Goal: Information Seeking & Learning: Learn about a topic

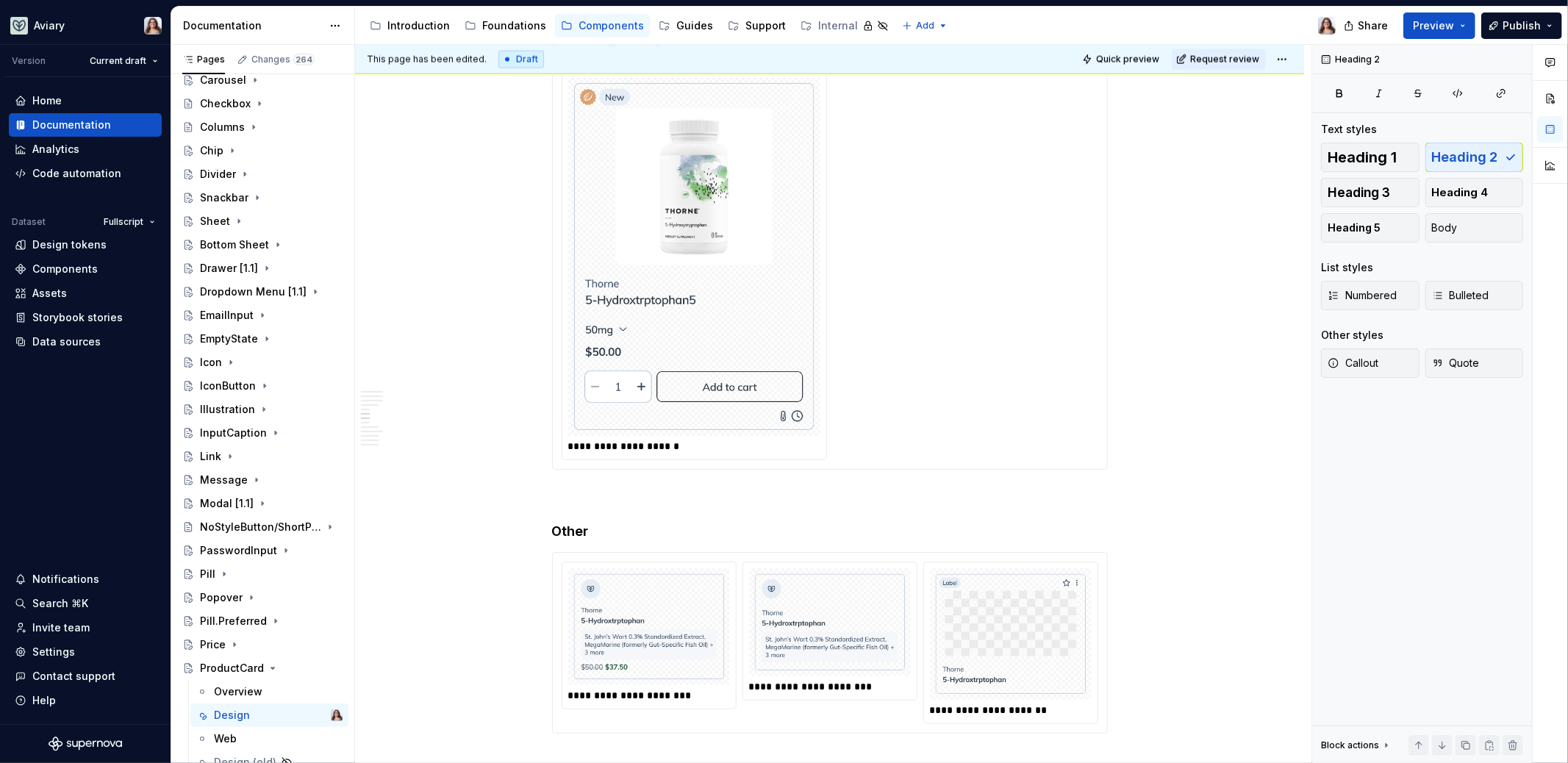
scroll to position [1084, 0]
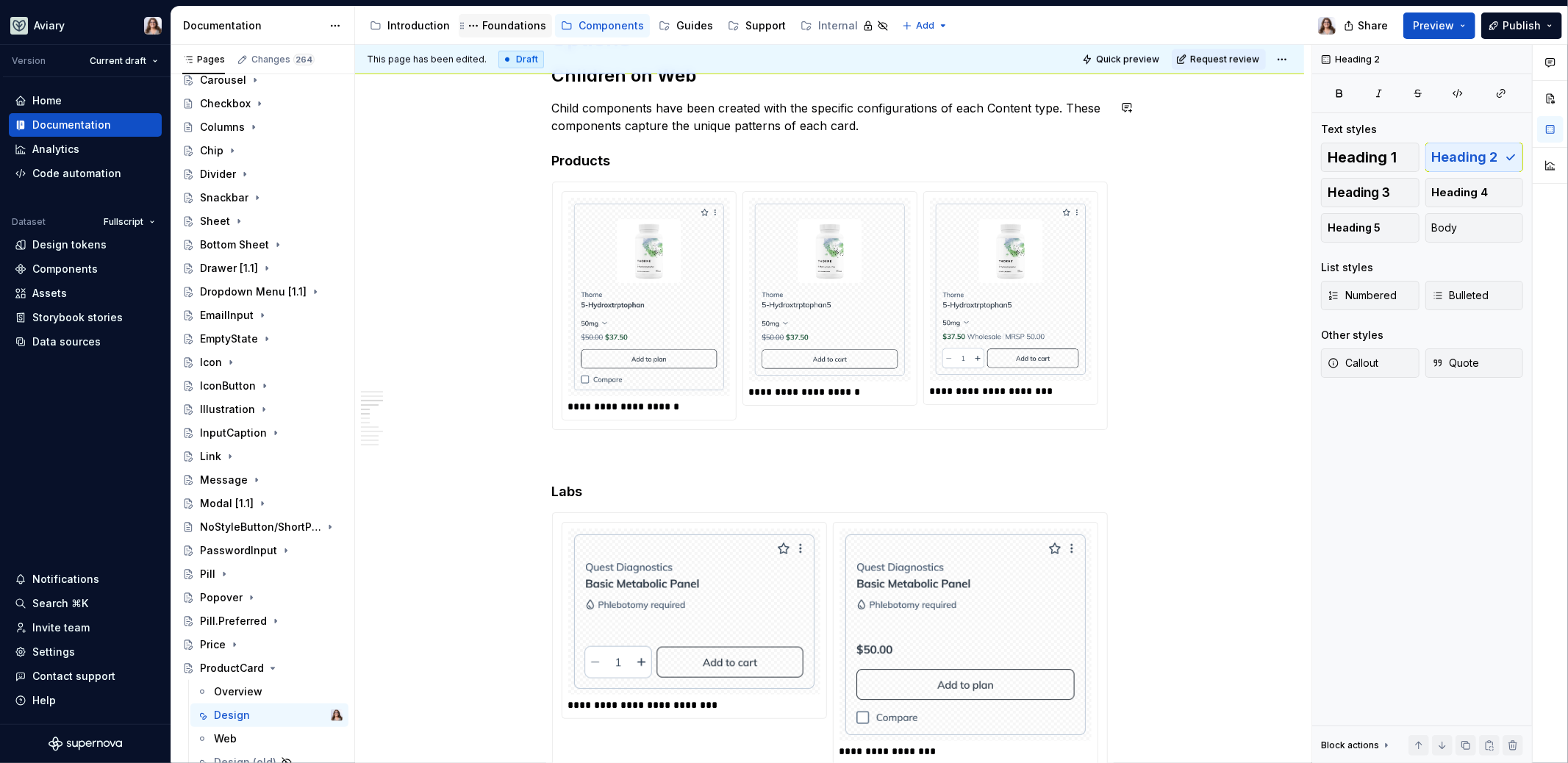
click at [507, 20] on div "Foundations" at bounding box center [514, 26] width 64 height 15
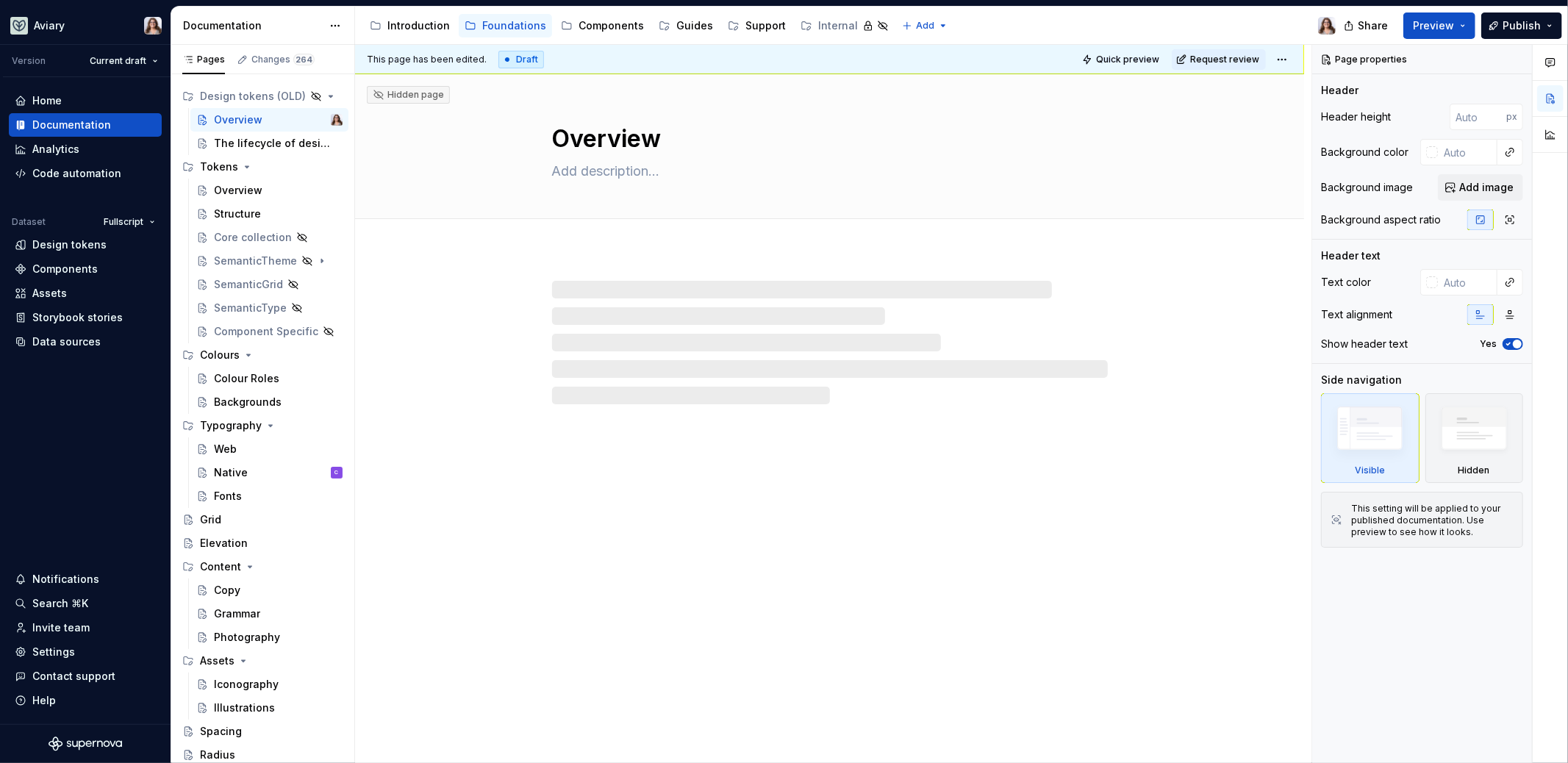
scroll to position [22, 0]
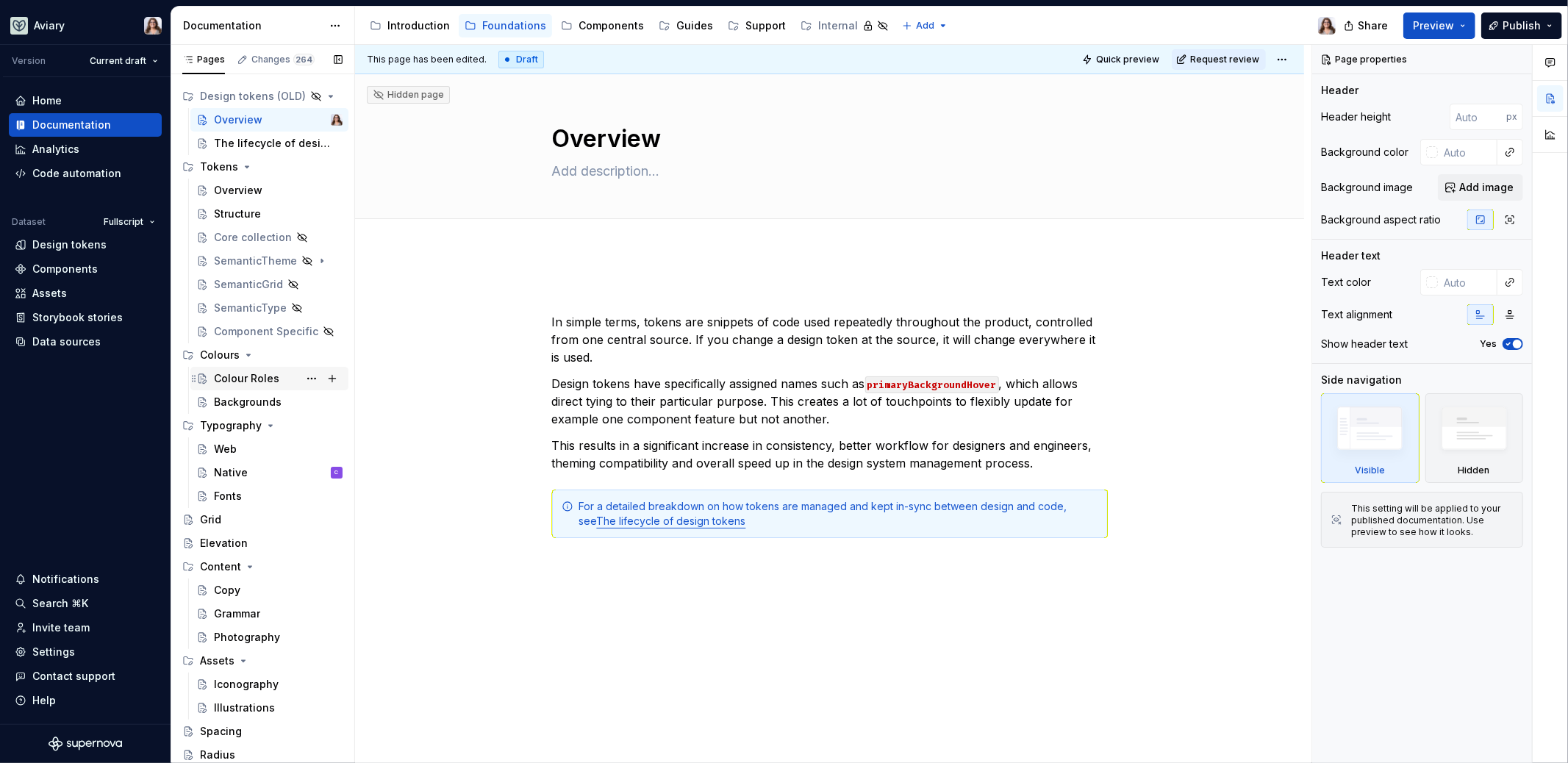
click at [246, 376] on div "Colour Roles" at bounding box center [246, 378] width 65 height 15
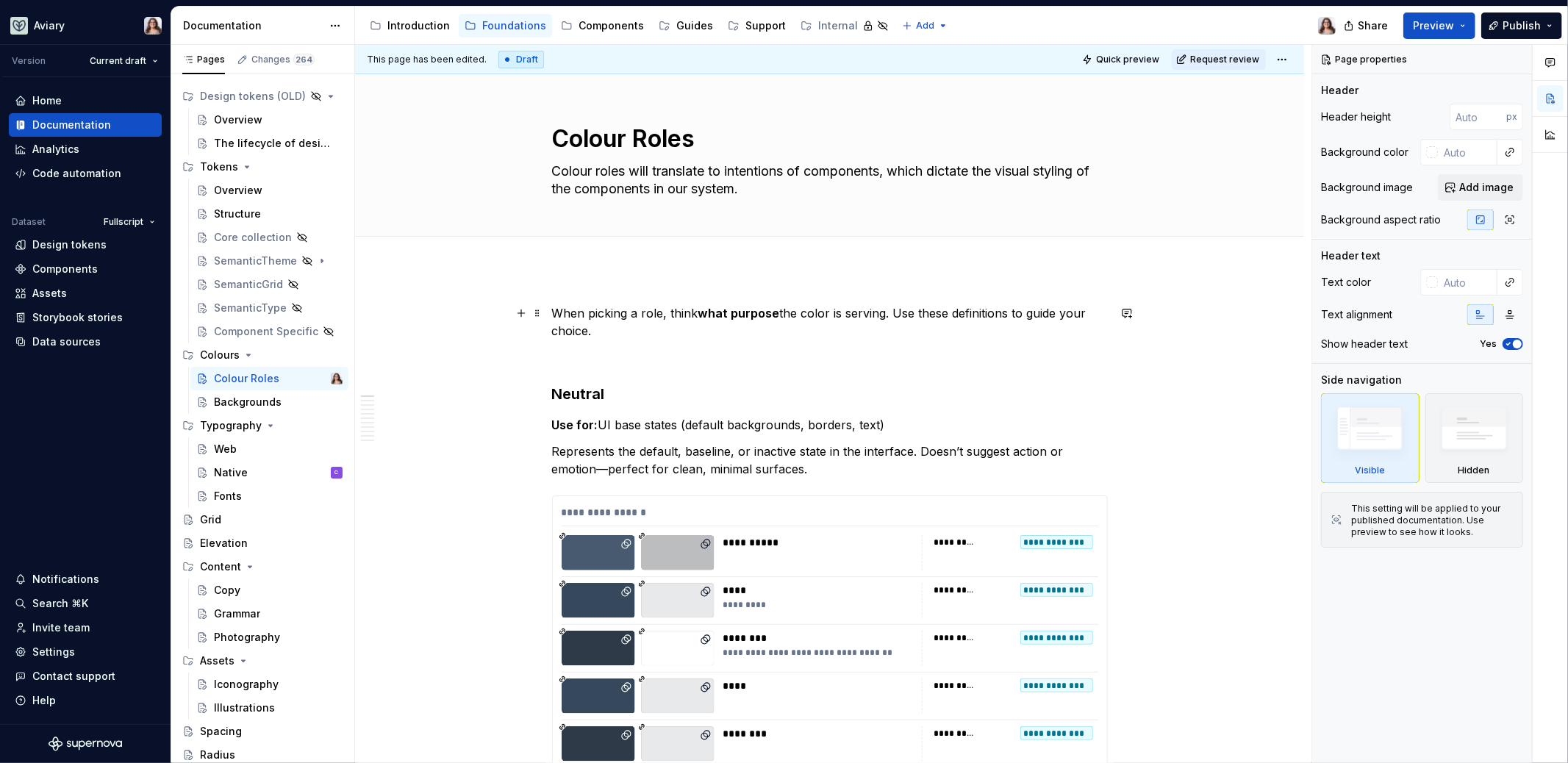
click at [555, 310] on p "When picking a role, think what purpose the color is serving. Use these definit…" at bounding box center [830, 321] width 555 height 35
type textarea "*"
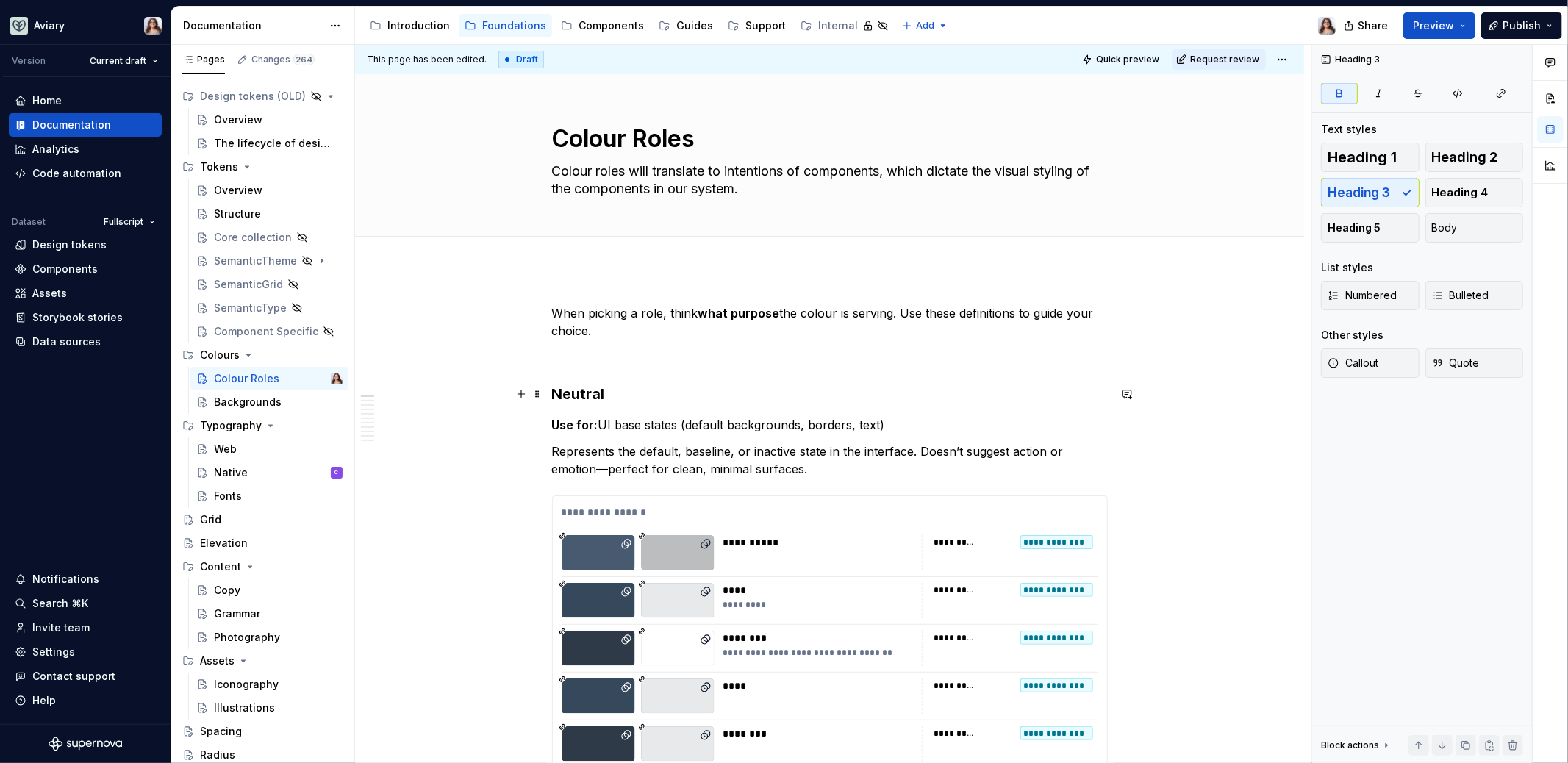
click at [612, 390] on h3 "Neutral" at bounding box center [830, 394] width 555 height 20
click at [581, 351] on p at bounding box center [830, 357] width 555 height 18
click at [601, 333] on p "When picking a role, think what purpose the colour is serving. Use these defini…" at bounding box center [830, 321] width 555 height 35
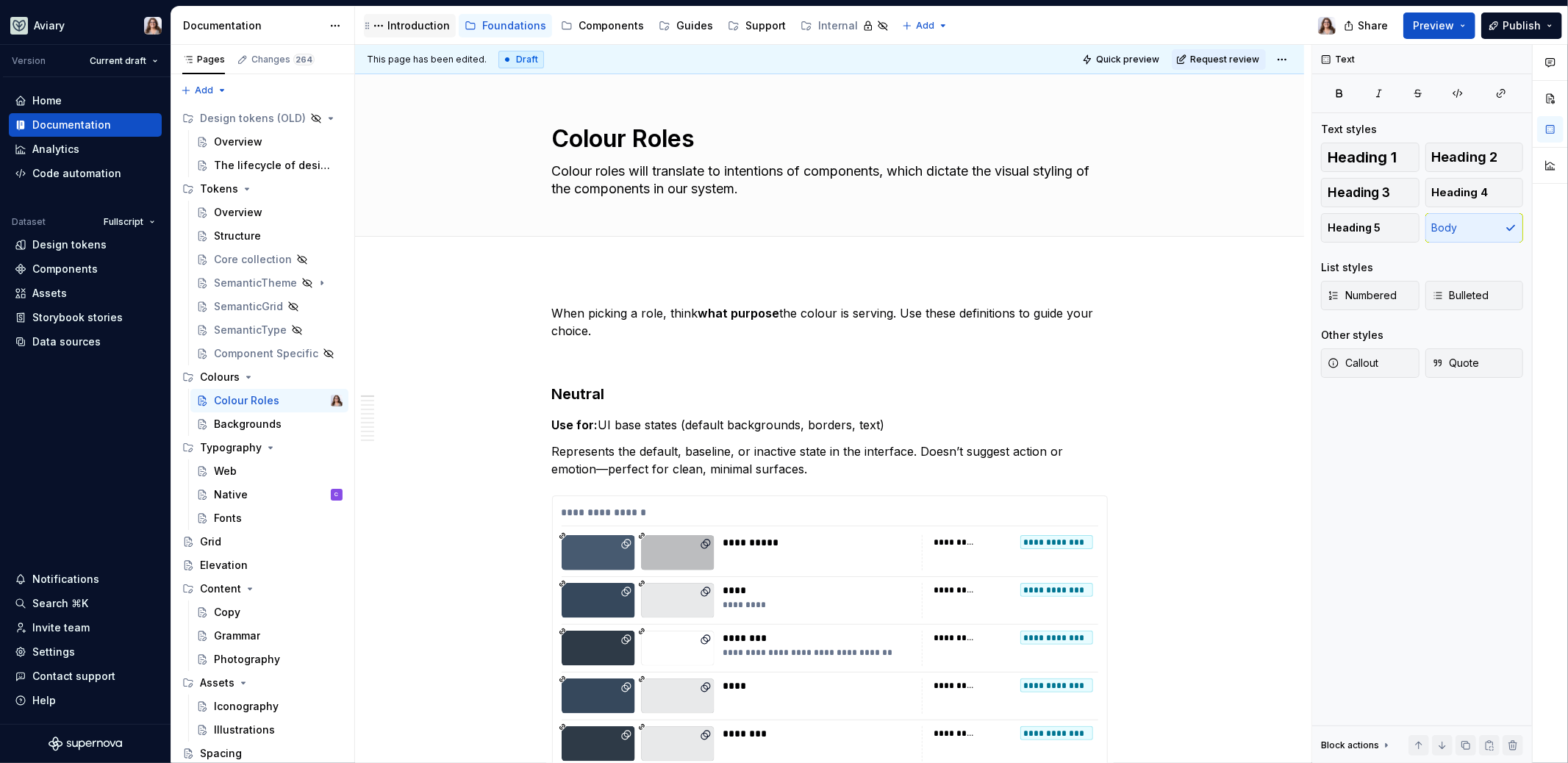
click at [399, 27] on div "Introduction" at bounding box center [418, 26] width 63 height 15
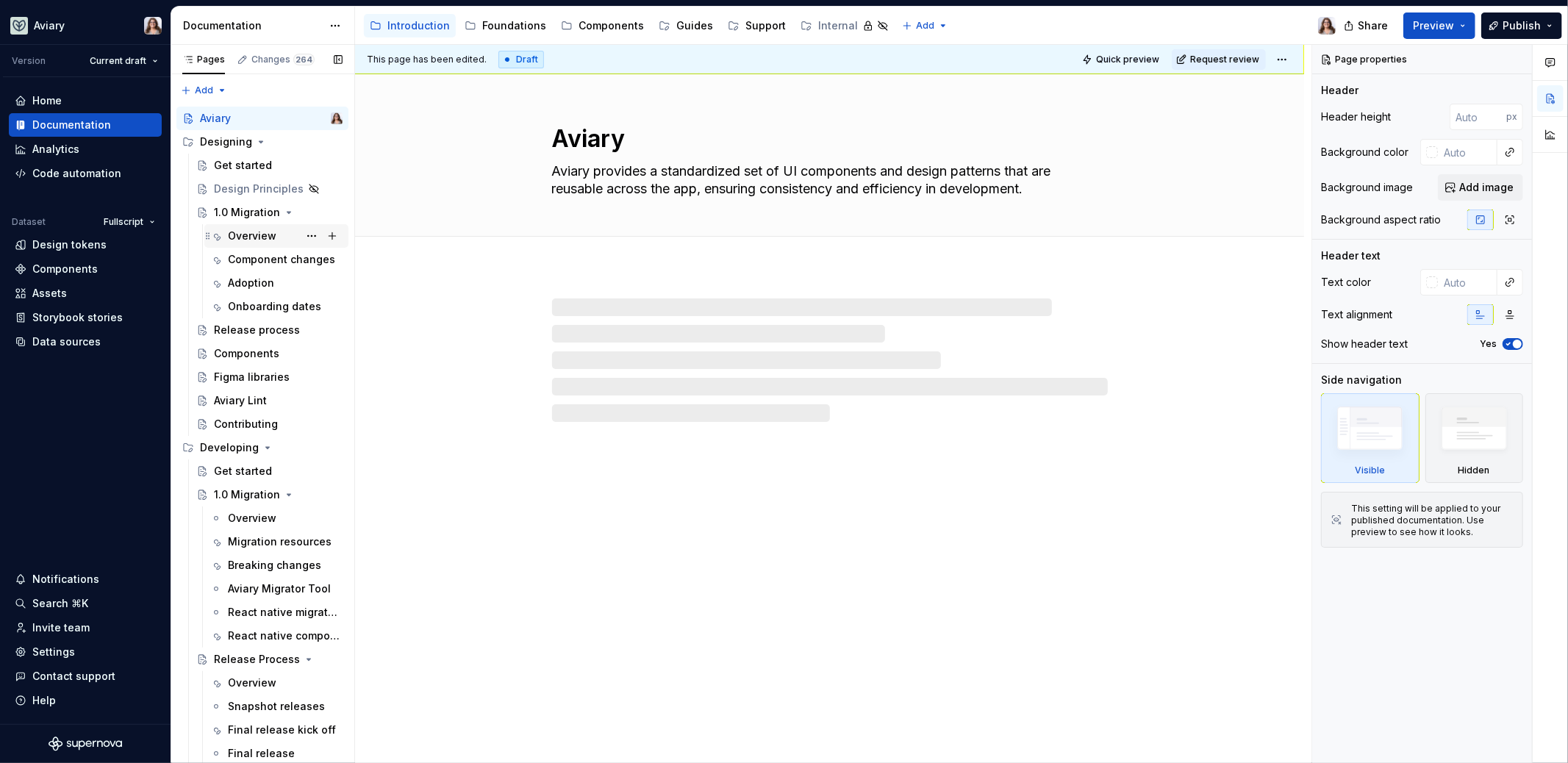
click at [261, 233] on div "Overview" at bounding box center [252, 236] width 49 height 15
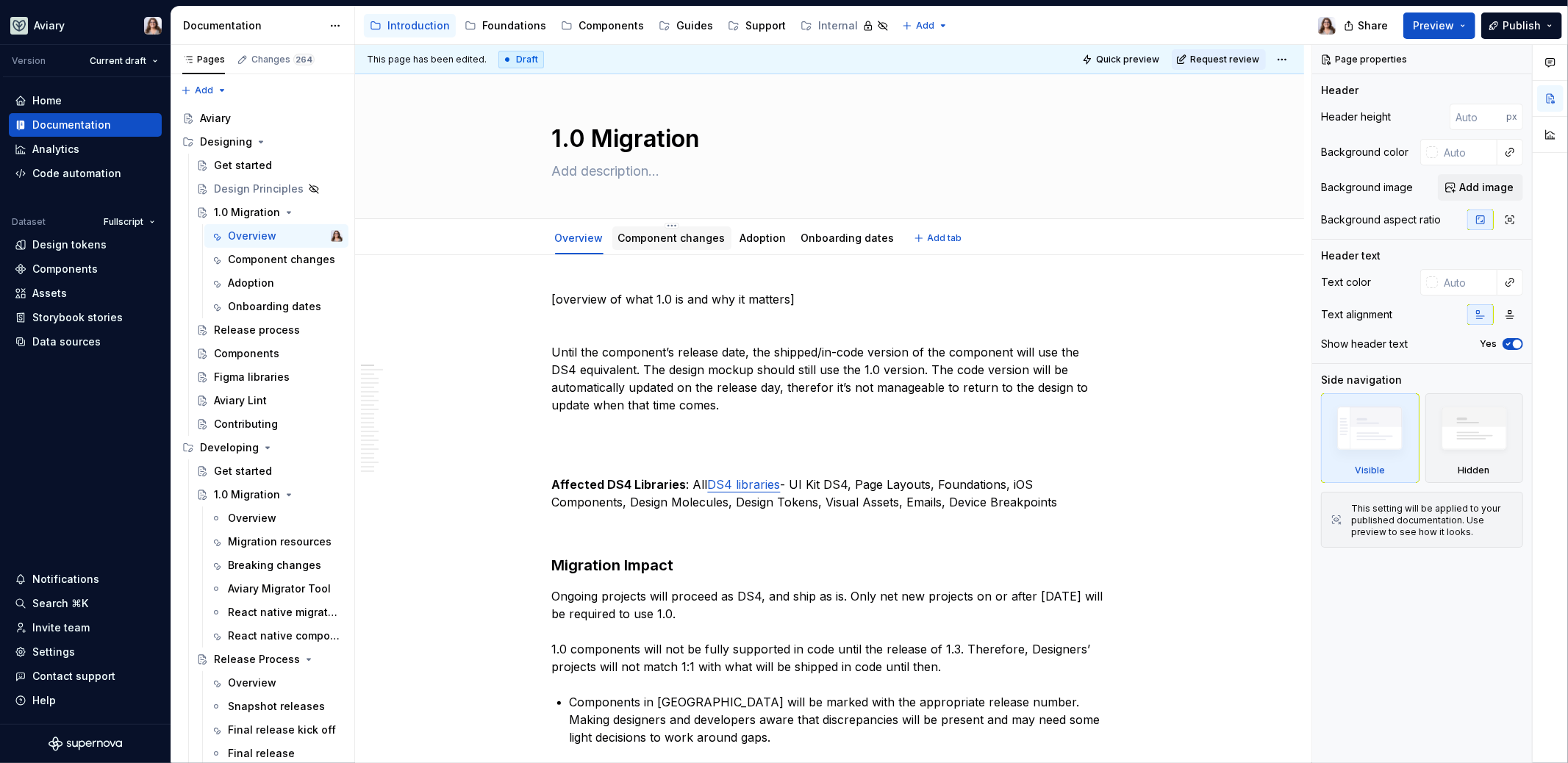
click at [694, 242] on link "Component changes" at bounding box center [672, 238] width 107 height 12
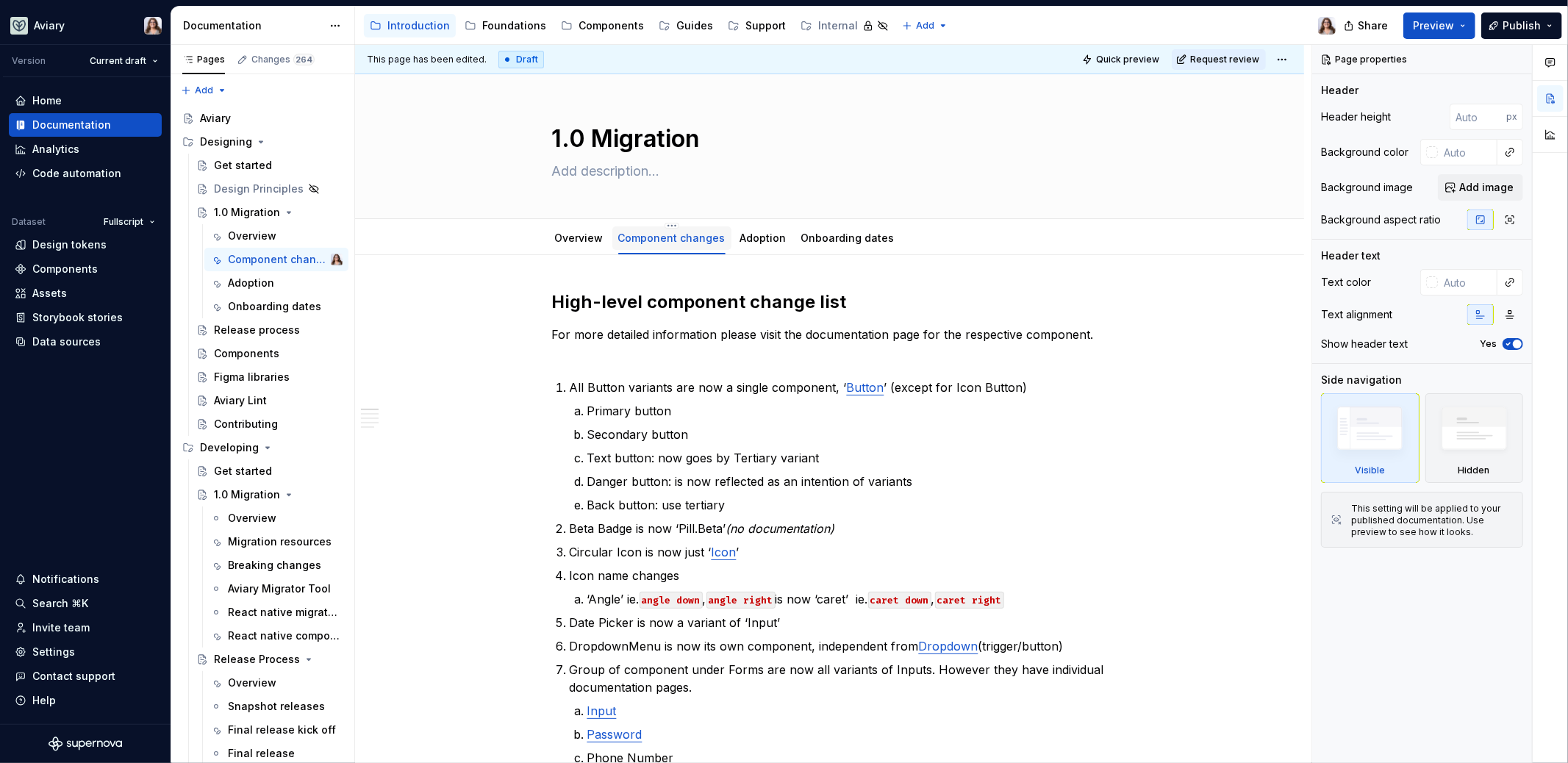
type textarea "*"
click at [928, 235] on span "Add tab" at bounding box center [945, 238] width 34 height 11
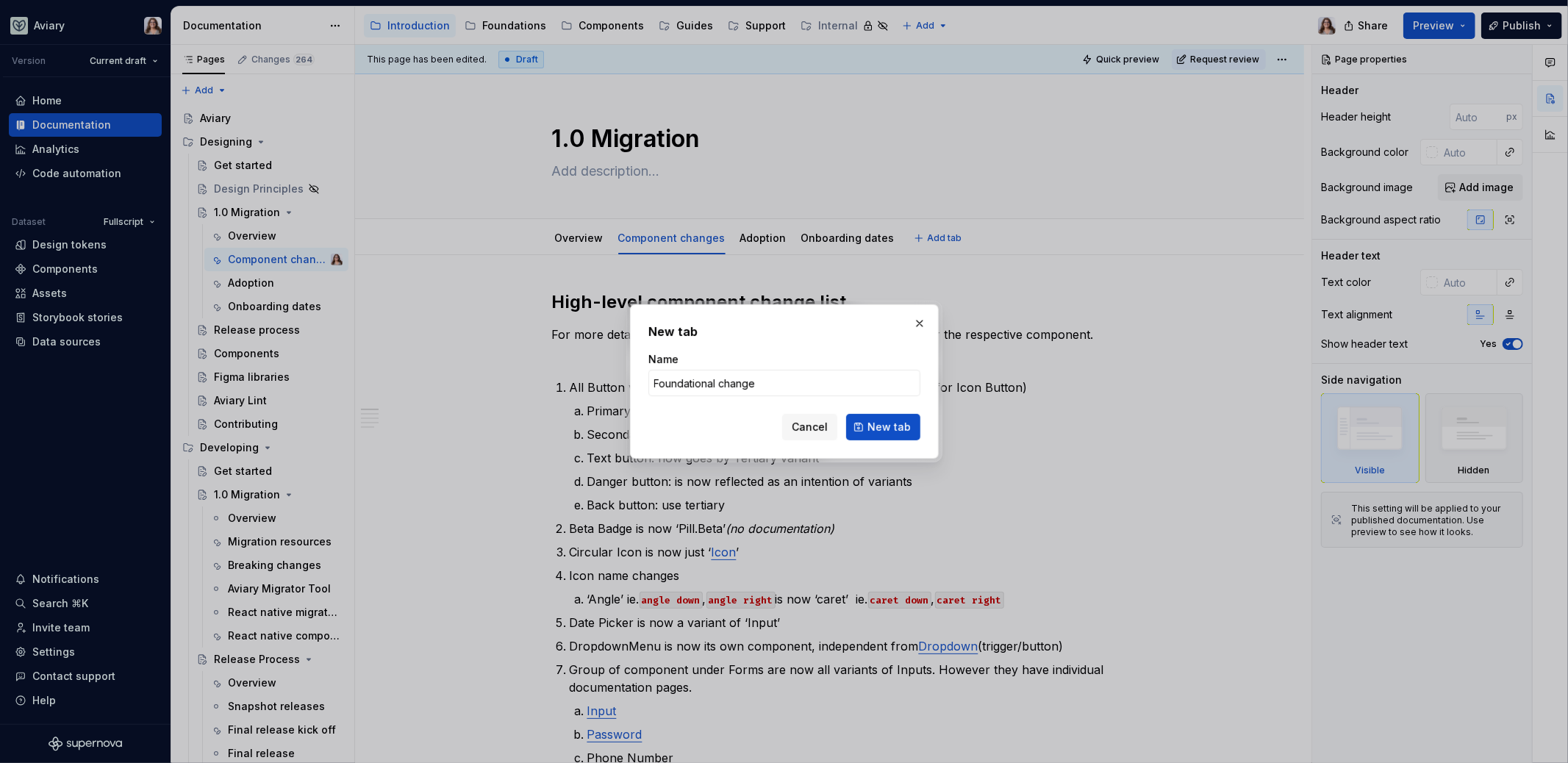
type input "Foundational changes"
click at [877, 437] on button "New tab" at bounding box center [882, 427] width 74 height 27
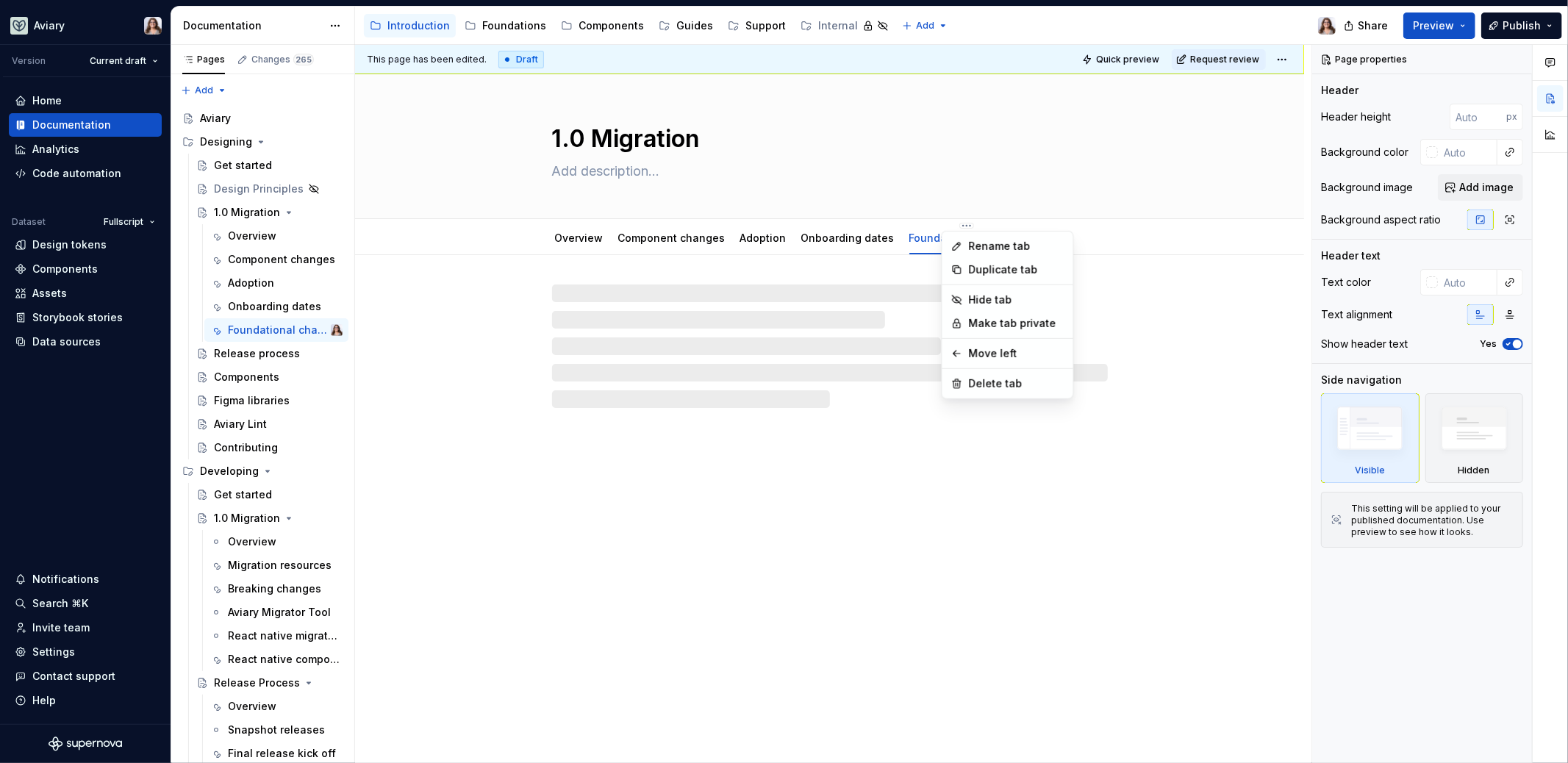
click at [781, 221] on html "Aviary Version Current draft Home Documentation Analytics Code automation Datas…" at bounding box center [784, 382] width 1568 height 763
click at [991, 355] on div "Move left" at bounding box center [1016, 354] width 95 height 15
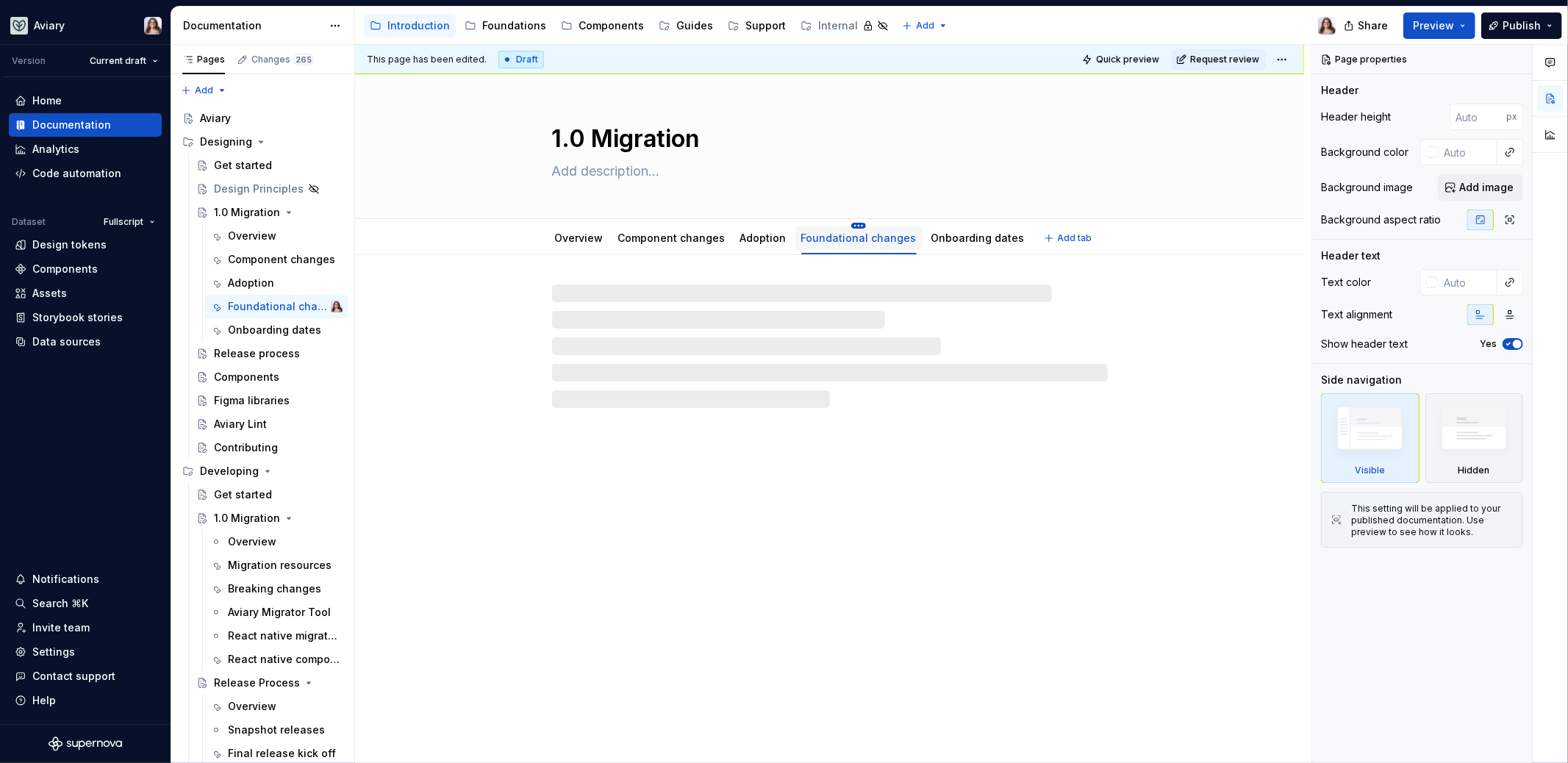
click at [847, 225] on html "Aviary Version Current draft Home Documentation Analytics Code automation Datas…" at bounding box center [784, 382] width 1568 height 763
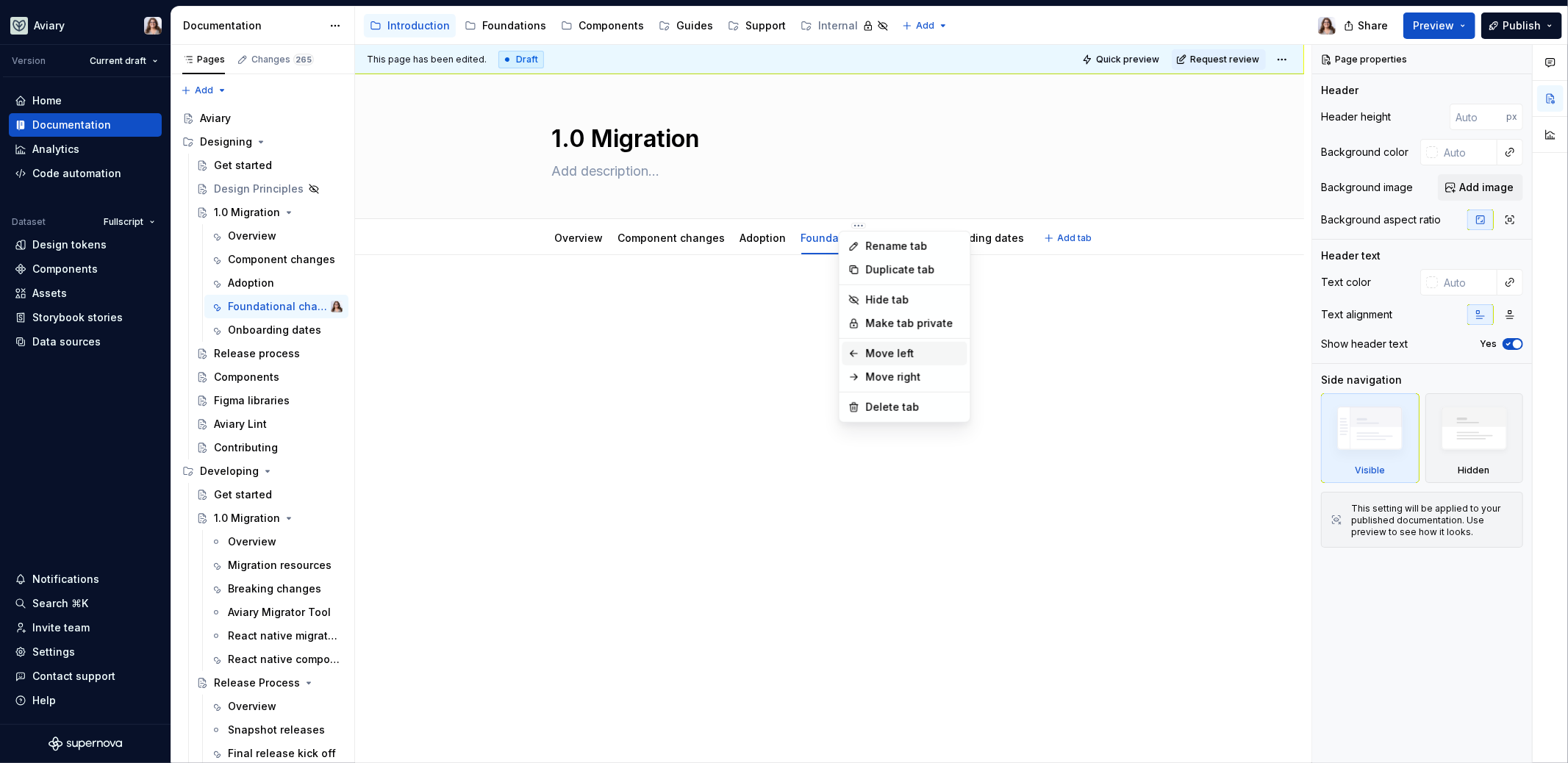
click at [873, 356] on div "Move left" at bounding box center [913, 354] width 95 height 15
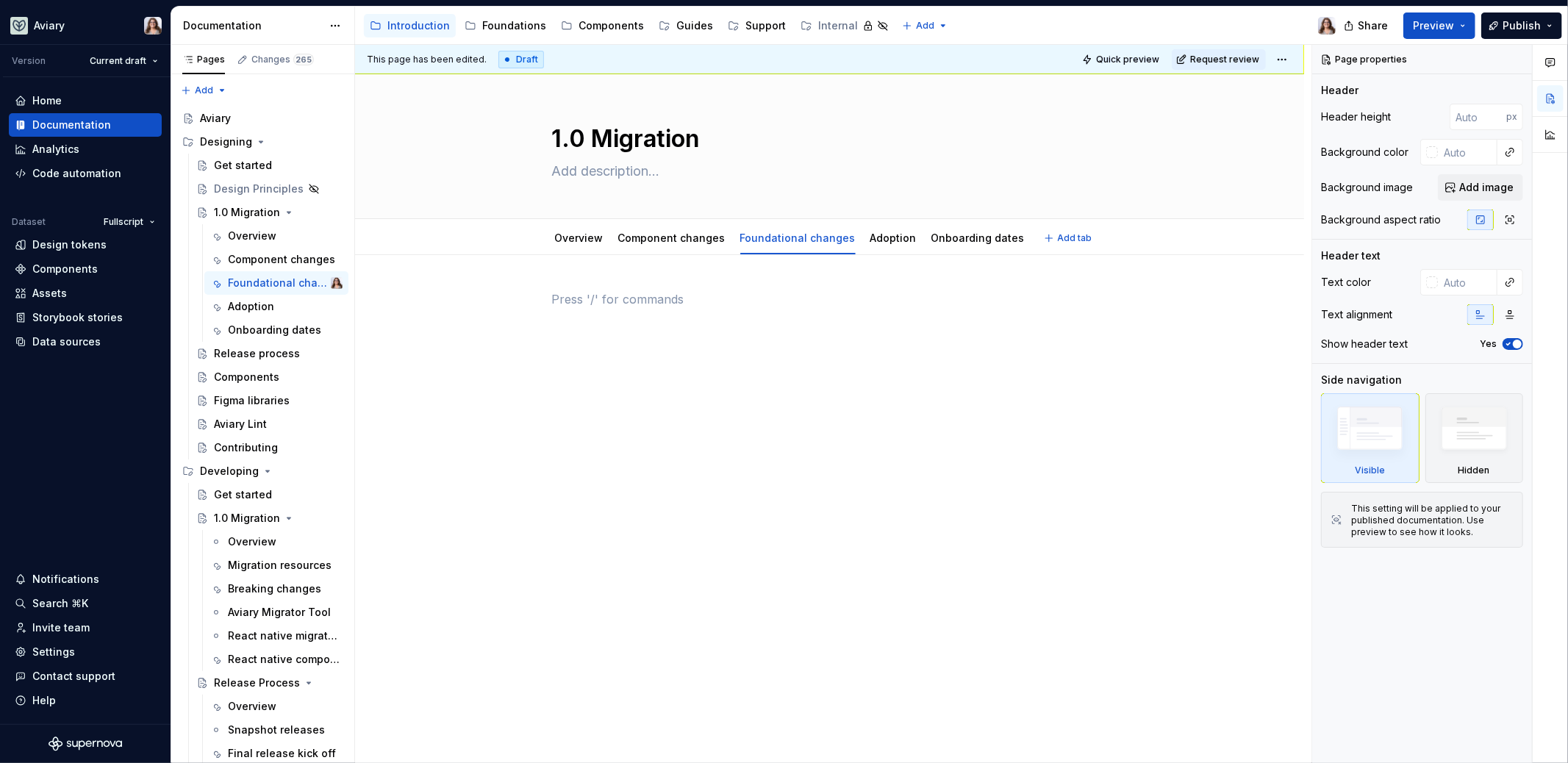
click at [736, 340] on div at bounding box center [830, 318] width 555 height 56
type textarea "*"
click at [603, 329] on div at bounding box center [830, 318] width 555 height 56
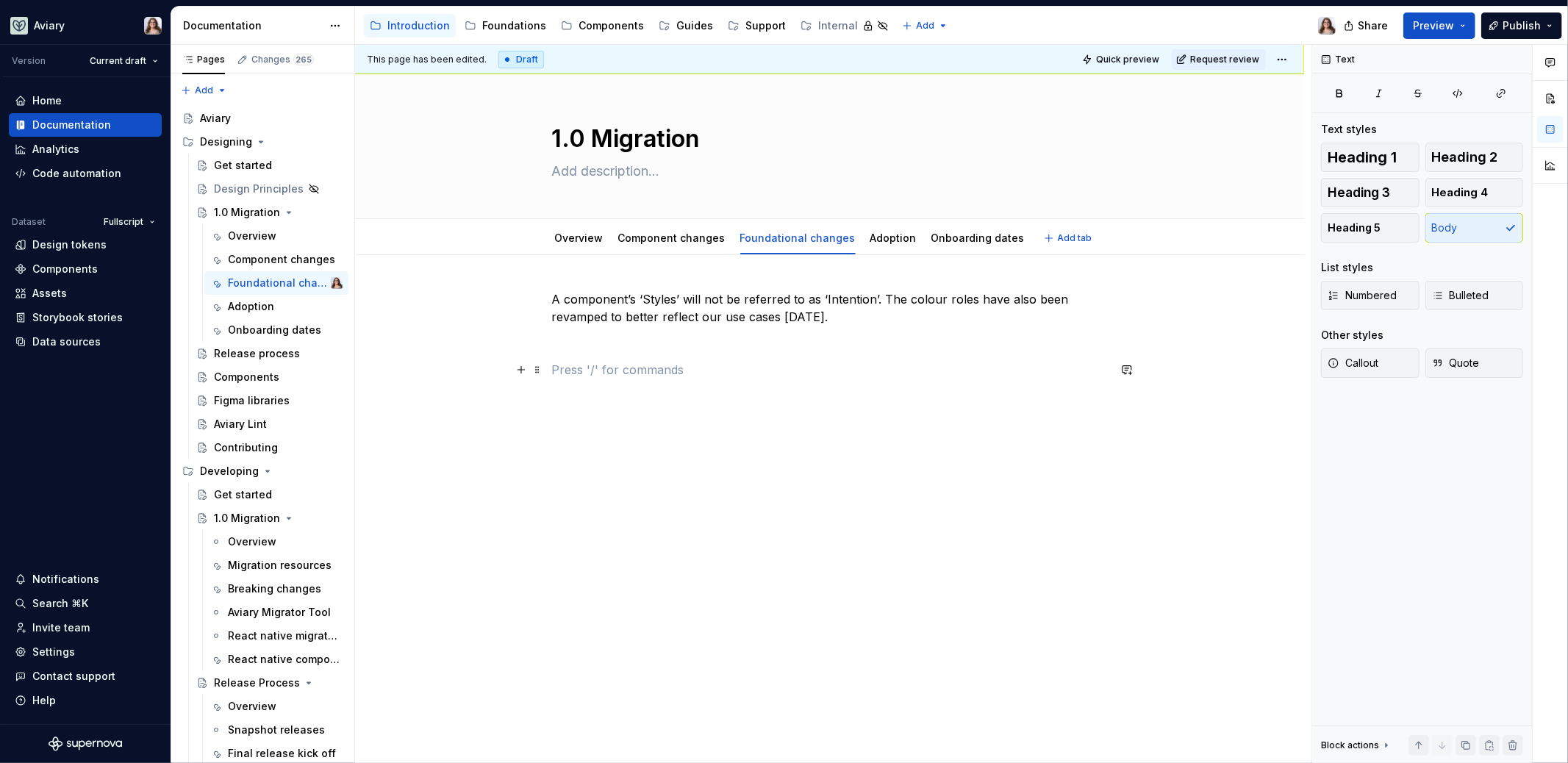
click at [590, 368] on p at bounding box center [830, 370] width 555 height 18
click at [547, 352] on div "A component’s ‘Styles’ will not be referred to as ‘Intention’. The colour roles…" at bounding box center [830, 440] width 949 height 370
click at [553, 296] on p "A component’s ‘Styles’ will not be referred to as ‘Intention’. The colour roles…" at bounding box center [830, 307] width 555 height 35
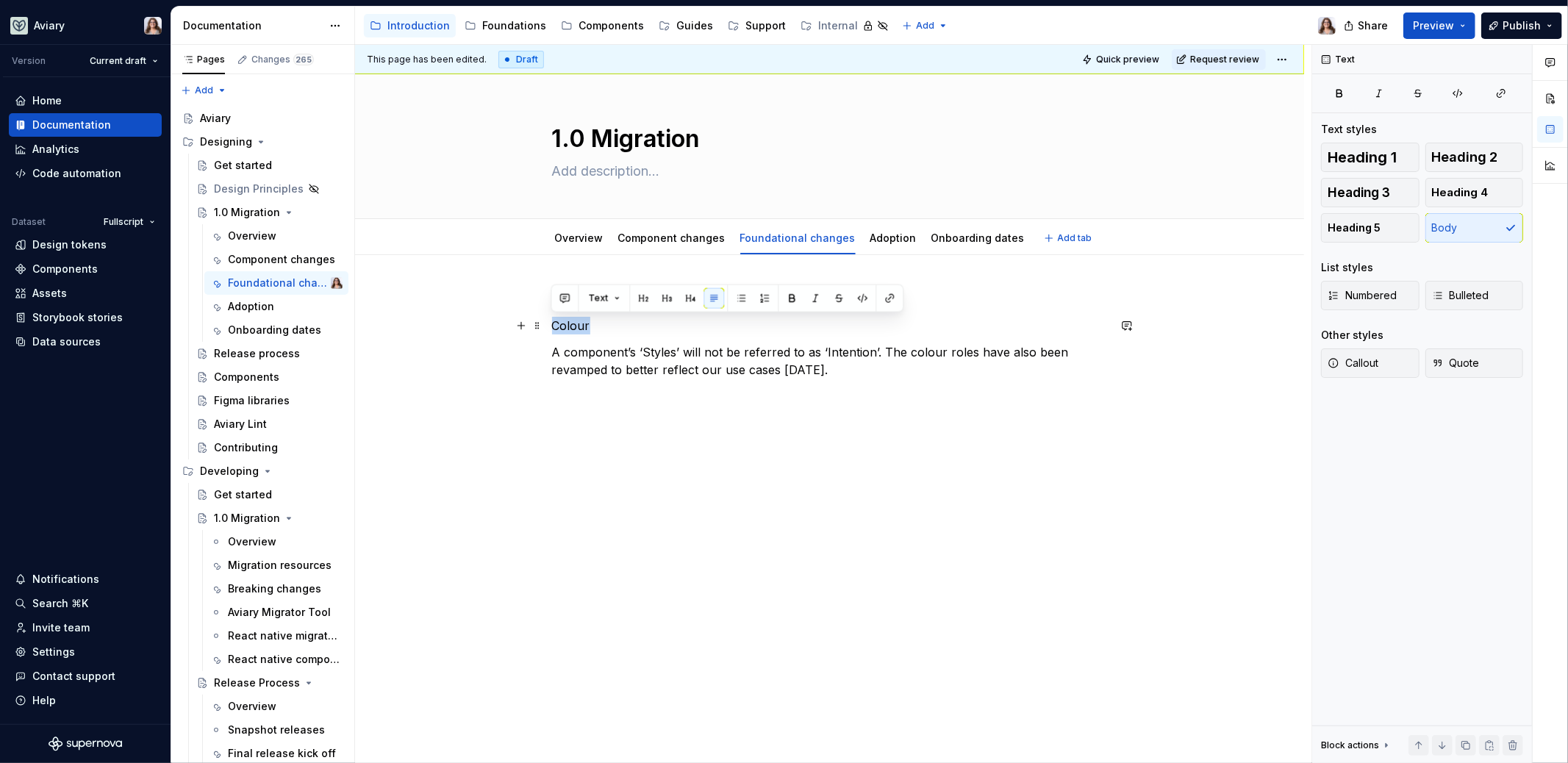
drag, startPoint x: 593, startPoint y: 325, endPoint x: 545, endPoint y: 325, distance: 48.0
click at [545, 325] on div "Colour A component’s ‘Styles’ will not be referred to as ‘Intention’. The colou…" at bounding box center [830, 467] width 949 height 423
click at [552, 322] on p "Intentions" at bounding box center [830, 326] width 555 height 18
drag, startPoint x: 673, startPoint y: 325, endPoint x: 537, endPoint y: 320, distance: 136.1
click at [552, 322] on div "Styles to Intentions A component’s ‘Styles’ will not be referred to as ‘Intenti…" at bounding box center [830, 369] width 555 height 159
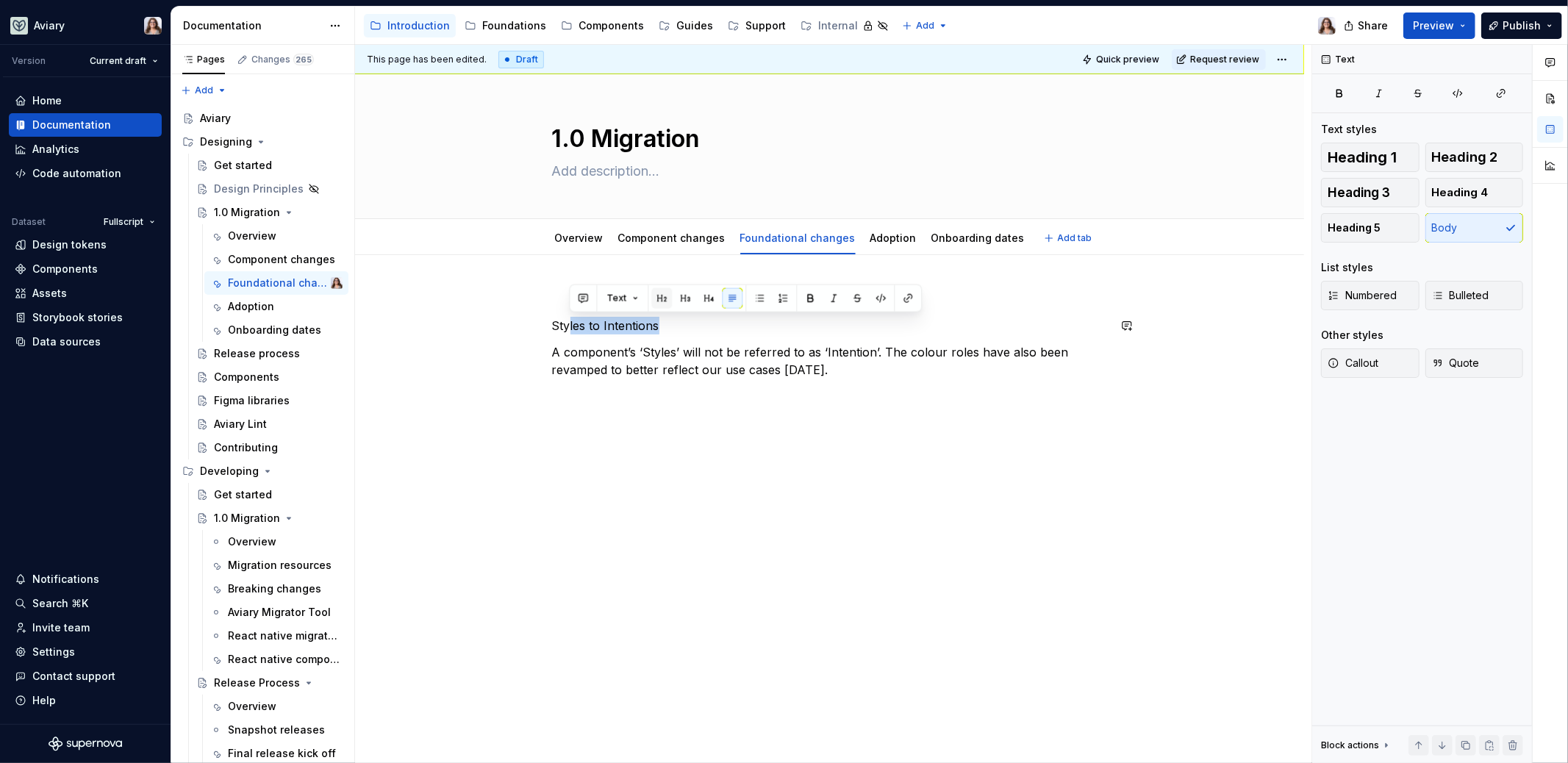
click at [660, 296] on button "button" at bounding box center [661, 298] width 20 height 20
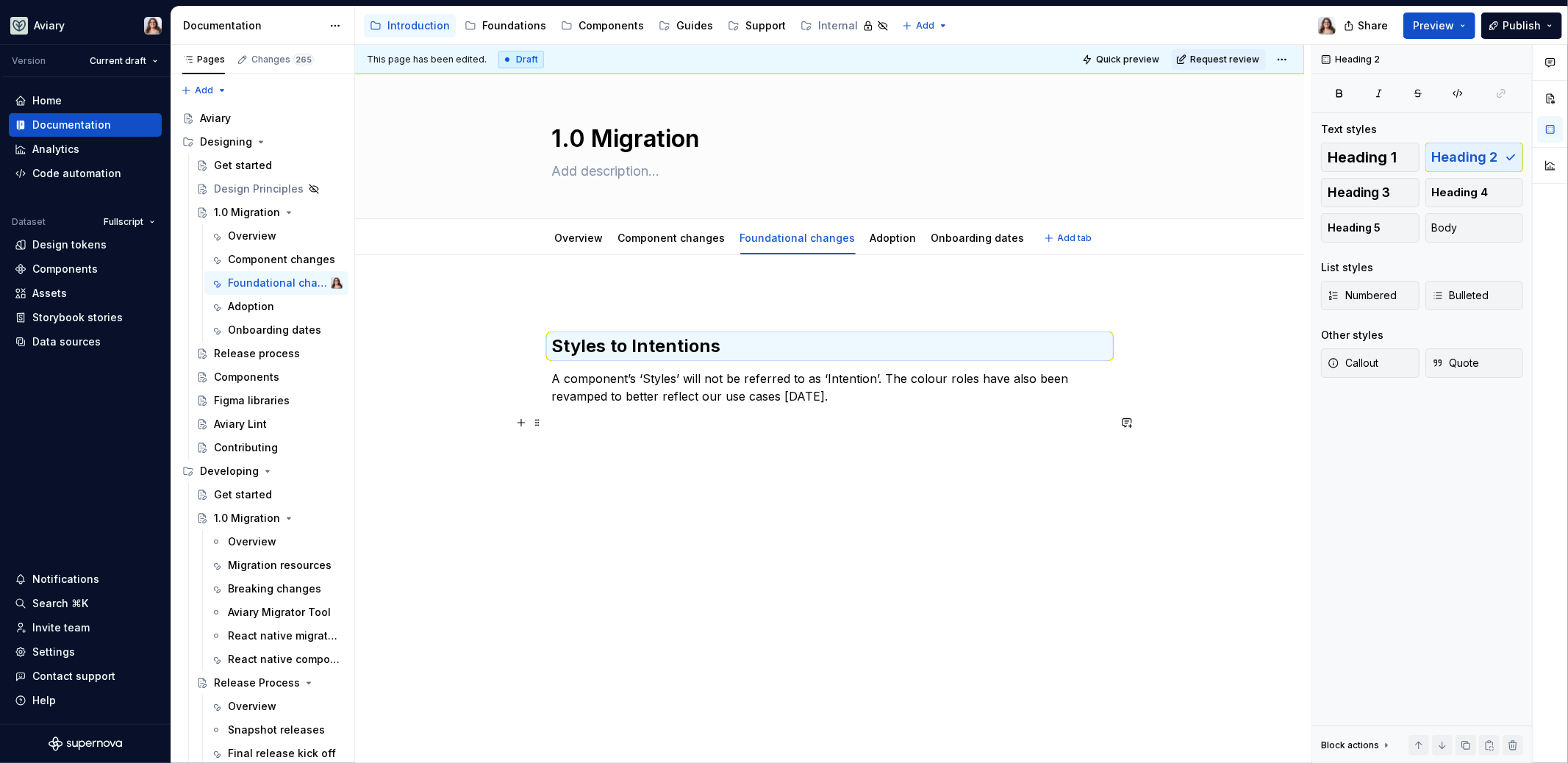
click at [646, 422] on p at bounding box center [830, 423] width 555 height 18
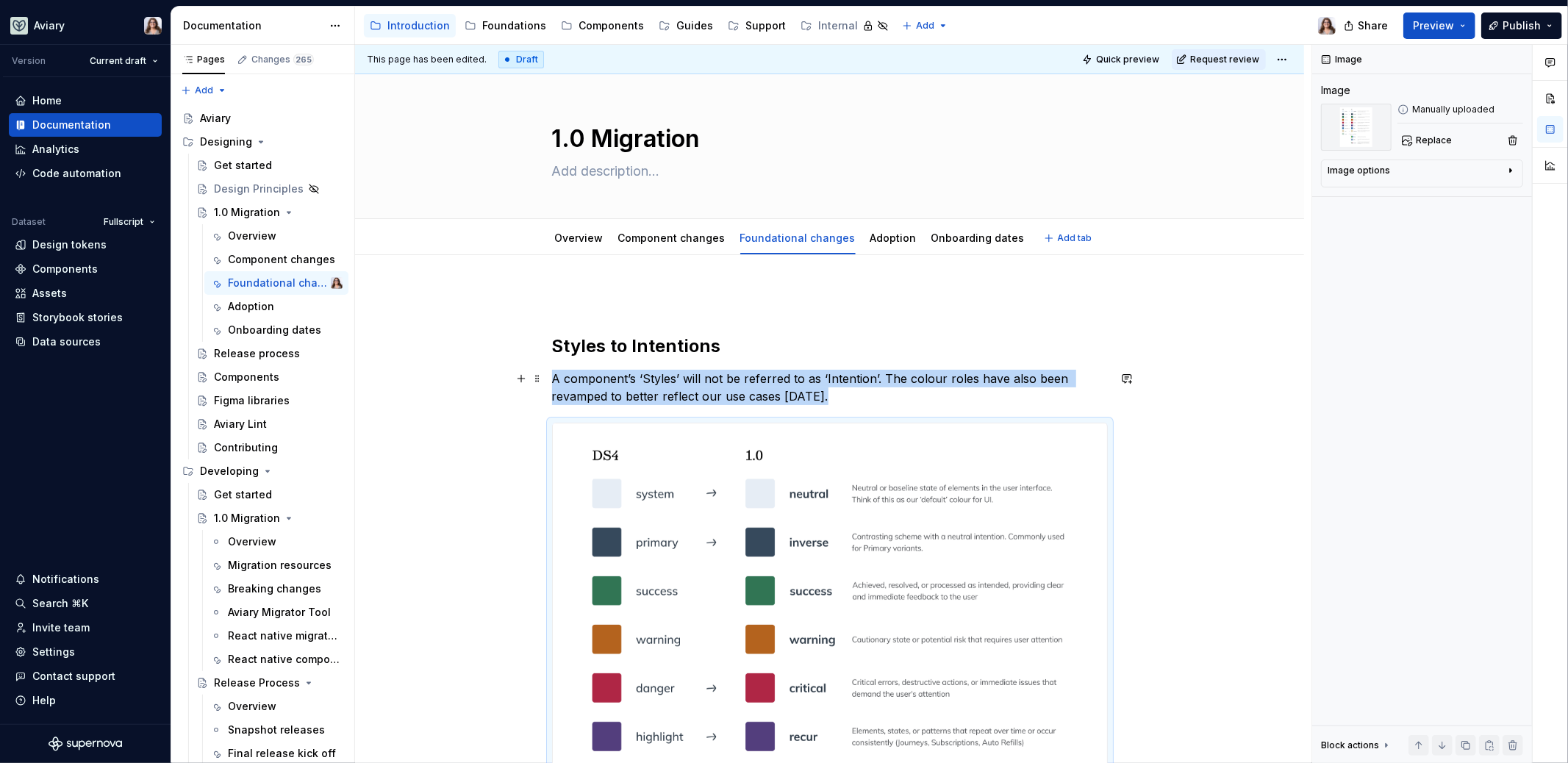
click at [820, 395] on p "A component’s ‘Styles’ will not be referred to as ‘Intention’. The colour roles…" at bounding box center [830, 387] width 555 height 35
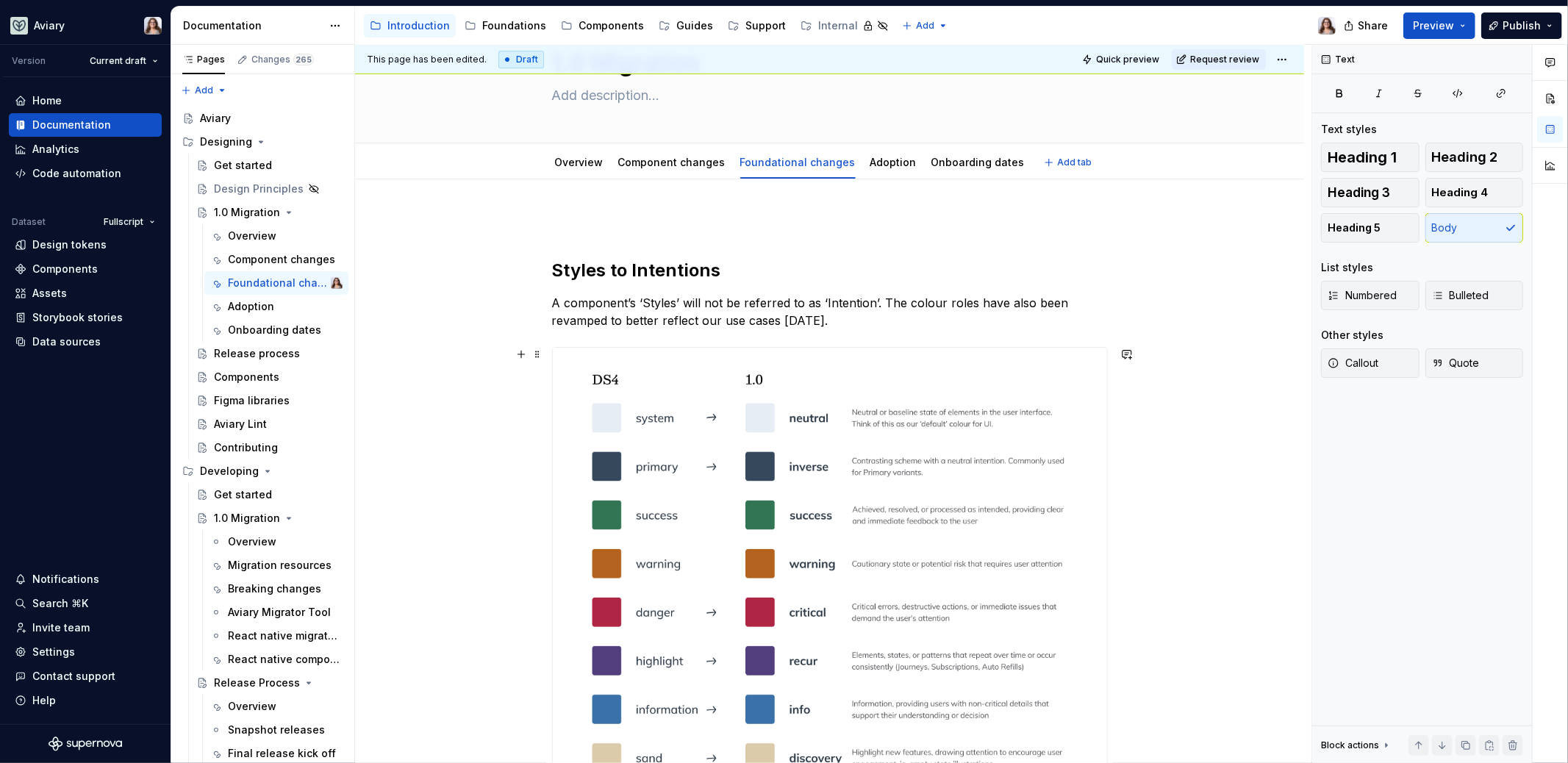
scroll to position [61, 0]
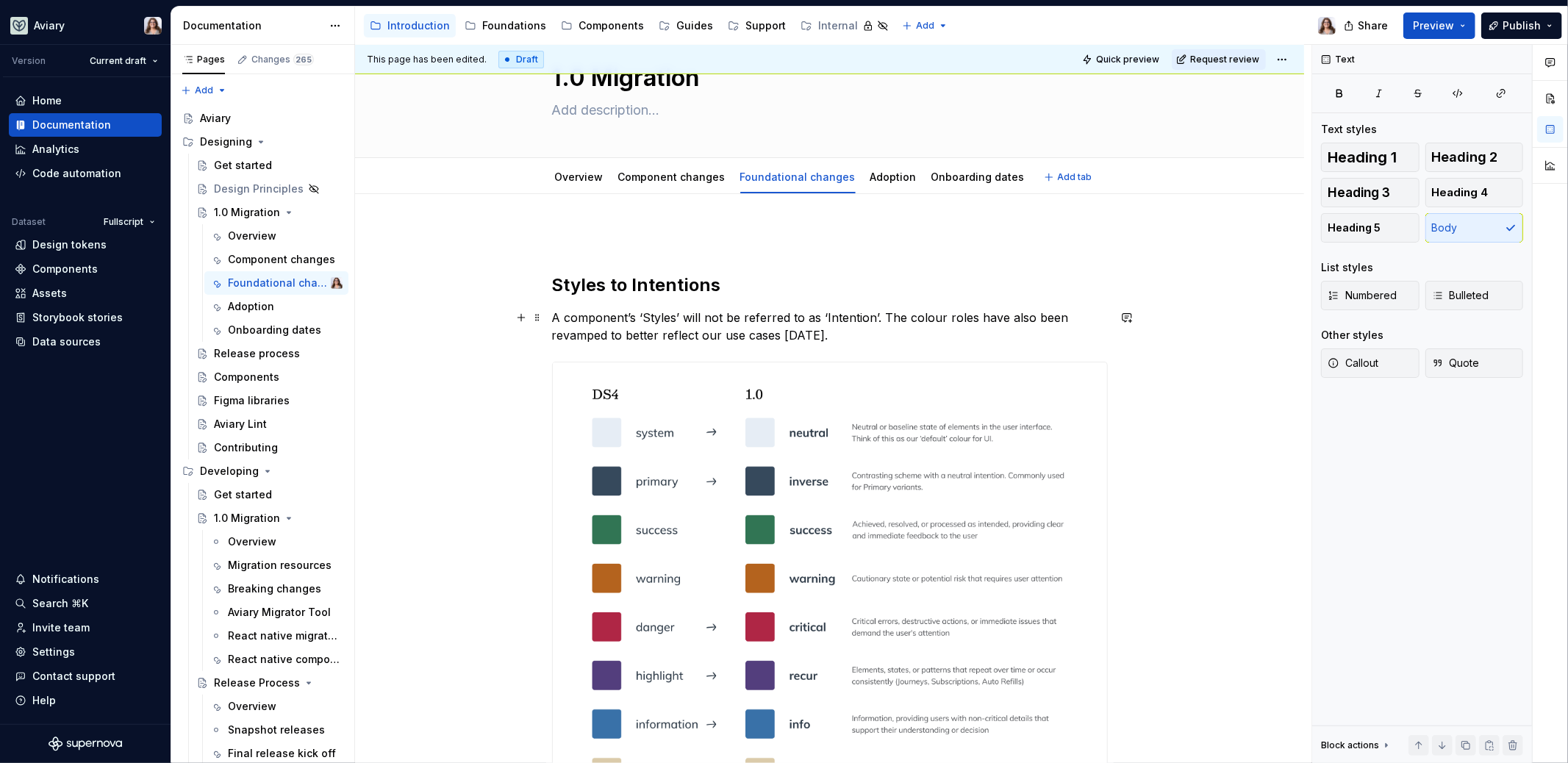
click at [819, 328] on p "A component’s ‘Styles’ will not be referred to as ‘Intention’. The colour roles…" at bounding box center [830, 326] width 555 height 35
click at [554, 288] on h2 "Styles to Intentions" at bounding box center [830, 285] width 555 height 24
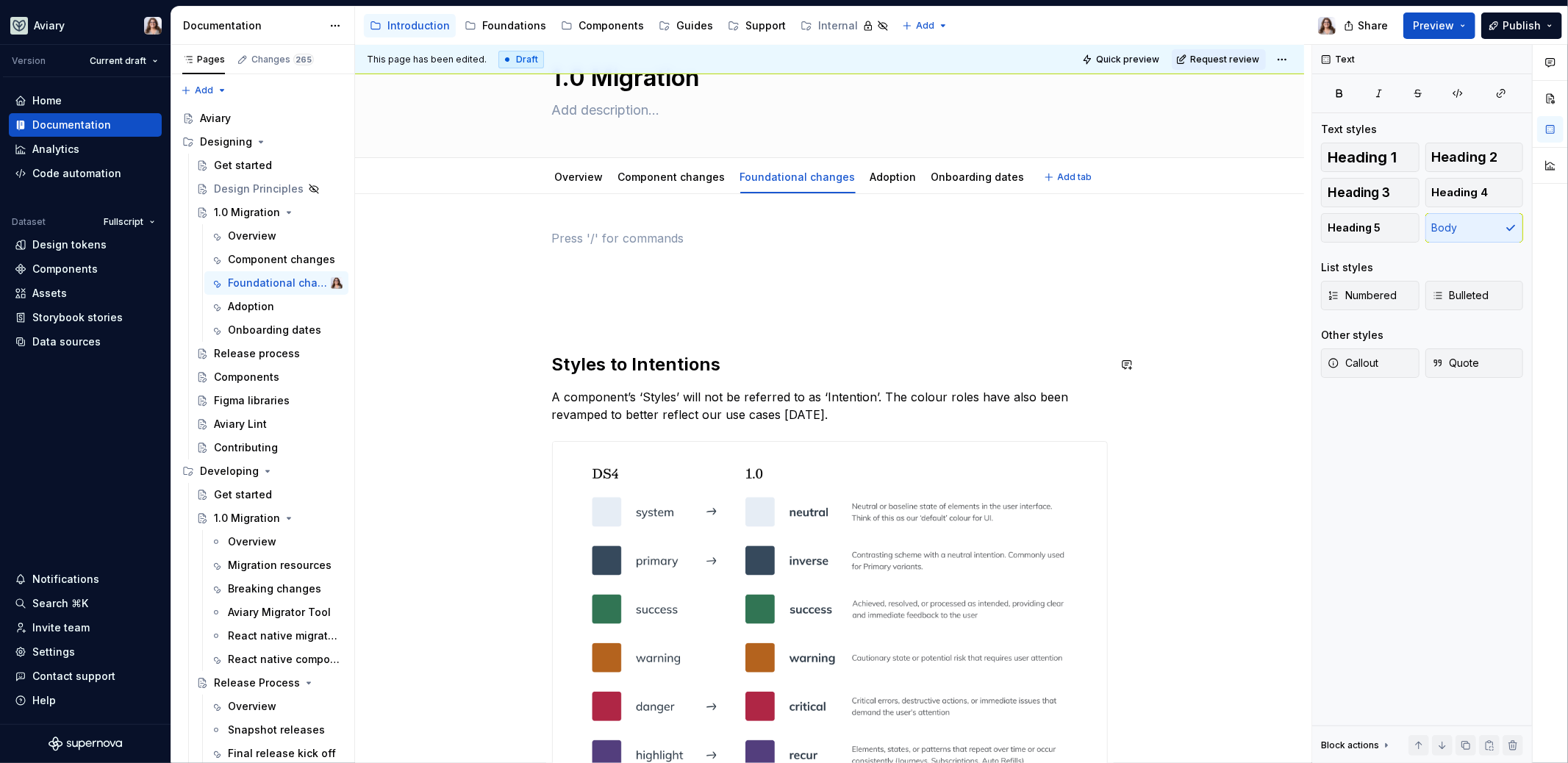
scroll to position [45, 0]
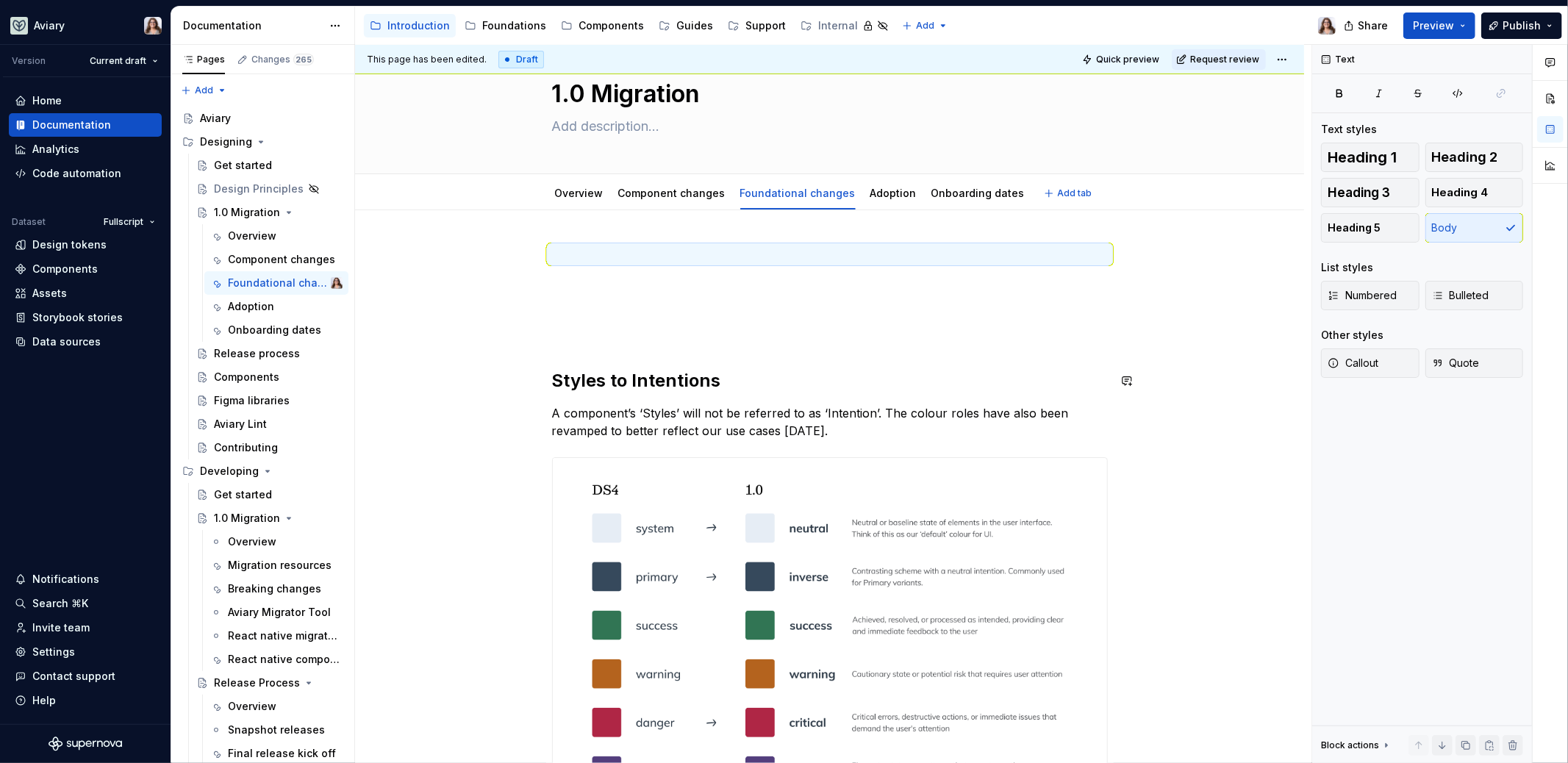
type textarea "*"
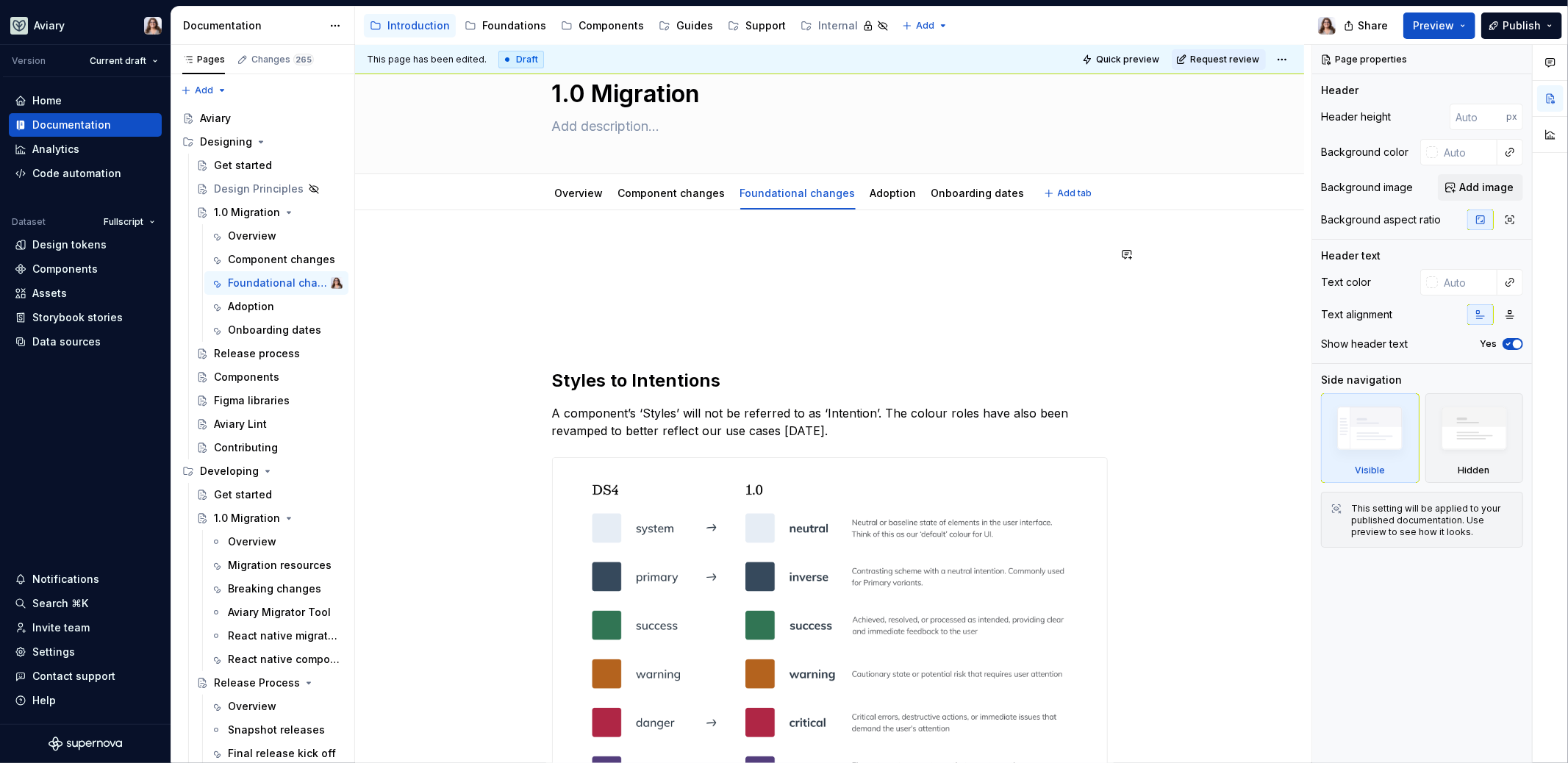
click at [563, 256] on p at bounding box center [830, 255] width 555 height 18
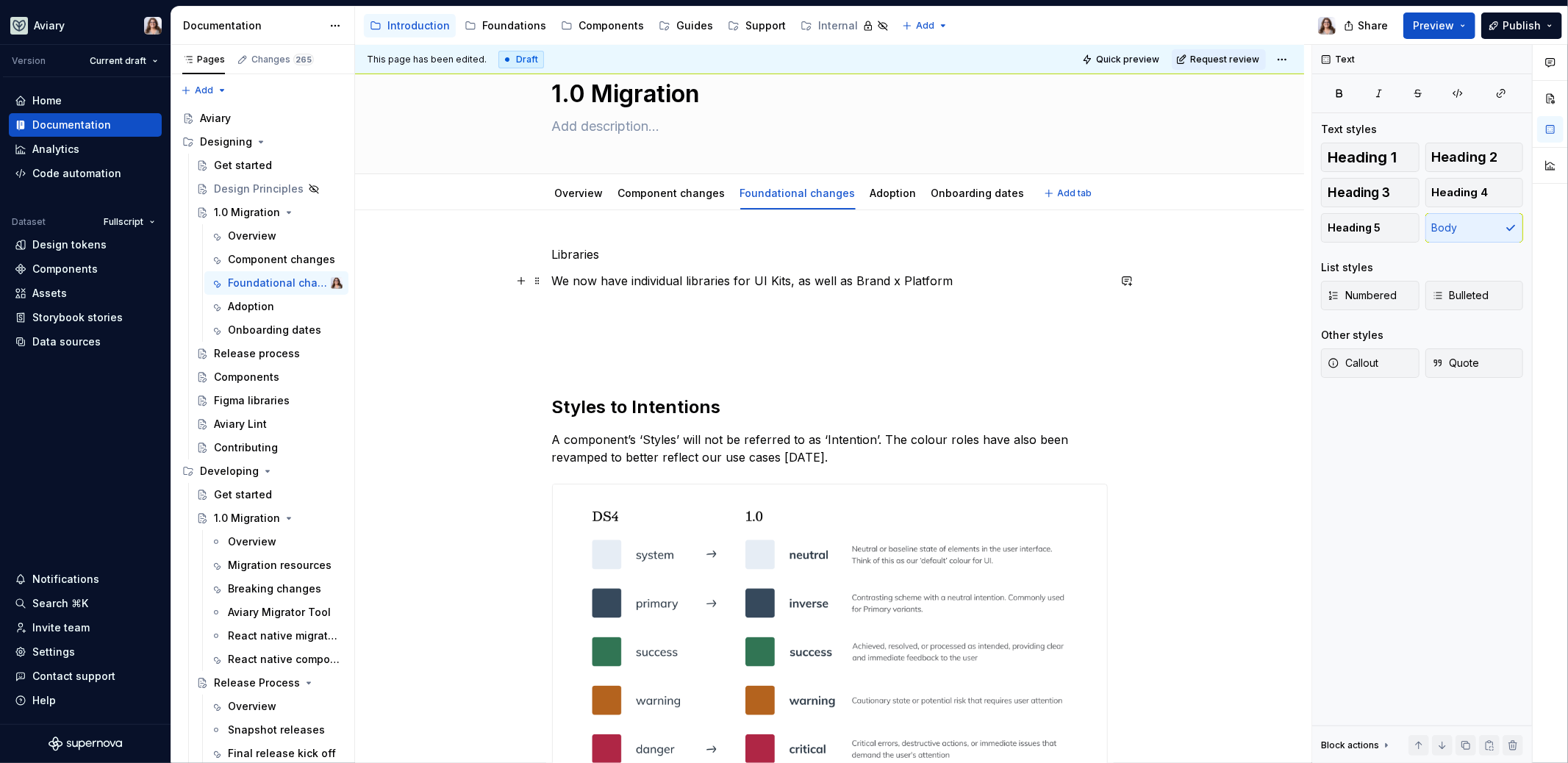
click at [850, 280] on p "We now have individual libraries for UI Kits, as well as Brand x Platform" at bounding box center [830, 281] width 555 height 18
click at [1046, 279] on p "We now have individual libraries for UI Kits, as well as individual Type librar…" at bounding box center [830, 281] width 555 height 18
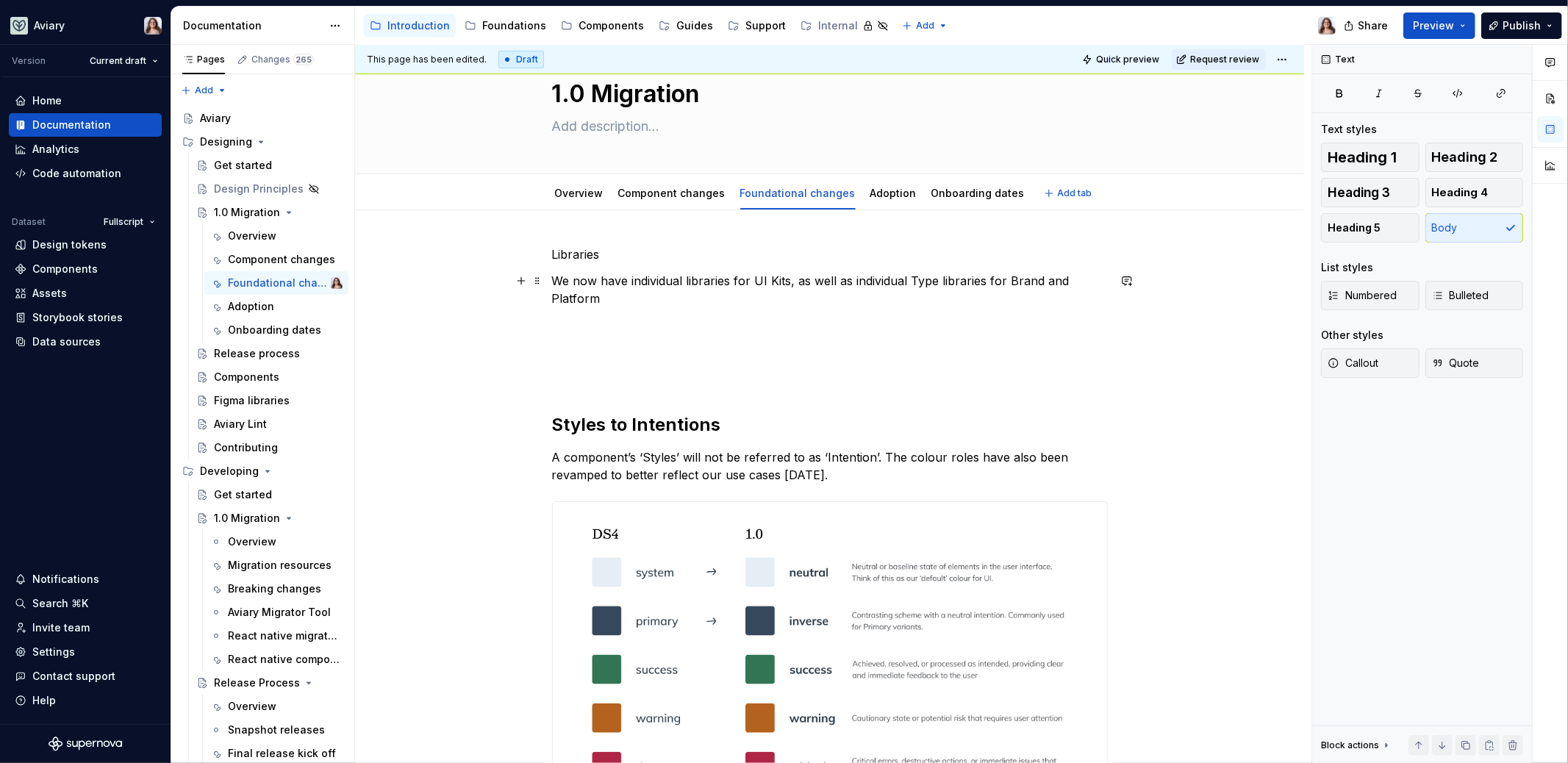
click at [599, 299] on p "We now have individual libraries for UI Kits, as well as individual Type librar…" at bounding box center [830, 289] width 555 height 35
drag, startPoint x: 604, startPoint y: 254, endPoint x: 516, endPoint y: 254, distance: 88.0
click at [552, 254] on div "Libraries We now have individual libraries for UI Kits, as well as individual T…" at bounding box center [830, 743] width 555 height 996
click at [639, 227] on button "button" at bounding box center [642, 226] width 20 height 20
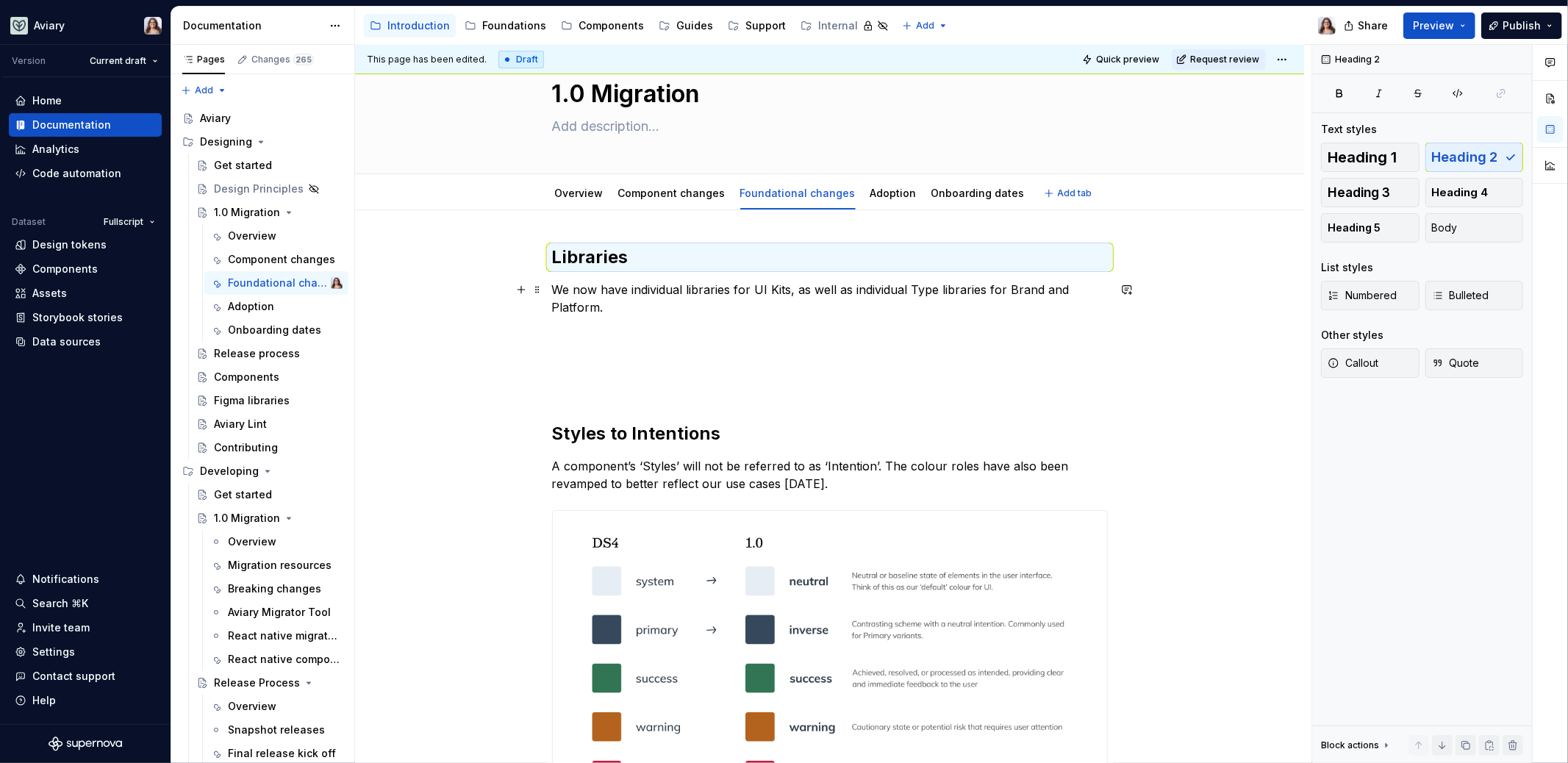
click at [603, 308] on p "We now have individual libraries for UI Kits, as well as individual Type librar…" at bounding box center [830, 298] width 555 height 35
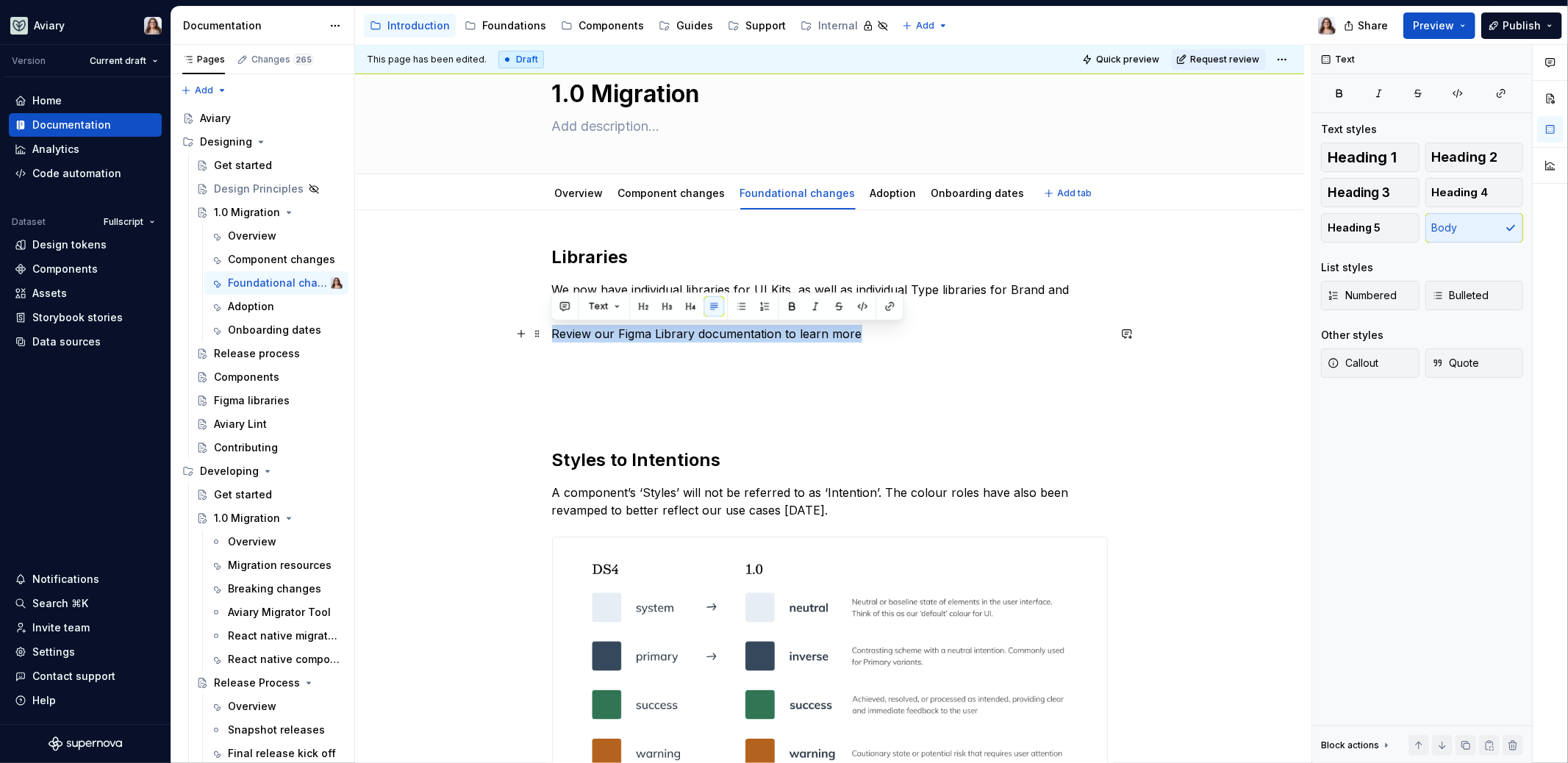
drag, startPoint x: 857, startPoint y: 332, endPoint x: 544, endPoint y: 333, distance: 313.0
click at [885, 307] on button "button" at bounding box center [889, 306] width 20 height 20
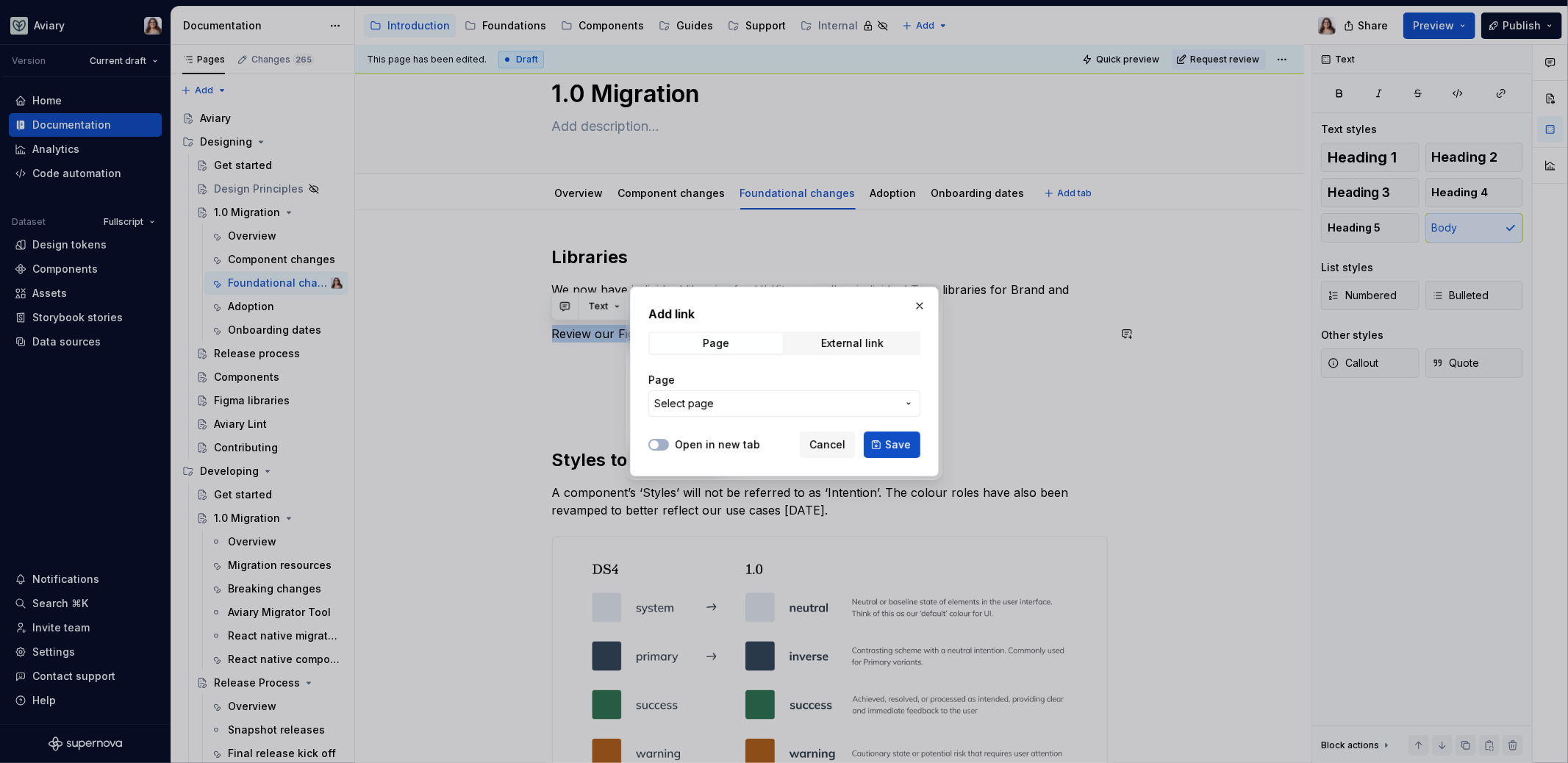
click at [779, 408] on span "Select page" at bounding box center [775, 403] width 242 height 15
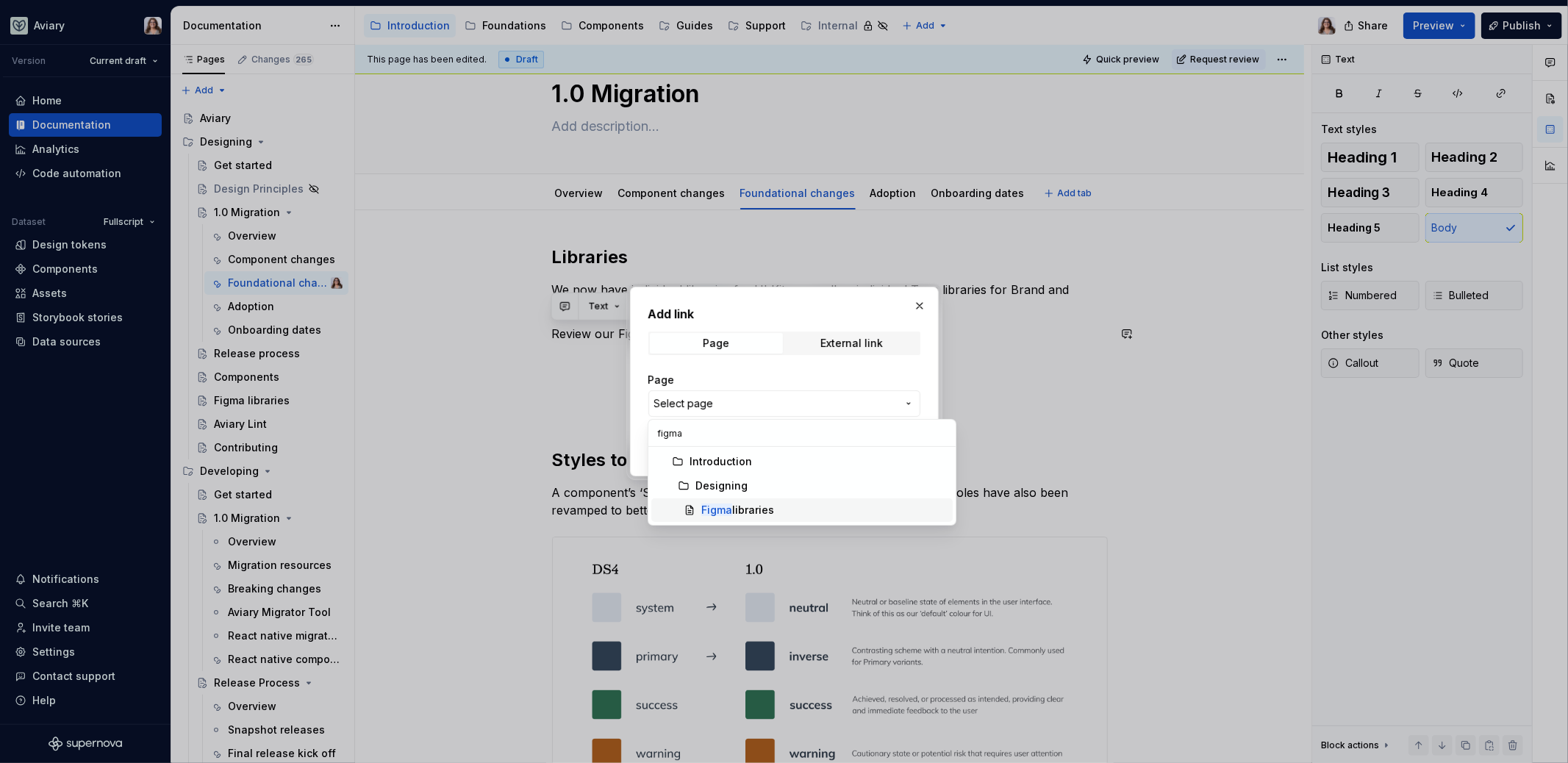
type input "figma"
click at [760, 504] on div "Figma libraries" at bounding box center [737, 510] width 72 height 15
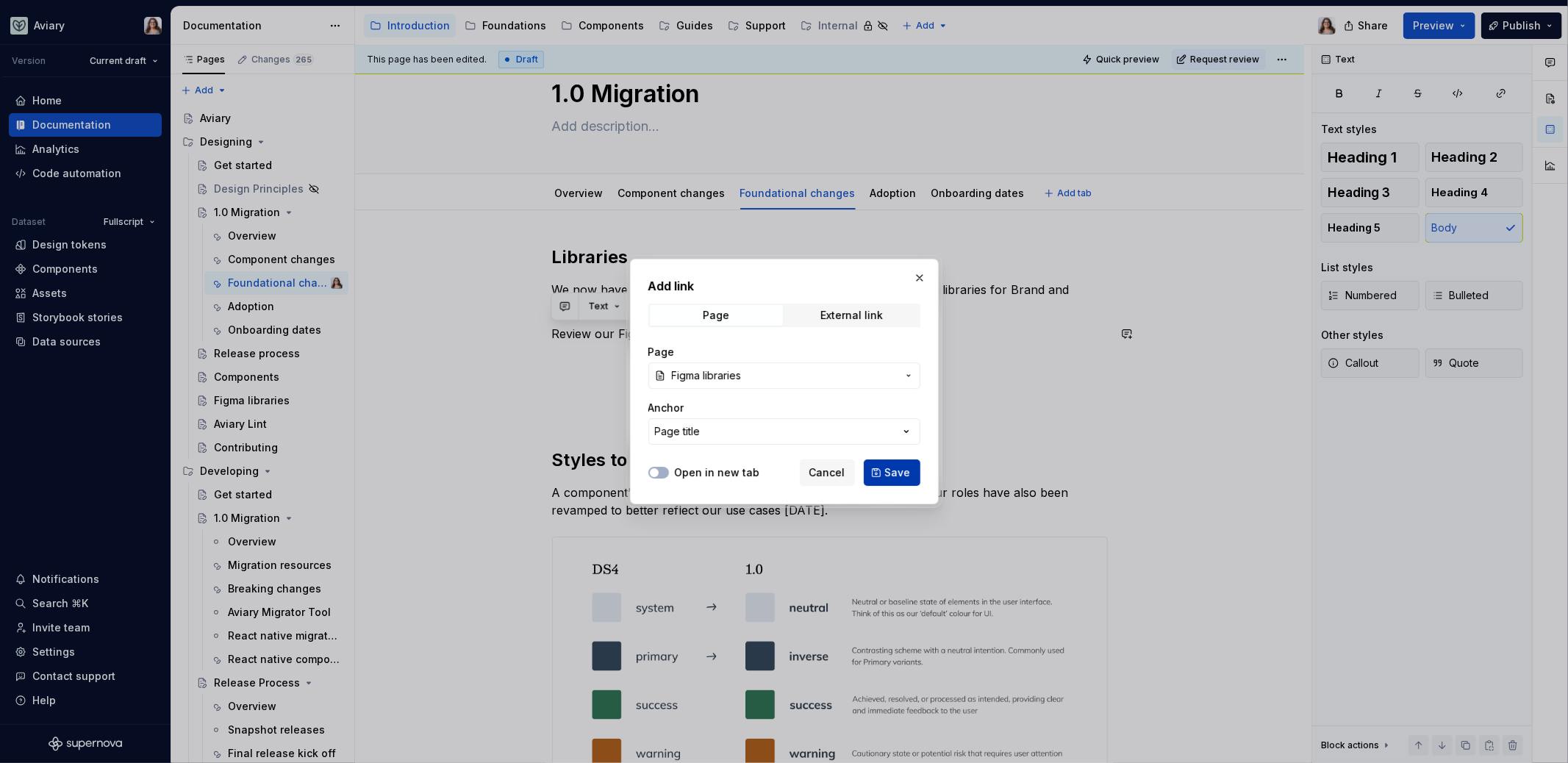
click at [886, 469] on button "Save" at bounding box center [892, 473] width 57 height 27
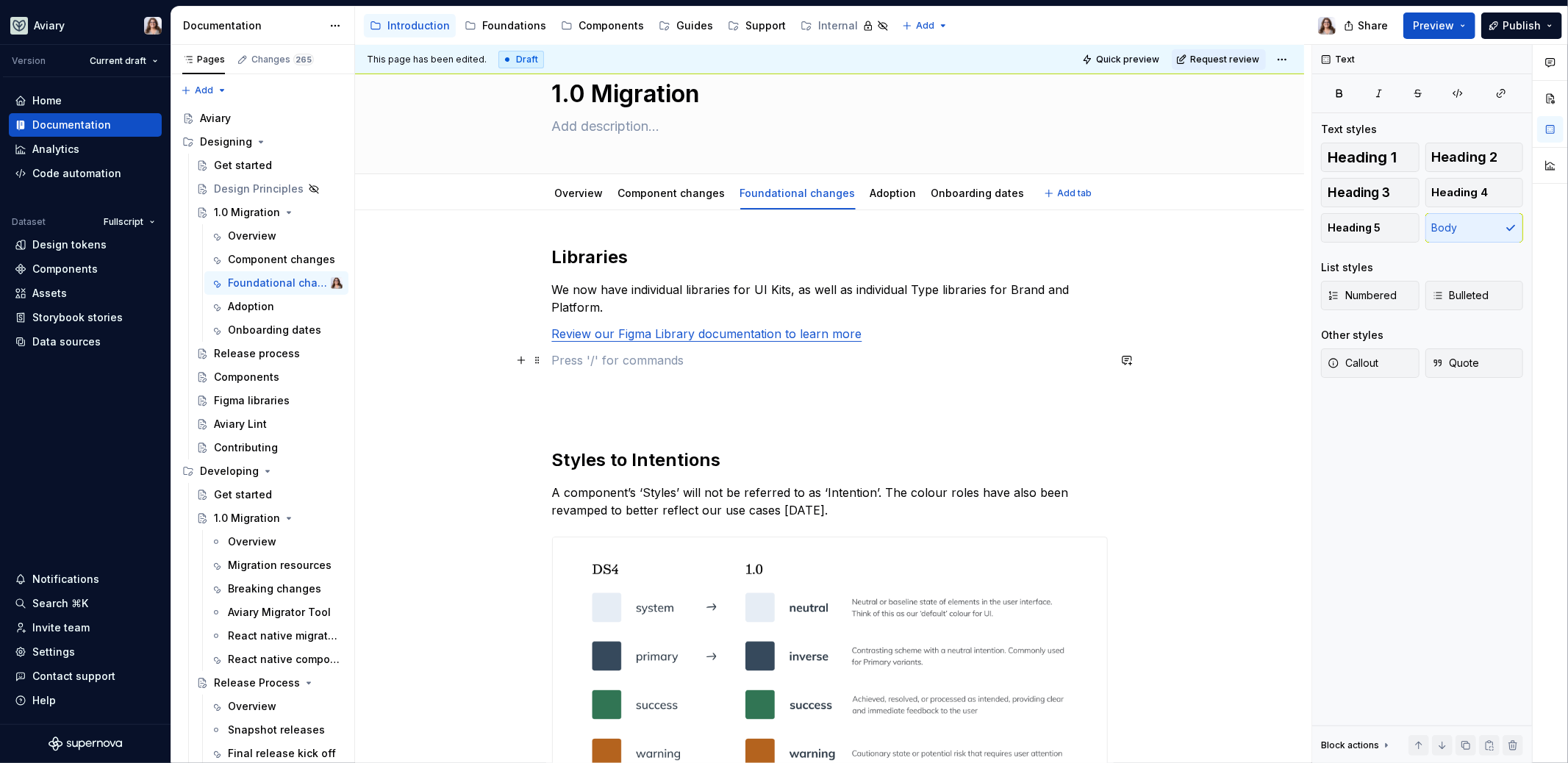
click at [777, 351] on p at bounding box center [830, 360] width 555 height 18
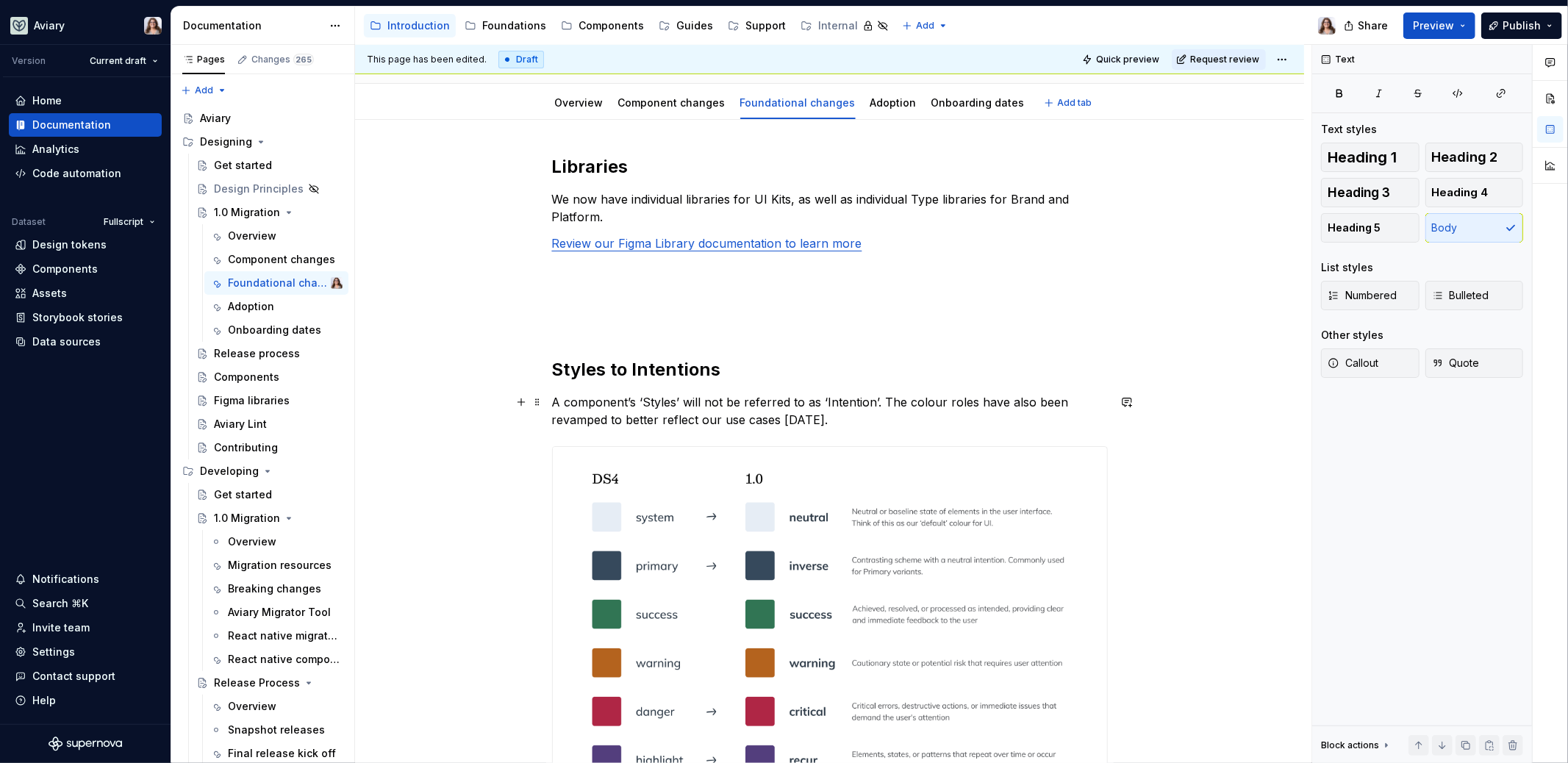
click at [817, 421] on p "A component’s ‘Styles’ will not be referred to as ‘Intention’. The colour roles…" at bounding box center [830, 411] width 555 height 35
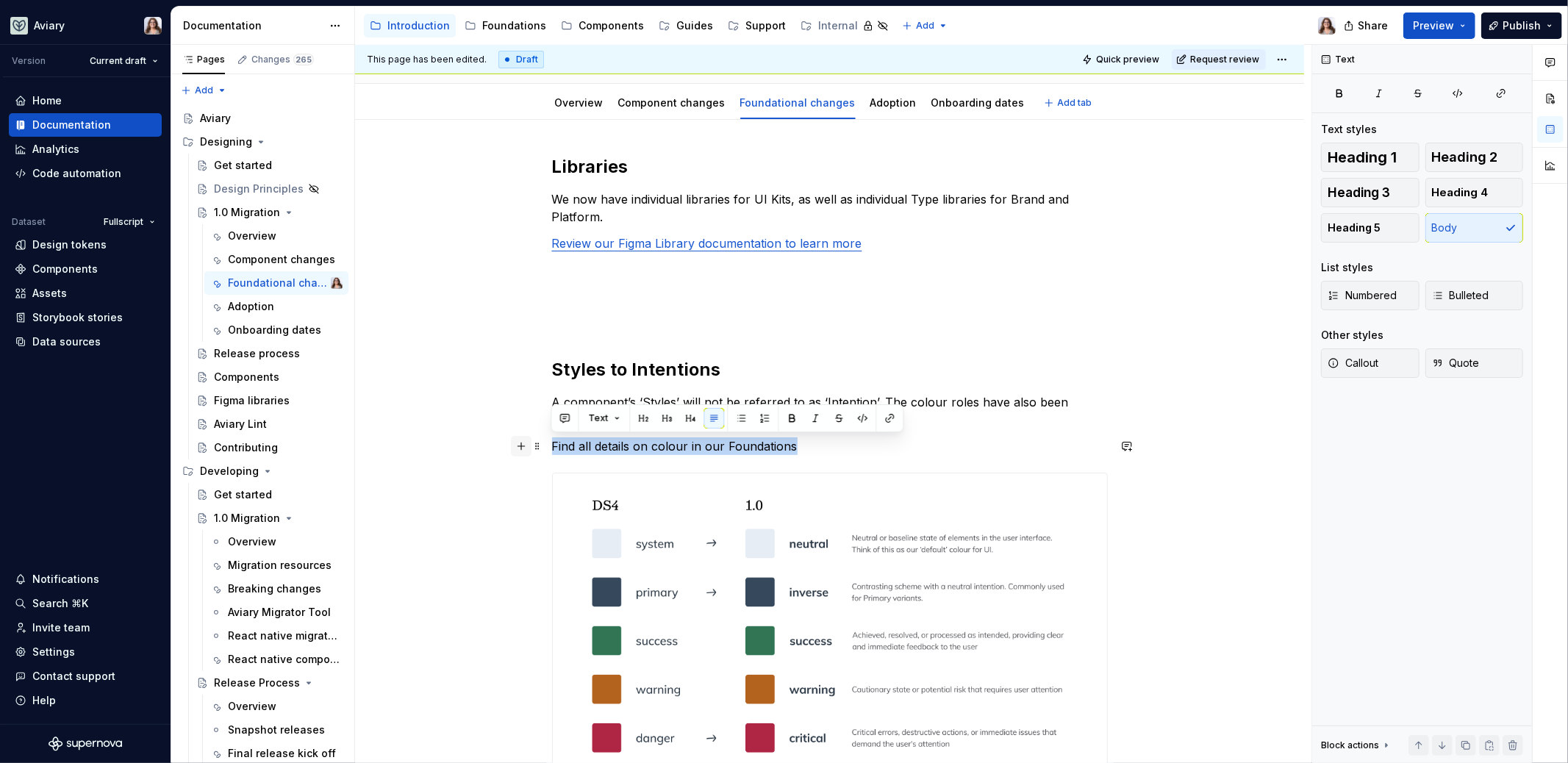
drag, startPoint x: 791, startPoint y: 447, endPoint x: 516, endPoint y: 443, distance: 275.0
click at [552, 443] on div "Libraries We now have individual libraries for UI Kits, as well as individual T…" at bounding box center [830, 684] width 555 height 1057
click at [883, 417] on button "button" at bounding box center [889, 418] width 20 height 20
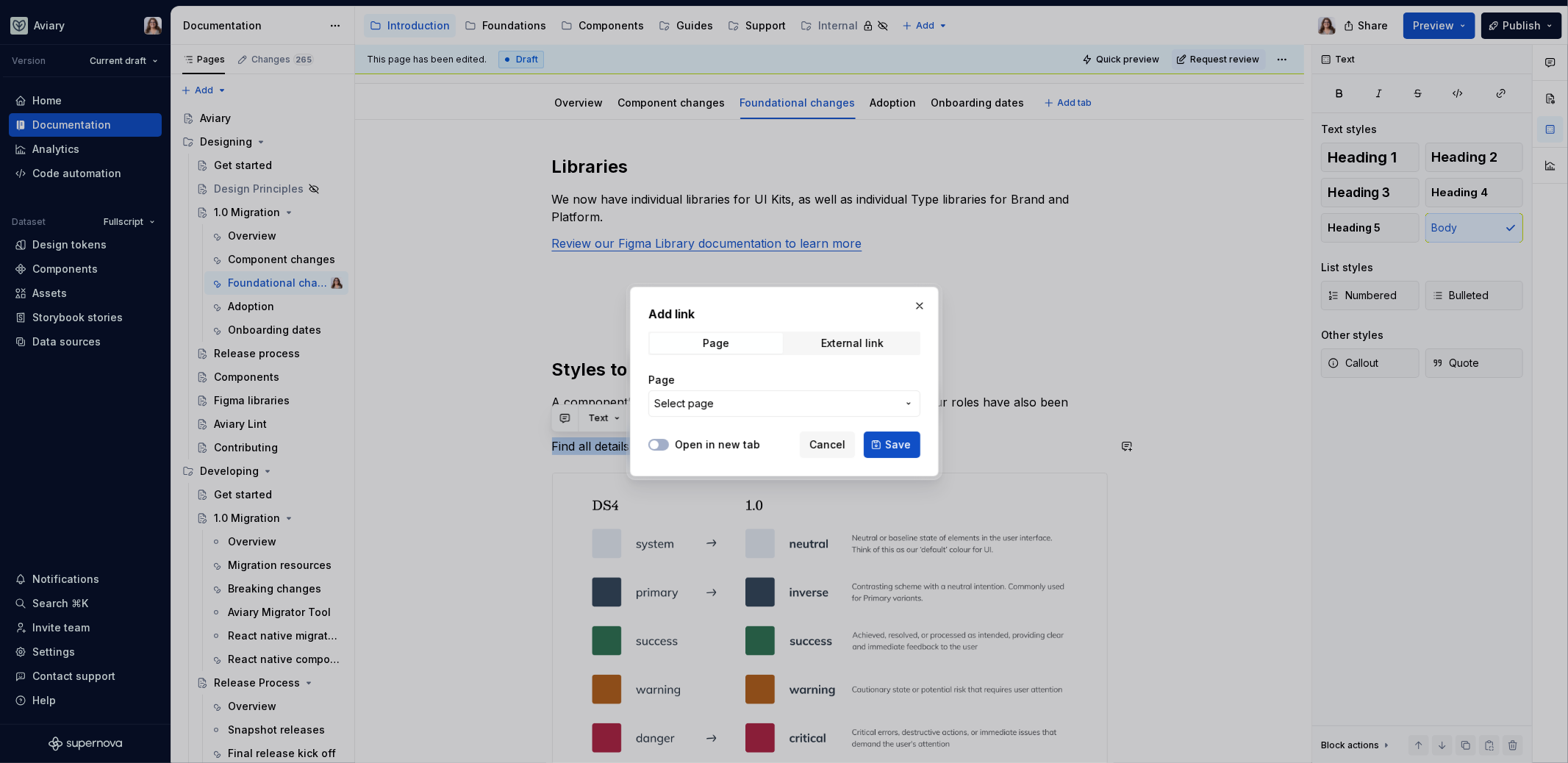
click at [813, 402] on span "Select page" at bounding box center [775, 403] width 242 height 15
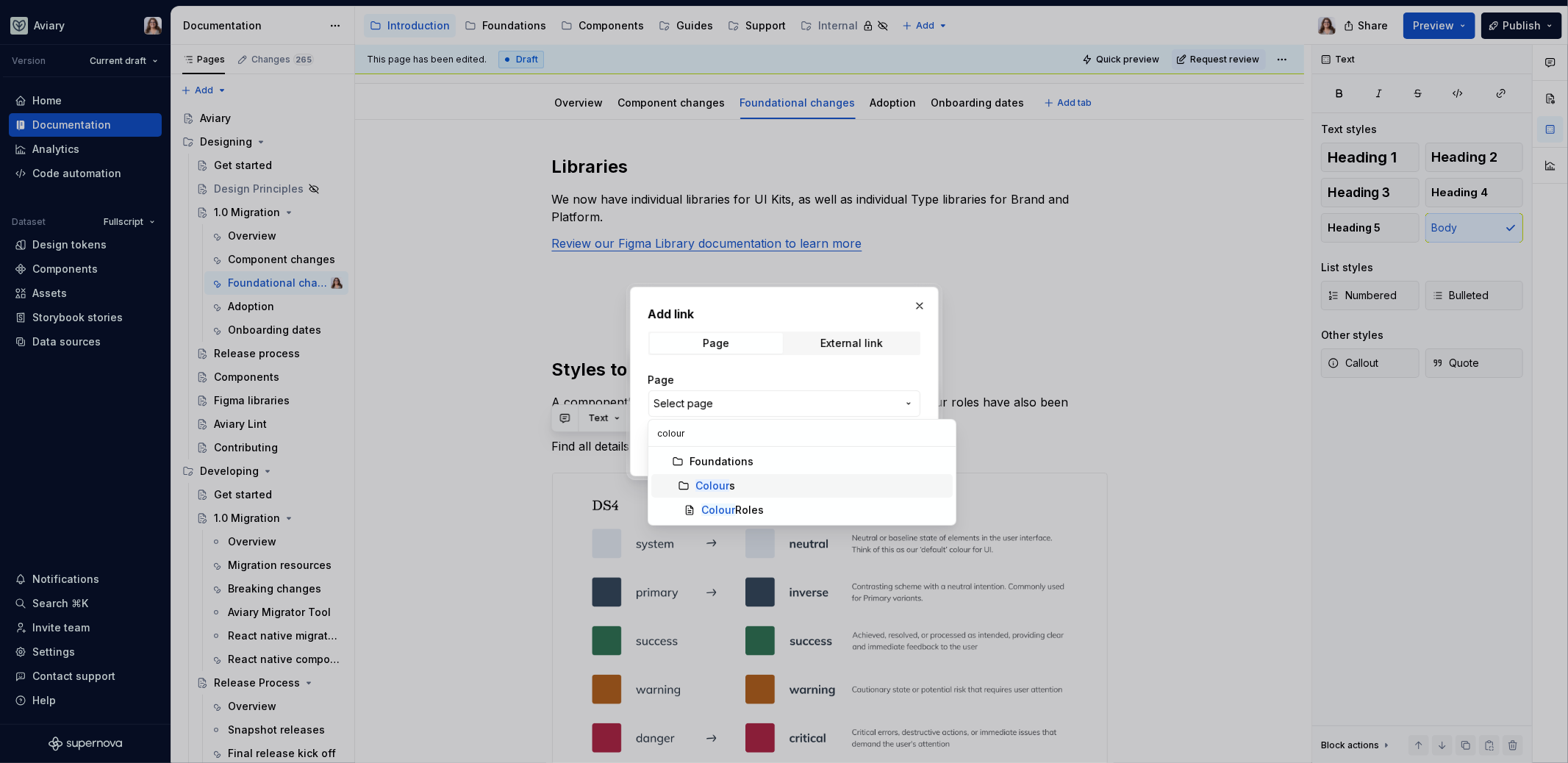
type input "colour"
click at [738, 486] on div "Colour s" at bounding box center [821, 486] width 251 height 15
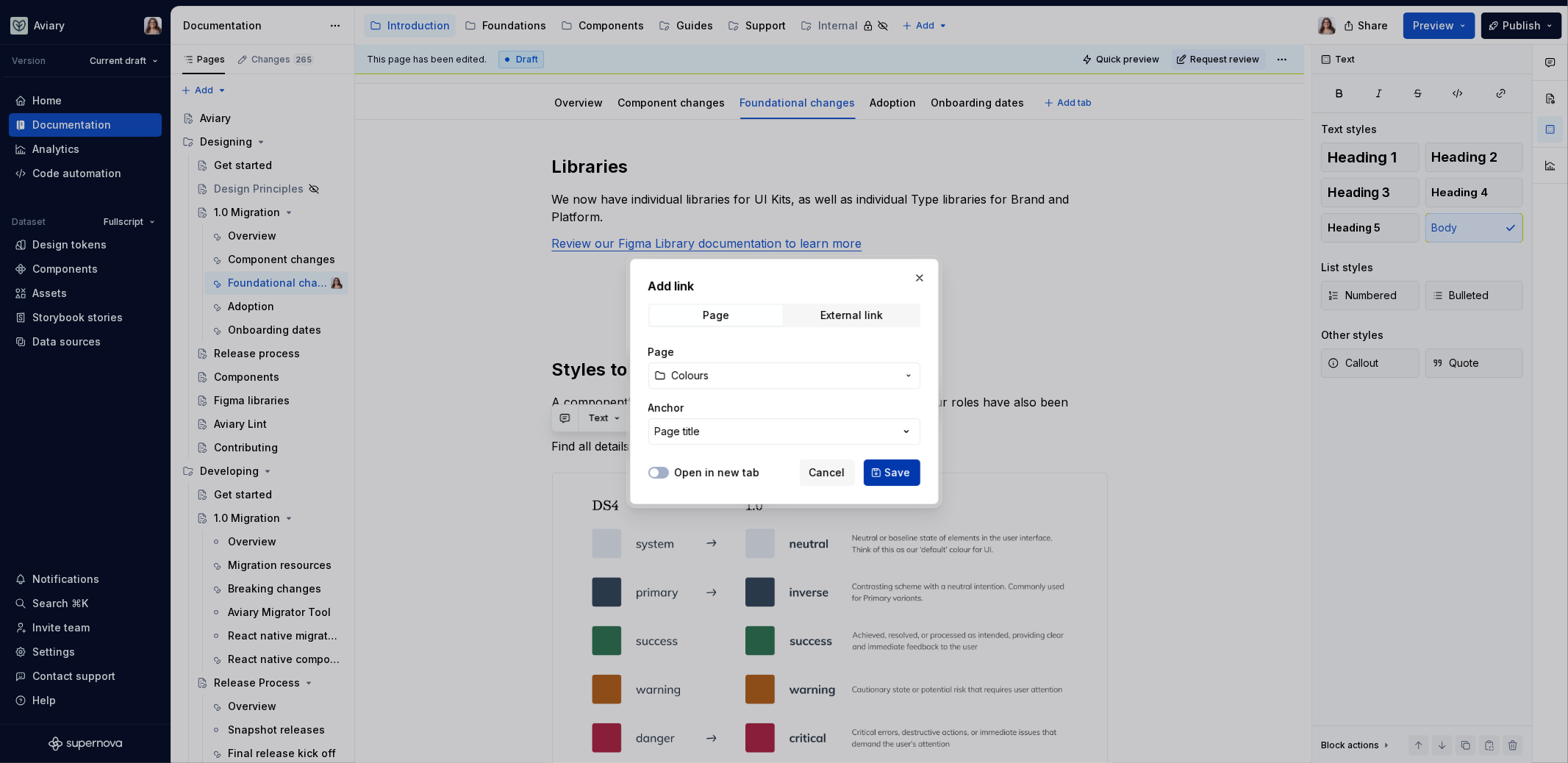
click at [889, 466] on span "Save" at bounding box center [898, 473] width 26 height 15
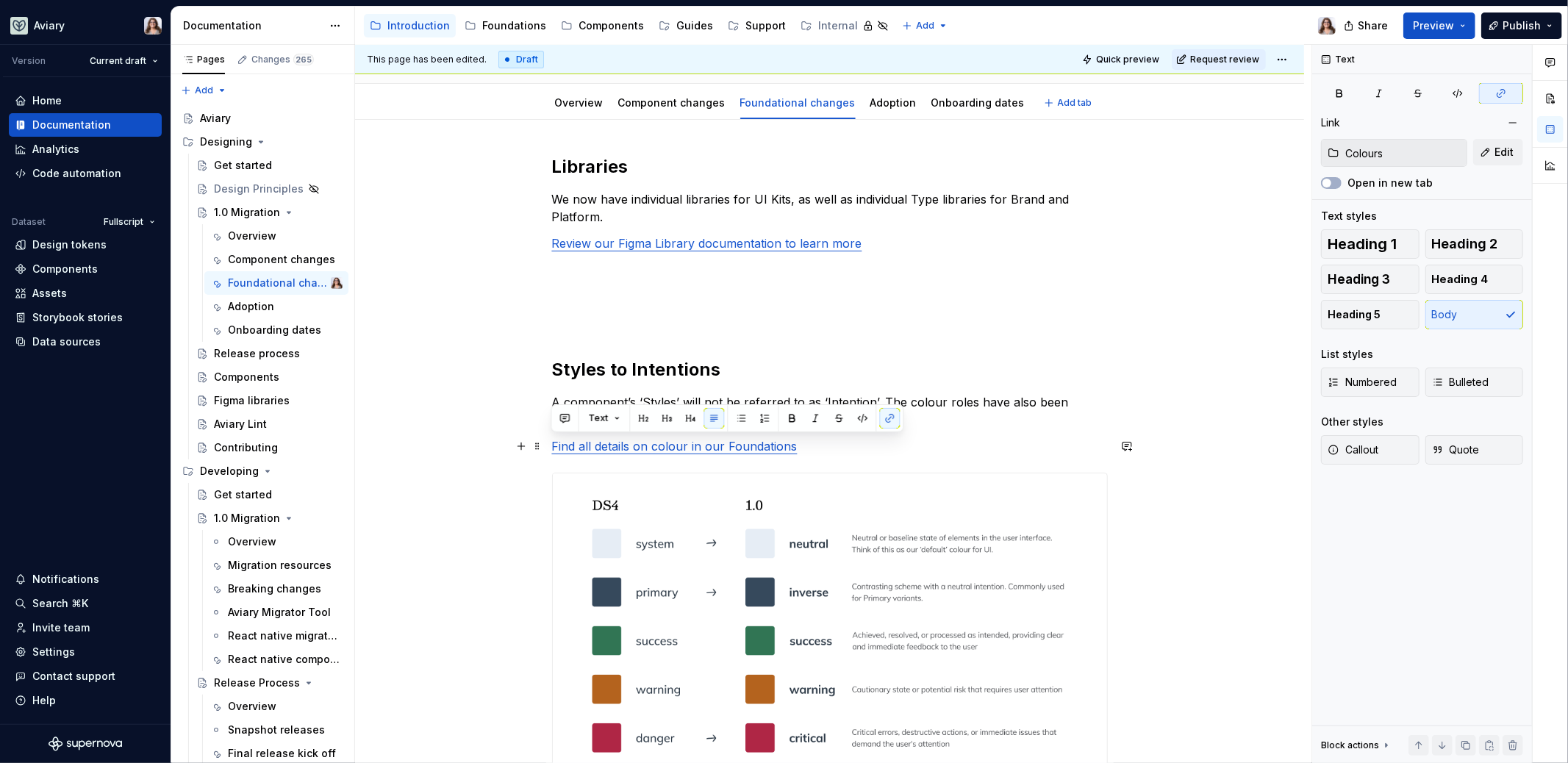
click at [823, 451] on p "Find all details on colour in our Foundations" at bounding box center [830, 447] width 555 height 18
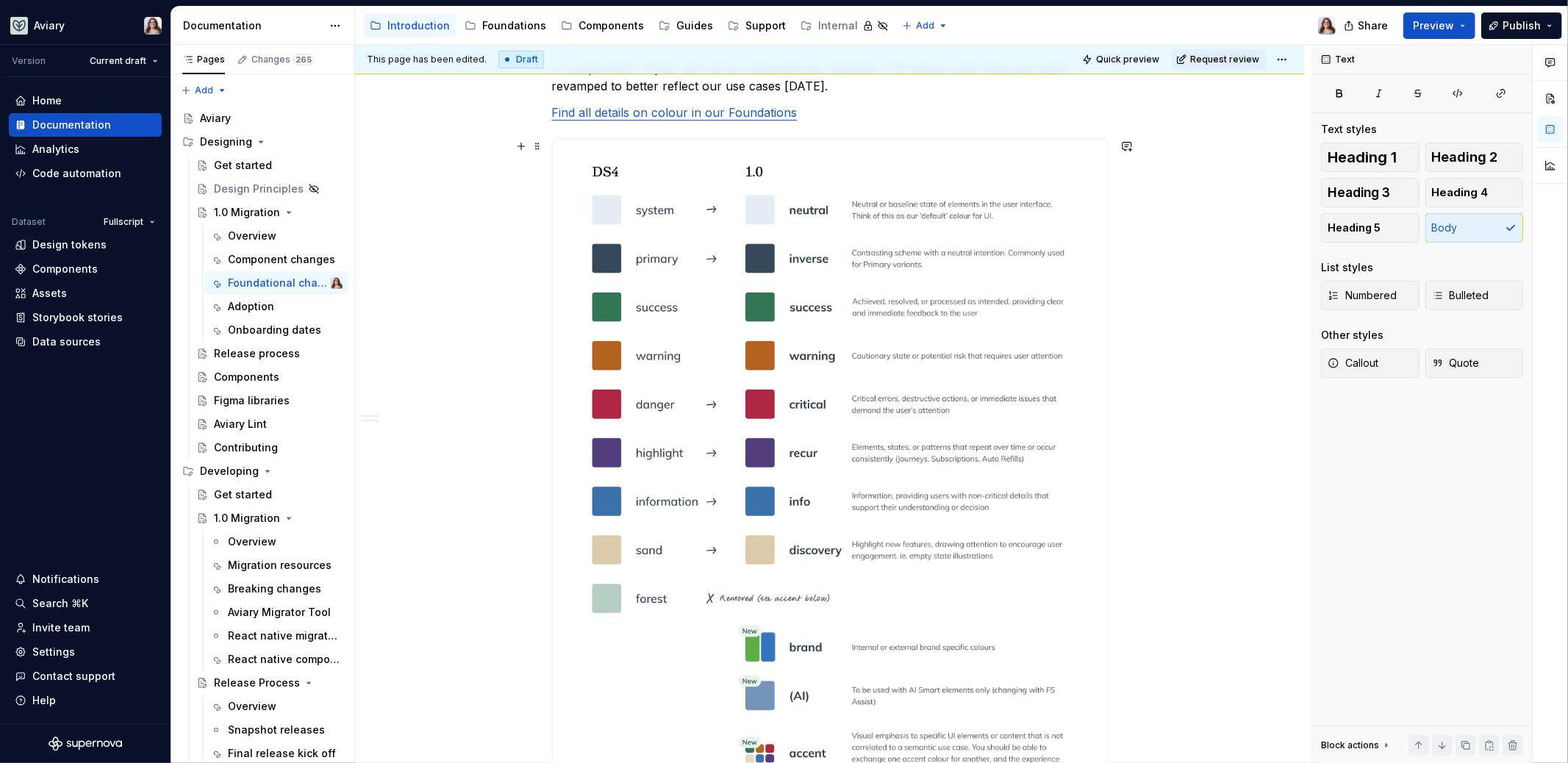
scroll to position [762, 0]
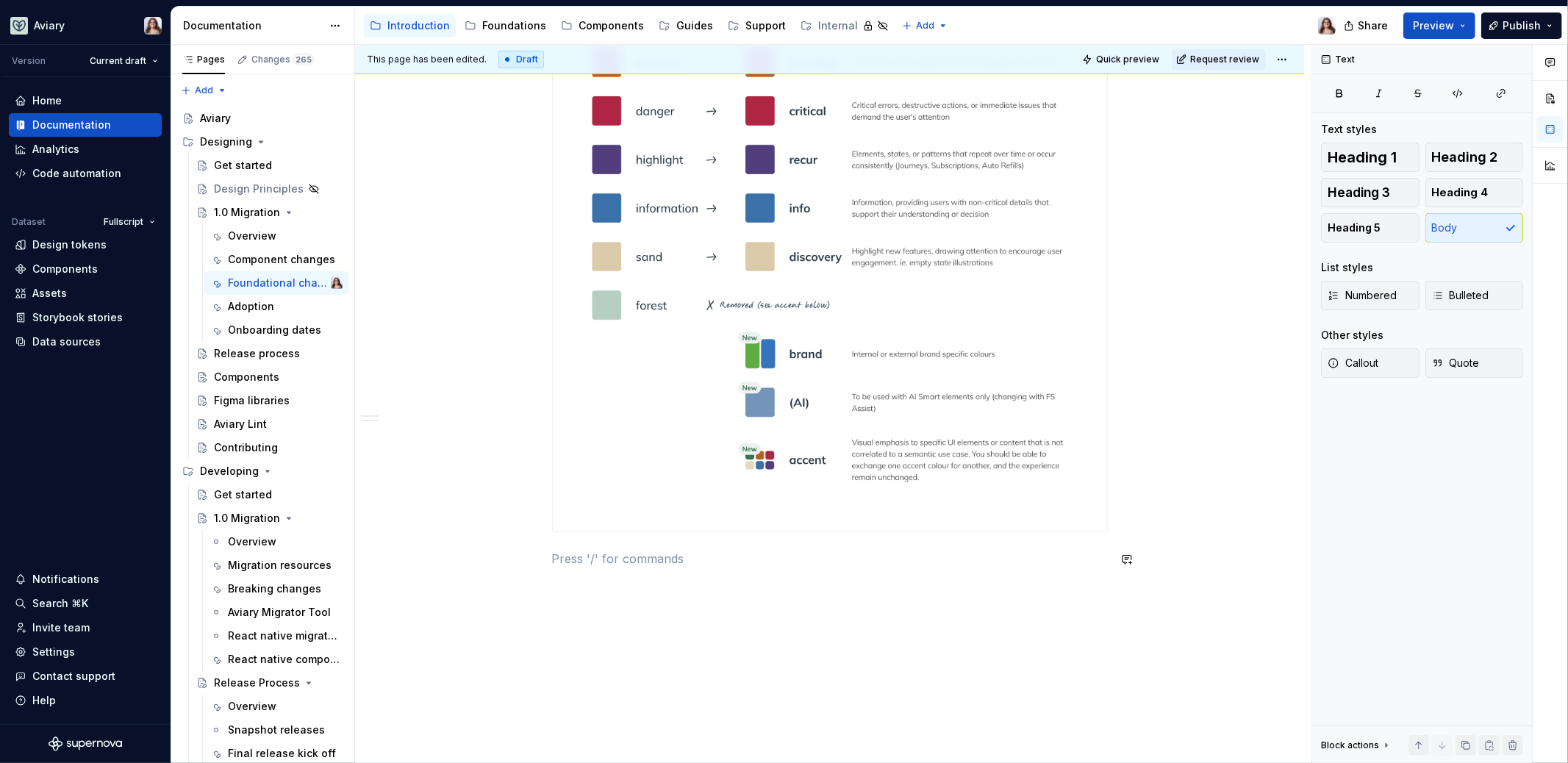
click at [621, 573] on div "Libraries We now have individual libraries for UI Kits, as well as individual T…" at bounding box center [830, 57] width 555 height 1057
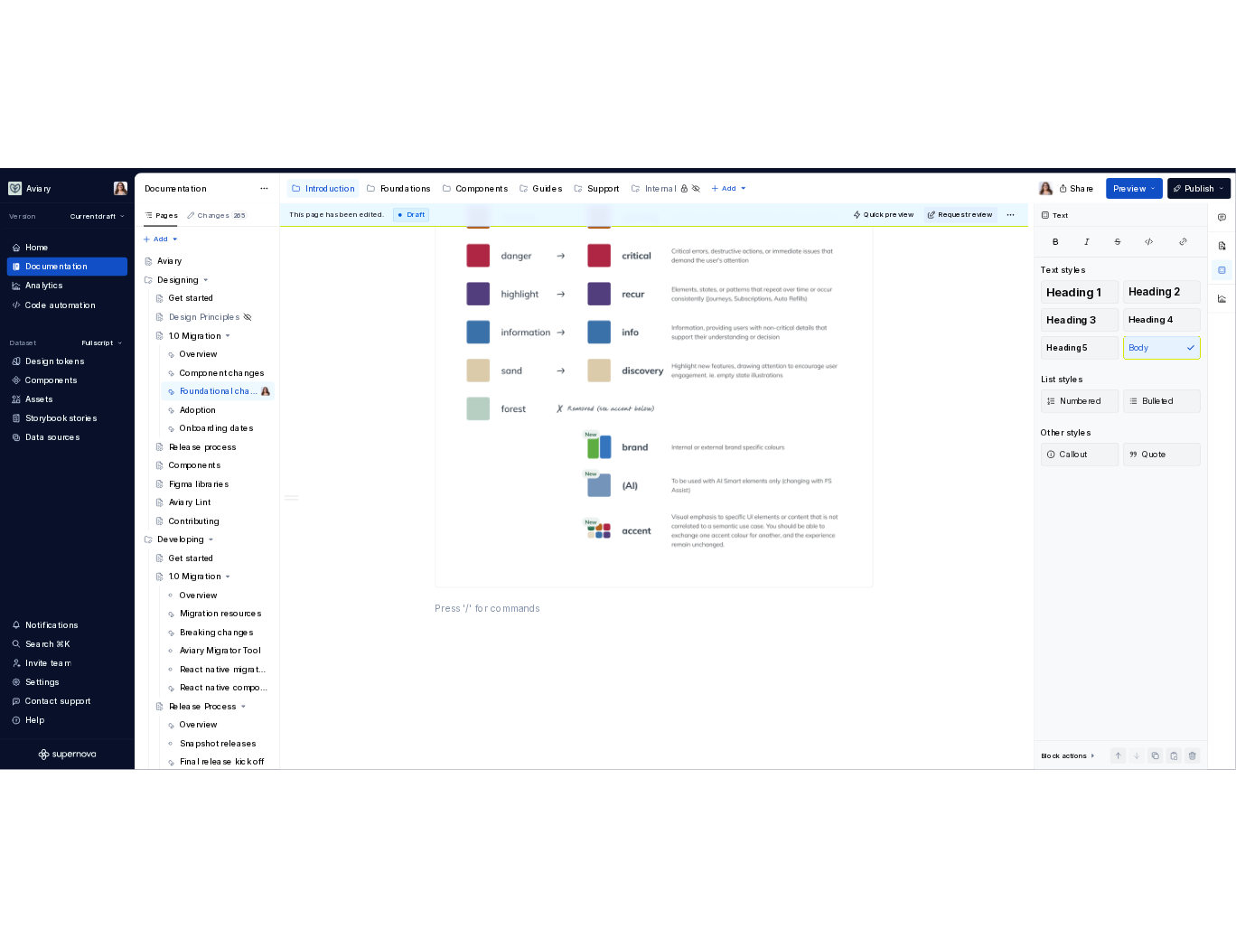
scroll to position [39, 0]
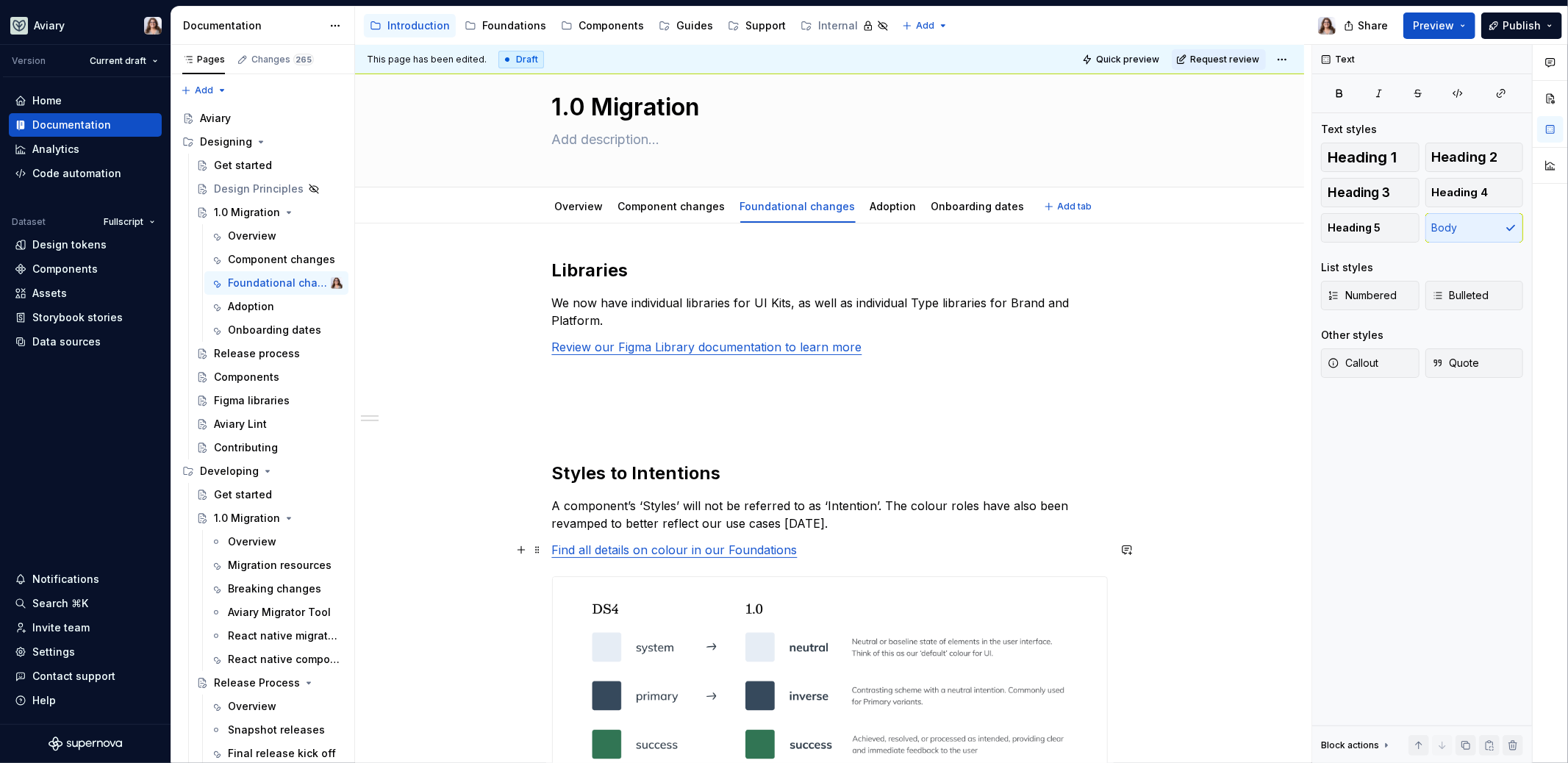
click at [799, 547] on p "Find all details on colour in our Foundations" at bounding box center [830, 550] width 555 height 18
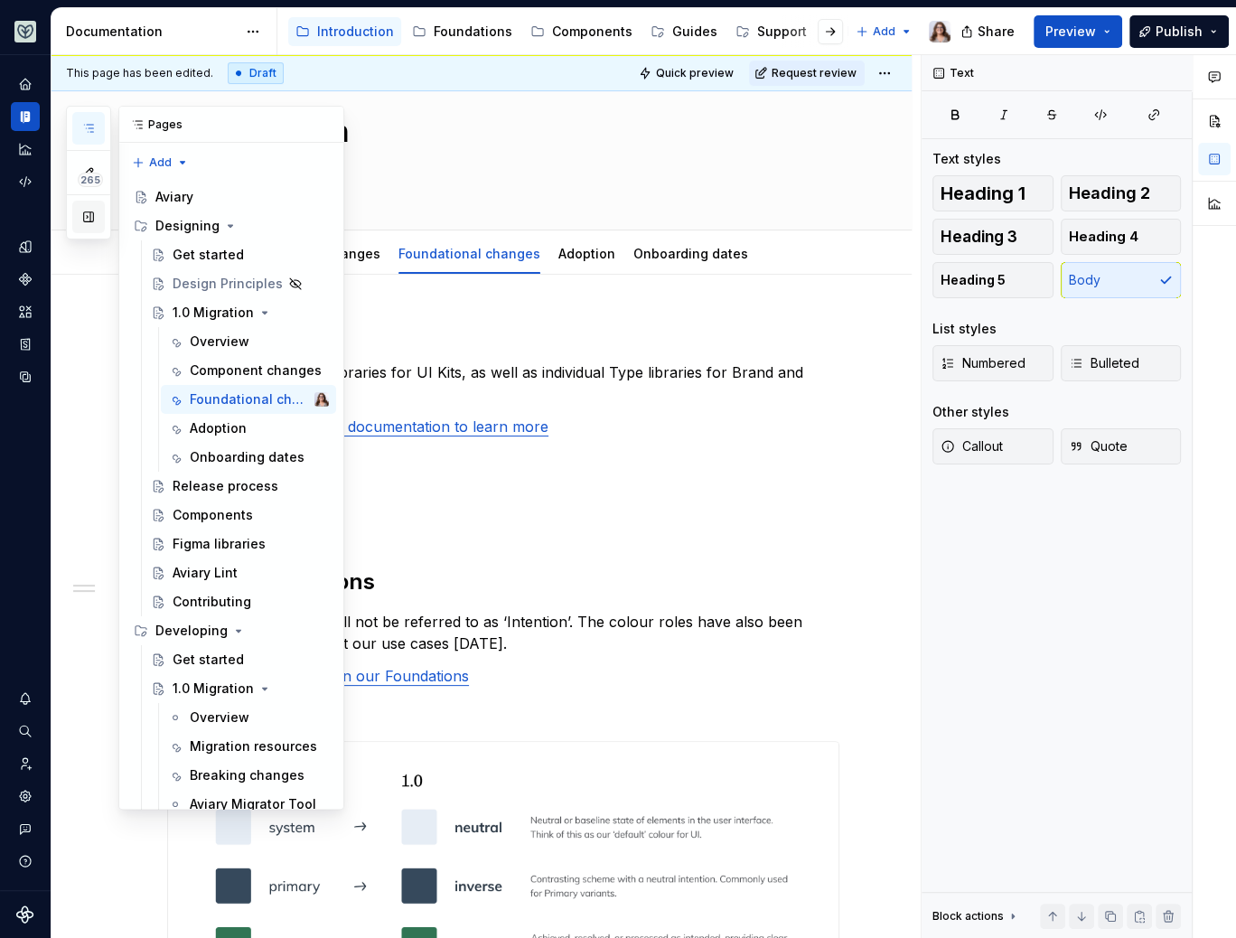
click at [93, 223] on button "button" at bounding box center [88, 217] width 33 height 33
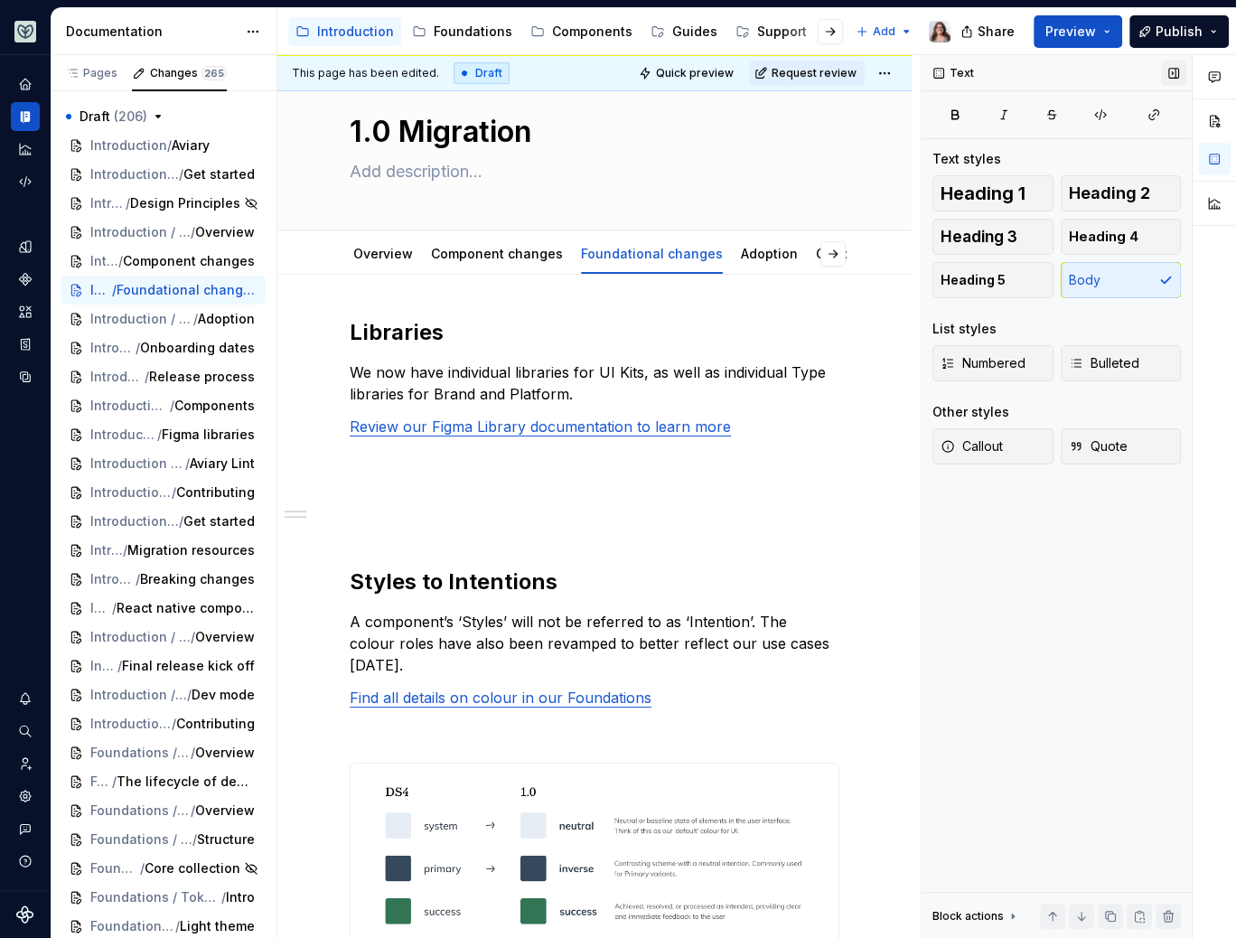
click at [1172, 69] on button "button" at bounding box center [1173, 73] width 25 height 25
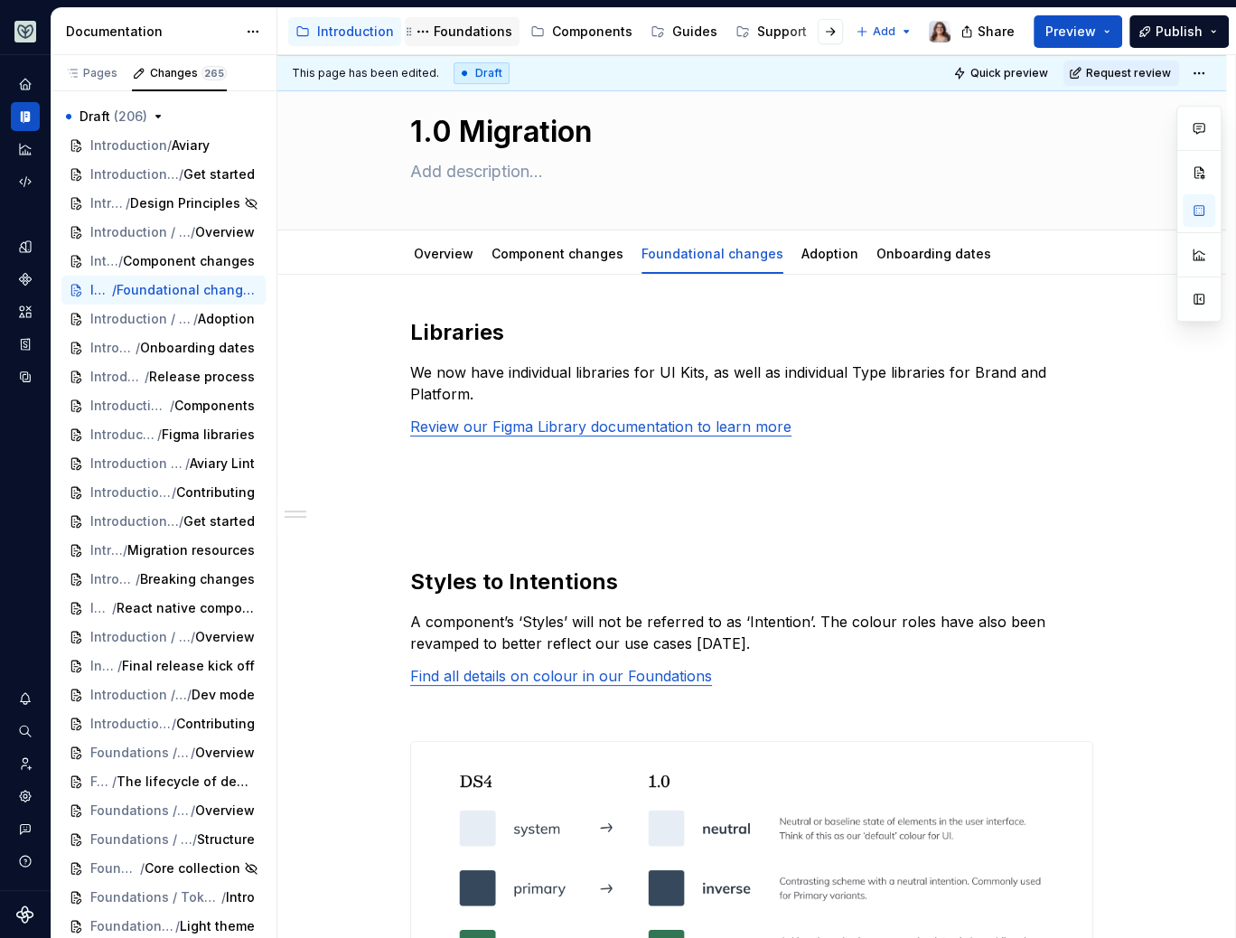
click at [446, 34] on div "Foundations" at bounding box center [473, 32] width 79 height 18
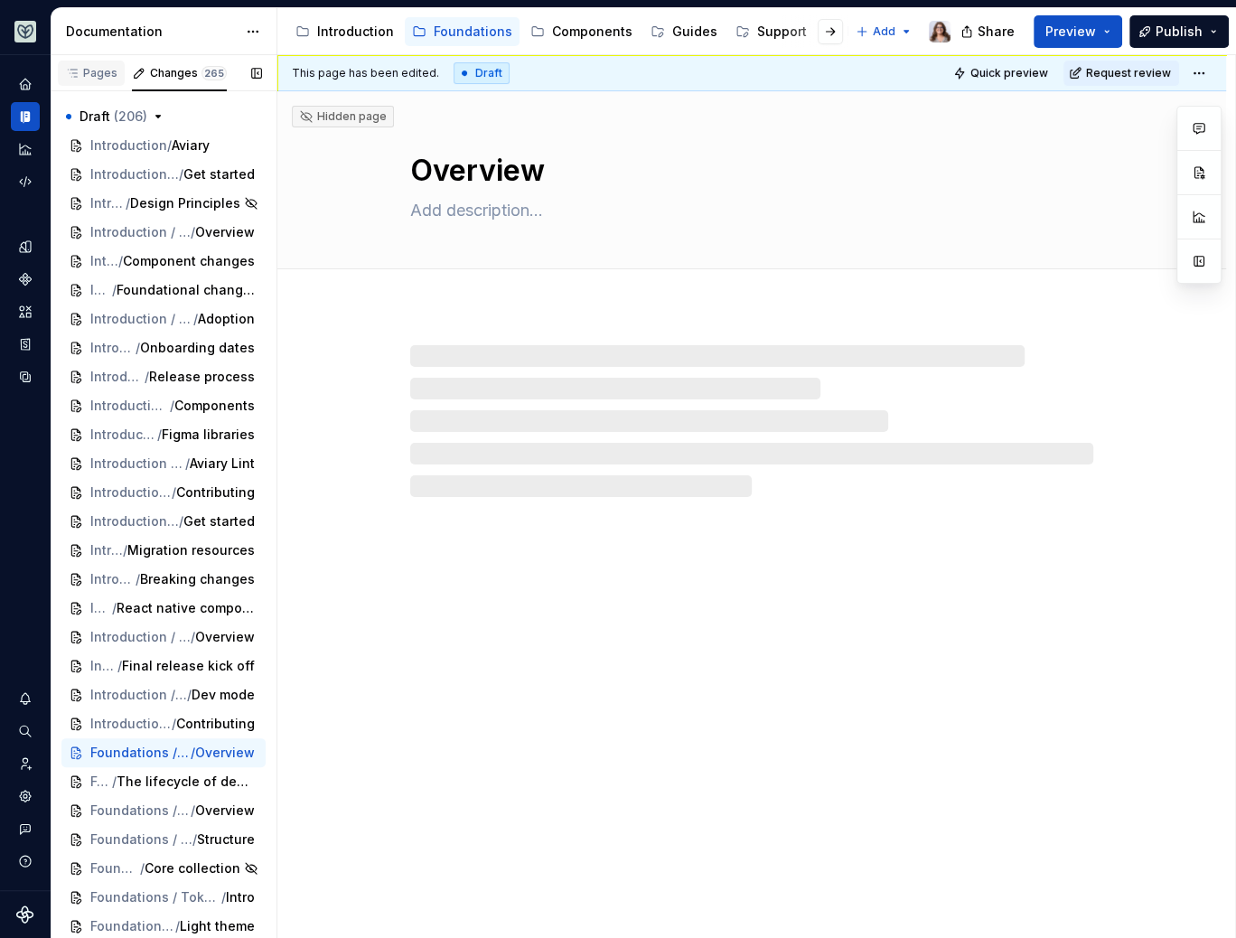
click at [84, 68] on div "Pages" at bounding box center [91, 73] width 52 height 14
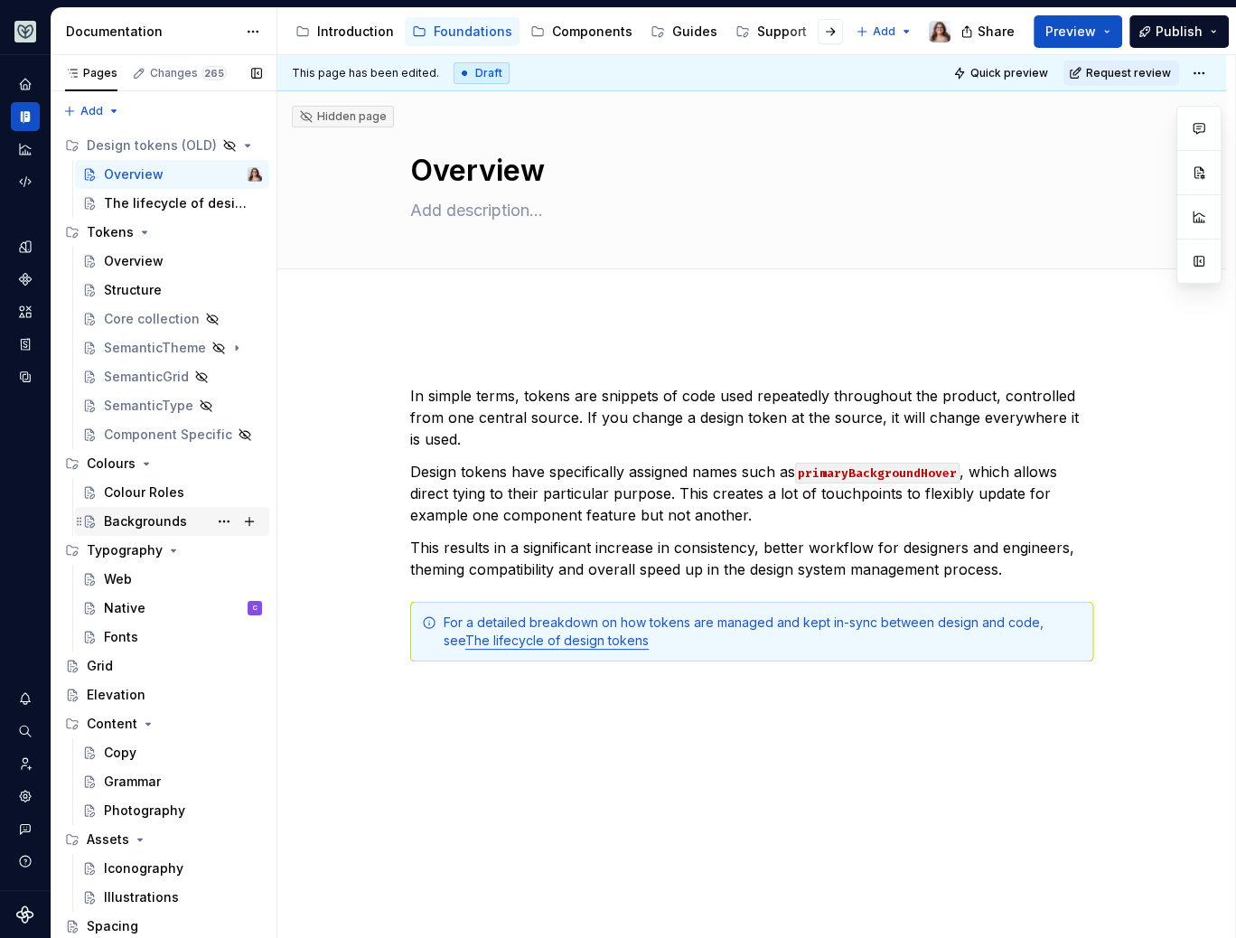
scroll to position [27, 0]
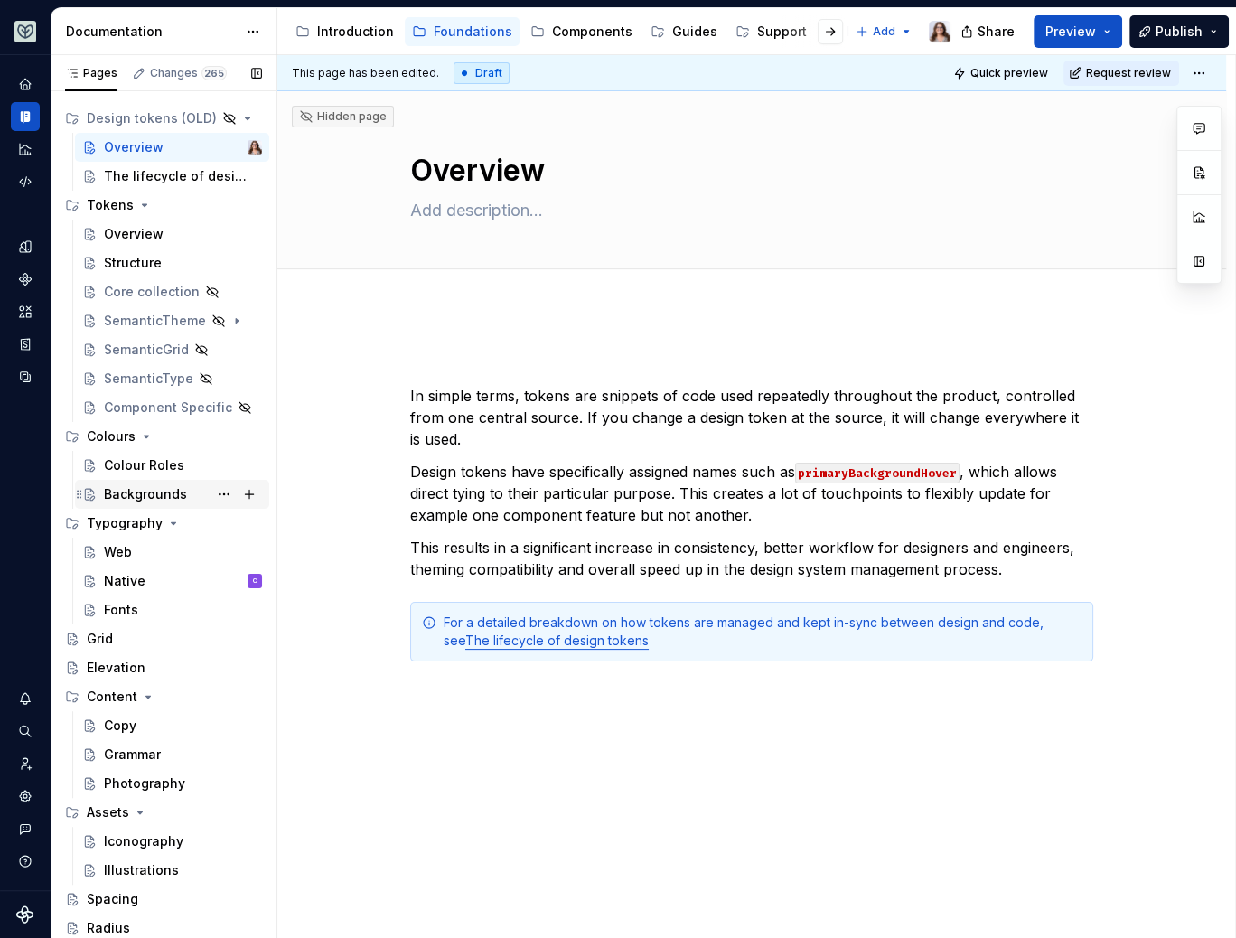
click at [151, 496] on div "Backgrounds" at bounding box center [145, 494] width 83 height 18
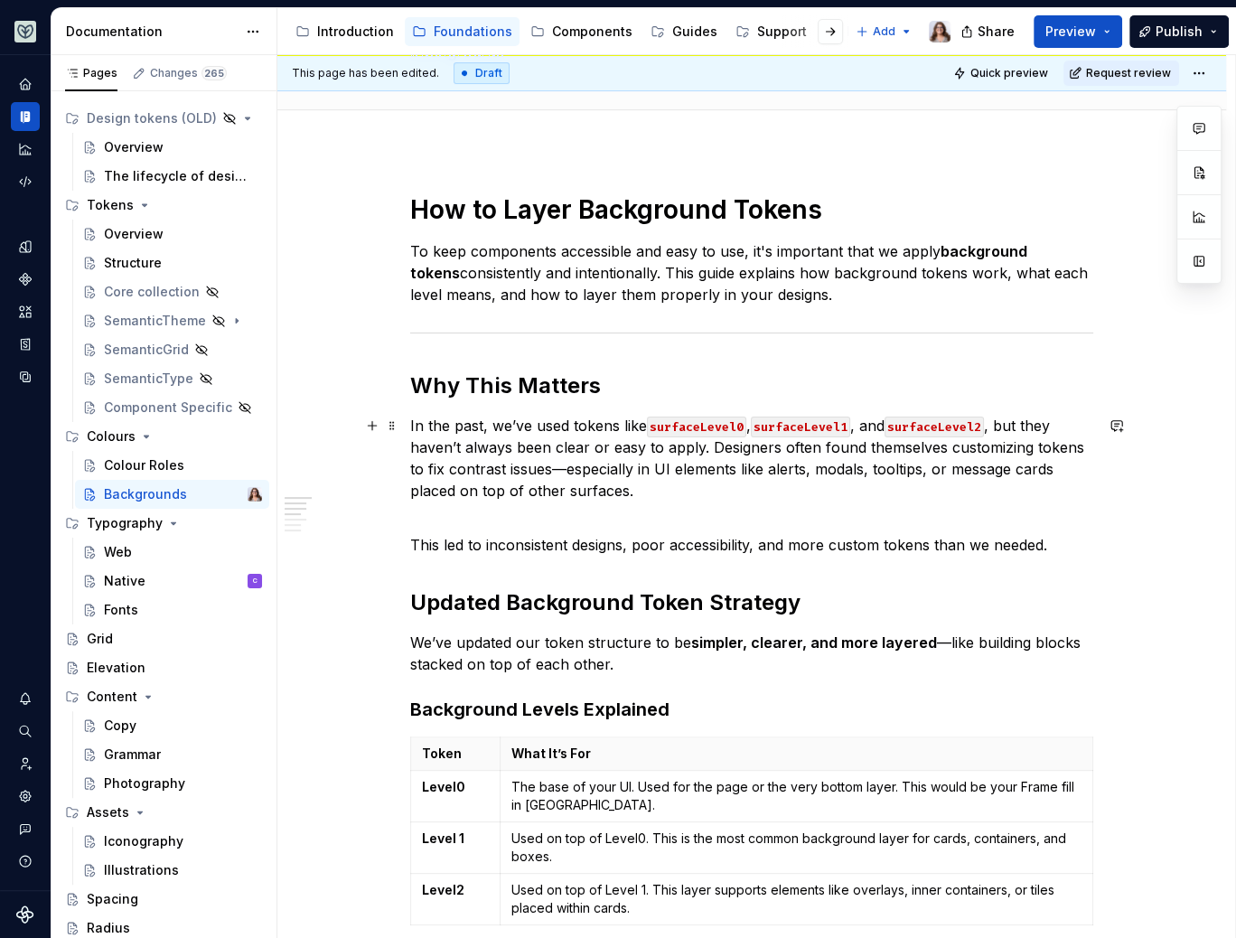
scroll to position [192, 0]
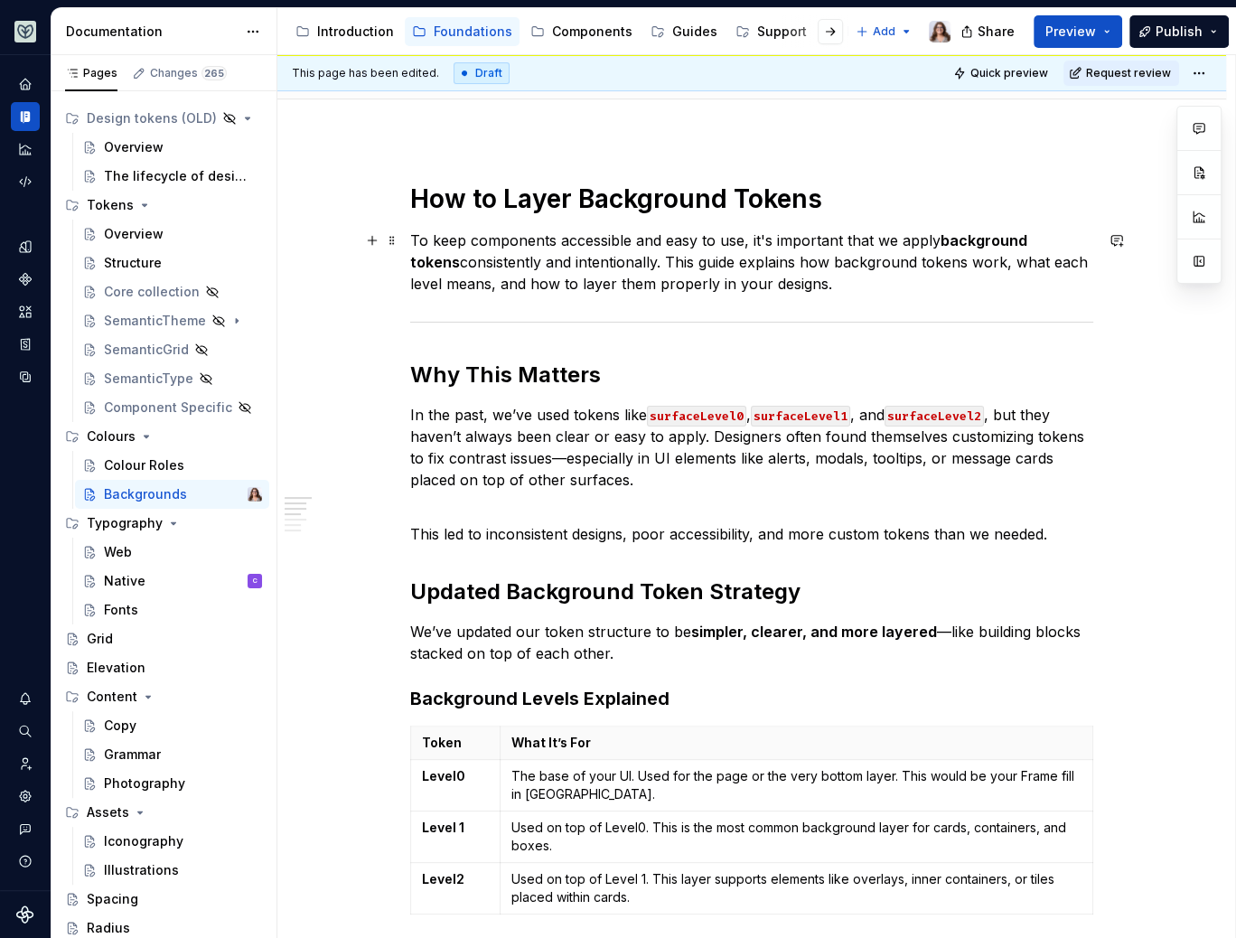
click at [815, 285] on p "To keep components accessible and easy to use, it's important that we apply bac…" at bounding box center [751, 262] width 683 height 65
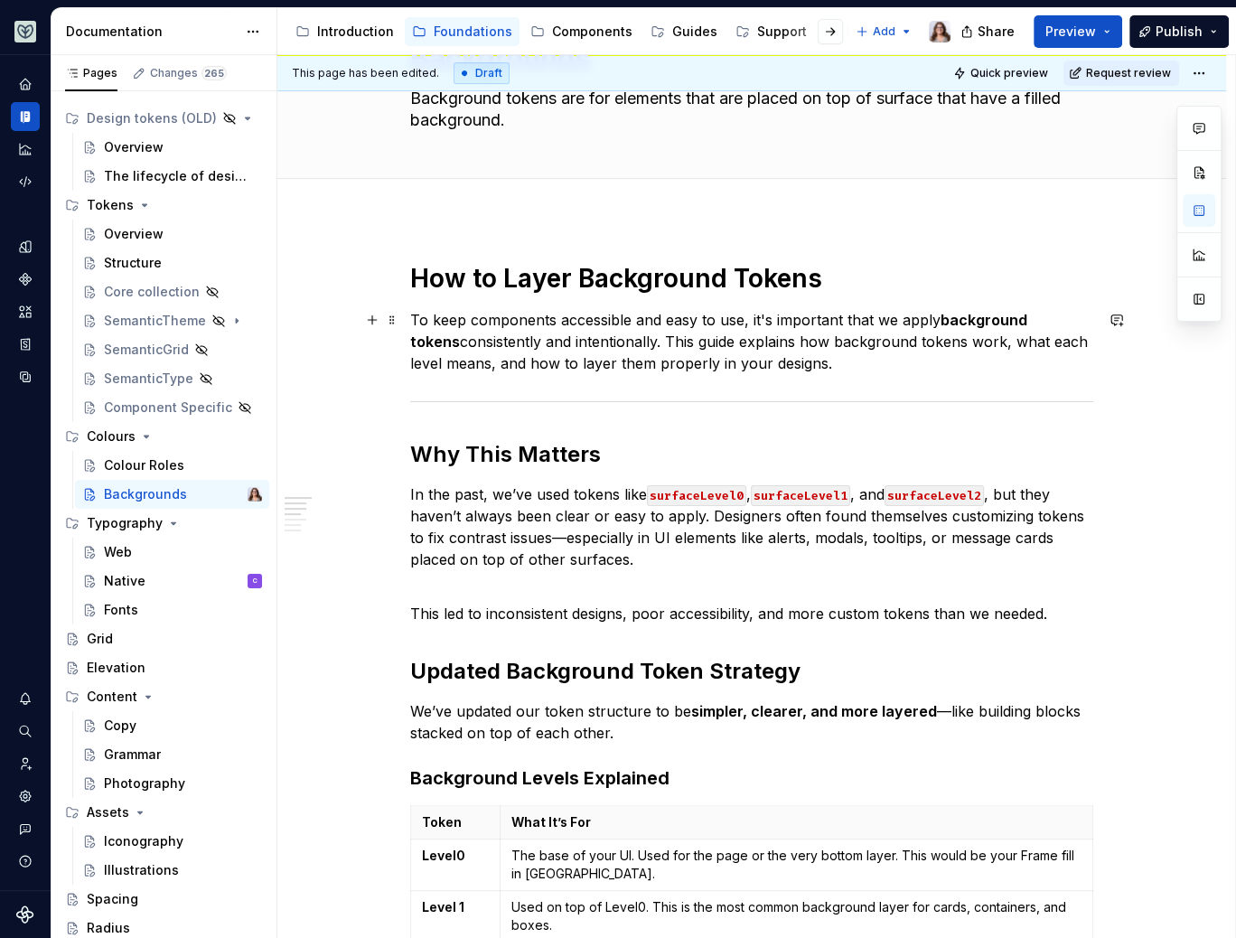
scroll to position [63, 0]
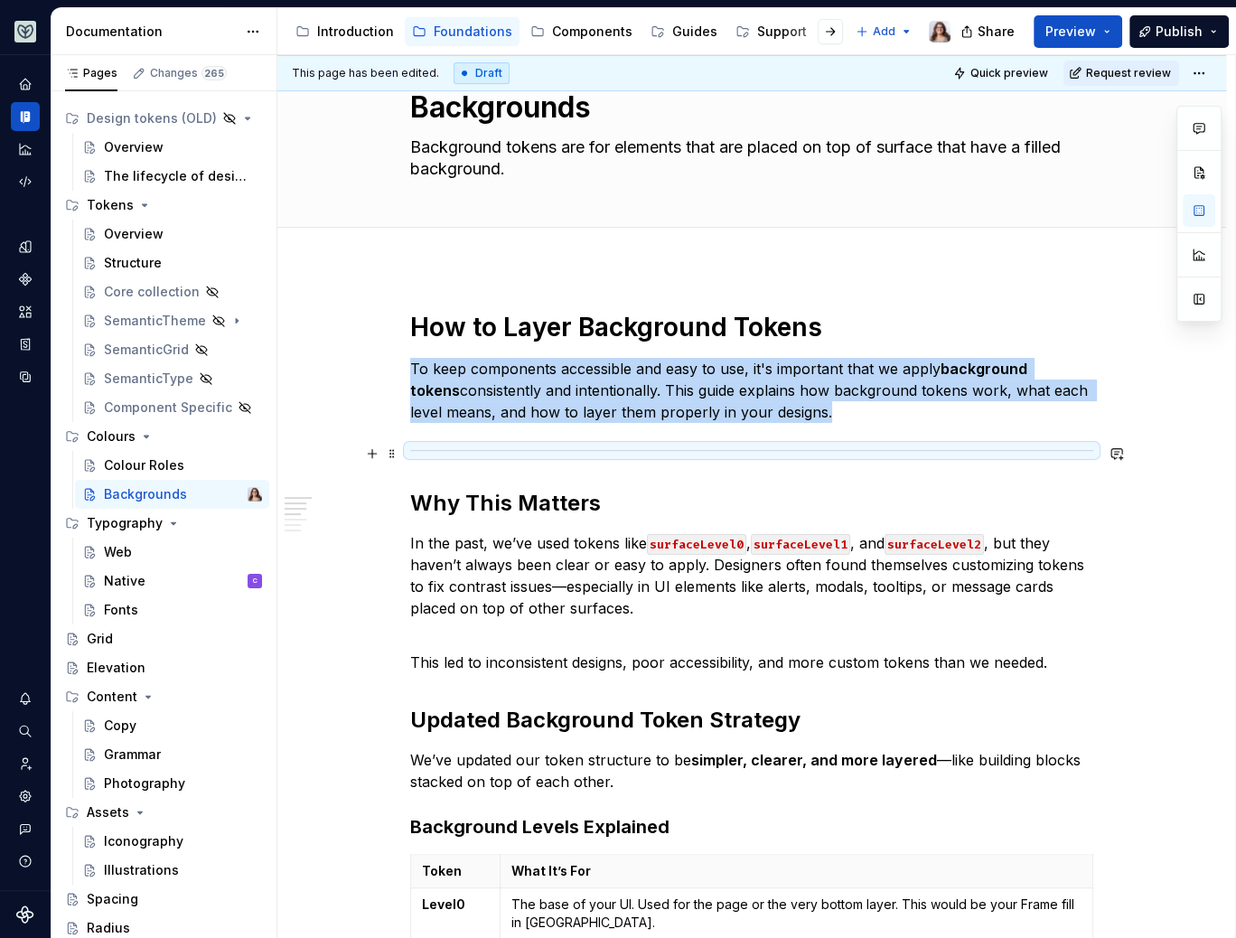
click at [606, 448] on div at bounding box center [751, 451] width 683 height 12
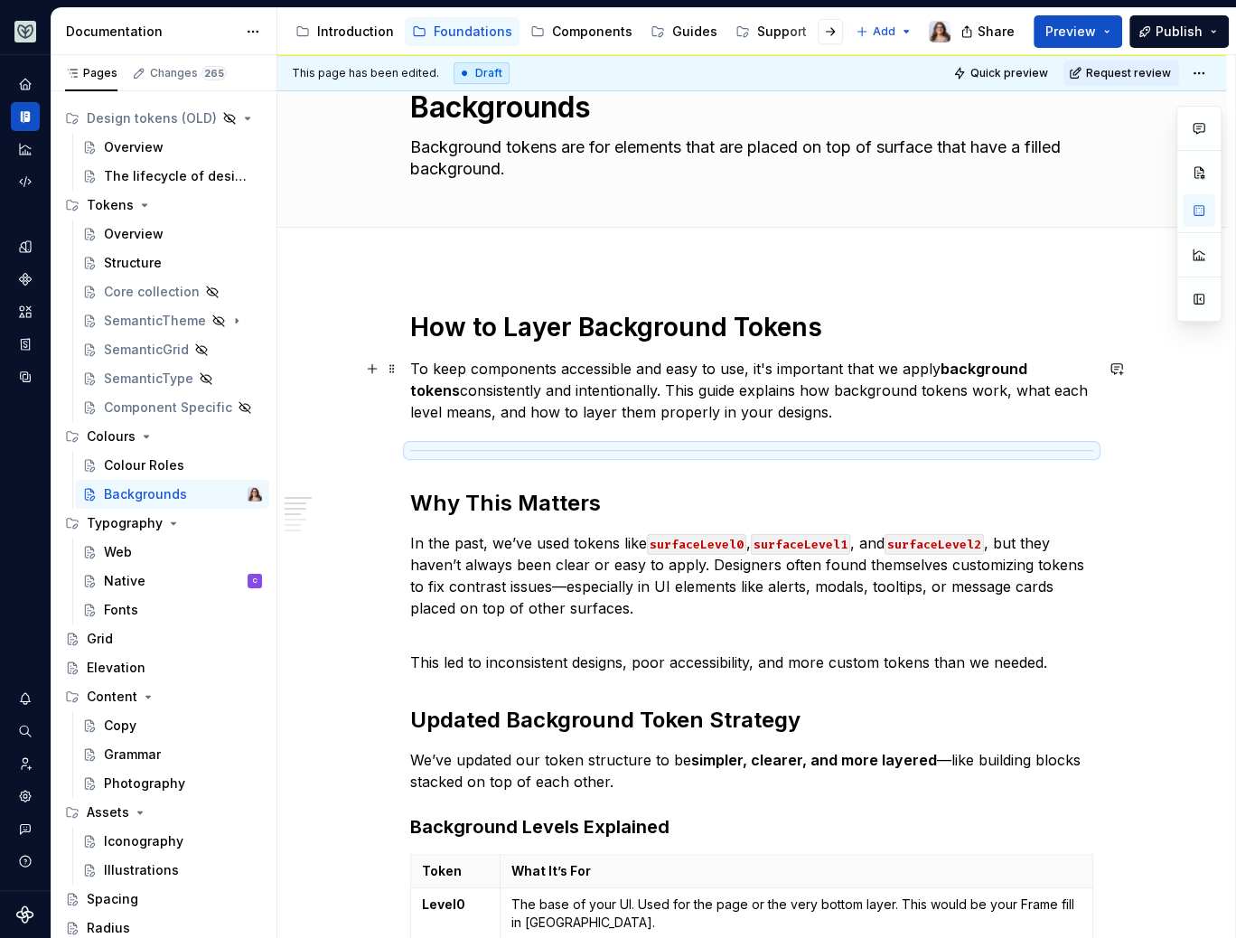
click at [791, 418] on p "To keep components accessible and easy to use, it's important that we apply bac…" at bounding box center [751, 390] width 683 height 65
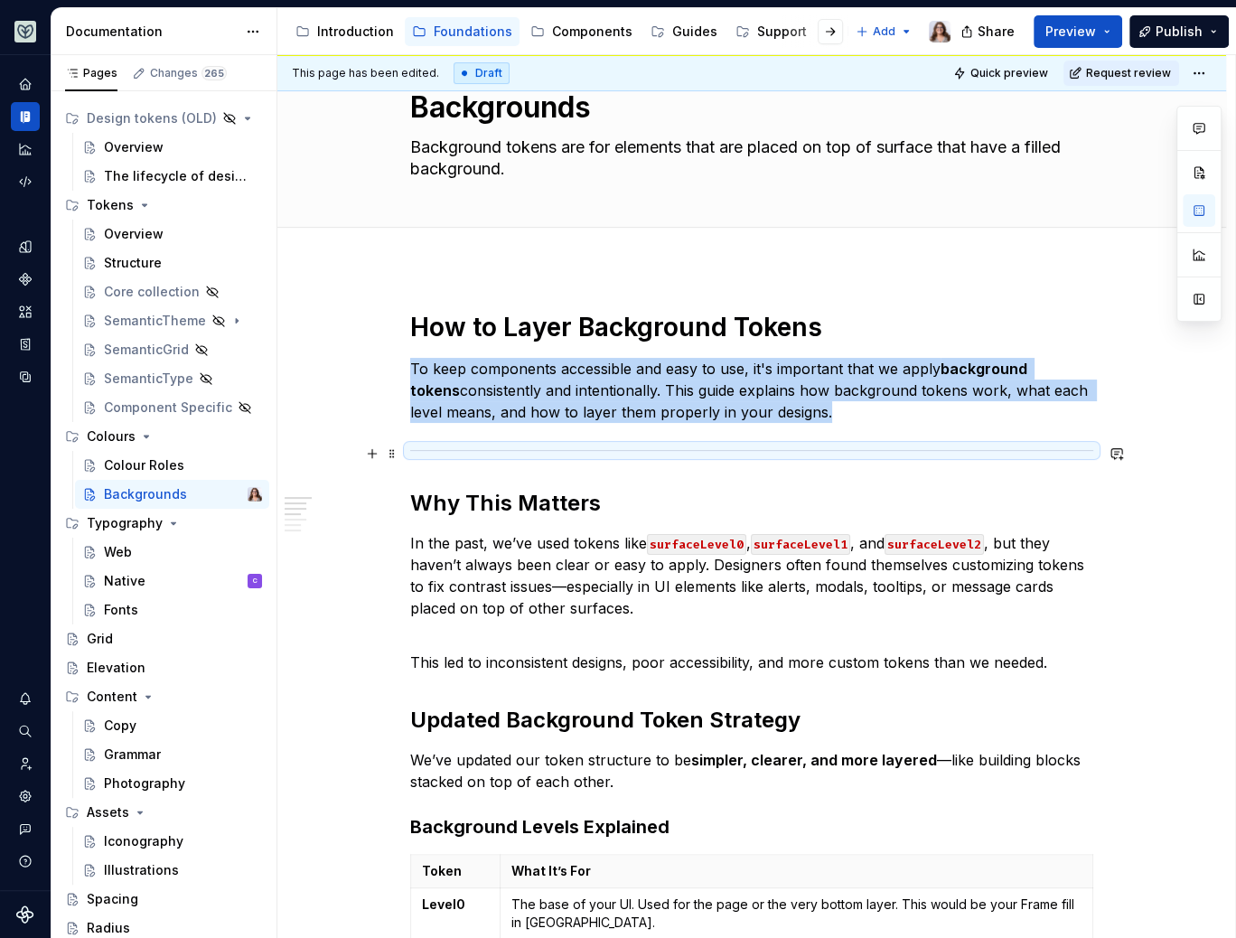
click at [778, 446] on div at bounding box center [751, 451] width 683 height 12
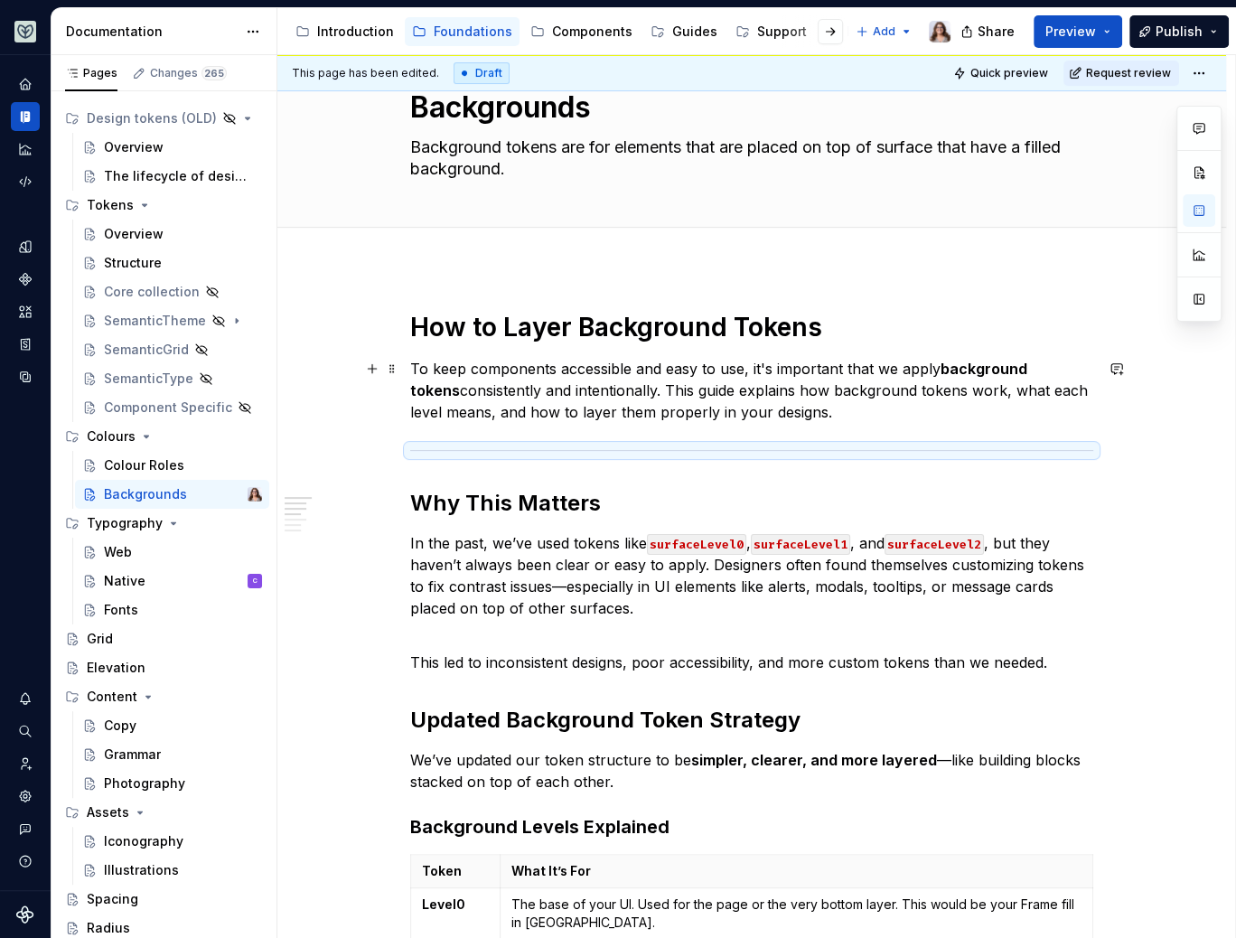
click at [822, 402] on p "To keep components accessible and easy to use, it's important that we apply bac…" at bounding box center [751, 390] width 683 height 65
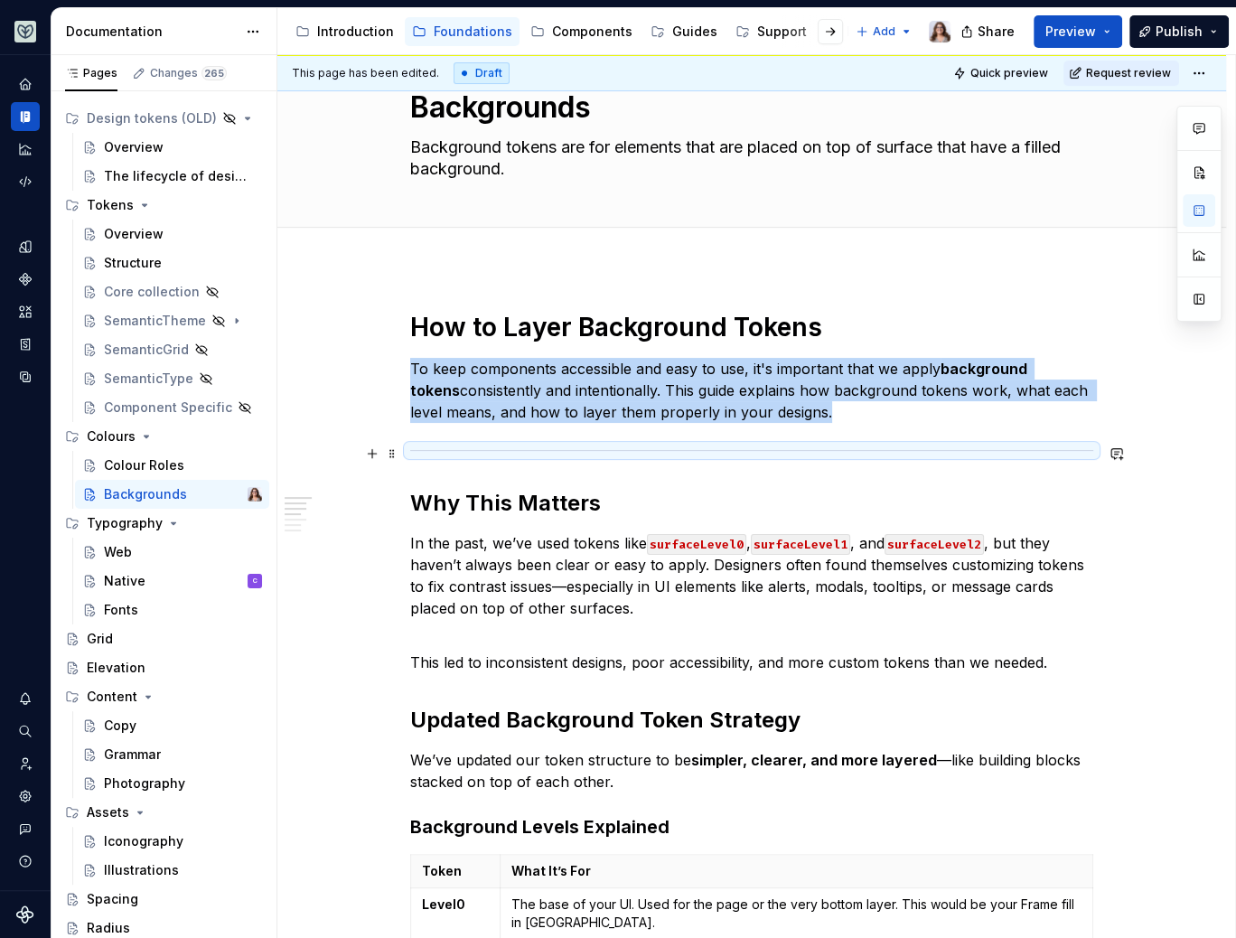
click at [844, 445] on div at bounding box center [751, 451] width 683 height 12
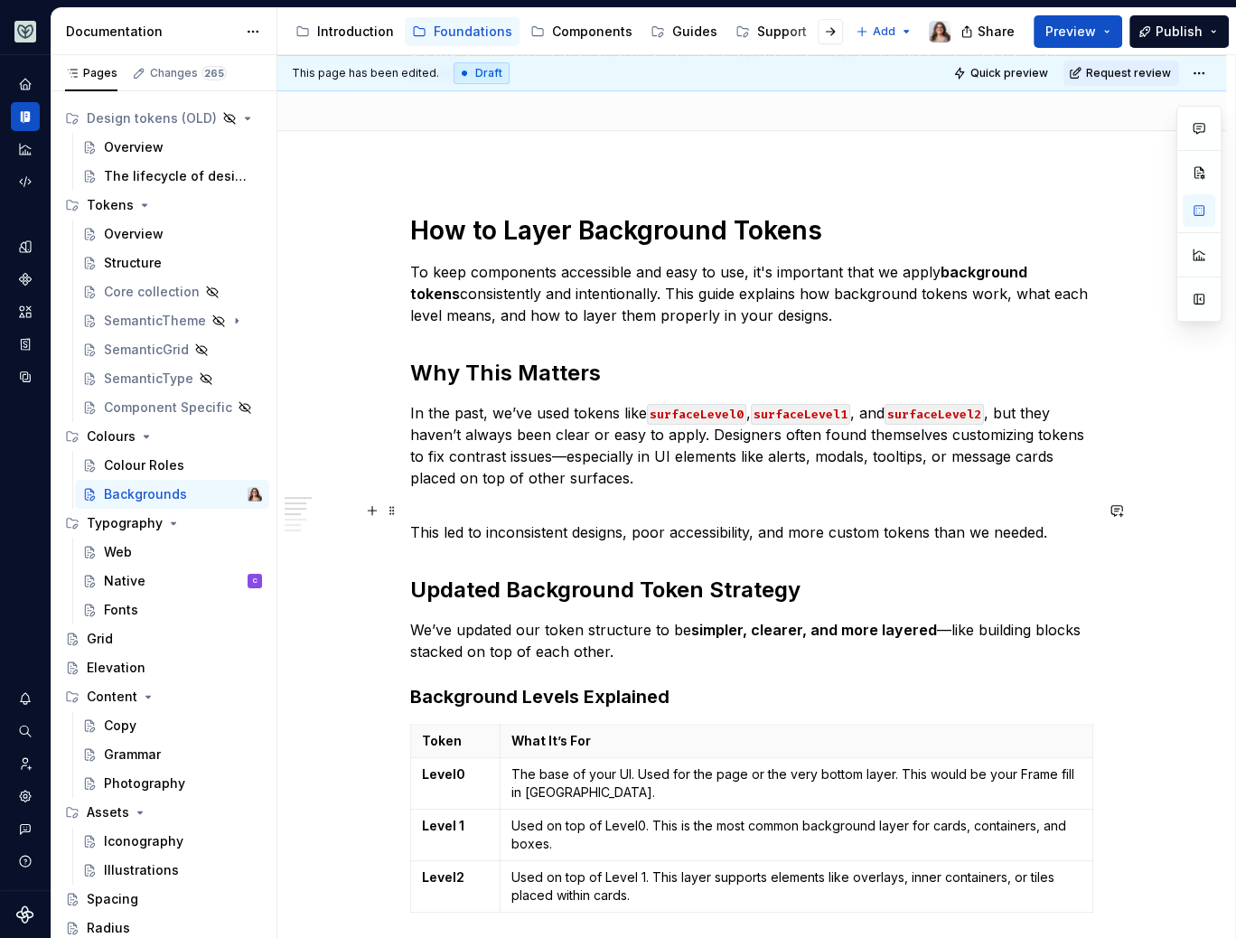
scroll to position [201, 0]
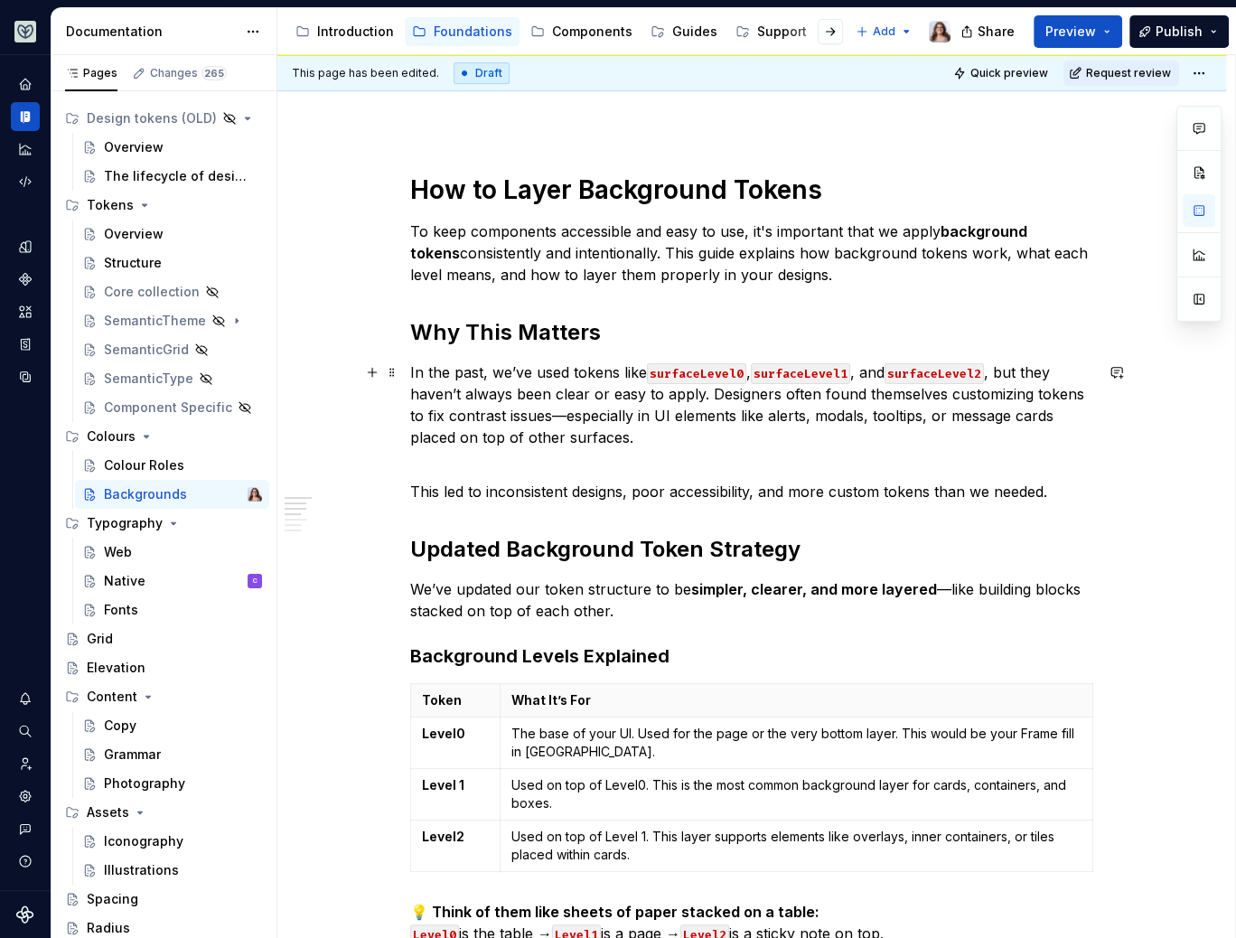
click at [682, 442] on p "In the past, we’ve used tokens like surfaceLevel0 , surfaceLevel1 , and surface…" at bounding box center [751, 405] width 683 height 87
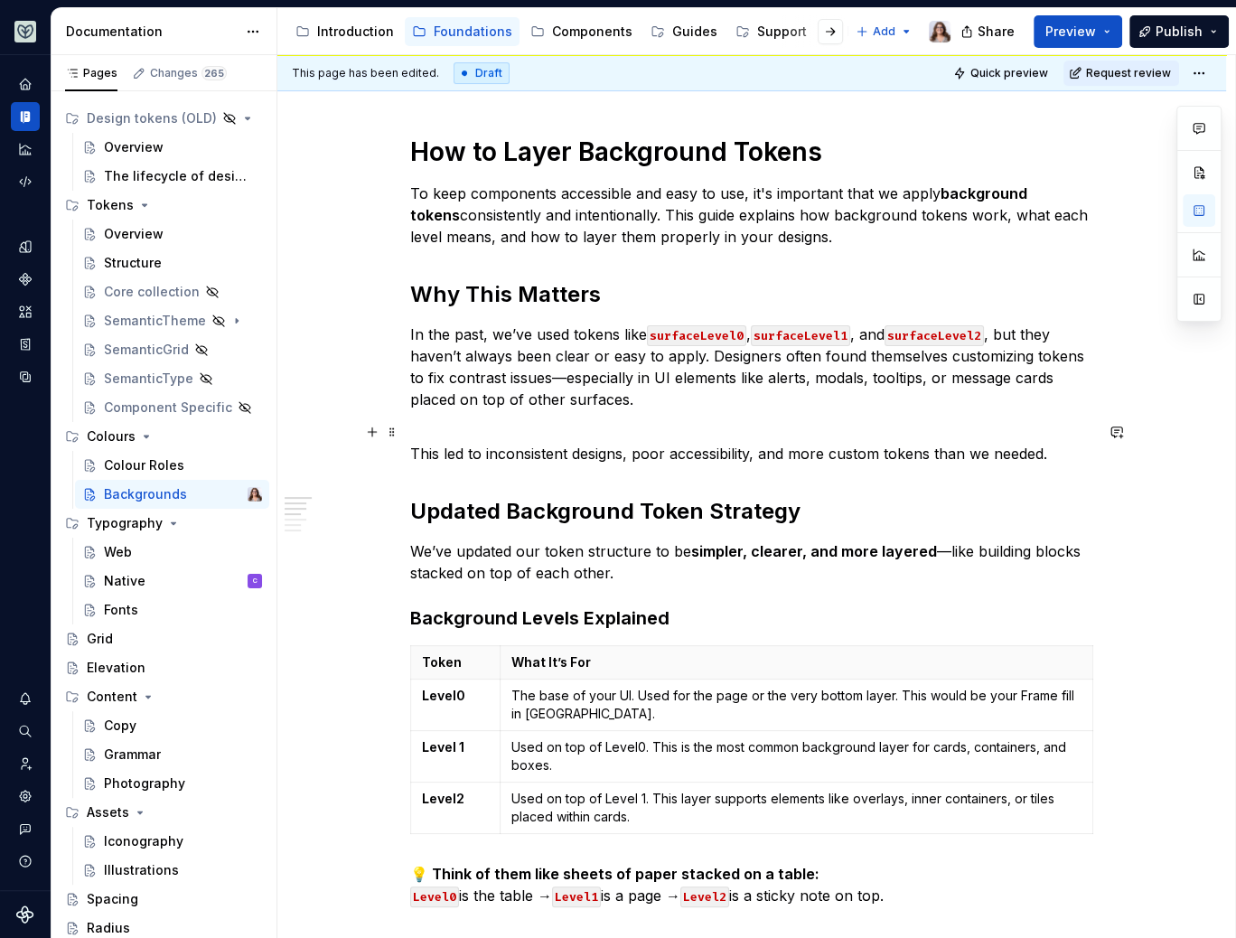
scroll to position [249, 0]
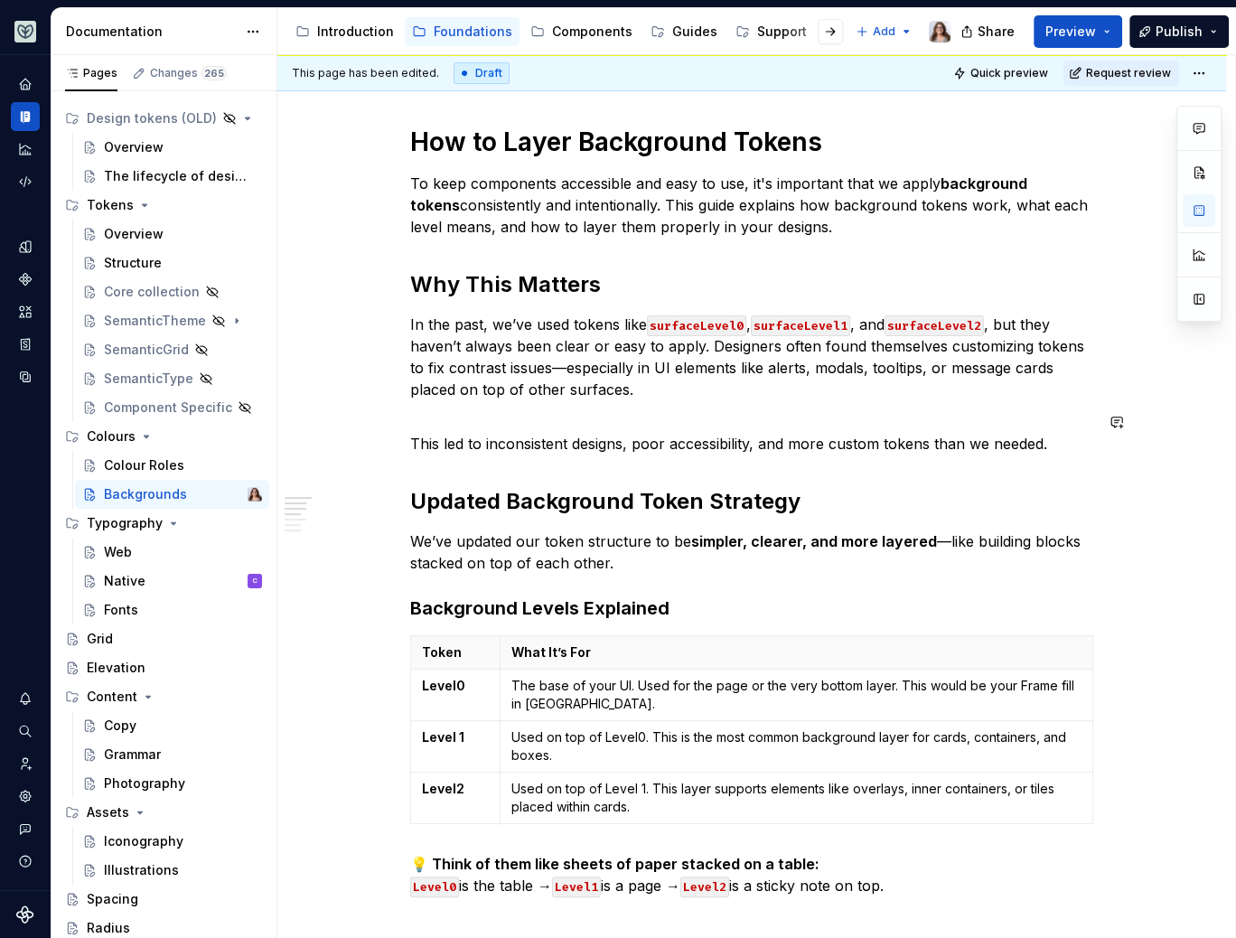
type textarea "*"
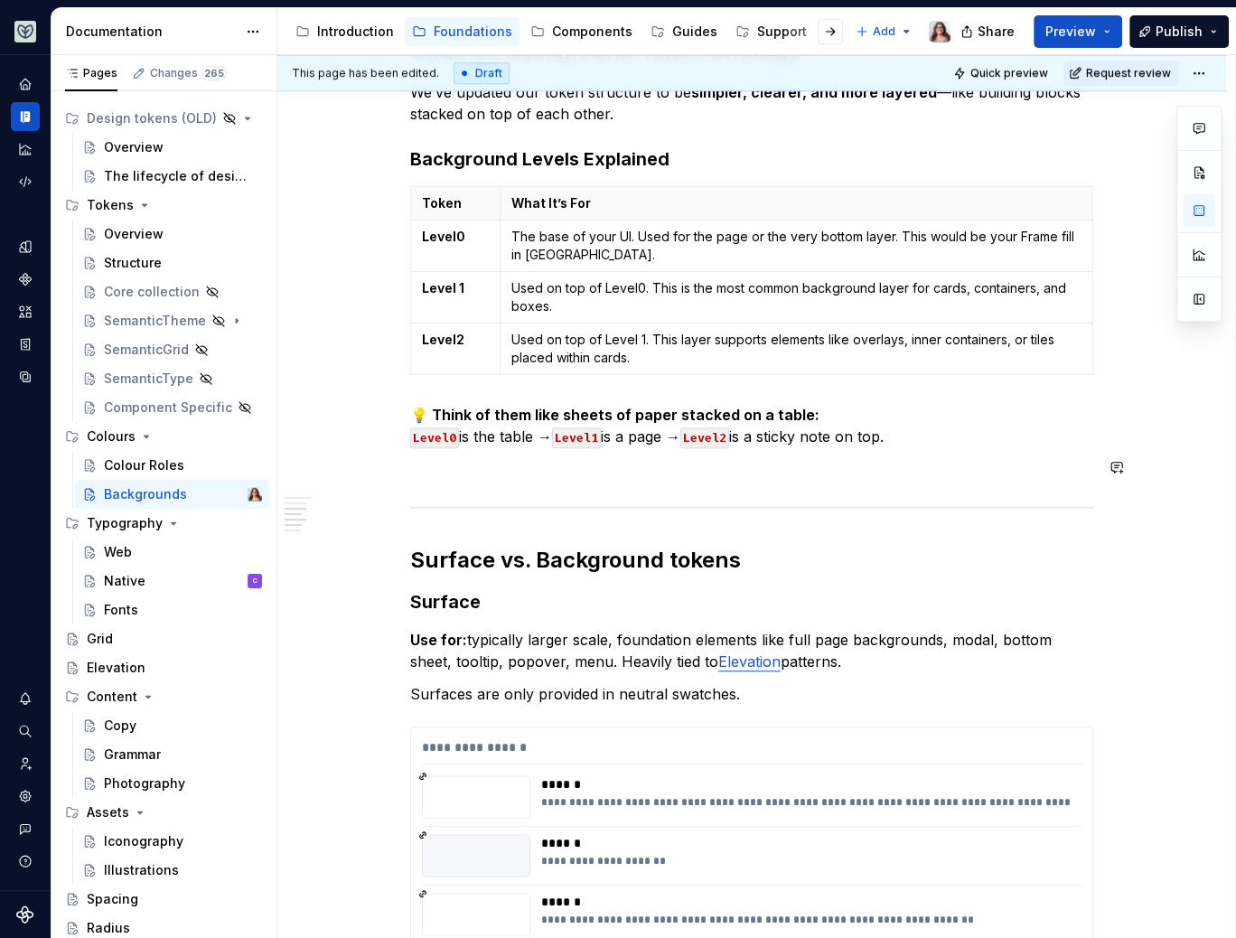
scroll to position [699, 0]
click at [902, 434] on p "💡 Think of them like sheets of paper stacked on a table: Level0 is the table → …" at bounding box center [751, 424] width 683 height 43
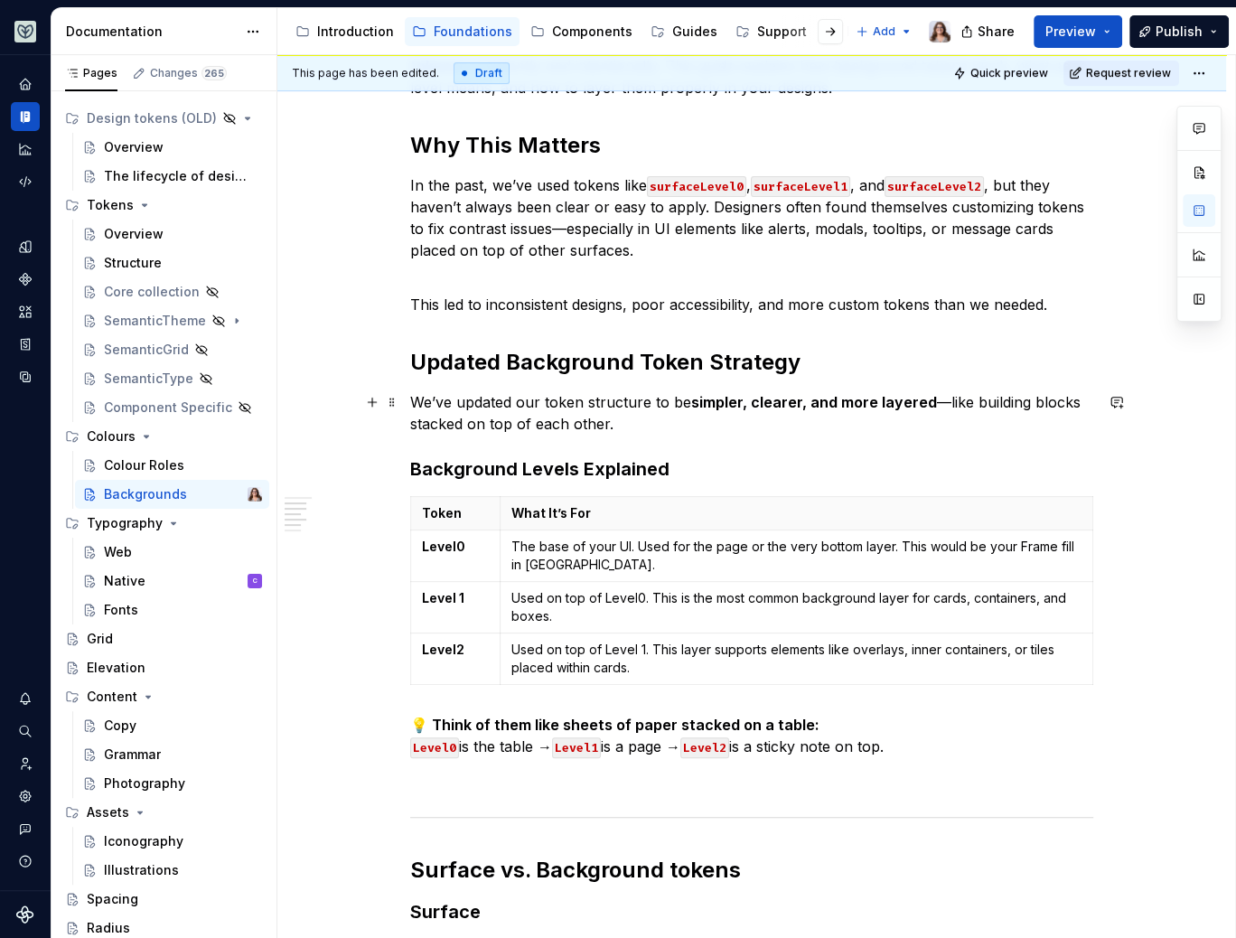
scroll to position [387, 0]
click at [623, 426] on p "We’ve updated our token structure to be simpler, clearer, and more layered —lik…" at bounding box center [751, 413] width 683 height 43
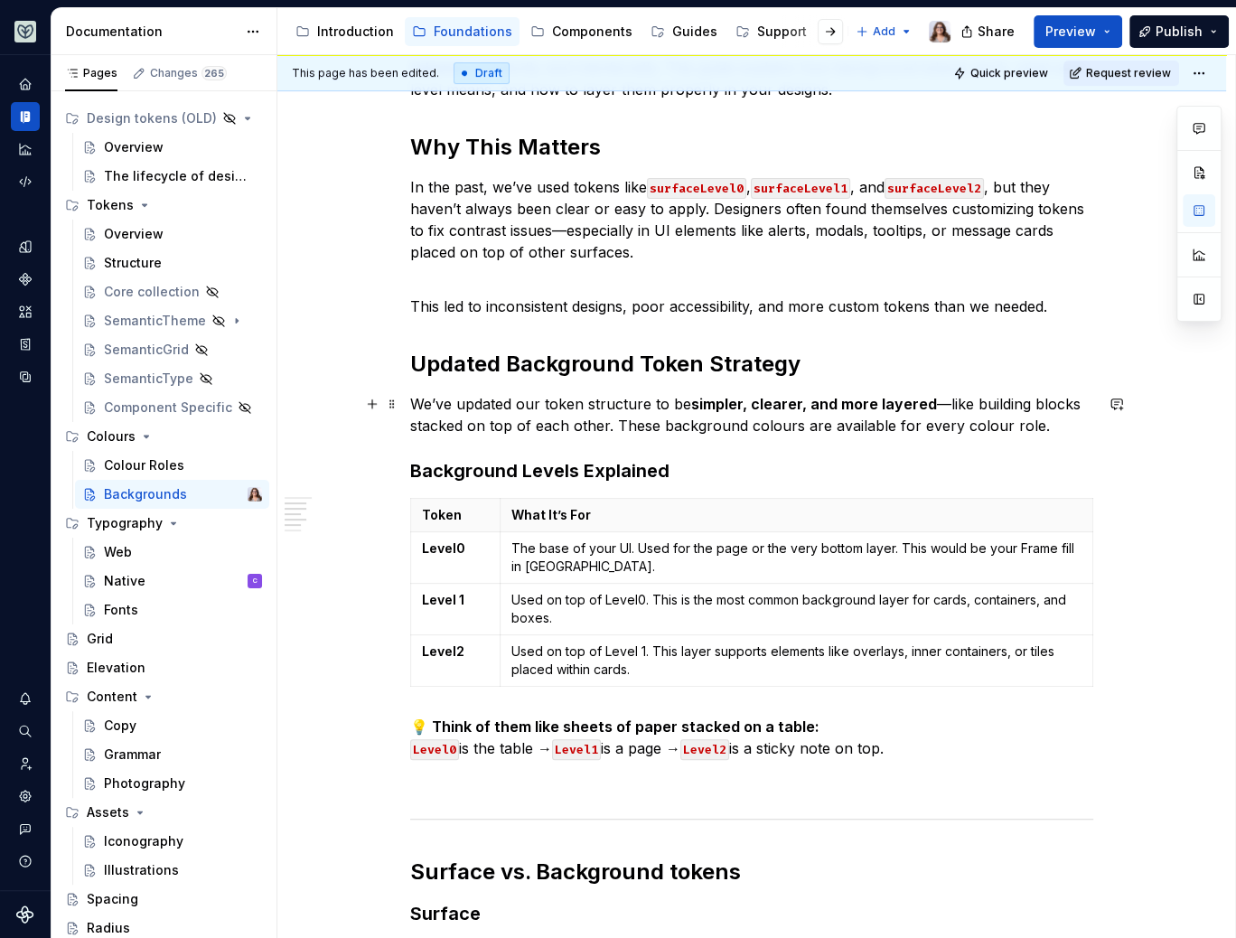
scroll to position [0, 0]
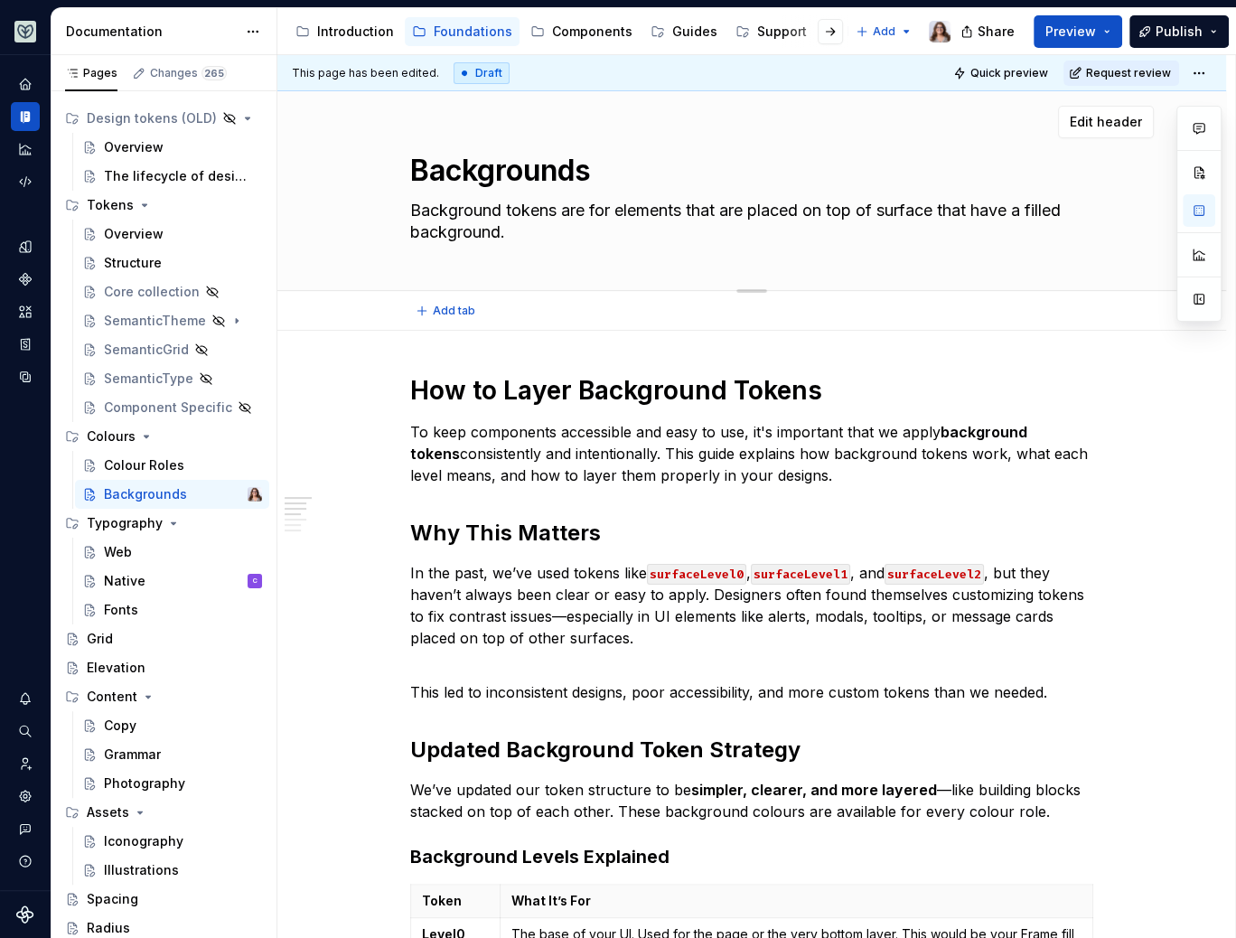
click at [581, 176] on textarea "Backgrounds" at bounding box center [748, 170] width 683 height 43
type textarea "*"
type textarea "L"
type textarea "*"
type textarea "La"
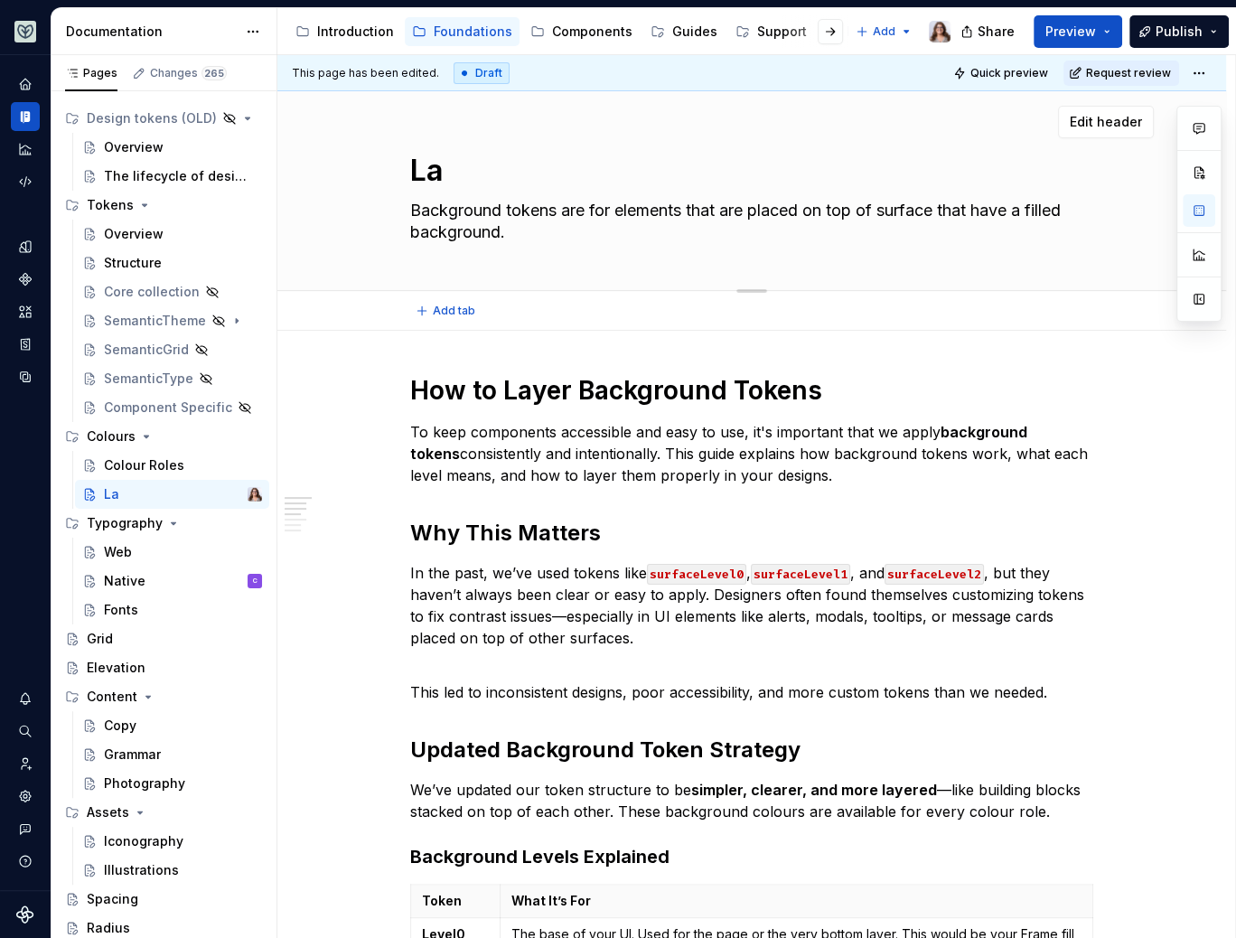
type textarea "*"
type textarea "Lay"
type textarea "*"
type textarea "Laye"
type textarea "*"
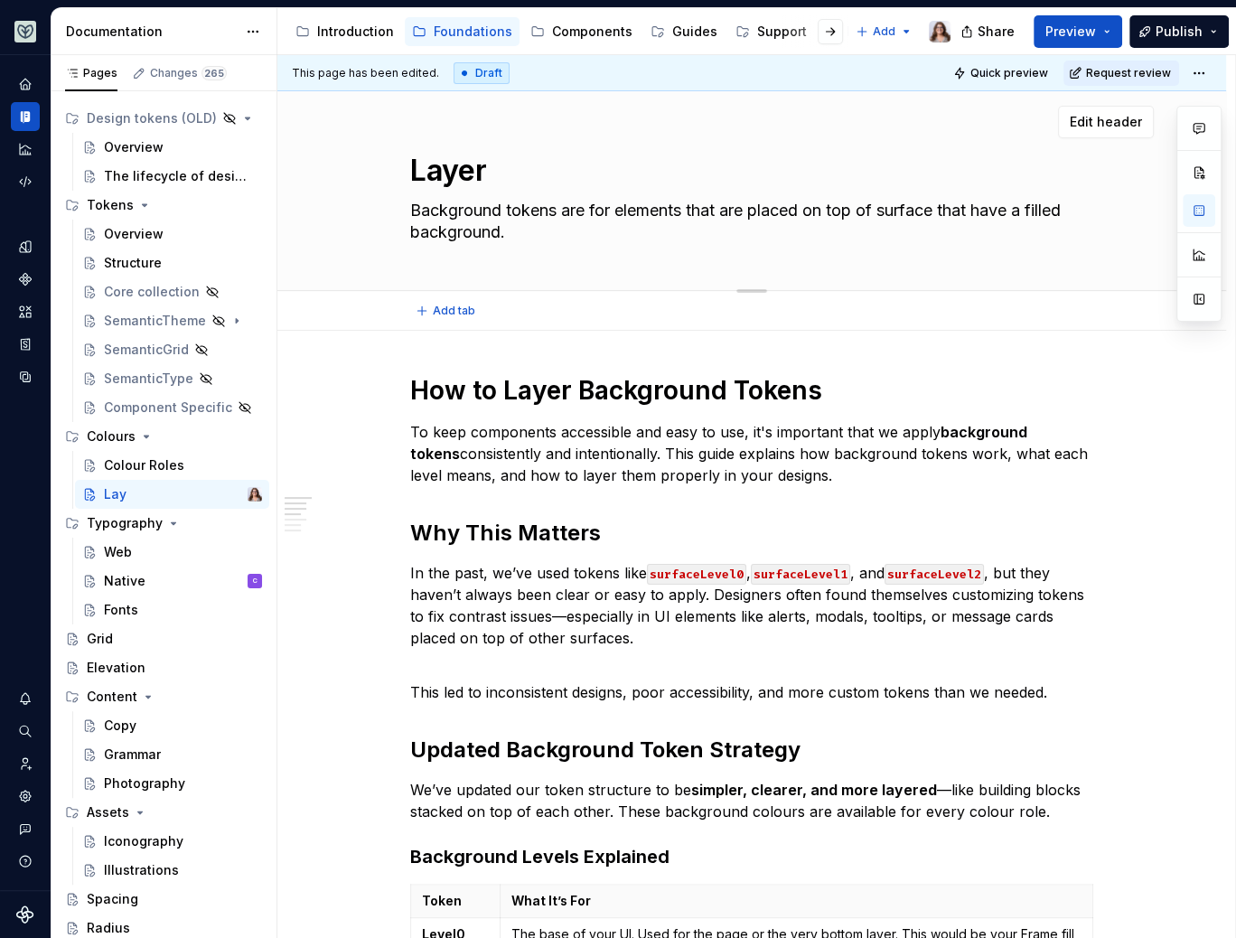
type textarea "Layeri"
type textarea "*"
type textarea "Layerin"
type textarea "*"
type textarea "Layering"
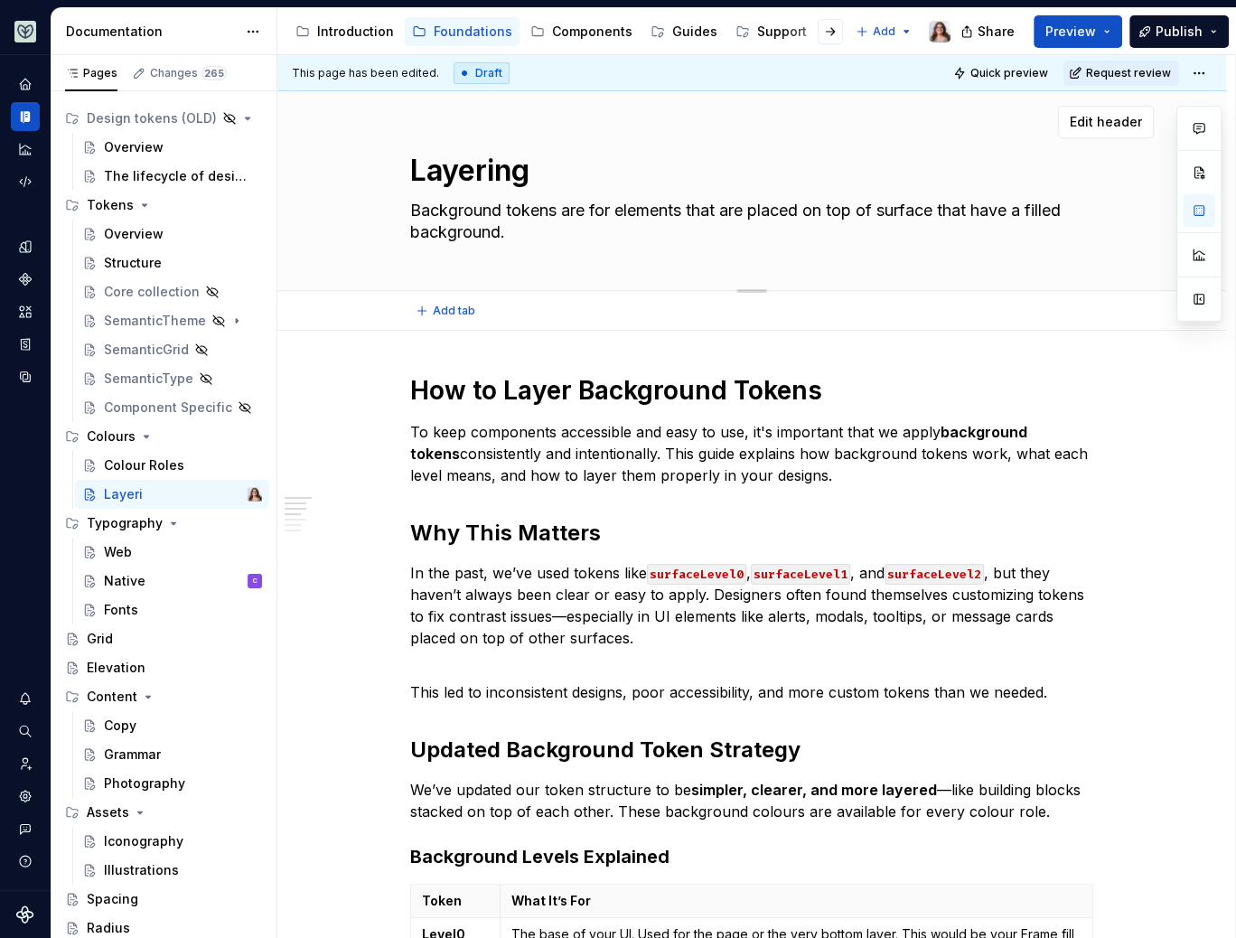
type textarea "*"
type textarea "Layering"
type textarea "*"
type textarea "Layering c"
type textarea "*"
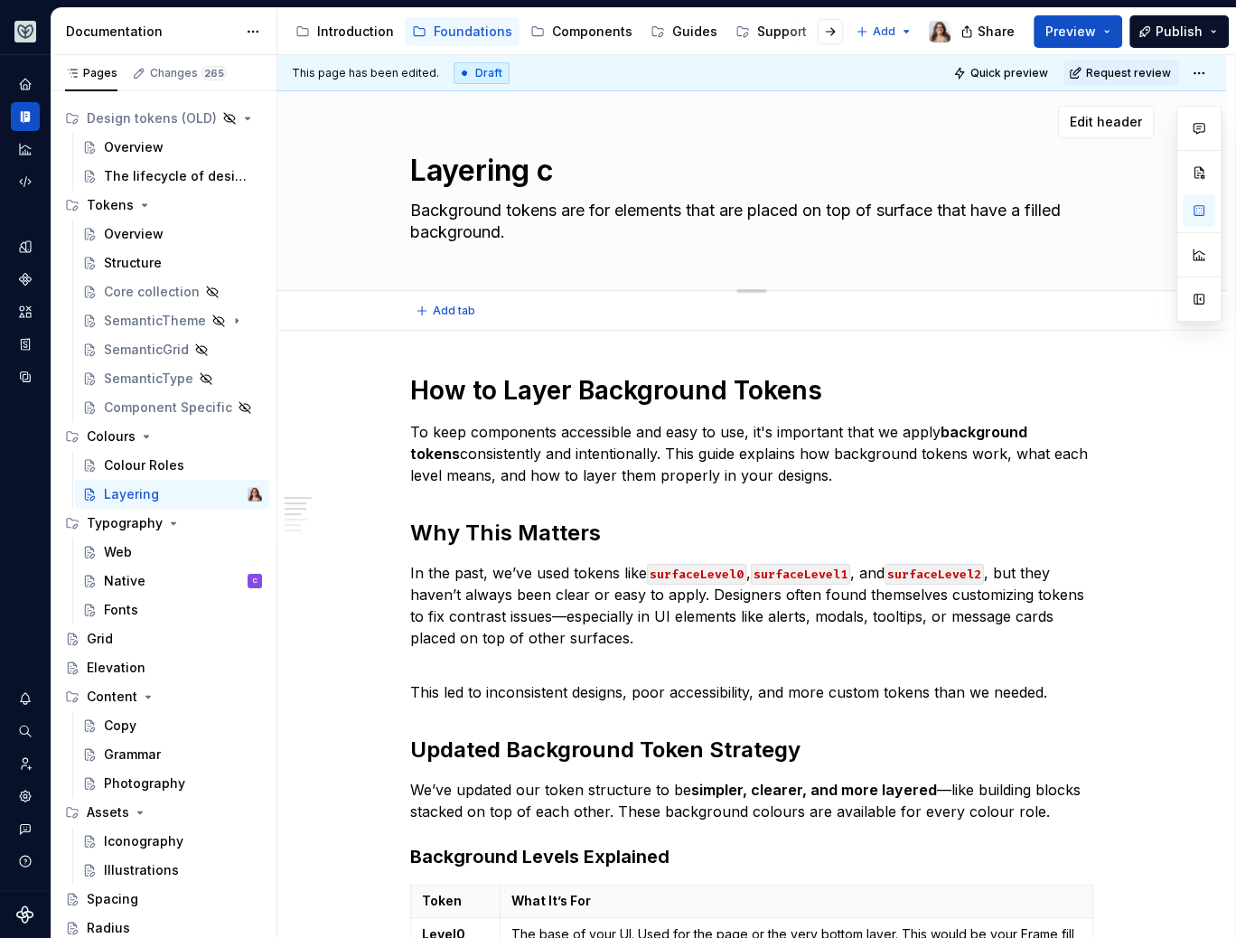
type textarea "Layering co"
type textarea "*"
type textarea "Layering col"
type textarea "*"
type textarea "Layering colo"
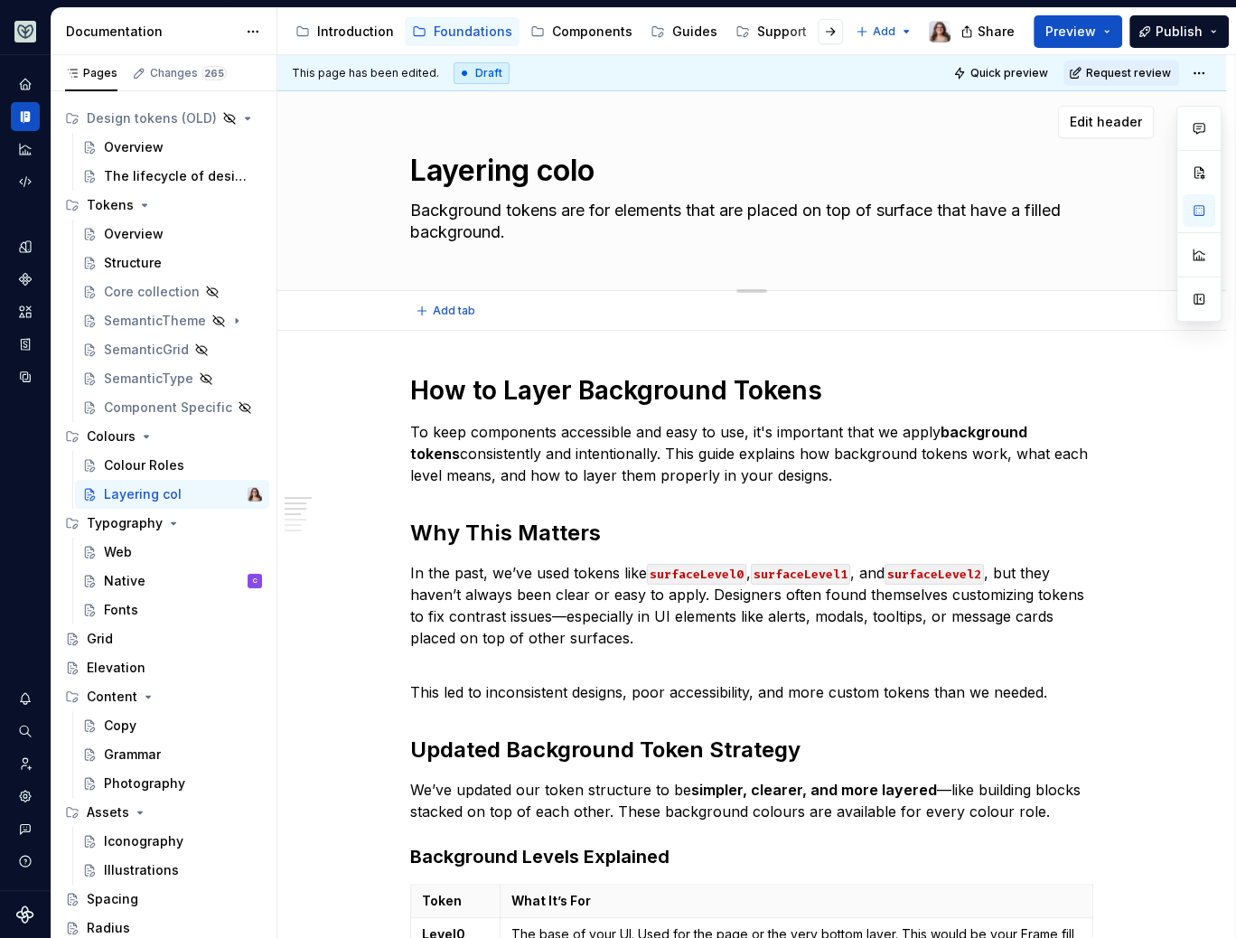
type textarea "*"
type textarea "Layering colou"
type textarea "*"
type textarea "Layering colour"
type textarea "*"
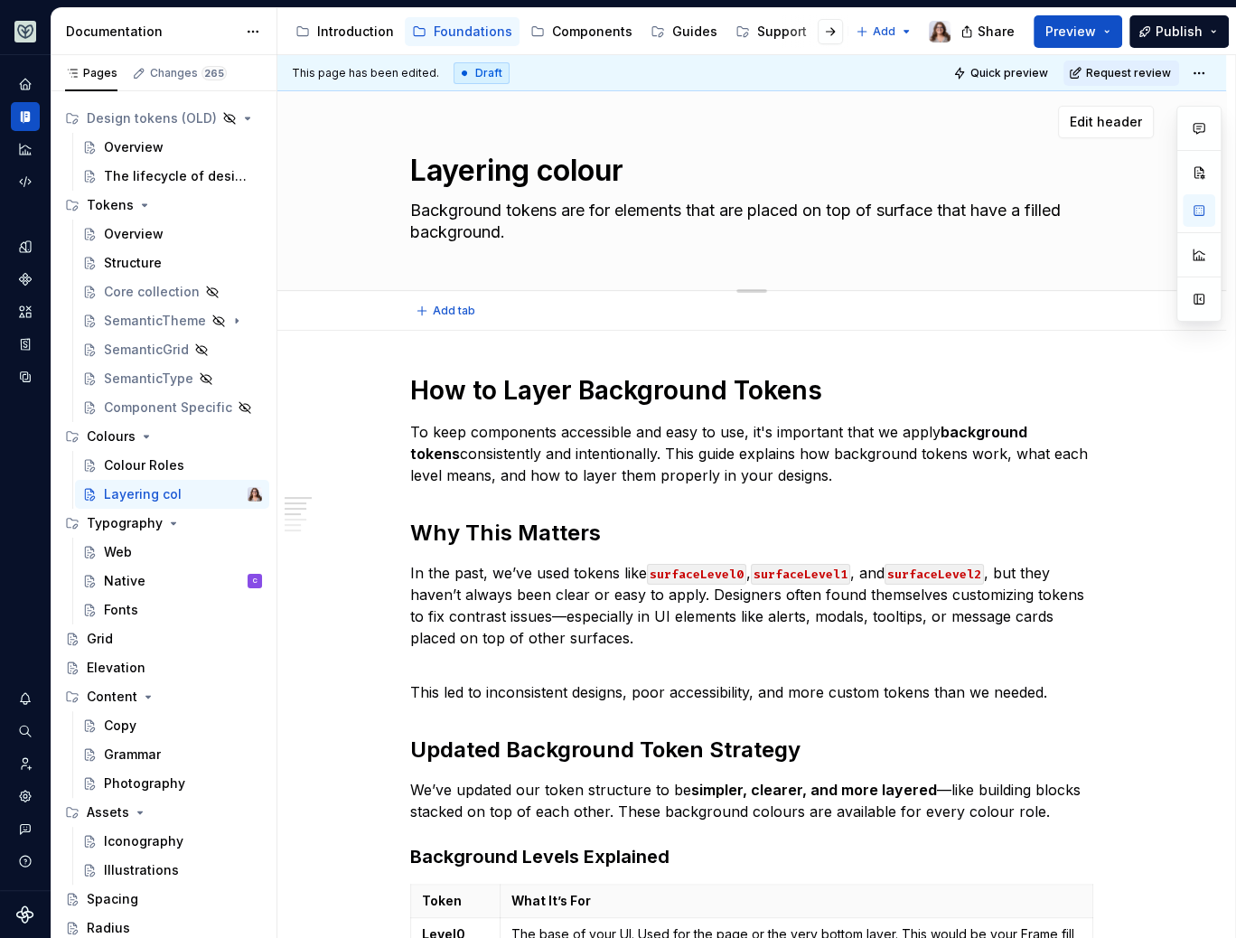
type textarea "Layering colours"
type textarea "*"
type textarea "Layering colours"
click at [149, 464] on div "Colour Roles" at bounding box center [144, 465] width 80 height 18
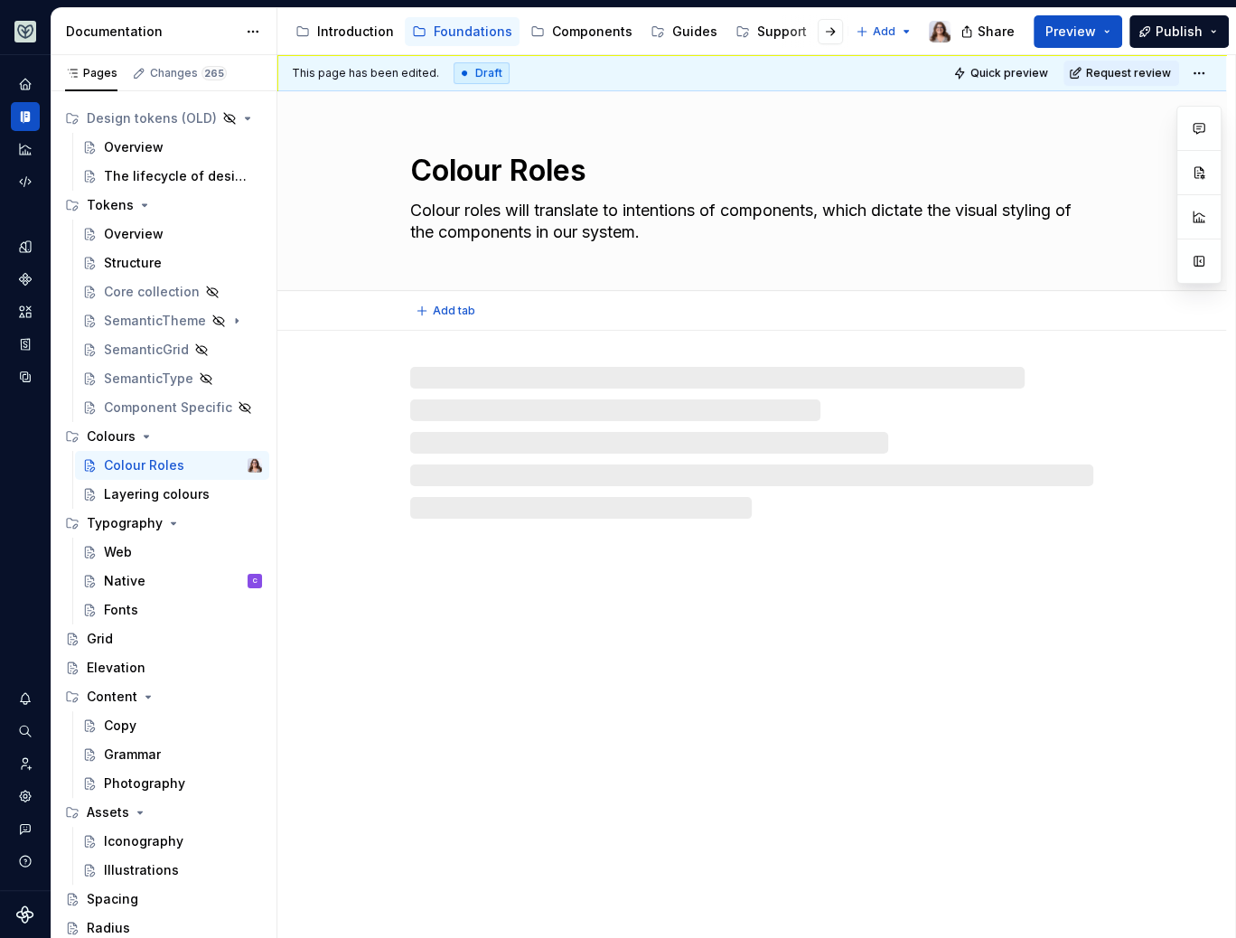
click at [525, 170] on textarea "Colour Roles" at bounding box center [748, 170] width 683 height 43
click at [533, 169] on textarea "Colour Roles" at bounding box center [748, 170] width 683 height 43
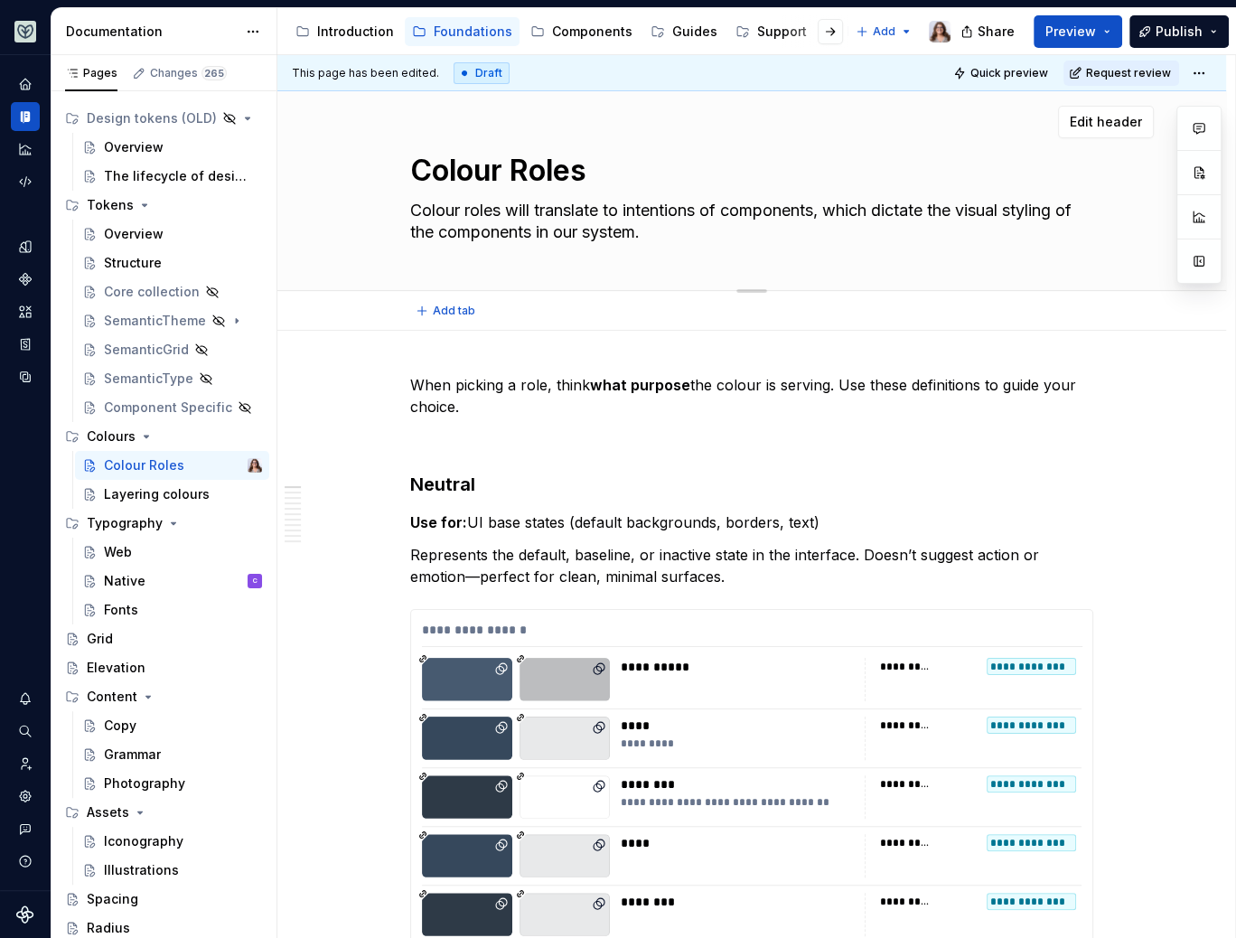
type textarea "*"
type textarea "Colour [PERSON_NAME]"
type textarea "*"
type textarea "Colour roles"
type textarea "*"
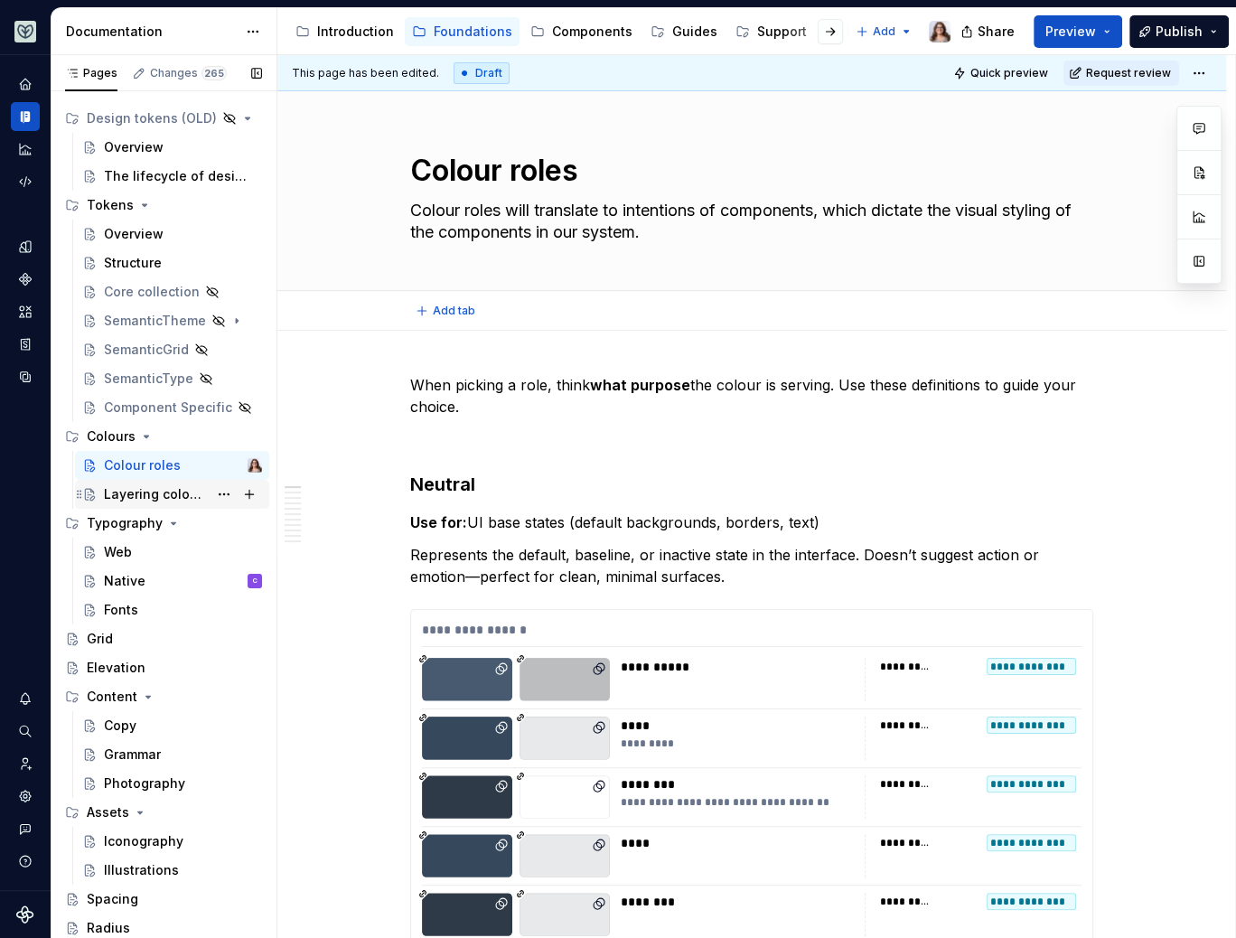
type textarea "Colour roles"
click at [136, 499] on div "Layering colours" at bounding box center [156, 494] width 104 height 18
click at [146, 492] on div "Layering colours" at bounding box center [156, 494] width 104 height 18
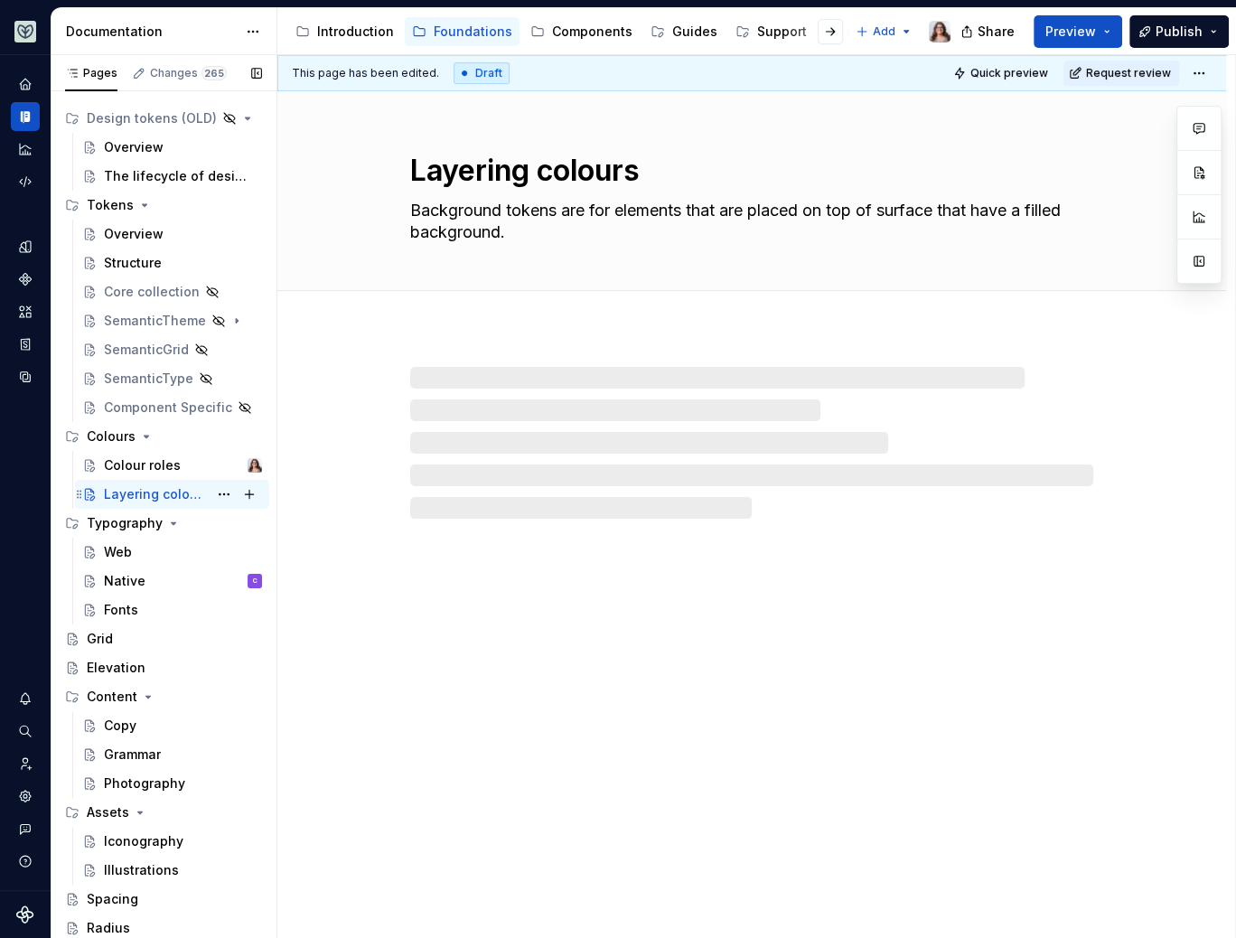
click at [139, 491] on div "Layering colours" at bounding box center [156, 494] width 104 height 18
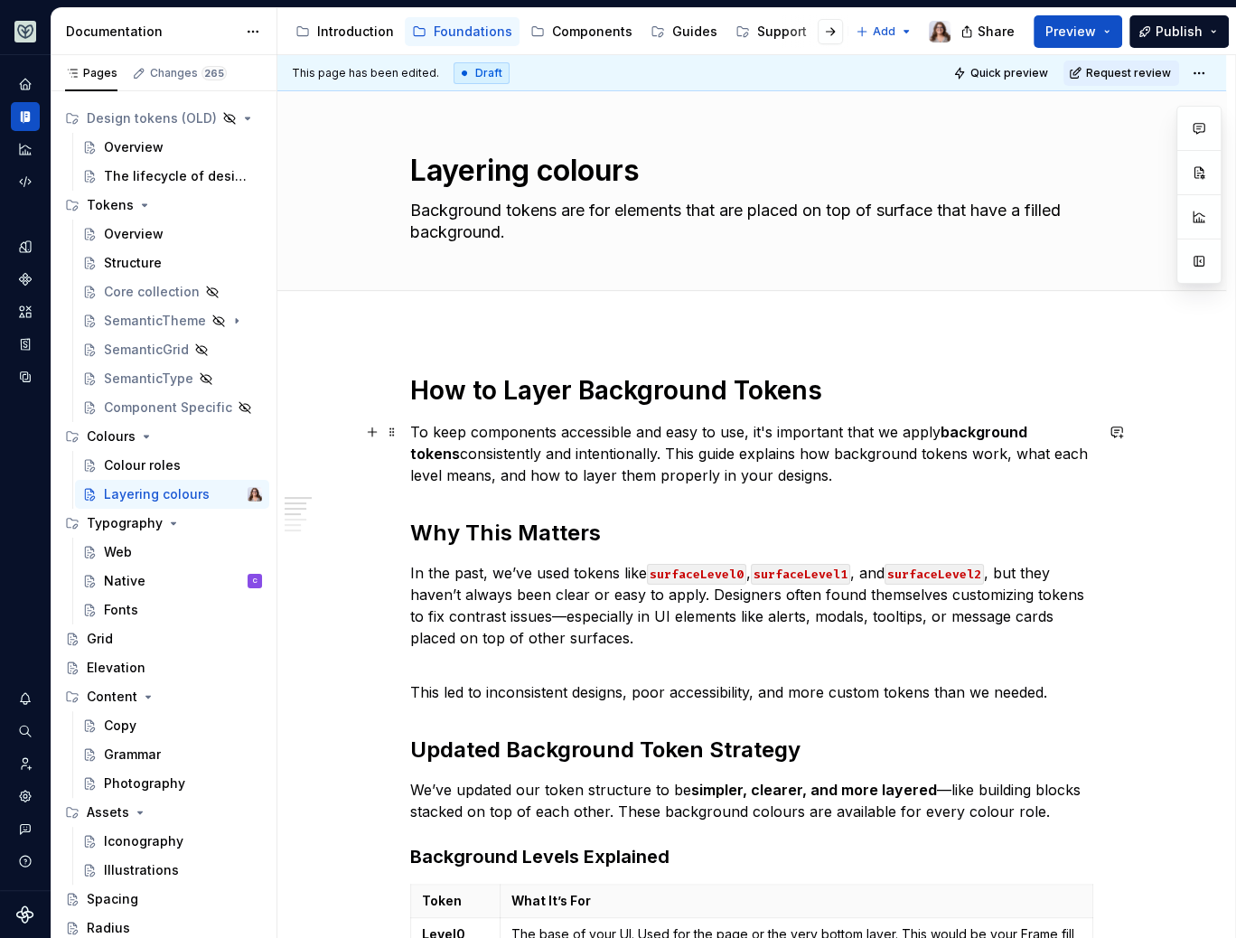
click at [798, 473] on p "To keep components accessible and easy to use, it's important that we apply bac…" at bounding box center [751, 453] width 683 height 65
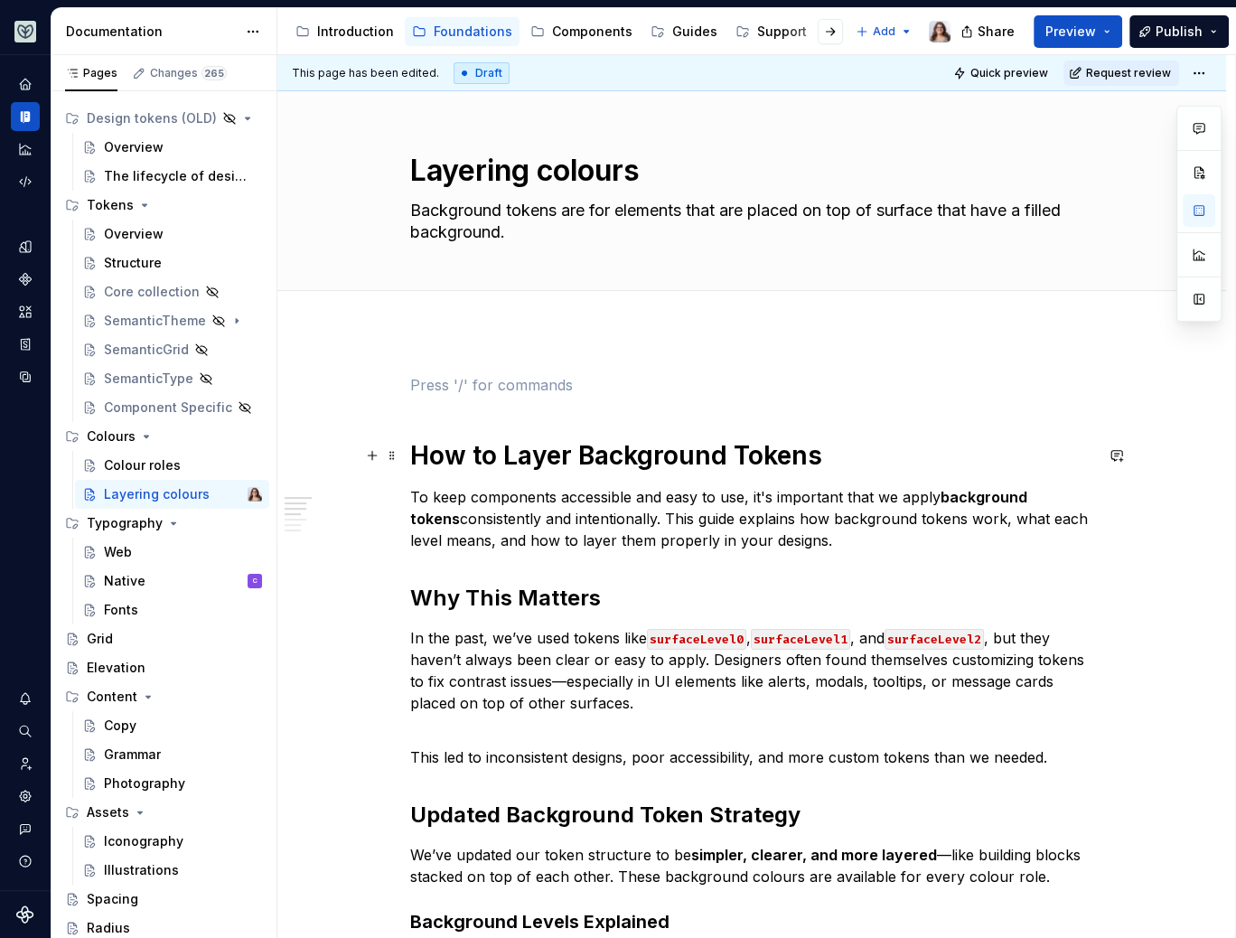
click at [413, 449] on h1 "How to Layer Background Tokens" at bounding box center [751, 455] width 683 height 33
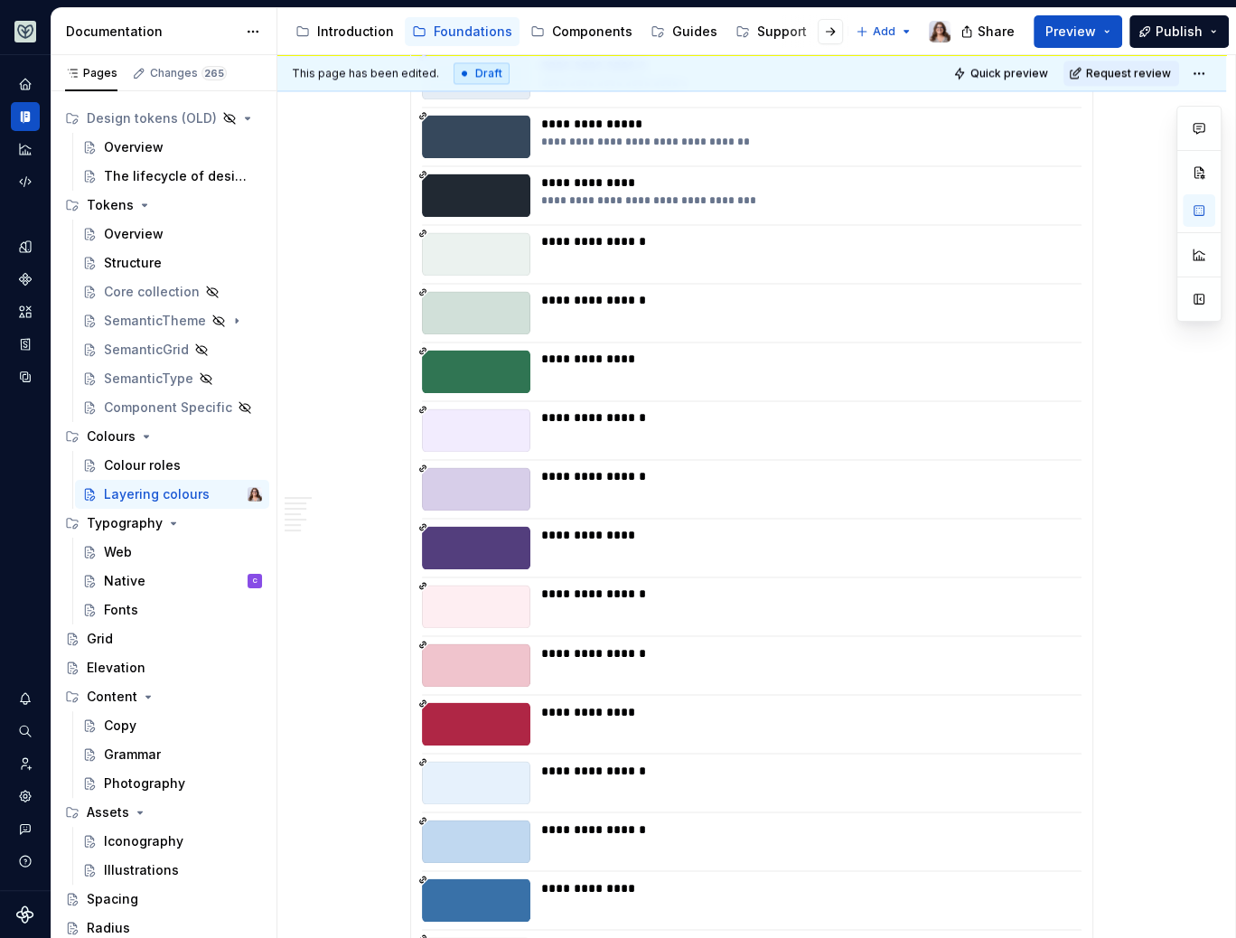
scroll to position [1782, 0]
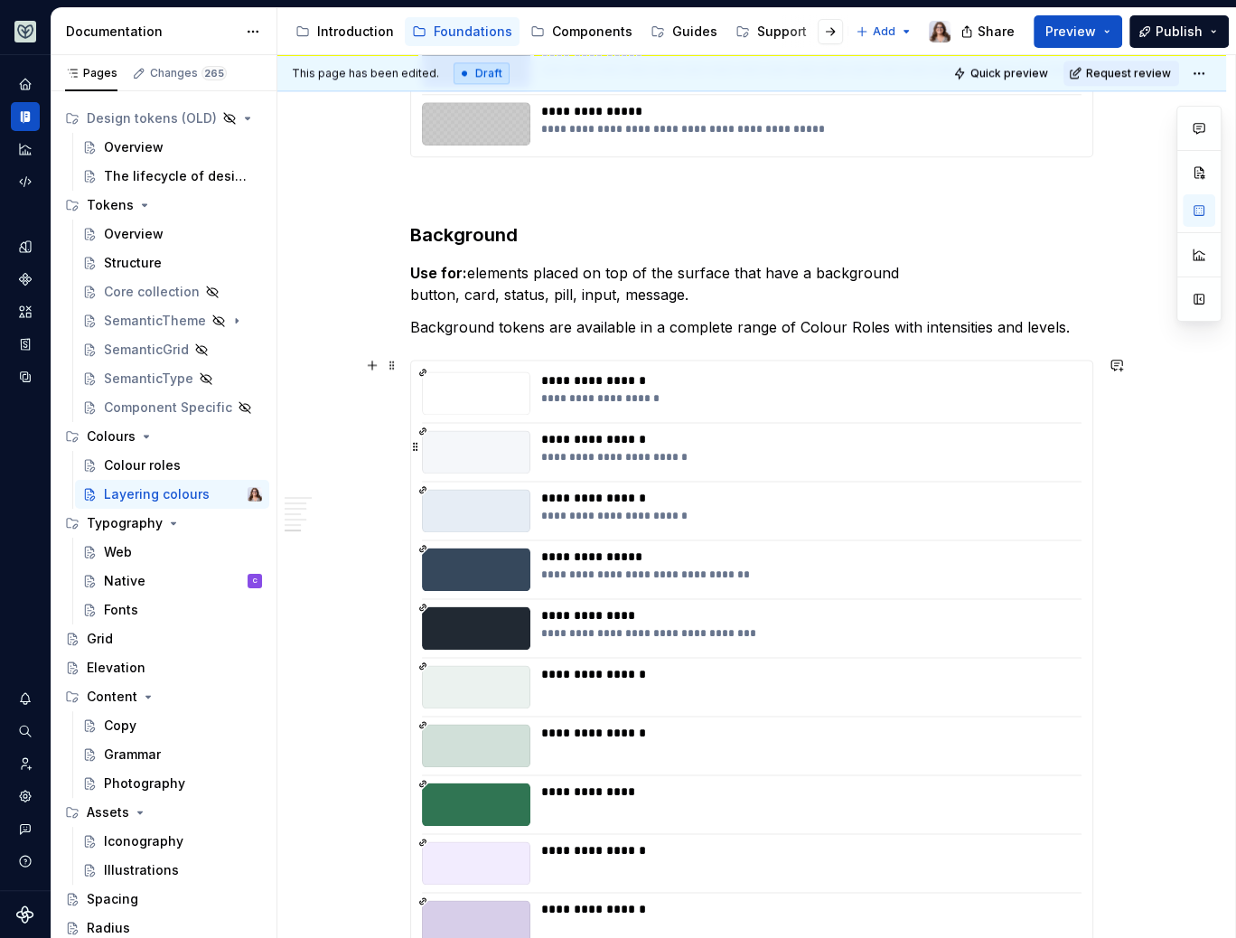
type textarea "*"
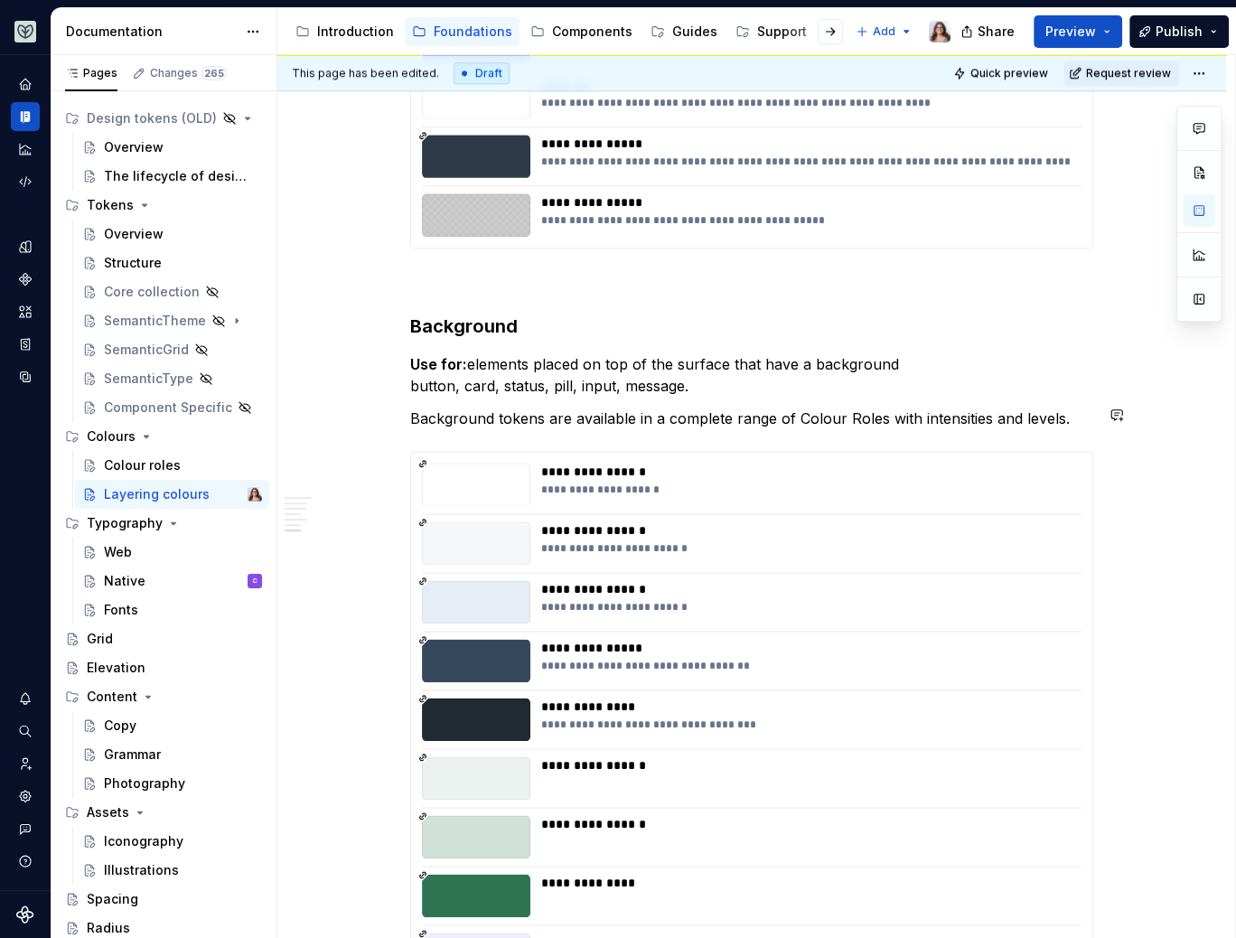
scroll to position [1693, 0]
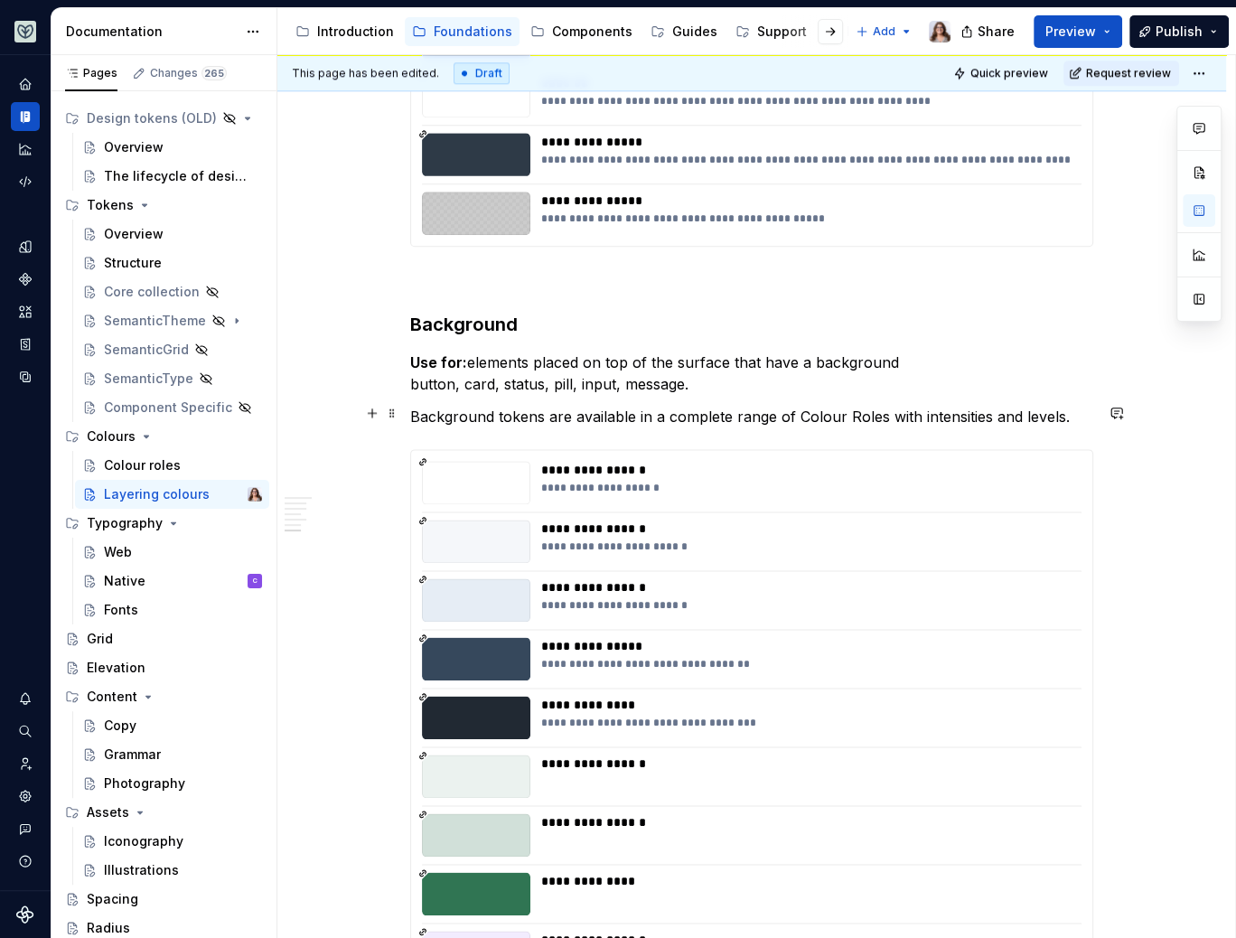
click at [1069, 416] on p "Background tokens are available in a complete range of Colour Roles with intens…" at bounding box center [751, 417] width 683 height 22
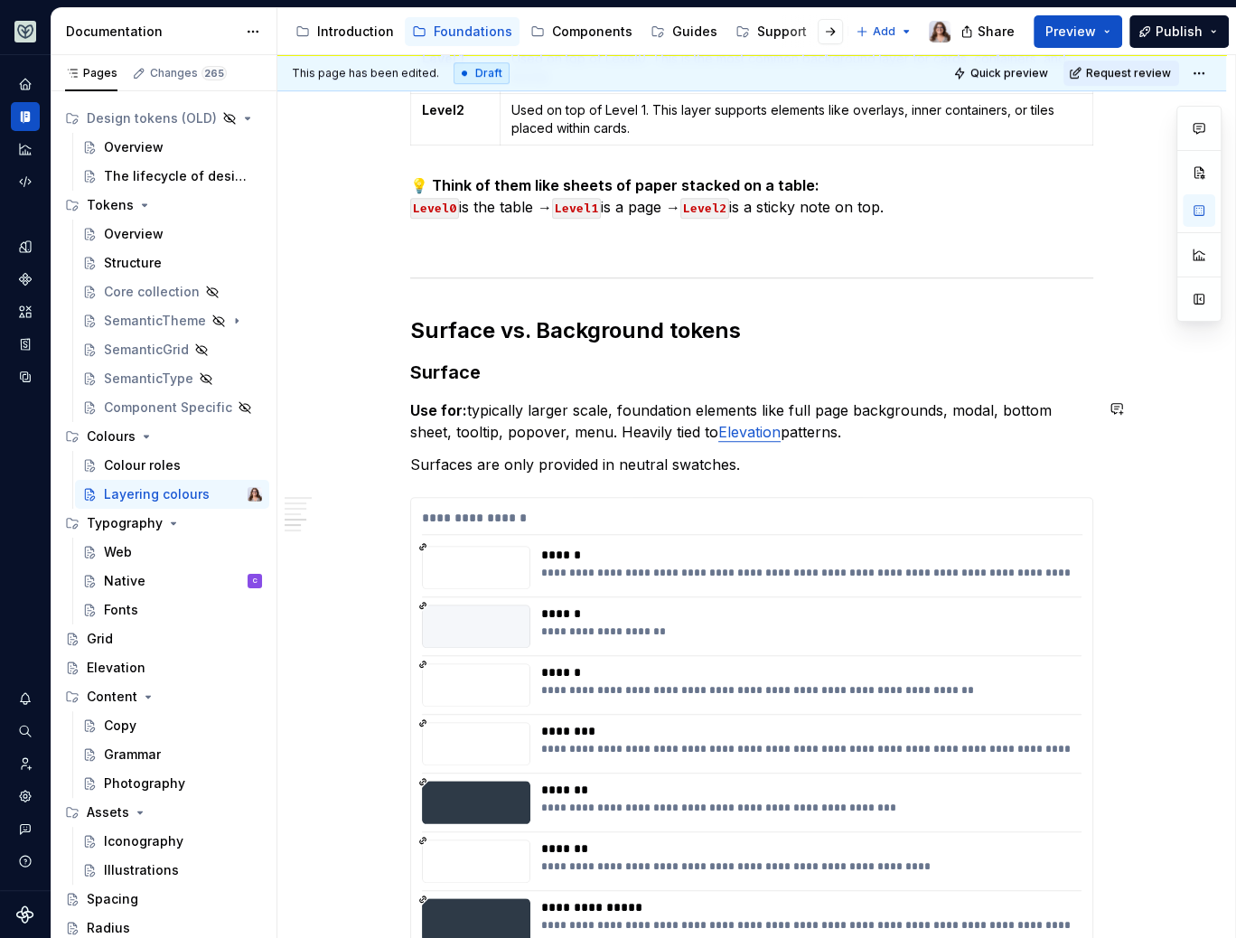
scroll to position [935, 0]
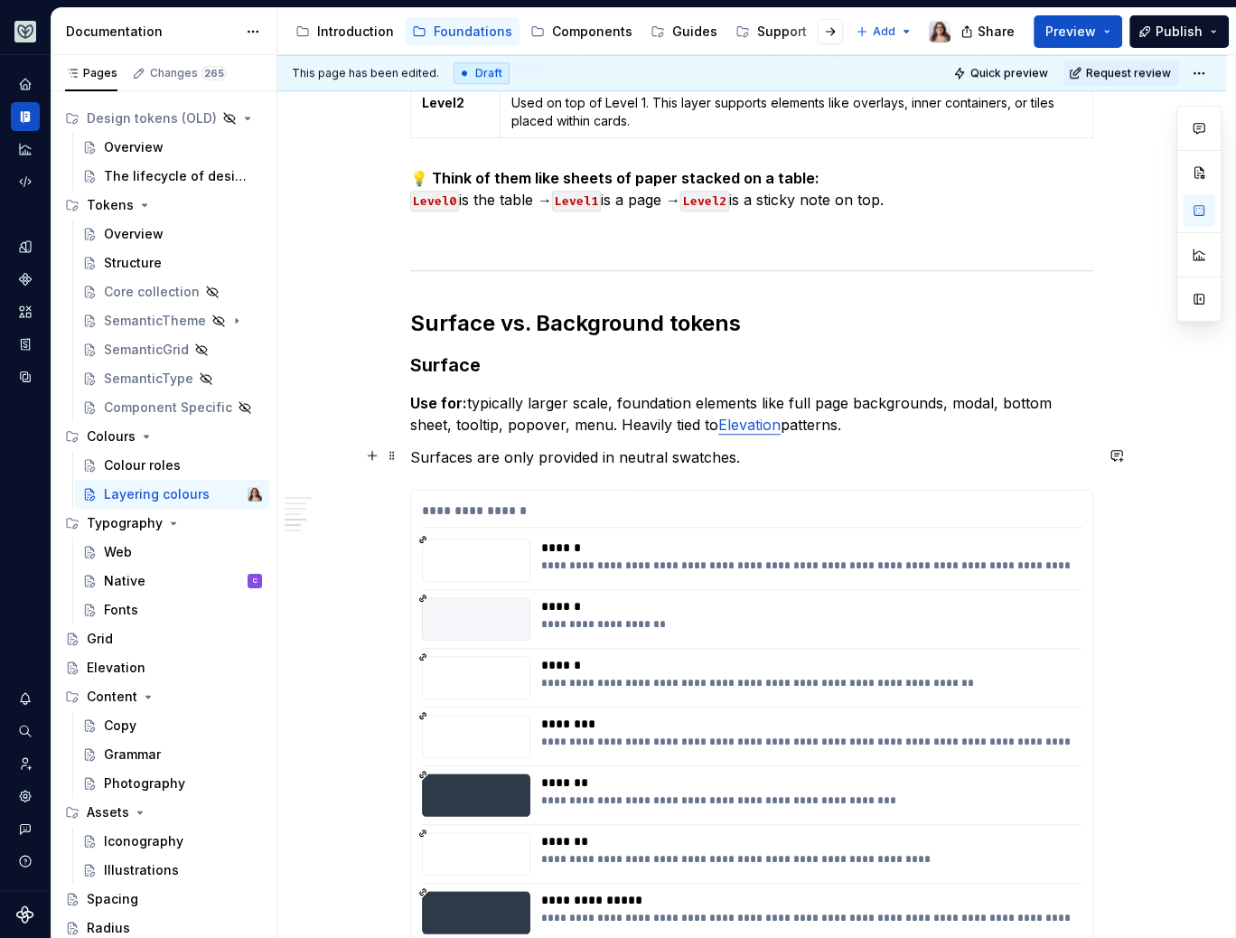
click at [742, 456] on p "Surfaces are only provided in neutral swatches." at bounding box center [751, 457] width 683 height 22
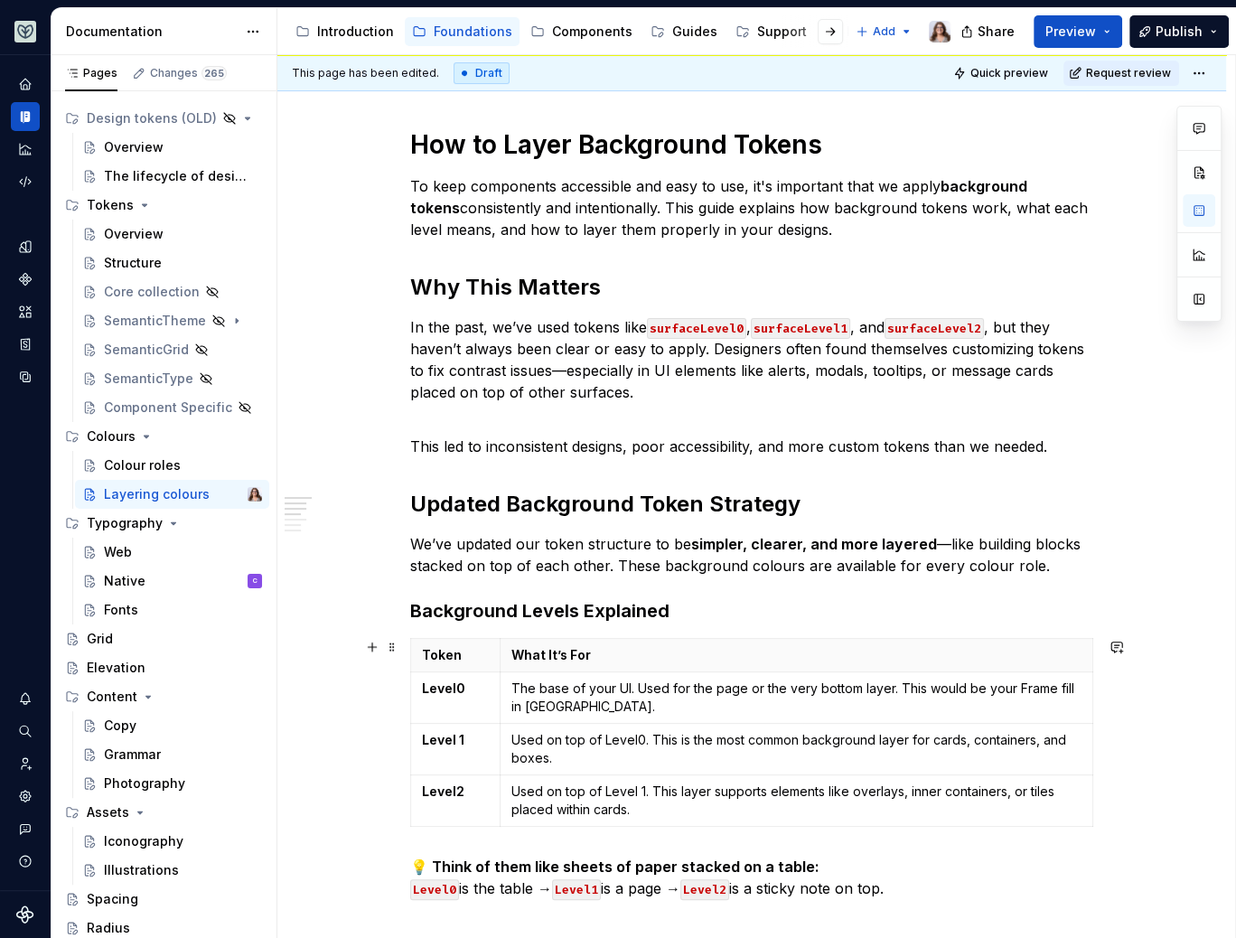
scroll to position [0, 0]
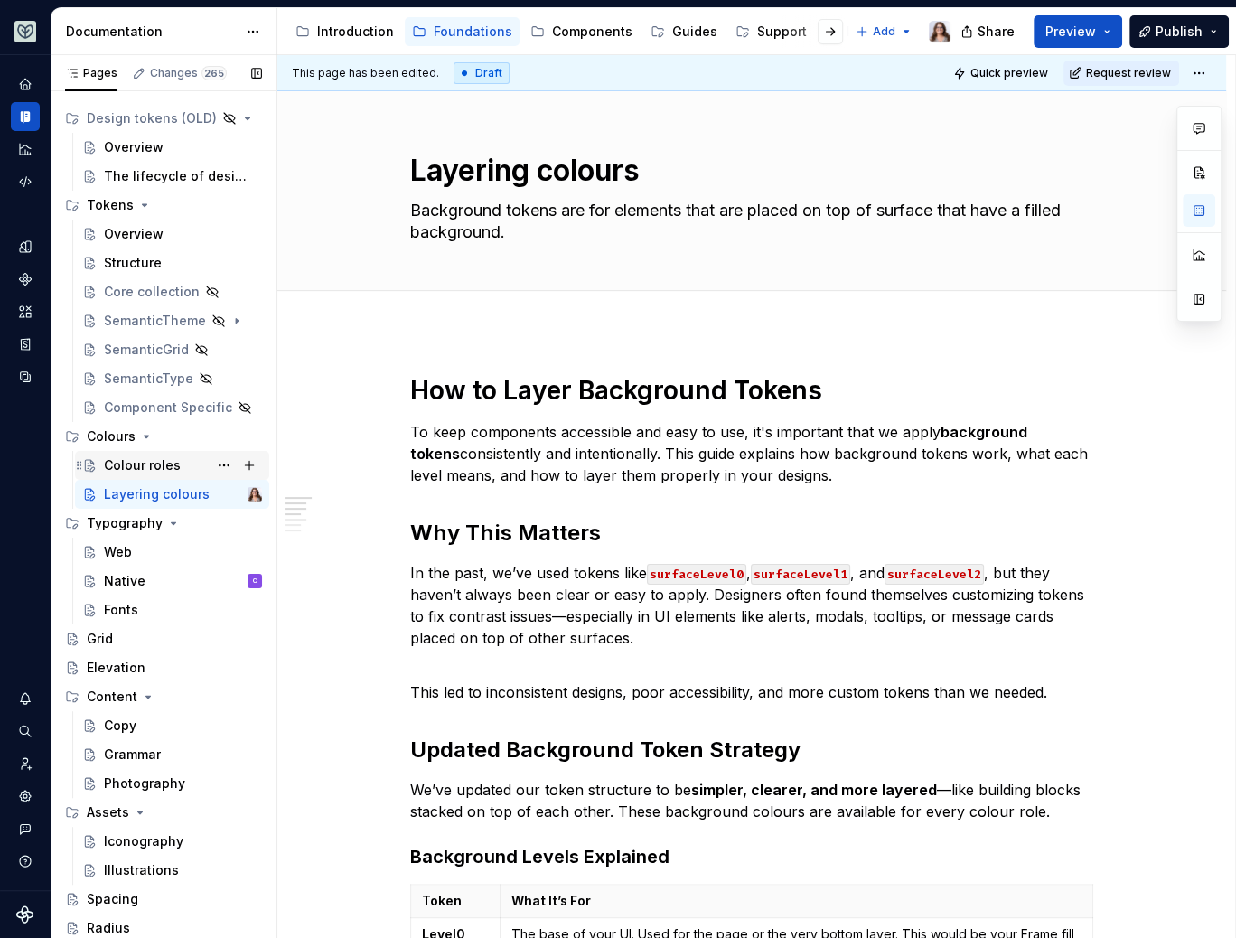
click at [137, 459] on div "Colour roles" at bounding box center [142, 465] width 77 height 18
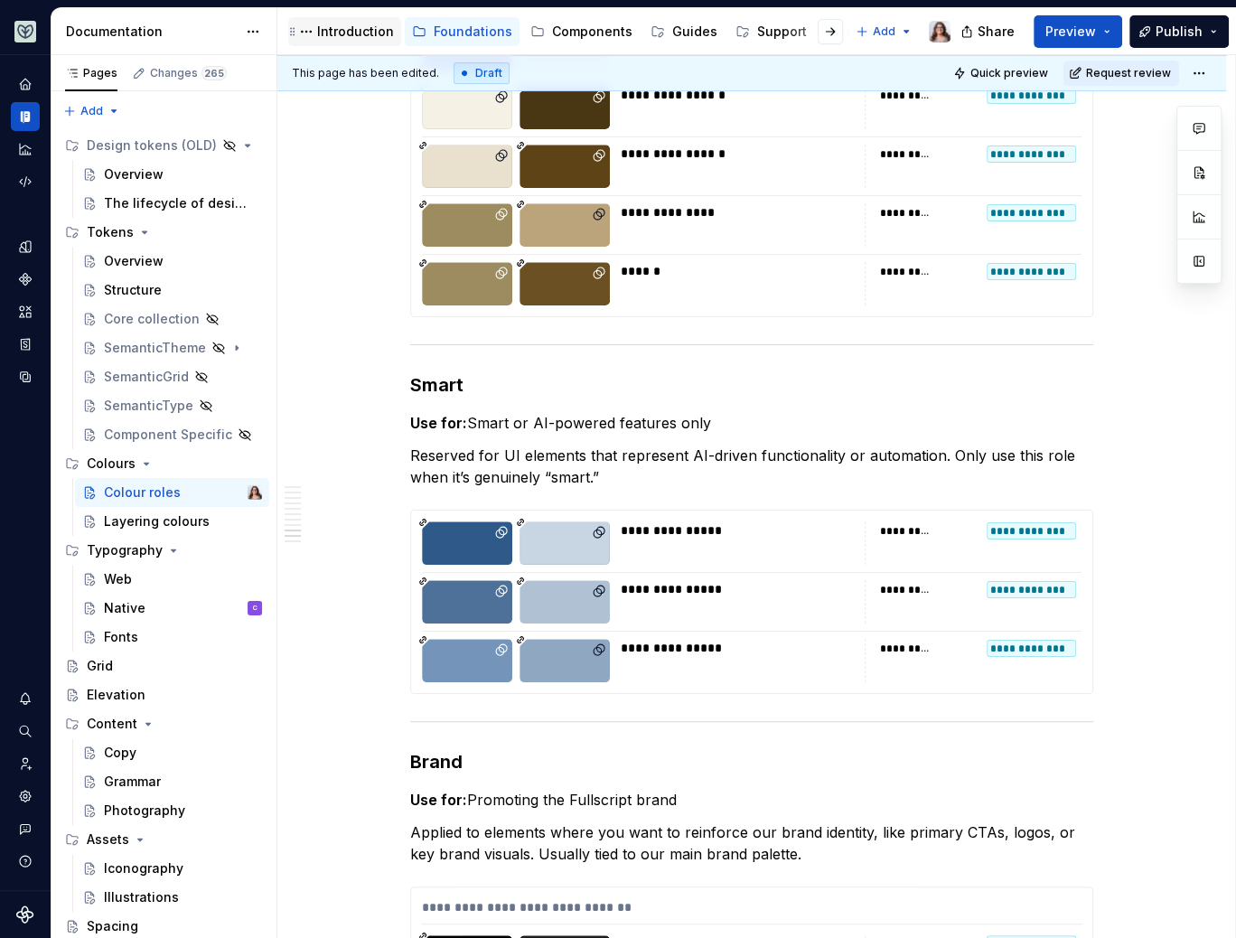
click at [341, 28] on div "Introduction" at bounding box center [355, 32] width 77 height 18
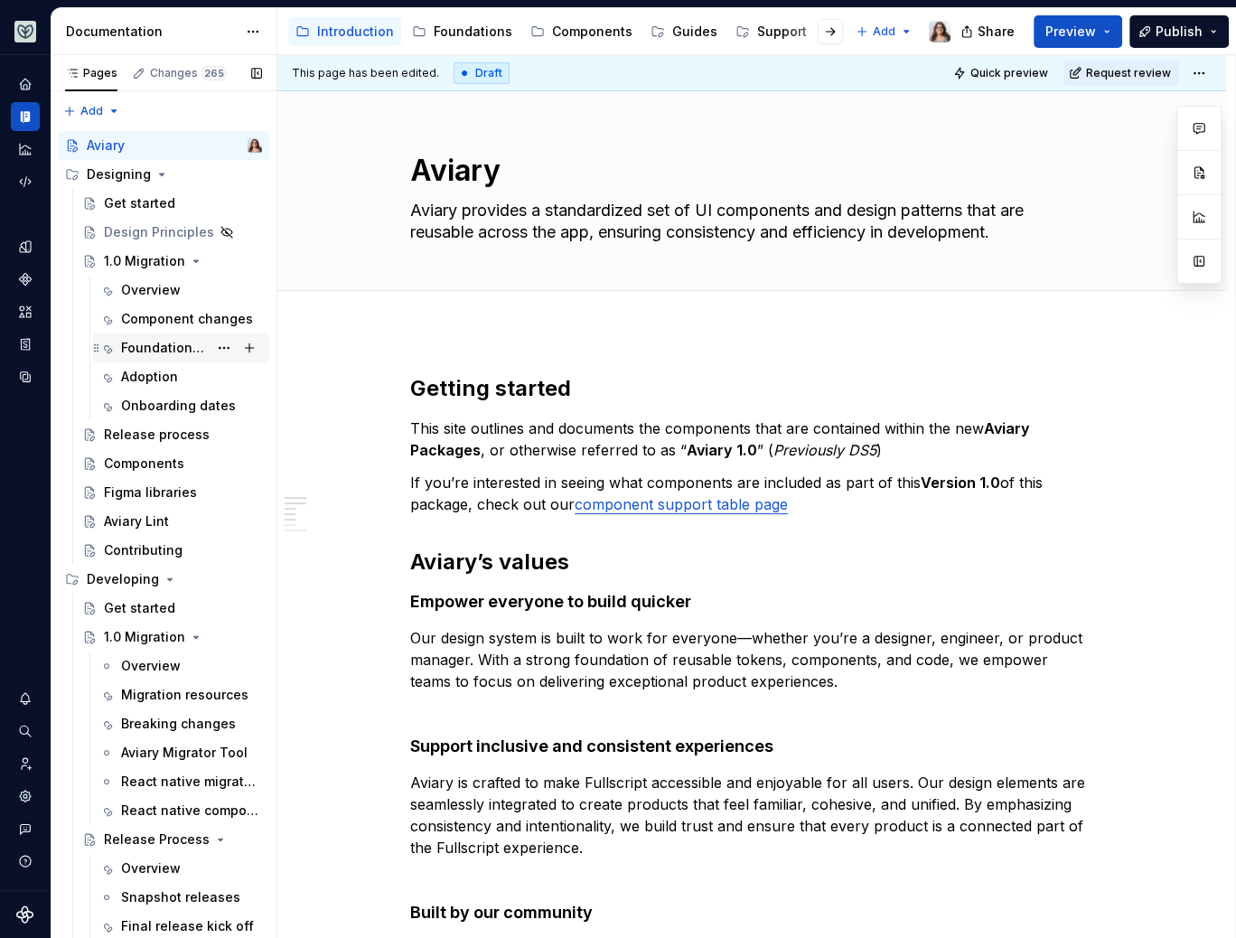
click at [155, 346] on div "Foundational changes" at bounding box center [164, 348] width 87 height 18
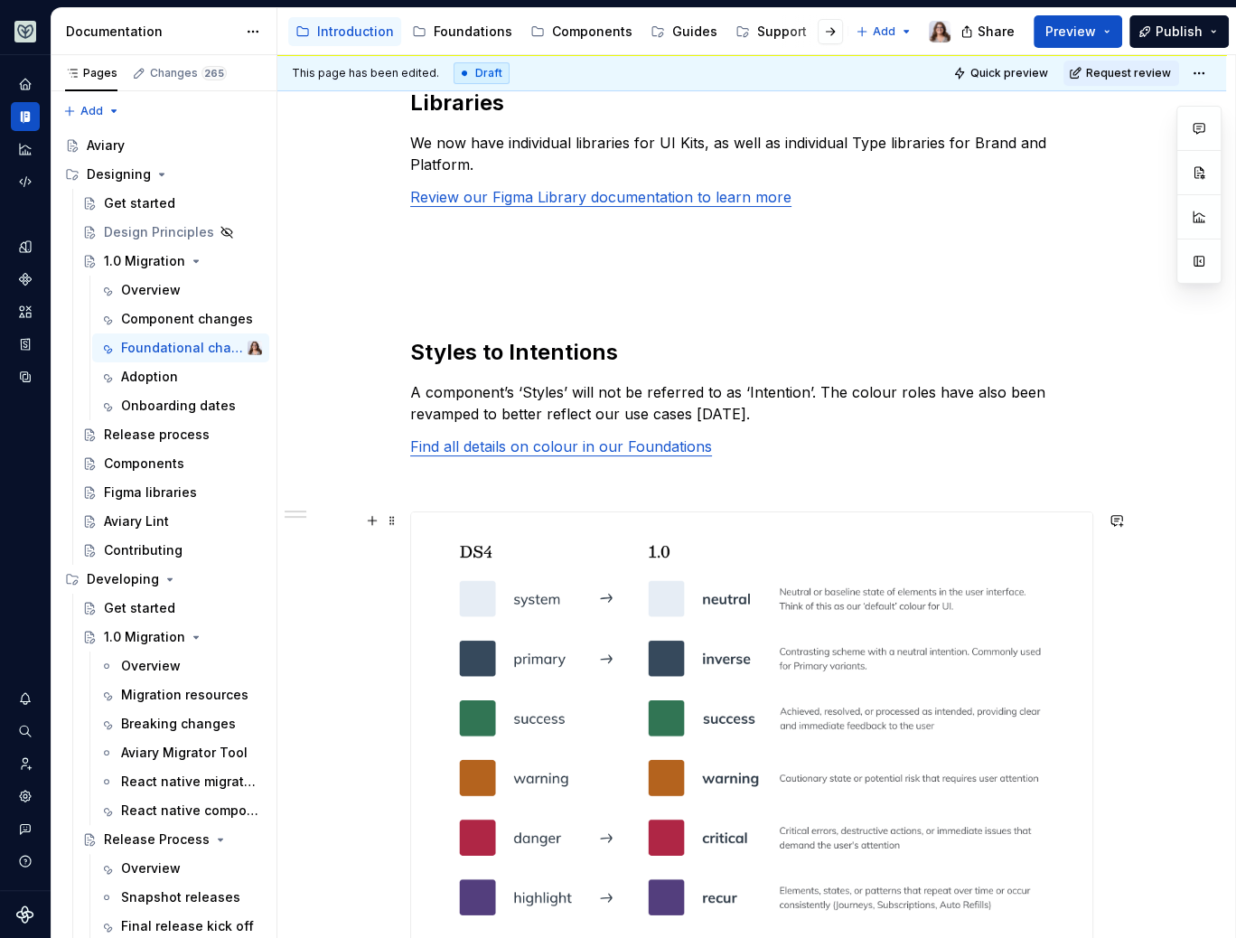
scroll to position [284, 0]
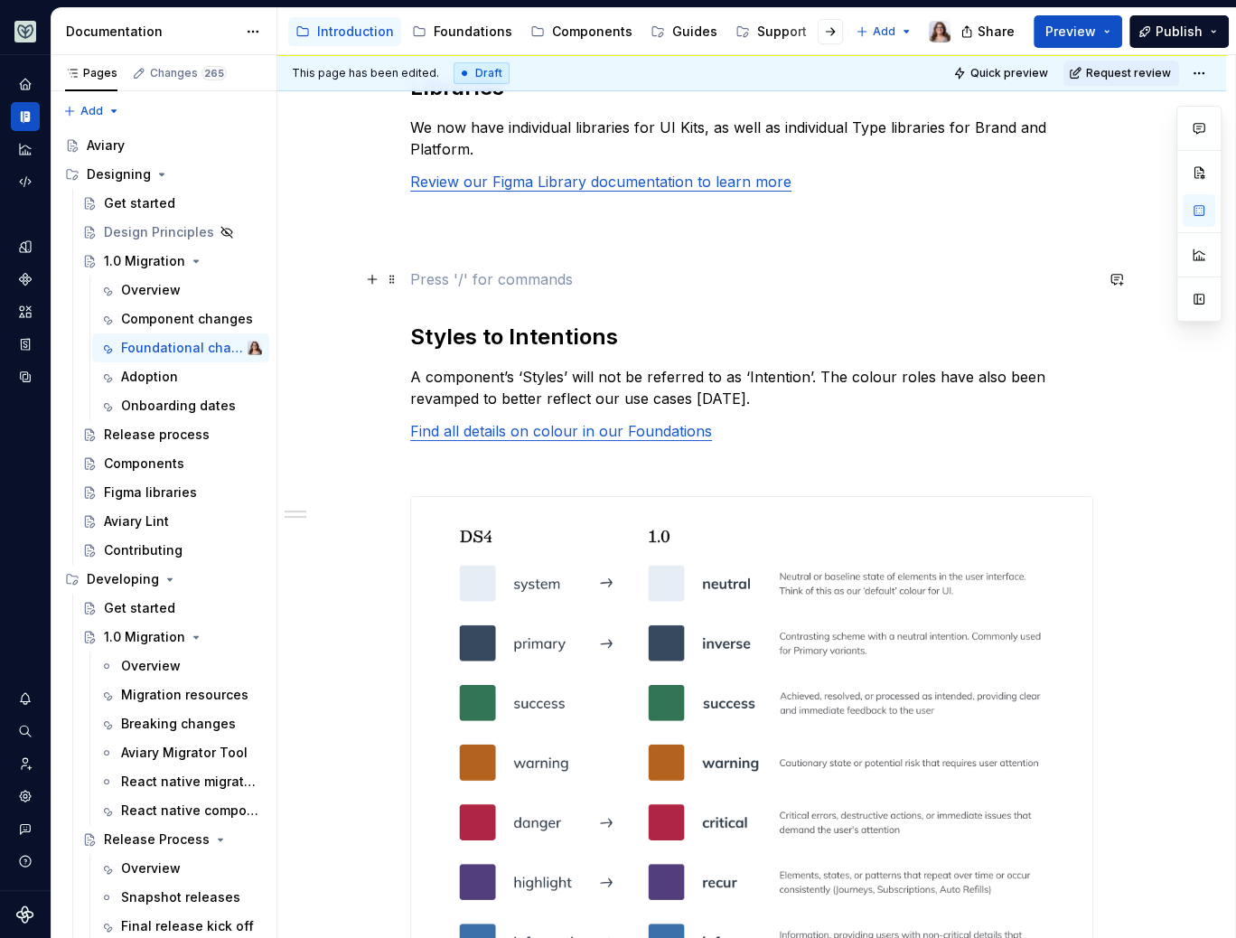
click at [470, 271] on p at bounding box center [751, 279] width 683 height 22
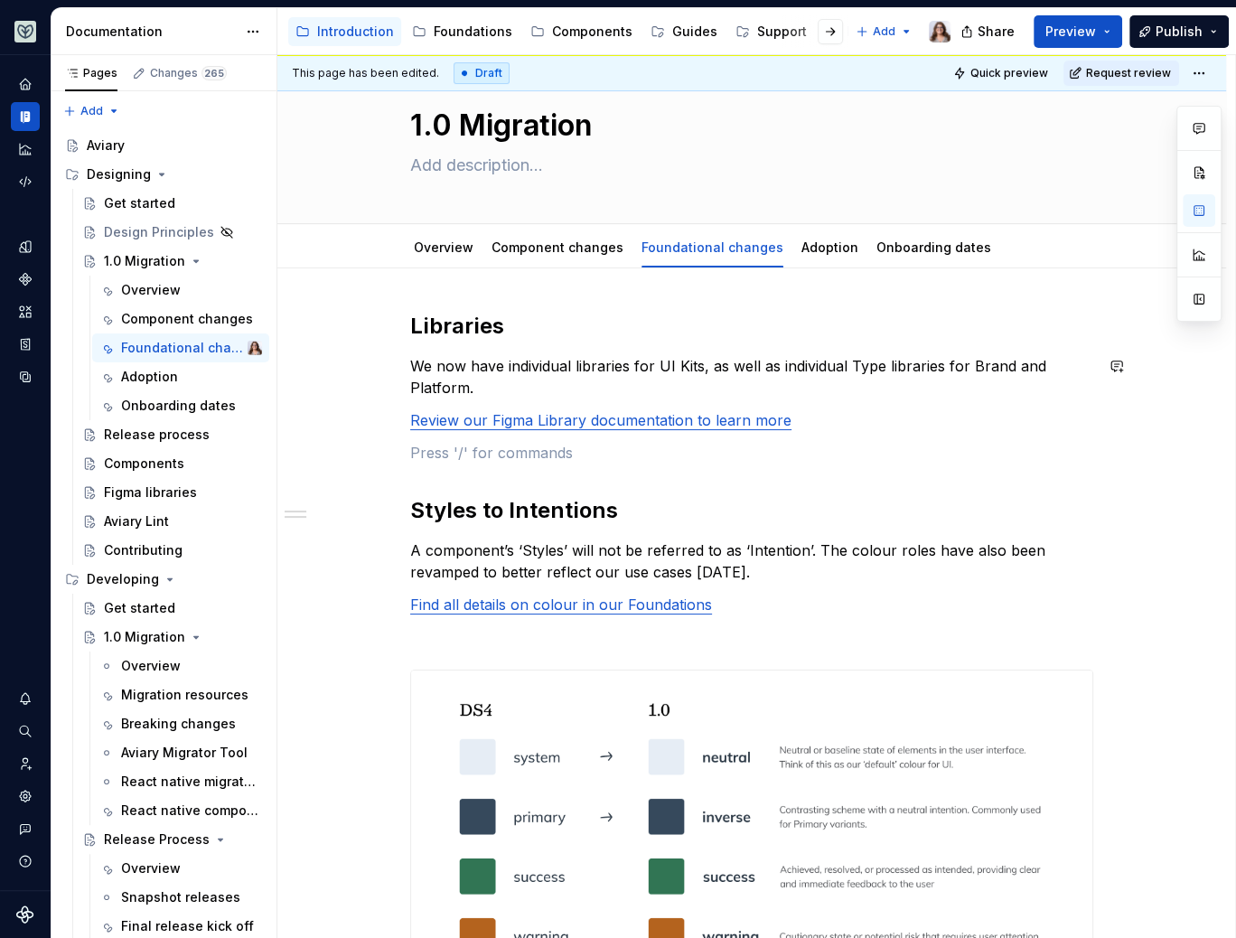
scroll to position [0, 0]
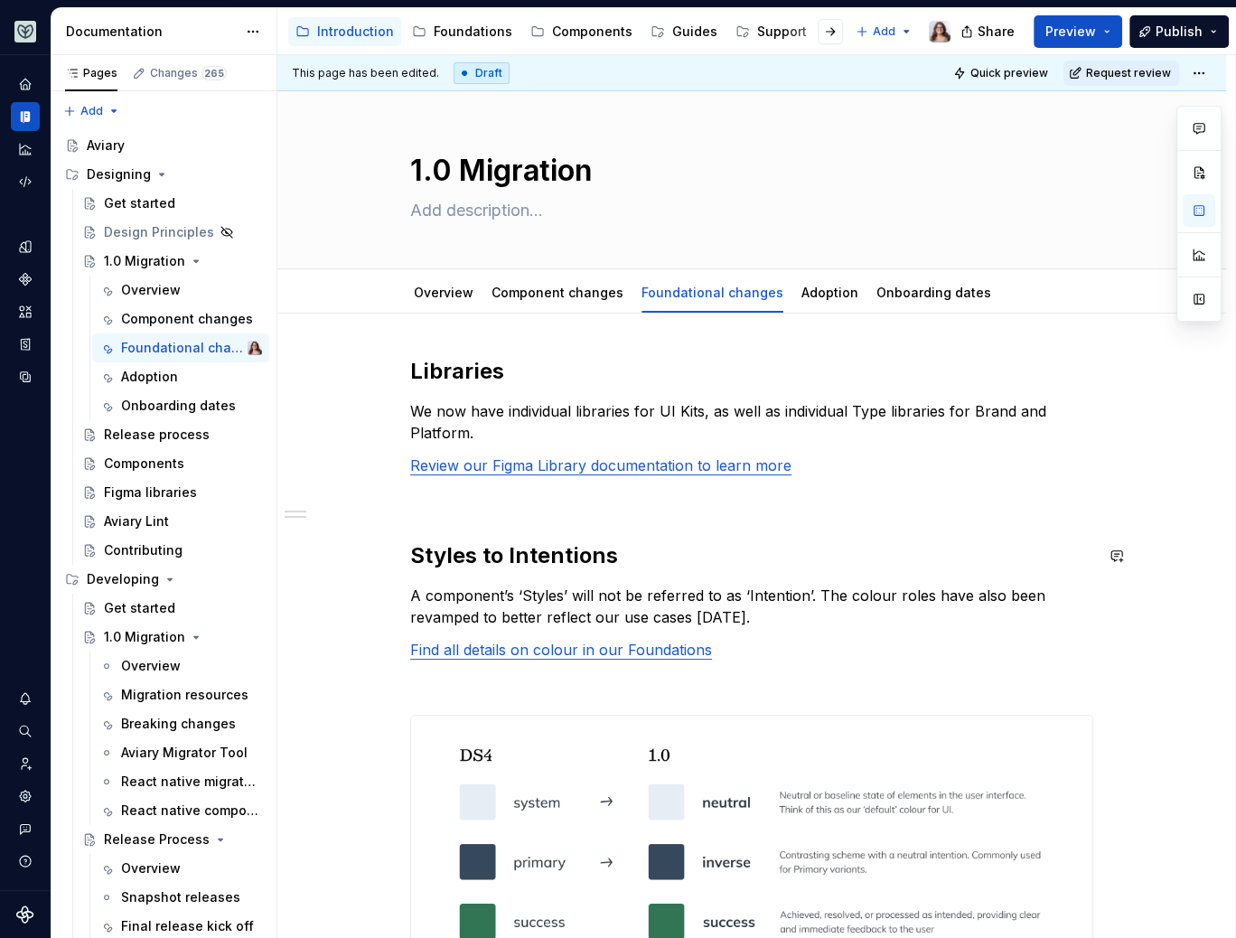
click at [836, 469] on p "Review our Figma Library documentation to learn more" at bounding box center [751, 466] width 683 height 22
click at [564, 436] on p "We now have individual libraries for UI Kits, as well as individual Type librar…" at bounding box center [751, 421] width 683 height 43
click at [803, 474] on p "Review our Figma Library documentation to learn more" at bounding box center [751, 466] width 683 height 22
type textarea "*"
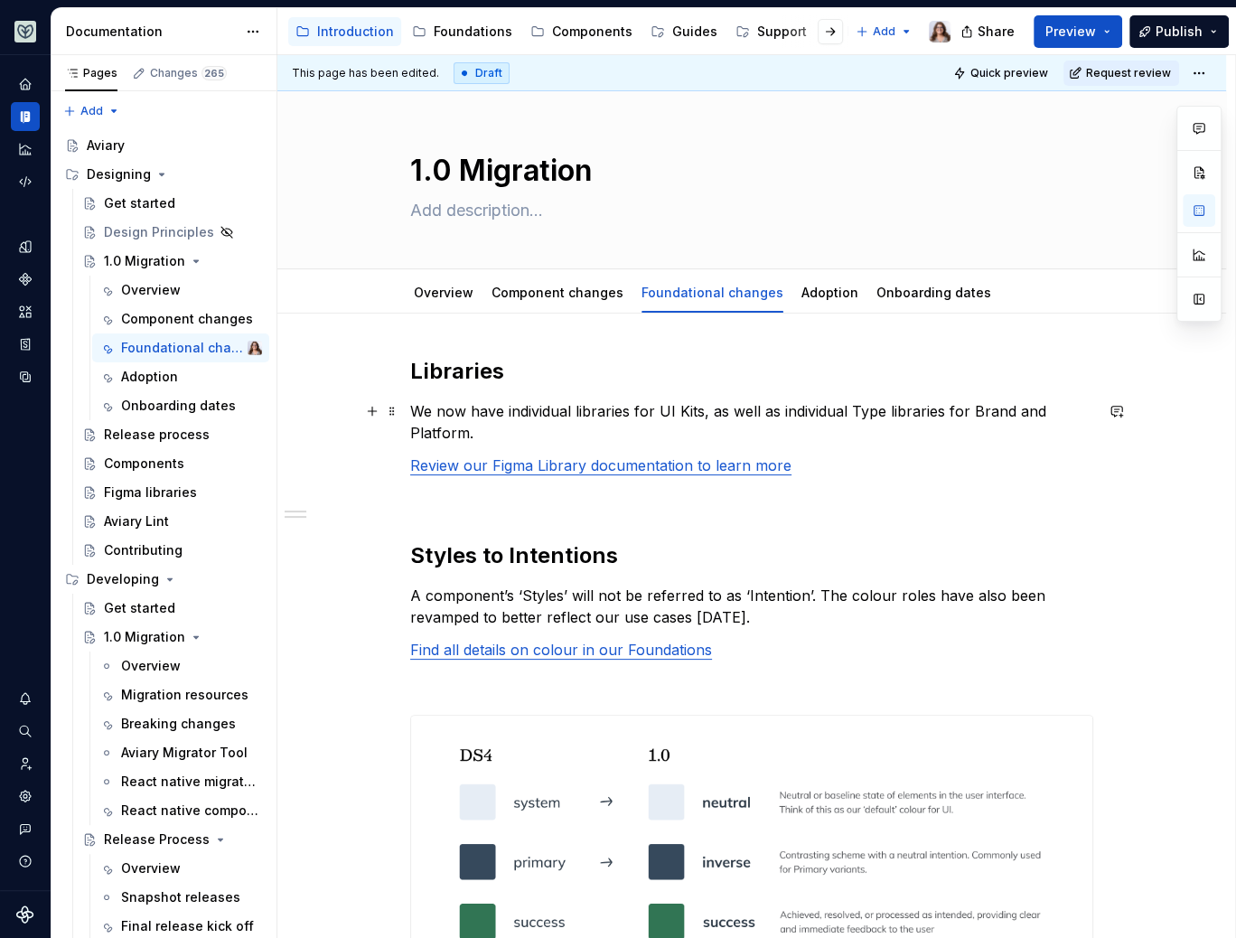
click at [734, 433] on p "We now have individual libraries for UI Kits, as well as individual Type librar…" at bounding box center [751, 421] width 683 height 43
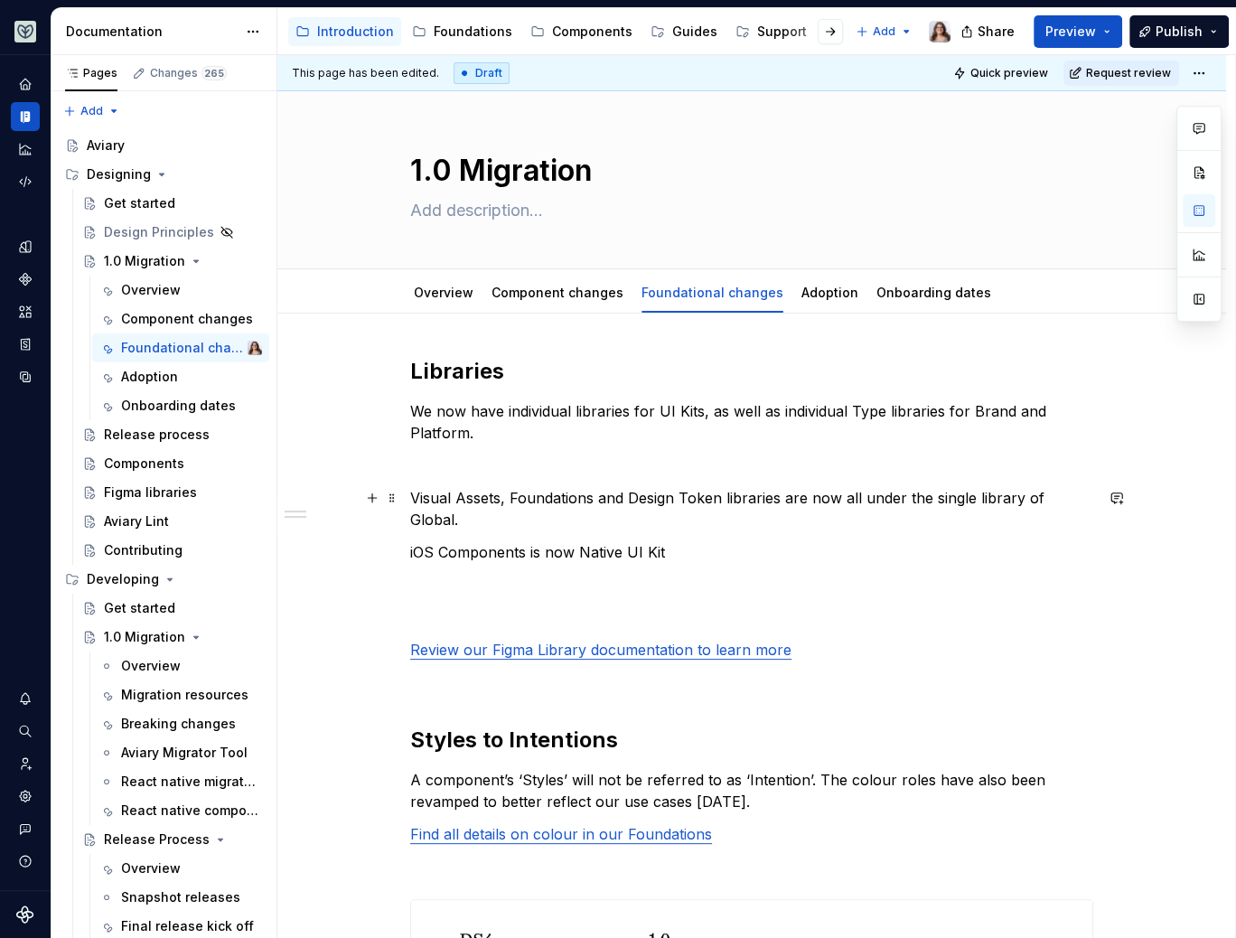
click at [411, 496] on p "Visual Assets, Foundations and Design Token libraries are now all under the sin…" at bounding box center [751, 508] width 683 height 43
click at [1020, 500] on p "Many libraries from DS4 have been consolidated, for example: Visual Assets, Fou…" at bounding box center [751, 508] width 683 height 43
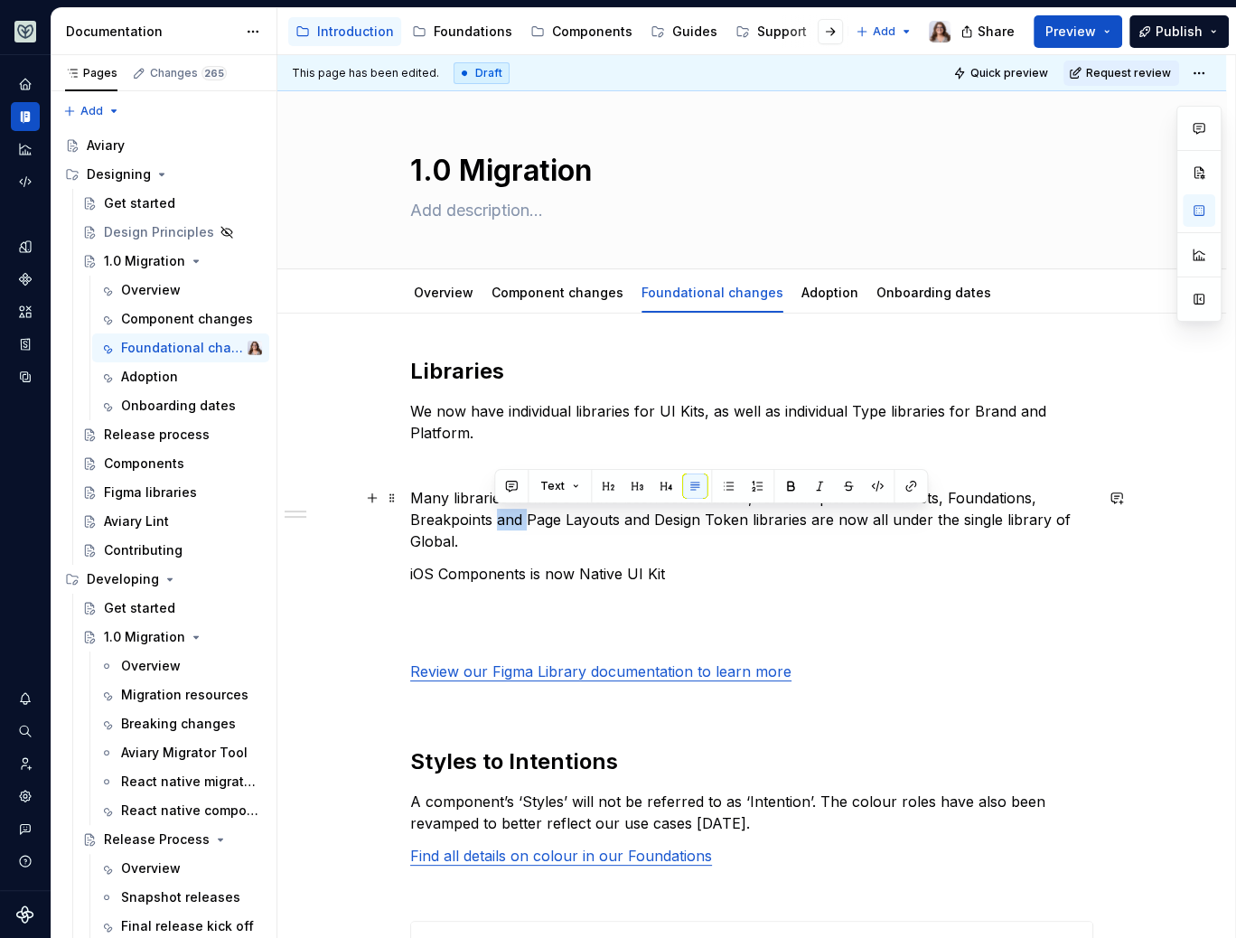
drag, startPoint x: 526, startPoint y: 520, endPoint x: 493, endPoint y: 518, distance: 32.6
click at [493, 518] on p "Many libraries from DS4 have been consolidated, for example: Visual Assets, Fou…" at bounding box center [751, 519] width 683 height 65
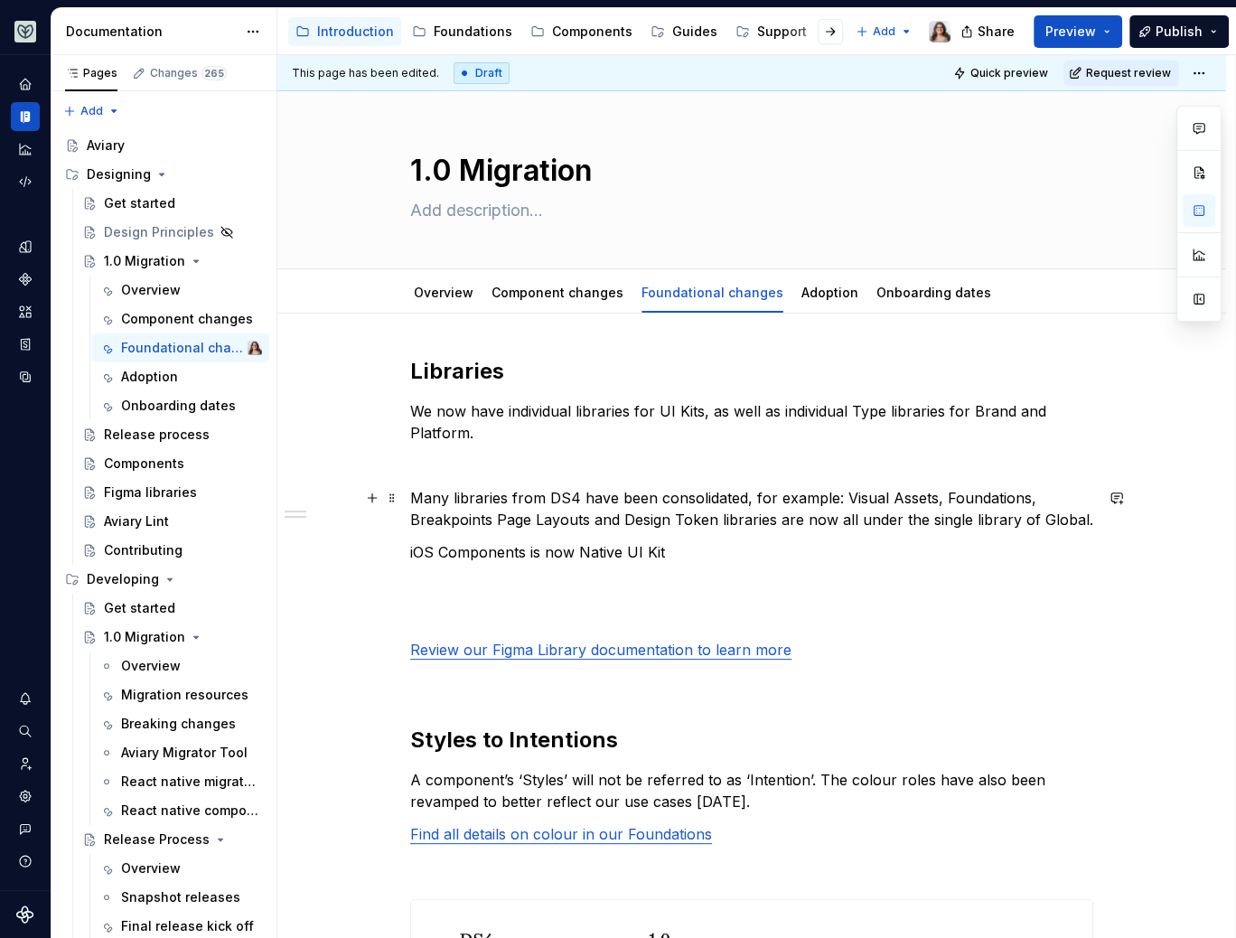
click at [1079, 521] on p "Many libraries from DS4 have been consolidated, for example: Visual Assets, Fou…" at bounding box center [751, 508] width 683 height 43
click at [410, 550] on p "iOS Components is now Native UI Kit" at bounding box center [751, 552] width 683 height 22
drag, startPoint x: 668, startPoint y: 546, endPoint x: 386, endPoint y: 540, distance: 282.0
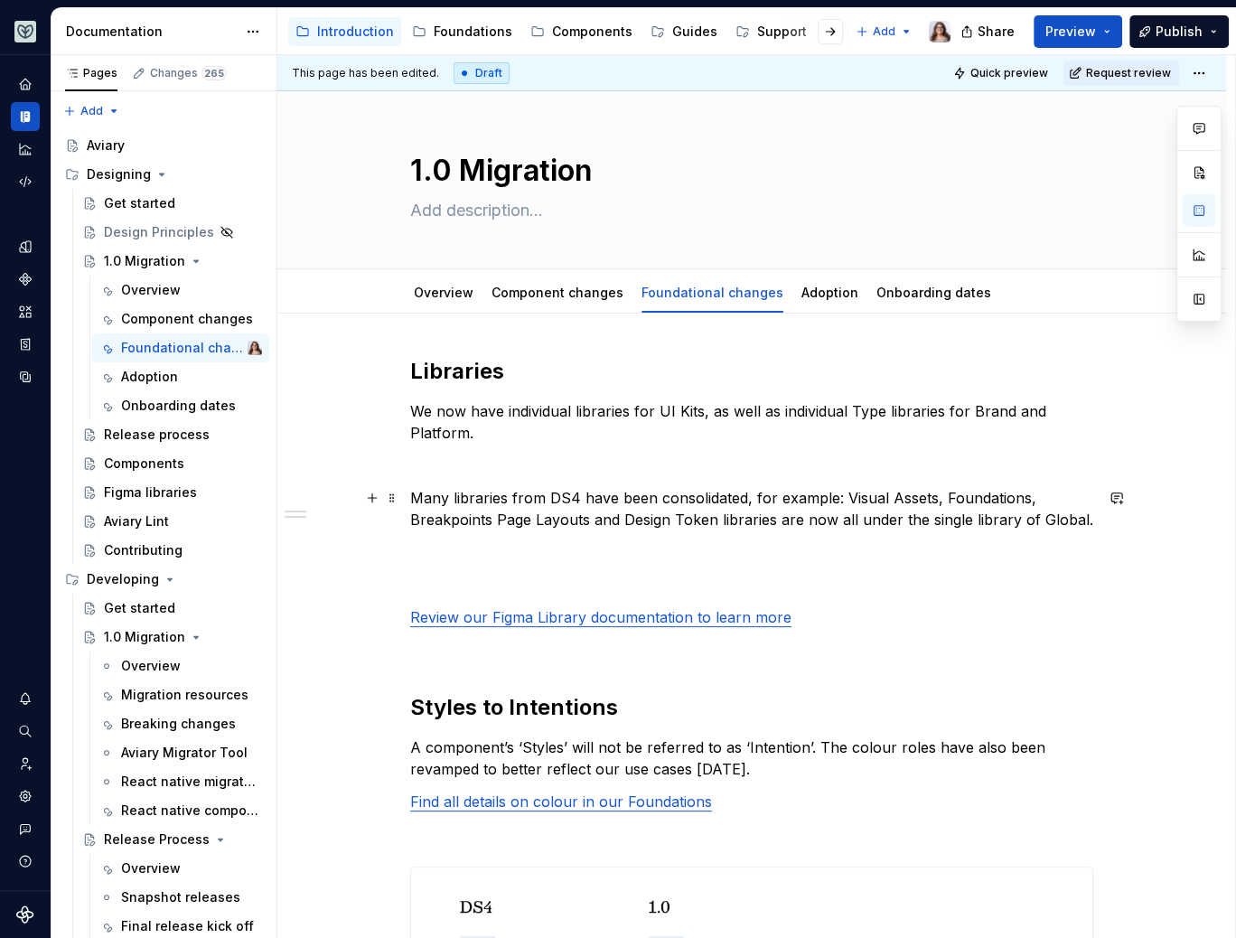
click at [417, 492] on p "Many libraries from DS4 have been consolidated, for example: Visual Assets, Fou…" at bounding box center [751, 508] width 683 height 43
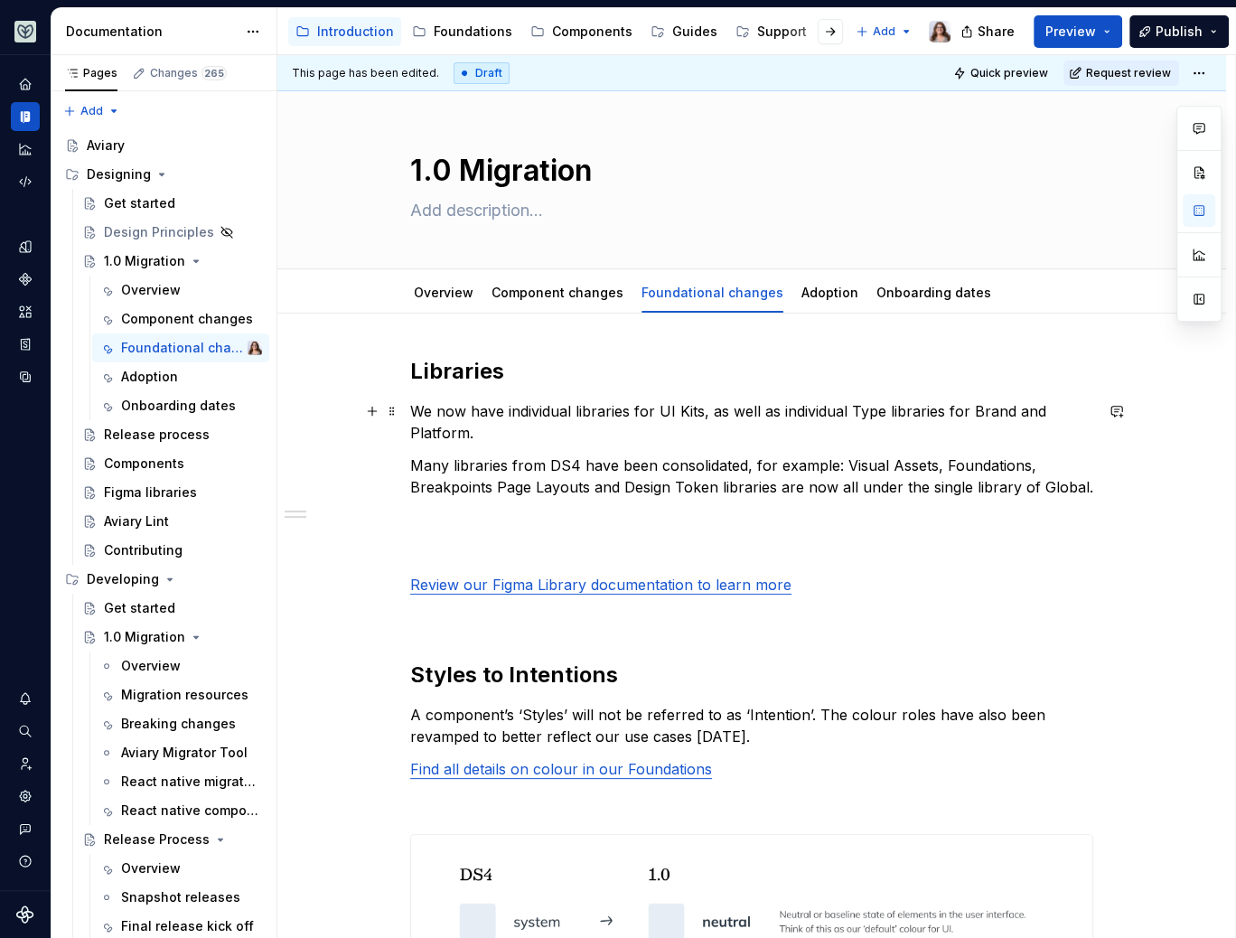
click at [479, 434] on p "We now have individual libraries for UI Kits, as well as individual Type librar…" at bounding box center [751, 421] width 683 height 43
click at [497, 512] on p at bounding box center [751, 520] width 683 height 22
drag, startPoint x: 406, startPoint y: 463, endPoint x: 409, endPoint y: 426, distance: 37.2
click at [409, 426] on div "This page has been edited. Draft Quick preview Request review 1.0 Migration Edi…" at bounding box center [756, 497] width 958 height 884
drag, startPoint x: 410, startPoint y: 408, endPoint x: 501, endPoint y: 431, distance: 93.4
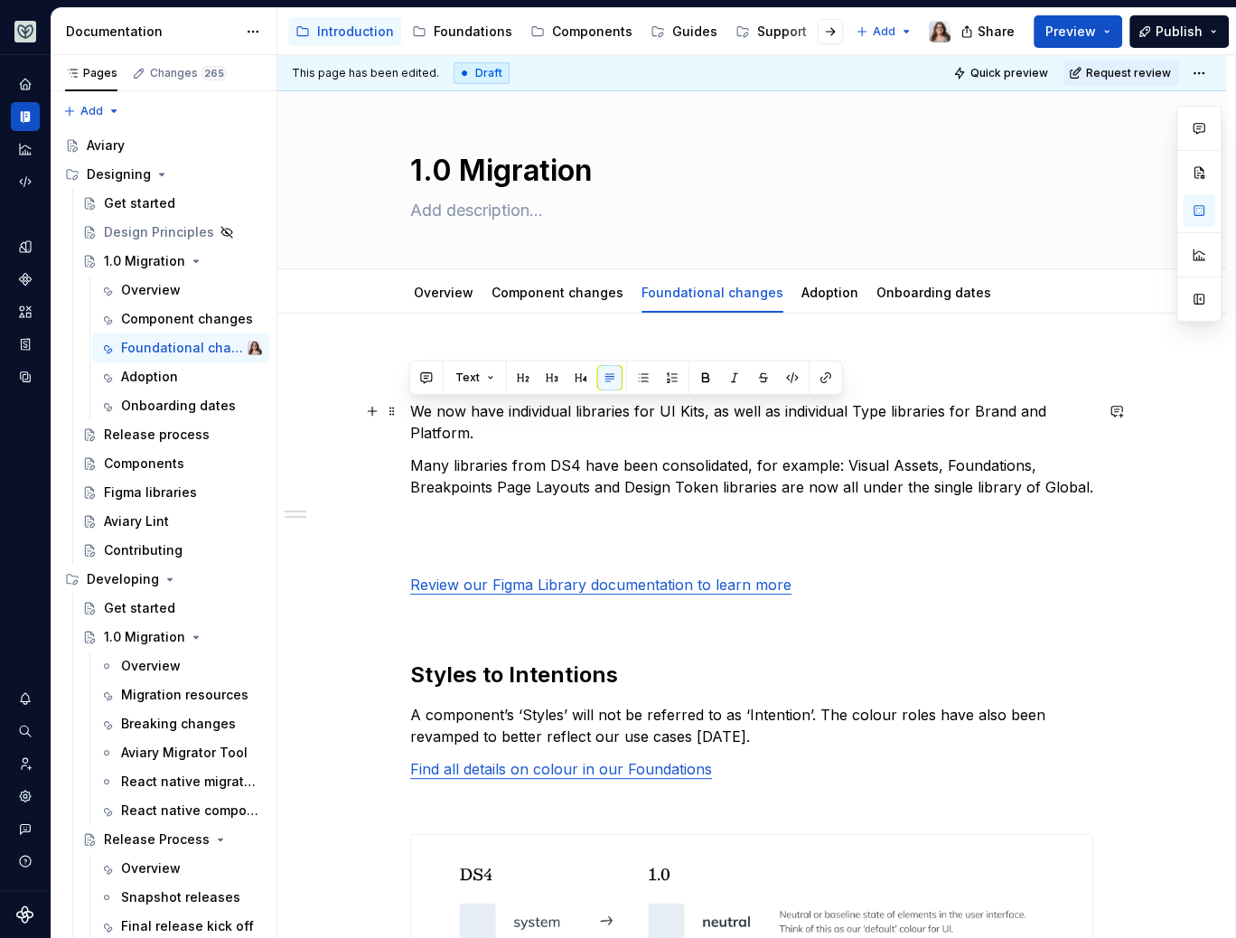
click at [502, 431] on p "We now have individual libraries for UI Kits, as well as individual Type librar…" at bounding box center [751, 421] width 683 height 43
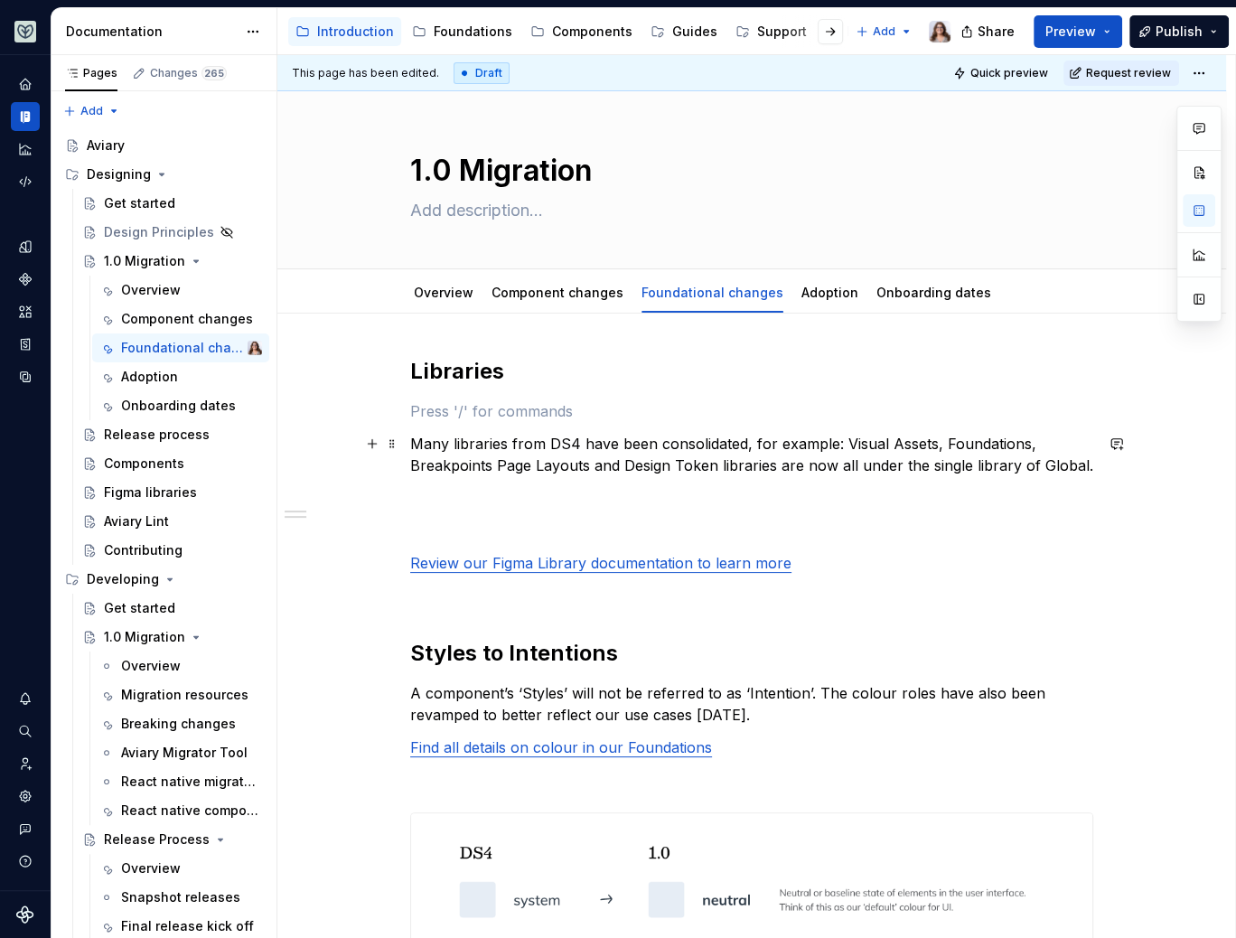
click at [411, 438] on p "Many libraries from DS4 have been consolidated, for example: Visual Assets, Fou…" at bounding box center [751, 454] width 683 height 43
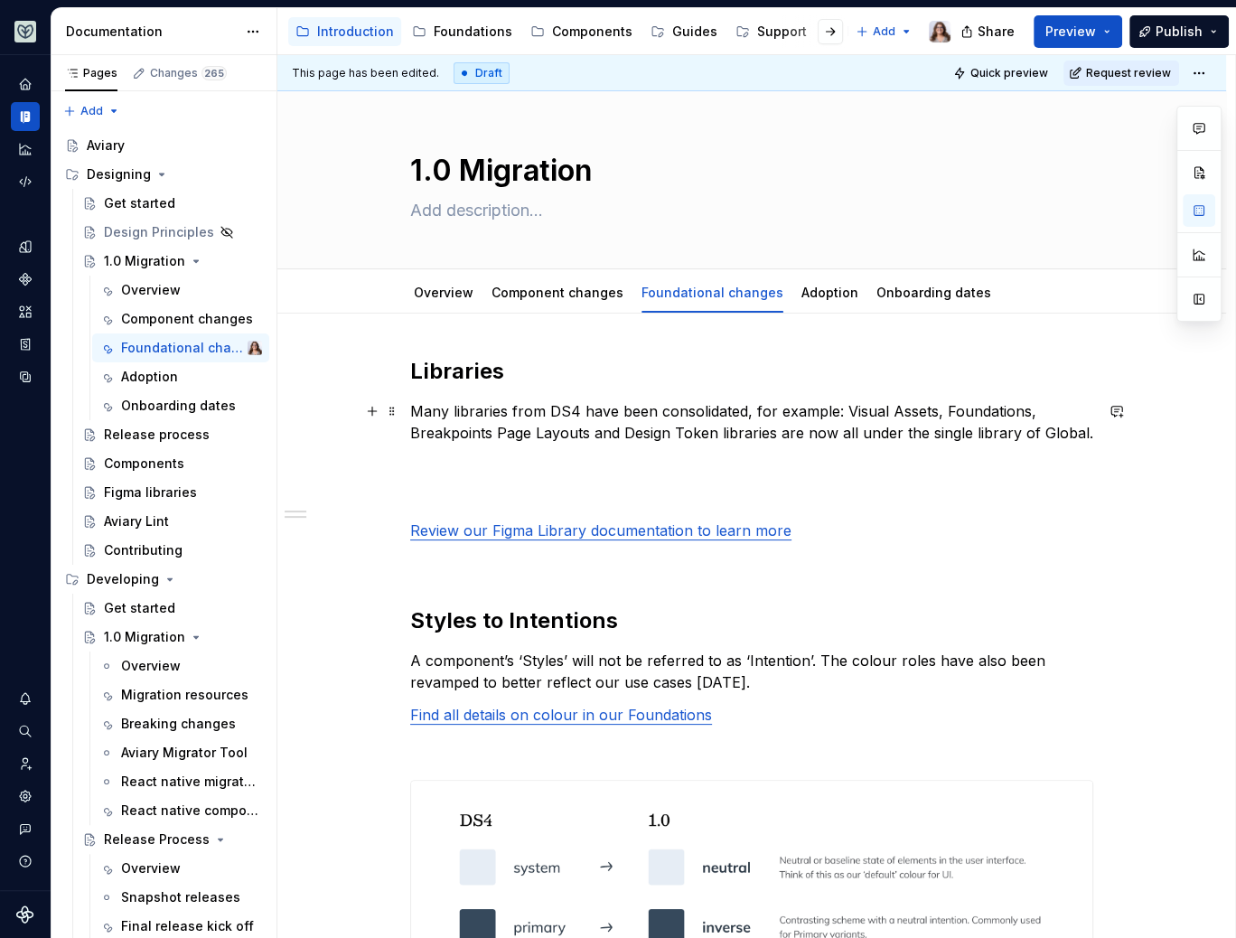
click at [1085, 430] on p "Many libraries from DS4 have been consolidated, for example: Visual Assets, Fou…" at bounding box center [751, 421] width 683 height 43
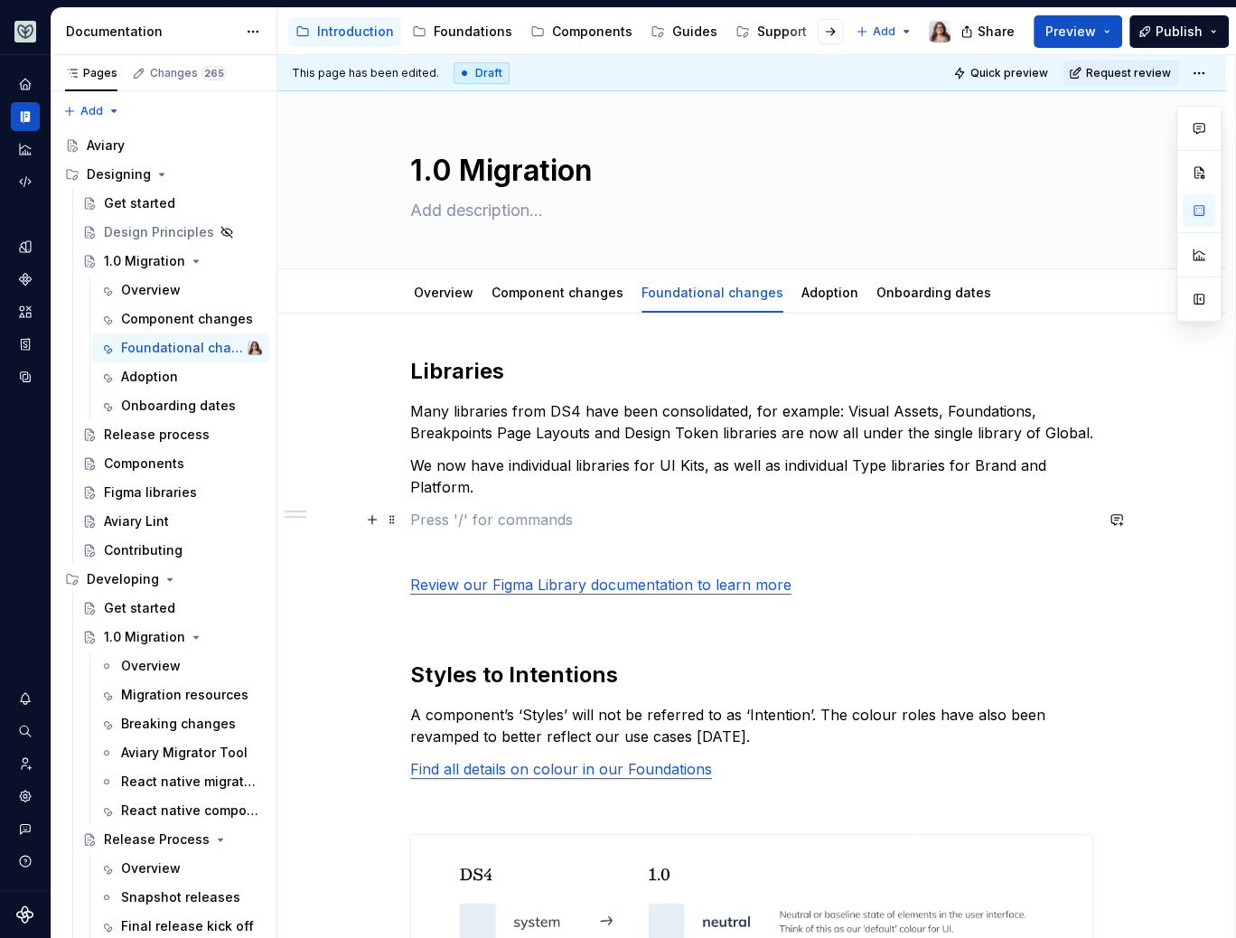
click at [456, 515] on p at bounding box center [751, 520] width 683 height 22
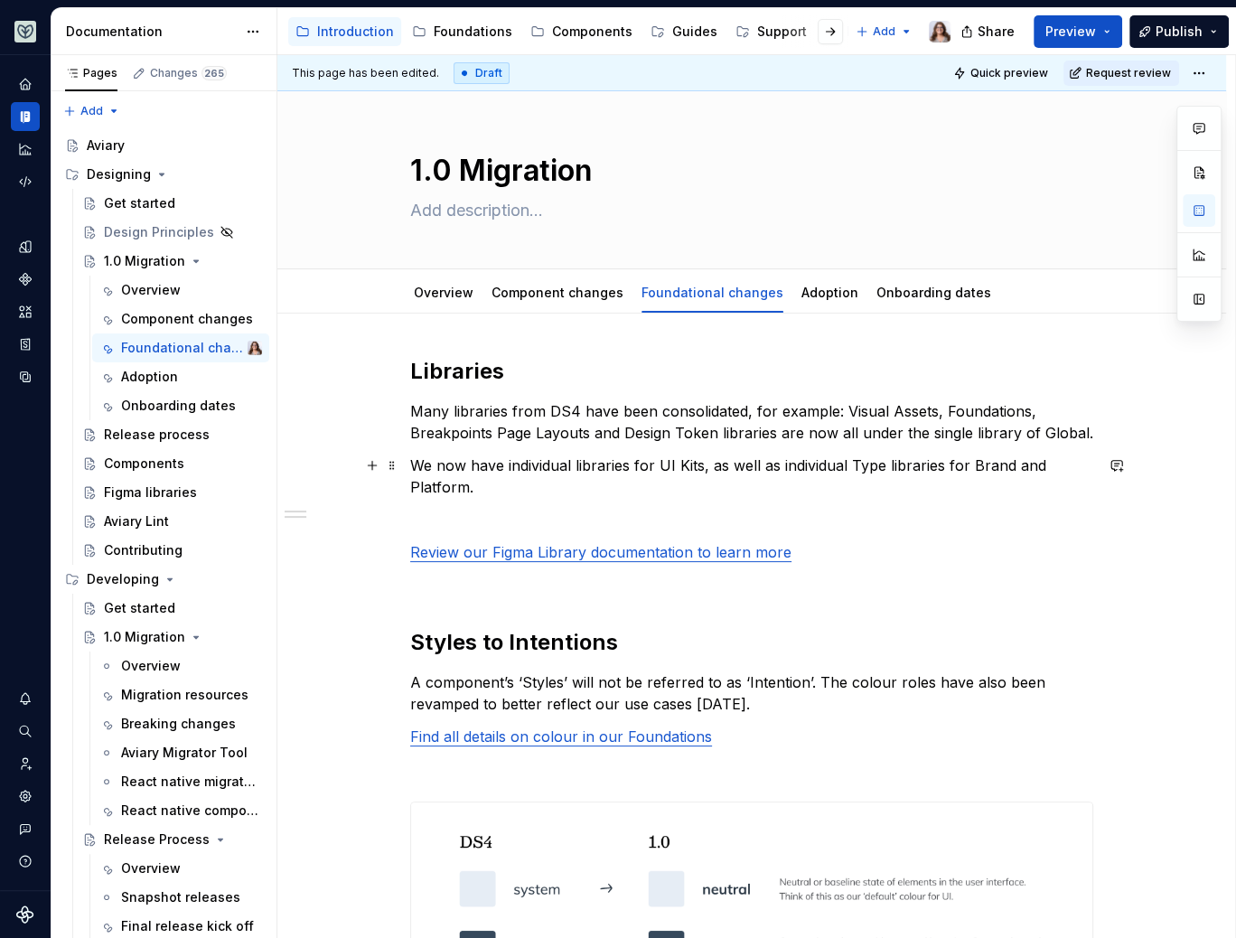
click at [699, 467] on p "We now have individual libraries for UI Kits, as well as individual Type librar…" at bounding box center [751, 476] width 683 height 43
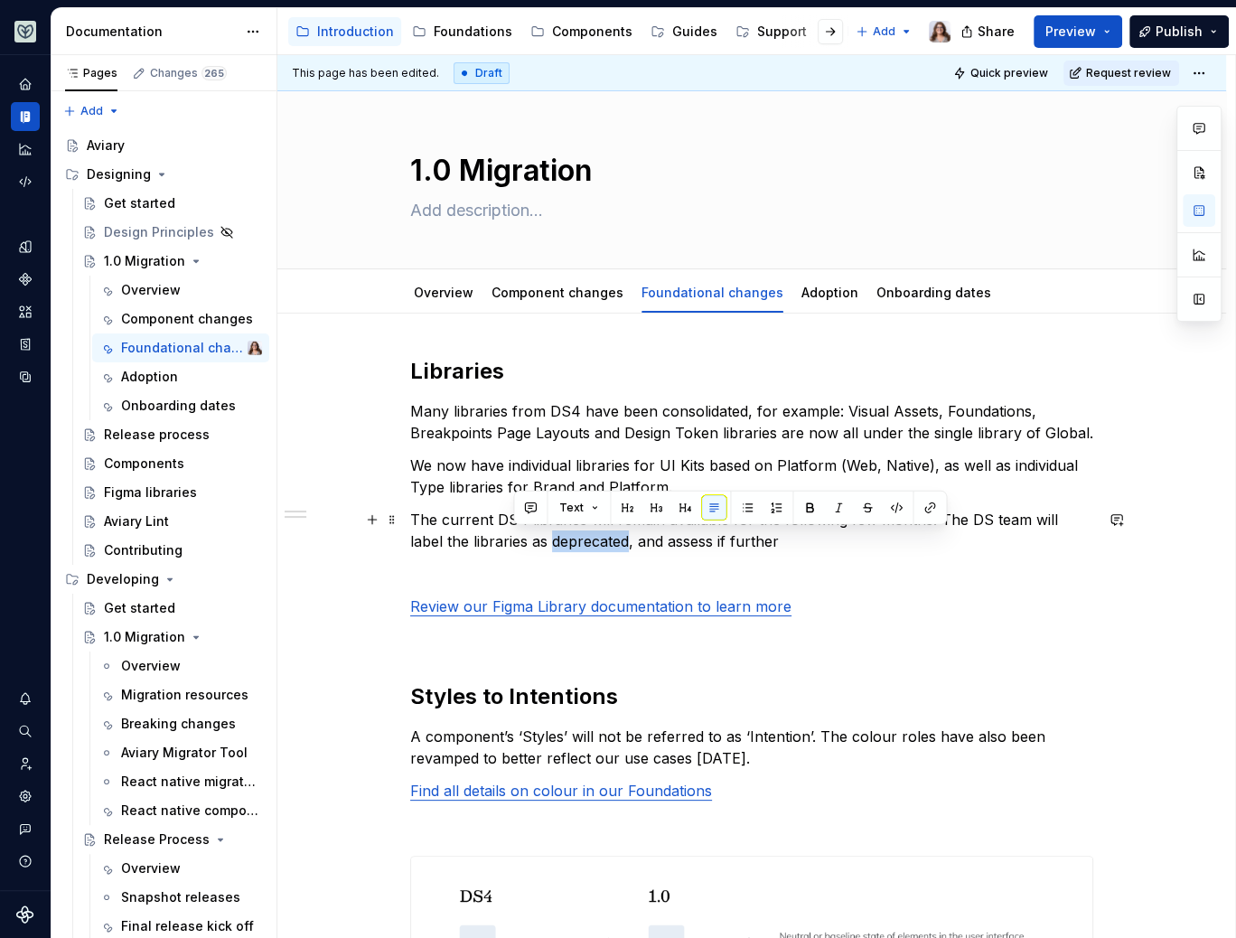
drag, startPoint x: 592, startPoint y: 540, endPoint x: 515, endPoint y: 538, distance: 76.8
click at [515, 538] on p "The current DS4 libraries will remain available for the following few months. T…" at bounding box center [751, 530] width 683 height 43
click at [518, 540] on p "The current DS4 libraries will remain available for the following few months. T…" at bounding box center [751, 530] width 683 height 43
click at [725, 541] on p "The current DS4 libraries will remain available for the following few months. T…" at bounding box center [751, 530] width 683 height 43
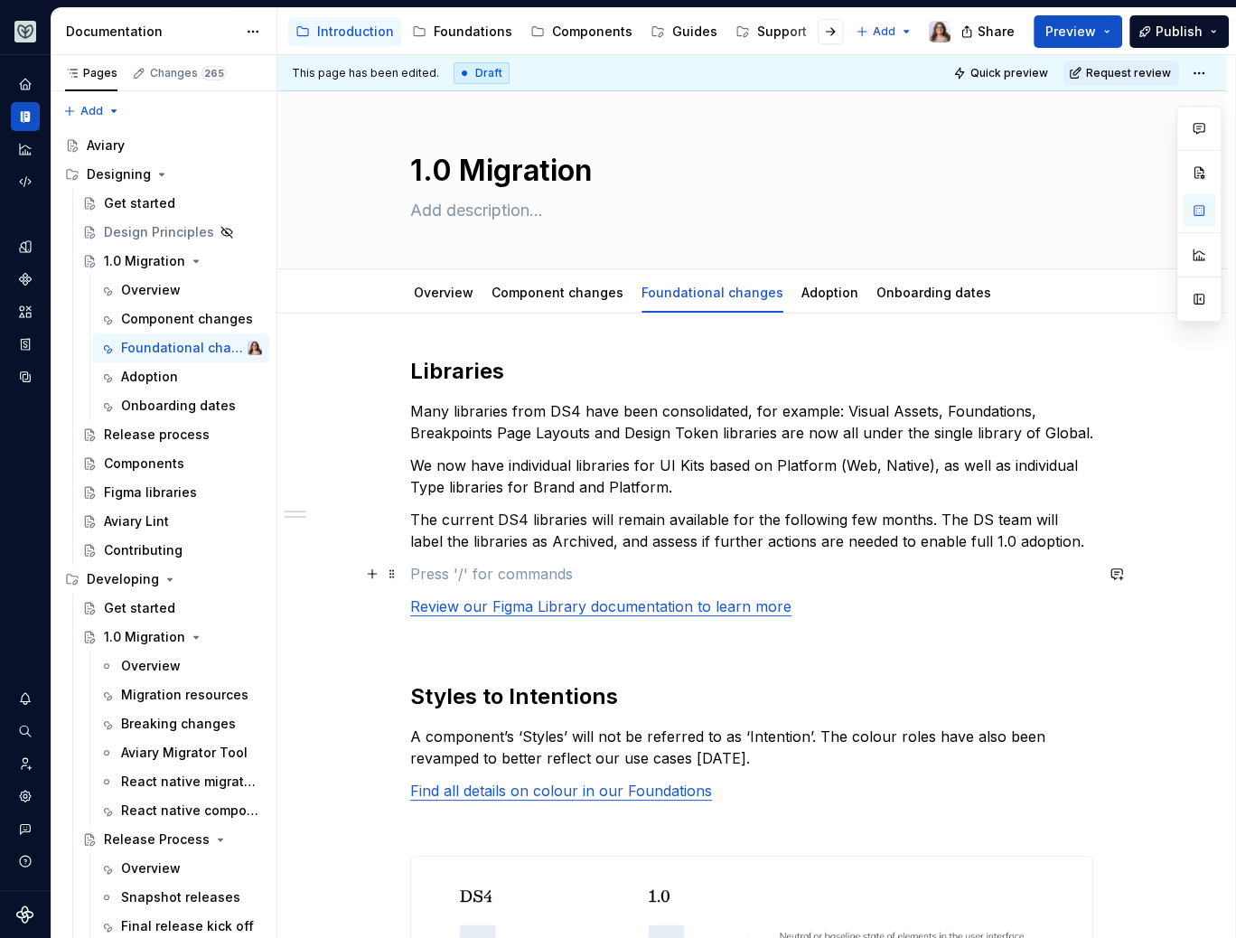
click at [625, 563] on p at bounding box center [751, 574] width 683 height 22
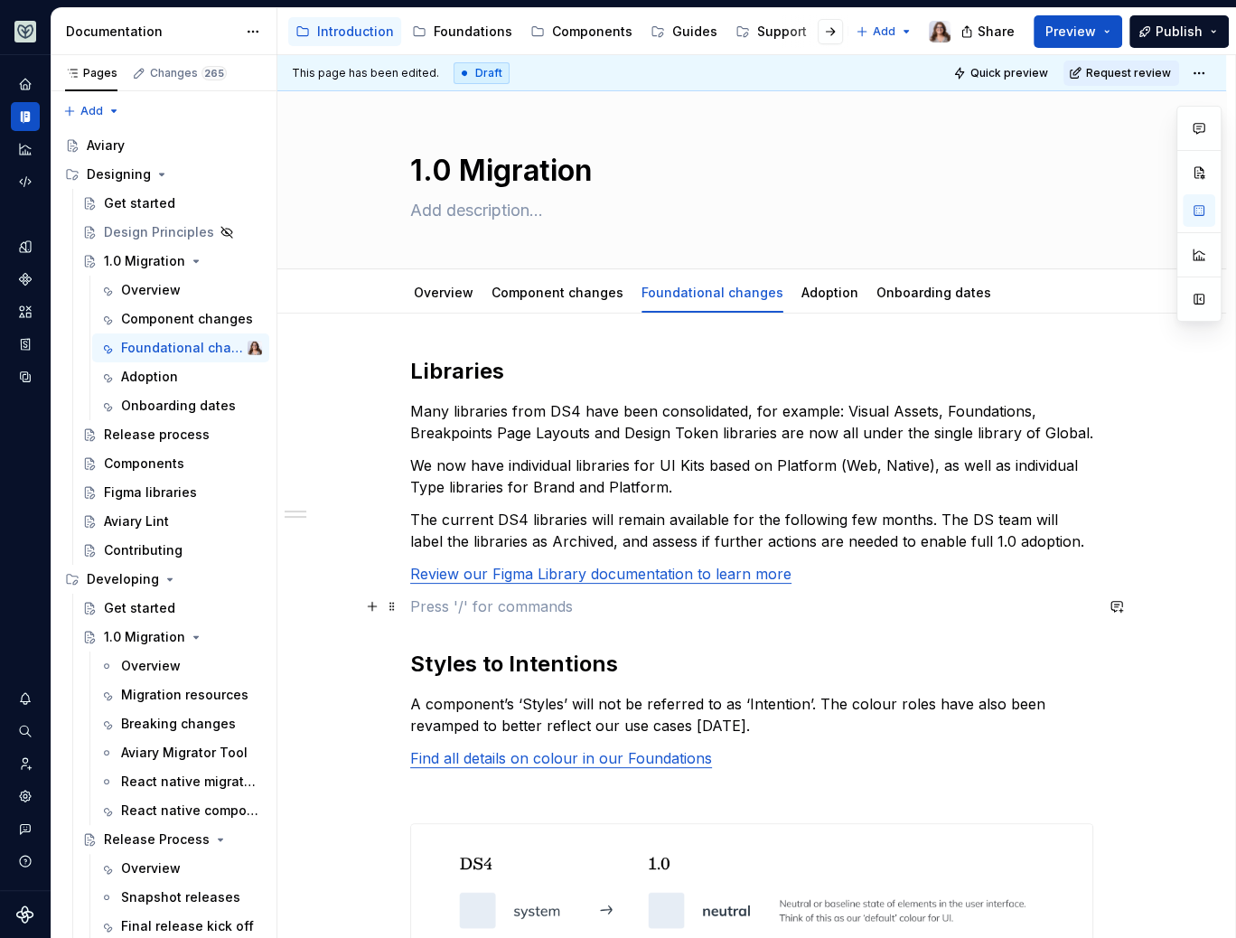
click at [636, 615] on p at bounding box center [751, 607] width 683 height 22
click at [802, 577] on p "Review our Figma Library documentation to learn more" at bounding box center [751, 574] width 683 height 22
click at [1055, 540] on p "The current DS4 libraries will remain available for the following few months. T…" at bounding box center [751, 530] width 683 height 43
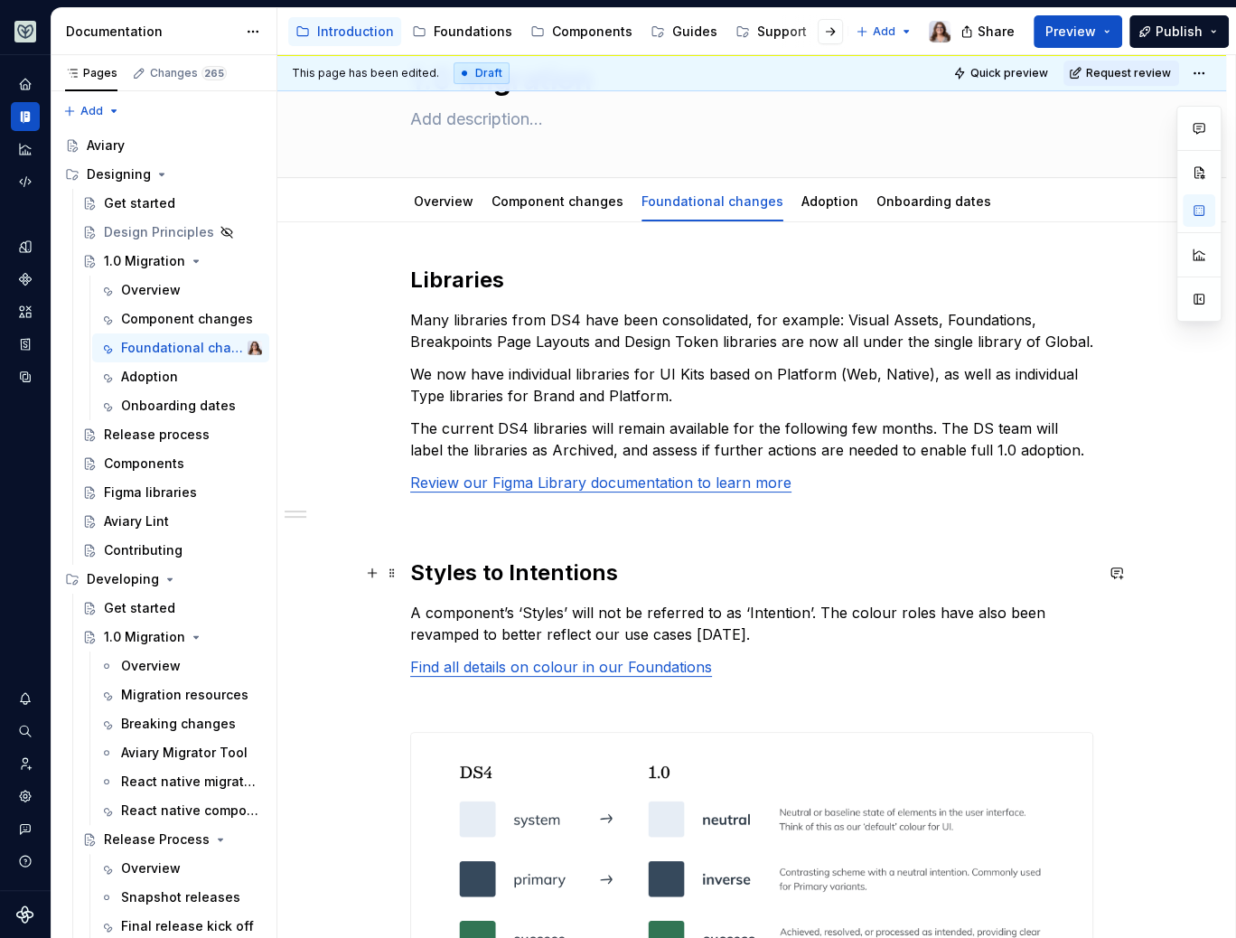
scroll to position [93, 0]
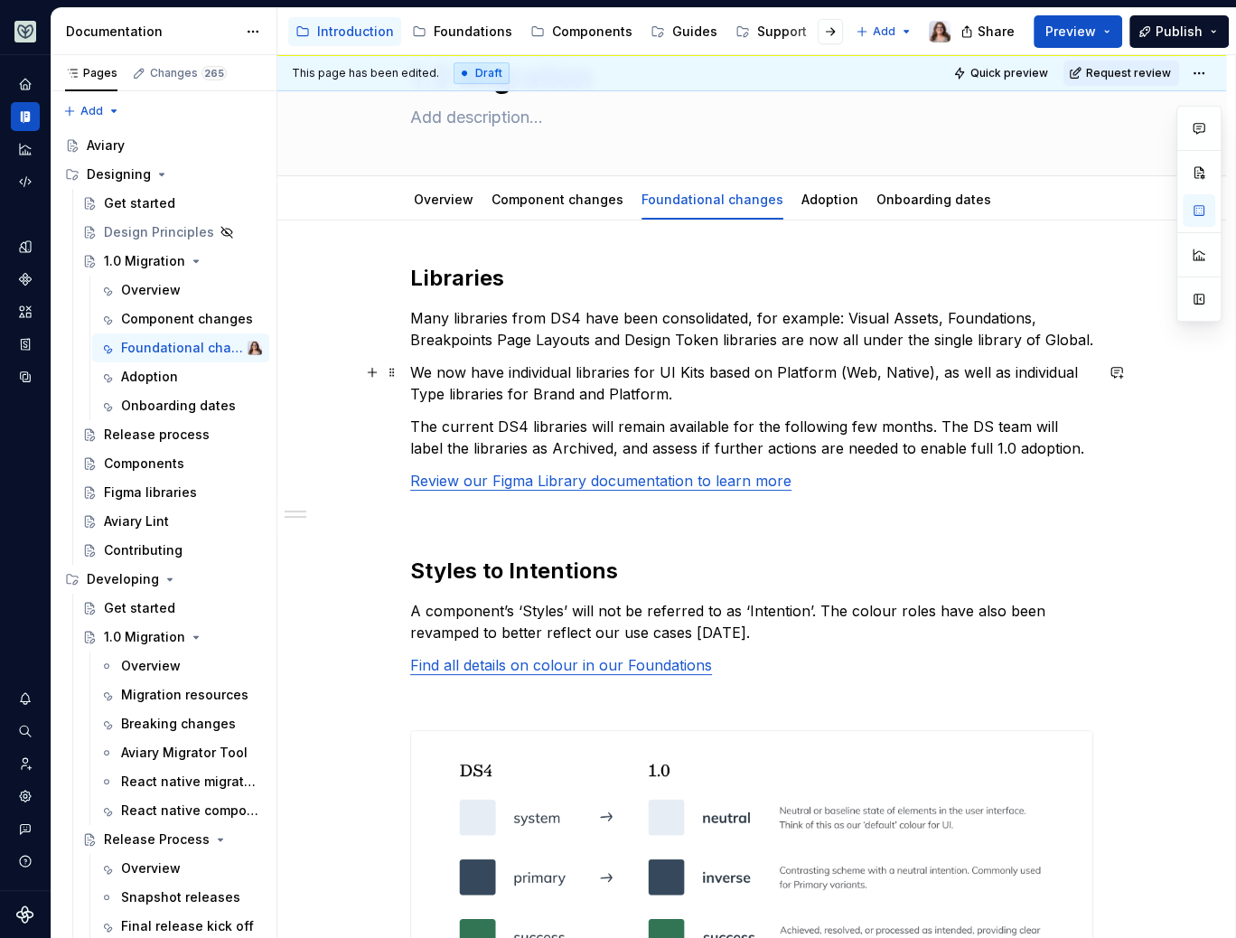
click at [724, 390] on p "We now have individual libraries for UI Kits based on Platform (Web, Native), a…" at bounding box center [751, 383] width 683 height 43
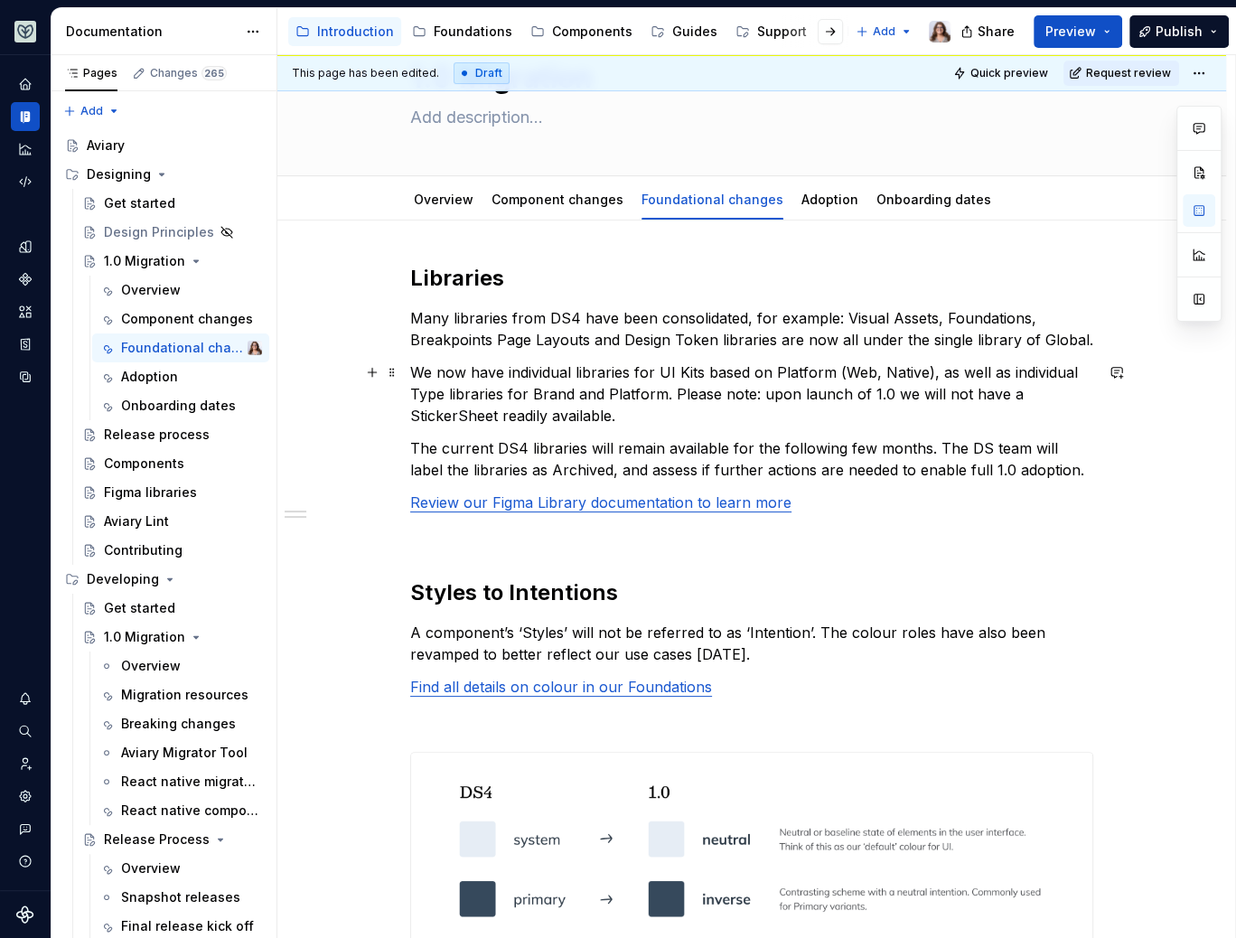
click at [670, 391] on p "We now have individual libraries for UI Kits based on Platform (Web, Native), a…" at bounding box center [751, 394] width 683 height 65
click at [615, 411] on p "We now have individual libraries for UI Kits based on Platform (Web, Native), a…" at bounding box center [751, 394] width 683 height 65
click at [667, 390] on p "We now have individual libraries for UI Kits based on Platform (Web, Native), a…" at bounding box center [751, 394] width 683 height 65
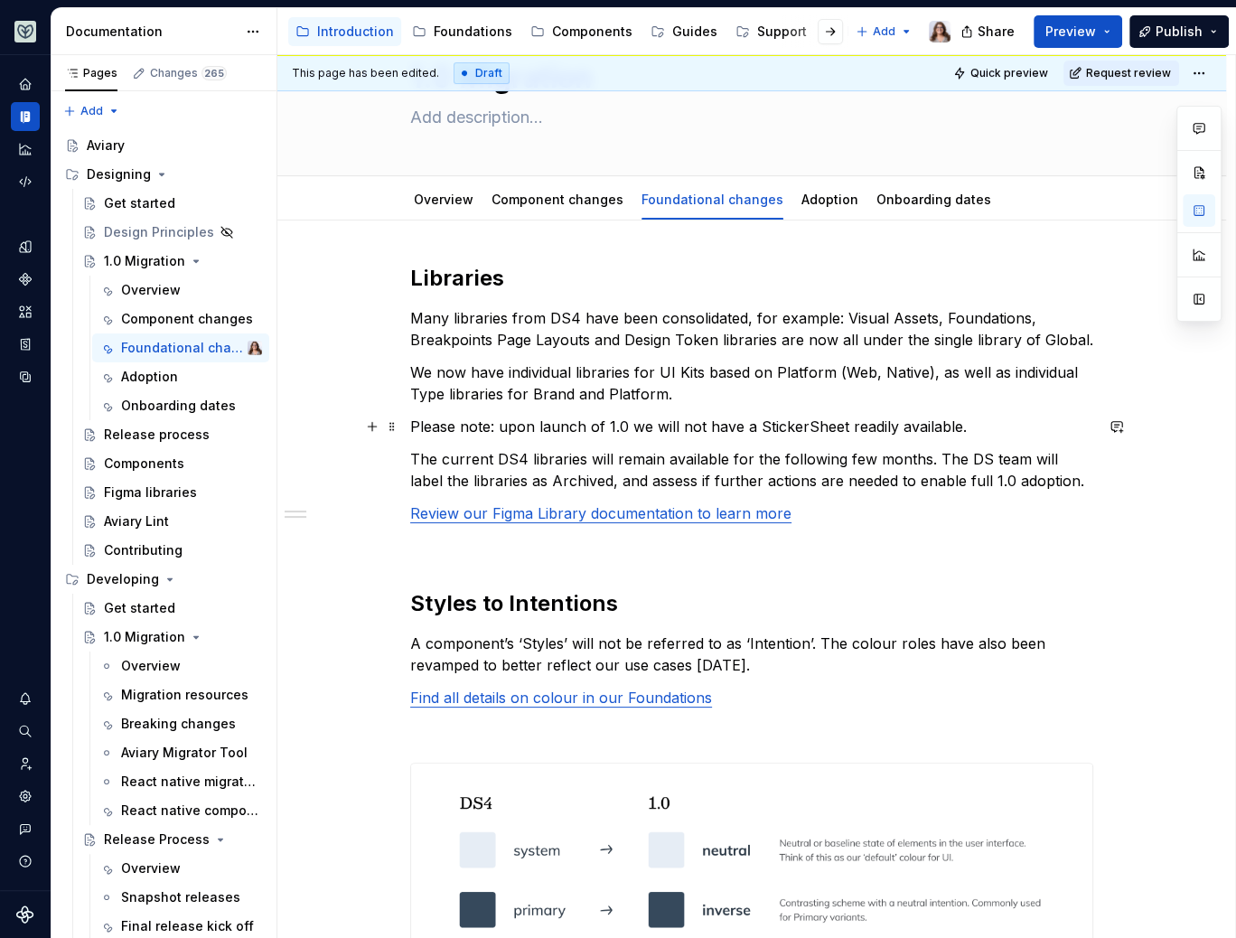
click at [492, 424] on p "Please note: upon launch of 1.0 we will not have a StickerSheet readily availab…" at bounding box center [751, 427] width 683 height 22
click at [503, 424] on p "Please note: upon launch of 1.0 we will not have a StickerSheet readily availab…" at bounding box center [751, 427] width 683 height 22
click at [673, 389] on p "We now have individual libraries for UI Kits based on Platform (Web, Native), a…" at bounding box center [751, 383] width 683 height 43
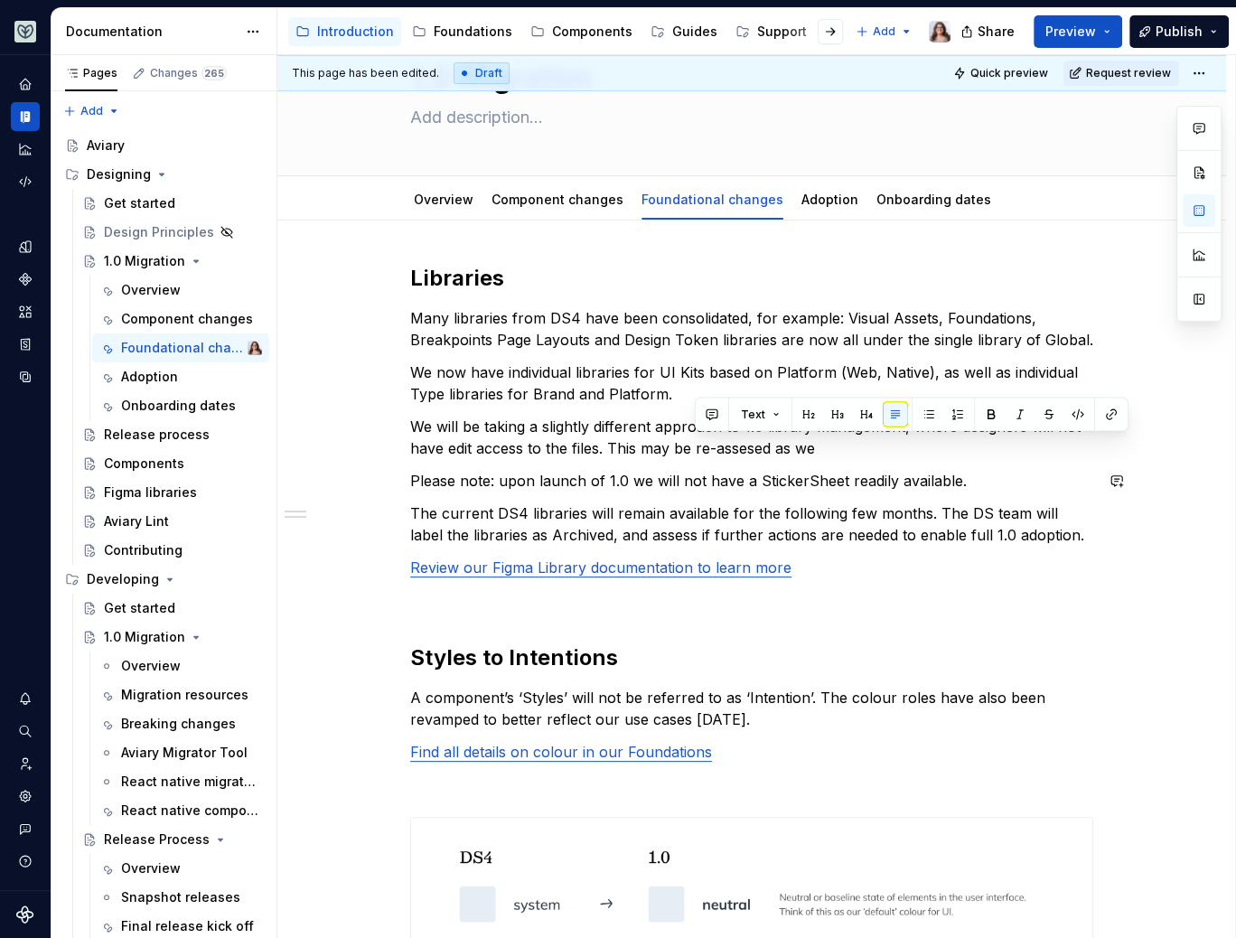
click at [717, 446] on p "We will be taking a slightly different approach to 1.0 library management, wher…" at bounding box center [751, 437] width 683 height 43
click at [764, 433] on p "We will be taking a slightly different approach to 1.0 library management, wher…" at bounding box center [751, 437] width 683 height 43
click at [813, 443] on p "We will be taking a slightly different approach to 1.0 library management, wher…" at bounding box center [751, 437] width 683 height 43
click at [1042, 446] on p "We will be taking a slightly different approach to 1.0 library management, wher…" at bounding box center [751, 437] width 683 height 43
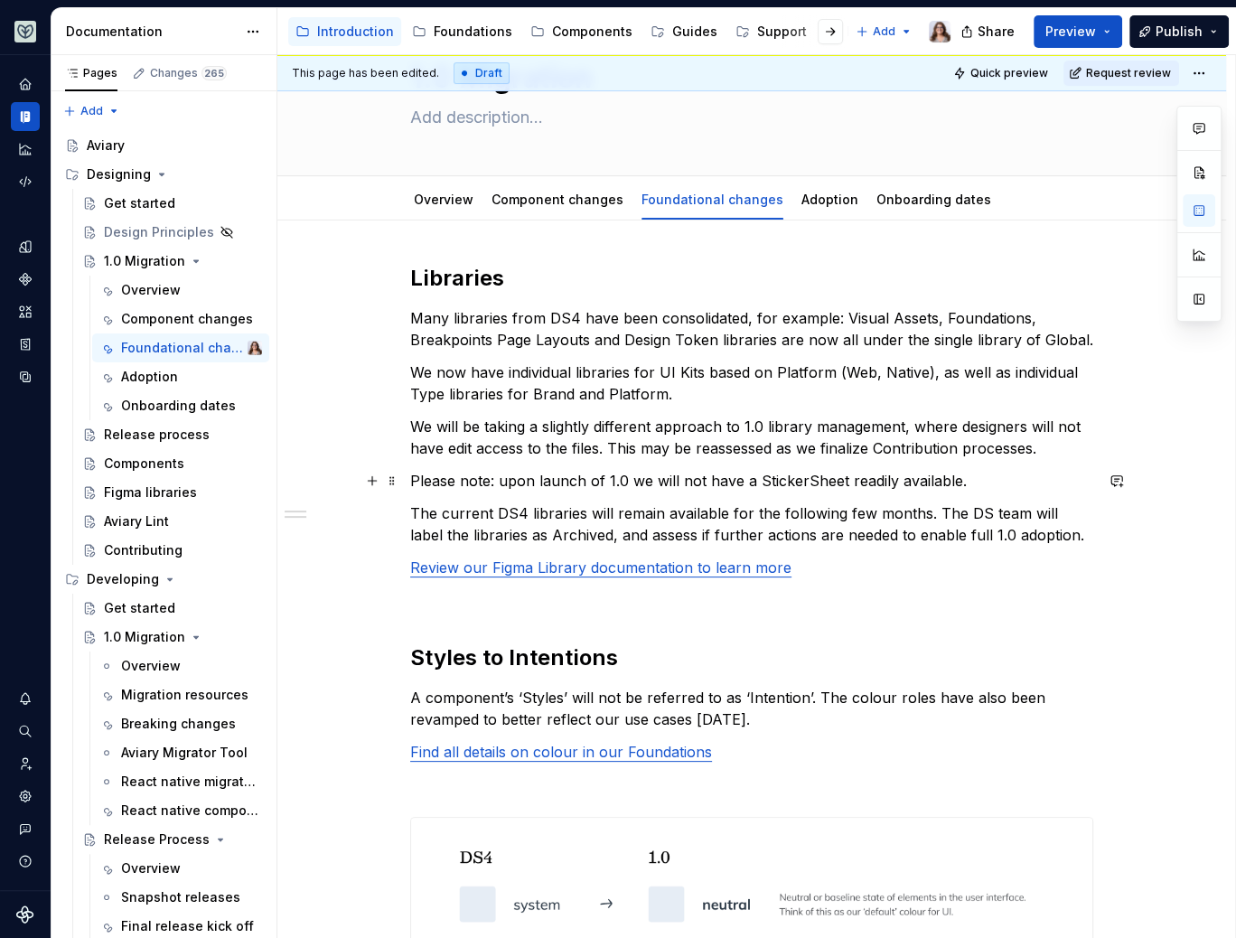
click at [410, 476] on p "Please note: upon launch of 1.0 we will not have a StickerSheet readily availab…" at bounding box center [751, 481] width 683 height 22
click at [970, 478] on p "Please note: upon launch of 1.0 we will not have a StickerSheet readily availab…" at bounding box center [751, 481] width 683 height 22
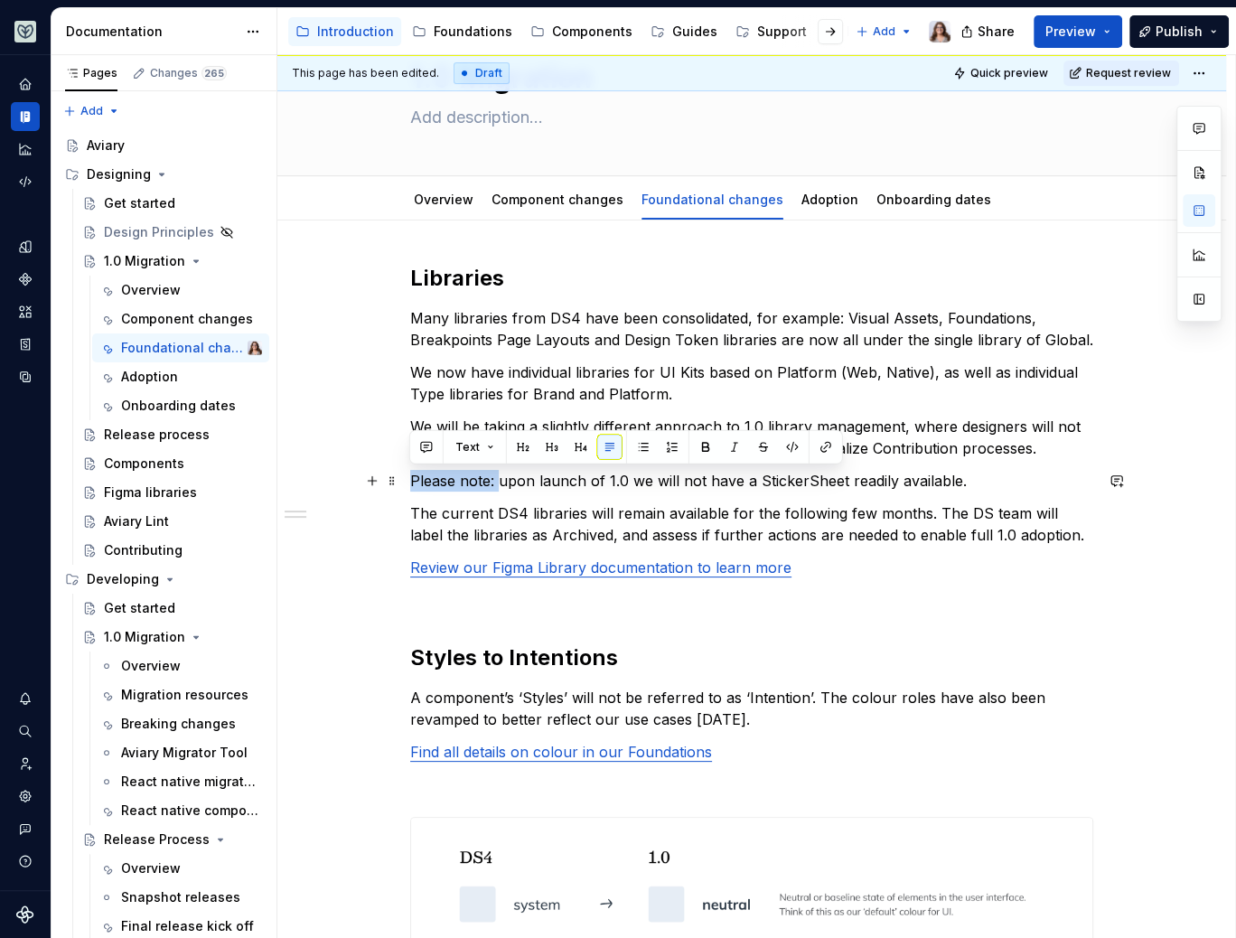
drag, startPoint x: 497, startPoint y: 477, endPoint x: 405, endPoint y: 476, distance: 92.2
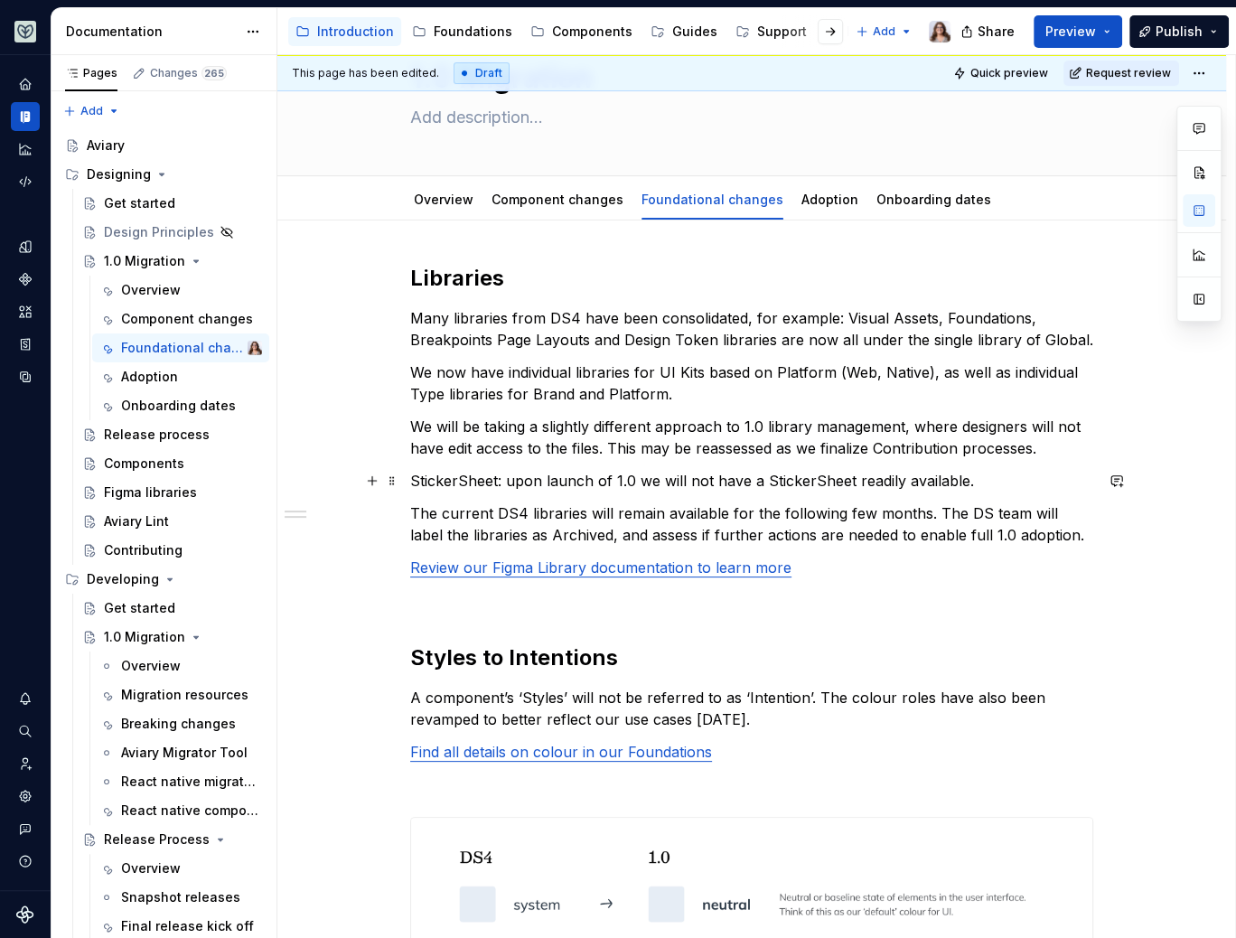
click at [410, 478] on p "StickerSheet: upon launch of 1.0 we will not have a StickerSheet readily availa…" at bounding box center [751, 481] width 683 height 22
click at [522, 480] on p "UI StickerSheet: upon launch of 1.0 we will not have a StickerSheet readily ava…" at bounding box center [751, 481] width 683 height 22
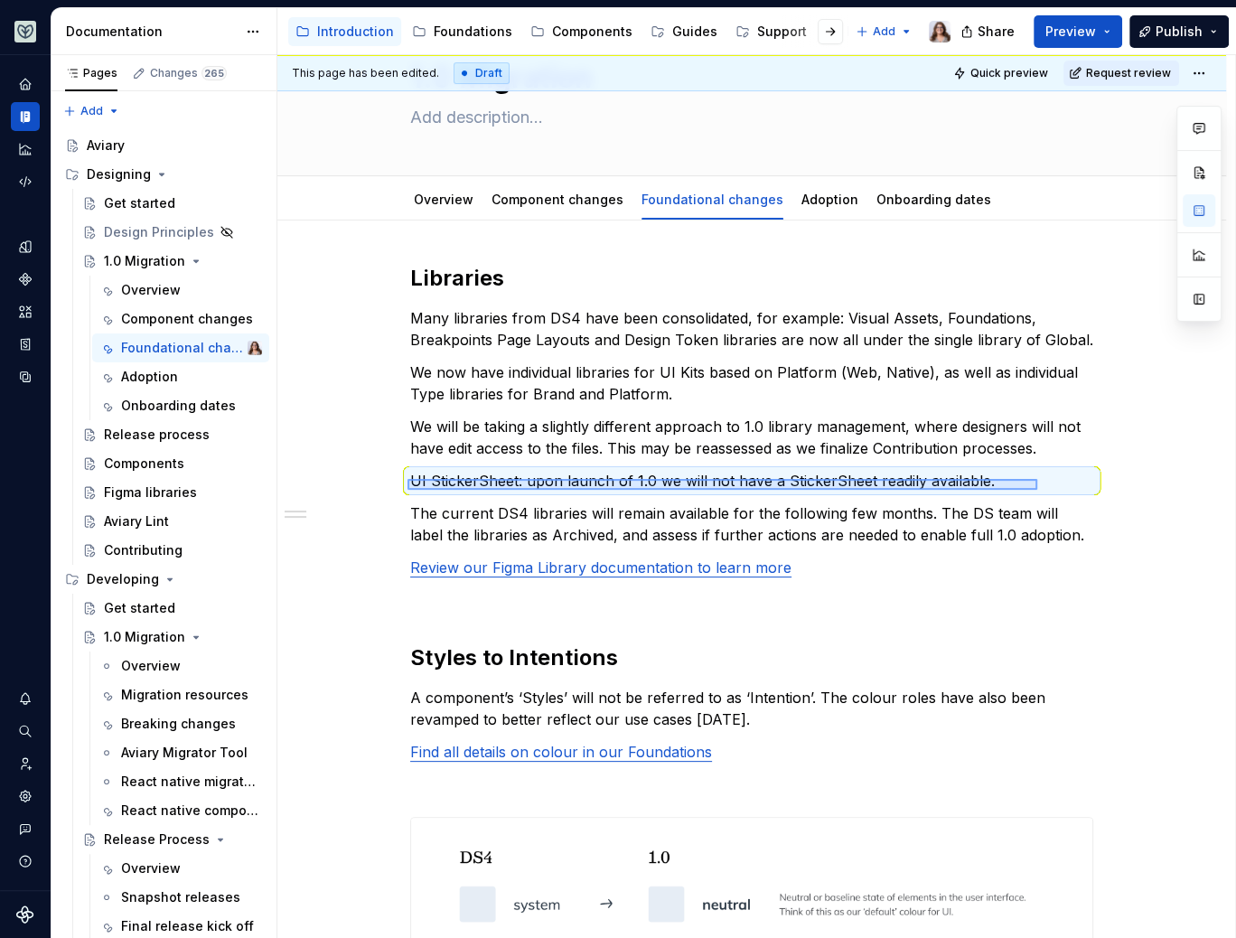
drag, startPoint x: 408, startPoint y: 479, endPoint x: 1038, endPoint y: 488, distance: 630.0
click at [1038, 488] on div "This page has been edited. Draft Quick preview Request review 1.0 Migration Edi…" at bounding box center [756, 497] width 958 height 884
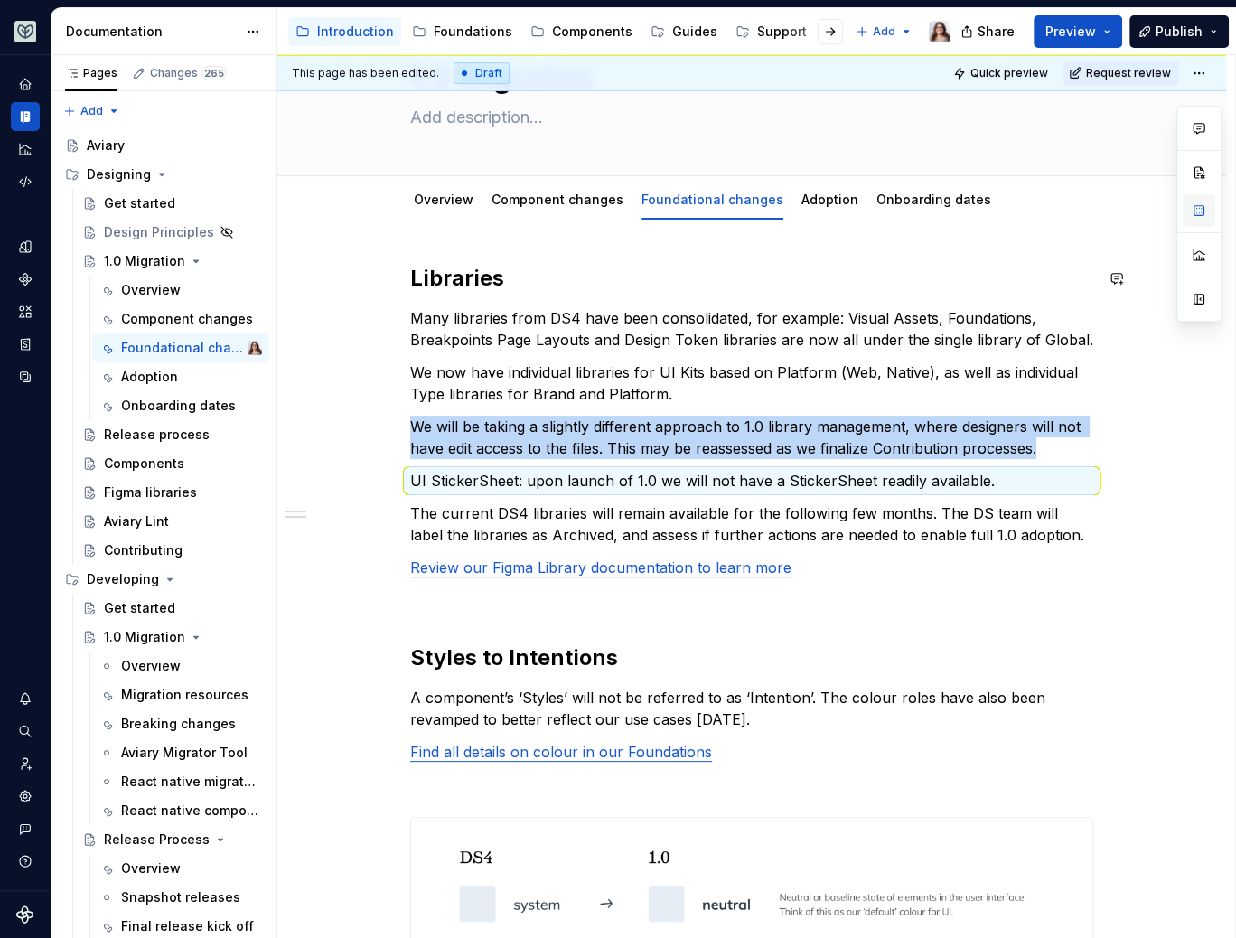
click at [1202, 218] on button "button" at bounding box center [1199, 210] width 33 height 33
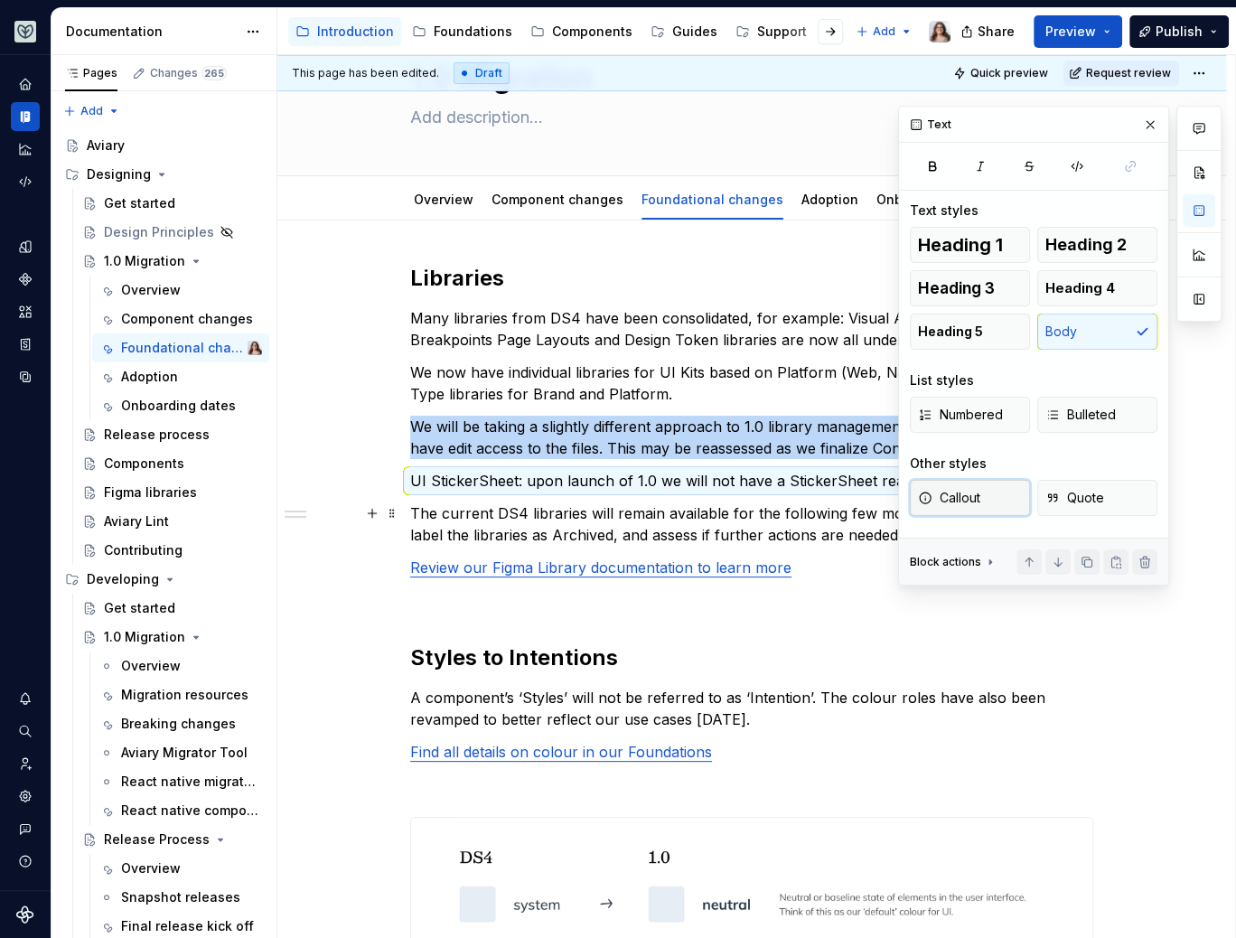
click at [982, 502] on button "Callout" at bounding box center [970, 498] width 120 height 36
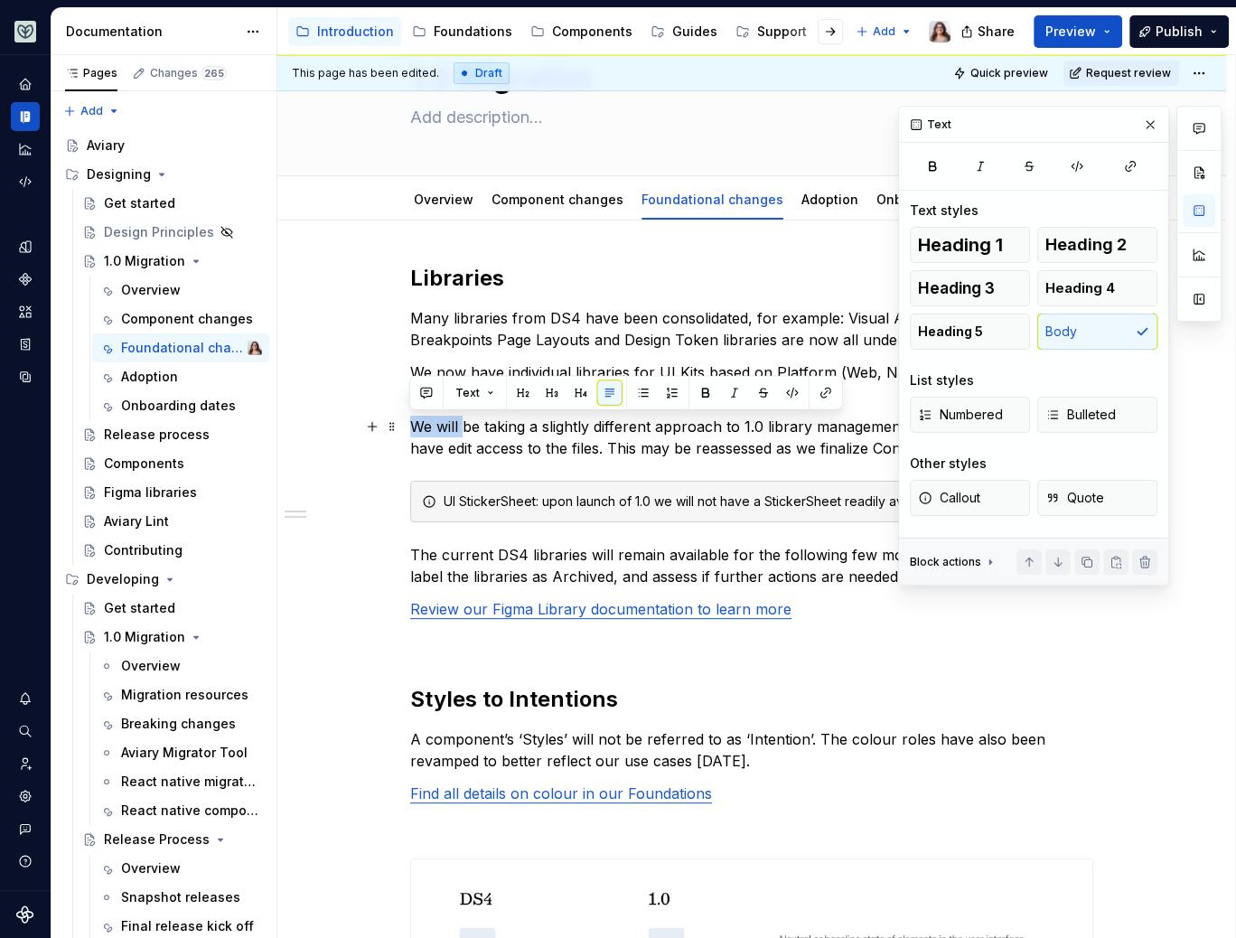
drag, startPoint x: 409, startPoint y: 423, endPoint x: 473, endPoint y: 432, distance: 63.9
click at [473, 432] on p "We will be taking a slightly different approach to 1.0 library management, wher…" at bounding box center [751, 437] width 683 height 43
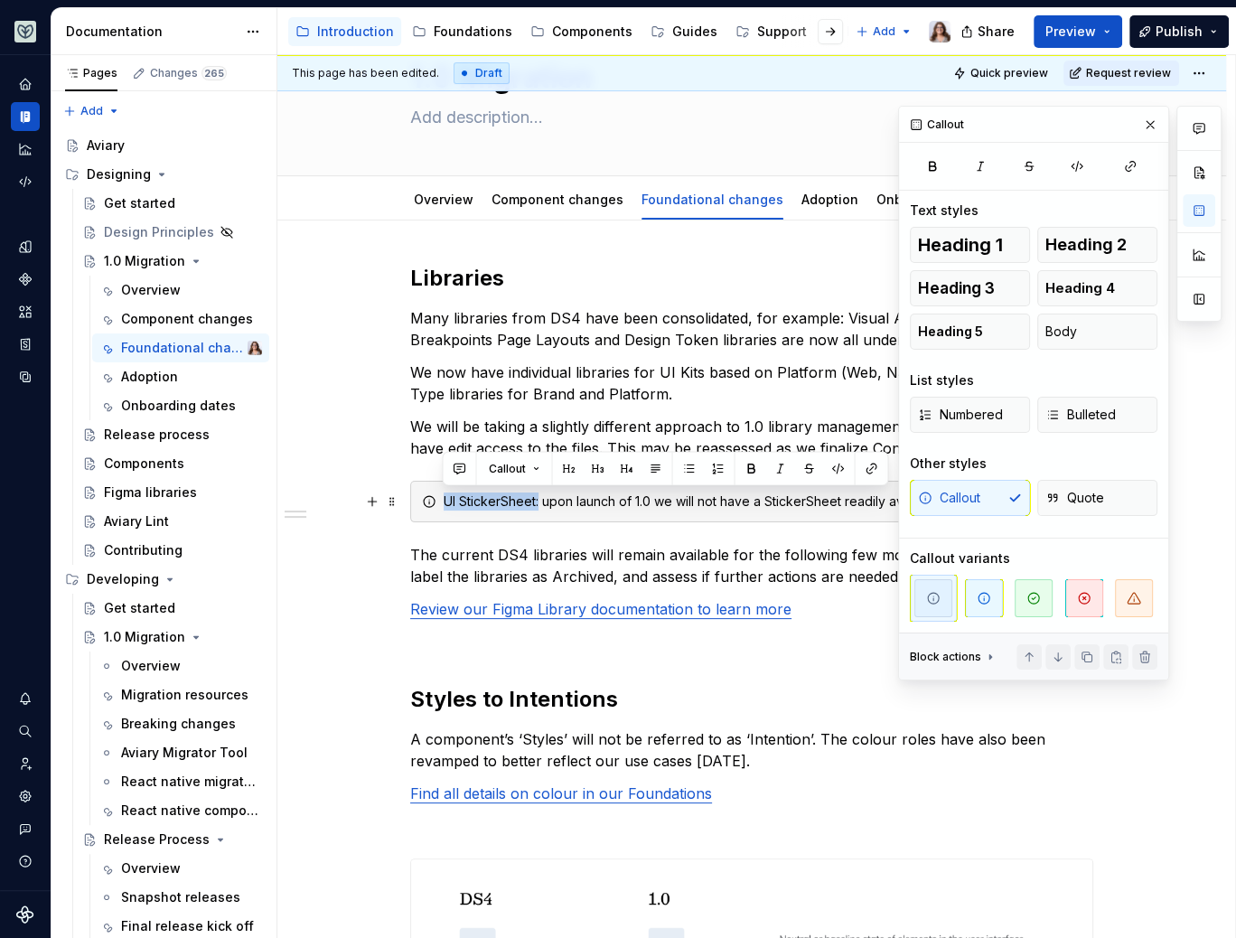
drag, startPoint x: 538, startPoint y: 503, endPoint x: 423, endPoint y: 500, distance: 114.8
click at [423, 500] on div "UI StickerSheet: upon launch of 1.0 we will not have a StickerSheet readily ava…" at bounding box center [751, 502] width 683 height 42
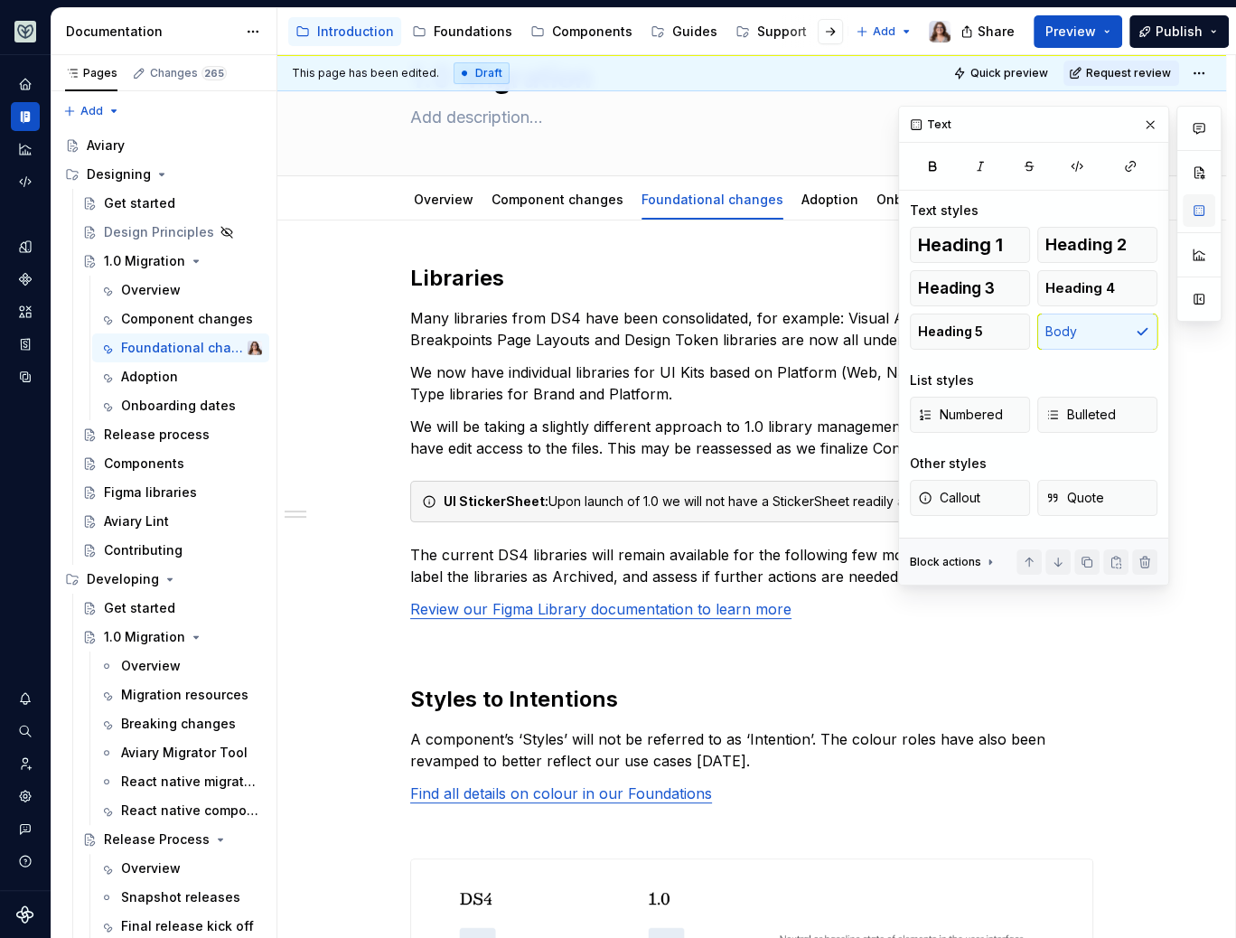
click at [1198, 202] on button "button" at bounding box center [1199, 210] width 33 height 33
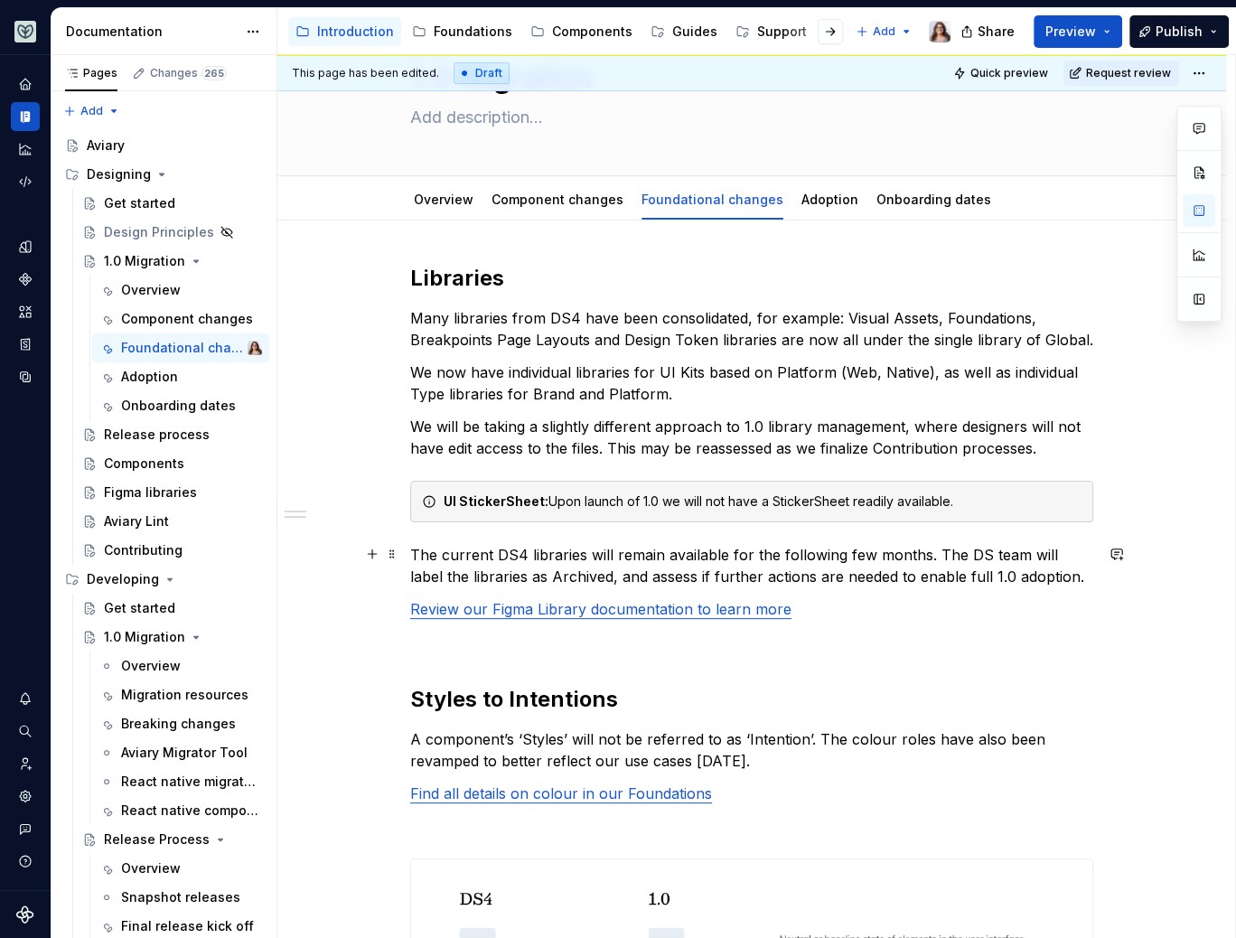
click at [1076, 570] on p "The current DS4 libraries will remain available for the following few months. T…" at bounding box center [751, 565] width 683 height 43
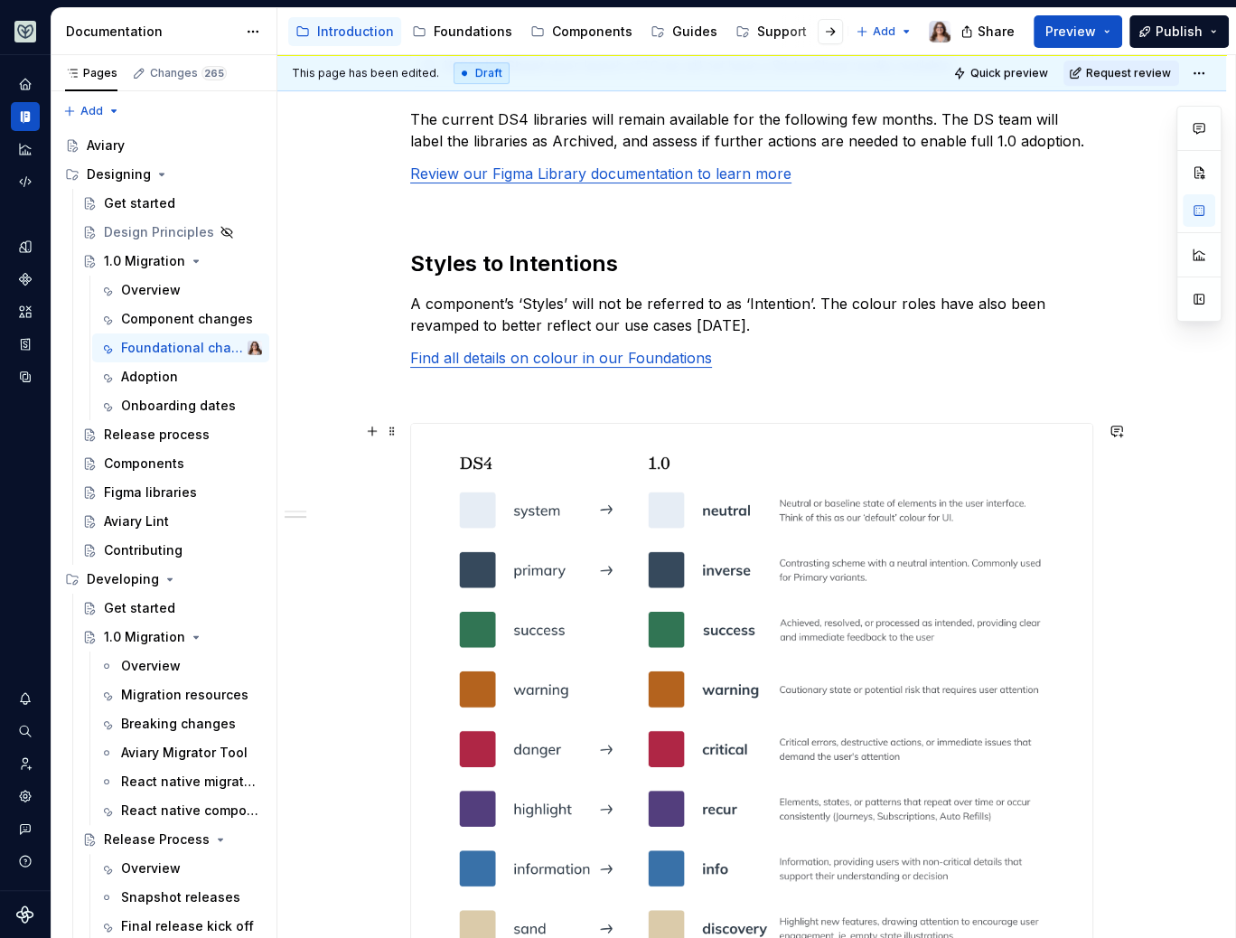
scroll to position [552, 0]
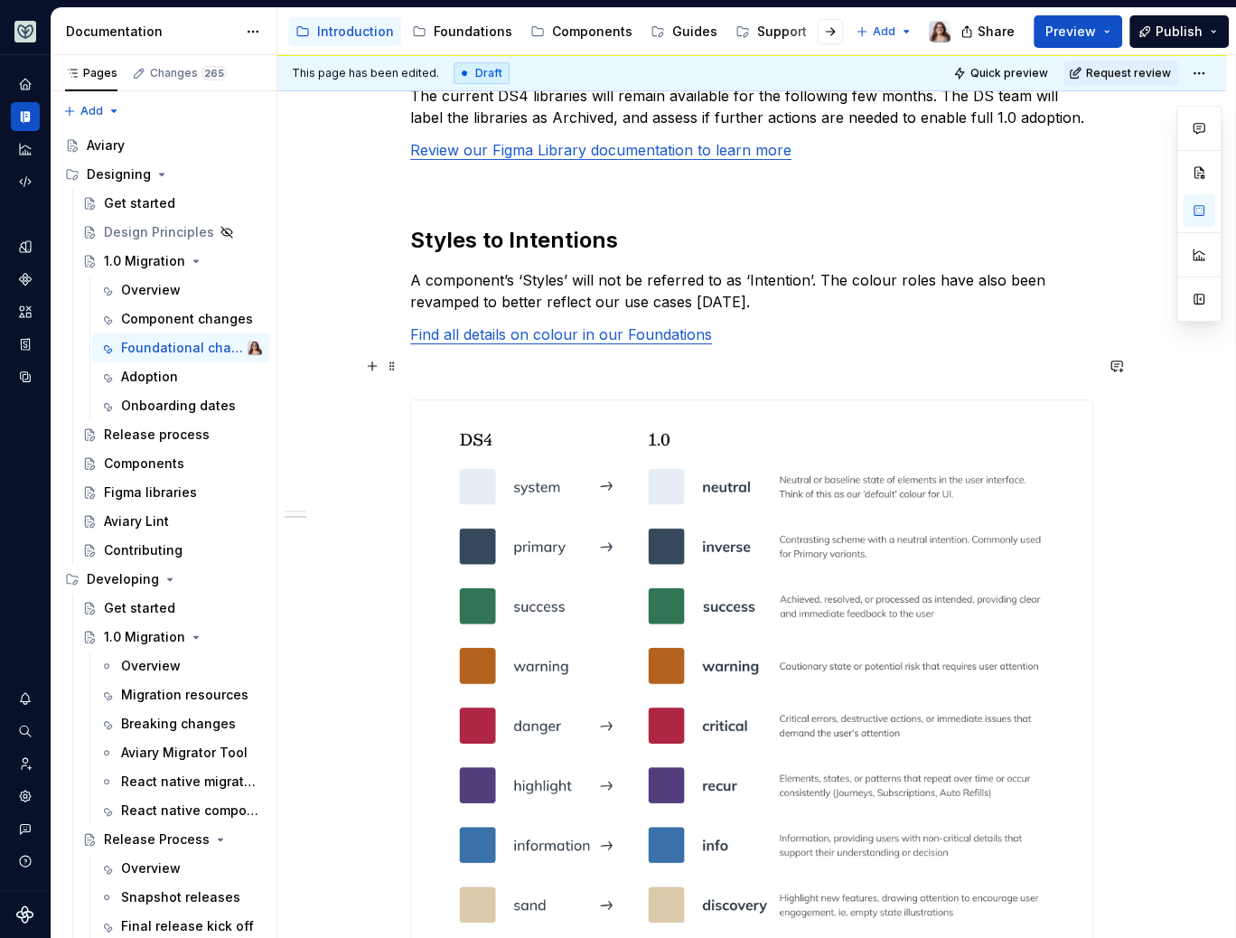
click at [485, 371] on p at bounding box center [751, 367] width 683 height 22
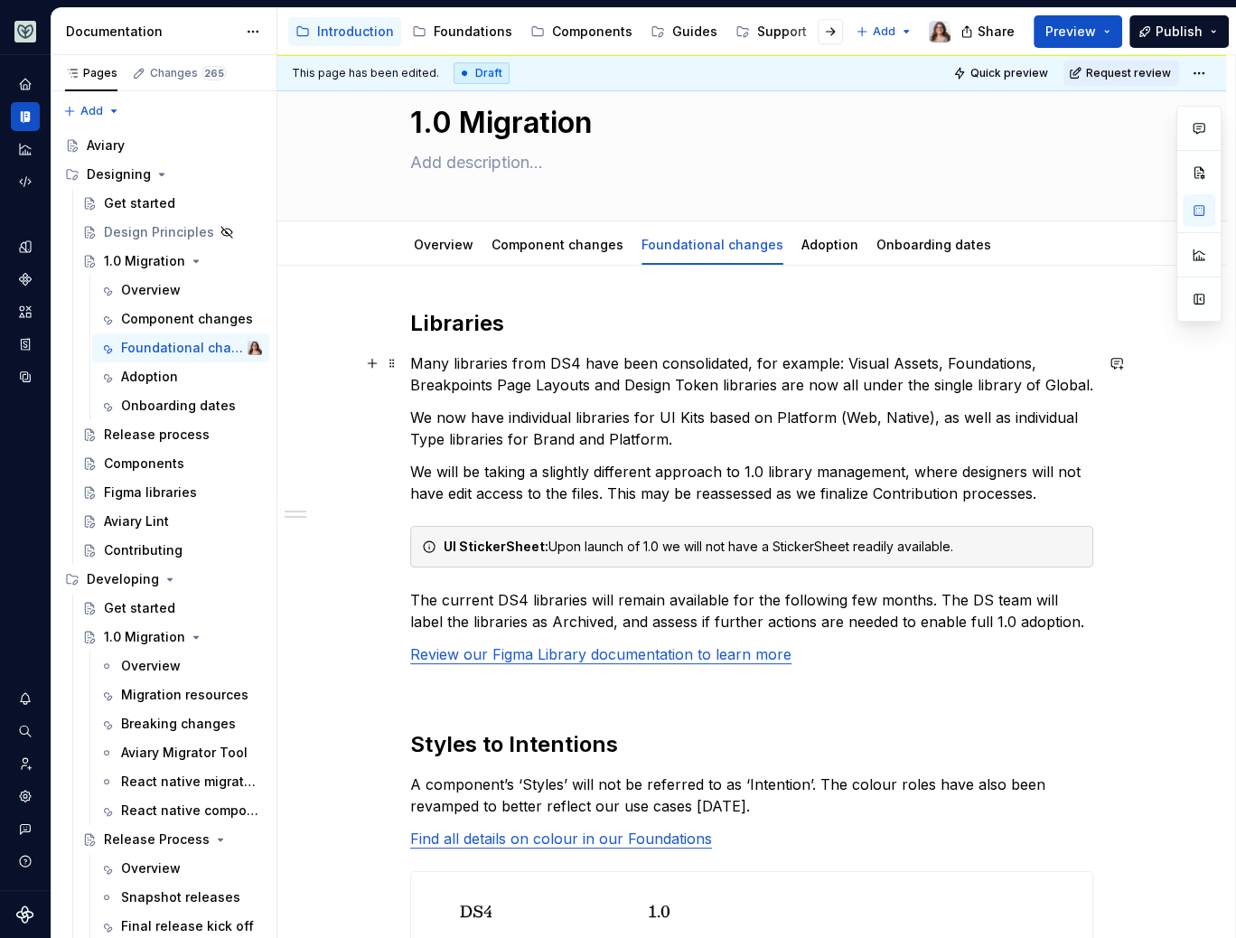
scroll to position [34, 0]
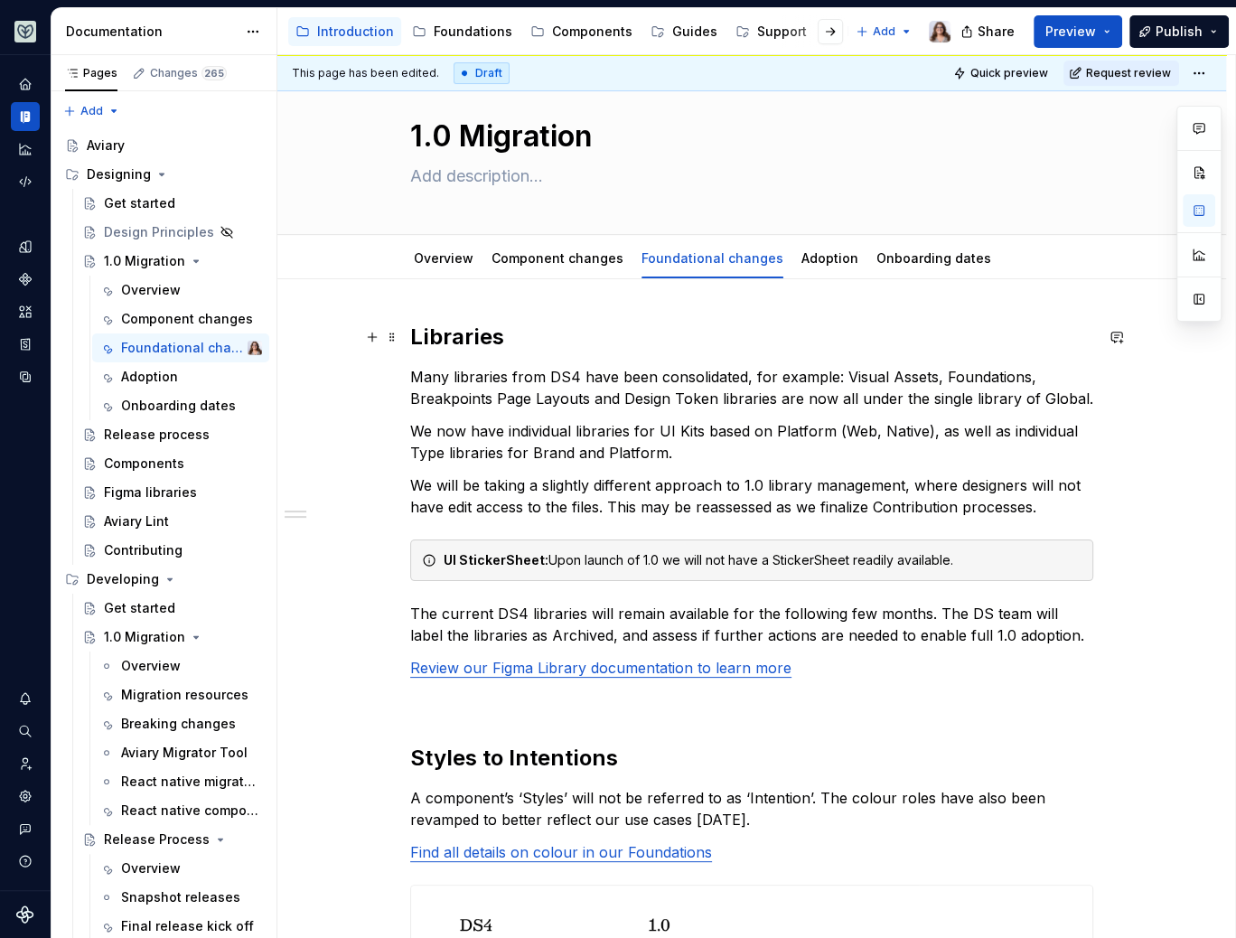
click at [534, 333] on h2 "Libraries" at bounding box center [751, 337] width 683 height 29
click at [546, 253] on link "Component changes" at bounding box center [558, 257] width 132 height 15
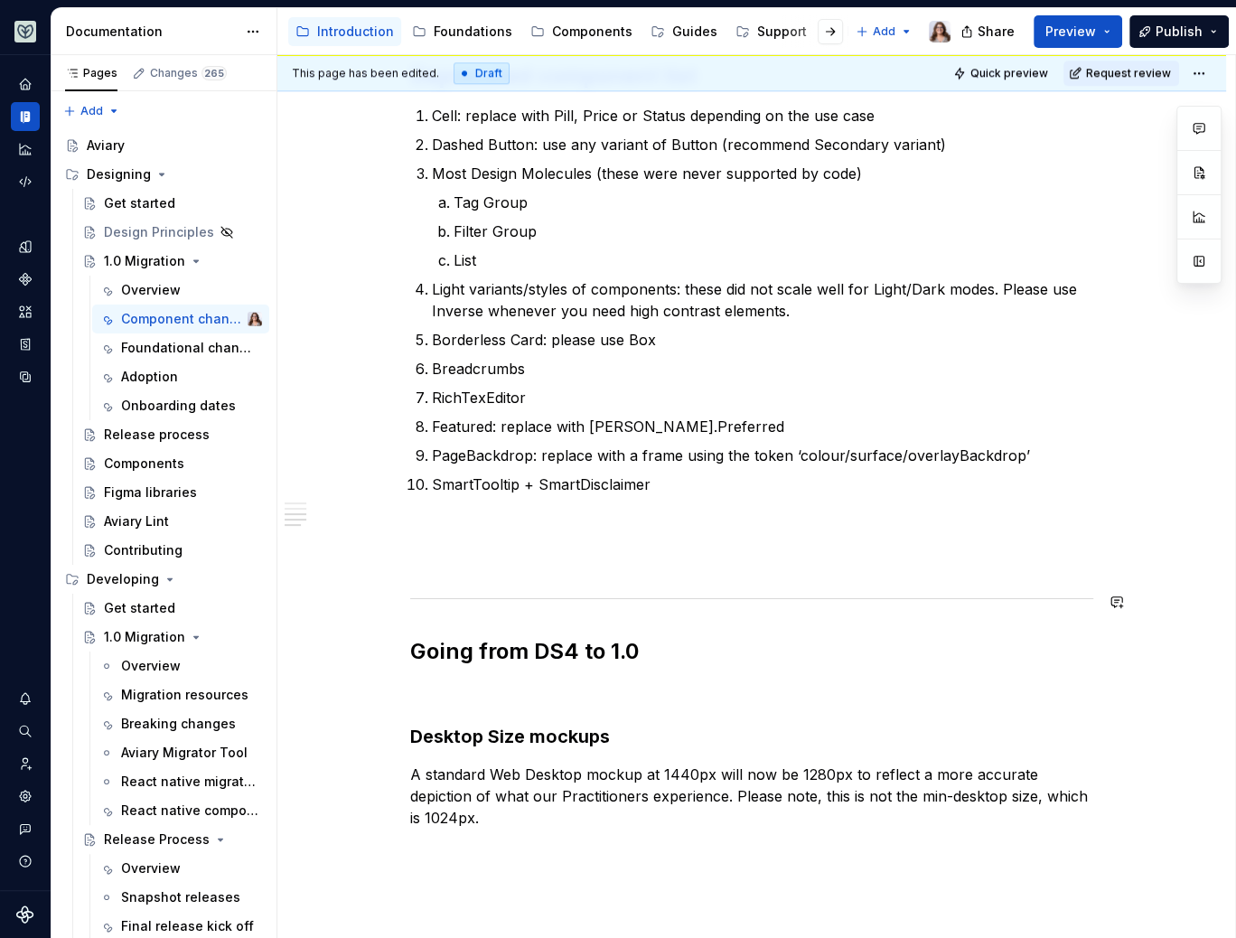
scroll to position [1649, 0]
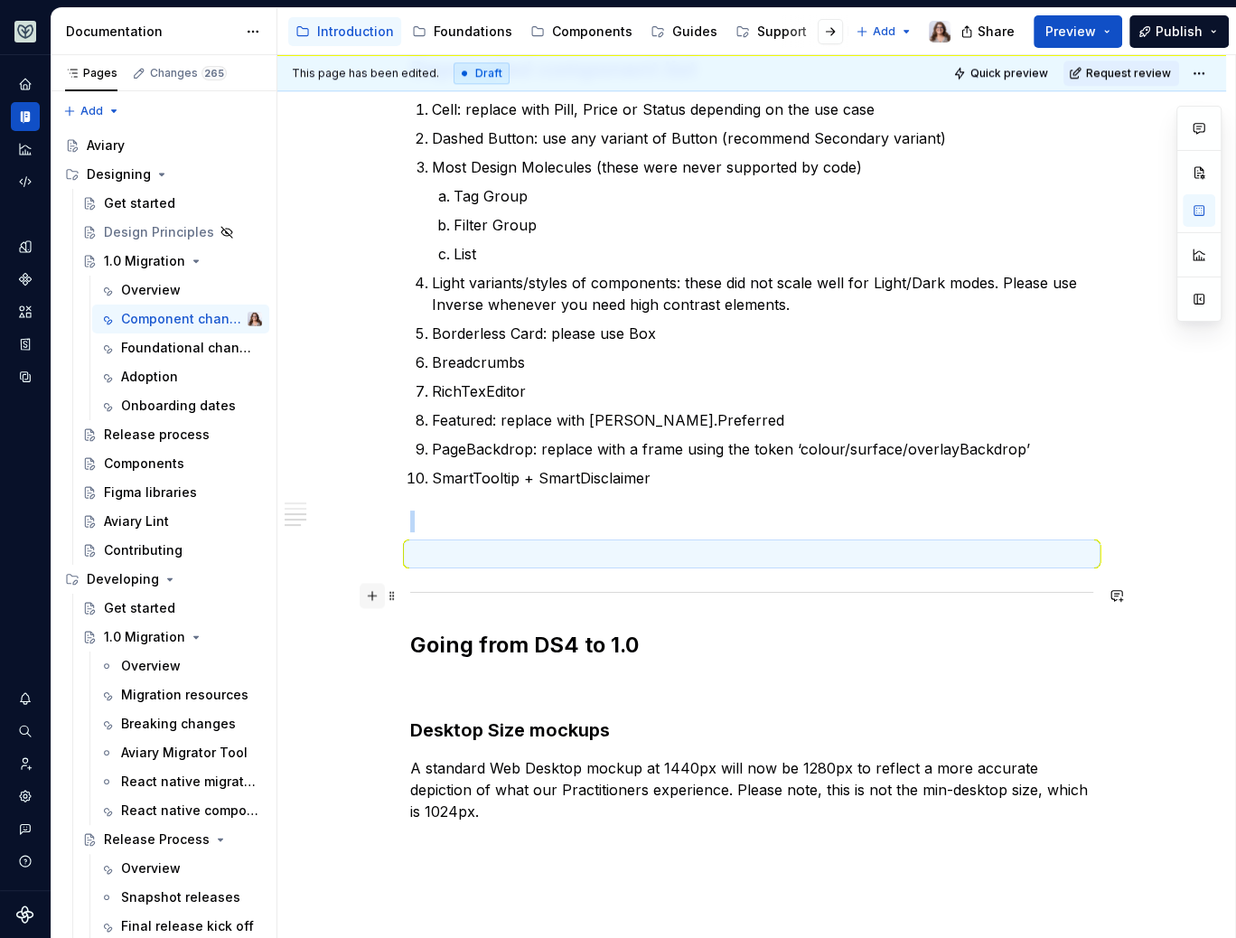
click at [367, 596] on button "button" at bounding box center [372, 595] width 25 height 25
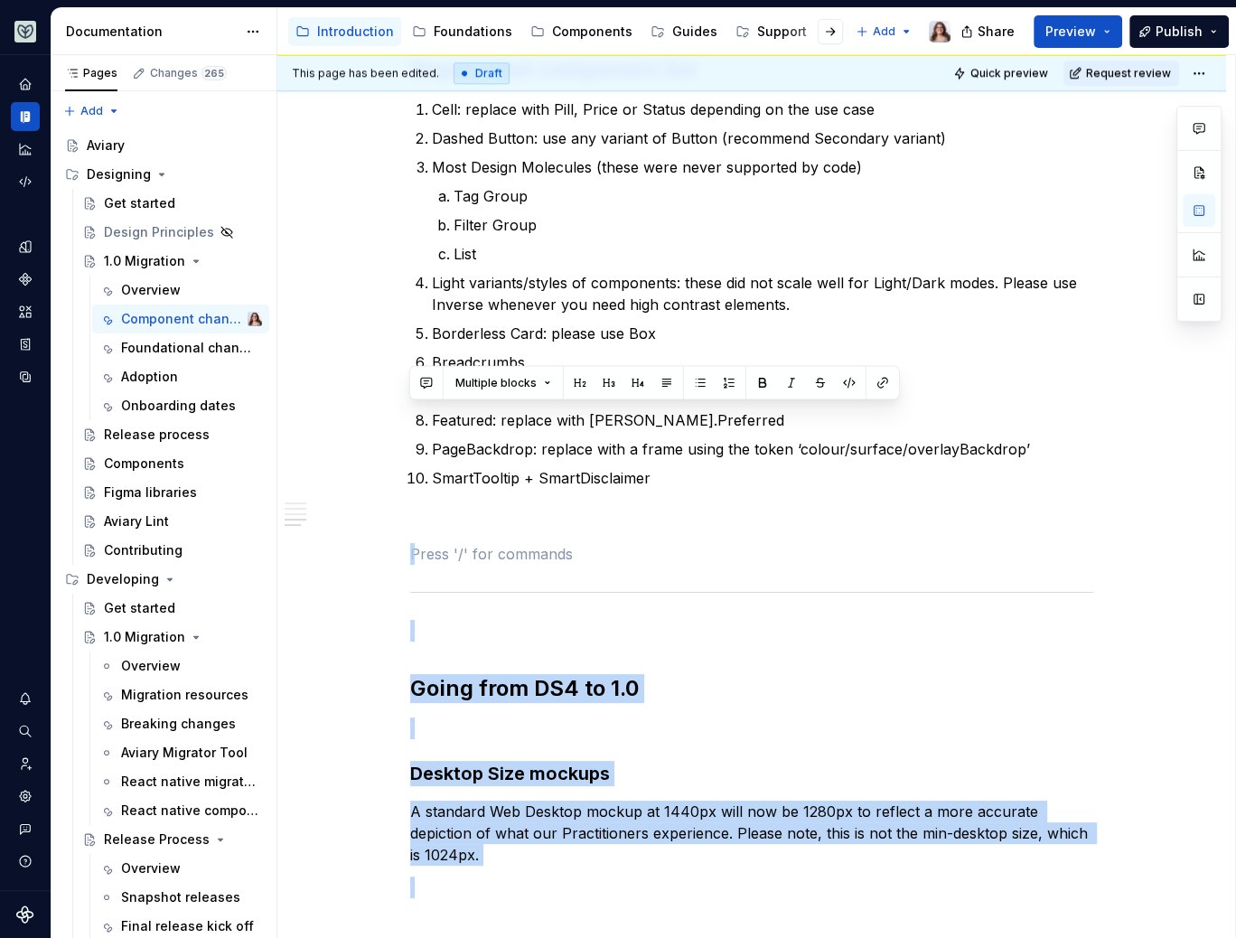
scroll to position [2007, 0]
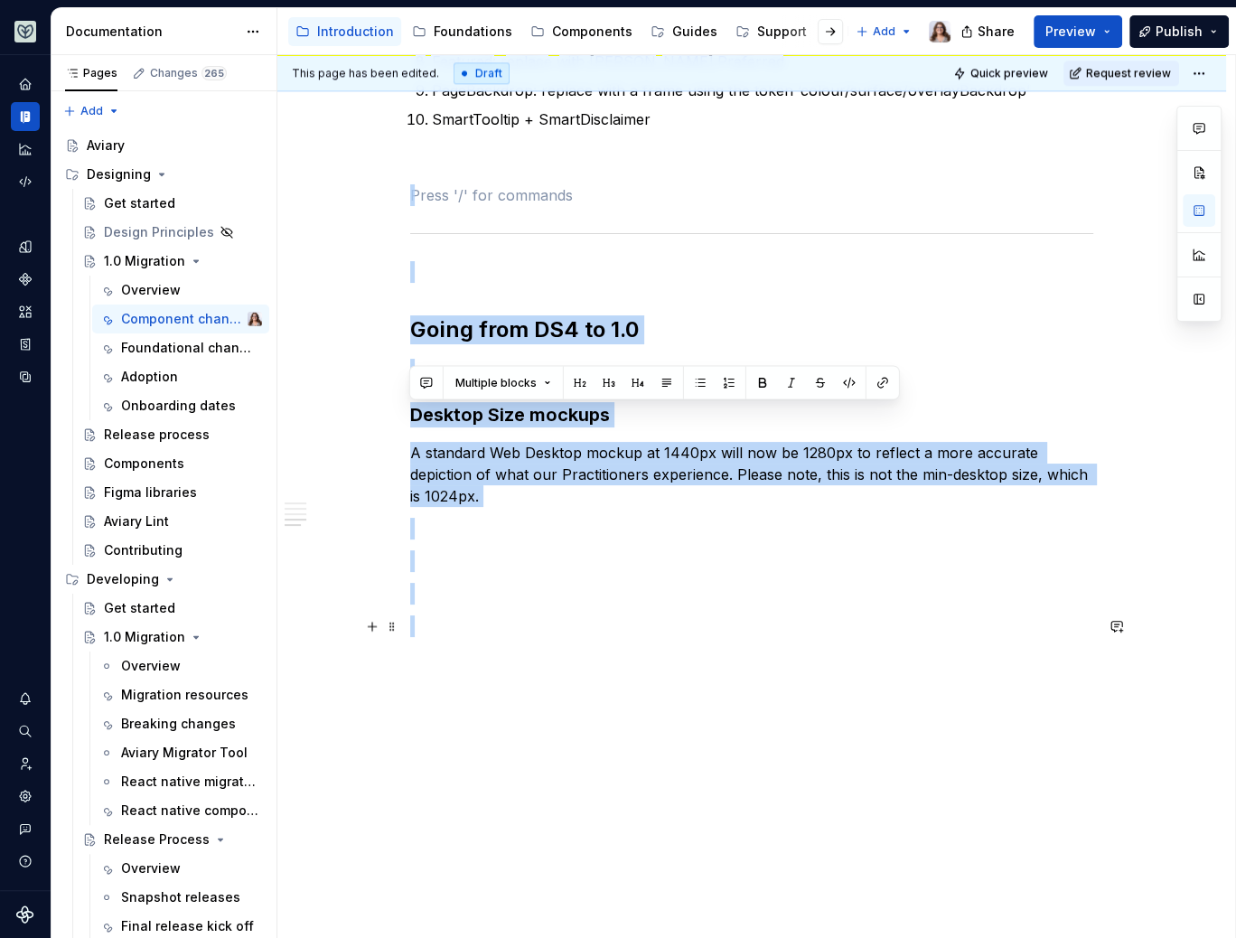
drag, startPoint x: 417, startPoint y: 544, endPoint x: 582, endPoint y: 901, distance: 393.4
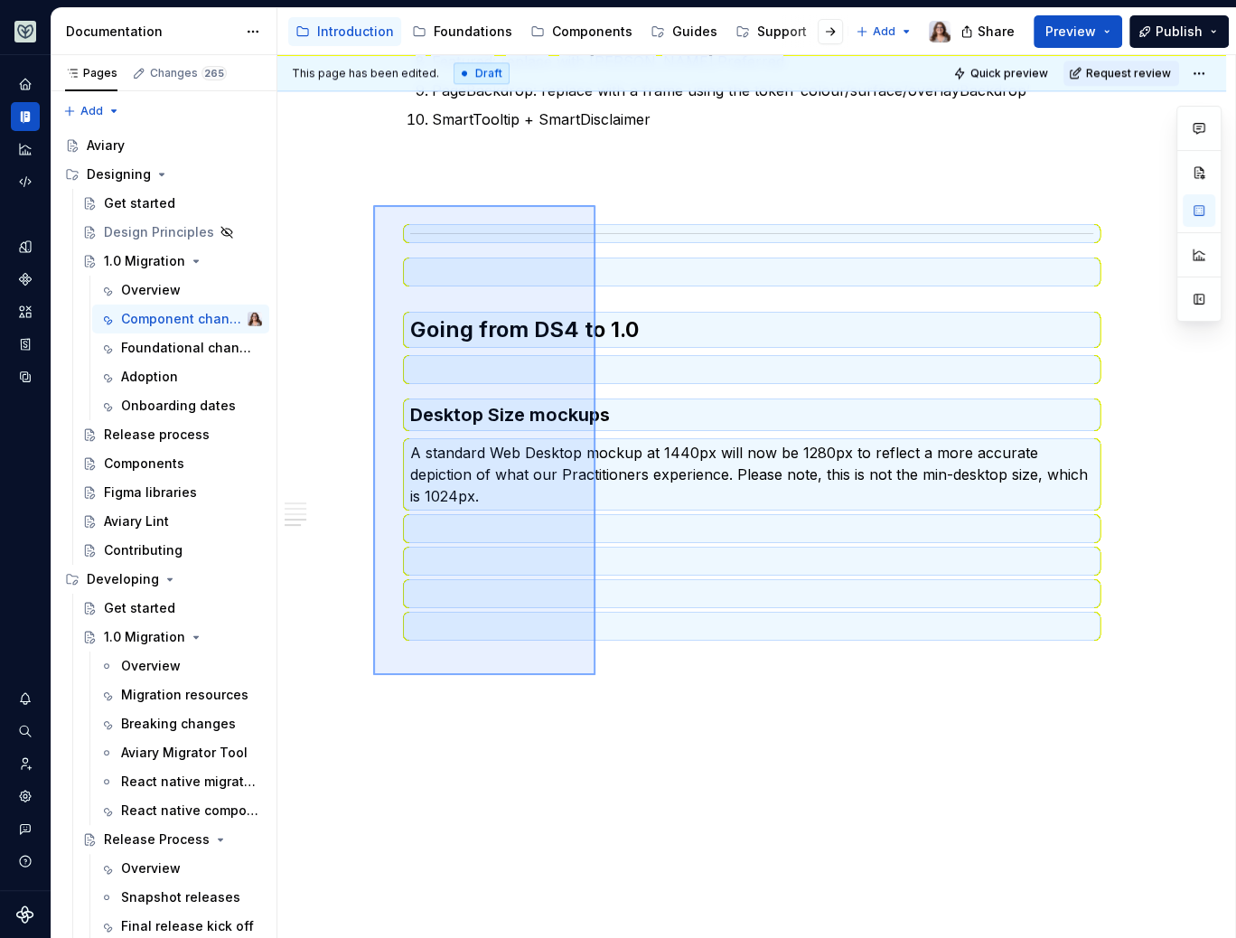
drag, startPoint x: 596, startPoint y: 675, endPoint x: 373, endPoint y: 205, distance: 519.9
click at [373, 205] on div "This page has been edited. Draft Quick preview Request review 1.0 Migration Edi…" at bounding box center [756, 497] width 958 height 884
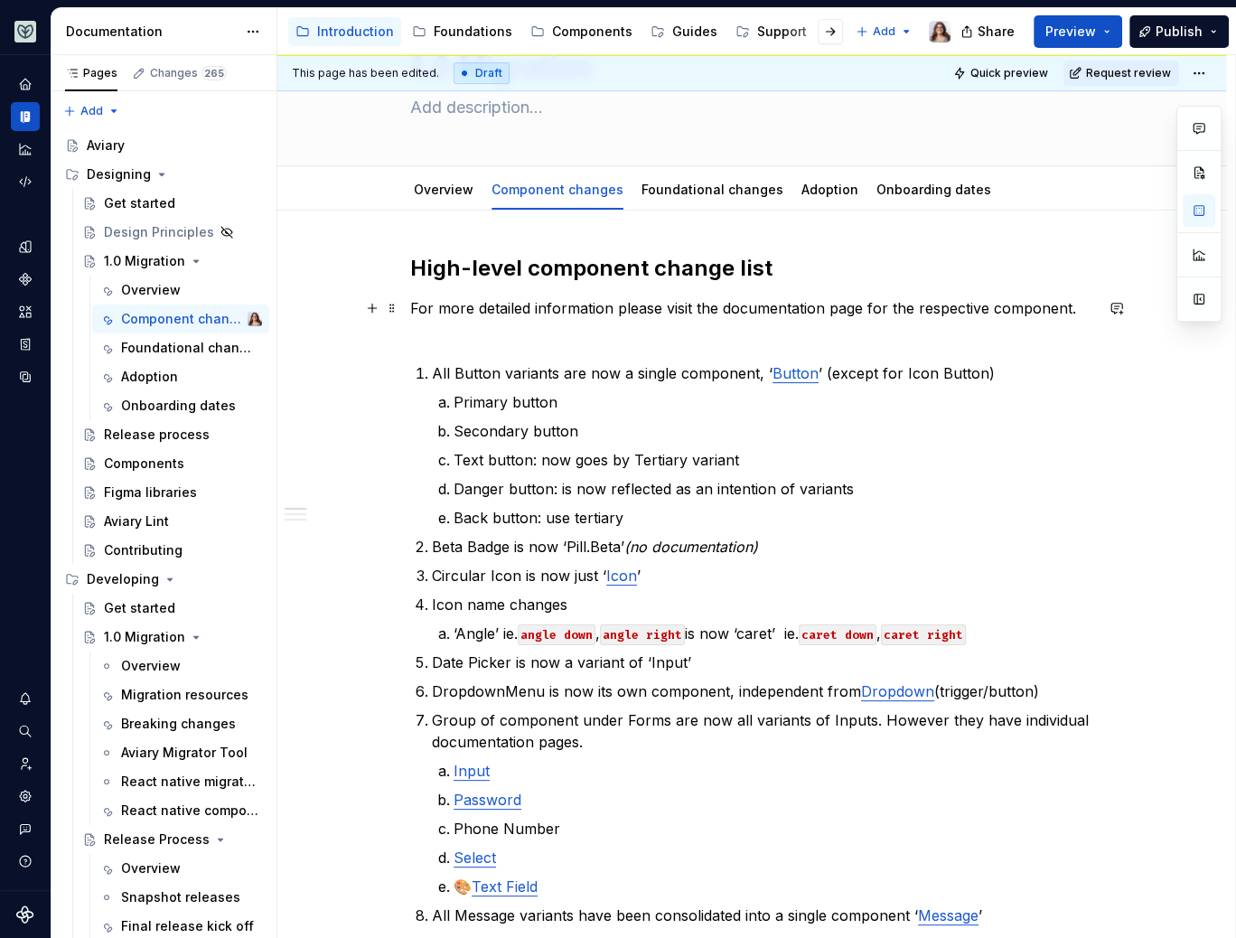
scroll to position [0, 0]
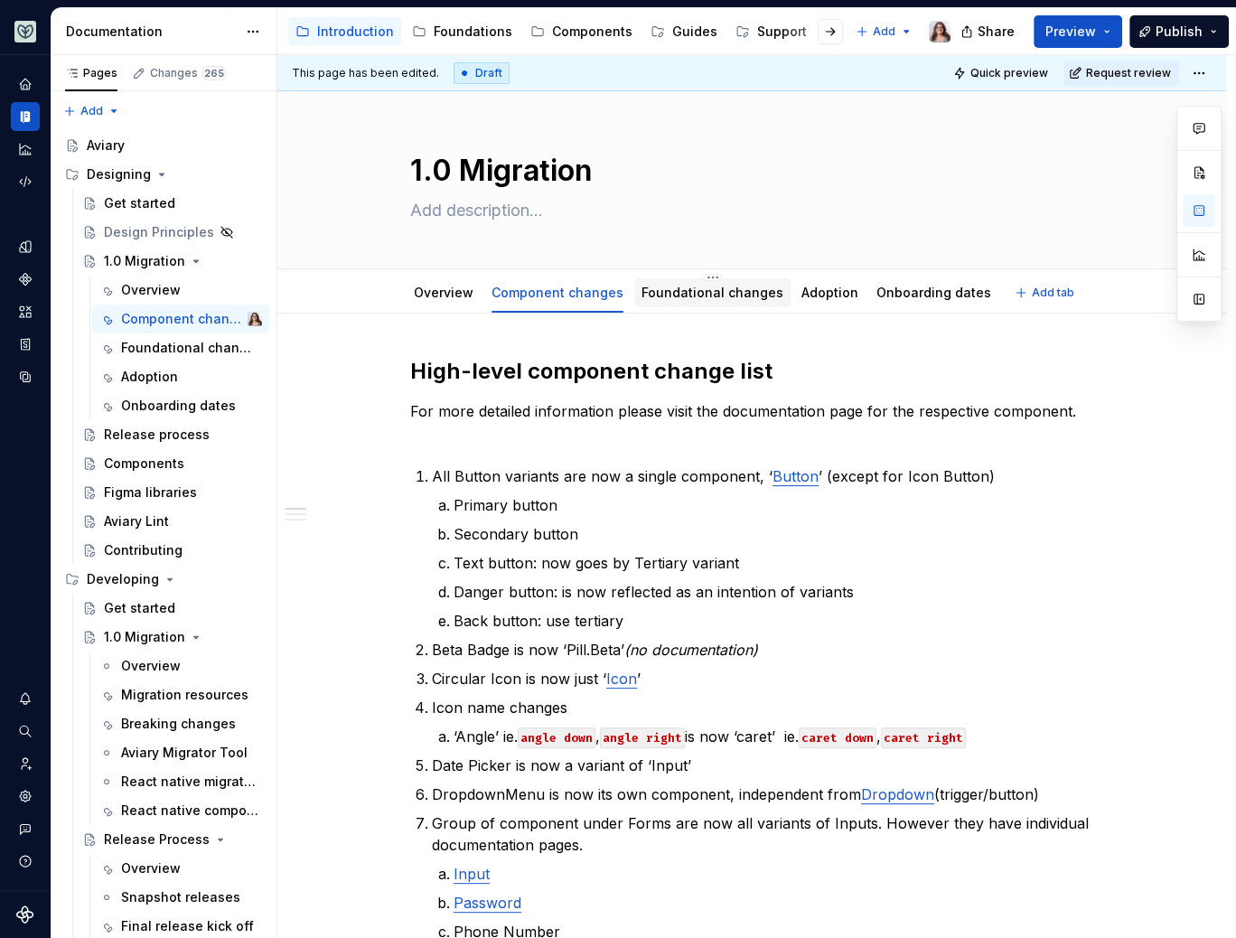
click at [676, 286] on link "Foundational changes" at bounding box center [713, 292] width 142 height 15
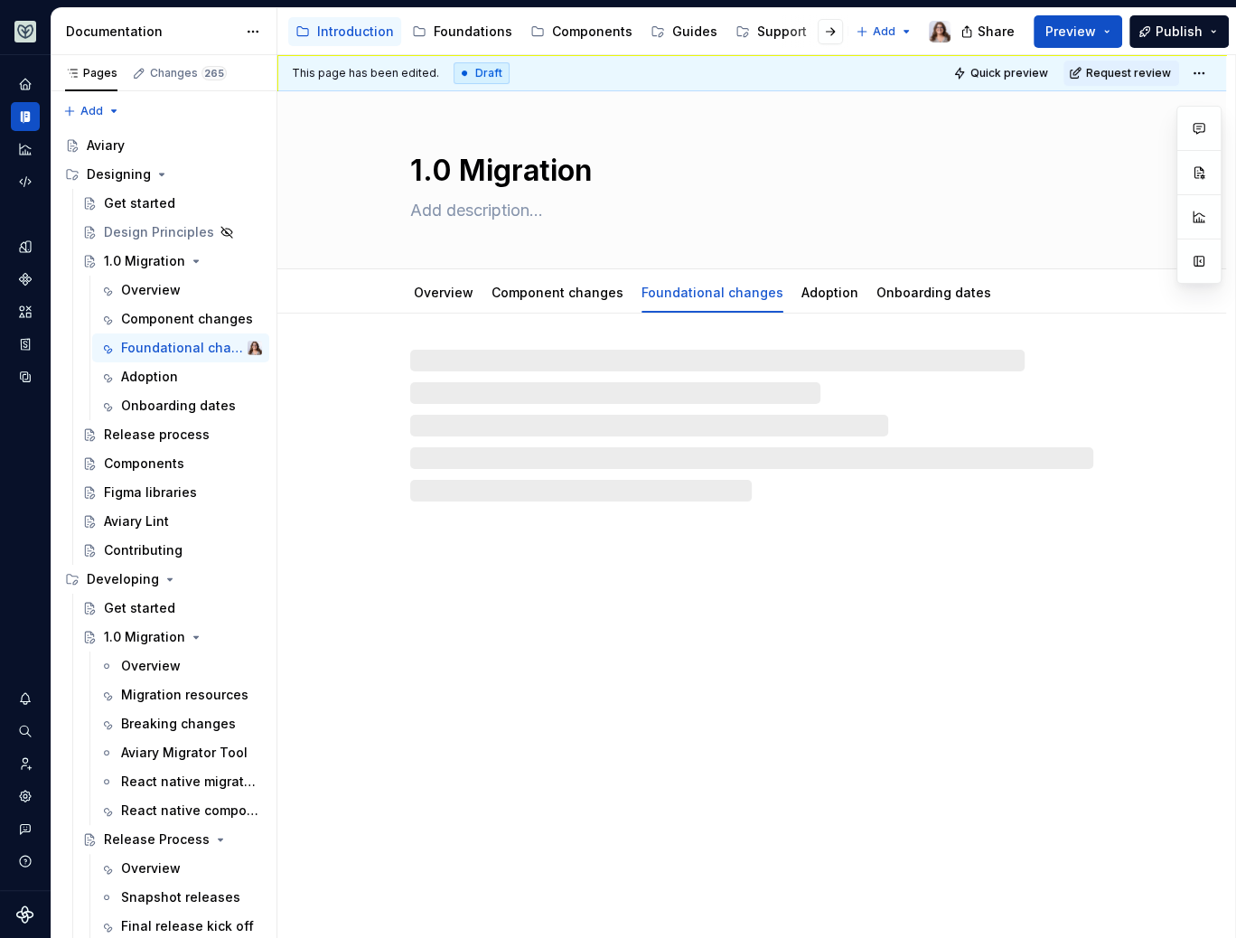
type textarea "*"
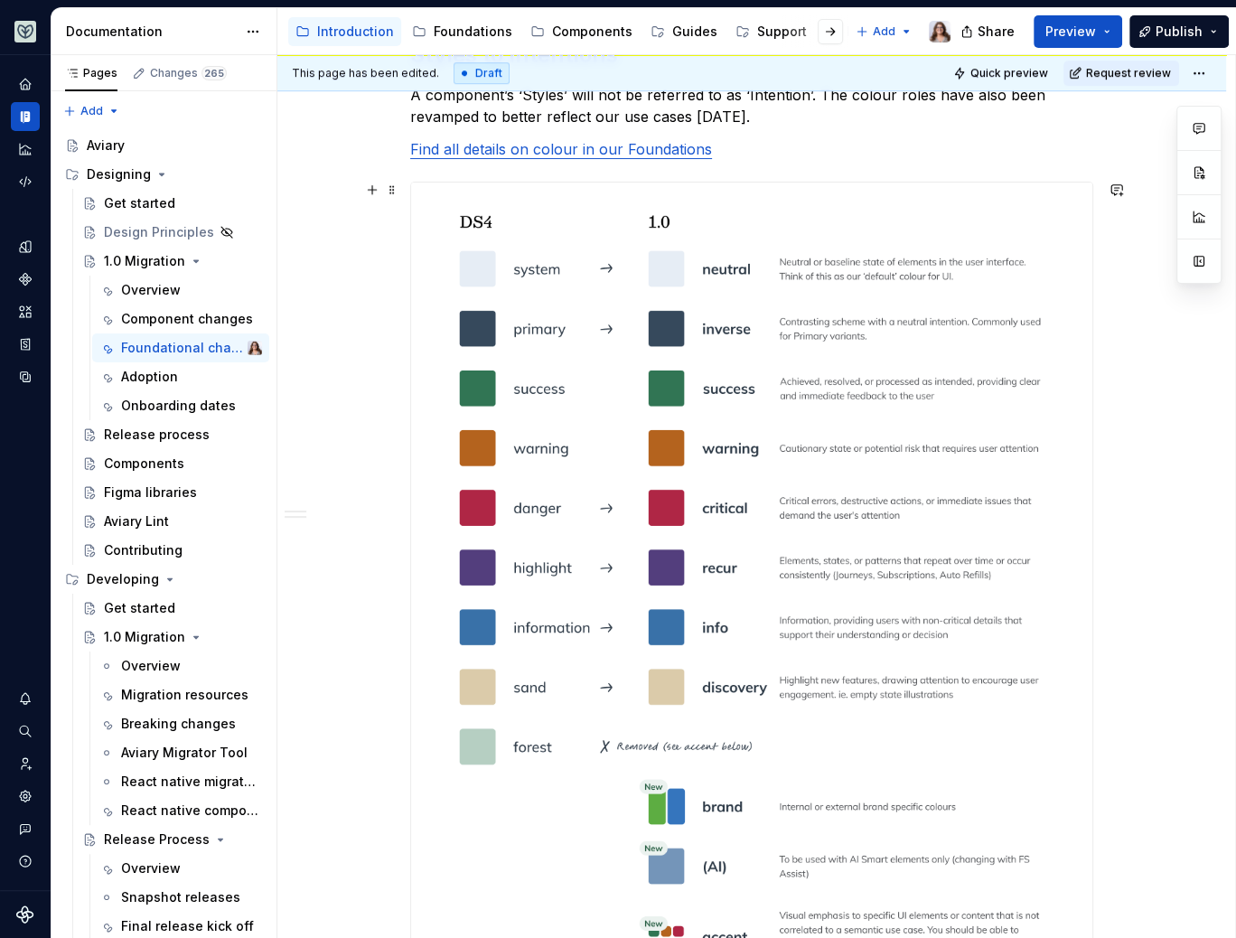
scroll to position [1170, 0]
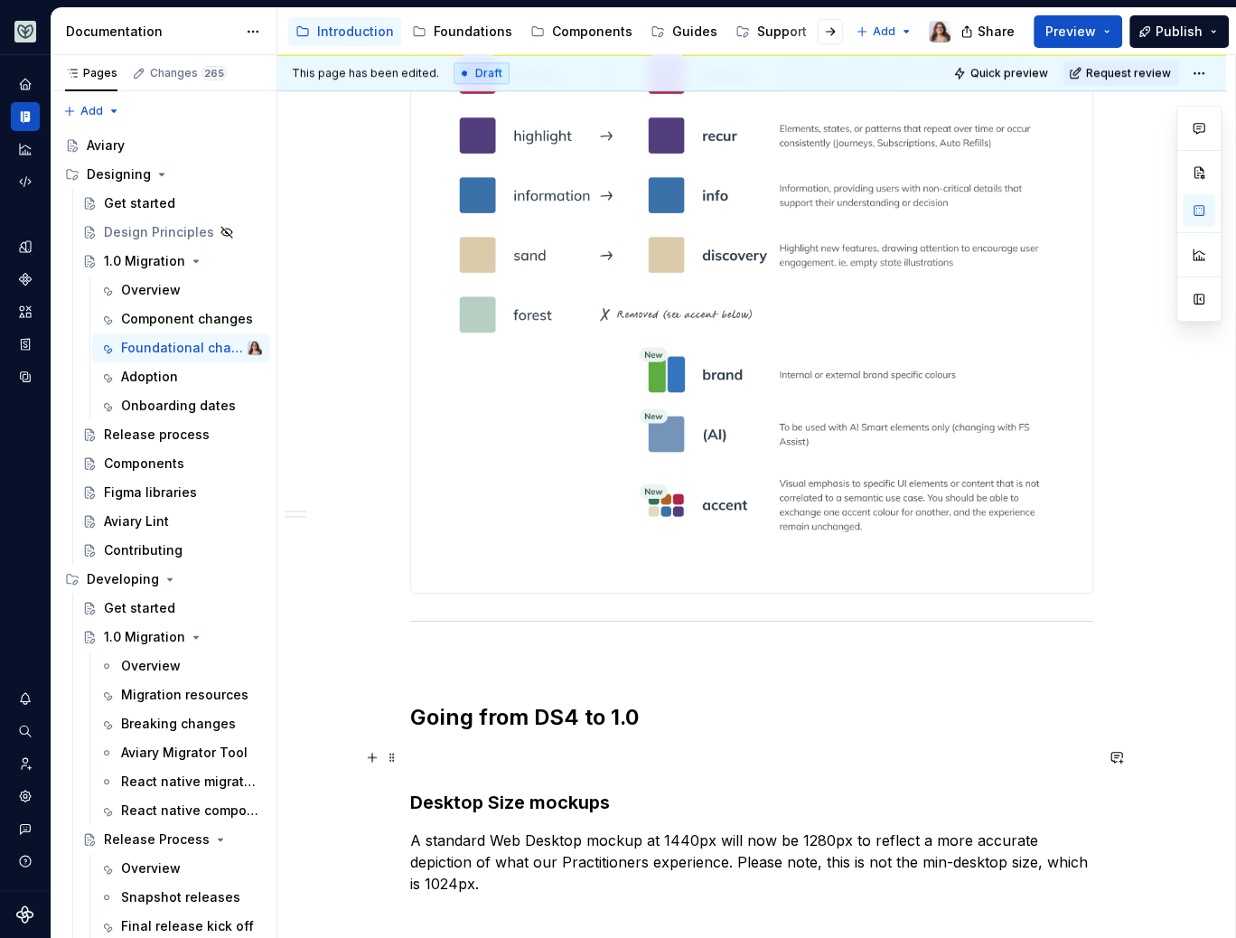
click at [448, 756] on p at bounding box center [751, 758] width 683 height 22
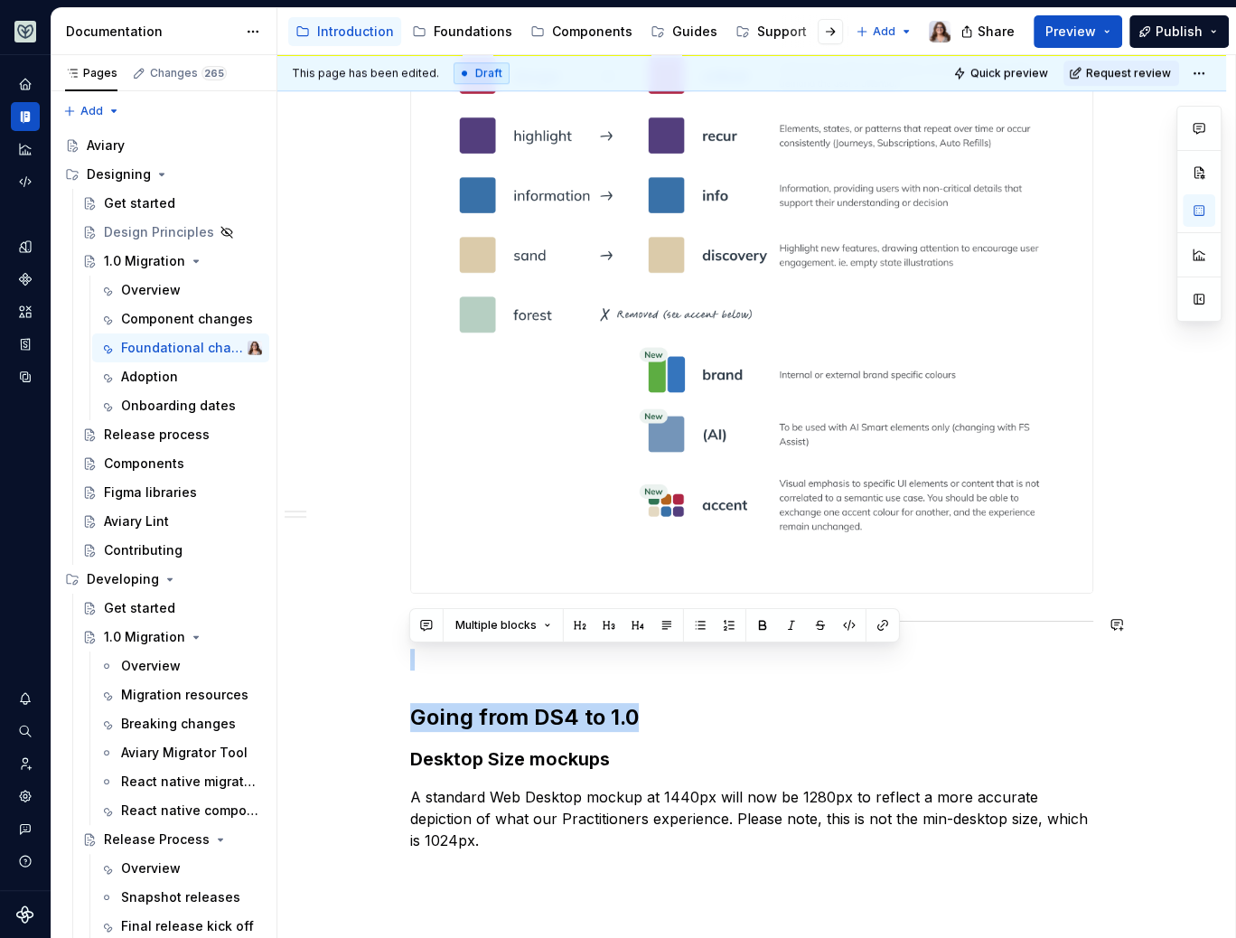
drag, startPoint x: 677, startPoint y: 717, endPoint x: 369, endPoint y: 605, distance: 327.9
click at [369, 606] on div "Libraries Many libraries from DS4 have been consolidated, for example: Visual A…" at bounding box center [751, 214] width 949 height 2141
click at [346, 628] on div "Libraries Many libraries from DS4 have been consolidated, for example: Visual A…" at bounding box center [751, 214] width 949 height 2141
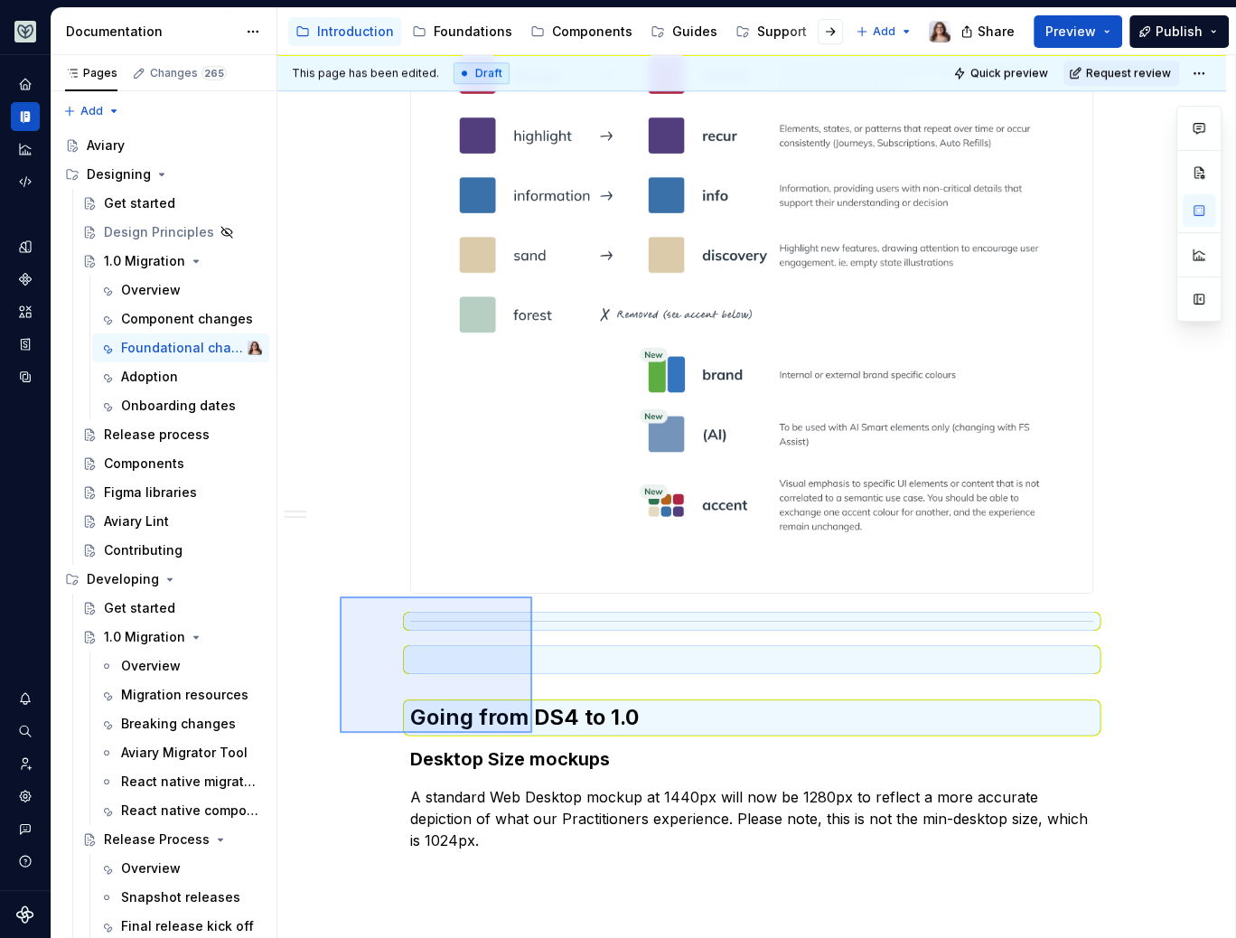
drag, startPoint x: 340, startPoint y: 597, endPoint x: 530, endPoint y: 730, distance: 232.2
click at [530, 730] on div "This page has been edited. Draft Quick preview Request review 1.0 Migration Edi…" at bounding box center [756, 497] width 958 height 884
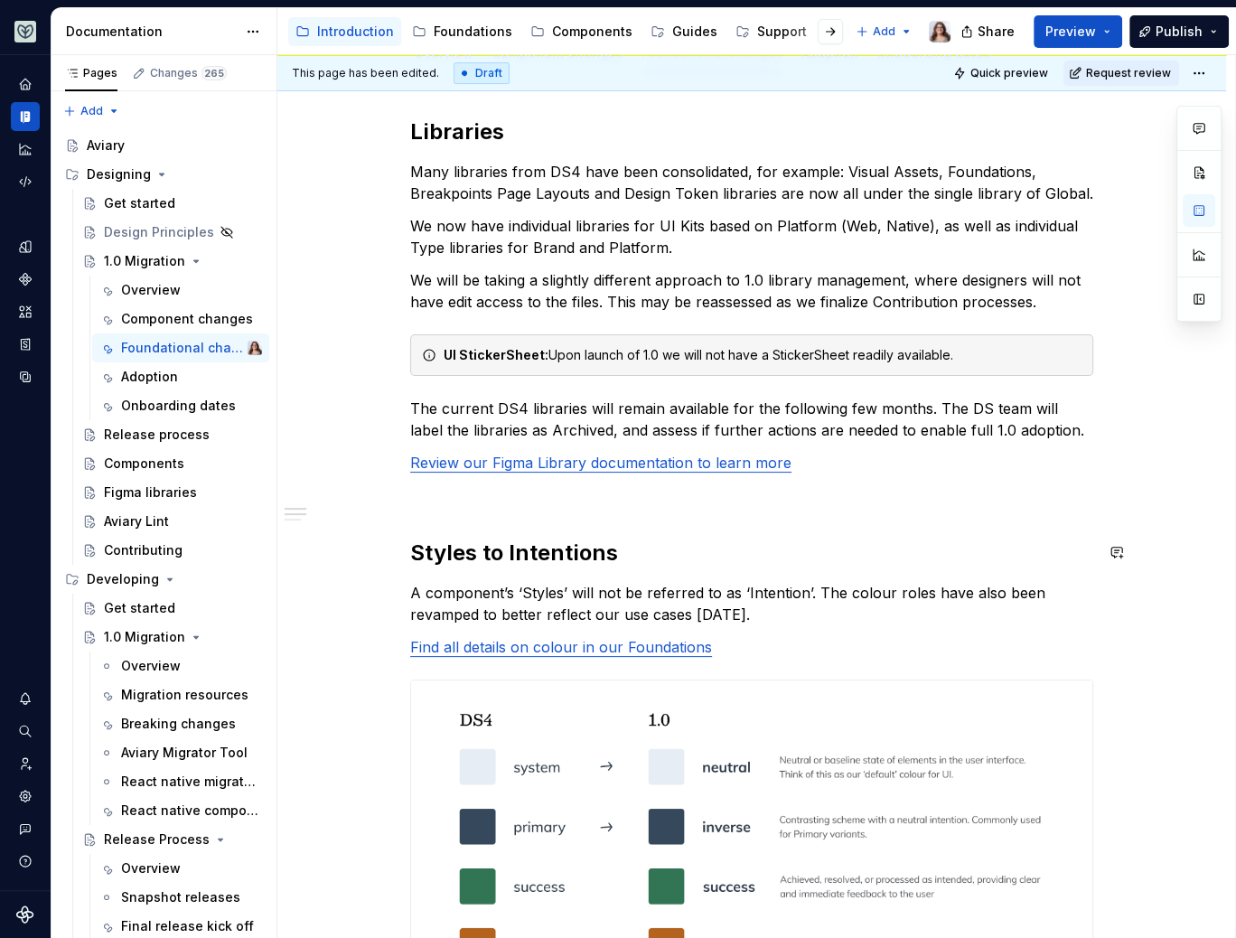
scroll to position [170, 0]
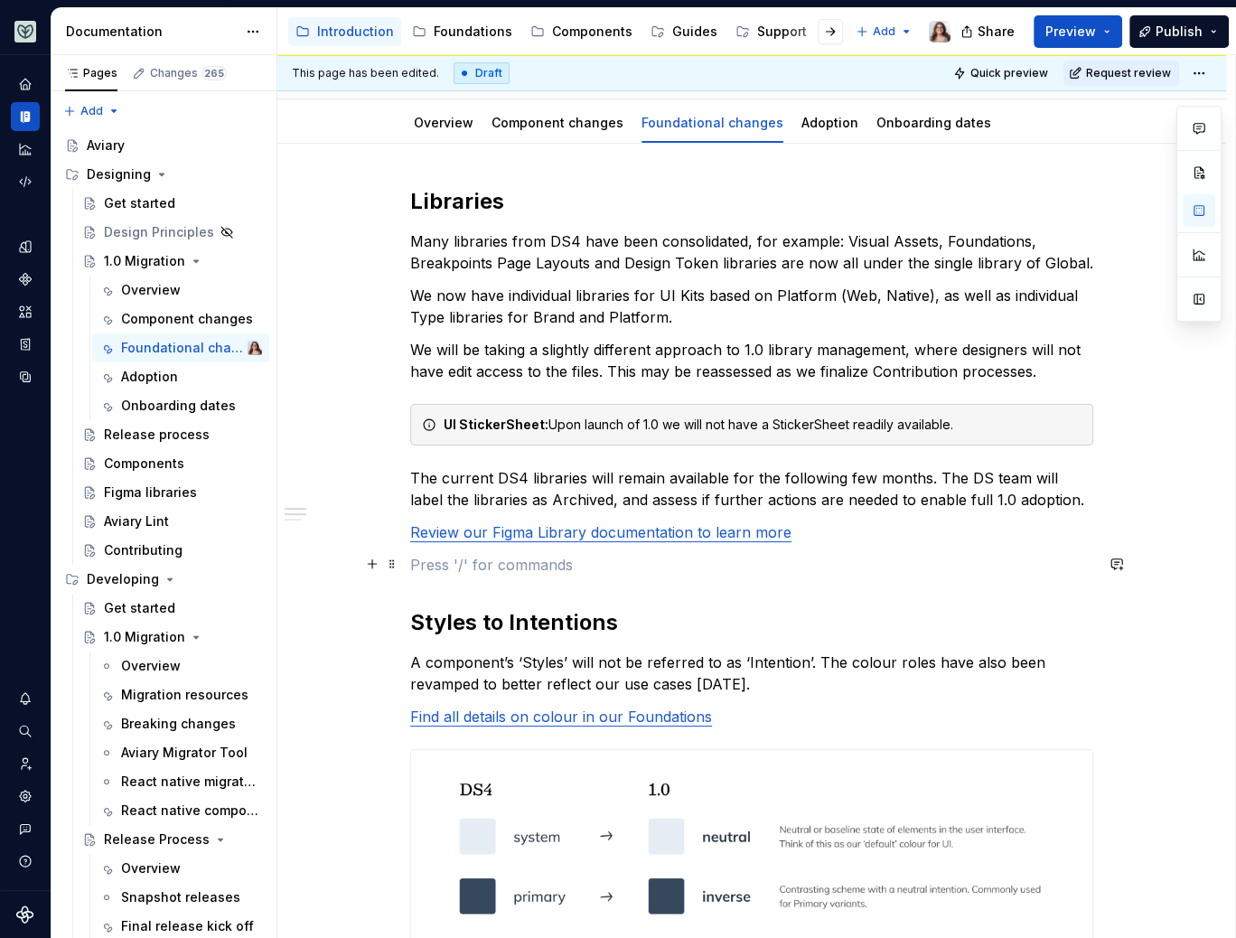
click at [473, 562] on p at bounding box center [751, 565] width 683 height 22
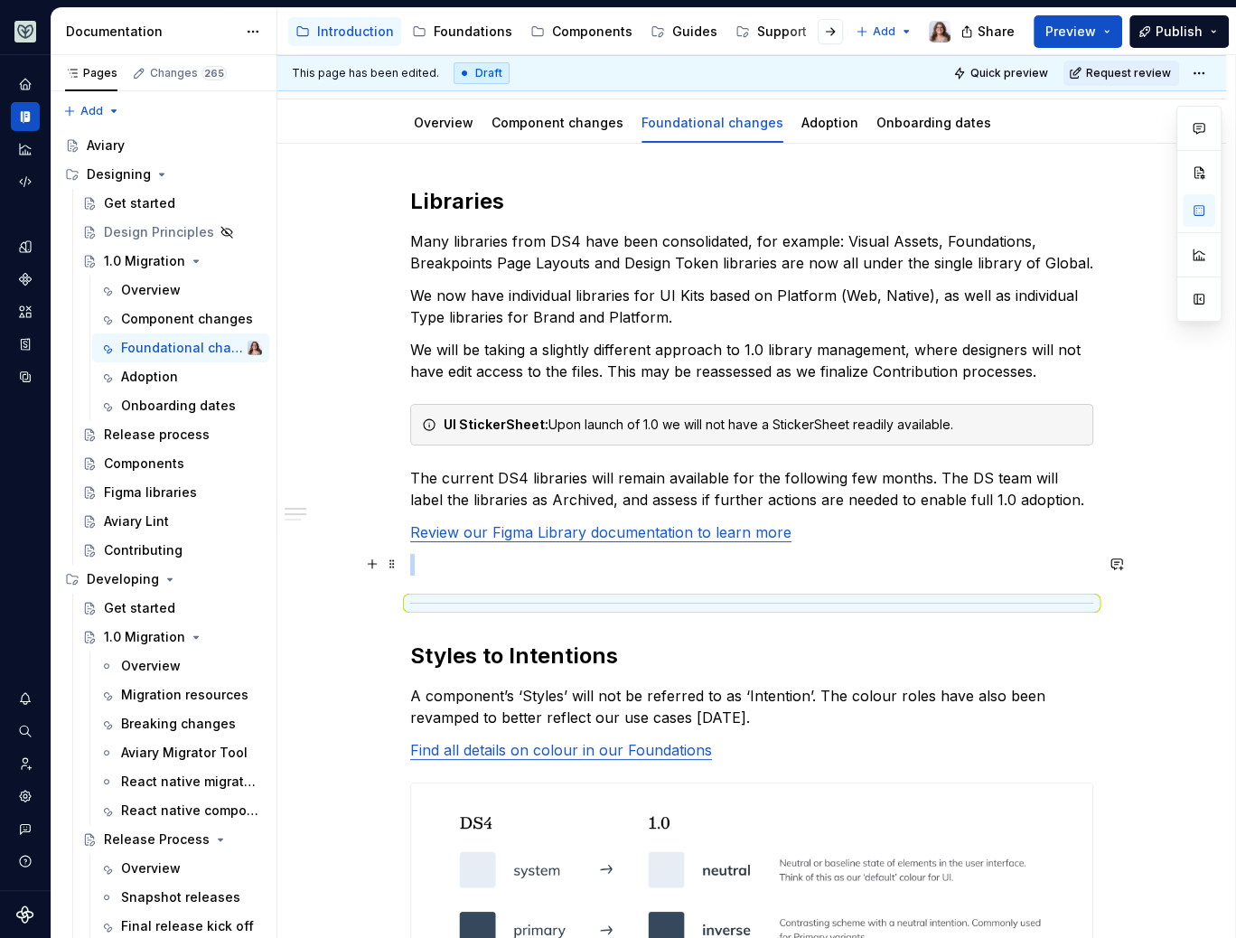
click at [475, 566] on p at bounding box center [751, 565] width 683 height 22
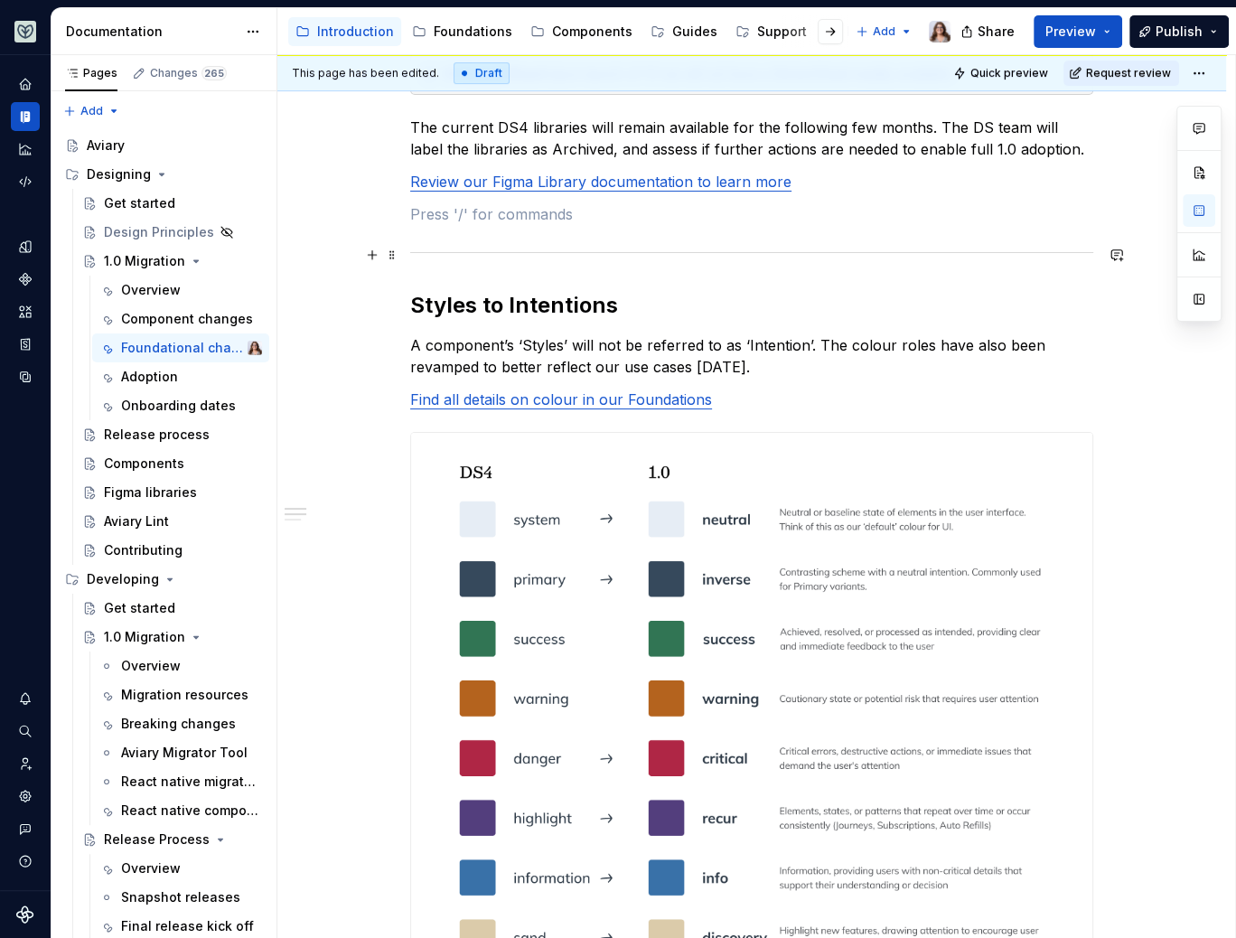
scroll to position [277, 0]
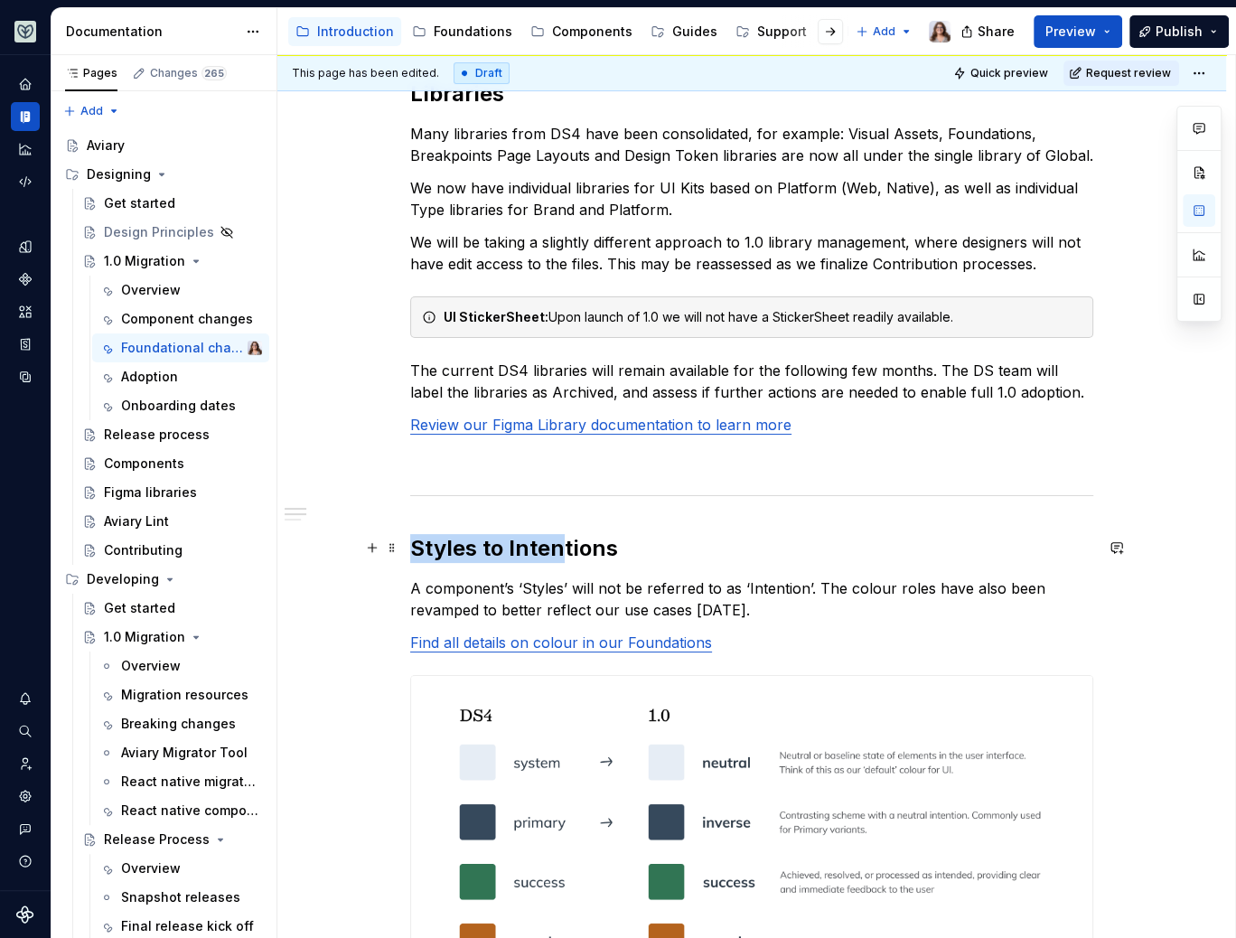
drag, startPoint x: 561, startPoint y: 546, endPoint x: 402, endPoint y: 544, distance: 159.1
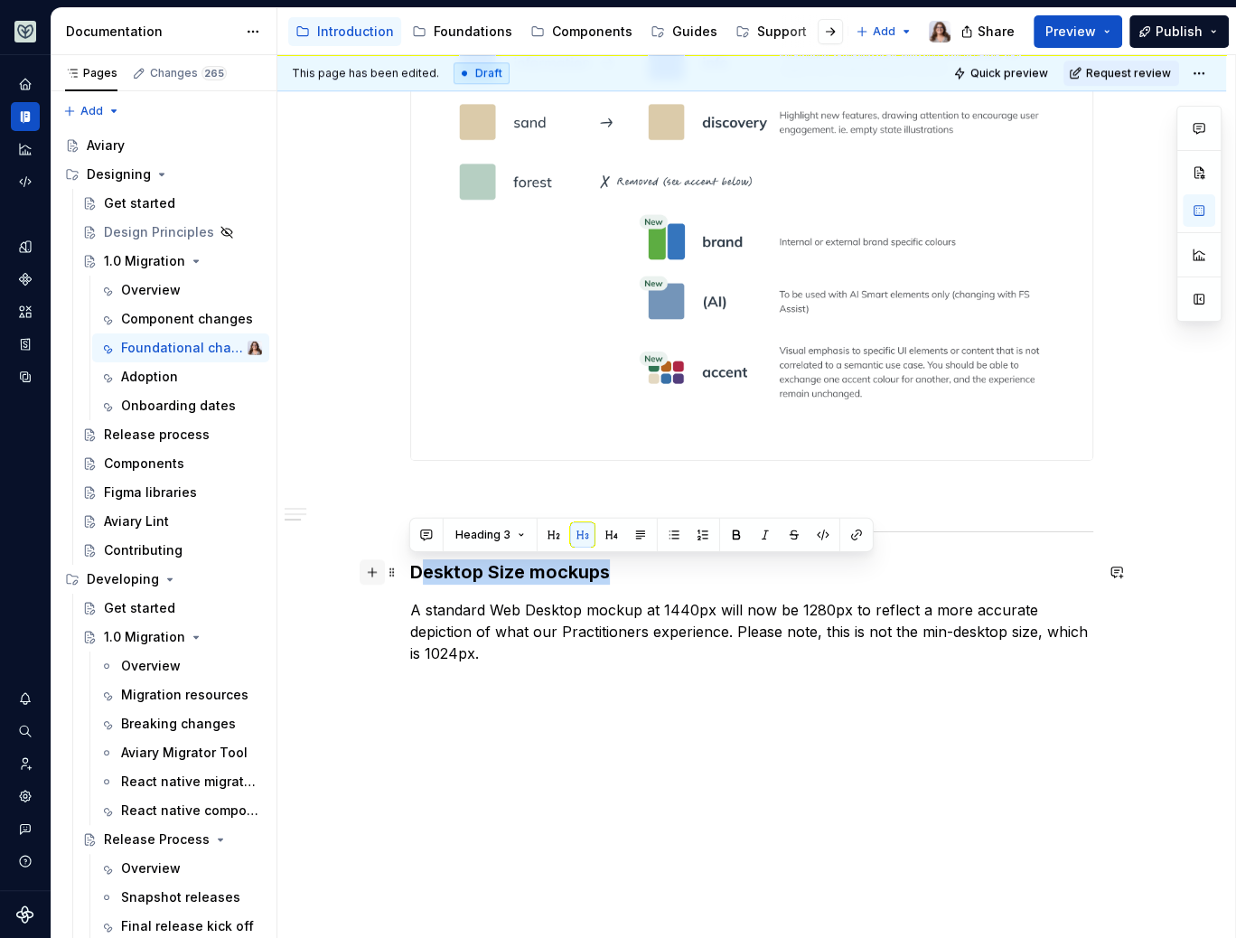
drag, startPoint x: 615, startPoint y: 568, endPoint x: 375, endPoint y: 565, distance: 240.4
click at [554, 537] on button "button" at bounding box center [553, 534] width 25 height 25
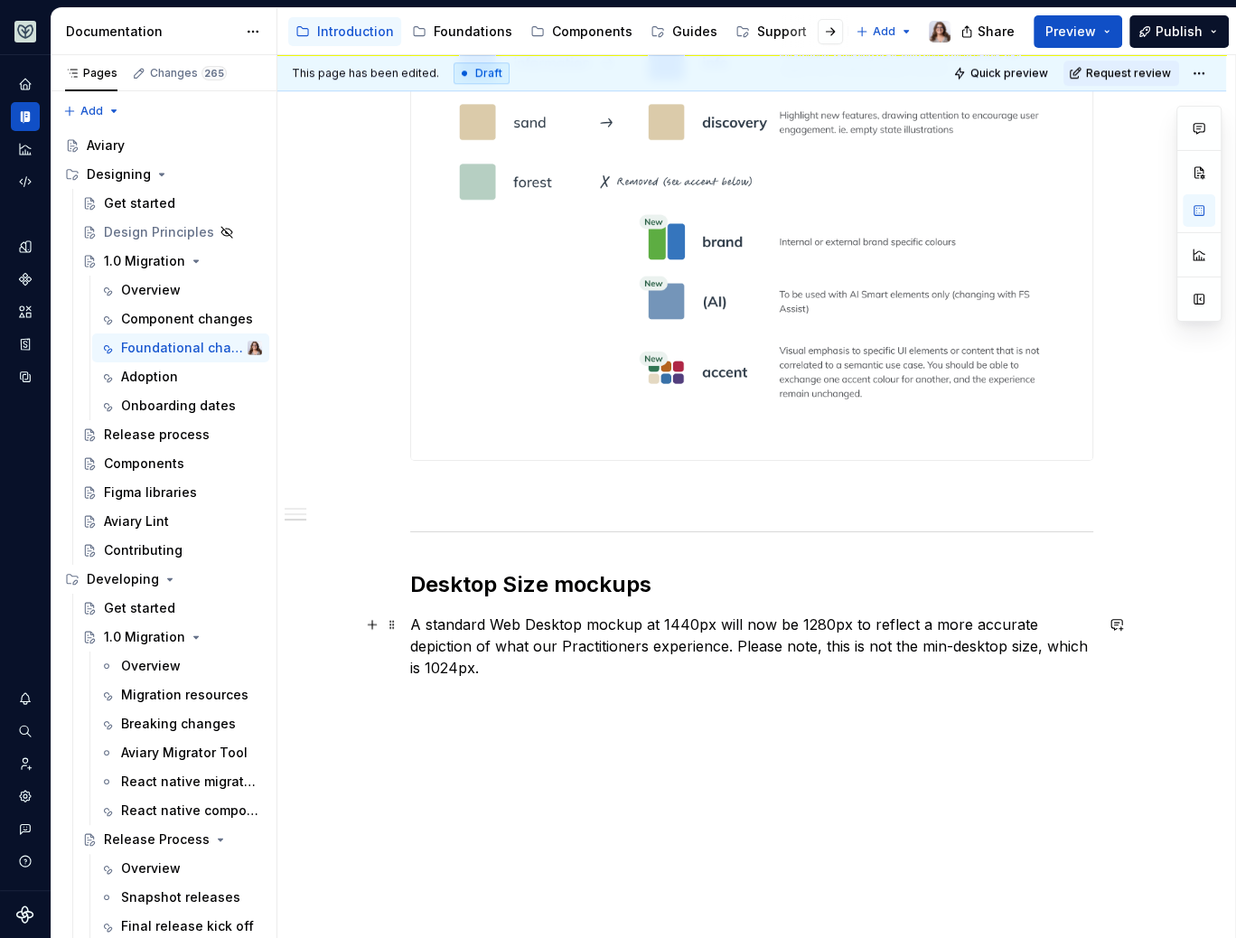
click at [511, 666] on p "A standard Web Desktop mockup at 1440px will now be 1280px to reflect a more ac…" at bounding box center [751, 646] width 683 height 65
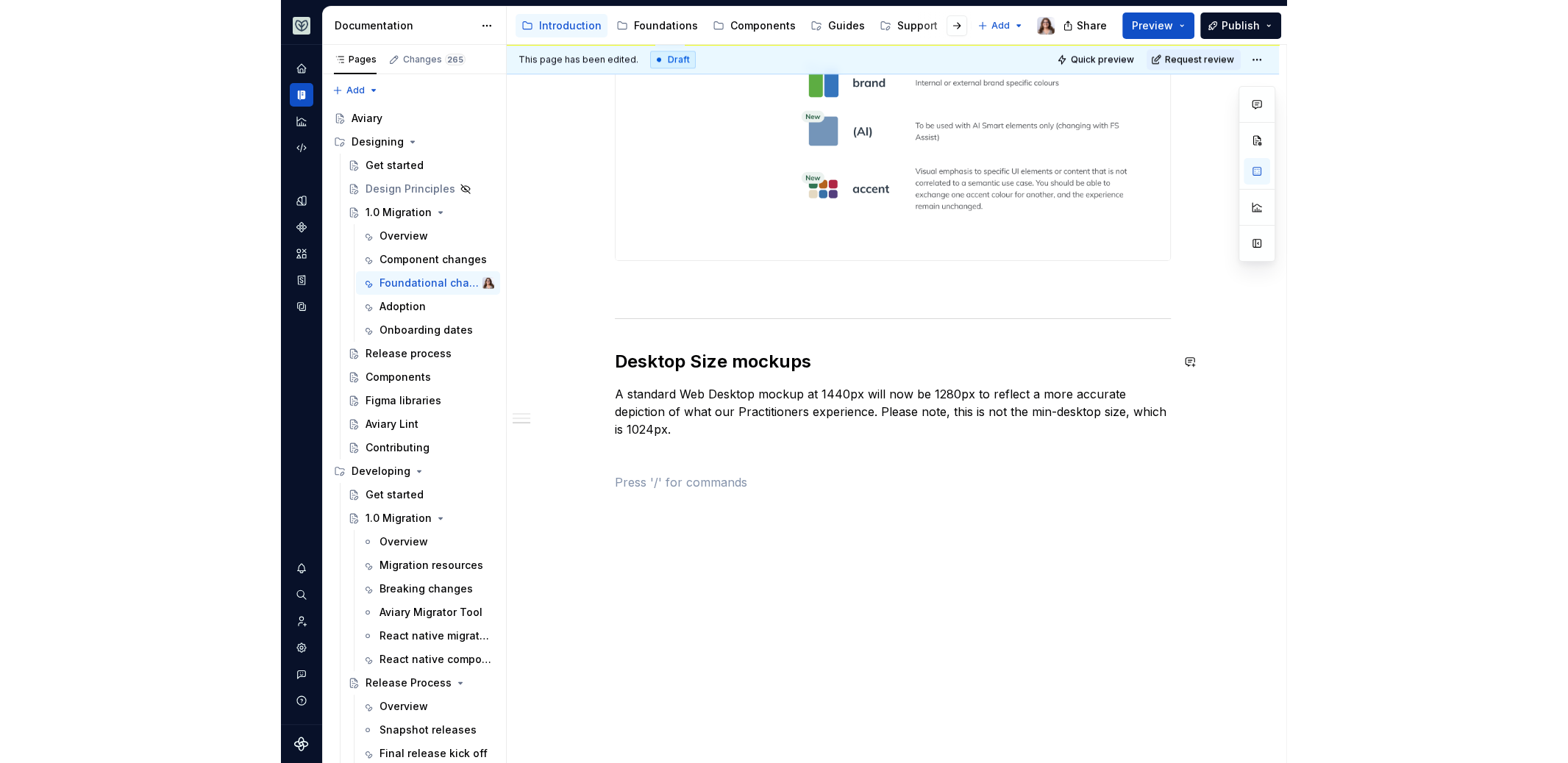
scroll to position [1218, 0]
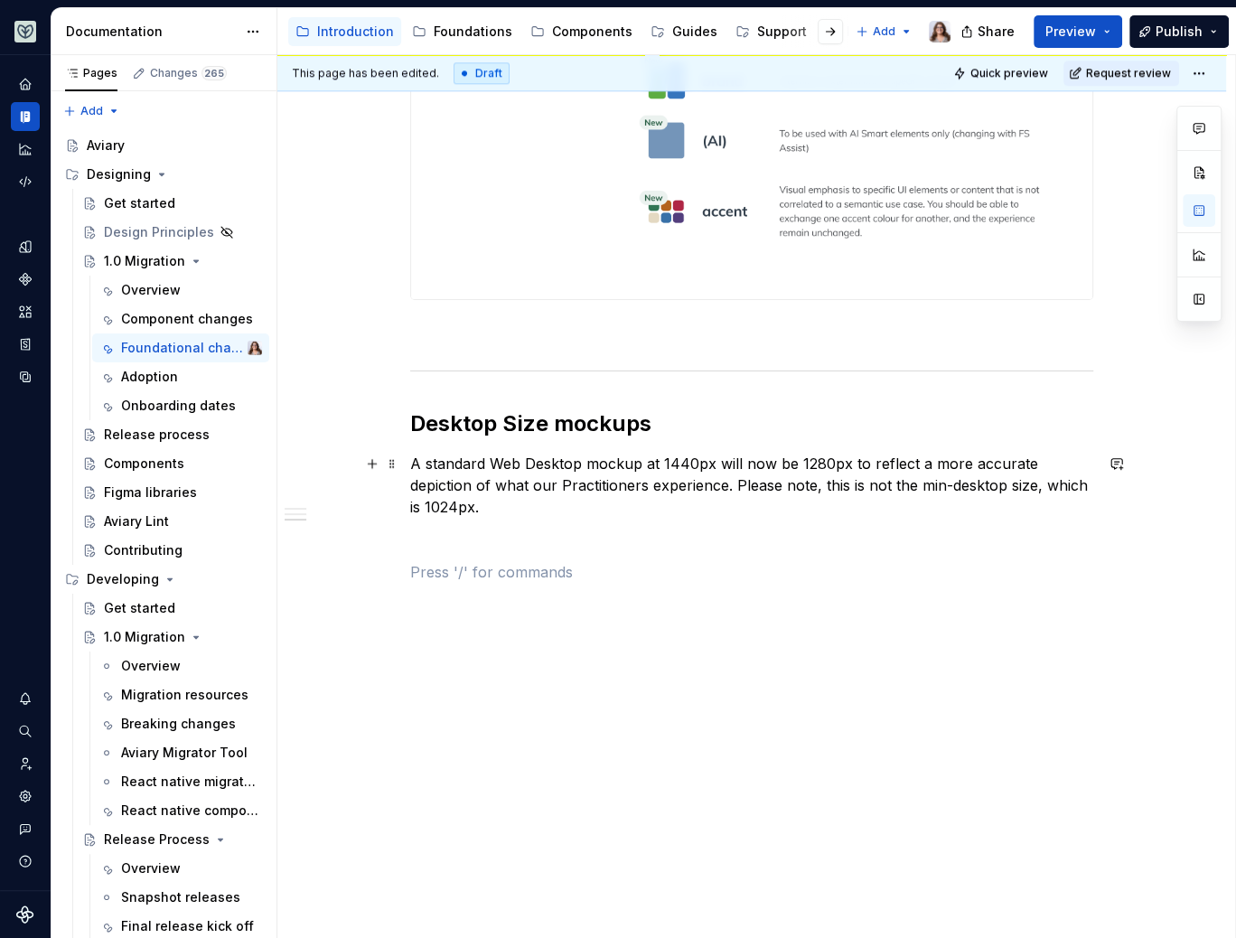
click at [485, 512] on p "A standard Web Desktop mockup at 1440px will now be 1280px to reflect a more ac…" at bounding box center [751, 485] width 683 height 65
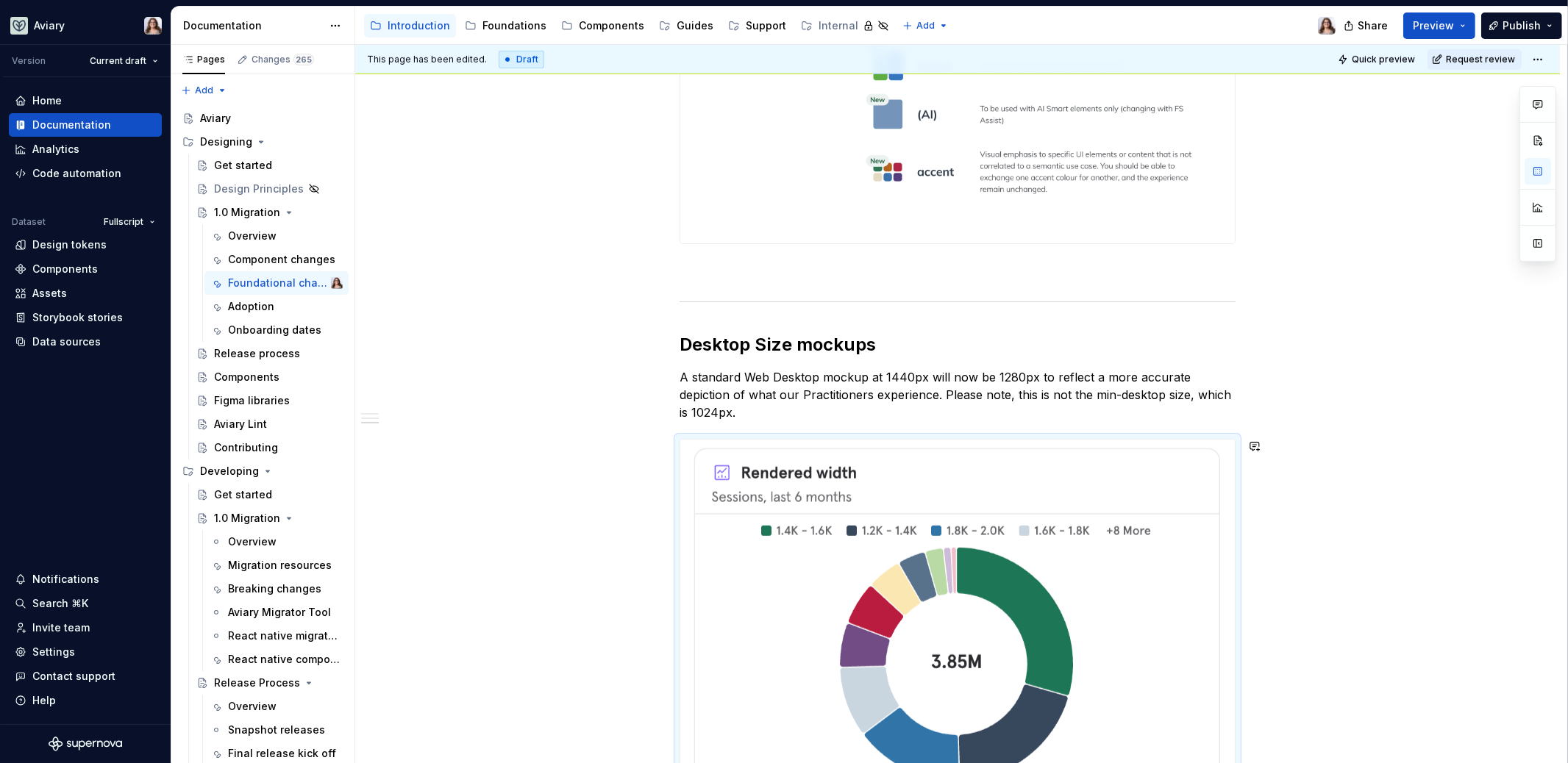
click at [761, 421] on div "Libraries Many libraries from DS4 have been consolidated, for example: Visual A…" at bounding box center [957, 7] width 556 height 1870
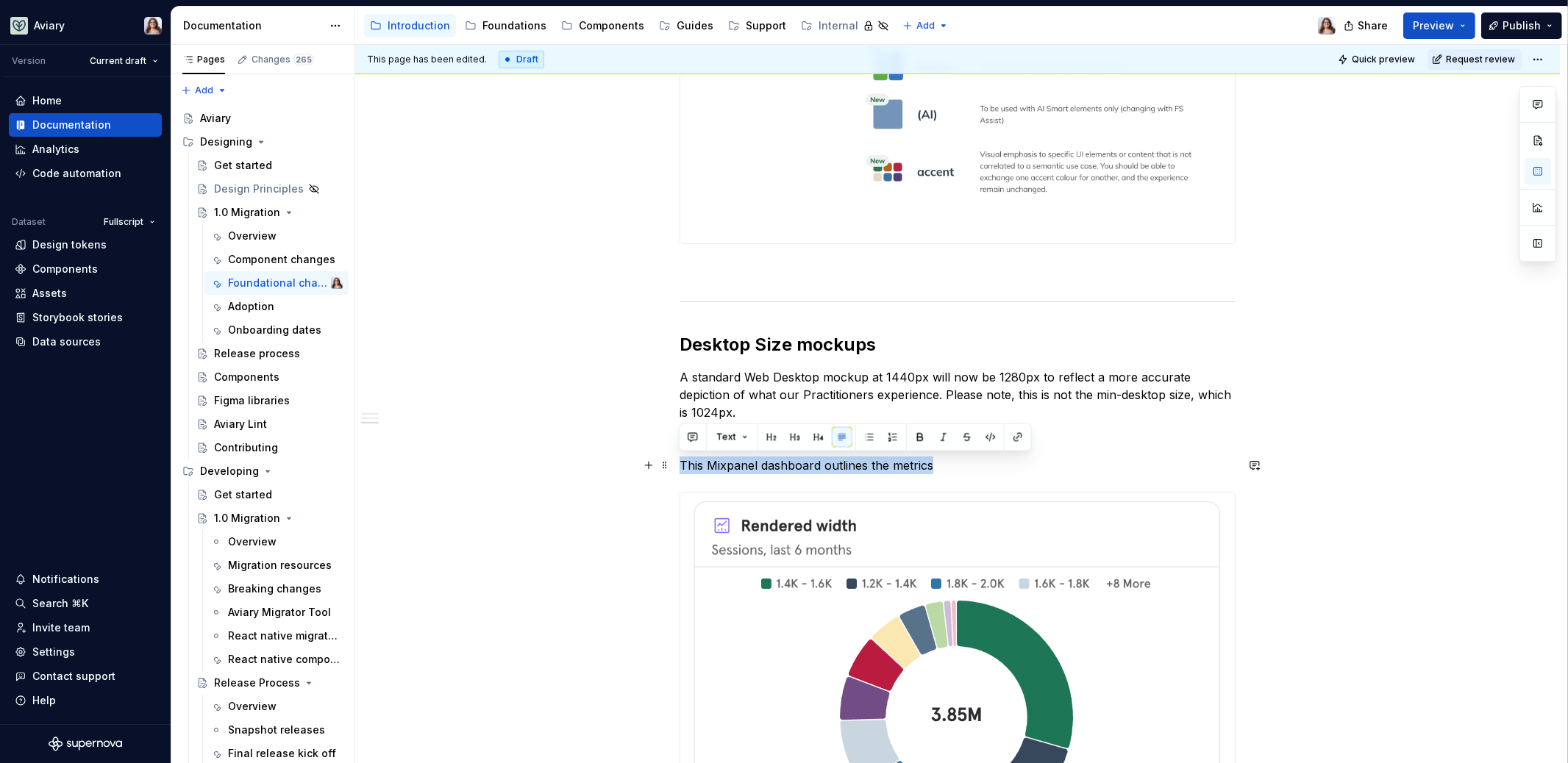
drag, startPoint x: 680, startPoint y: 463, endPoint x: 957, endPoint y: 471, distance: 277.1
click at [957, 471] on p "This Mixpanel dashboard outlines the metrics" at bounding box center [957, 465] width 556 height 18
click at [952, 469] on p "This Mixpanel dashboard outlines the metrics" at bounding box center [957, 465] width 556 height 18
drag, startPoint x: 944, startPoint y: 462, endPoint x: 645, endPoint y: 461, distance: 299.0
click at [679, 461] on div "Libraries Many libraries from DS4 have been consolidated, for example: Visual A…" at bounding box center [957, 43] width 556 height 1941
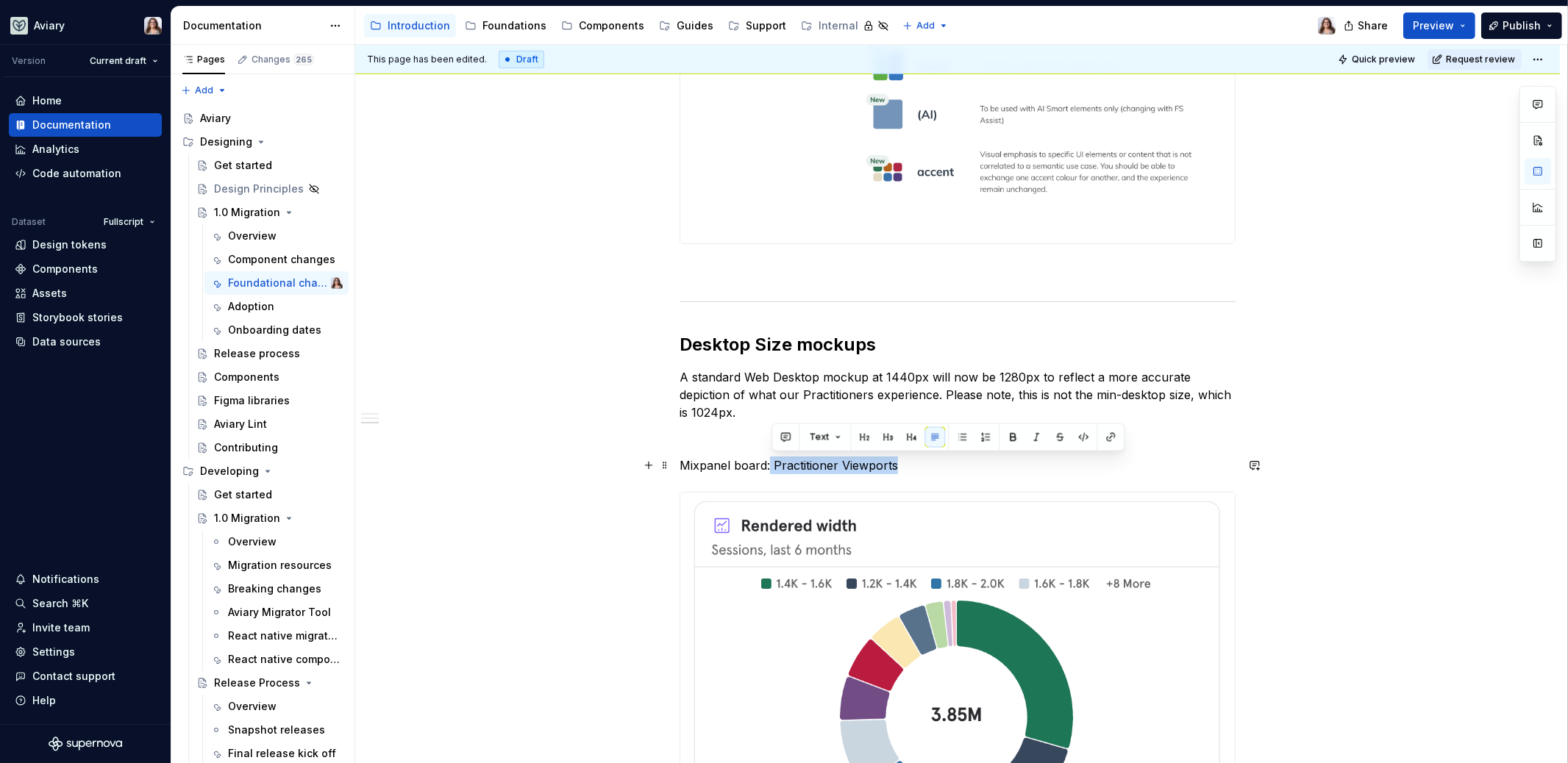
drag, startPoint x: 893, startPoint y: 466, endPoint x: 769, endPoint y: 463, distance: 124.0
click at [769, 463] on p "Mixpanel board: Practitioner Viewports" at bounding box center [957, 465] width 556 height 18
click at [772, 464] on p "Mixpanel board: Practitioner Viewports" at bounding box center [957, 465] width 556 height 18
drag, startPoint x: 772, startPoint y: 464, endPoint x: 896, endPoint y: 467, distance: 124.0
click at [896, 467] on p "Mixpanel board: Practitioner Viewports" at bounding box center [957, 465] width 556 height 18
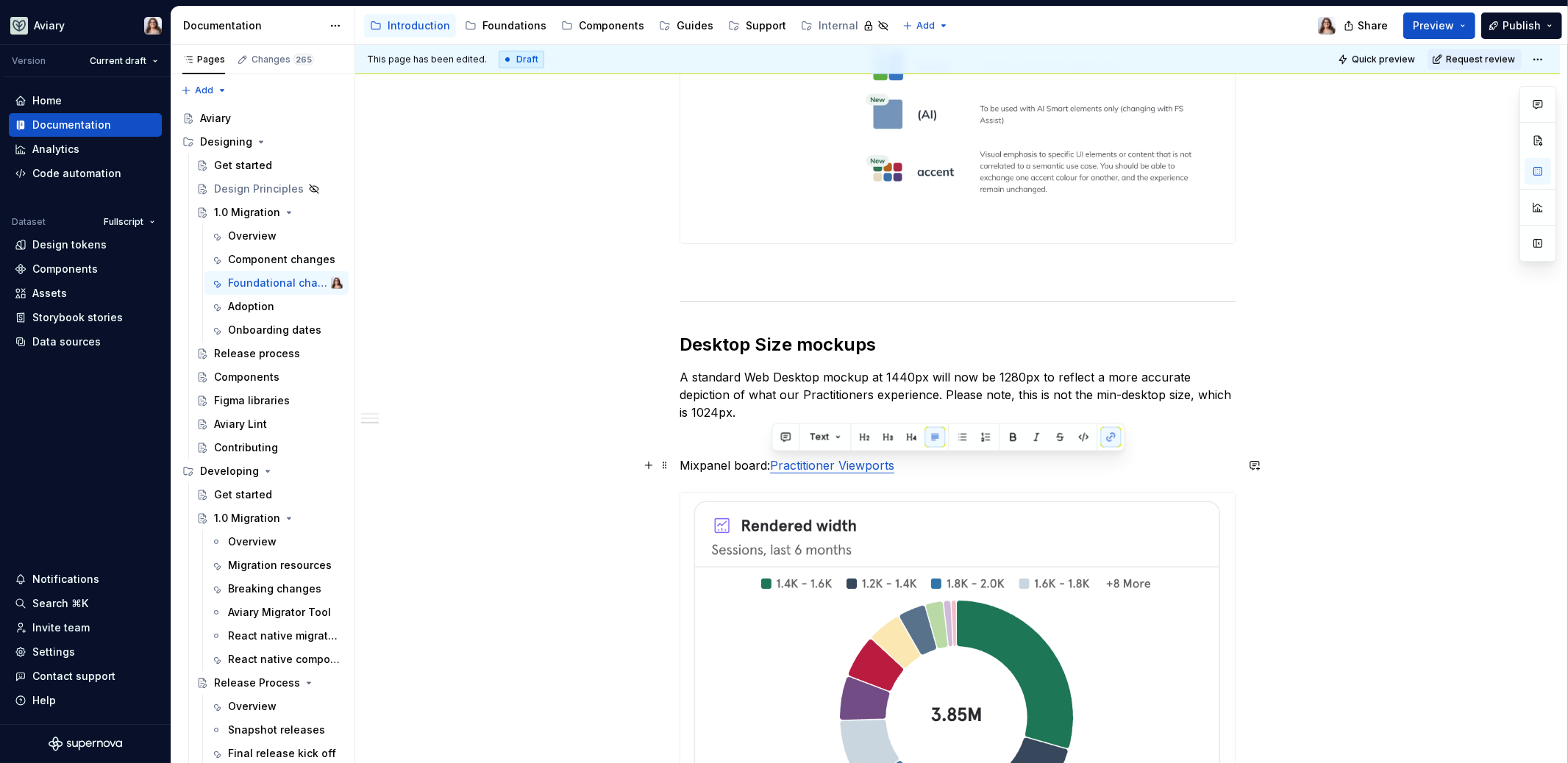
click at [765, 462] on p "Mixpanel board: Practitioner Viewports" at bounding box center [957, 465] width 556 height 18
drag, startPoint x: 765, startPoint y: 462, endPoint x: 677, endPoint y: 462, distance: 88.0
click at [677, 462] on div "Libraries Many libraries from DS4 have been consolidated, for example: Visual A…" at bounding box center [958, 140] width 1204 height 2204
click at [1096, 466] on p "All the most recent data can be viewed on Mixpanel, Practitioner Viewports" at bounding box center [957, 465] width 556 height 18
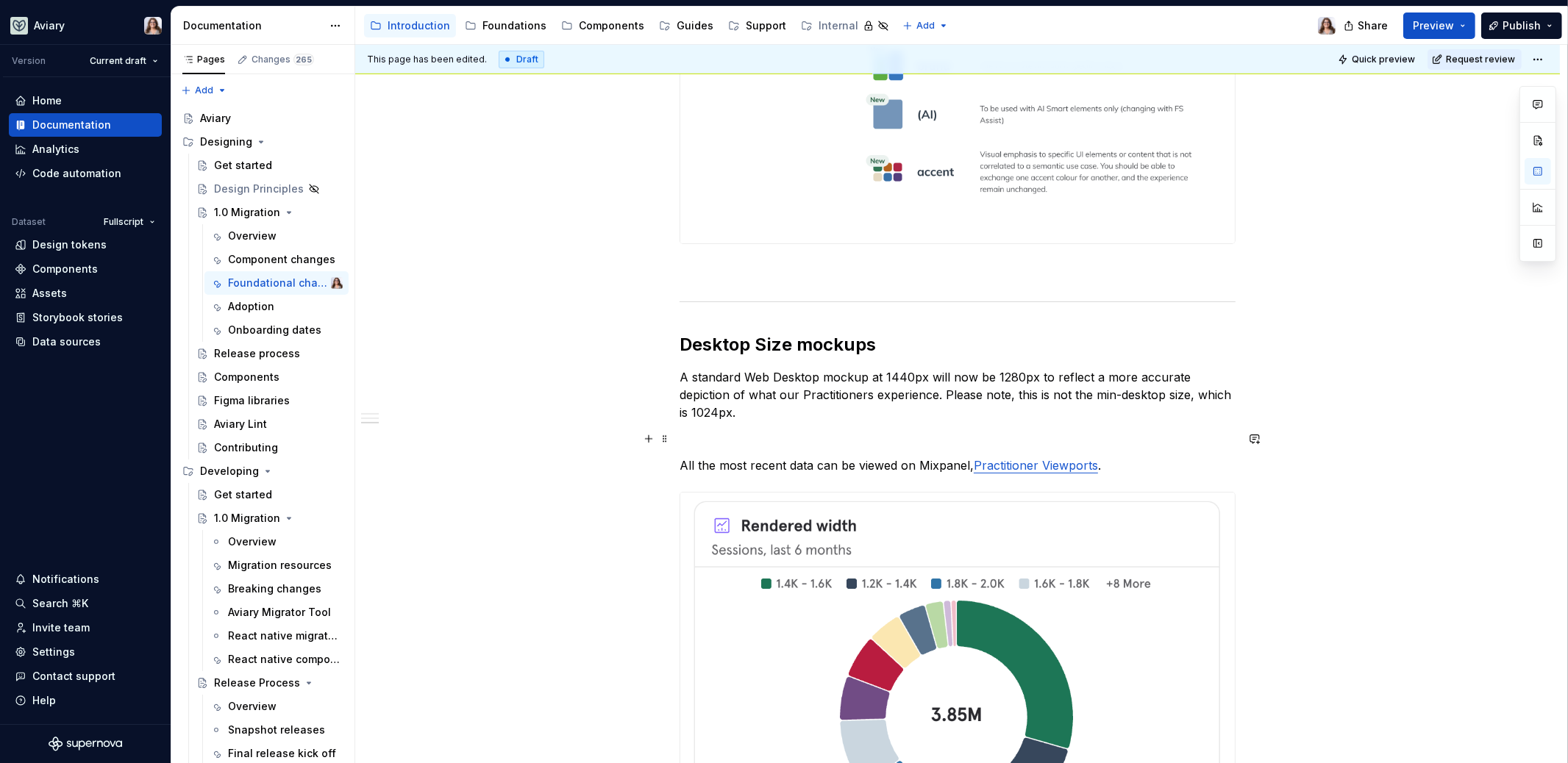
click at [731, 434] on p at bounding box center [957, 439] width 556 height 18
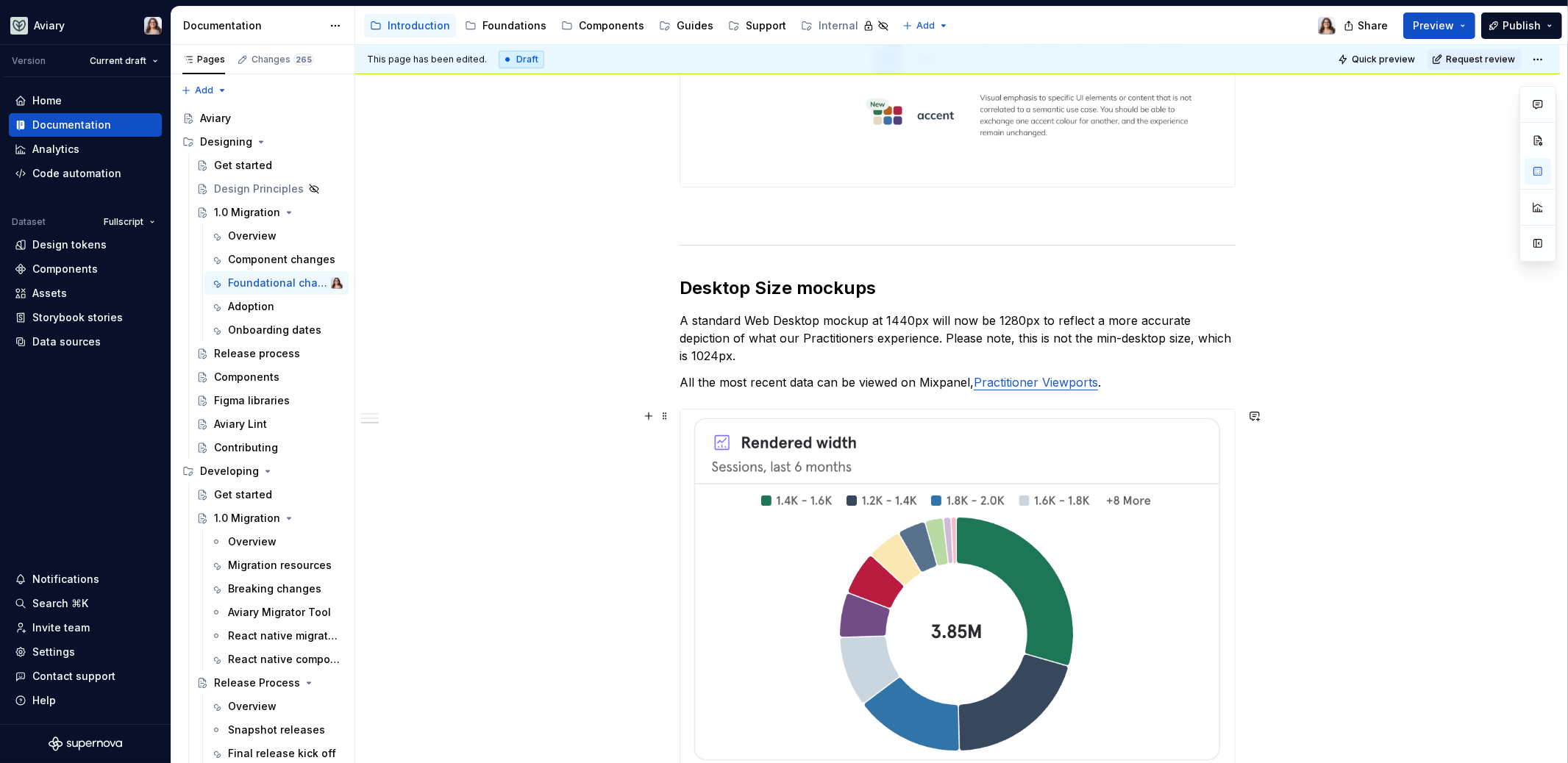
scroll to position [1274, 0]
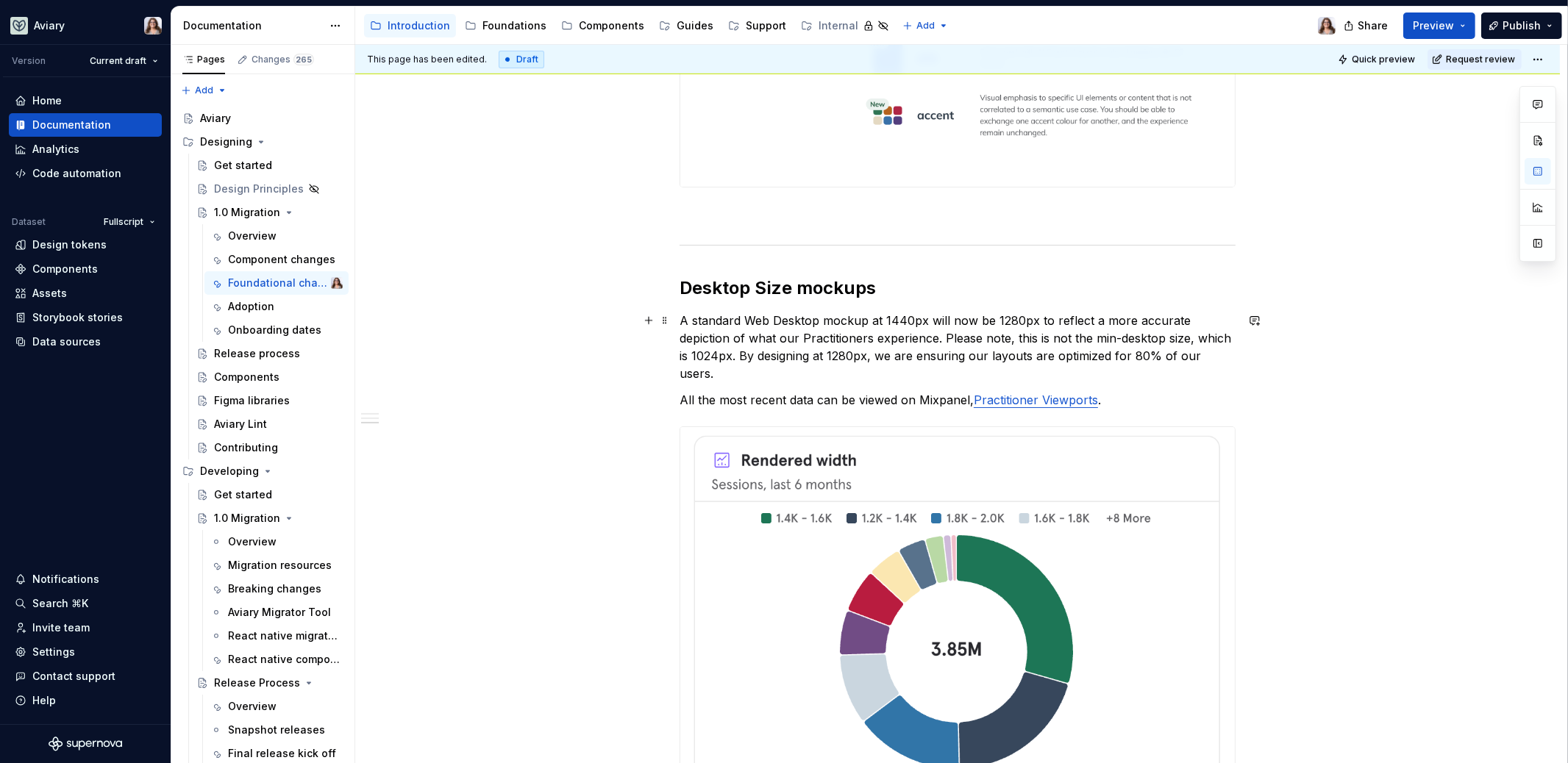
click at [1170, 356] on p "A standard Web Desktop mockup at 1440px will now be 1280px to reflect a more ac…" at bounding box center [957, 347] width 556 height 71
click at [1190, 356] on p "A standard Web Desktop mockup at 1440px will now be 1280px to reflect a more ac…" at bounding box center [957, 347] width 556 height 71
click at [747, 375] on p "A standard Web Desktop mockup at 1440px will now be 1280px to reflect a more ac…" at bounding box center [957, 347] width 556 height 71
click at [793, 373] on p "A standard Web Desktop mockup at 1440px will now be 1280px to reflect a more ac…" at bounding box center [957, 347] width 556 height 71
click at [1144, 407] on p "All the most recent data can be viewed on Mixpanel, Practitioner Viewports ." at bounding box center [957, 400] width 556 height 18
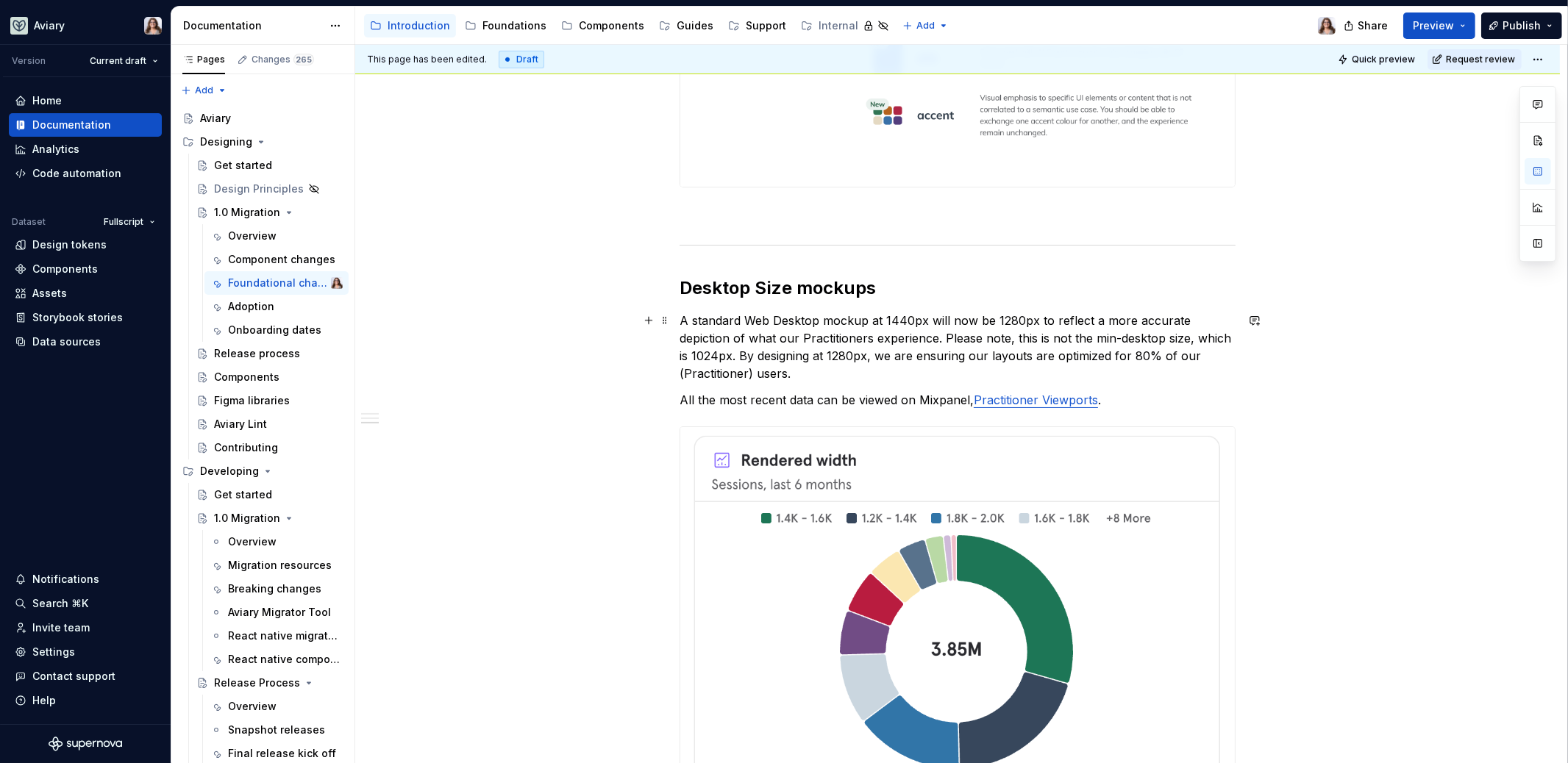
click at [805, 368] on p "A standard Web Desktop mockup at 1440px will now be 1280px to reflect a more ac…" at bounding box center [957, 347] width 556 height 71
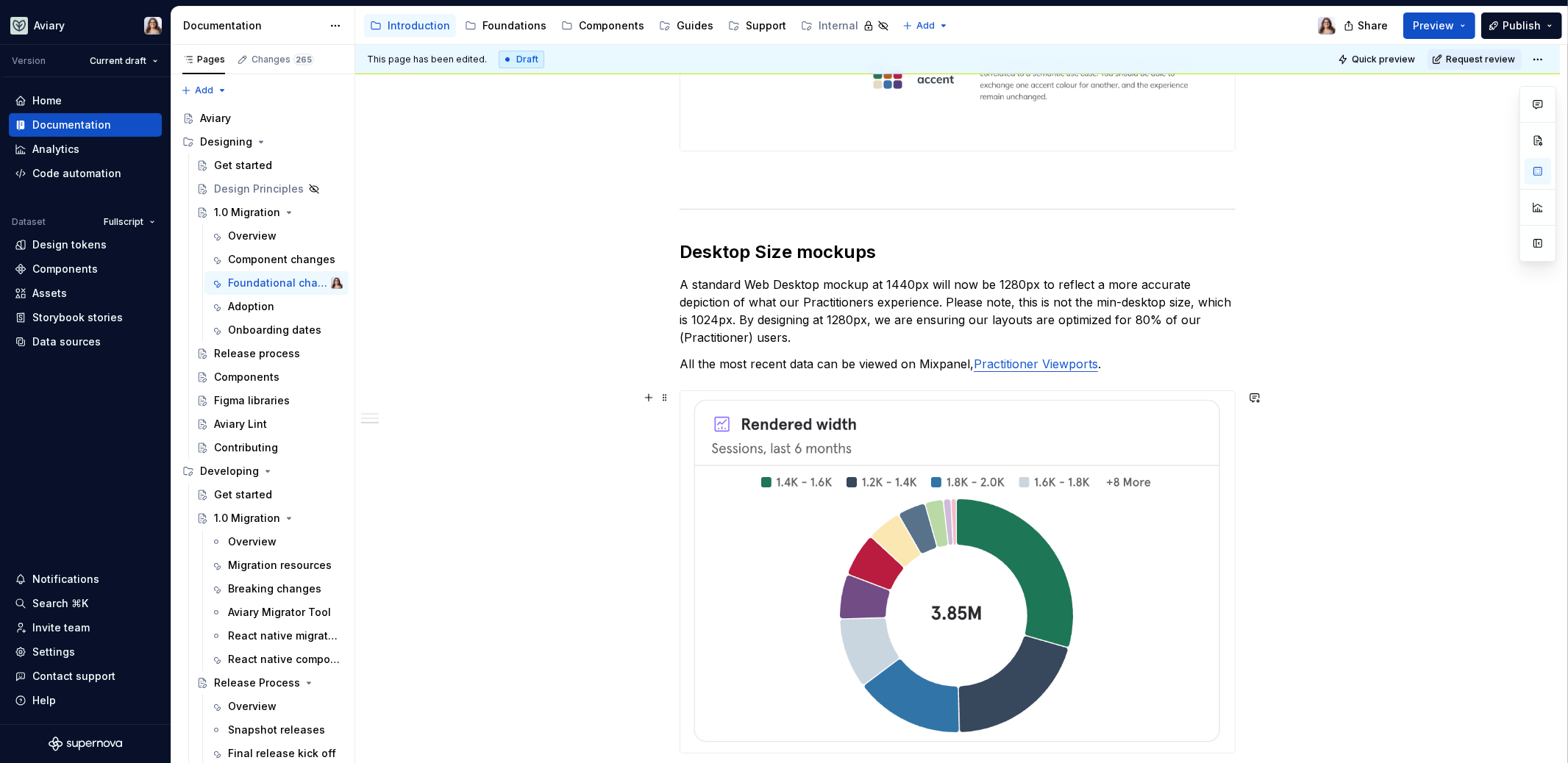
scroll to position [1288, 0]
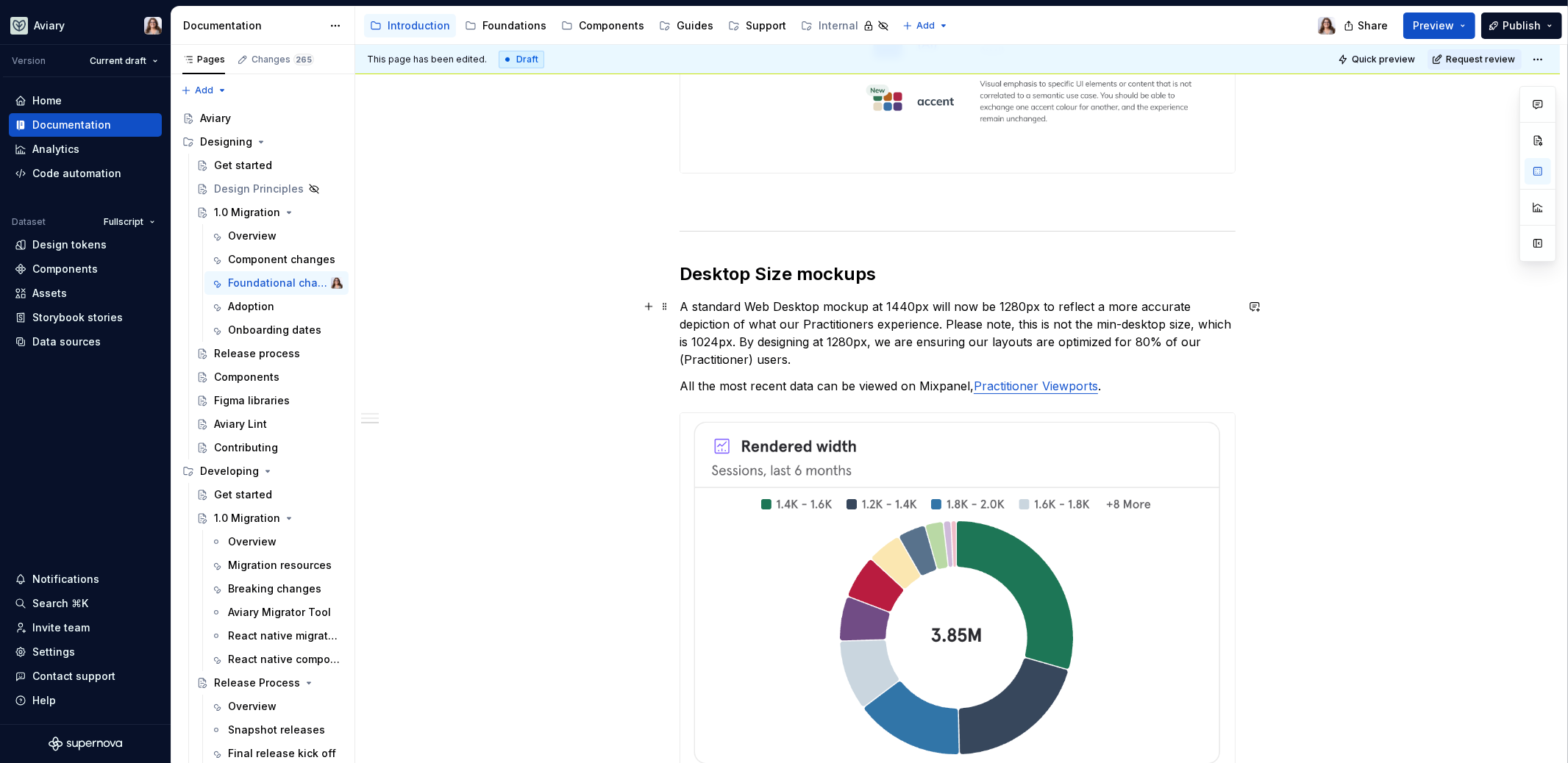
click at [880, 306] on p "A standard Web Desktop mockup at 1440px will now be 1280px to reflect a more ac…" at bounding box center [957, 333] width 556 height 71
click at [879, 357] on p "A standard Web Desktop mockup of 1440px will now be 1280px to reflect a more ac…" at bounding box center [957, 333] width 556 height 71
click at [990, 307] on p "A standard Web Desktop mockup of 1440px will now be 1280px to reflect a more ac…" at bounding box center [957, 333] width 556 height 71
click at [1094, 305] on p "A standard Web Desktop mockup of 1440px will now be reduced to 1280px to reflec…" at bounding box center [957, 333] width 556 height 71
drag, startPoint x: 679, startPoint y: 264, endPoint x: 1142, endPoint y: 384, distance: 478.3
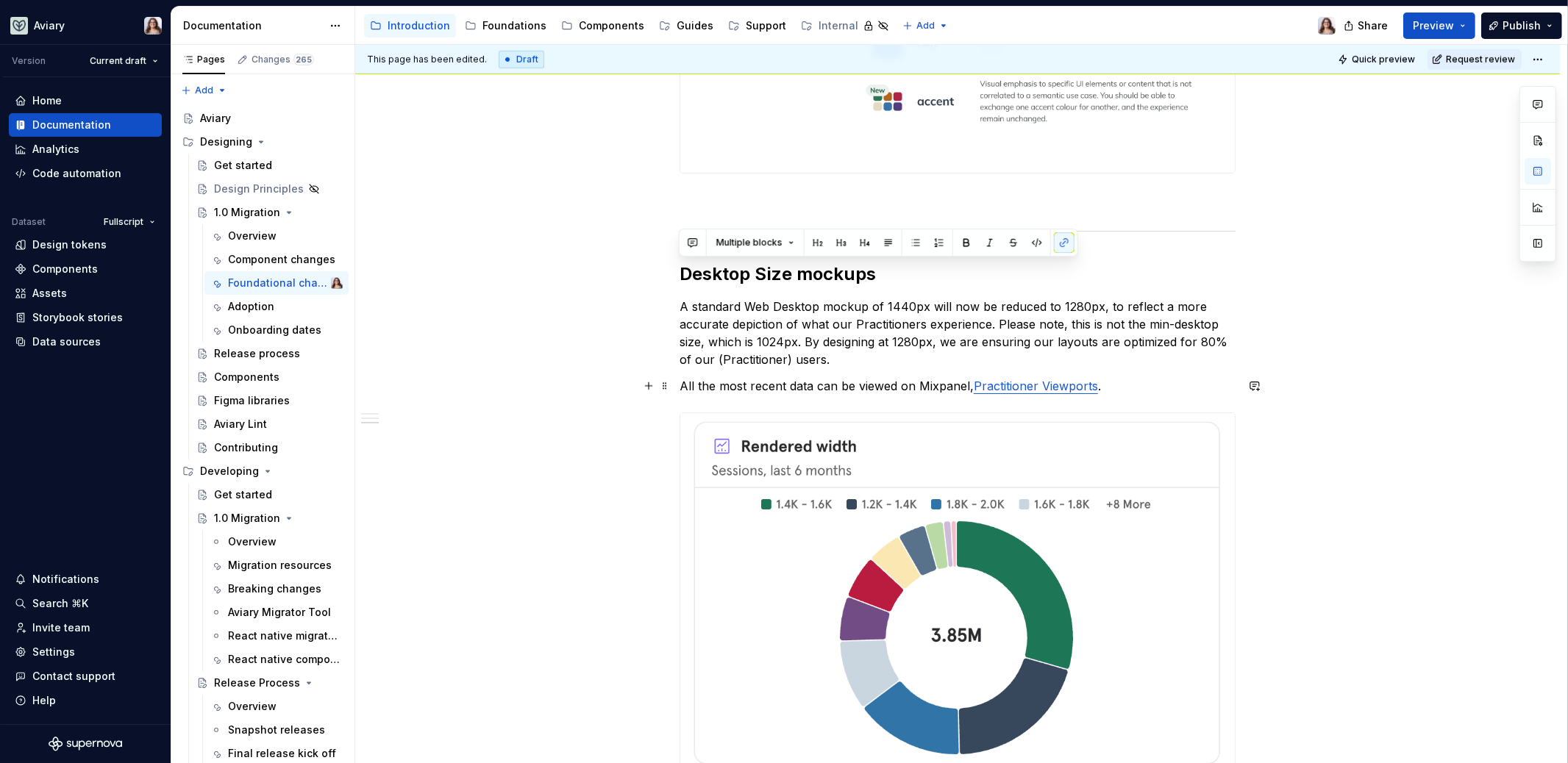
copy div "Desktop Size mockups A standard Web Desktop mockup of 1440px will now be reduce…"
click at [1151, 380] on p "All the most recent data can be viewed on Mixpanel, Practitioner Viewports ." at bounding box center [957, 386] width 556 height 18
click at [876, 277] on h2 "Desktop Size mockups" at bounding box center [957, 274] width 556 height 24
click at [922, 364] on p "A standard Web Desktop mockup of 1440px will now be reduced to 1280px, to refle…" at bounding box center [957, 333] width 556 height 71
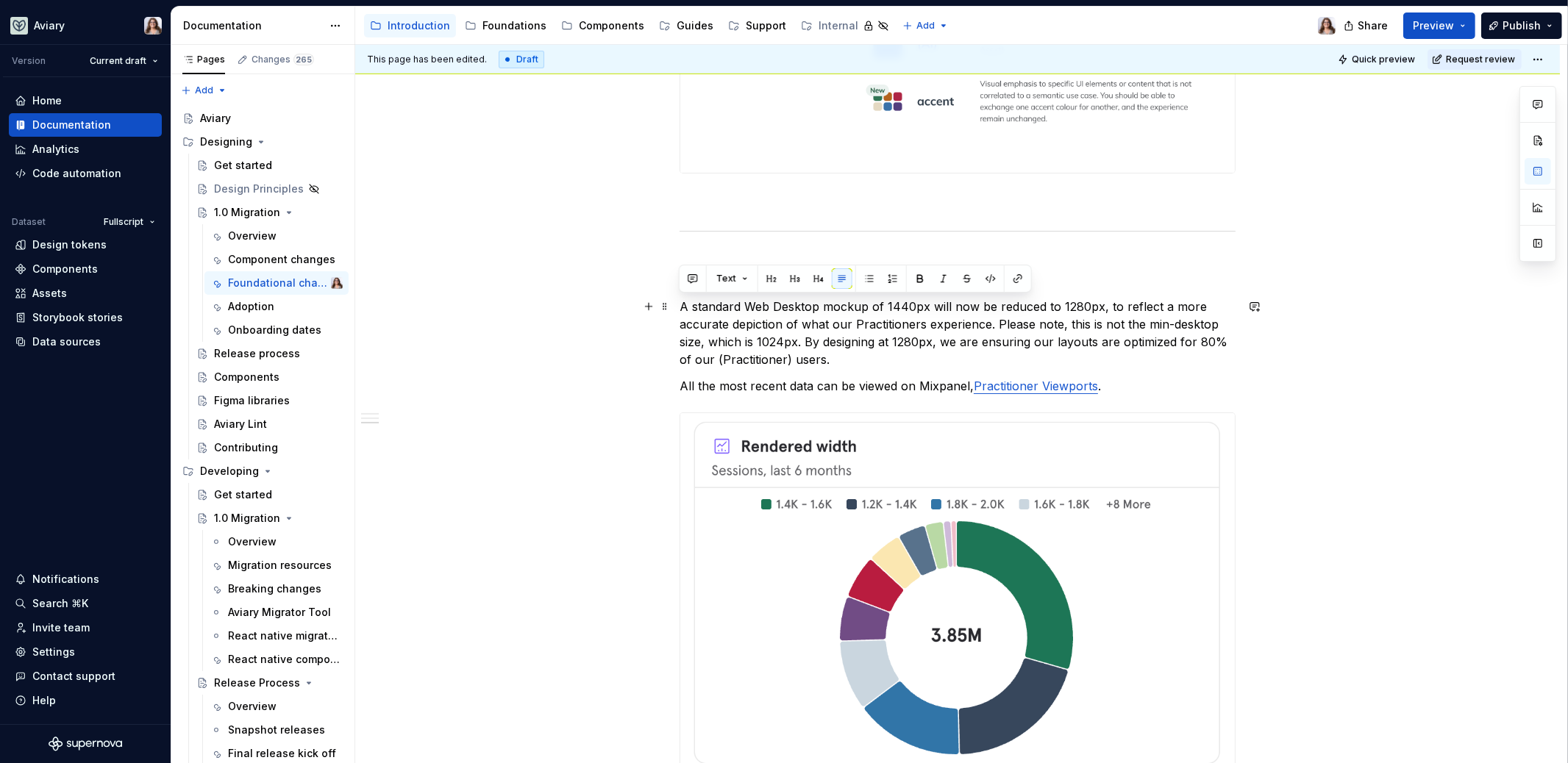
drag, startPoint x: 845, startPoint y: 360, endPoint x: 679, endPoint y: 301, distance: 176.2
click at [679, 301] on p "A standard Web Desktop mockup of 1440px will now be reduced to 1280px, to refle…" at bounding box center [957, 333] width 556 height 71
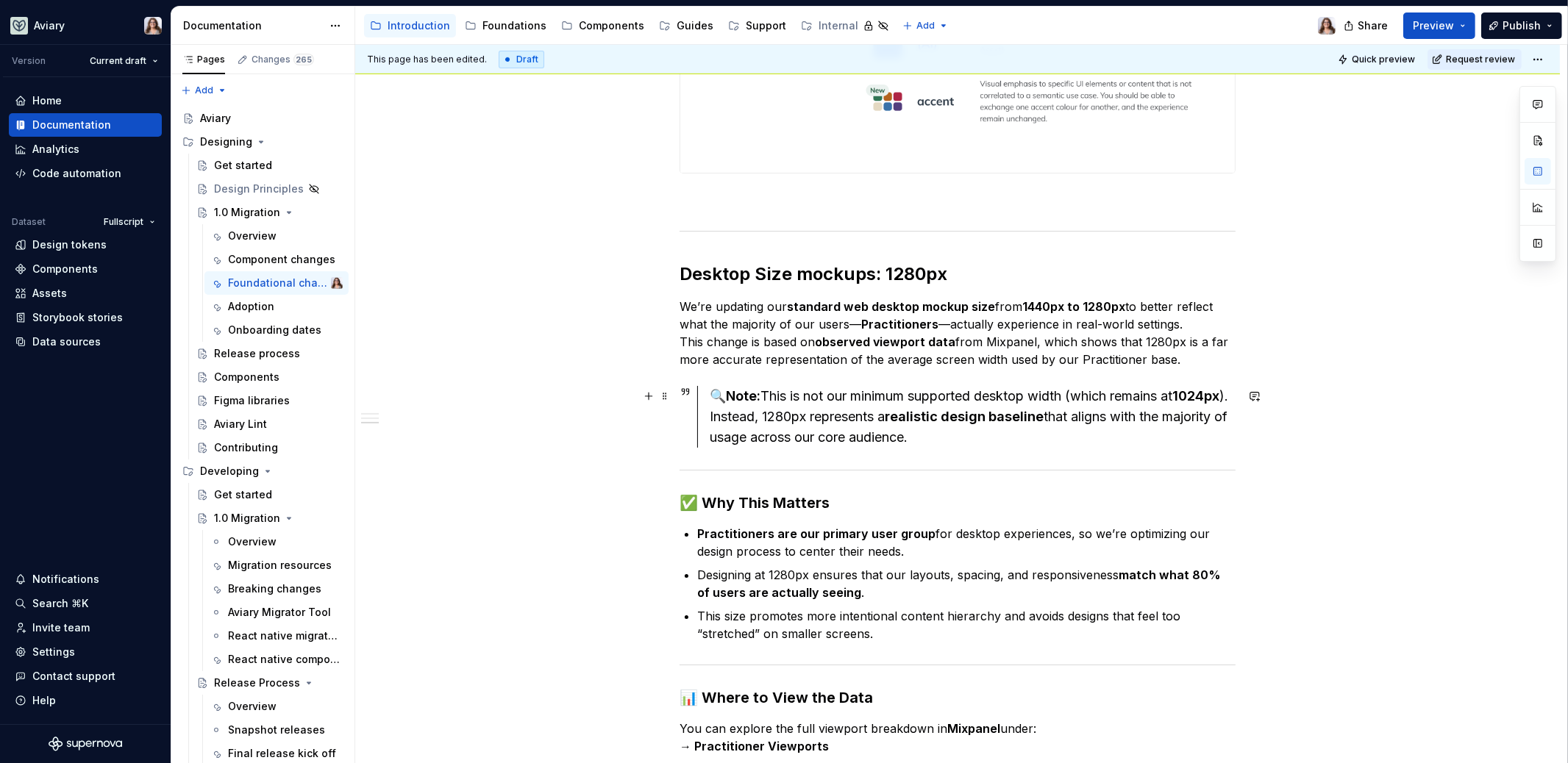
click at [710, 395] on div "🔍 Note: This is not our minimum supported desktop width (which remains at 1024p…" at bounding box center [972, 416] width 526 height 62
click at [1542, 172] on button "button" at bounding box center [1538, 171] width 27 height 27
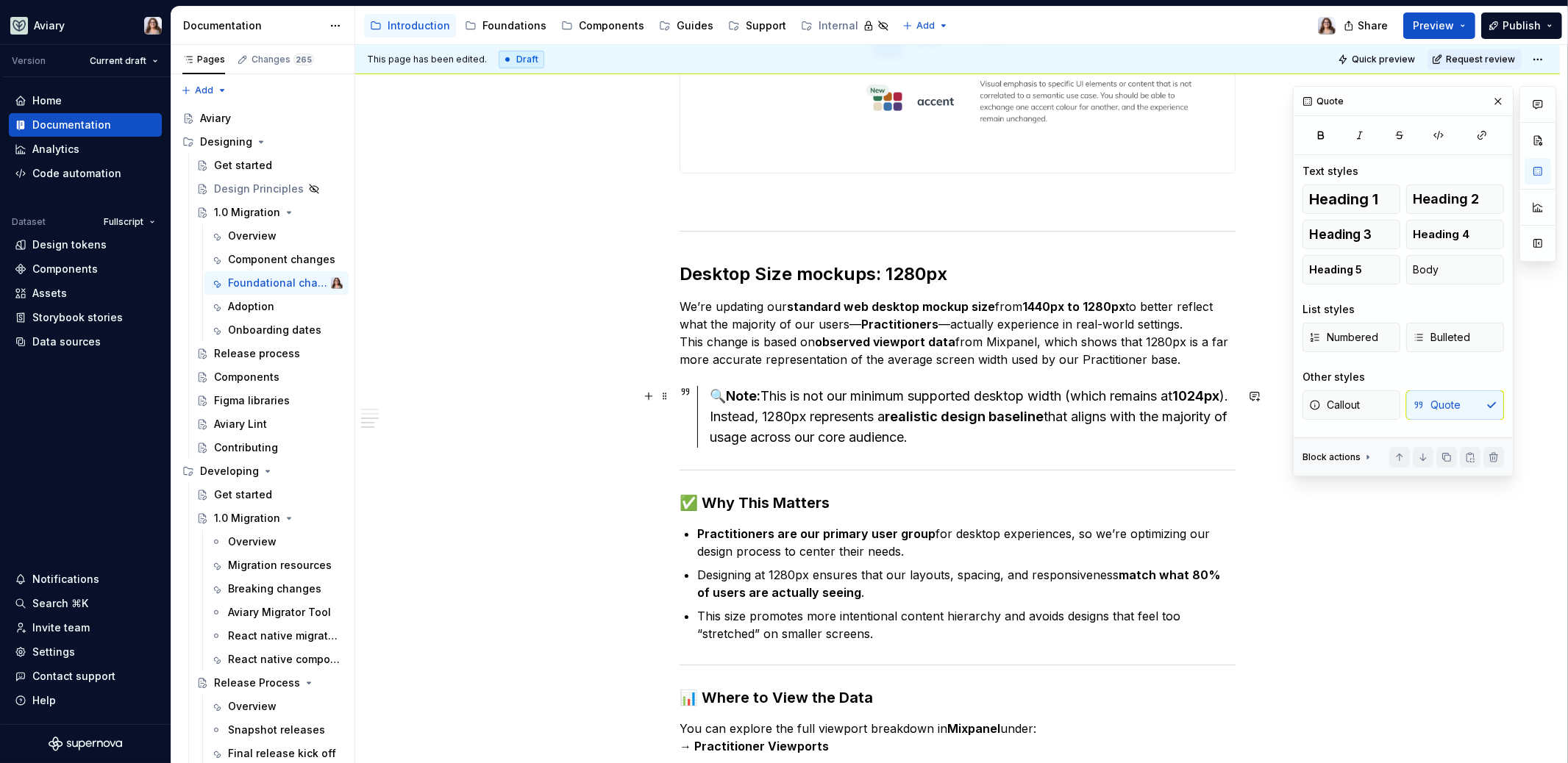
click at [1448, 411] on div "Callout Quote" at bounding box center [1404, 405] width 202 height 29
click at [1435, 269] on span "Body" at bounding box center [1426, 270] width 26 height 15
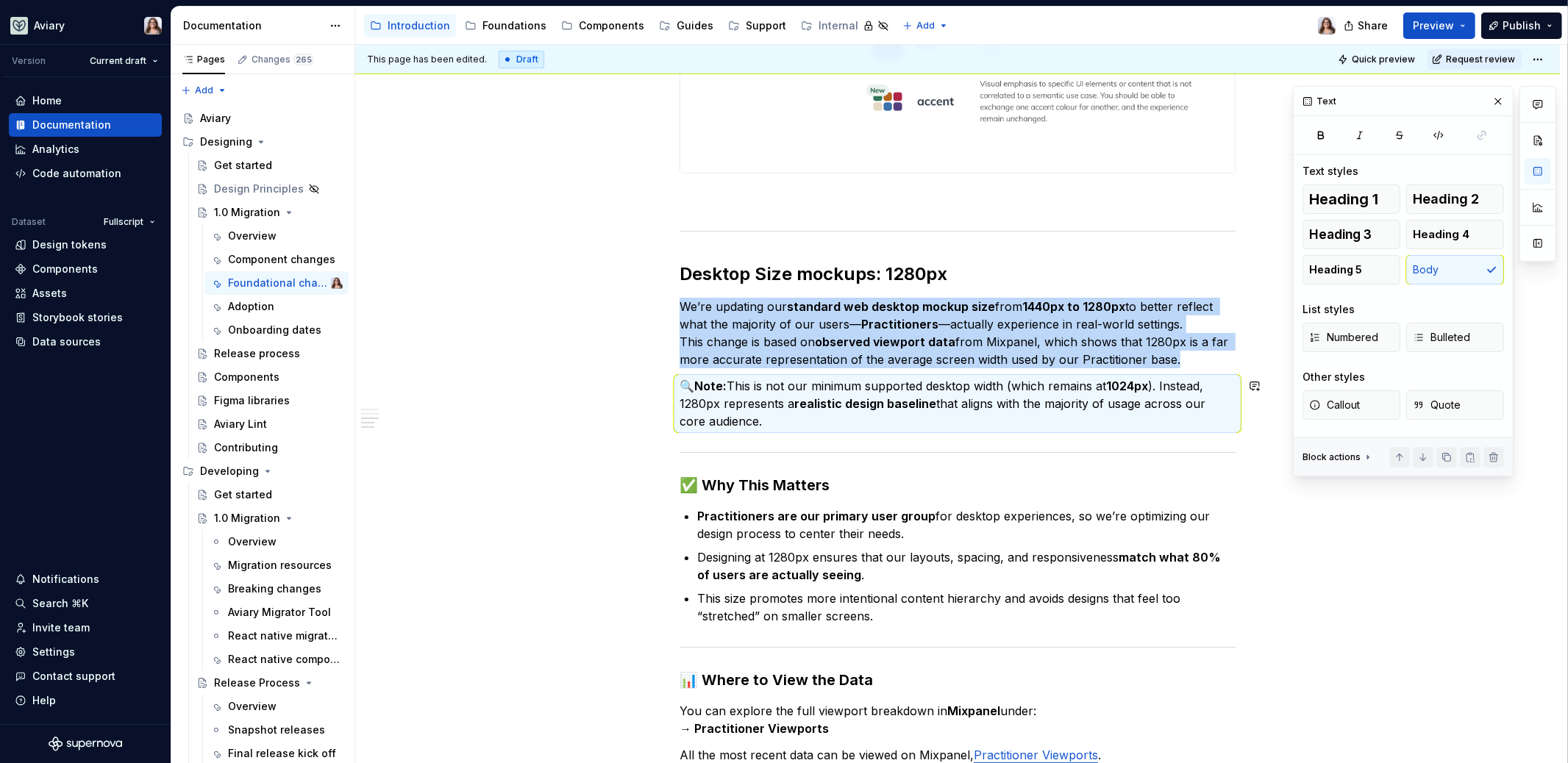
click at [769, 430] on p "🔍 Note: This is not our minimum supported desktop width (which remains at 1024p…" at bounding box center [957, 403] width 556 height 53
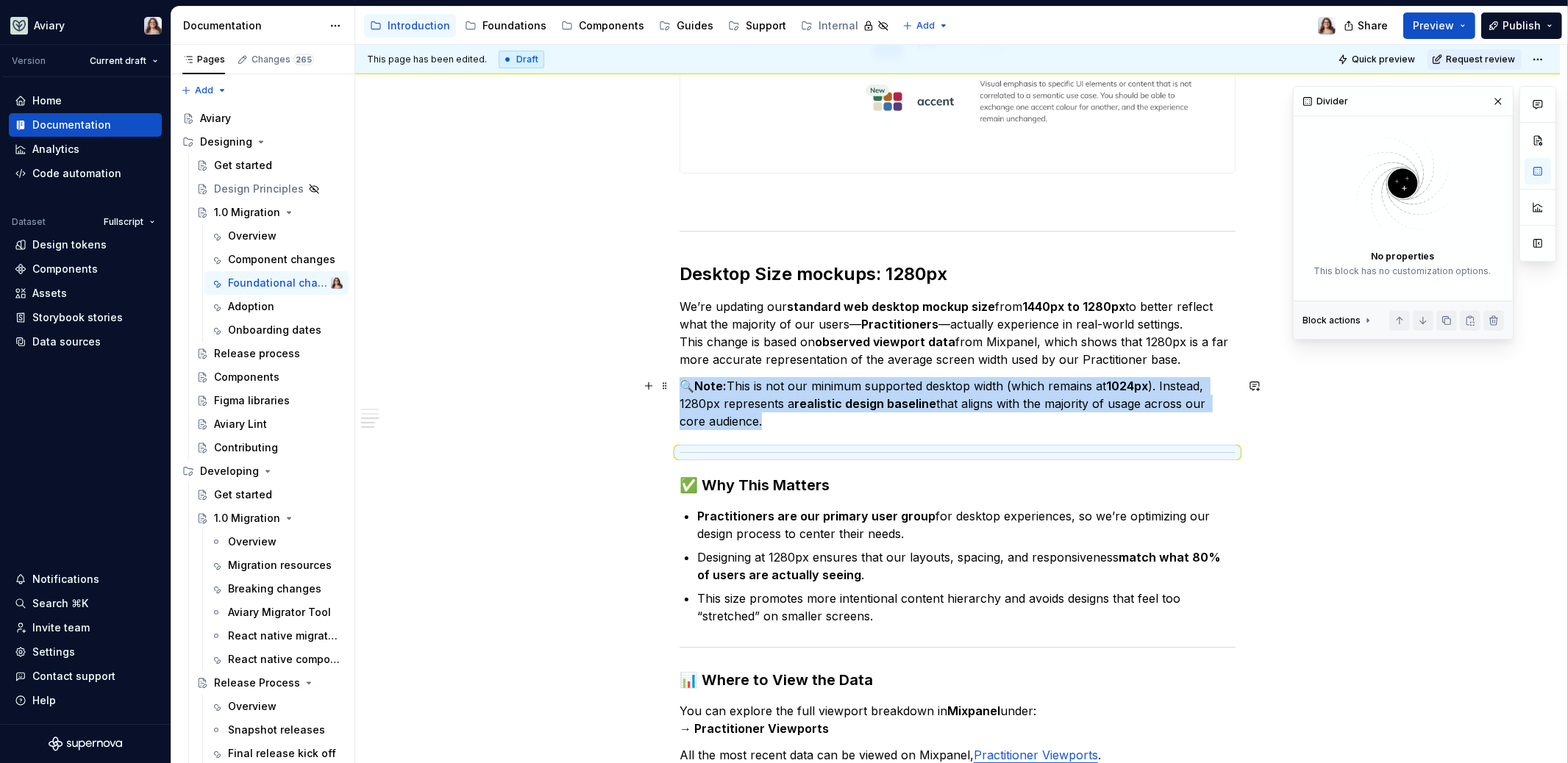
click at [751, 429] on div "Libraries Many libraries from DS4 have been consolidated, for example: Visual A…" at bounding box center [957, 144] width 556 height 2283
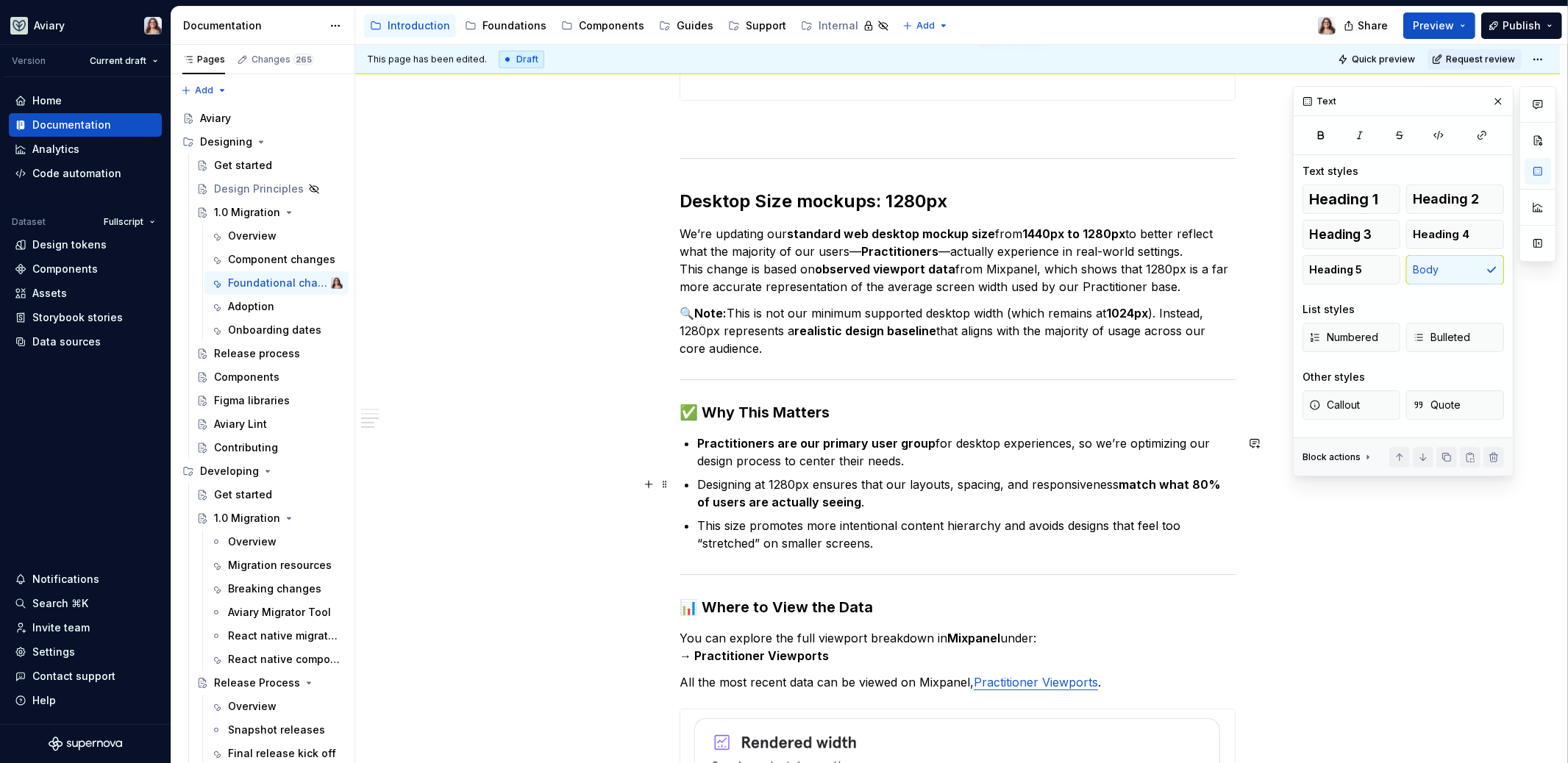
scroll to position [1366, 0]
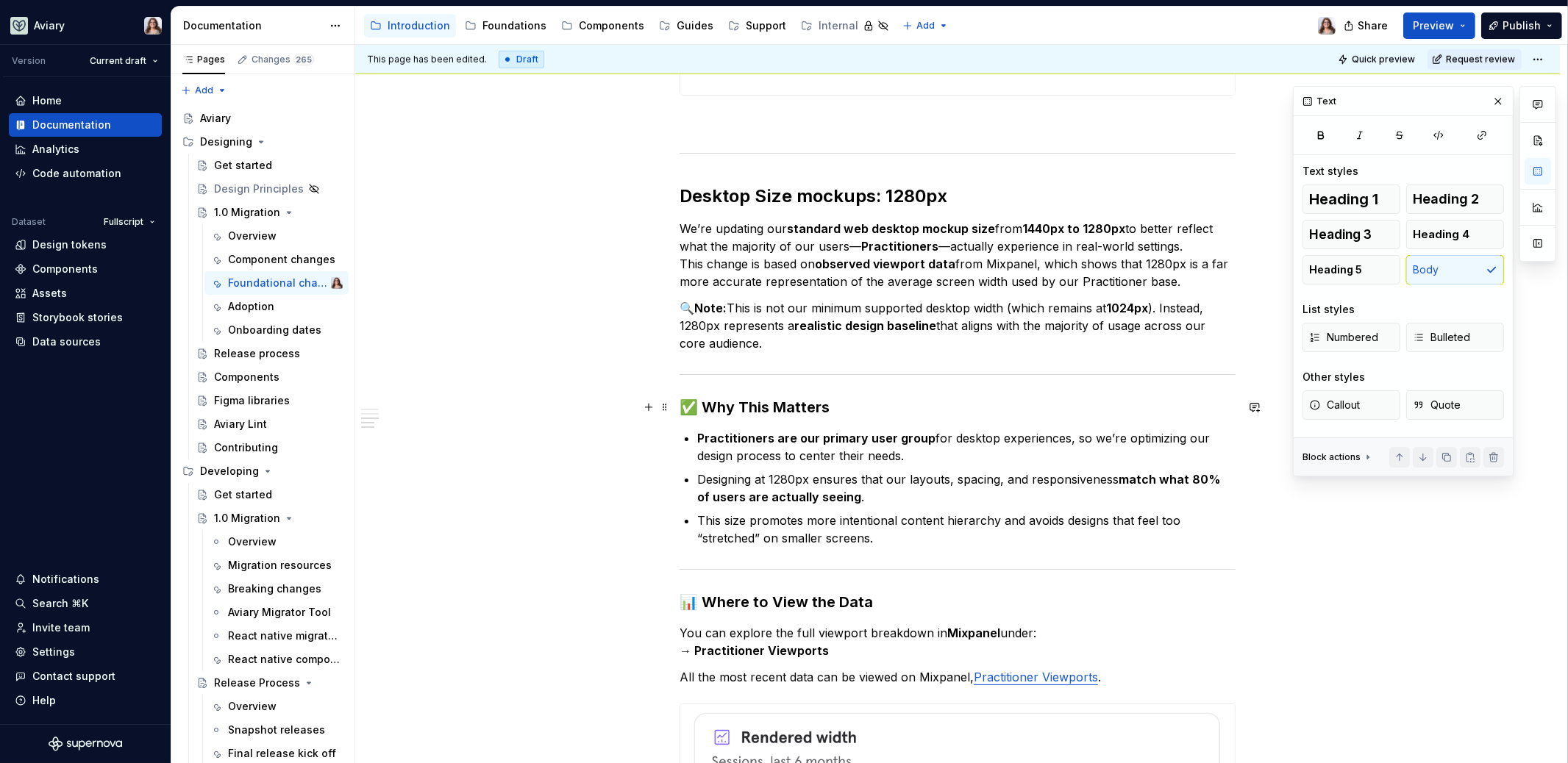
click at [697, 404] on h3 "✅ Why This Matters" at bounding box center [957, 407] width 556 height 20
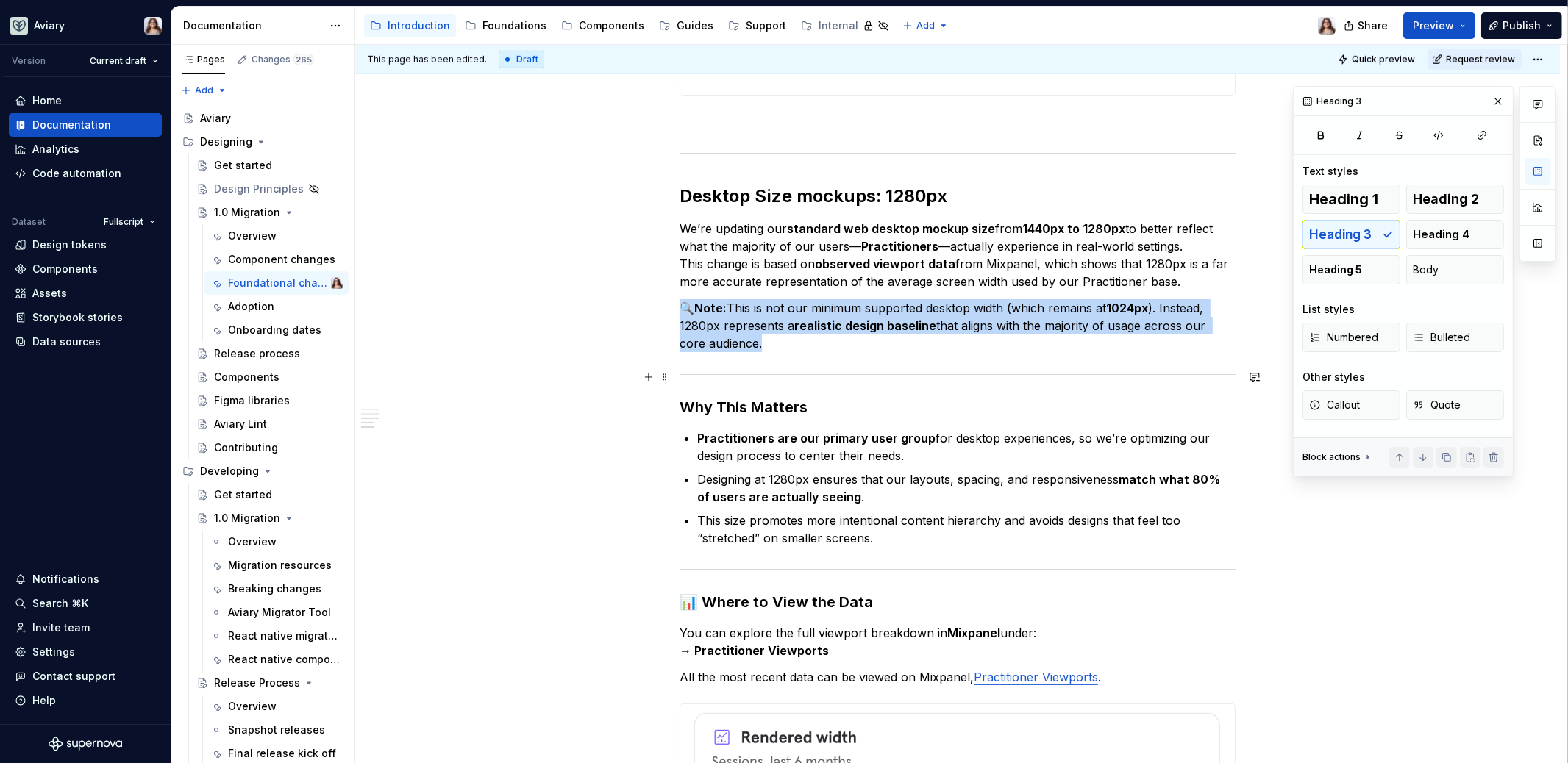
click at [732, 373] on div at bounding box center [957, 375] width 556 height 10
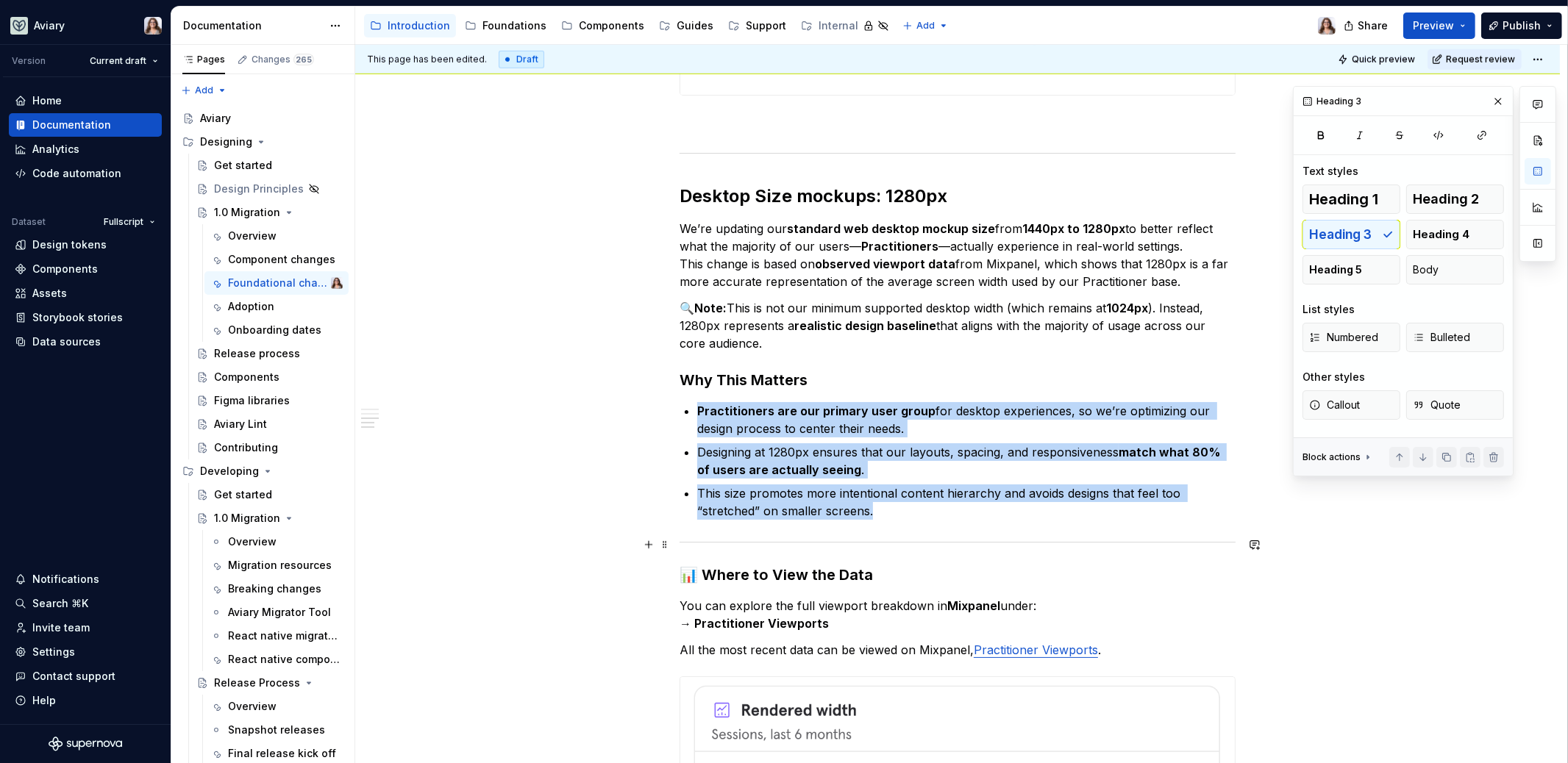
click at [737, 542] on div at bounding box center [957, 543] width 556 height 10
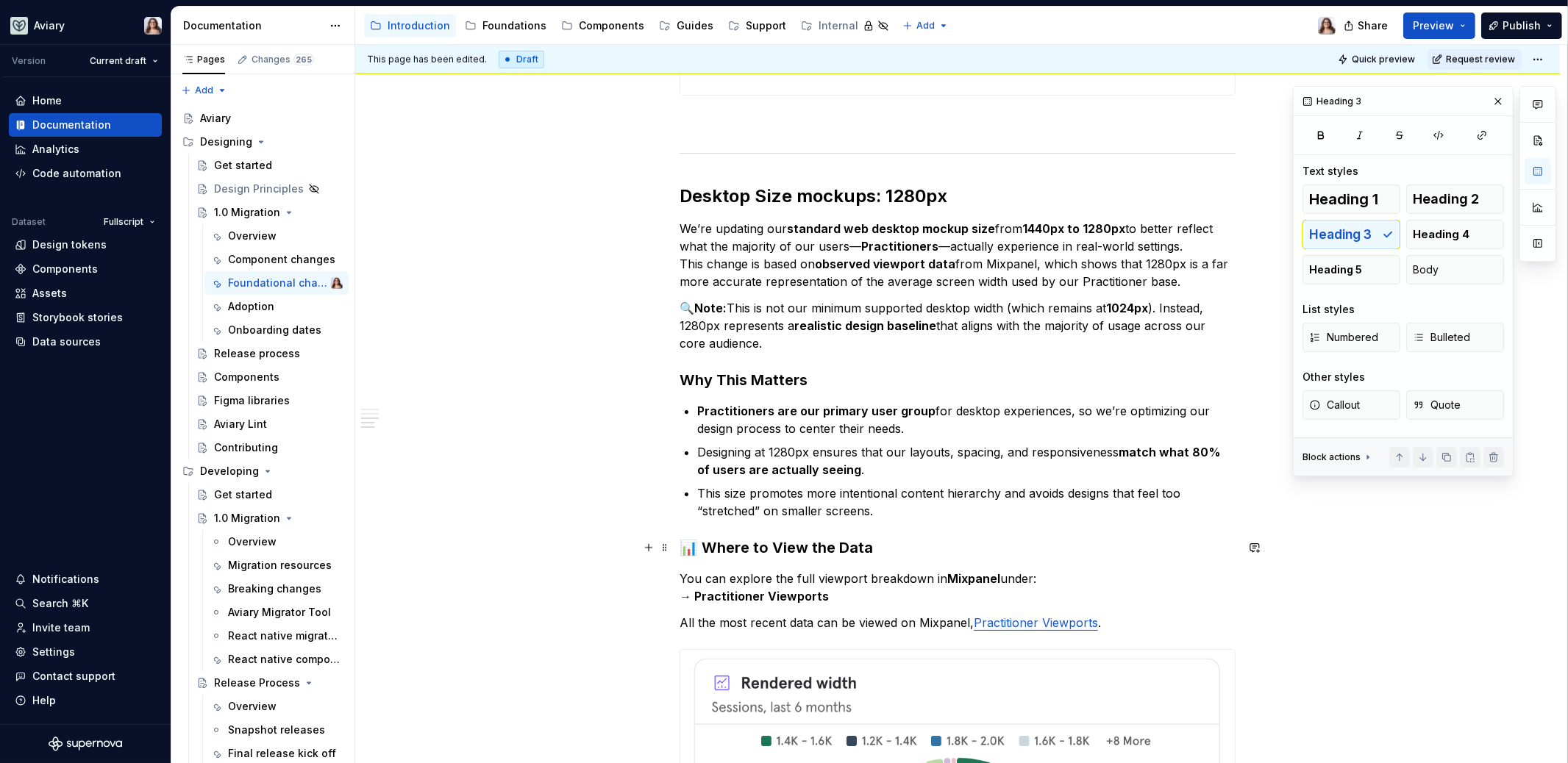
click at [700, 543] on h3 "📊 Where to View the Data" at bounding box center [957, 547] width 556 height 20
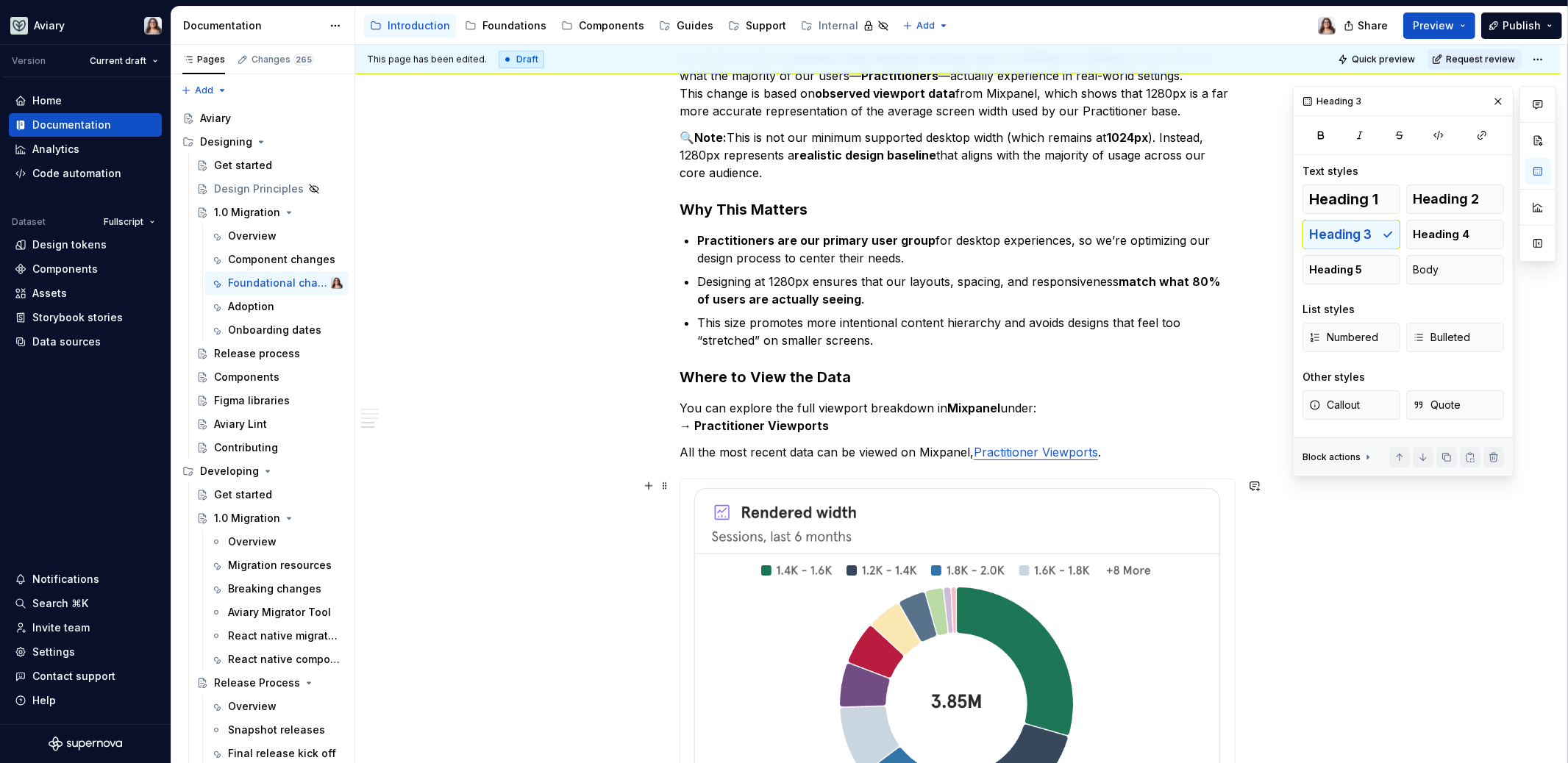
scroll to position [1538, 0]
click at [862, 417] on p "You can explore the full viewport breakdown in Mixpanel under: → Practitioner V…" at bounding box center [957, 415] width 556 height 35
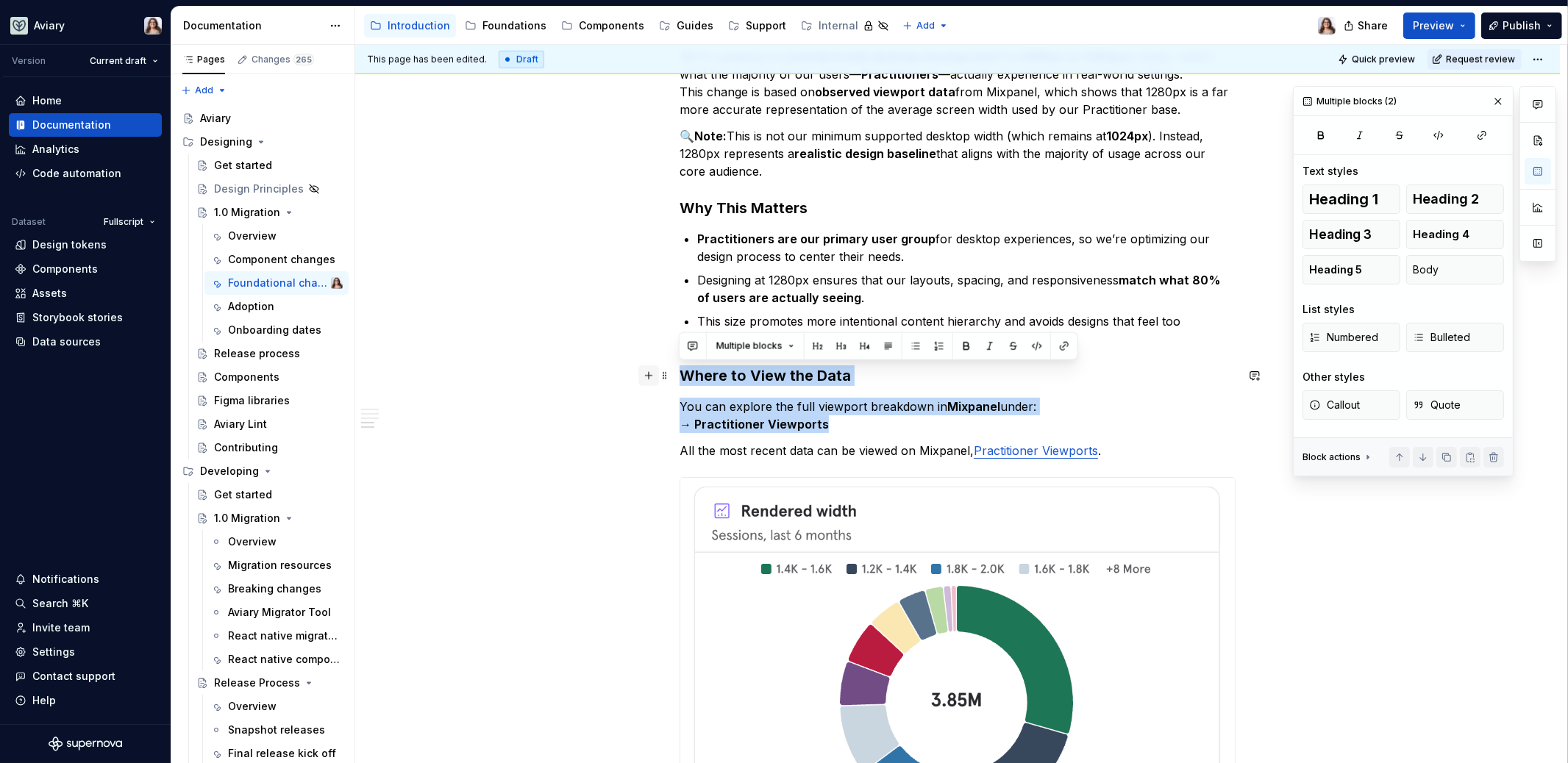
drag, startPoint x: 850, startPoint y: 421, endPoint x: 644, endPoint y: 367, distance: 213.0
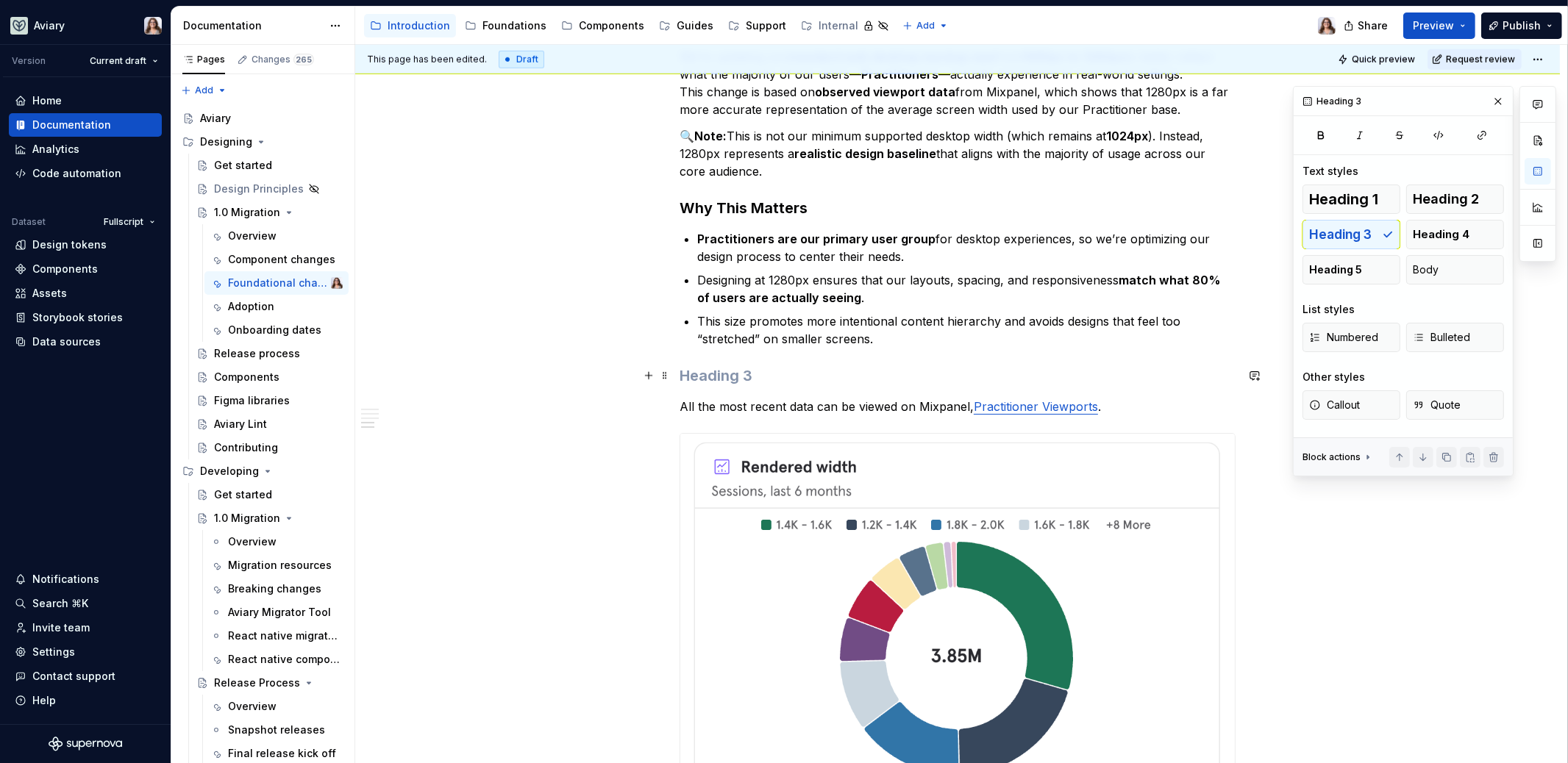
click at [736, 377] on h3 at bounding box center [957, 375] width 556 height 20
click at [723, 382] on h3 at bounding box center [957, 375] width 556 height 20
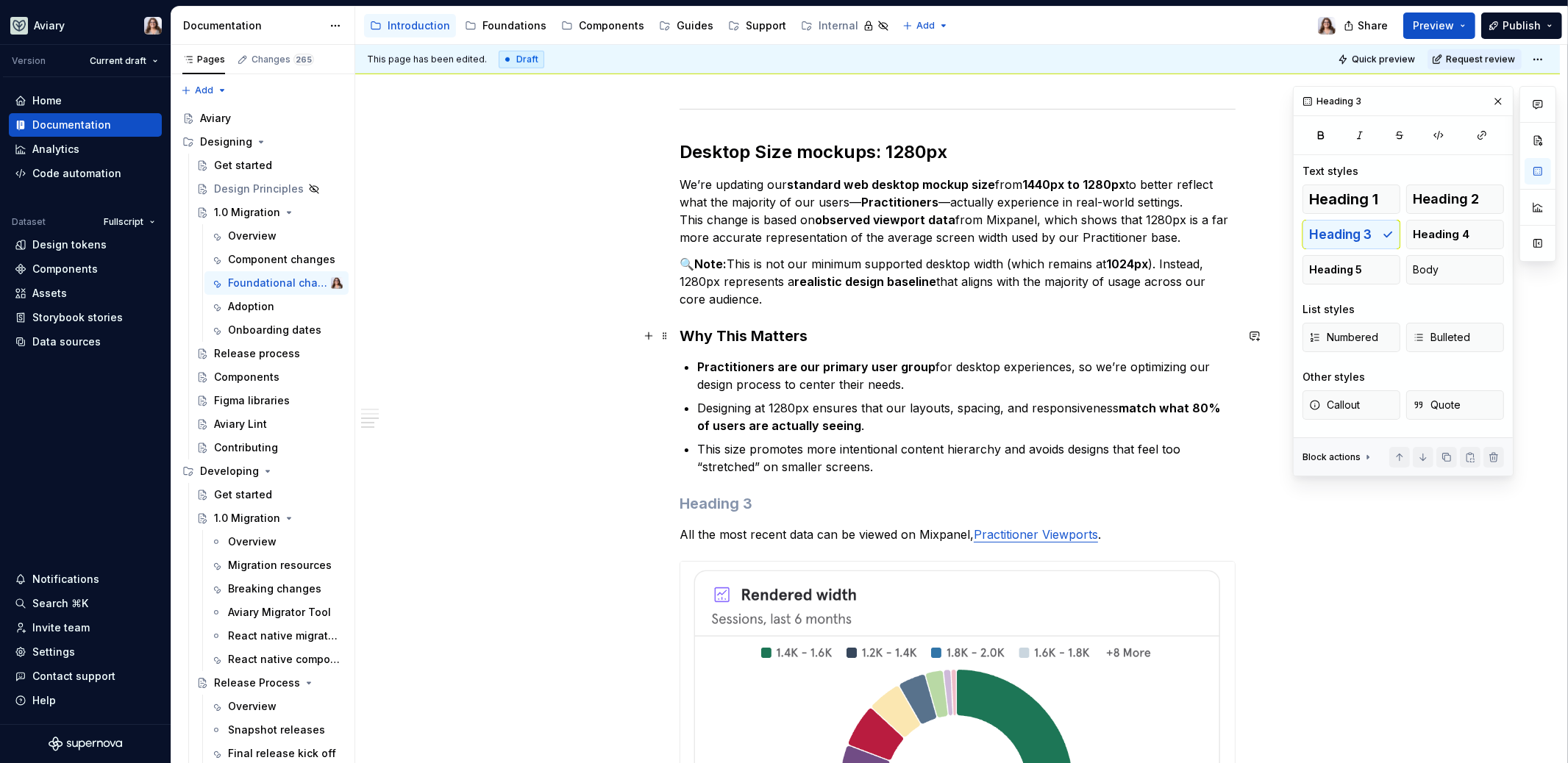
scroll to position [1411, 0]
click at [815, 325] on h3 "Why This Matters" at bounding box center [957, 334] width 556 height 20
click at [788, 304] on p "🔍 Note: This is not our minimum supported desktop width (which remains at 1024p…" at bounding box center [957, 280] width 556 height 53
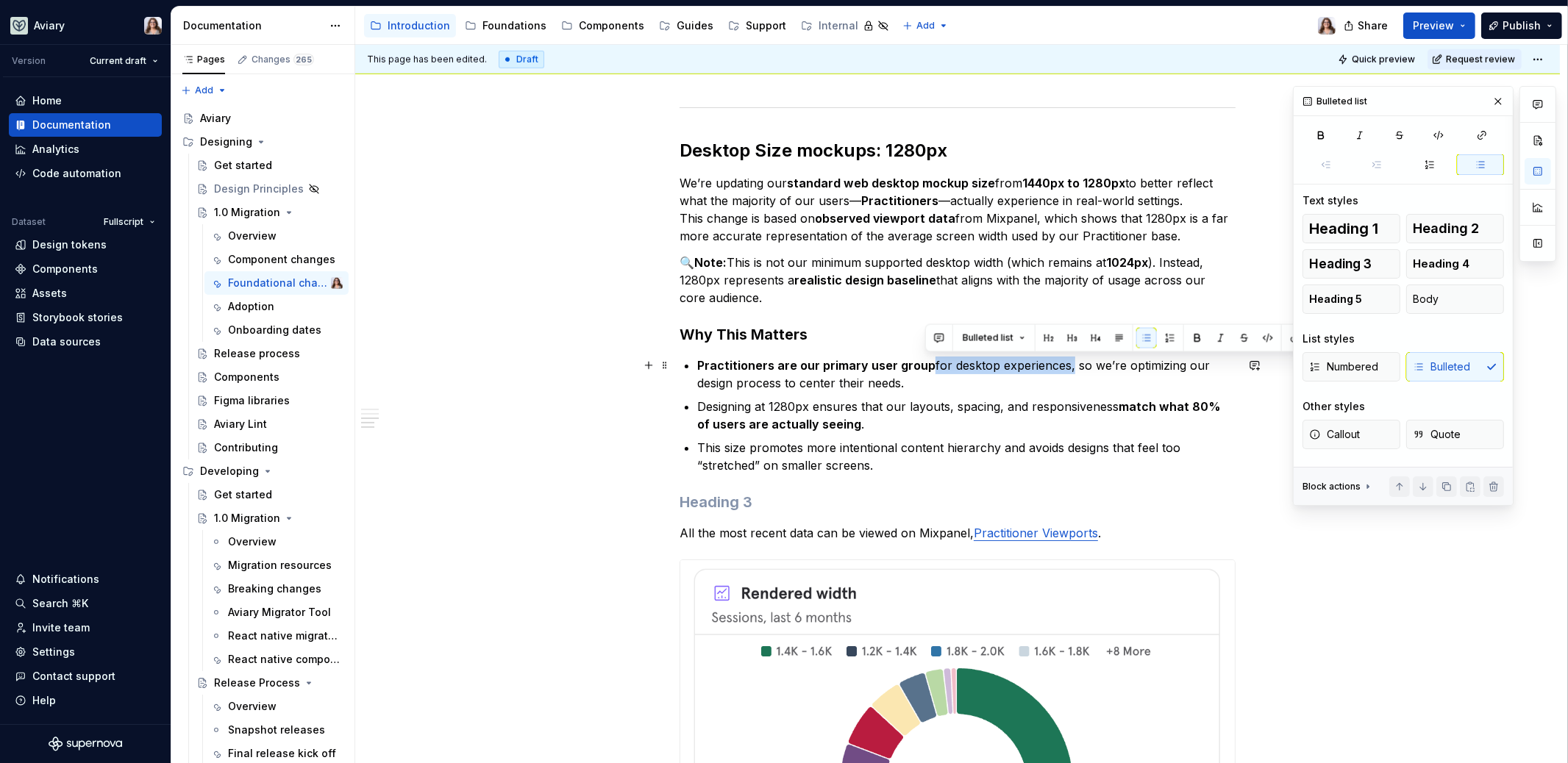
drag, startPoint x: 1062, startPoint y: 365, endPoint x: 927, endPoint y: 364, distance: 135.0
click at [927, 364] on p "Practitioners are our primary user group for desktop experiences, so we’re opti…" at bounding box center [967, 373] width 539 height 35
click at [976, 386] on p "Practitioners are our primary user group for desktop experiences , so we’re opt…" at bounding box center [967, 373] width 539 height 35
click at [878, 464] on p "This size promotes more intentional content hierarchy and avoids designs that f…" at bounding box center [967, 456] width 539 height 35
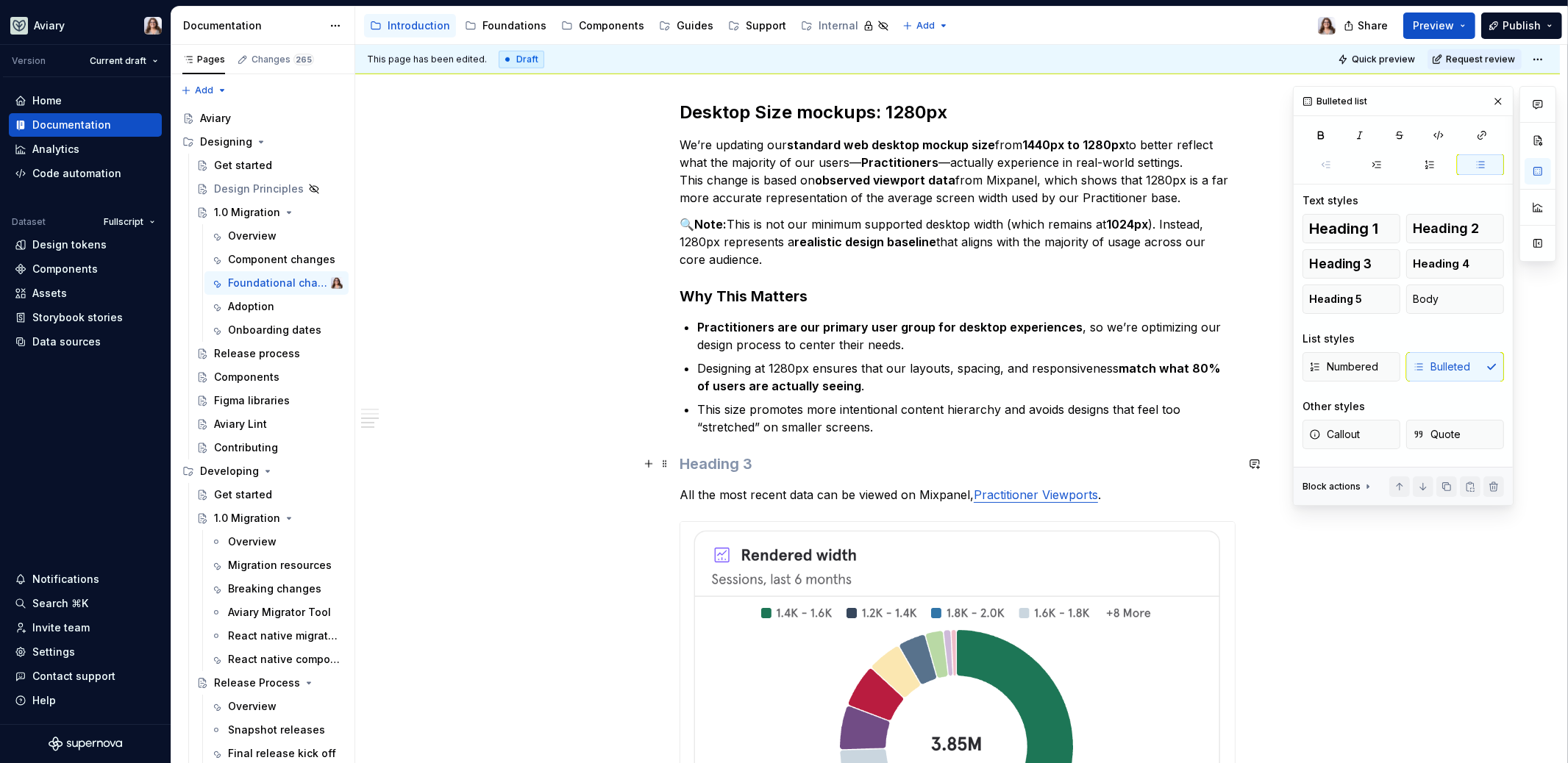
click at [685, 469] on h3 at bounding box center [957, 464] width 556 height 20
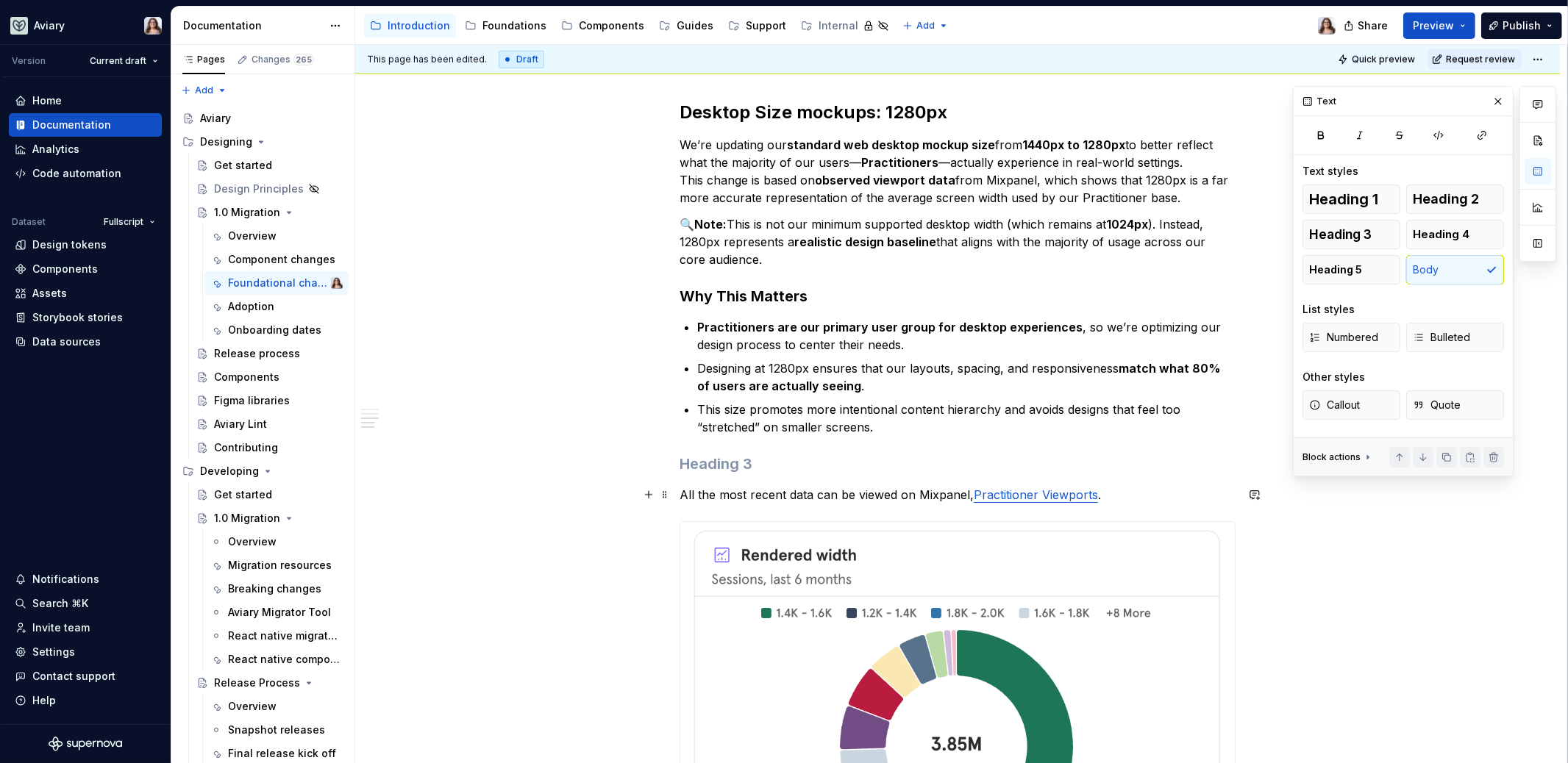
click at [679, 489] on p "All the most recent data can be viewed on Mixpanel, Practitioner Viewports ." at bounding box center [957, 495] width 556 height 18
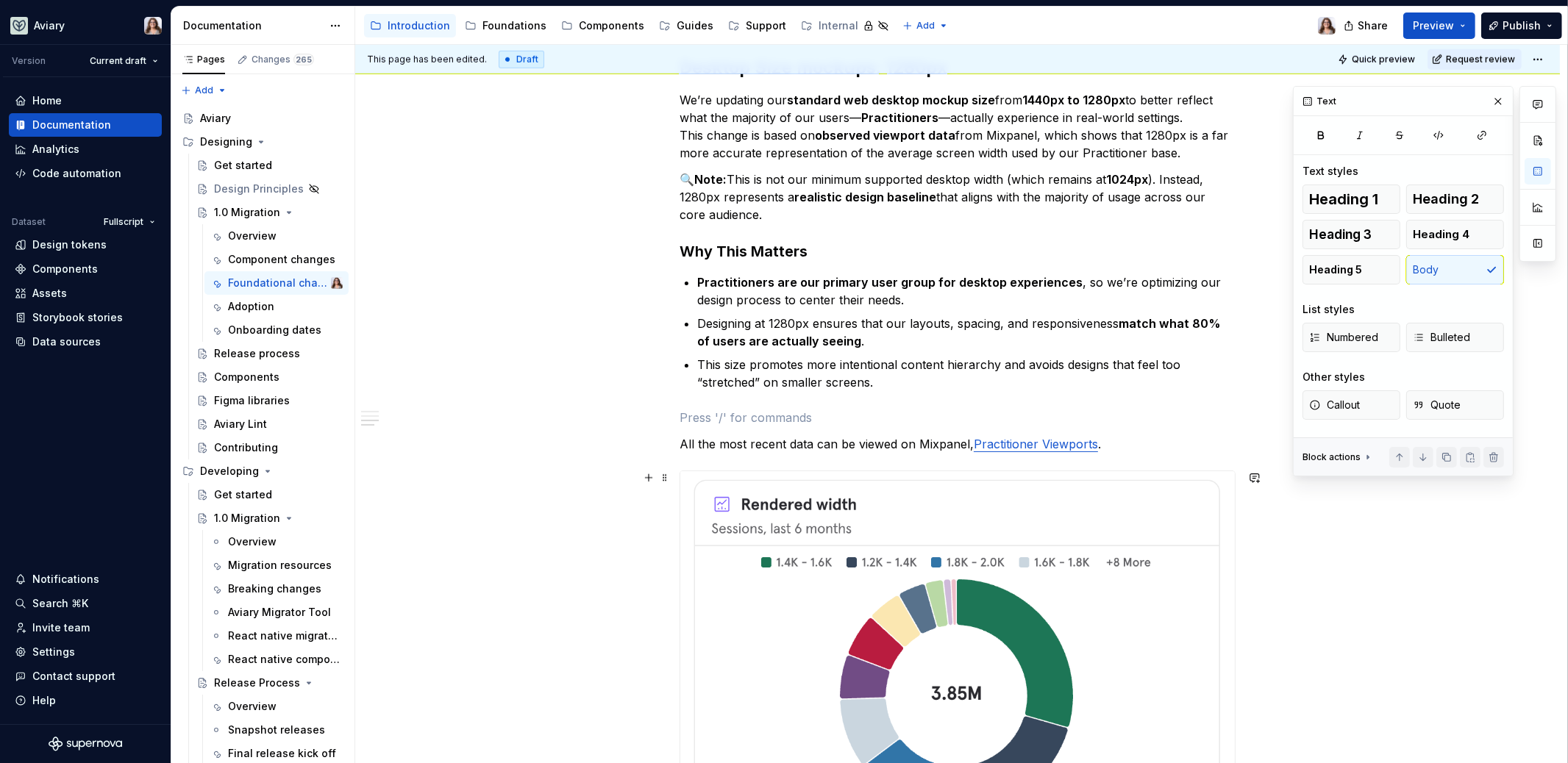
scroll to position [1502, 0]
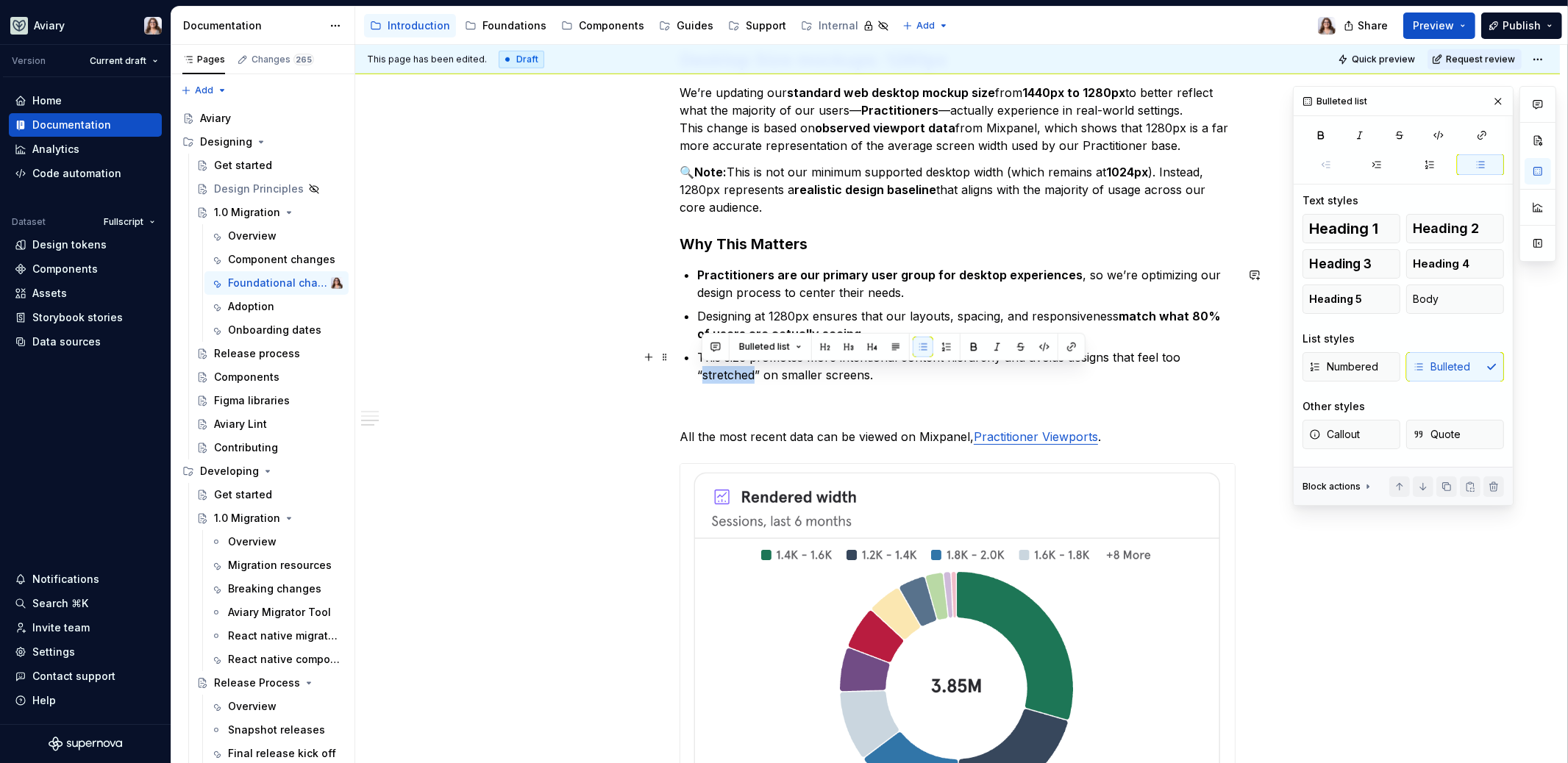
drag, startPoint x: 753, startPoint y: 376, endPoint x: 703, endPoint y: 376, distance: 50.0
click at [703, 376] on p "This size promotes more intentional content hierarchy and avoids designs that f…" at bounding box center [967, 365] width 539 height 35
click at [893, 379] on p "This size promotes more intentional content hierarchy and avoids designs that f…" at bounding box center [967, 365] width 539 height 35
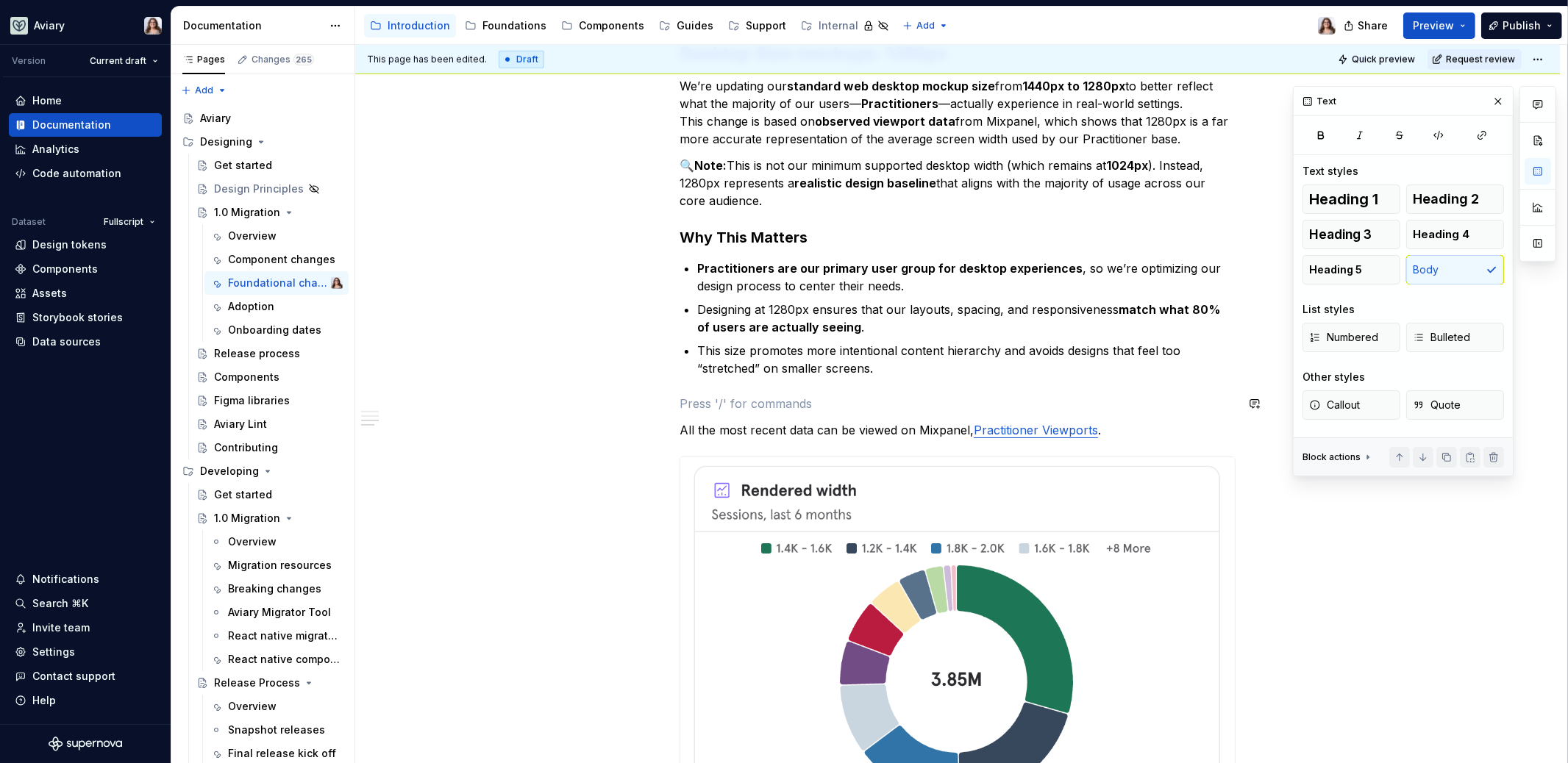
scroll to position [1481, 0]
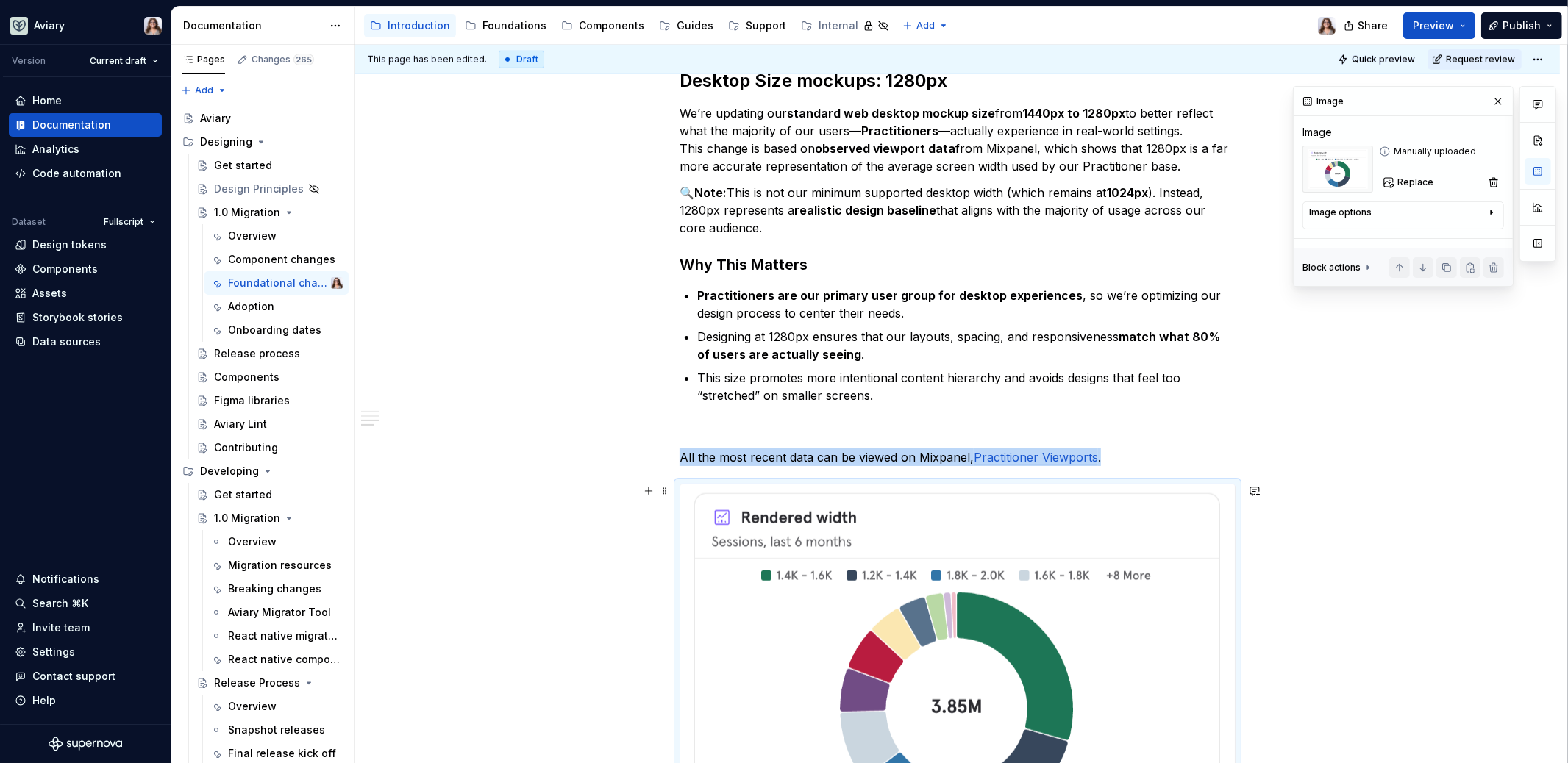
click at [873, 531] on img at bounding box center [957, 665] width 554 height 361
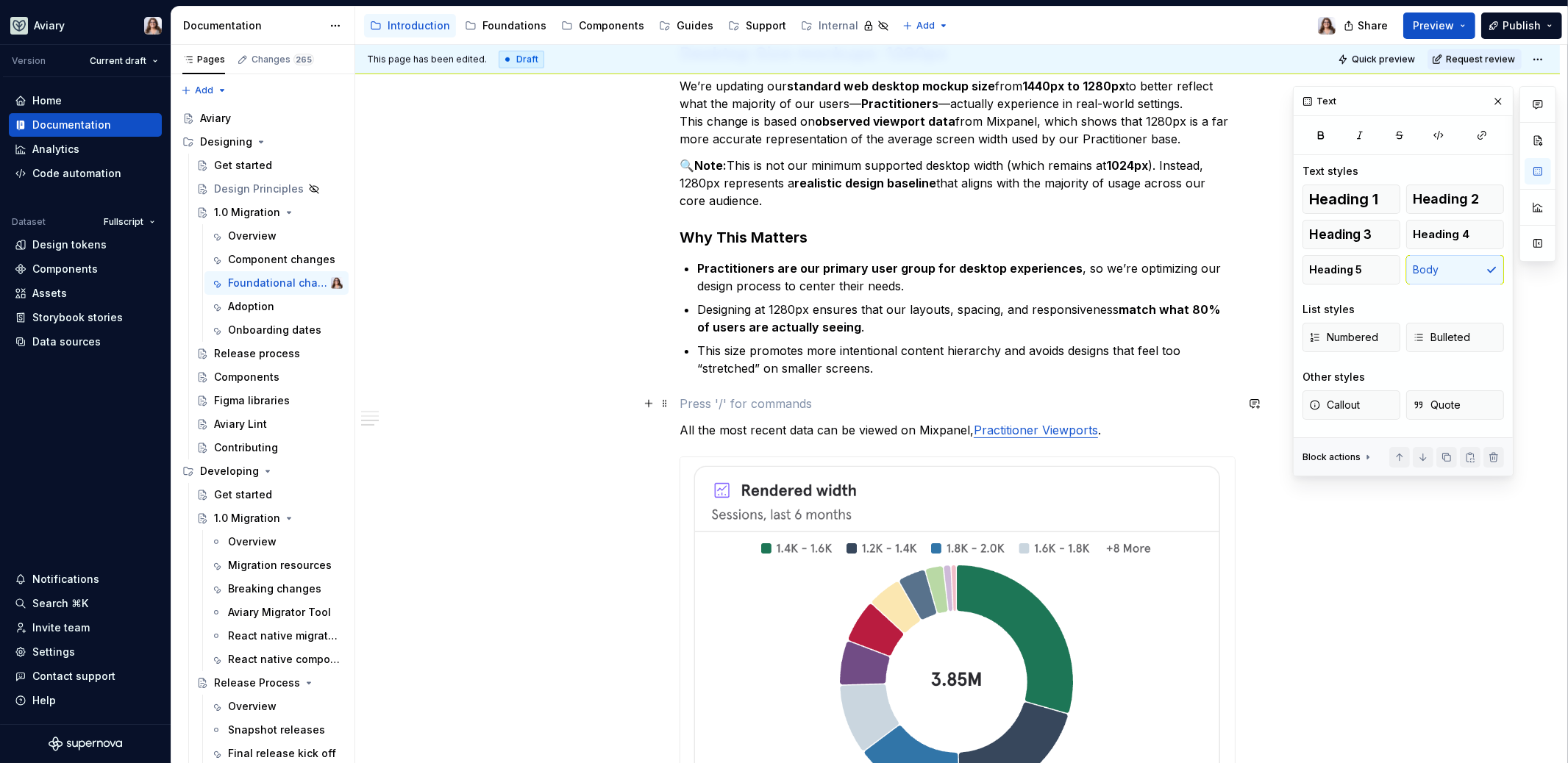
click at [1005, 401] on p at bounding box center [957, 403] width 556 height 18
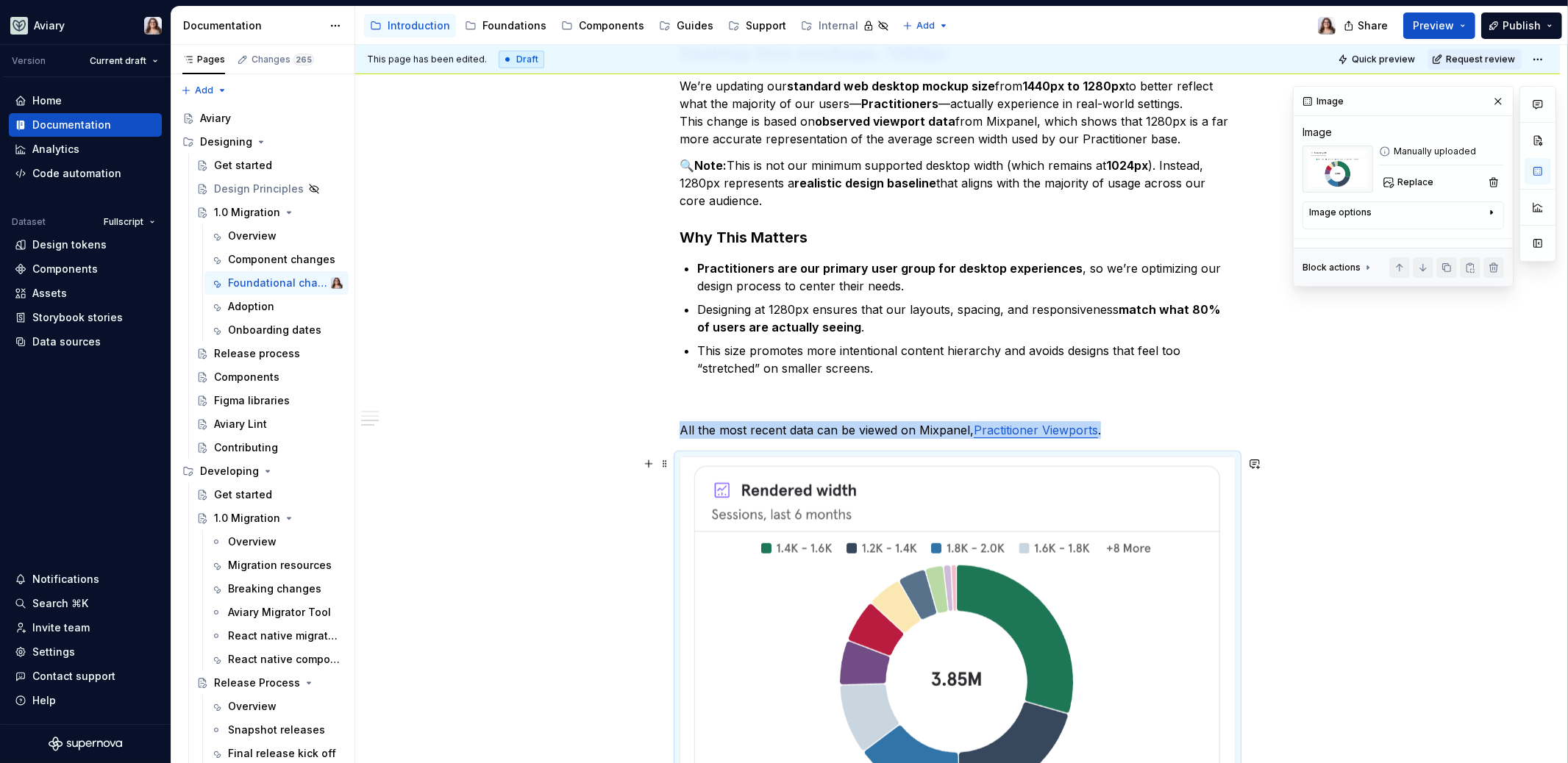
click at [792, 540] on img at bounding box center [957, 638] width 554 height 361
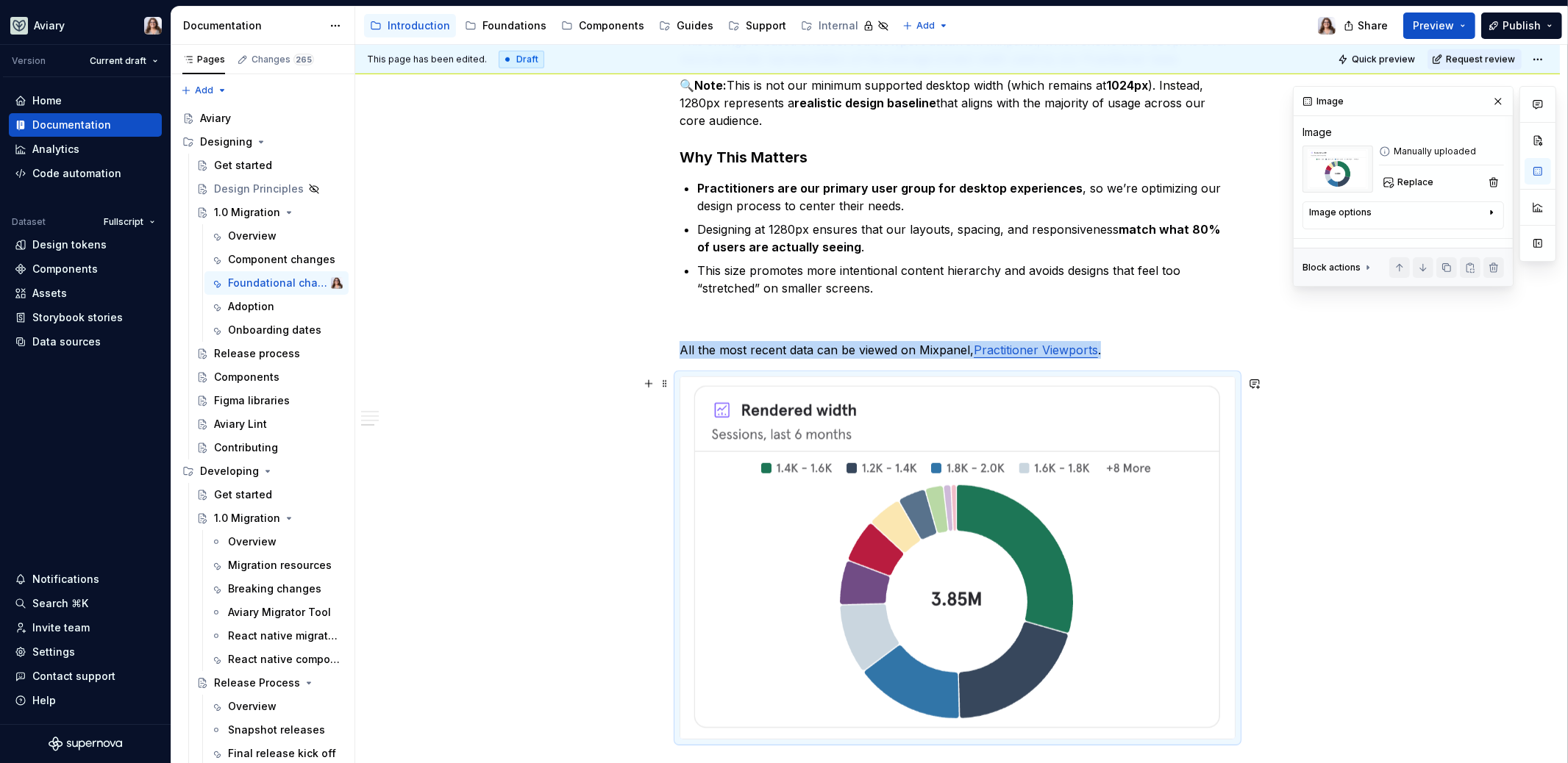
scroll to position [1613, 0]
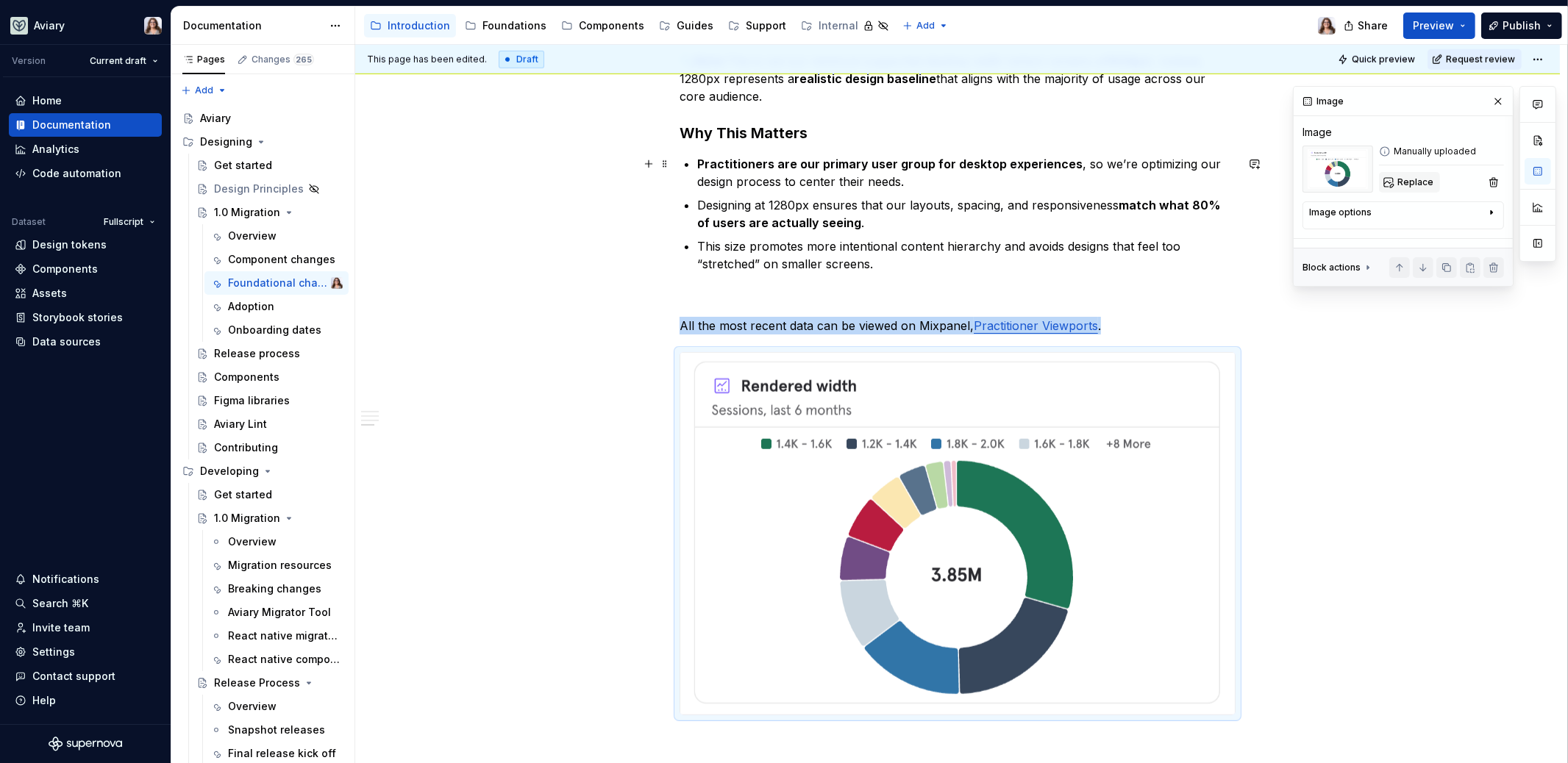
click at [1408, 179] on span "Replace" at bounding box center [1415, 182] width 36 height 11
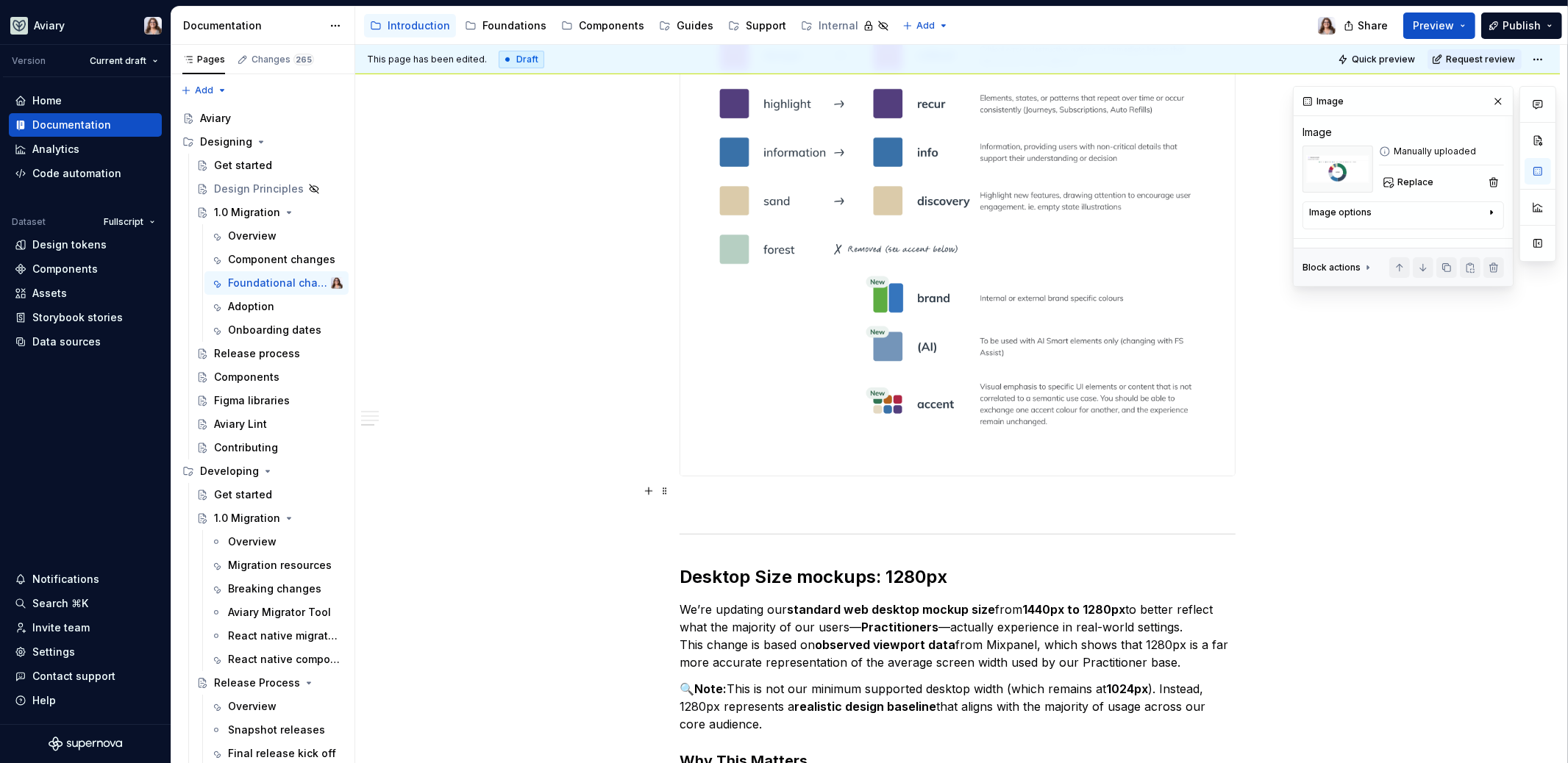
scroll to position [1602, 0]
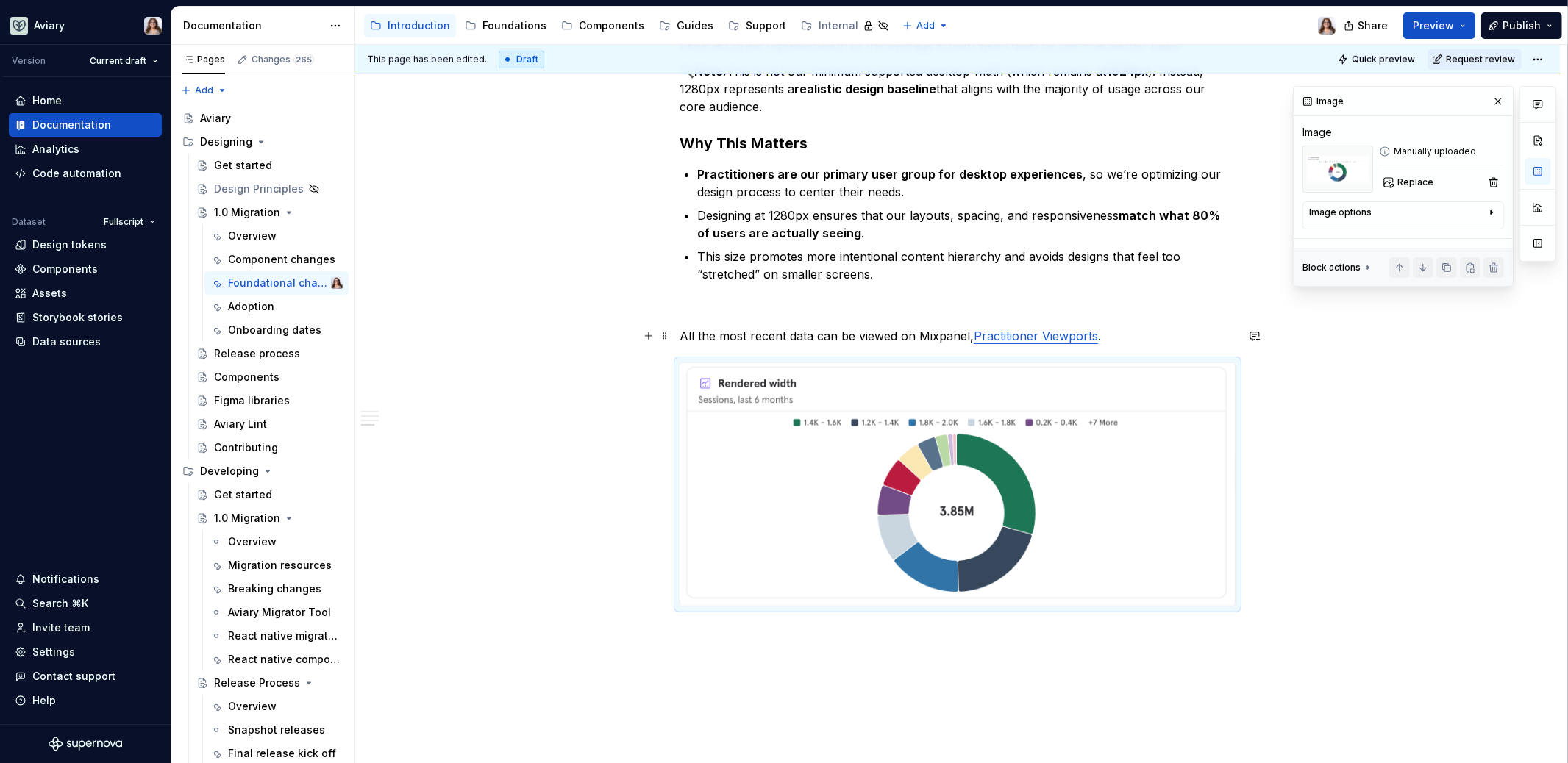
click at [1131, 327] on p "All the most recent data can be viewed on Mixpanel, Practitioner Viewports ." at bounding box center [957, 336] width 556 height 18
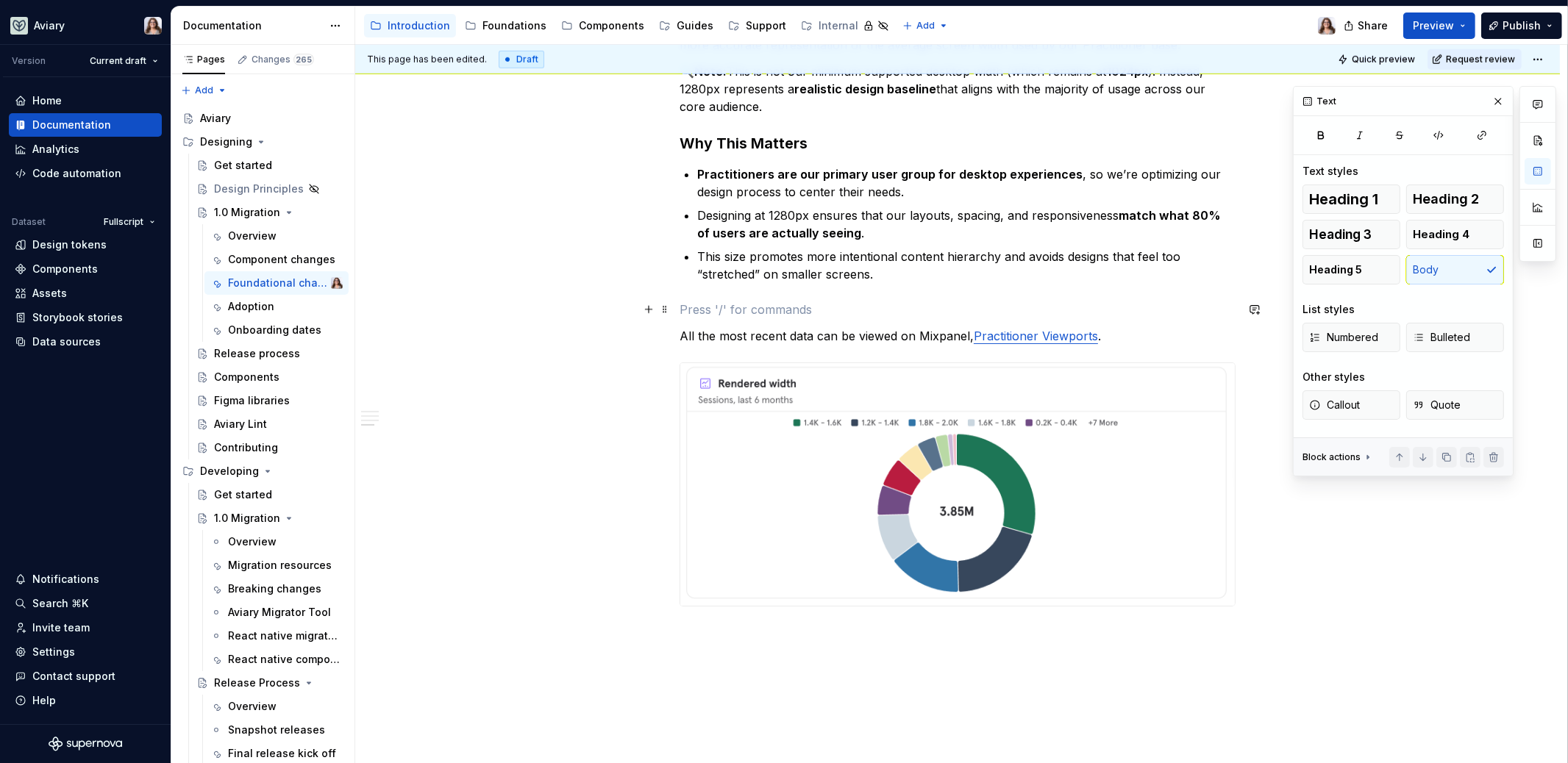
click at [784, 302] on p at bounding box center [957, 310] width 556 height 18
click at [898, 273] on p "This size promotes more intentional content hierarchy and avoids designs that f…" at bounding box center [967, 265] width 539 height 35
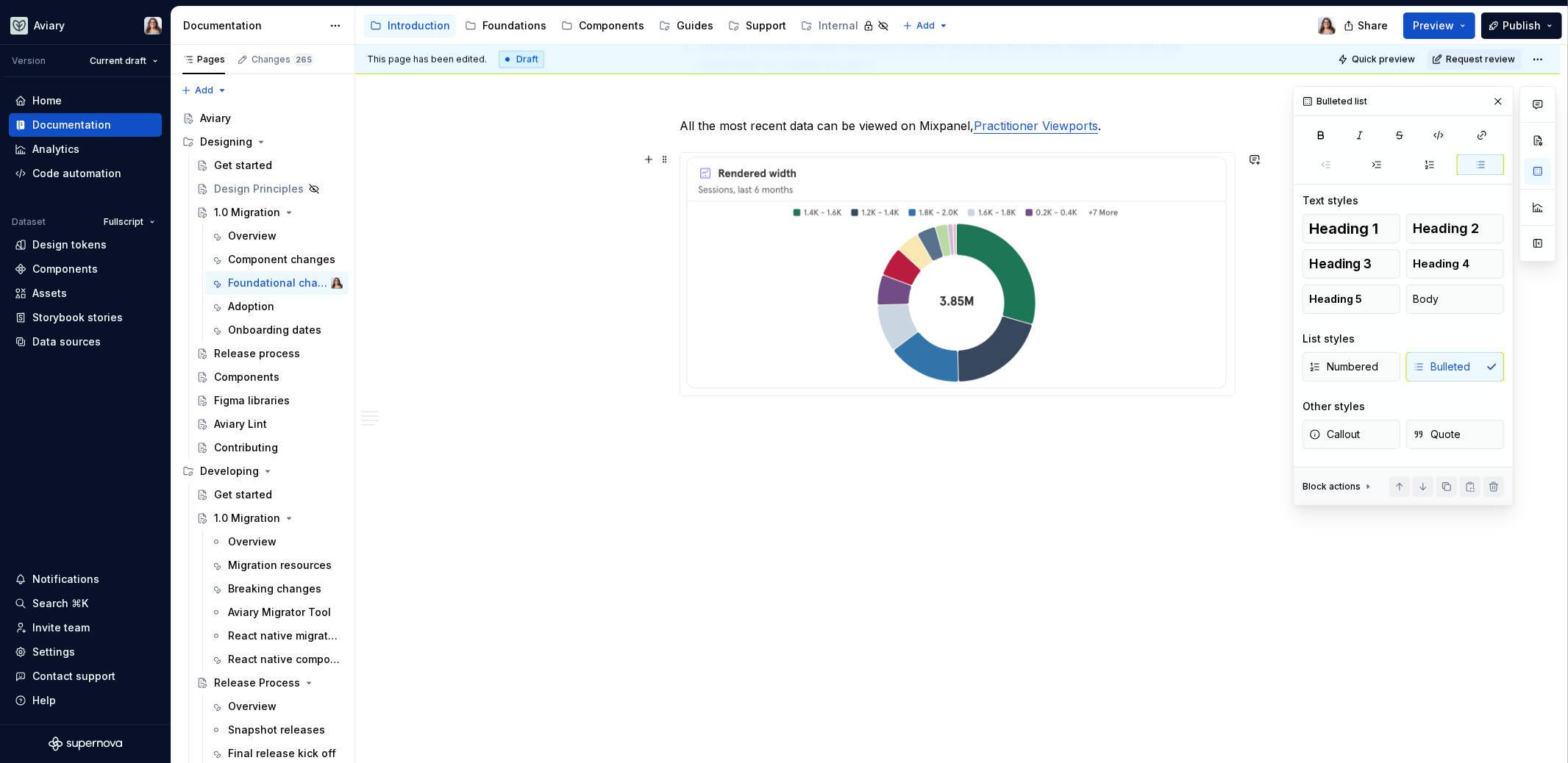
scroll to position [1829, 0]
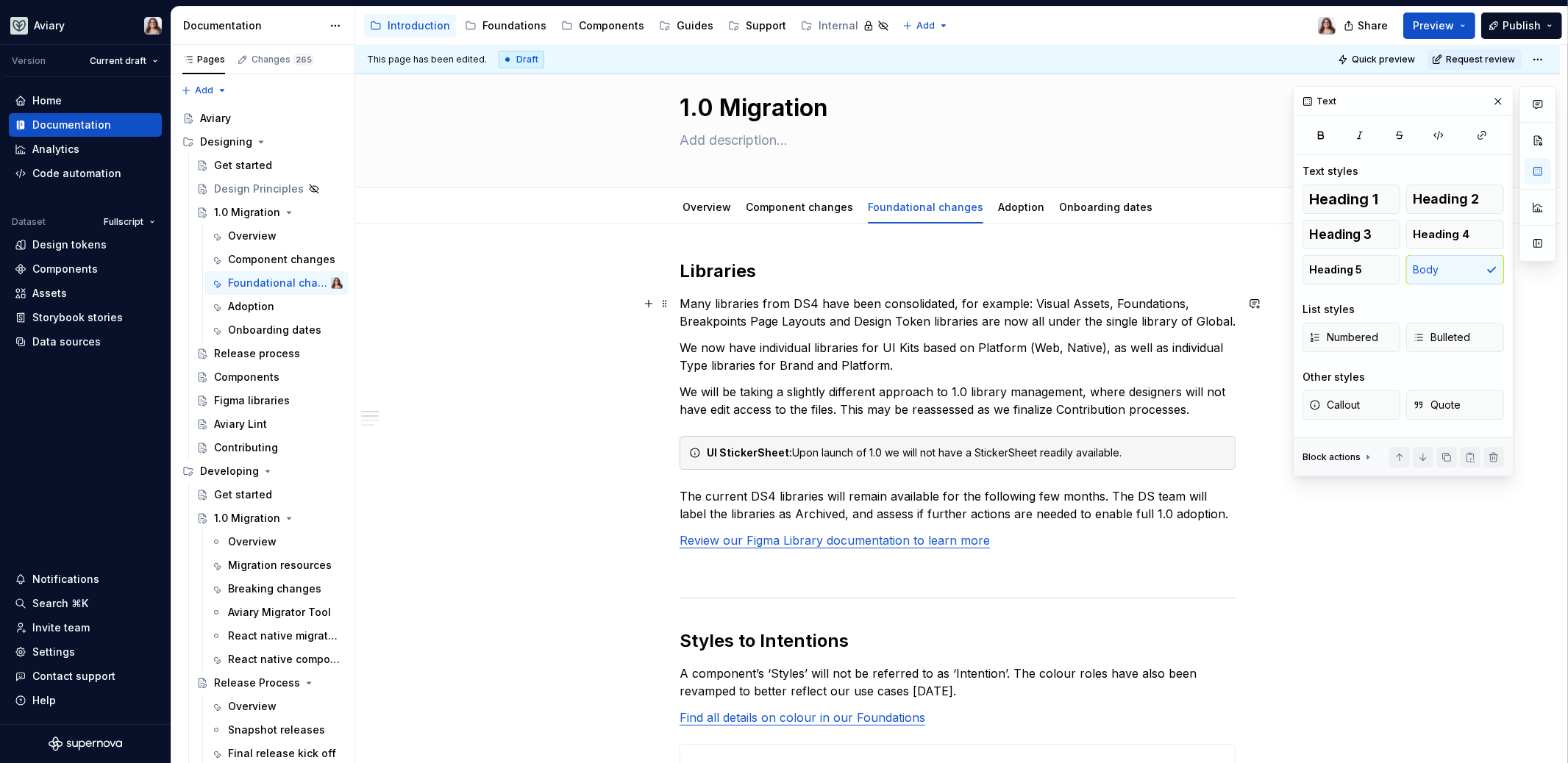
scroll to position [247, 0]
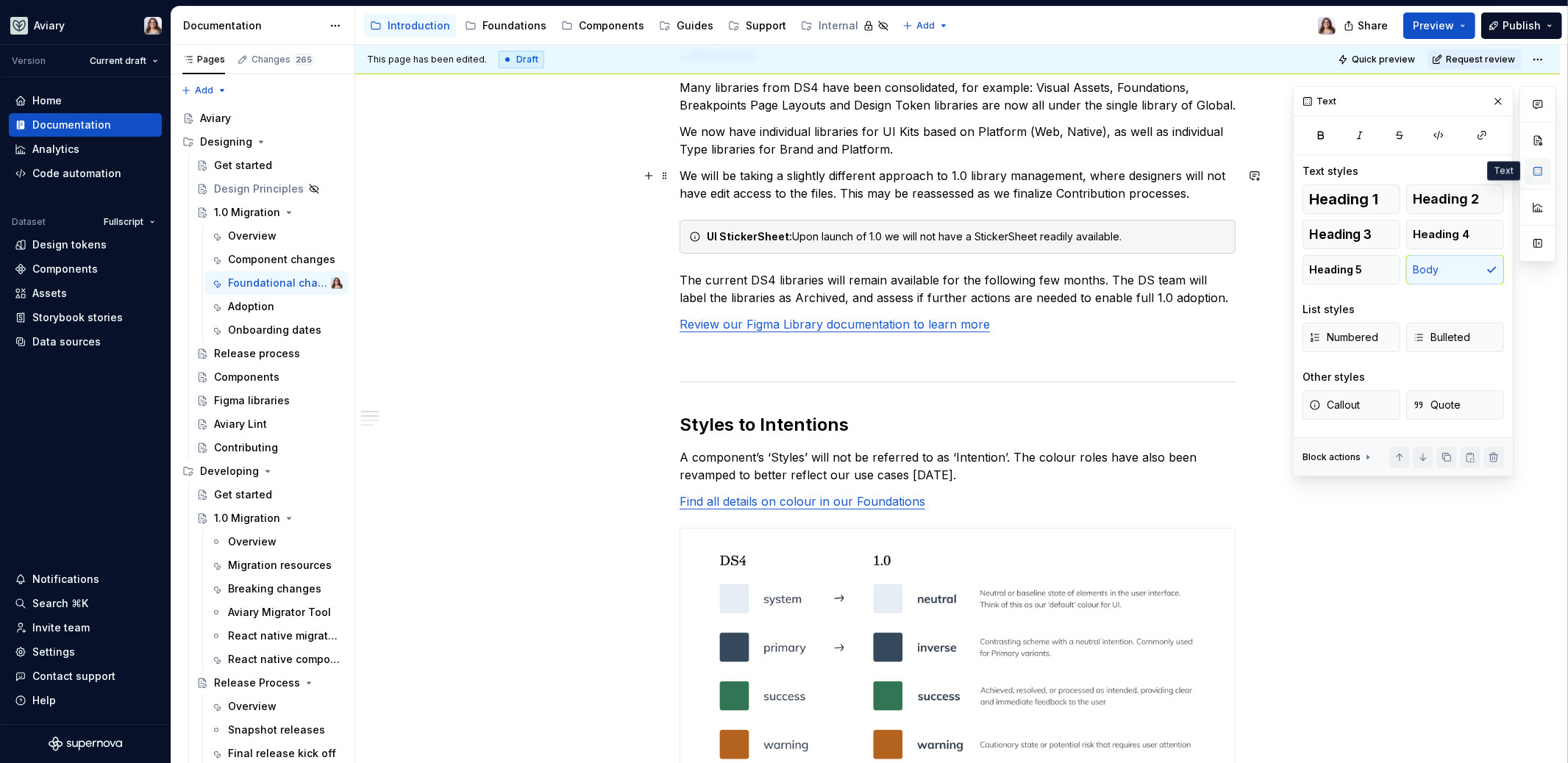
click at [1545, 170] on button "button" at bounding box center [1538, 171] width 27 height 27
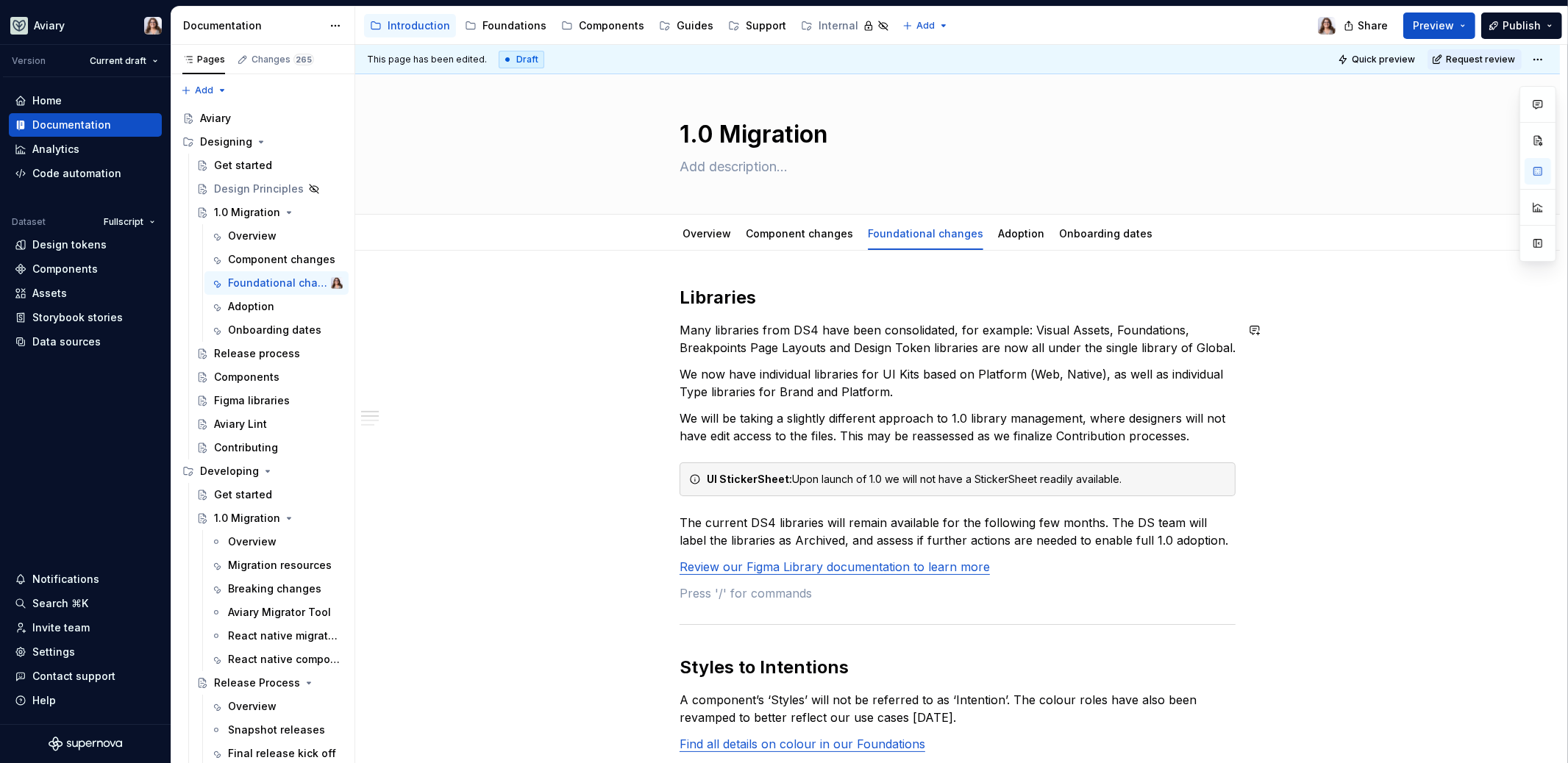
scroll to position [0, 0]
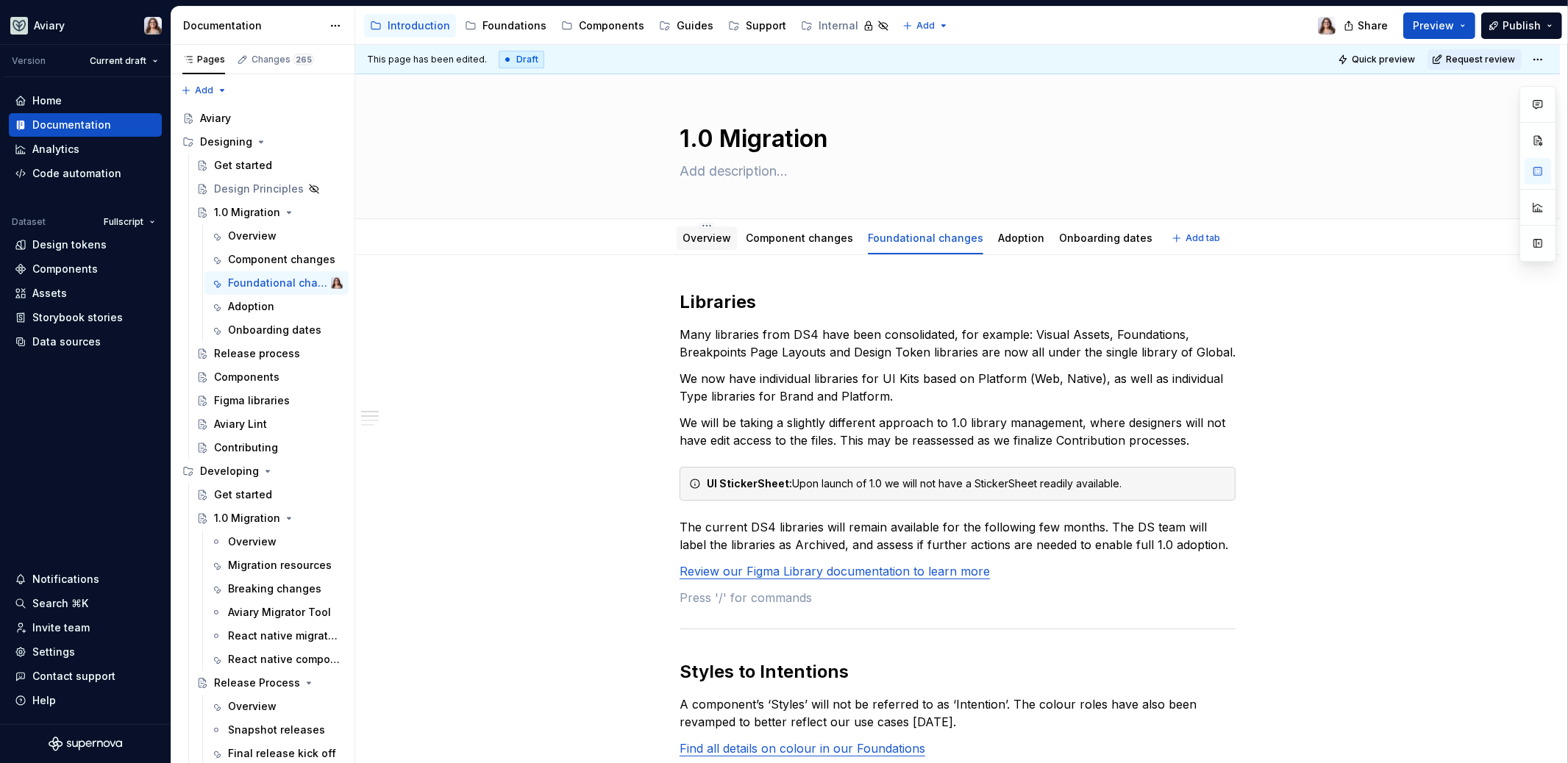
click at [704, 238] on link "Overview" at bounding box center [707, 238] width 49 height 12
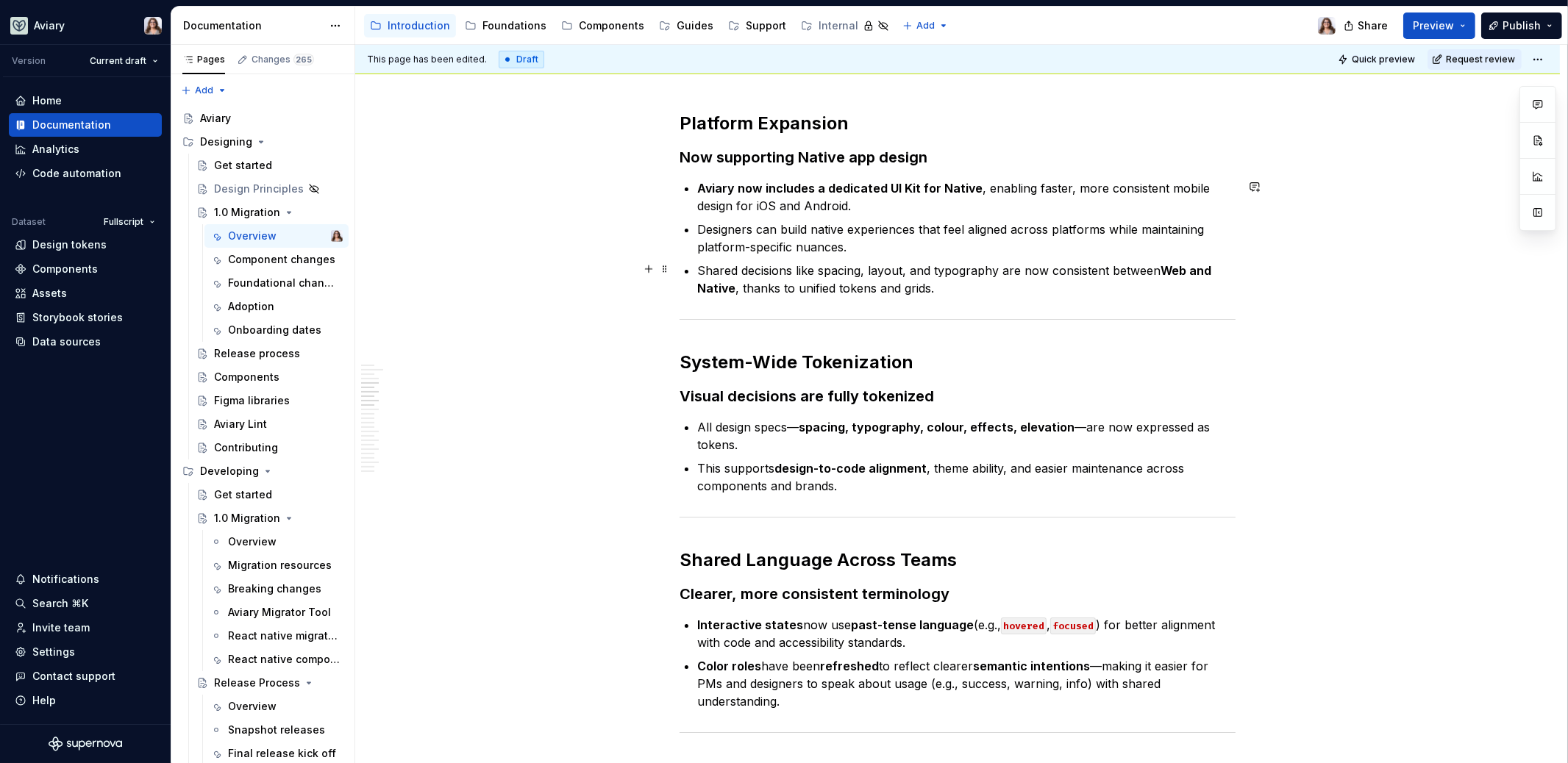
scroll to position [1158, 0]
click at [941, 290] on p "Shared decisions like spacing, layout, and typography are now consistent betwee…" at bounding box center [967, 277] width 539 height 35
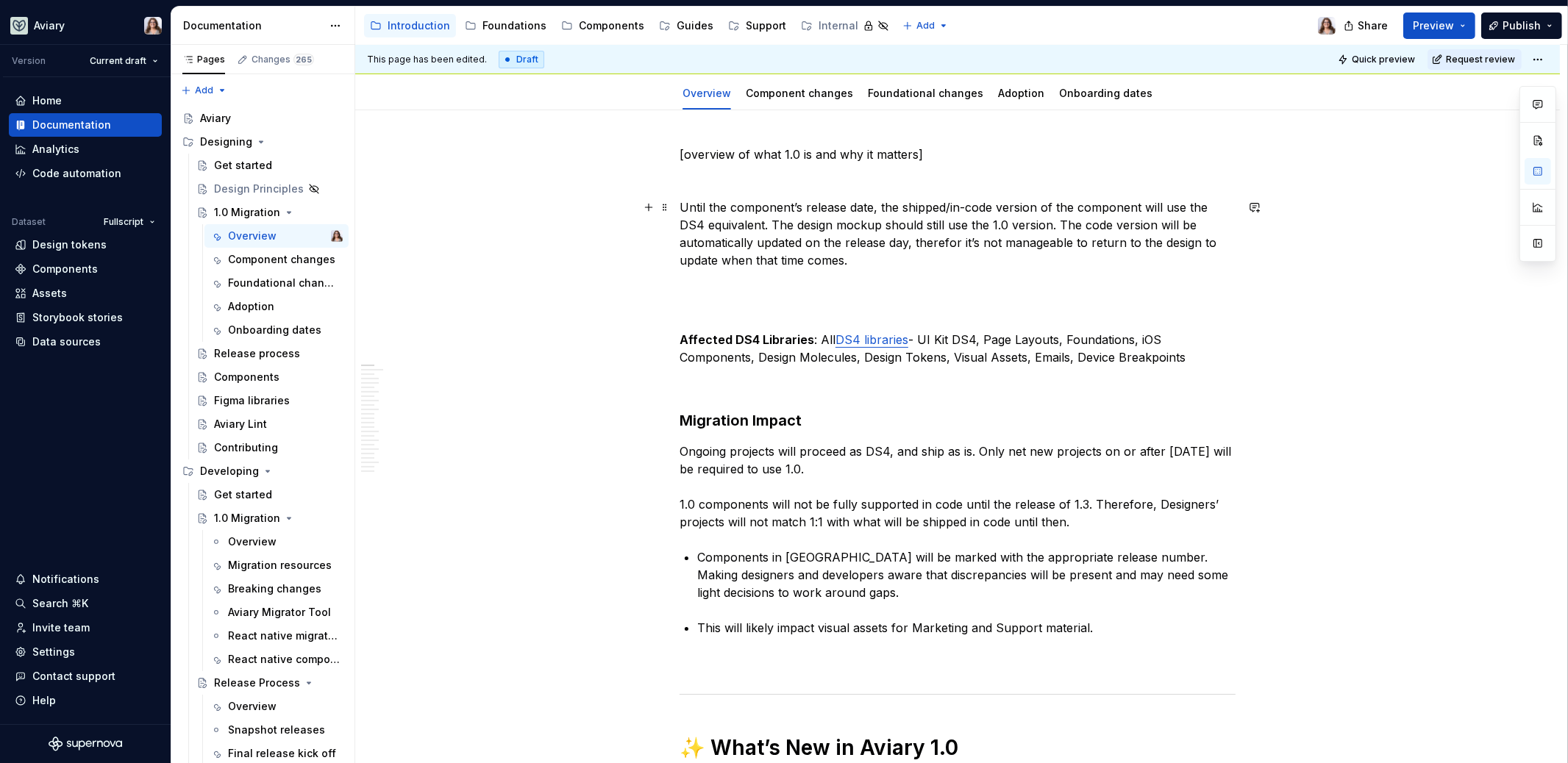
scroll to position [0, 0]
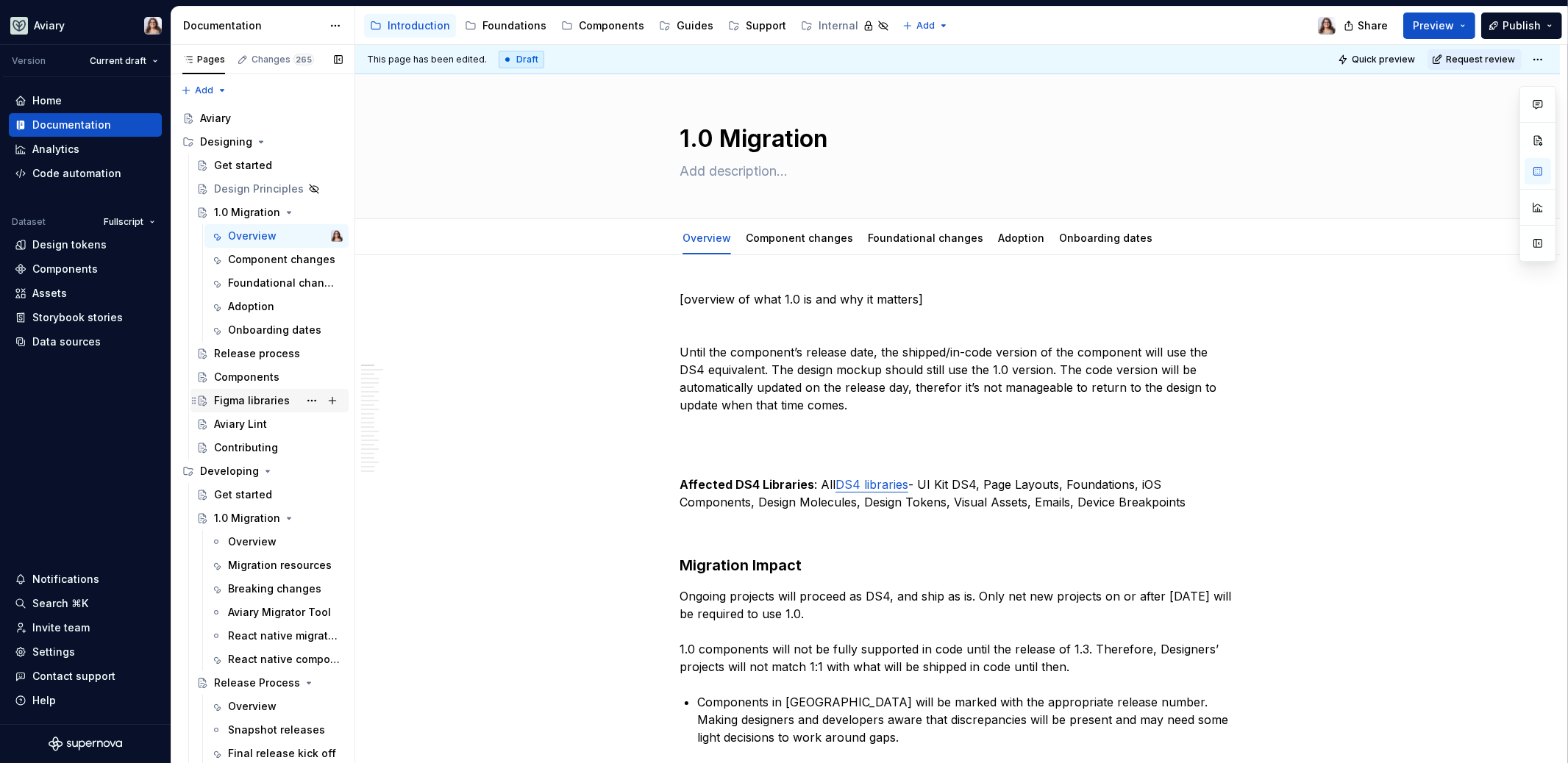
click at [252, 394] on div "Figma libraries" at bounding box center [251, 401] width 76 height 15
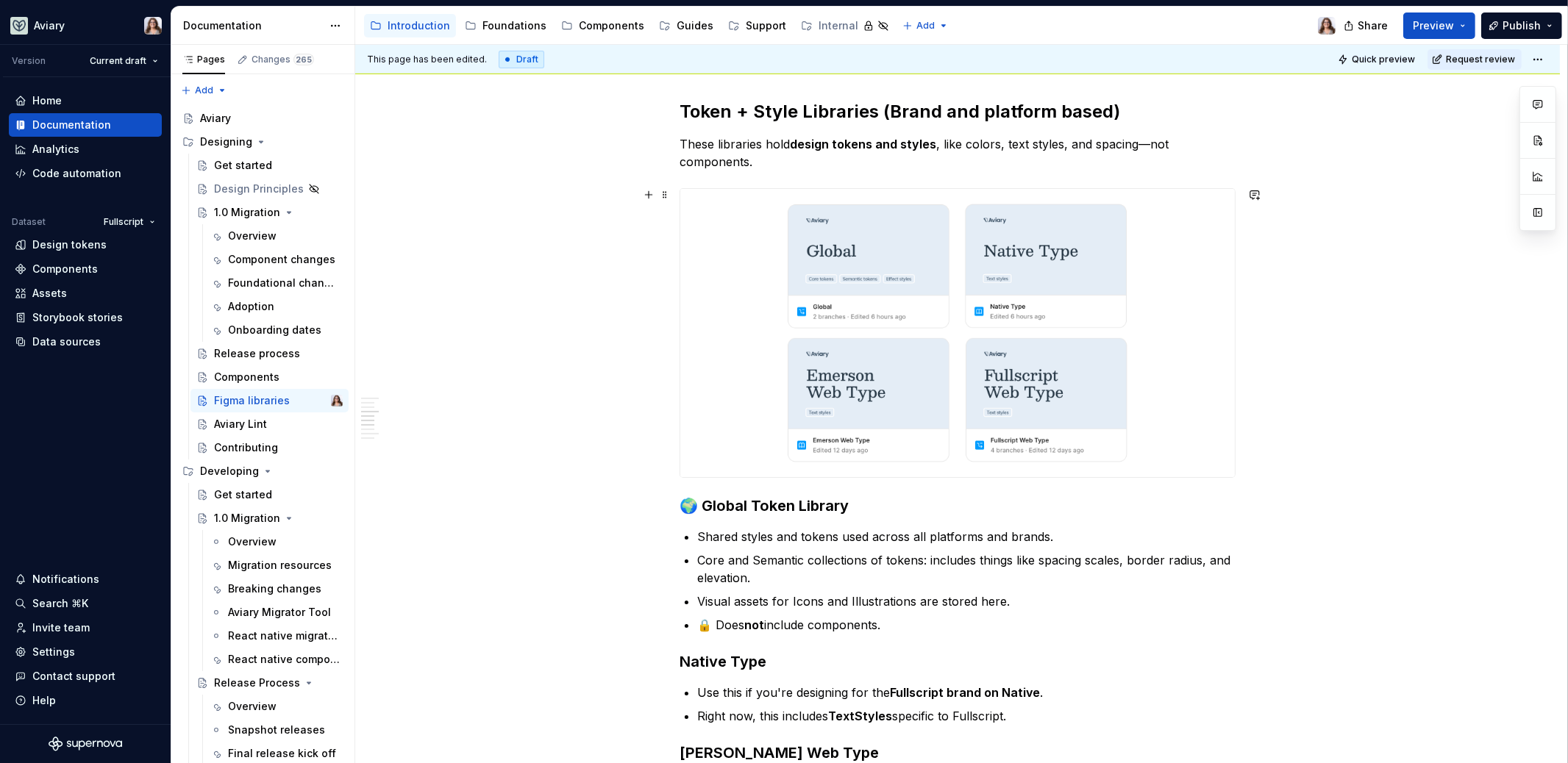
scroll to position [887, 0]
click at [500, 23] on div "Foundations" at bounding box center [514, 26] width 64 height 15
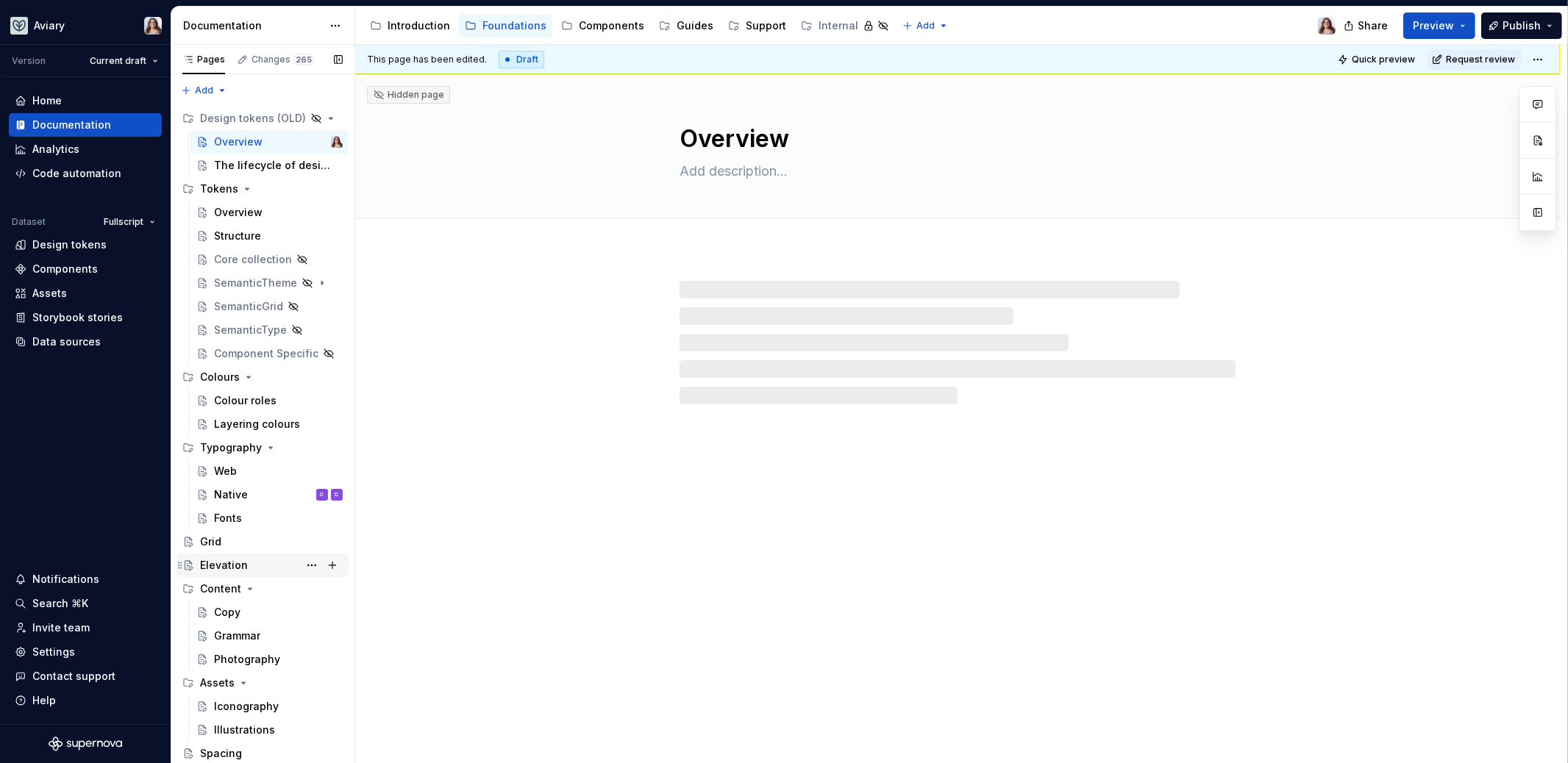
scroll to position [22, 0]
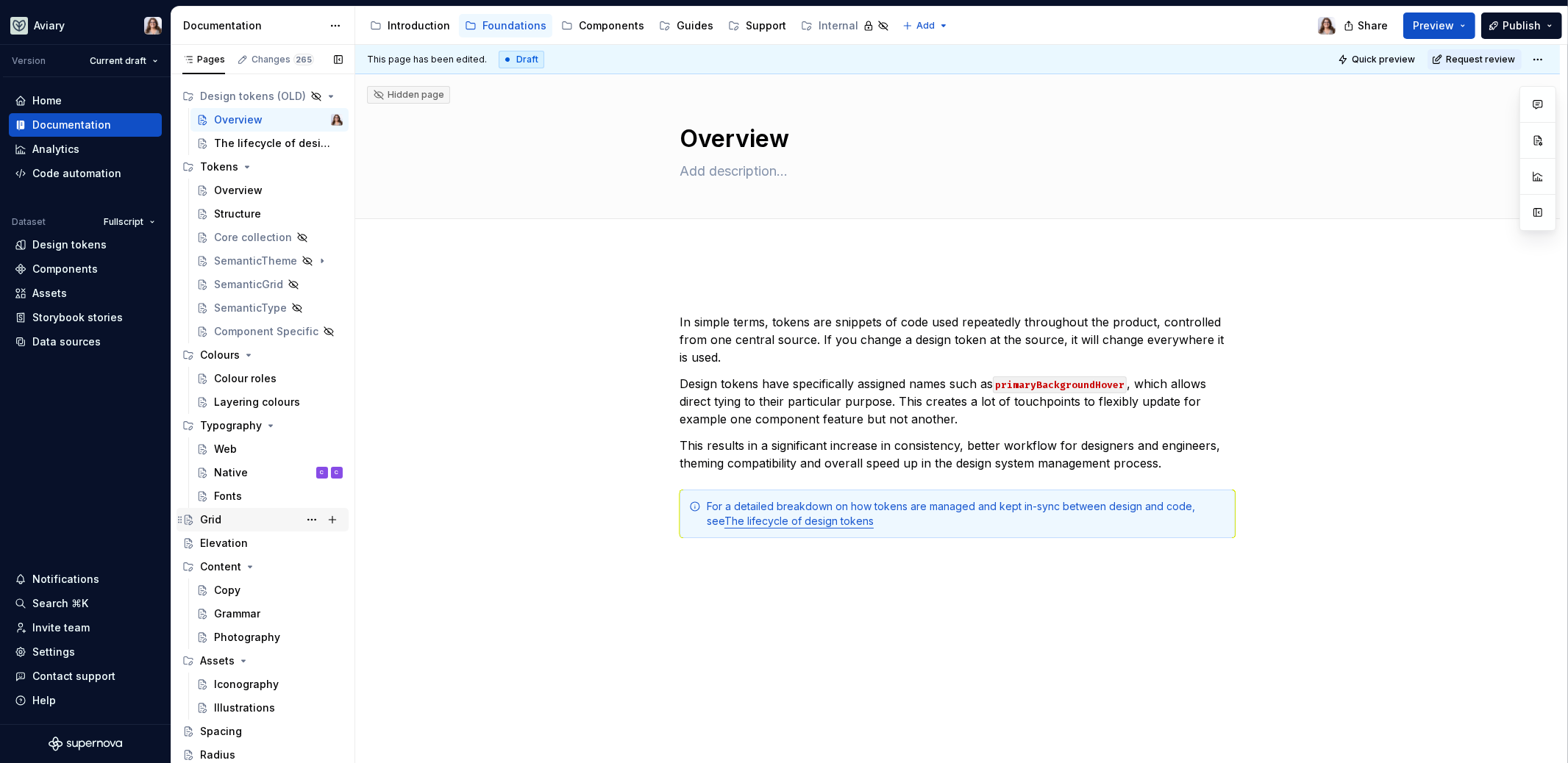
click at [221, 512] on div "Grid" at bounding box center [271, 519] width 142 height 20
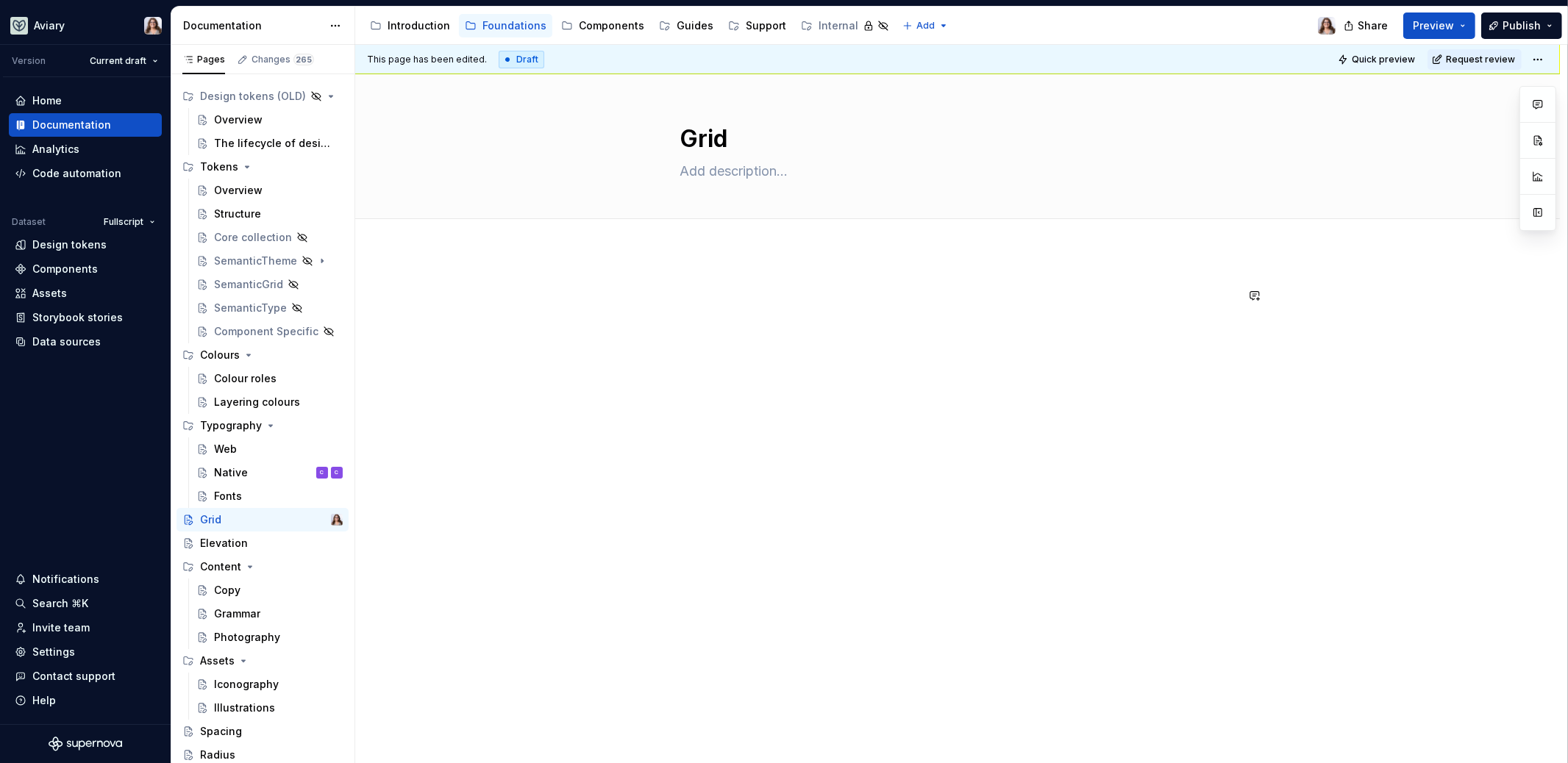
type textarea "*"
click at [762, 271] on div at bounding box center [958, 420] width 1204 height 338
drag, startPoint x: 758, startPoint y: 294, endPoint x: 876, endPoint y: 298, distance: 118.1
click at [876, 298] on p "Aviary is built on a 12 column grid" at bounding box center [957, 295] width 556 height 18
click at [998, 295] on p "[DEMOGRAPHIC_DATA] is built on a 4px grid. This laters up to a 12 column grid s…" at bounding box center [957, 295] width 556 height 18
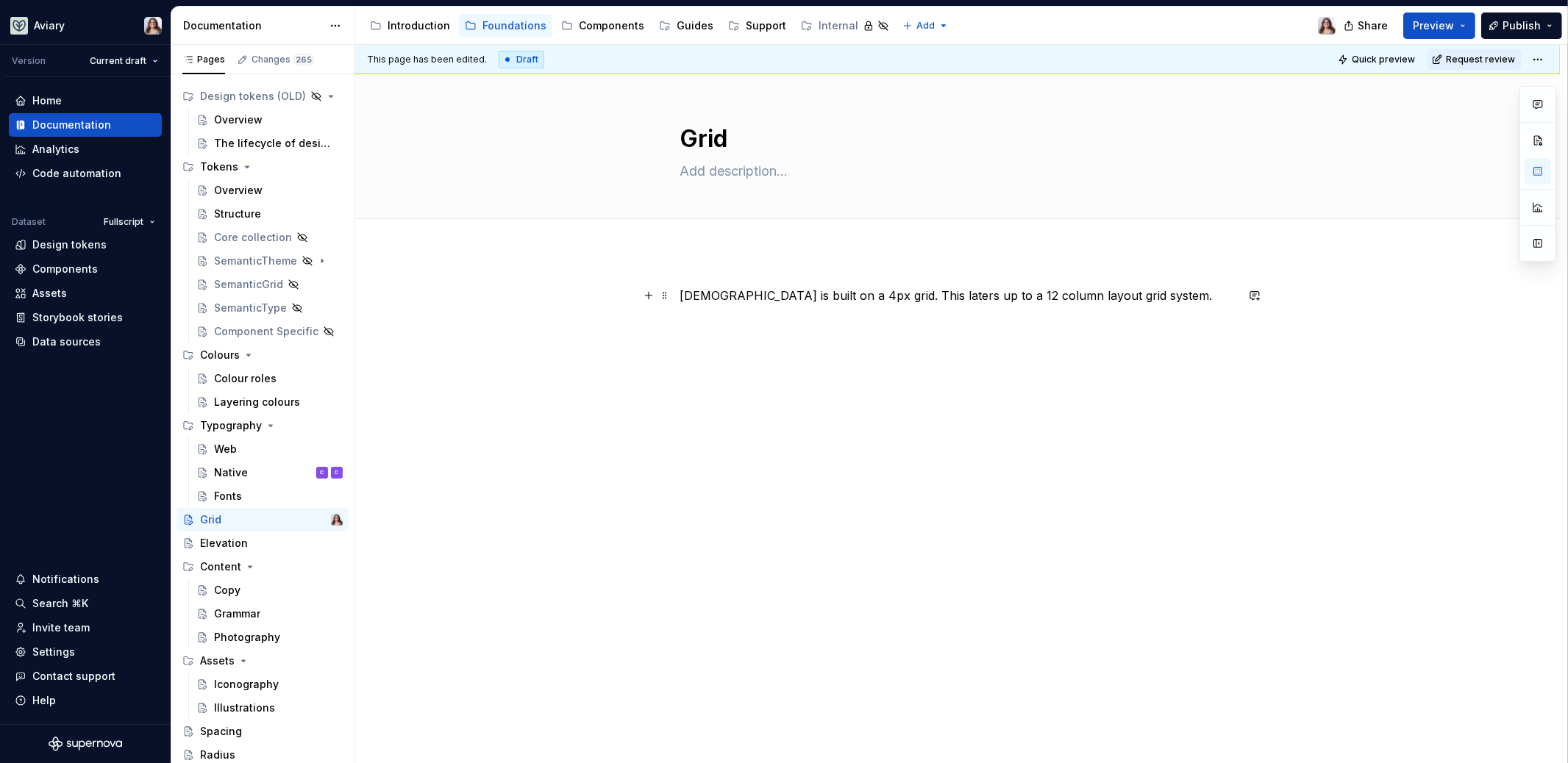
click at [877, 294] on p "[DEMOGRAPHIC_DATA] is built on a 4px grid. This laters up to a 12 column layout…" at bounding box center [957, 295] width 556 height 18
click at [804, 338] on div "[DEMOGRAPHIC_DATA] is built on a 4px grid. This latters up to a 12 column layou…" at bounding box center [957, 314] width 556 height 56
click at [968, 328] on div "[DEMOGRAPHIC_DATA] is built on a 4px grid. This latters up to a 12 column layou…" at bounding box center [957, 314] width 556 height 56
click at [418, 20] on div "Introduction" at bounding box center [418, 26] width 63 height 15
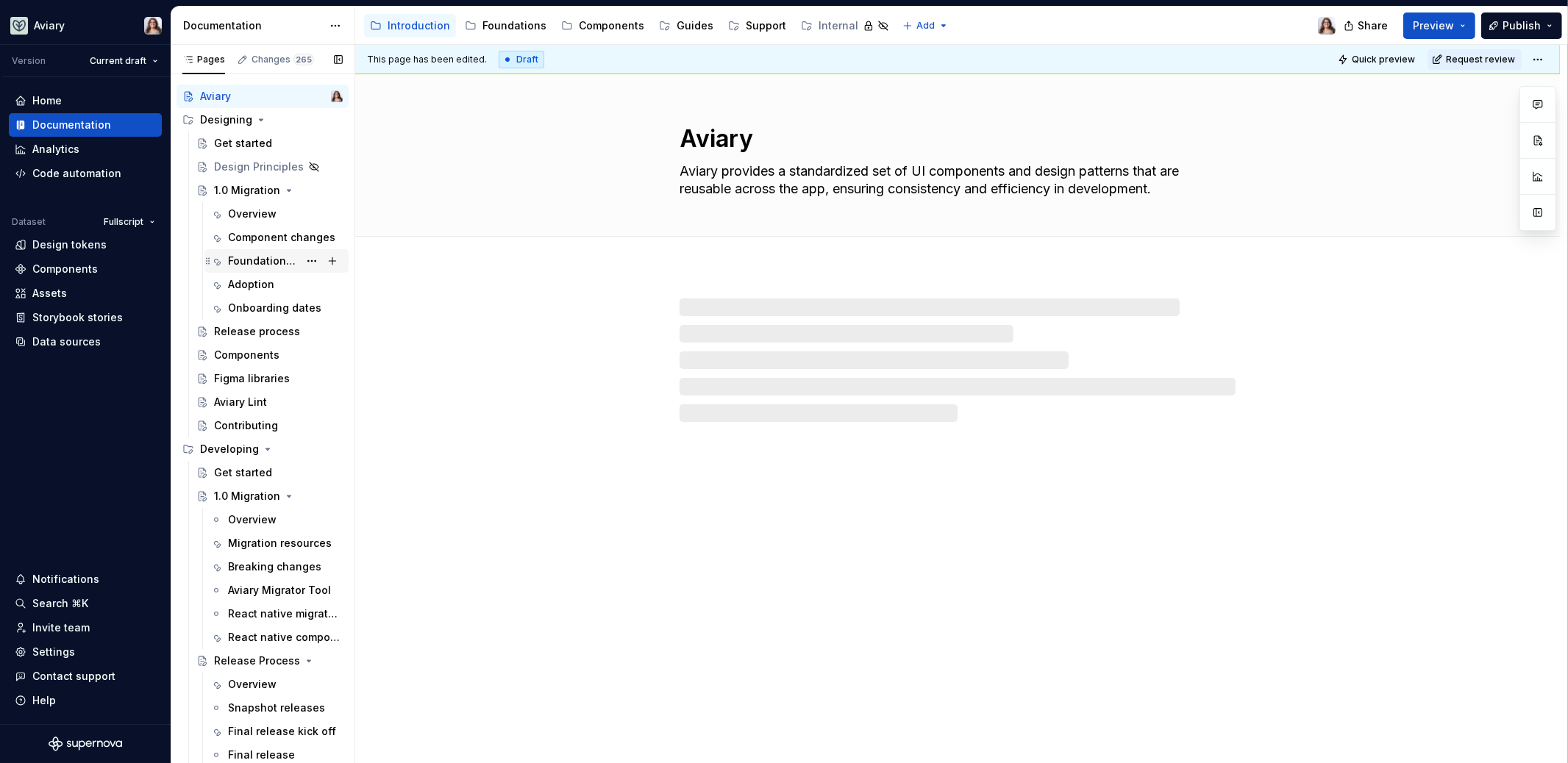
click at [258, 259] on div "Foundational changes" at bounding box center [263, 261] width 71 height 15
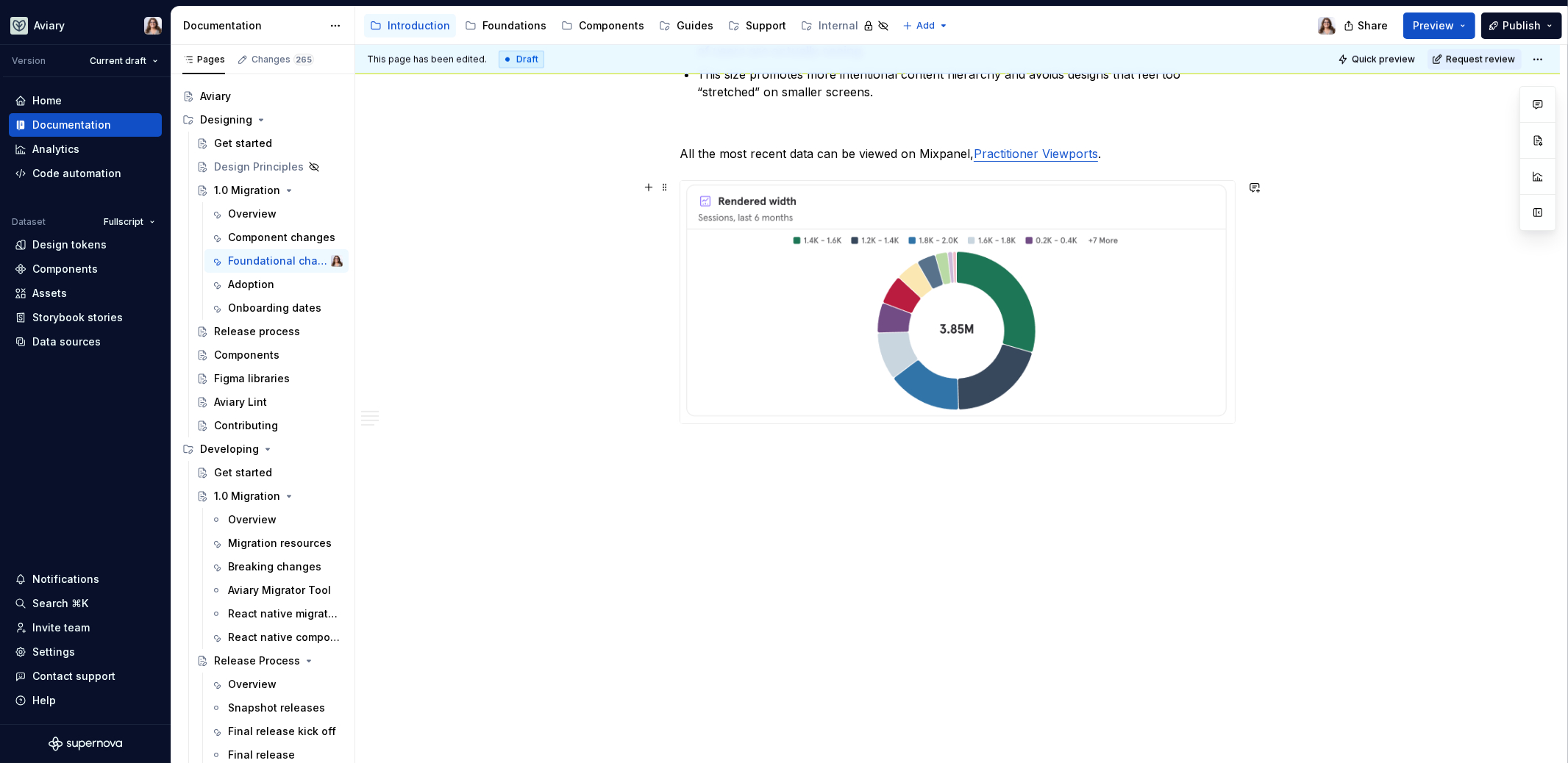
scroll to position [1831, 0]
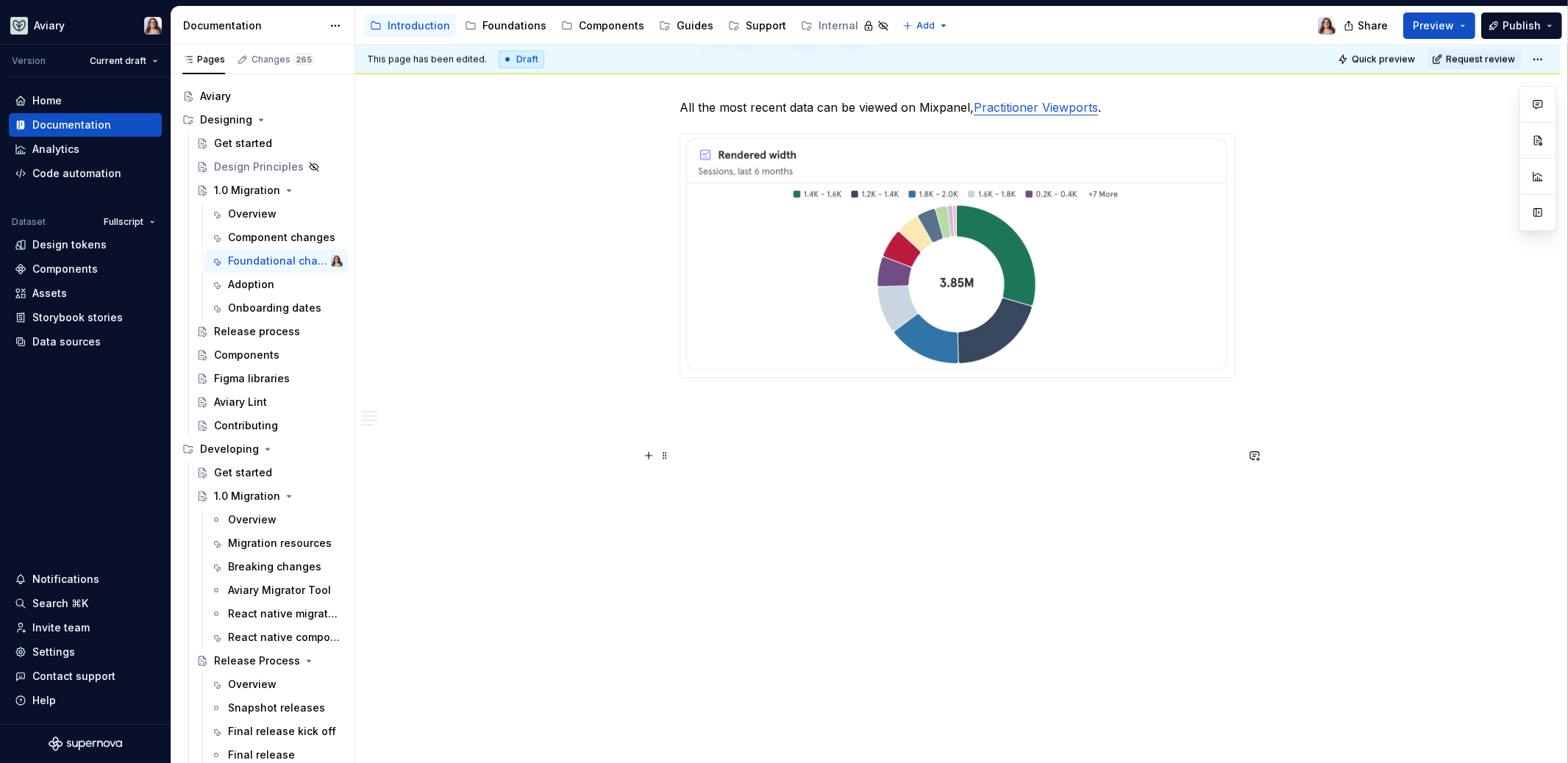
type textarea "*"
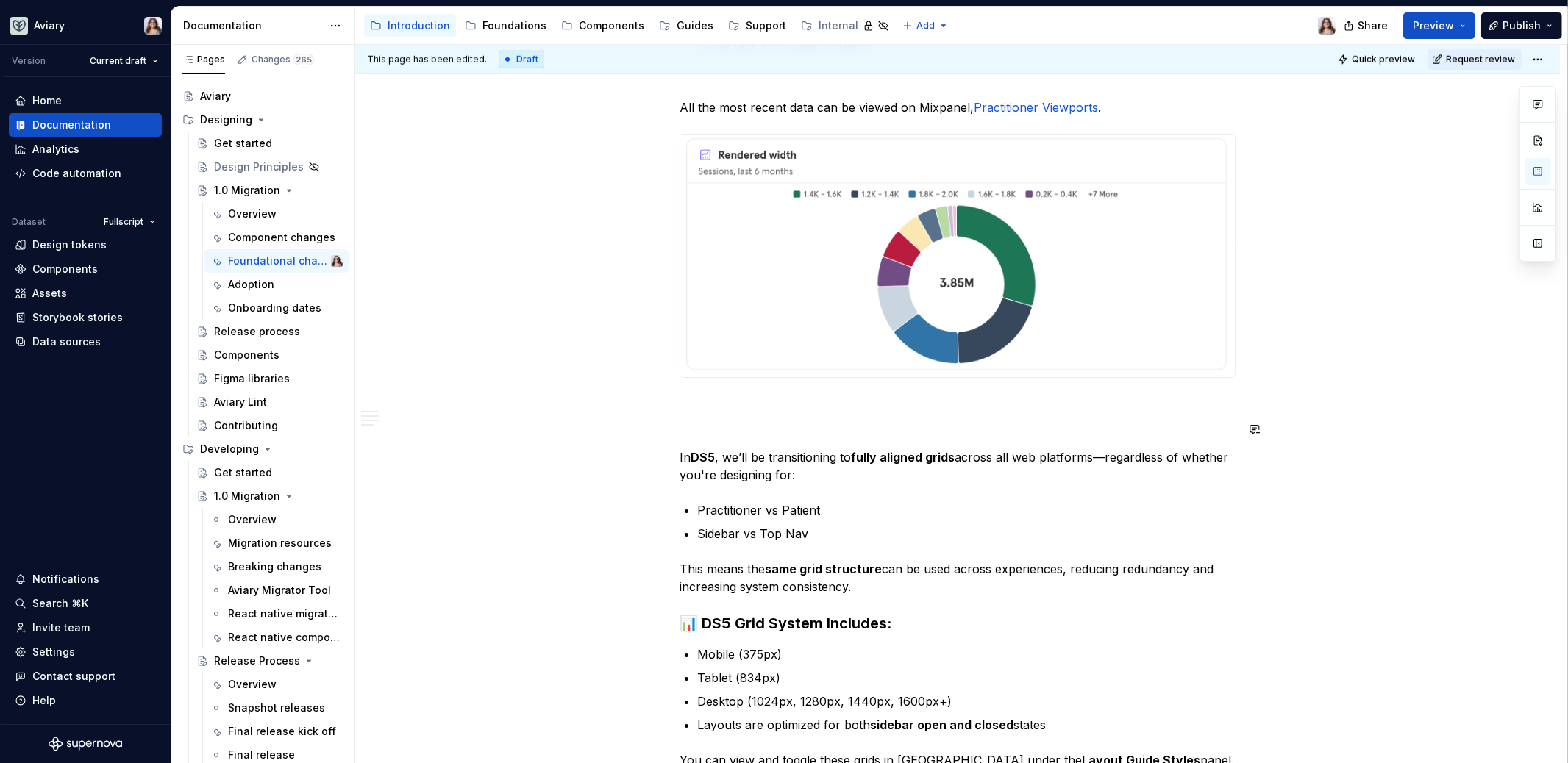
click at [727, 422] on p at bounding box center [957, 431] width 556 height 18
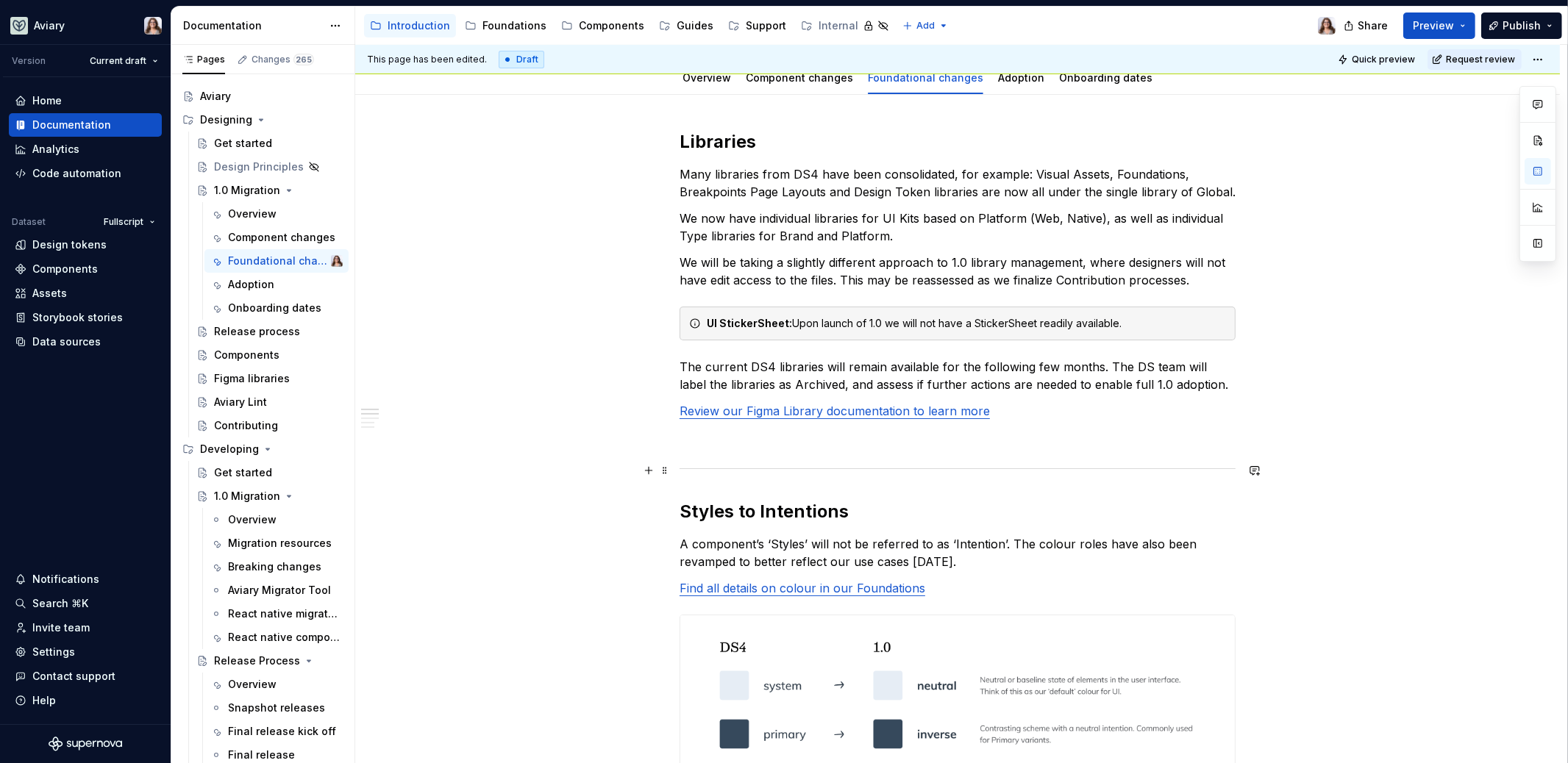
scroll to position [119, 0]
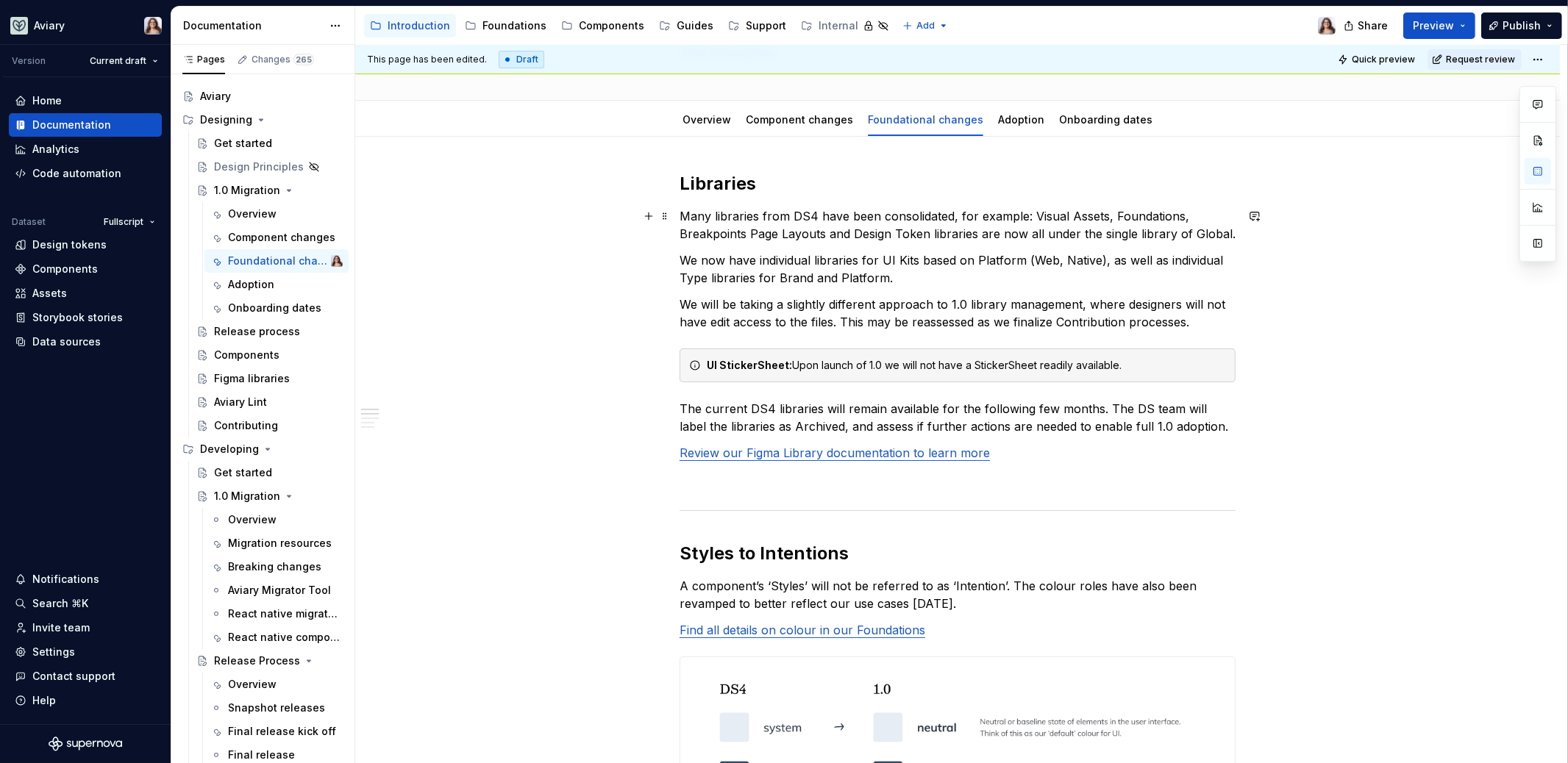
click at [743, 233] on p "Many libraries from DS4 have been consolidated, for example: Visual Assets, Fou…" at bounding box center [957, 225] width 556 height 35
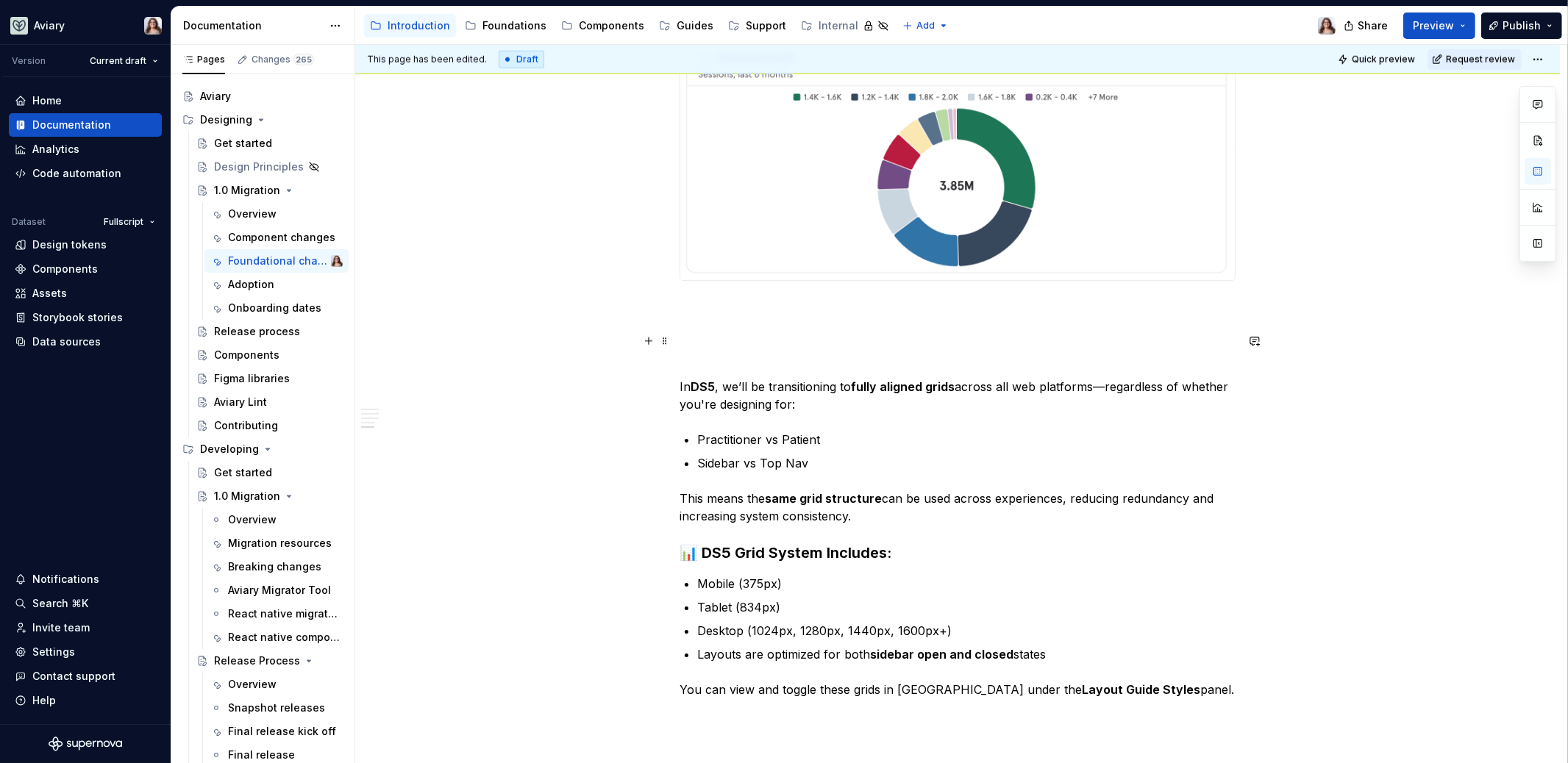
scroll to position [1877, 0]
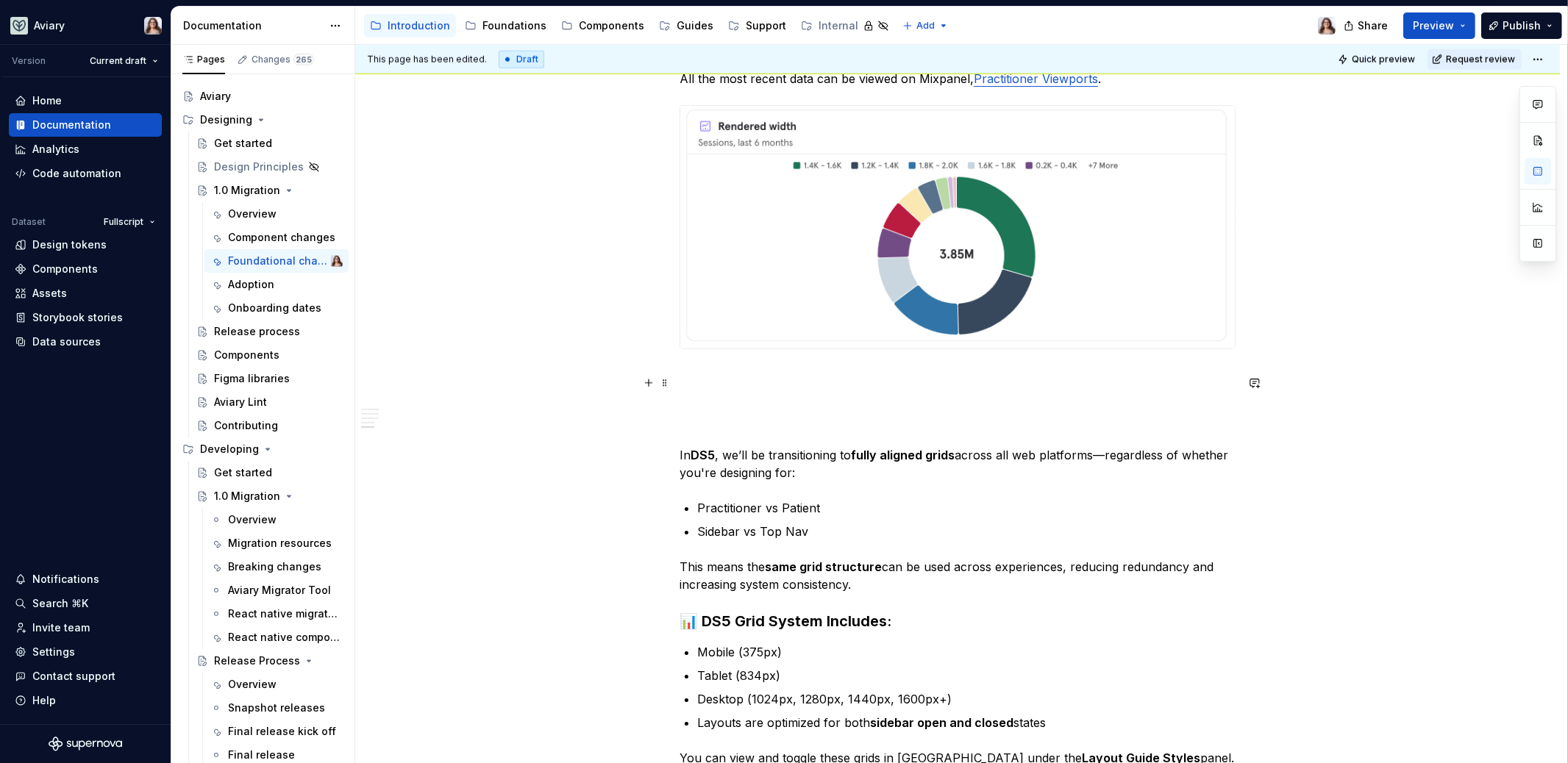
click at [710, 394] on p at bounding box center [957, 403] width 556 height 18
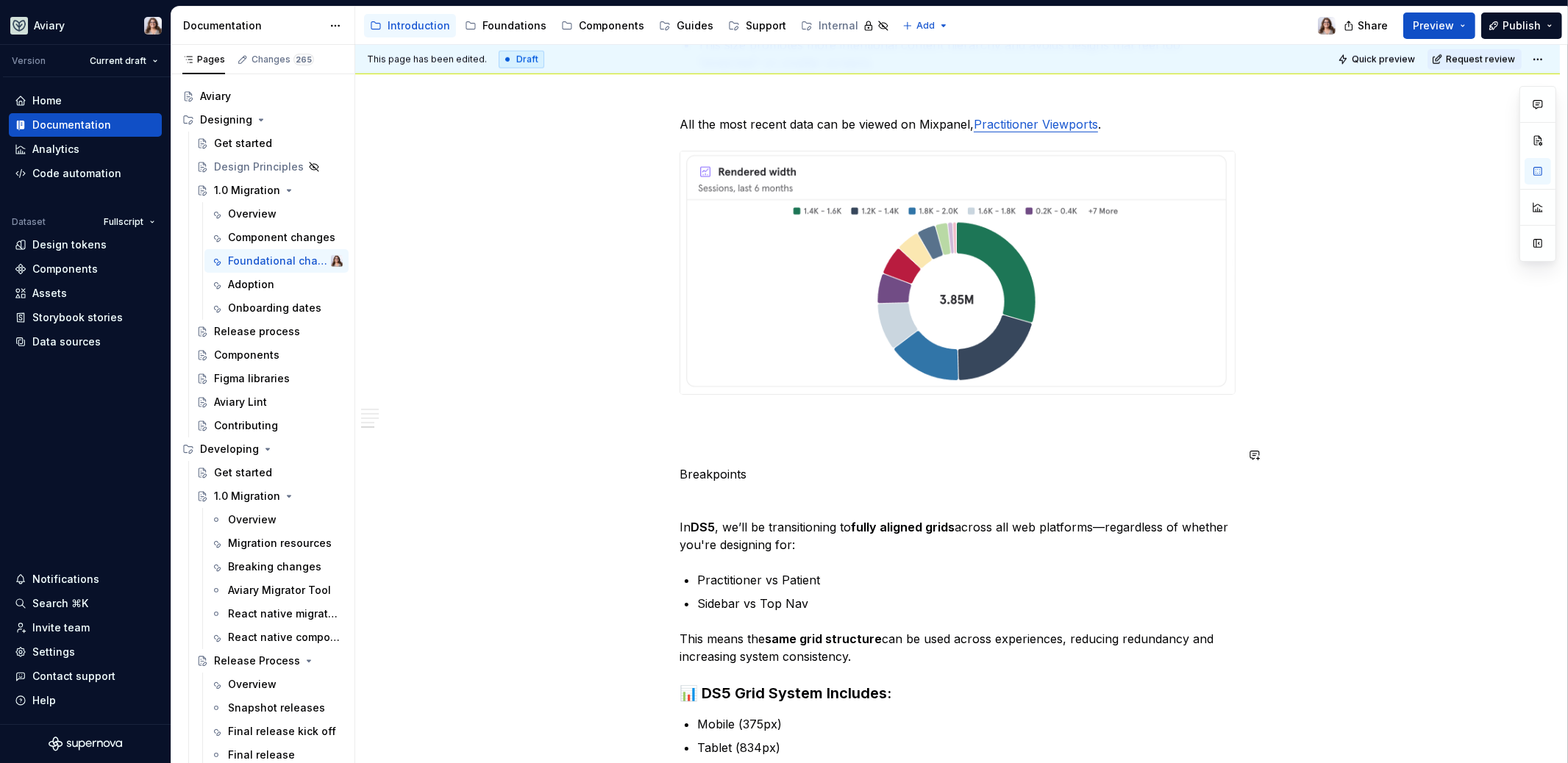
scroll to position [1930, 0]
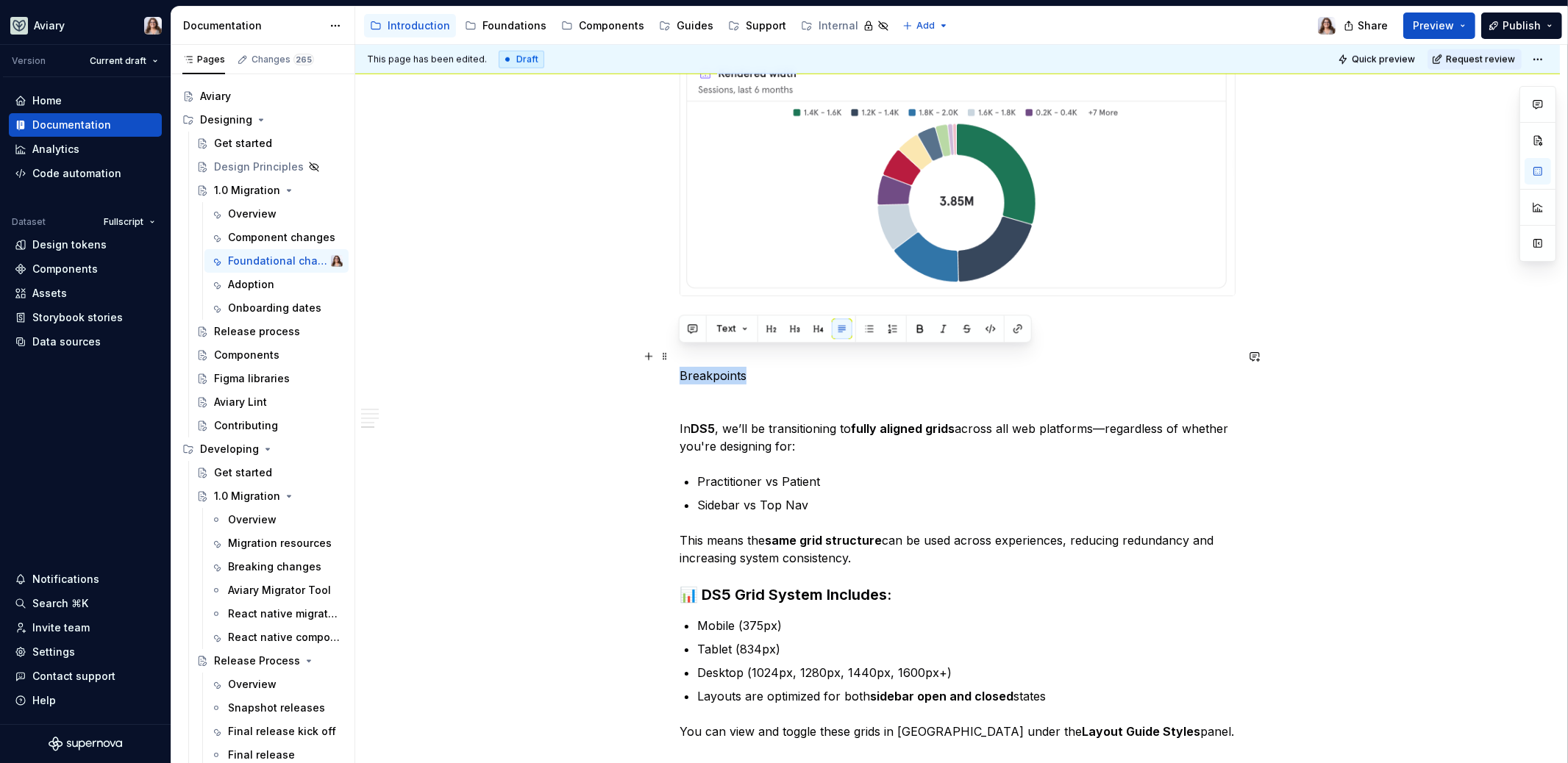
drag, startPoint x: 749, startPoint y: 358, endPoint x: 673, endPoint y: 356, distance: 76.0
click at [775, 329] on button "button" at bounding box center [771, 328] width 20 height 20
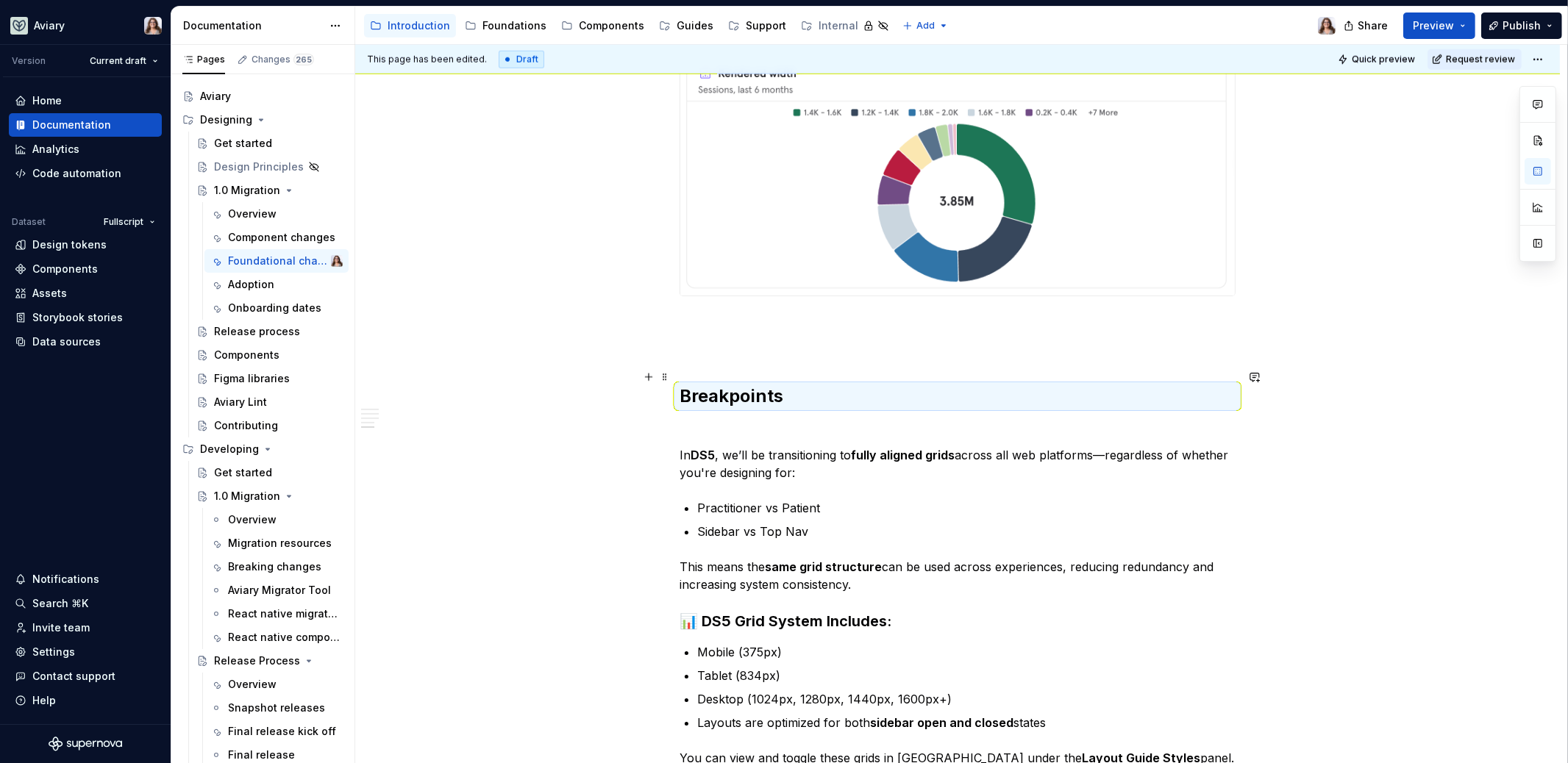
click at [788, 385] on h2 "Breakpoints" at bounding box center [957, 396] width 556 height 24
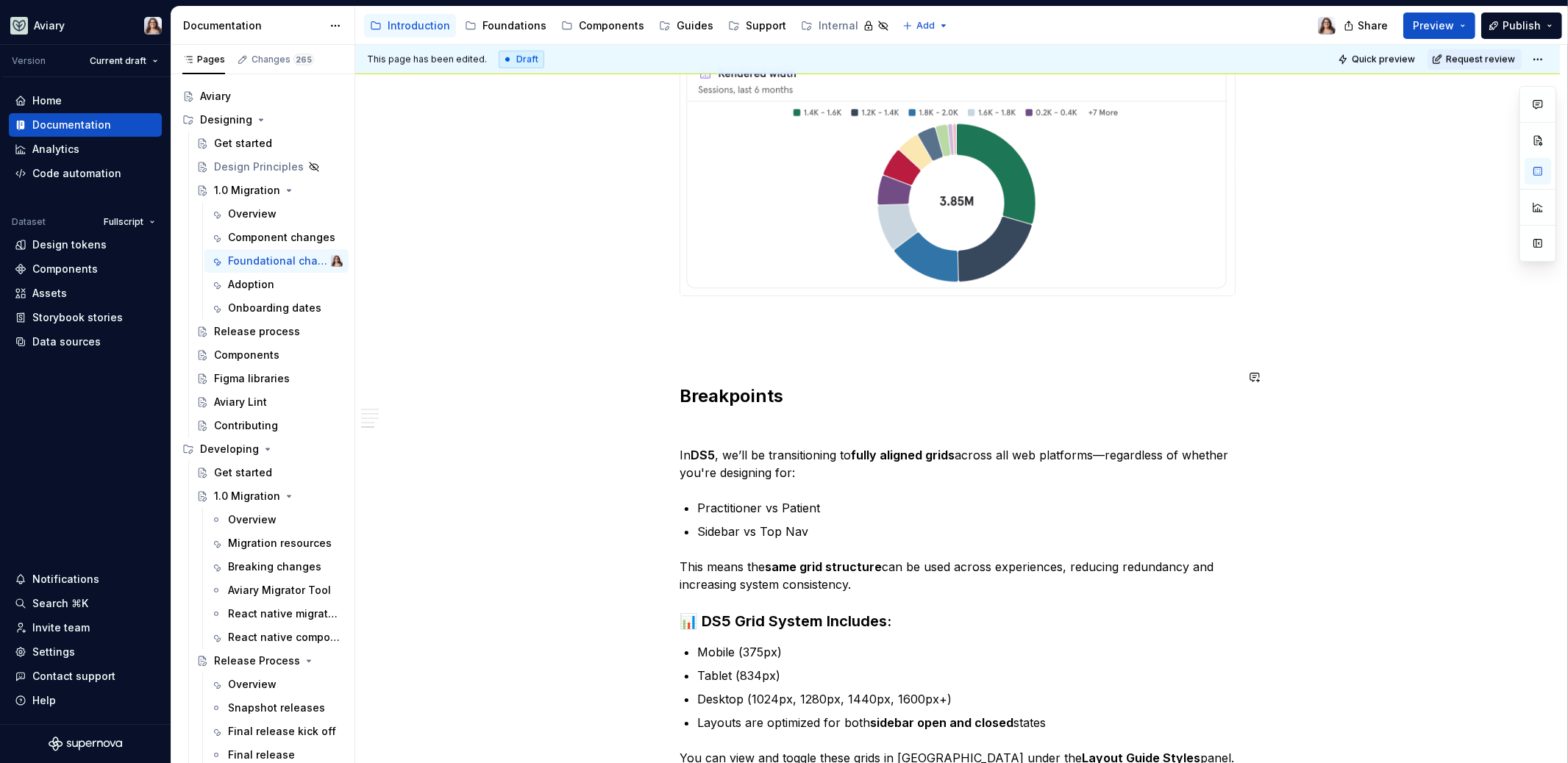
click at [723, 420] on p at bounding box center [957, 429] width 556 height 18
click at [783, 385] on h2 "Breakpoints" at bounding box center [957, 396] width 556 height 24
click at [716, 420] on p at bounding box center [957, 429] width 556 height 18
click at [679, 447] on p "In DS5 , we’ll be transitioning to fully aligned grids across all web platforms…" at bounding box center [957, 464] width 556 height 35
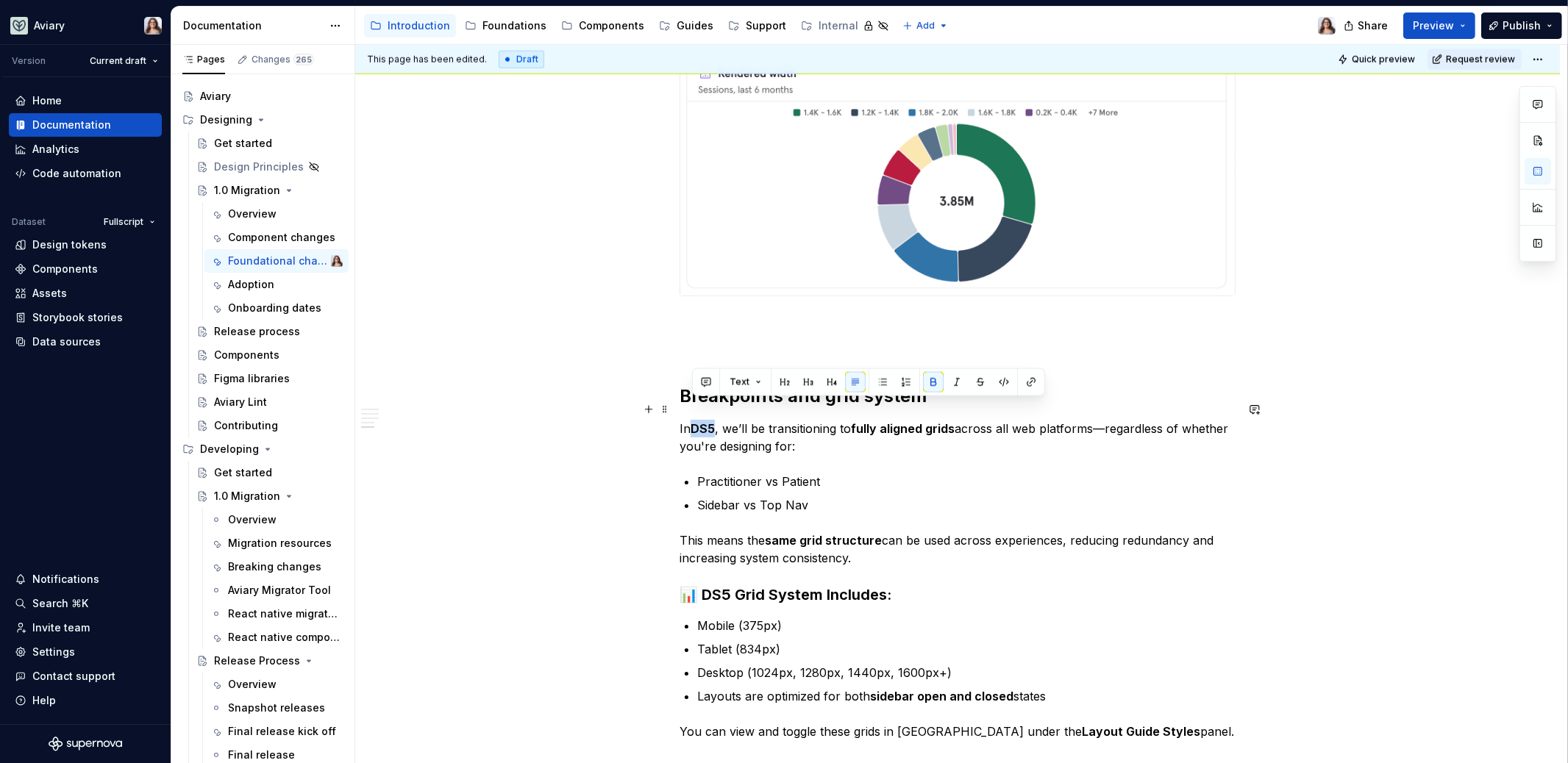
drag, startPoint x: 714, startPoint y: 409, endPoint x: 693, endPoint y: 409, distance: 21.0
click at [693, 421] on strong "DS5" at bounding box center [703, 429] width 24 height 15
click at [827, 432] on p "In 1.0 , we’ll be transitioning to fully aligned grids across all web platforms…" at bounding box center [957, 437] width 556 height 35
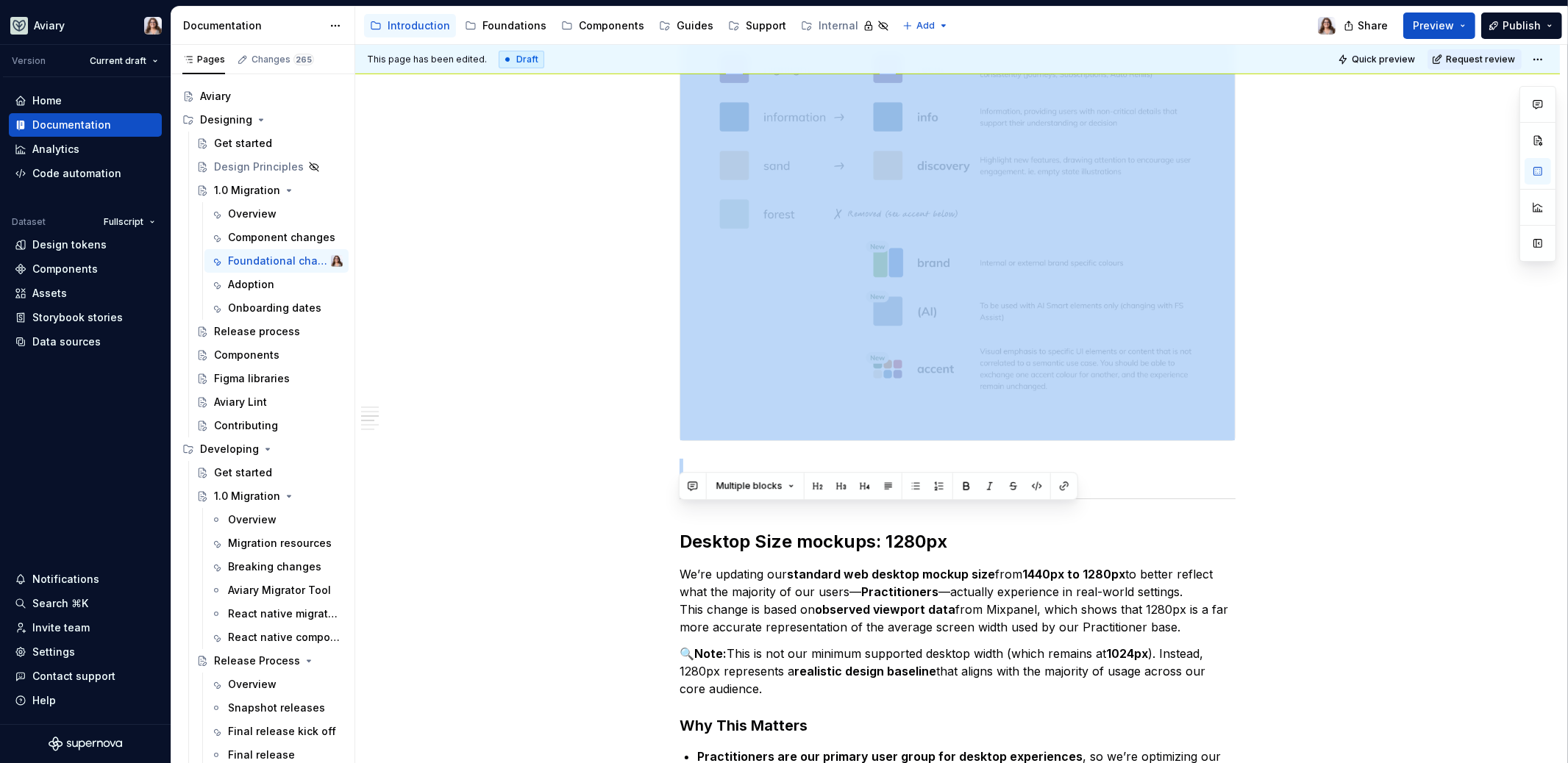
scroll to position [935, 0]
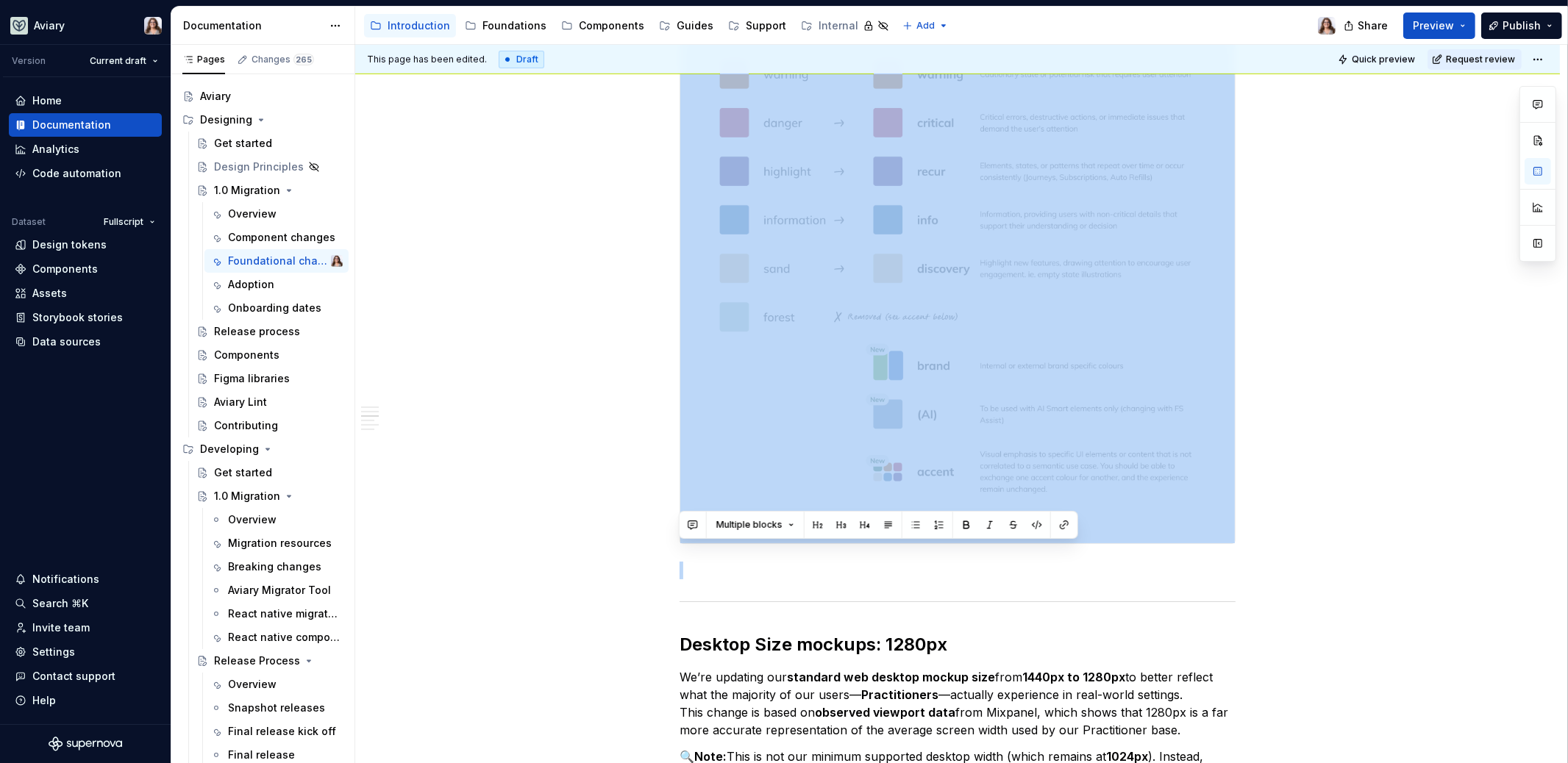
drag, startPoint x: 681, startPoint y: 281, endPoint x: 1001, endPoint y: 378, distance: 334.4
click at [1001, 378] on div "Libraries Many libraries from DS4 have been consolidated, for example: Visual A…" at bounding box center [957, 572] width 556 height 2434
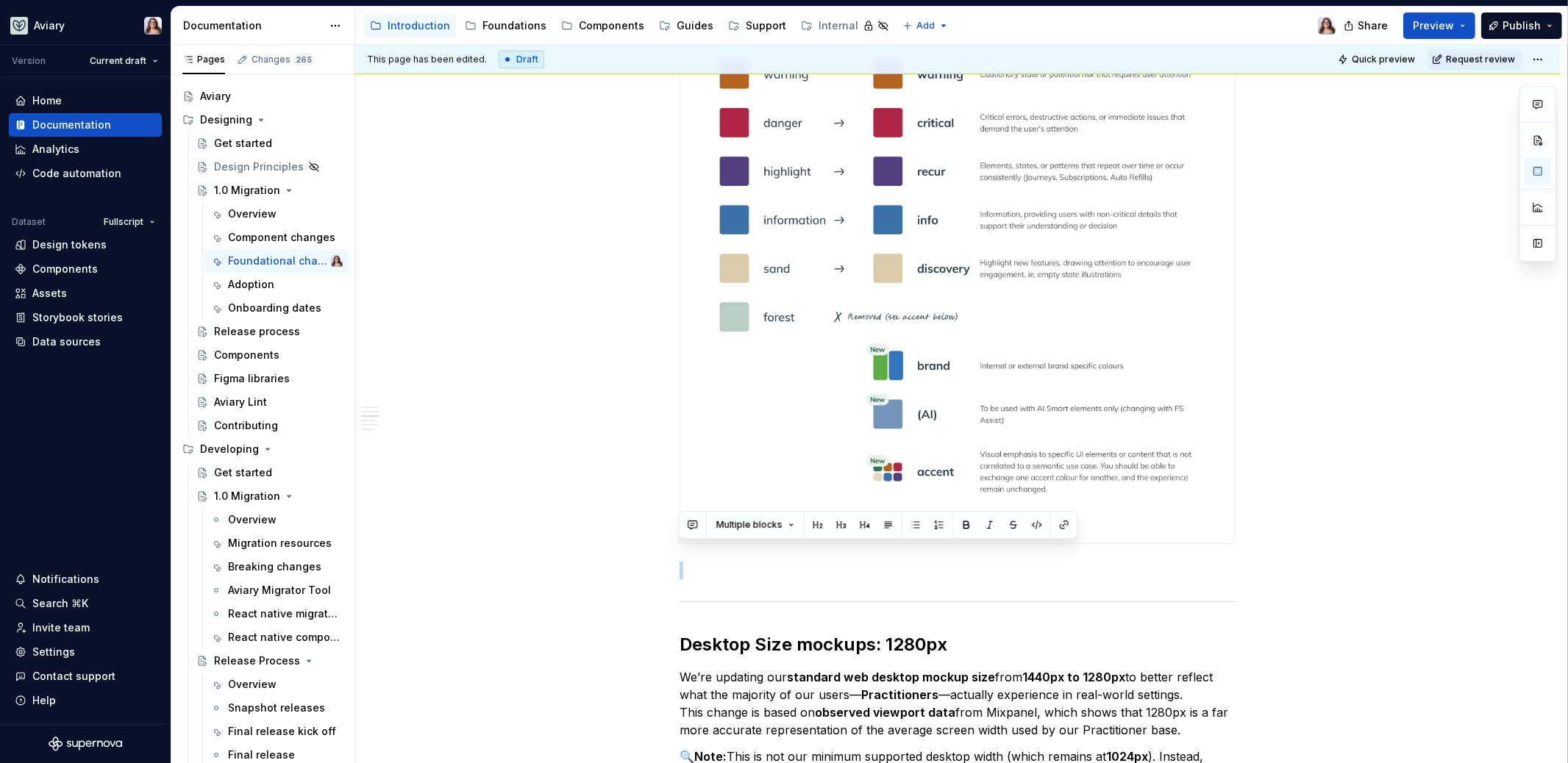
click at [864, 598] on div "Libraries Many libraries from DS4 have been consolidated, for example: Visual A…" at bounding box center [957, 572] width 556 height 2434
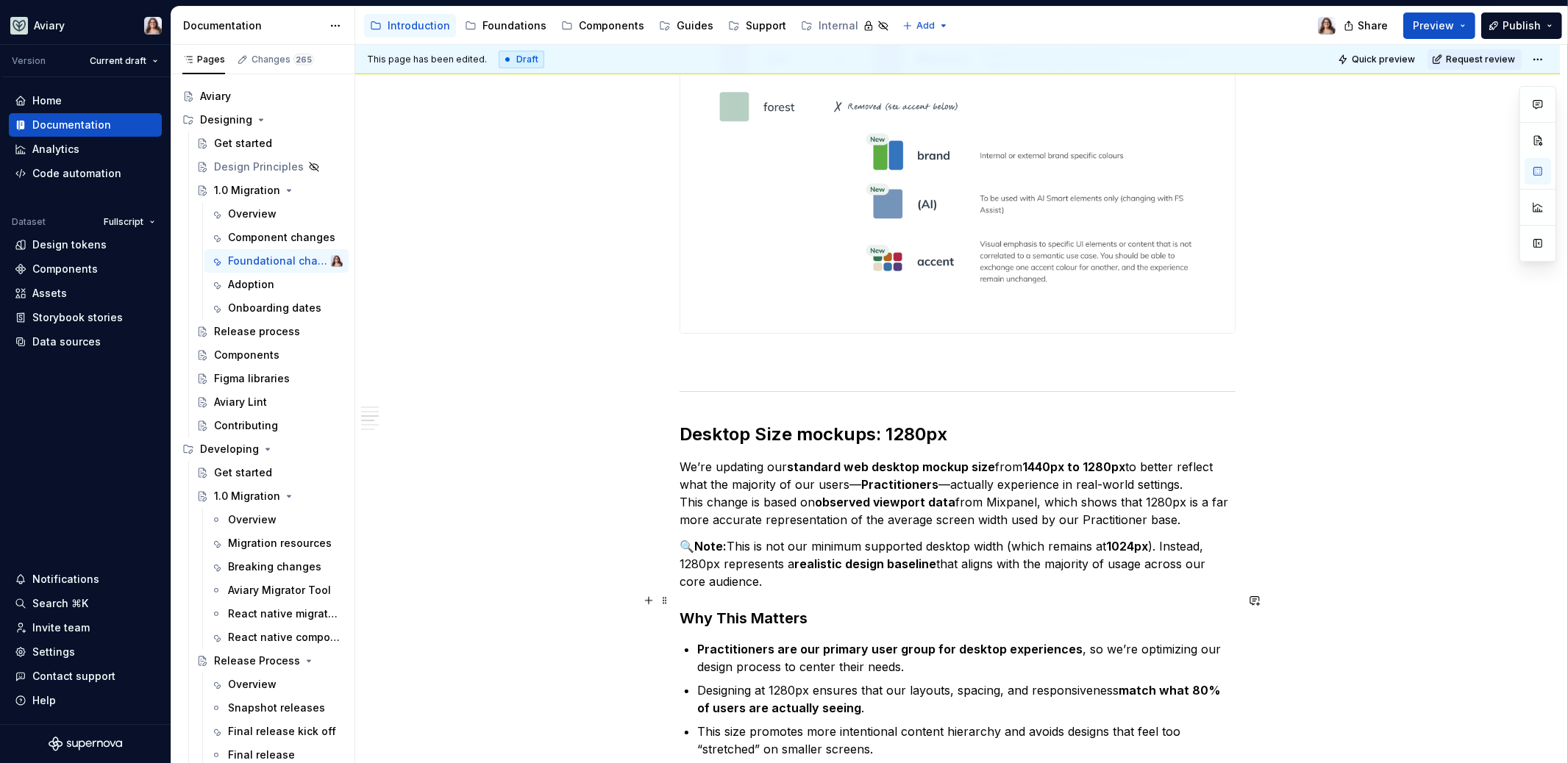
scroll to position [1178, 0]
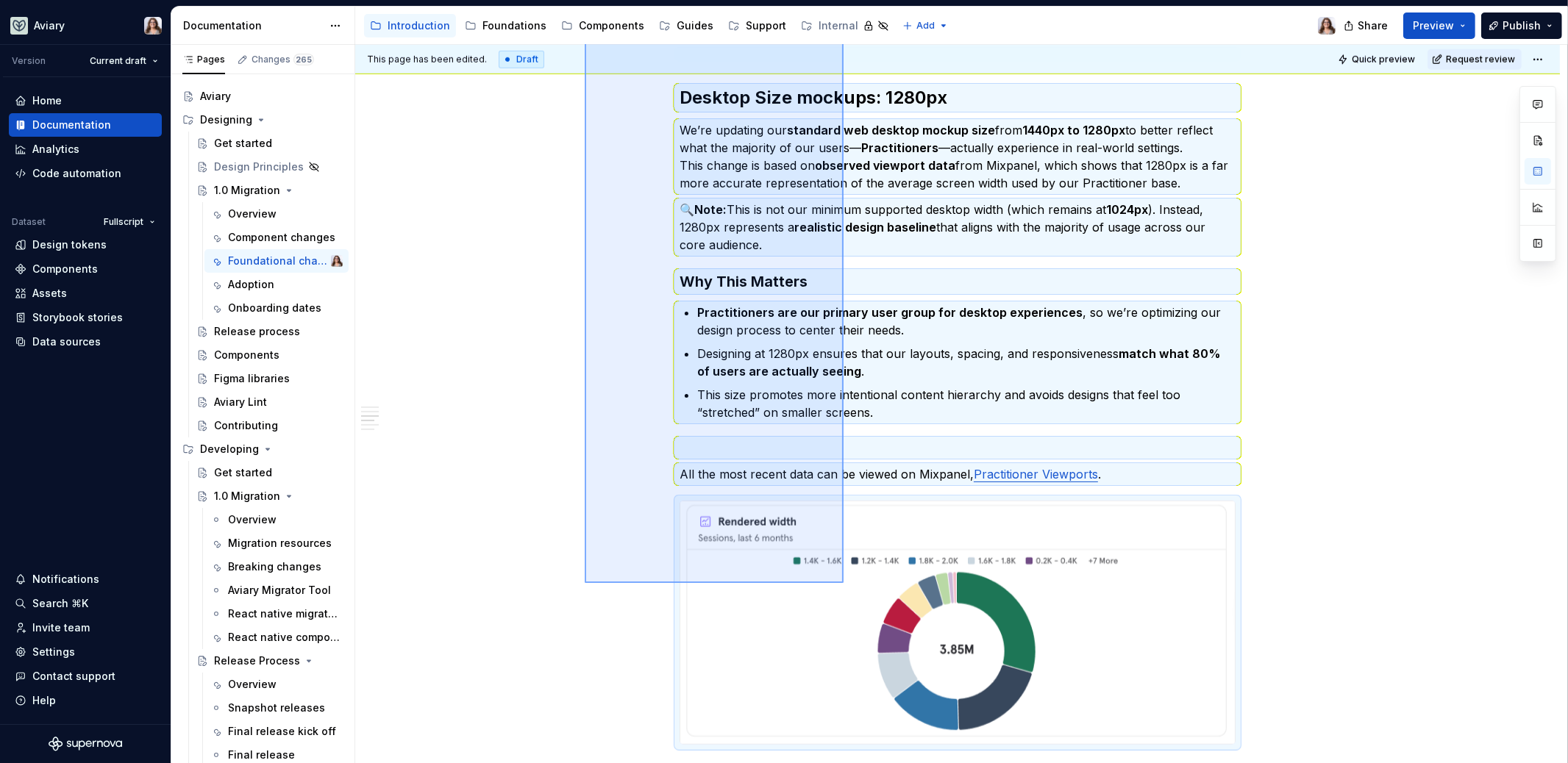
drag, startPoint x: 585, startPoint y: 332, endPoint x: 844, endPoint y: 586, distance: 362.8
click at [844, 586] on div "This page has been edited. Draft Quick preview Request review 1.0 Migration Edi…" at bounding box center [961, 404] width 1212 height 719
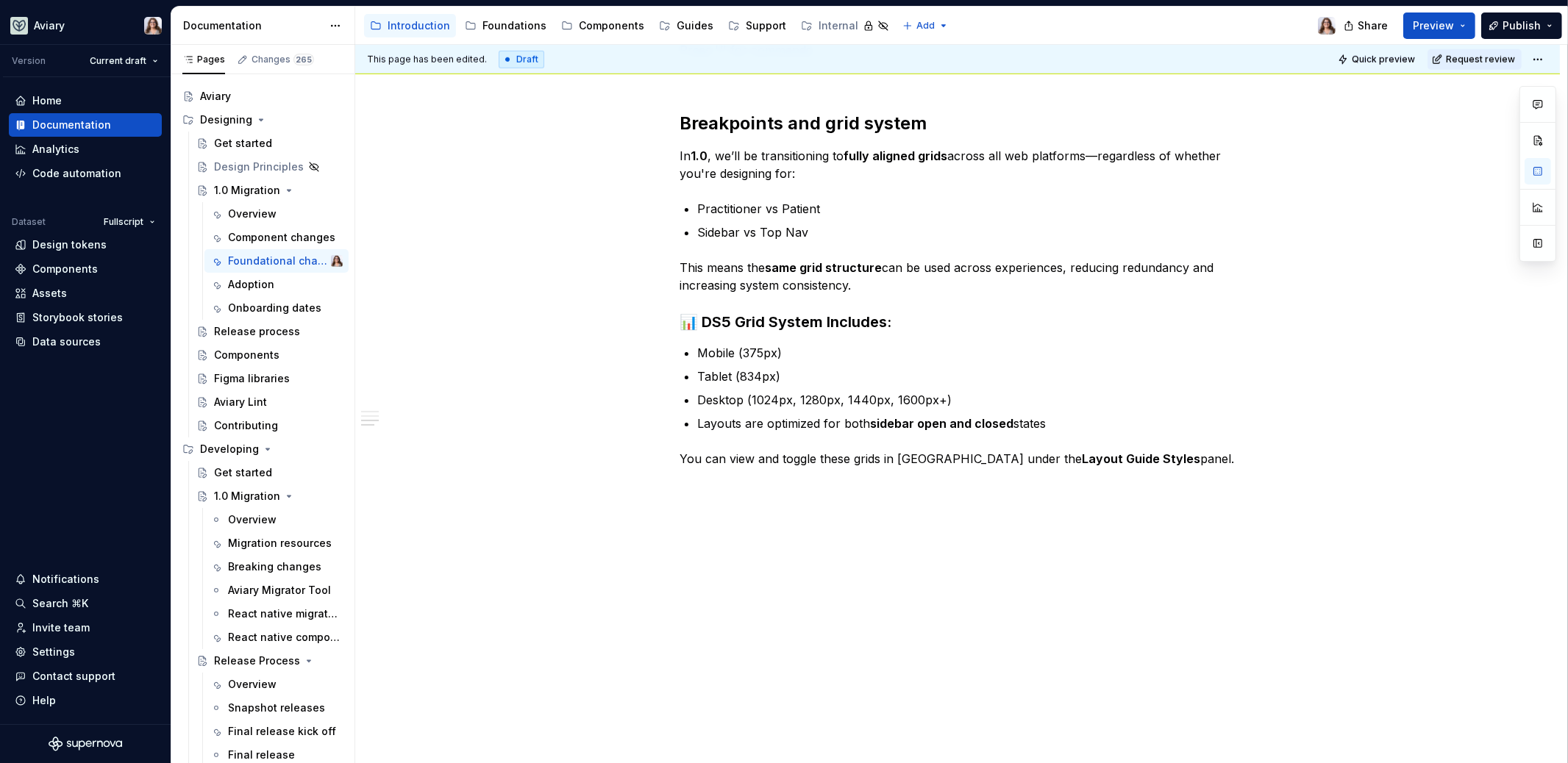
scroll to position [1467, 0]
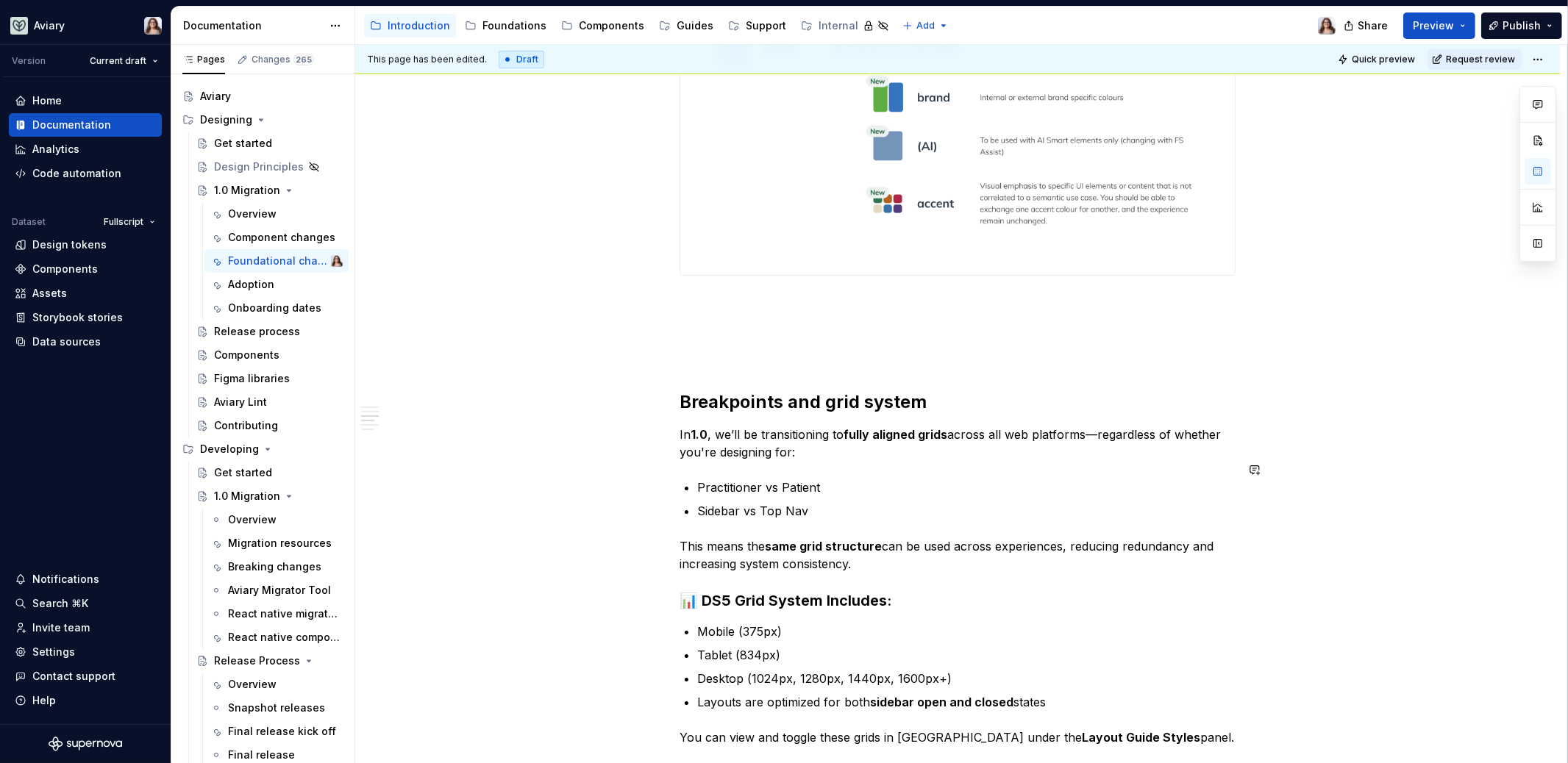
scroll to position [1190, 0]
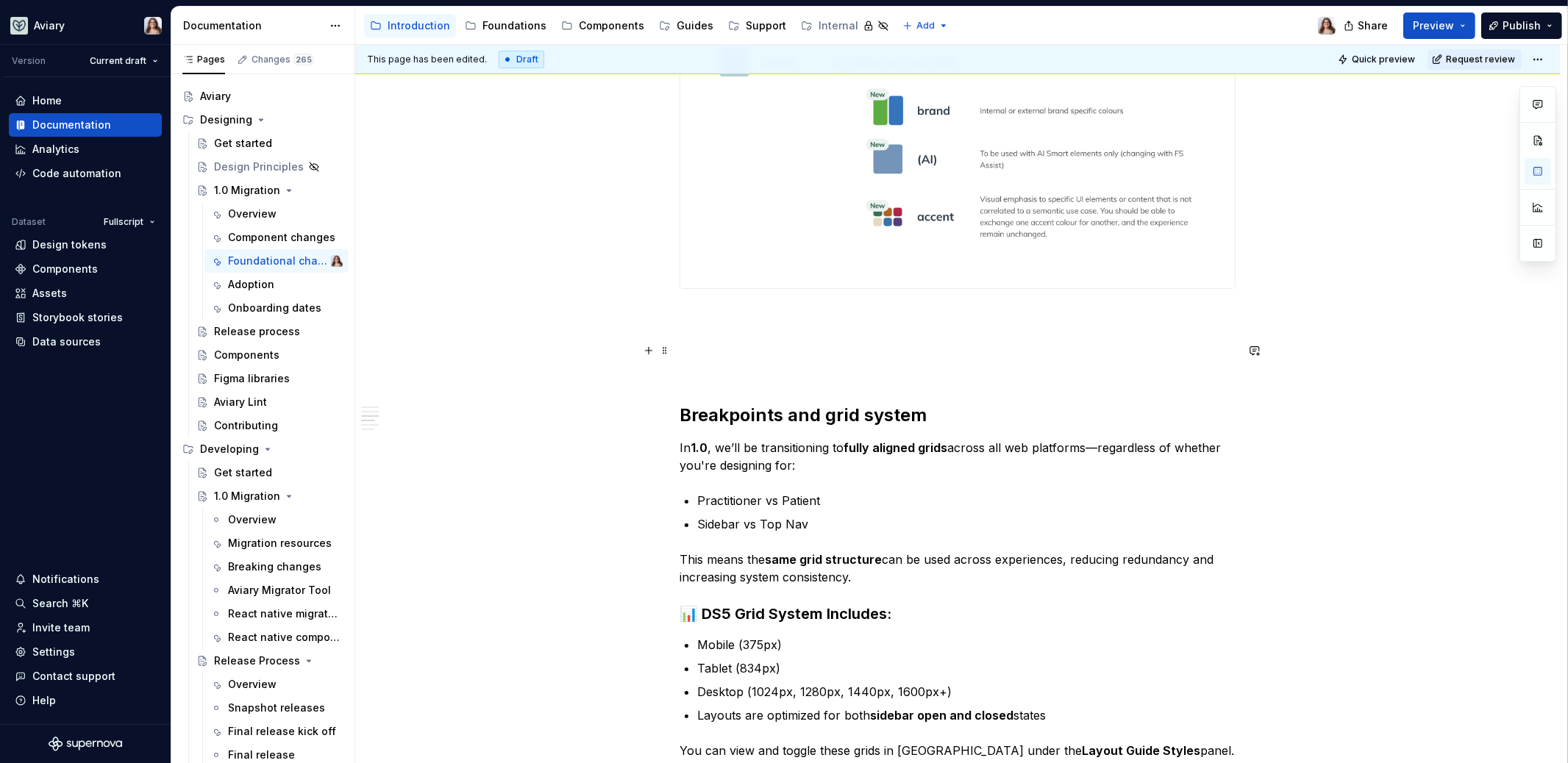
click at [705, 338] on div "Libraries Many libraries from DS4 have been consolidated, for example: Visual A…" at bounding box center [957, 299] width 556 height 2398
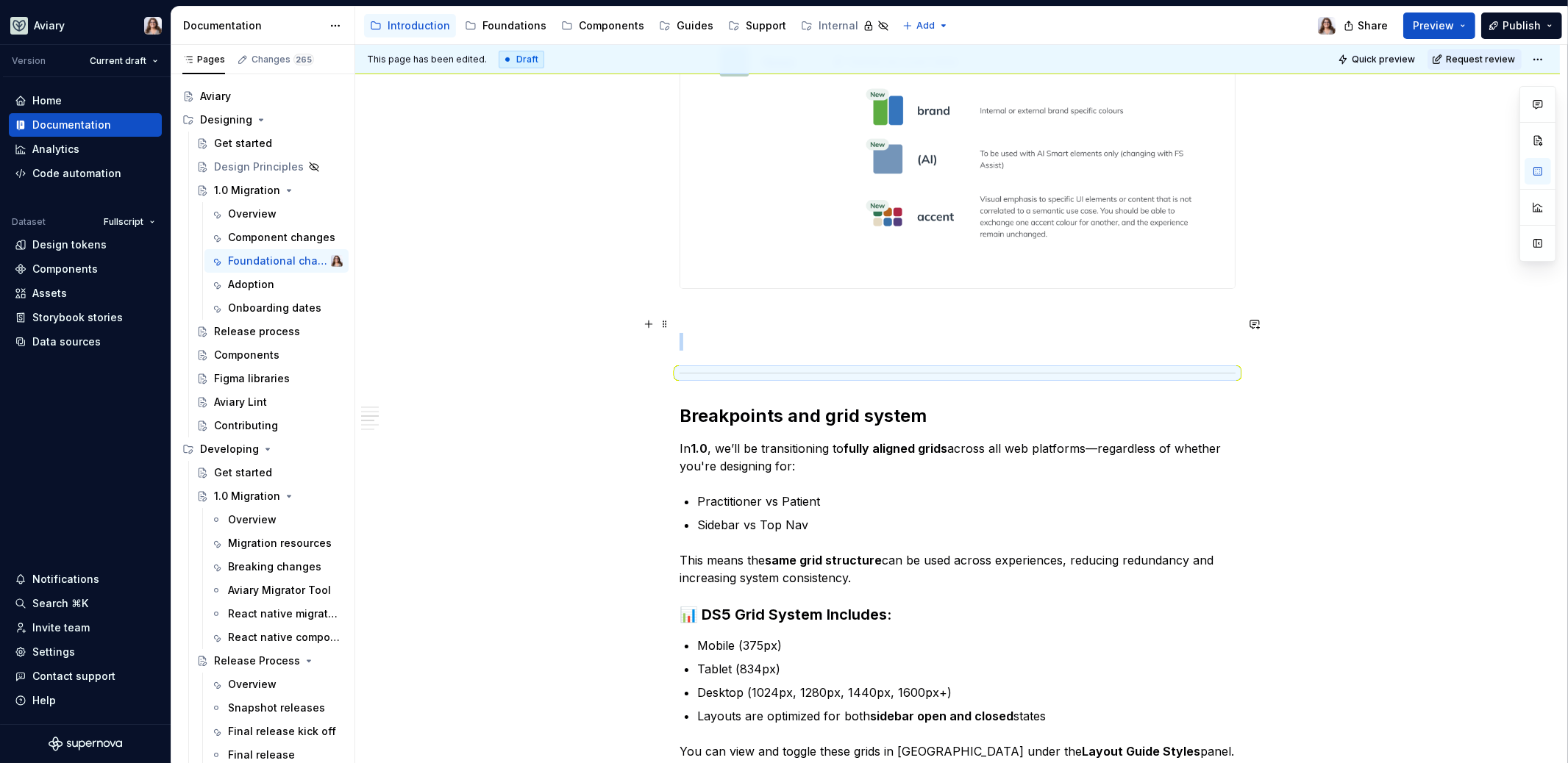
click at [684, 333] on p at bounding box center [957, 342] width 556 height 18
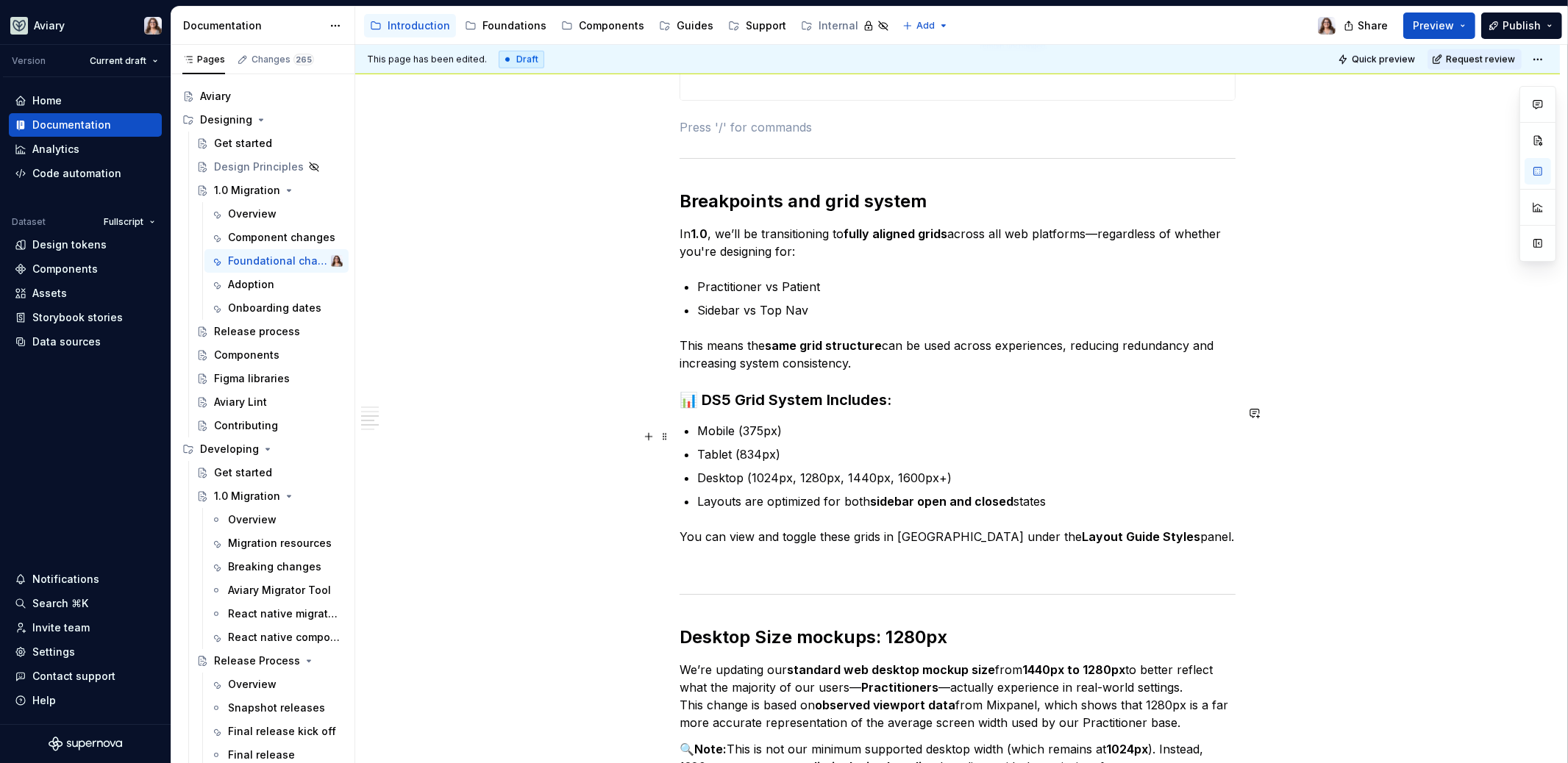
scroll to position [1377, 0]
click at [829, 279] on p "Practitioner vs Patient" at bounding box center [967, 288] width 539 height 18
click at [809, 303] on p "Sidebar vs Top Nav" at bounding box center [967, 312] width 539 height 18
click at [859, 346] on p "This means the same grid structure can be used across experiences, reducing red…" at bounding box center [957, 352] width 556 height 35
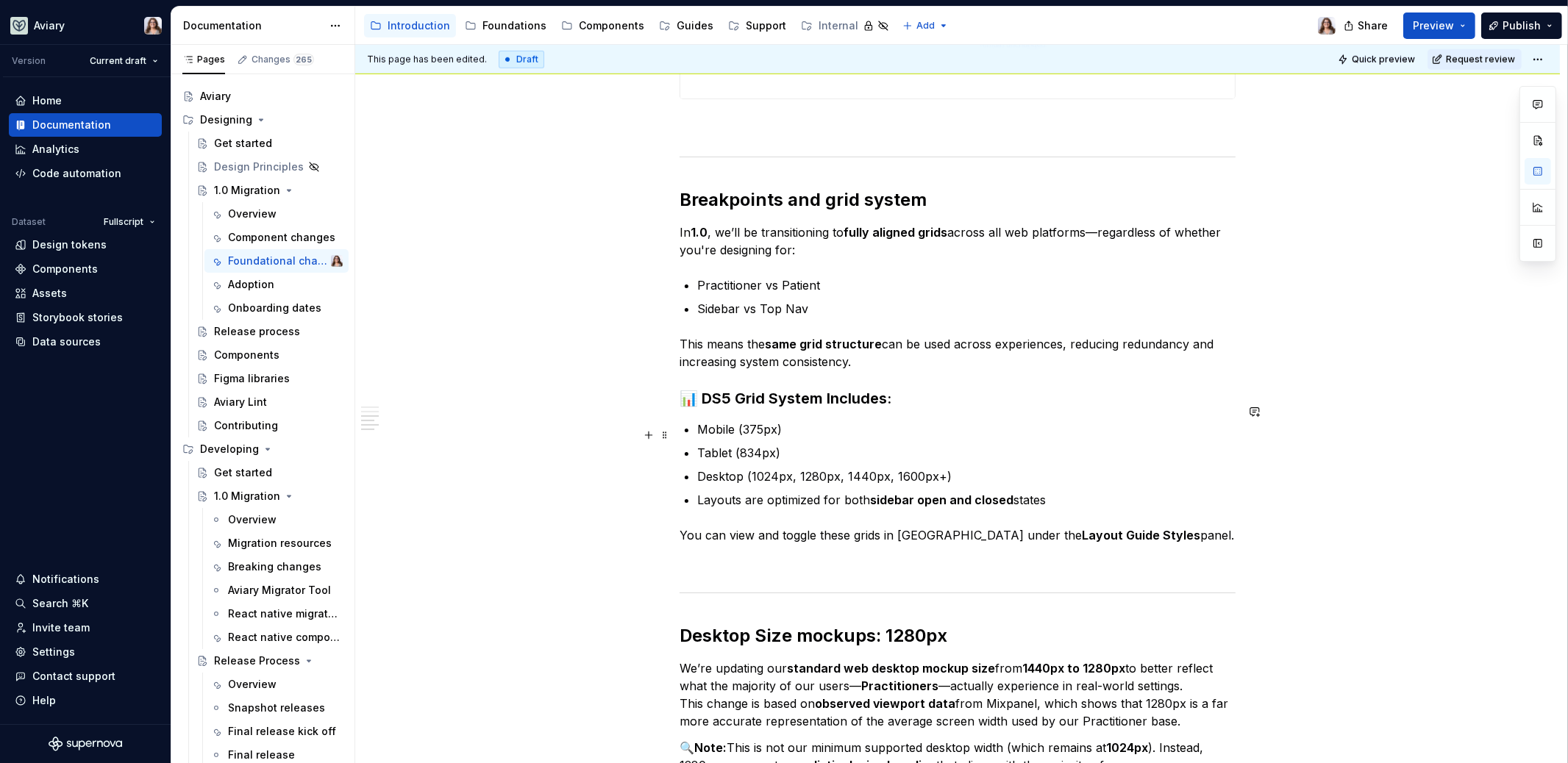
scroll to position [1421, 0]
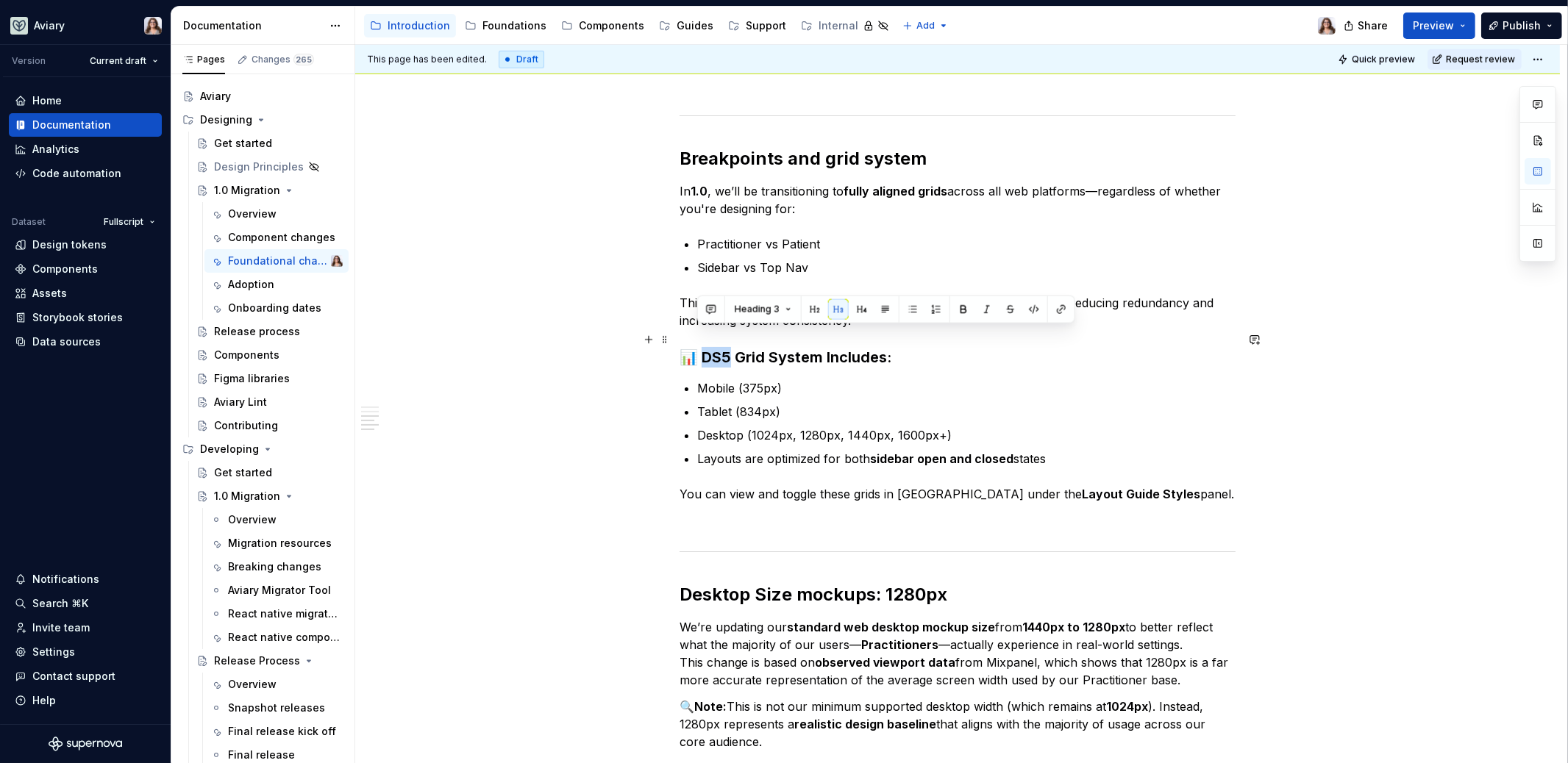
drag, startPoint x: 698, startPoint y: 337, endPoint x: 725, endPoint y: 335, distance: 27.1
click at [725, 347] on h3 "📊 DS5 Grid System Includes:" at bounding box center [957, 357] width 556 height 20
click at [885, 347] on h3 "📊 1.0 Grid System Includes:" at bounding box center [957, 357] width 556 height 20
click at [783, 379] on p "Mobile (375px)" at bounding box center [967, 388] width 539 height 18
click at [780, 401] on ul "Mobile (375px) Tablet (834px) Desktop (1024px, 1280px, 1440px, 1600px+) Layouts…" at bounding box center [967, 423] width 539 height 88
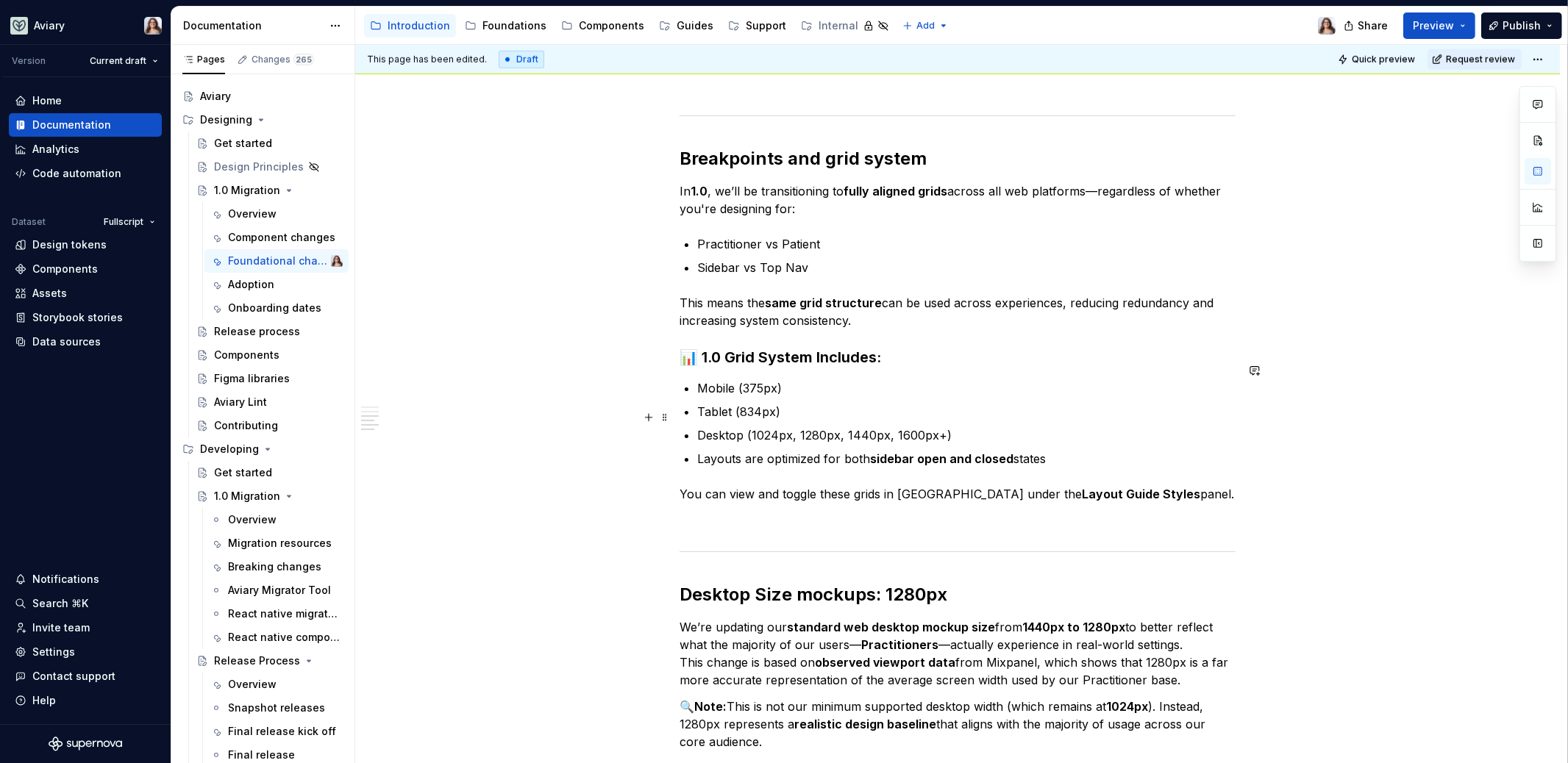
click at [962, 426] on p "Desktop (1024px, 1280px, 1440px, 1600px+)" at bounding box center [967, 435] width 539 height 18
click at [1074, 450] on p "Layouts are optimized for both sidebar open and closed states" at bounding box center [967, 459] width 539 height 18
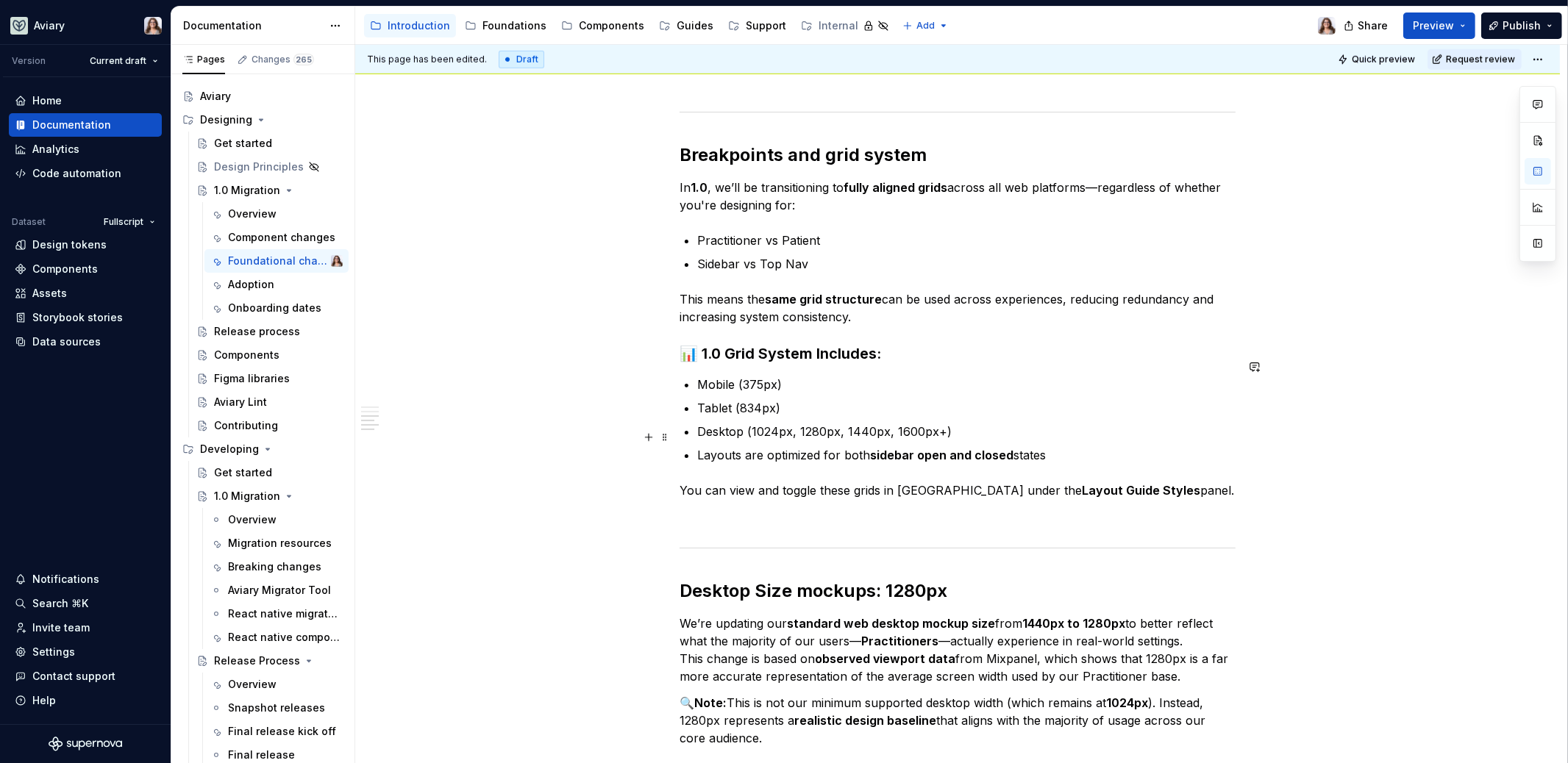
scroll to position [1434, 0]
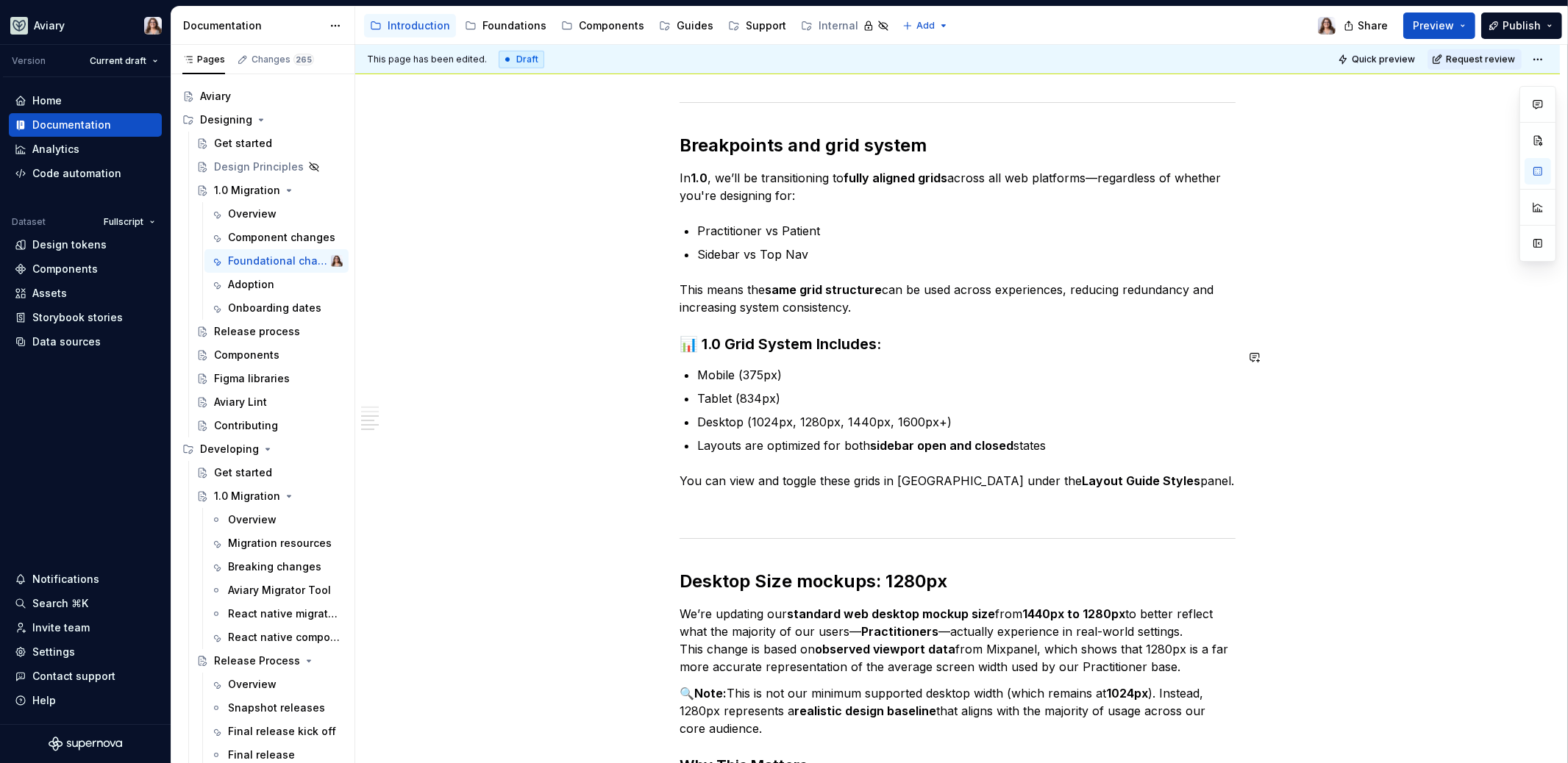
click at [882, 334] on h3 "📊 1.0 Grid System Includes:" at bounding box center [957, 343] width 556 height 20
click at [722, 334] on h3 "📊 1.0 Grid System Includes:" at bounding box center [957, 343] width 556 height 20
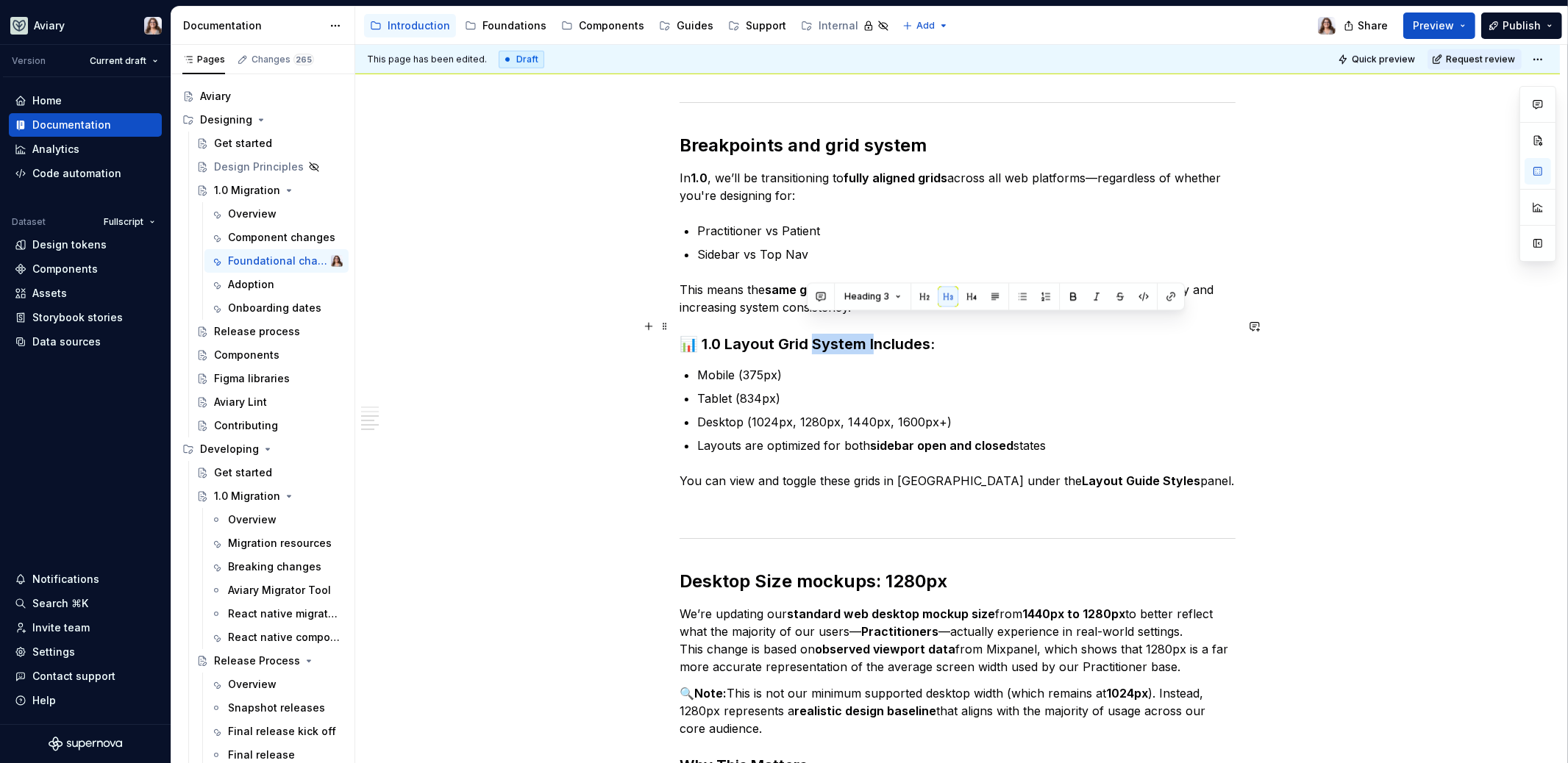
drag, startPoint x: 807, startPoint y: 324, endPoint x: 867, endPoint y: 323, distance: 60.0
click at [867, 334] on h3 "📊 1.0 Layout Grid System Includes:" at bounding box center [957, 343] width 556 height 20
click at [866, 334] on h3 "📊 1.0 Layout Grid includes:" at bounding box center [957, 343] width 556 height 20
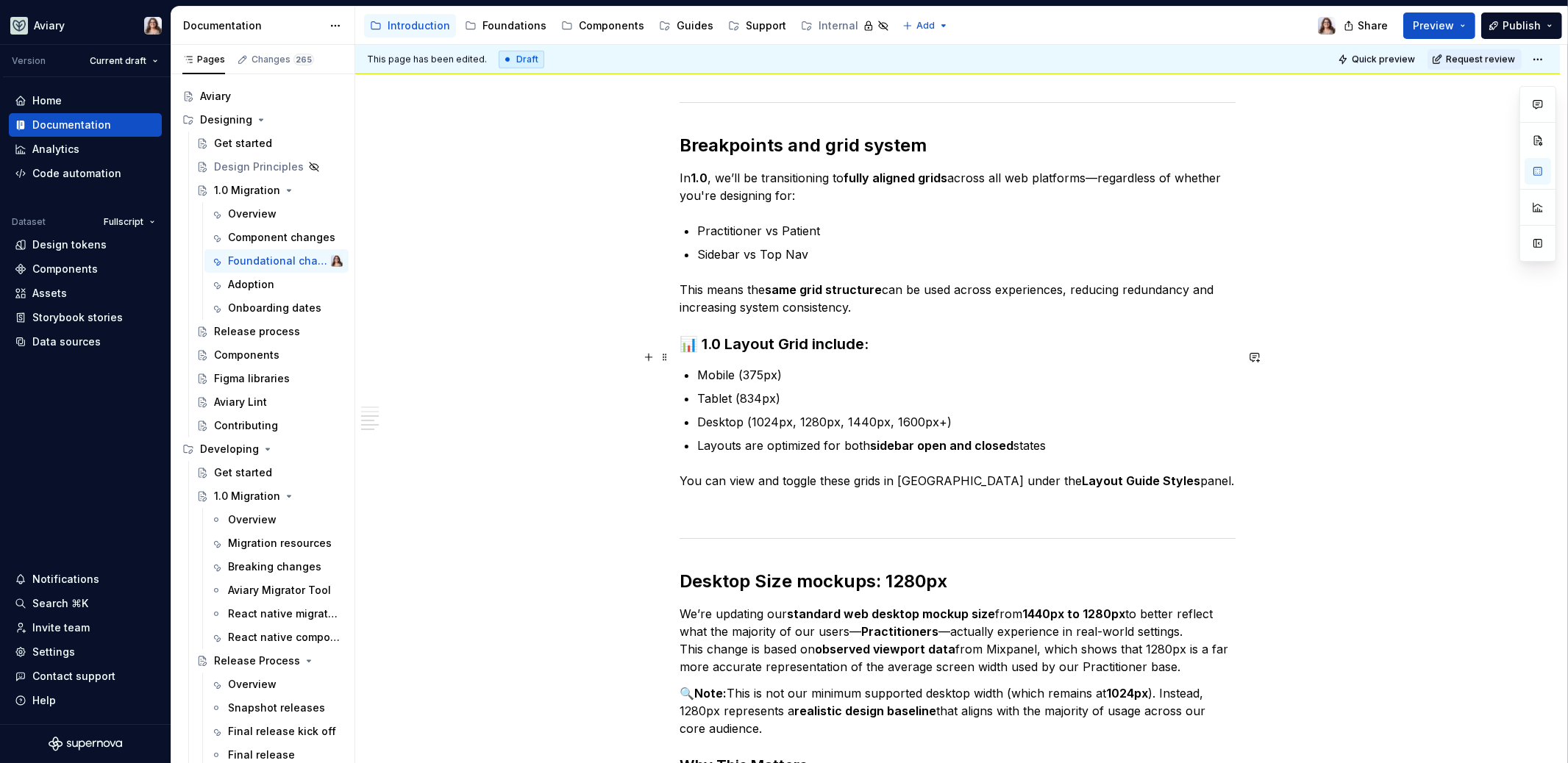
click at [801, 366] on p "Mobile (375px)" at bounding box center [967, 375] width 539 height 18
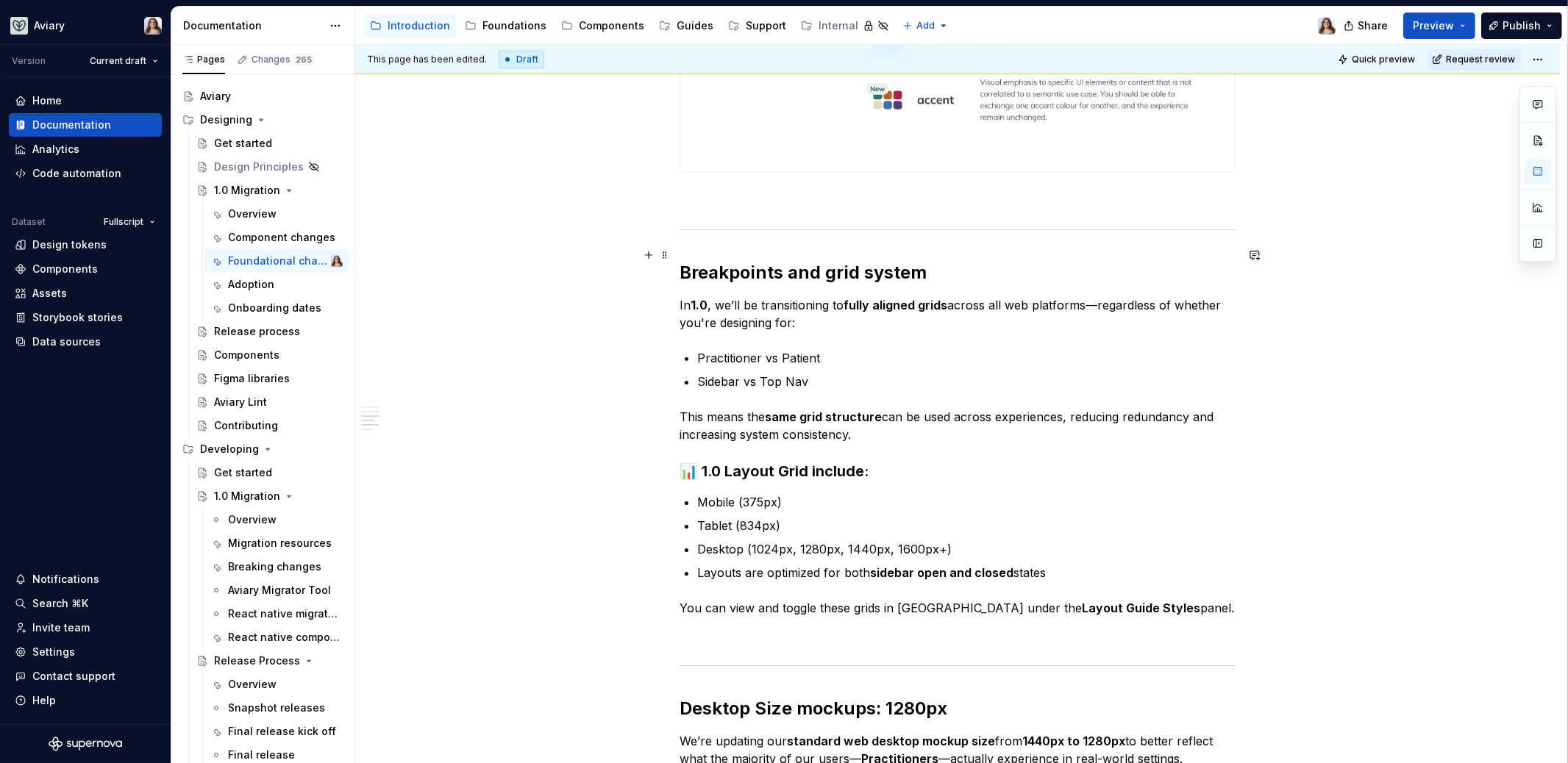
click at [919, 261] on h2 "Breakpoints and grid system" at bounding box center [957, 272] width 556 height 24
click at [1064, 564] on p "Layouts are optimized for both sidebar open and closed states" at bounding box center [967, 573] width 539 height 18
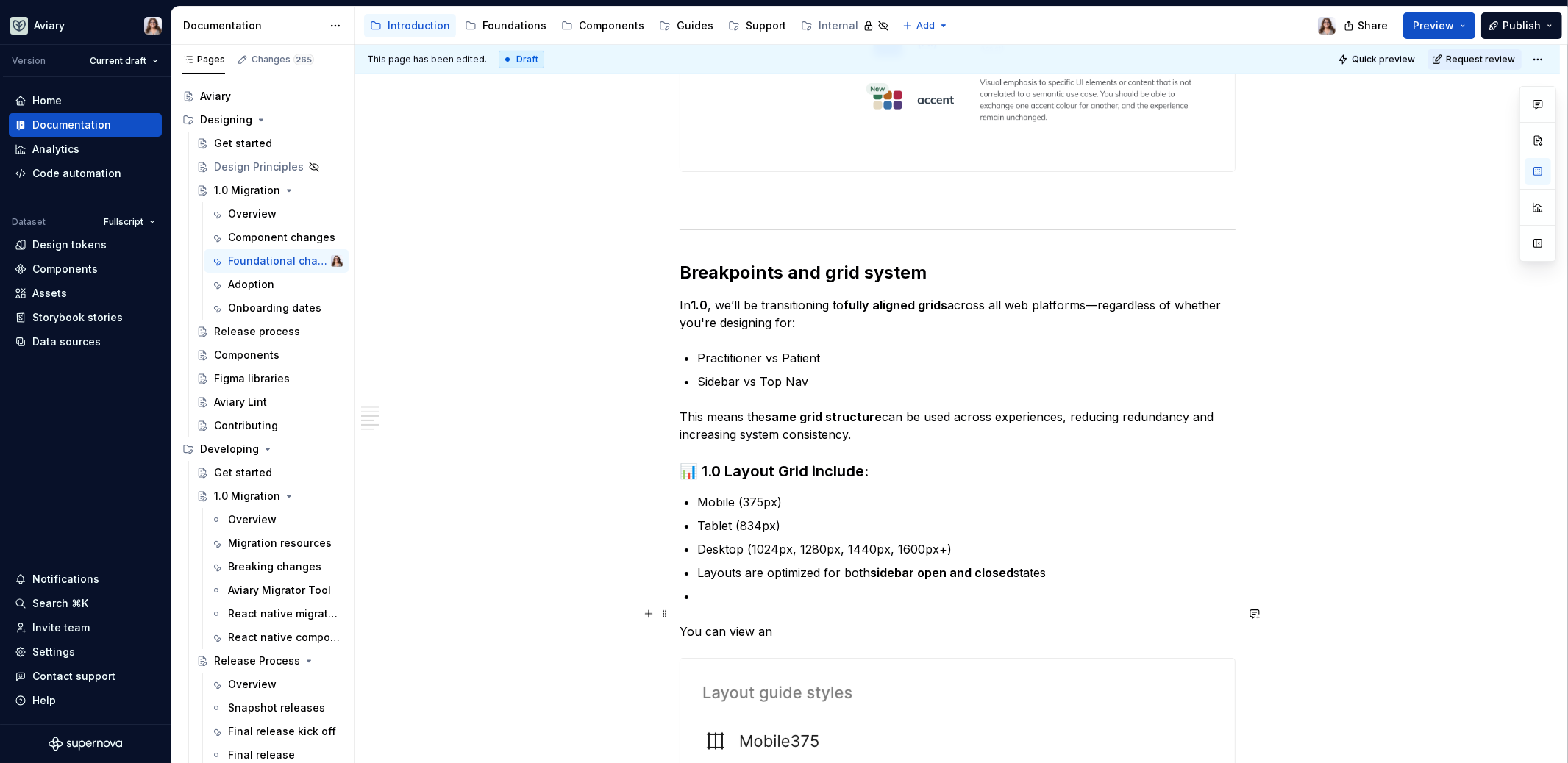
scroll to position [1437, 0]
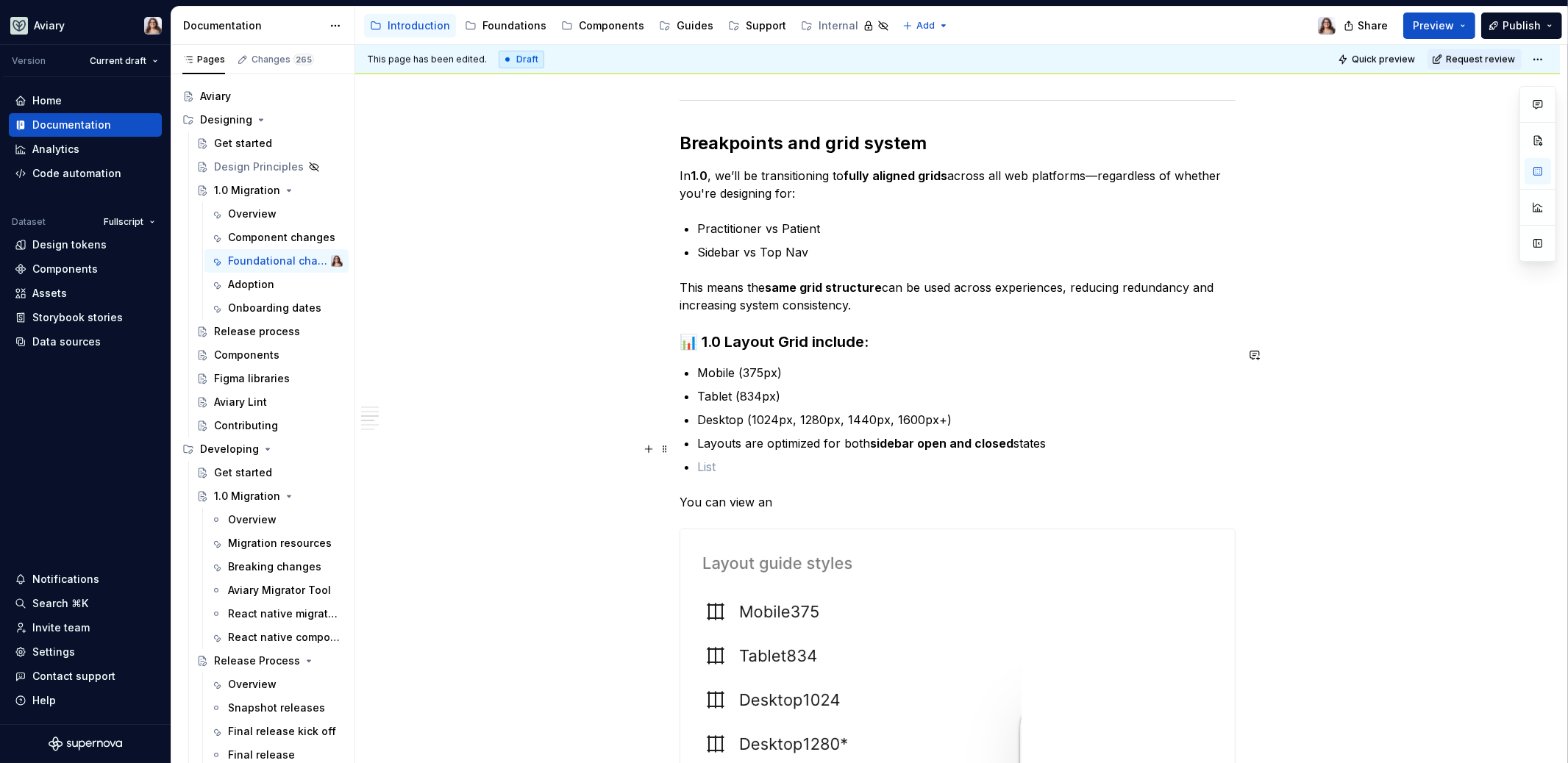
click at [700, 458] on p at bounding box center [967, 467] width 539 height 18
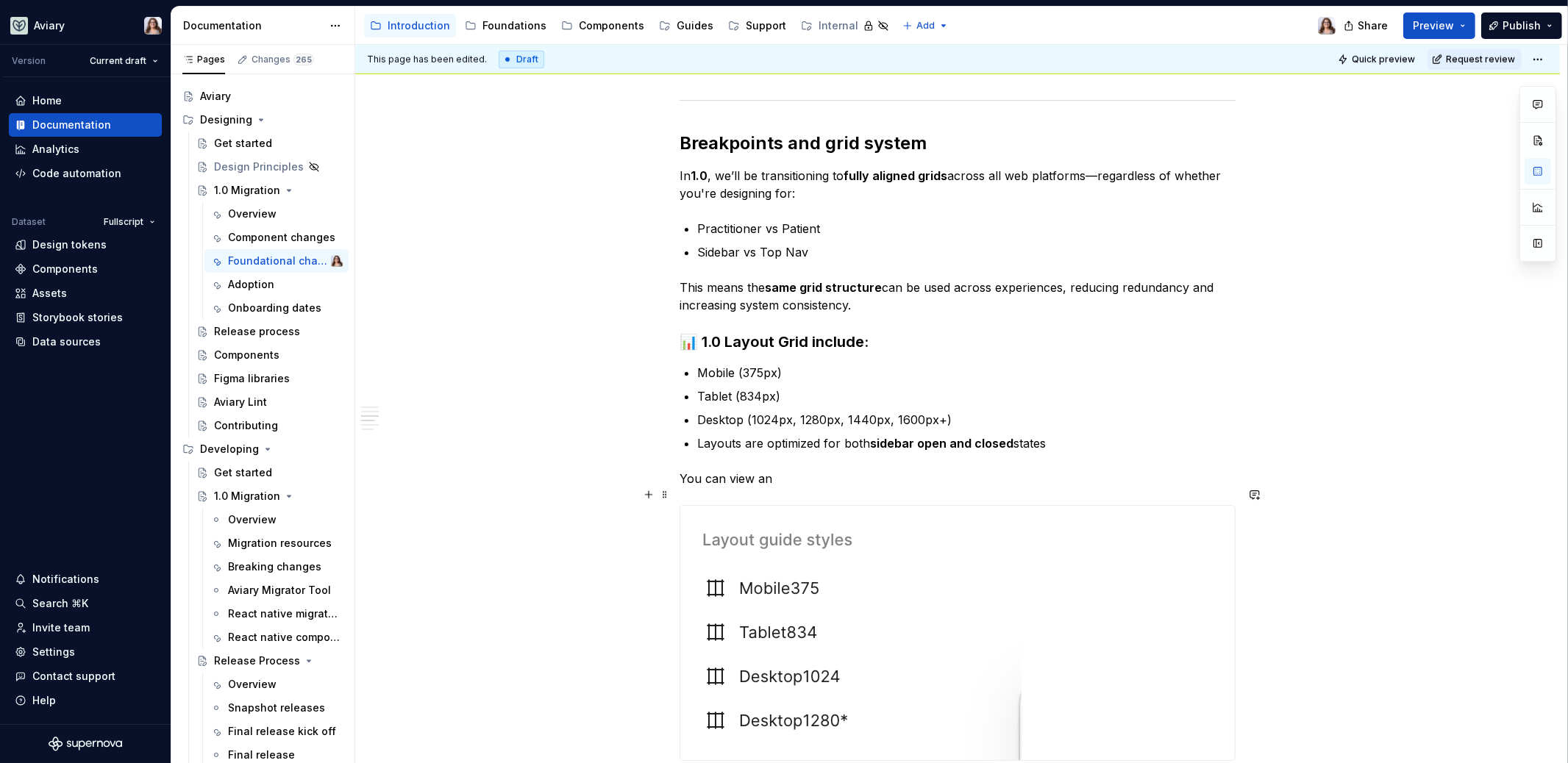
click at [798, 578] on img at bounding box center [850, 633] width 341 height 255
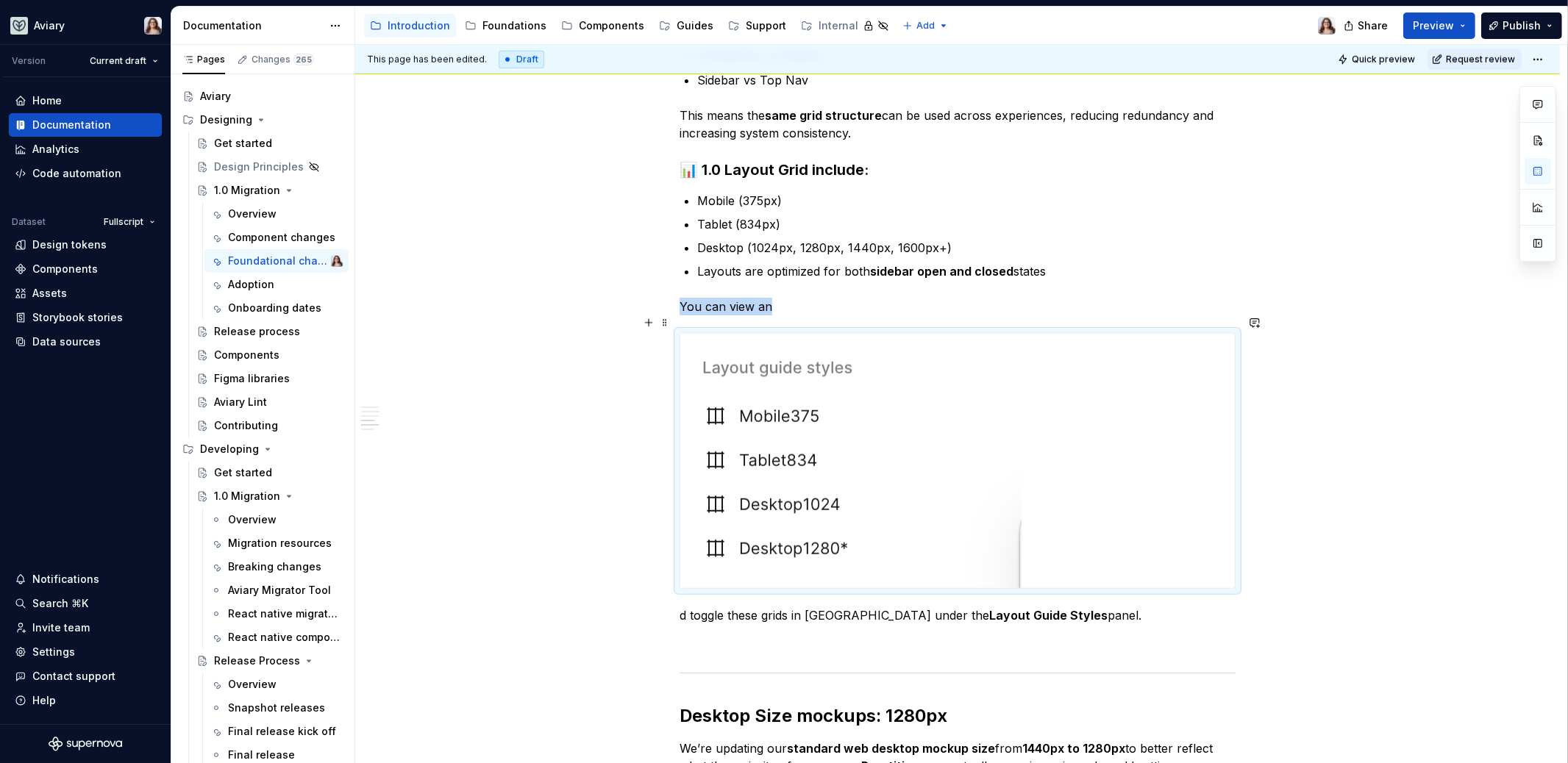
click at [950, 498] on img at bounding box center [850, 460] width 341 height 255
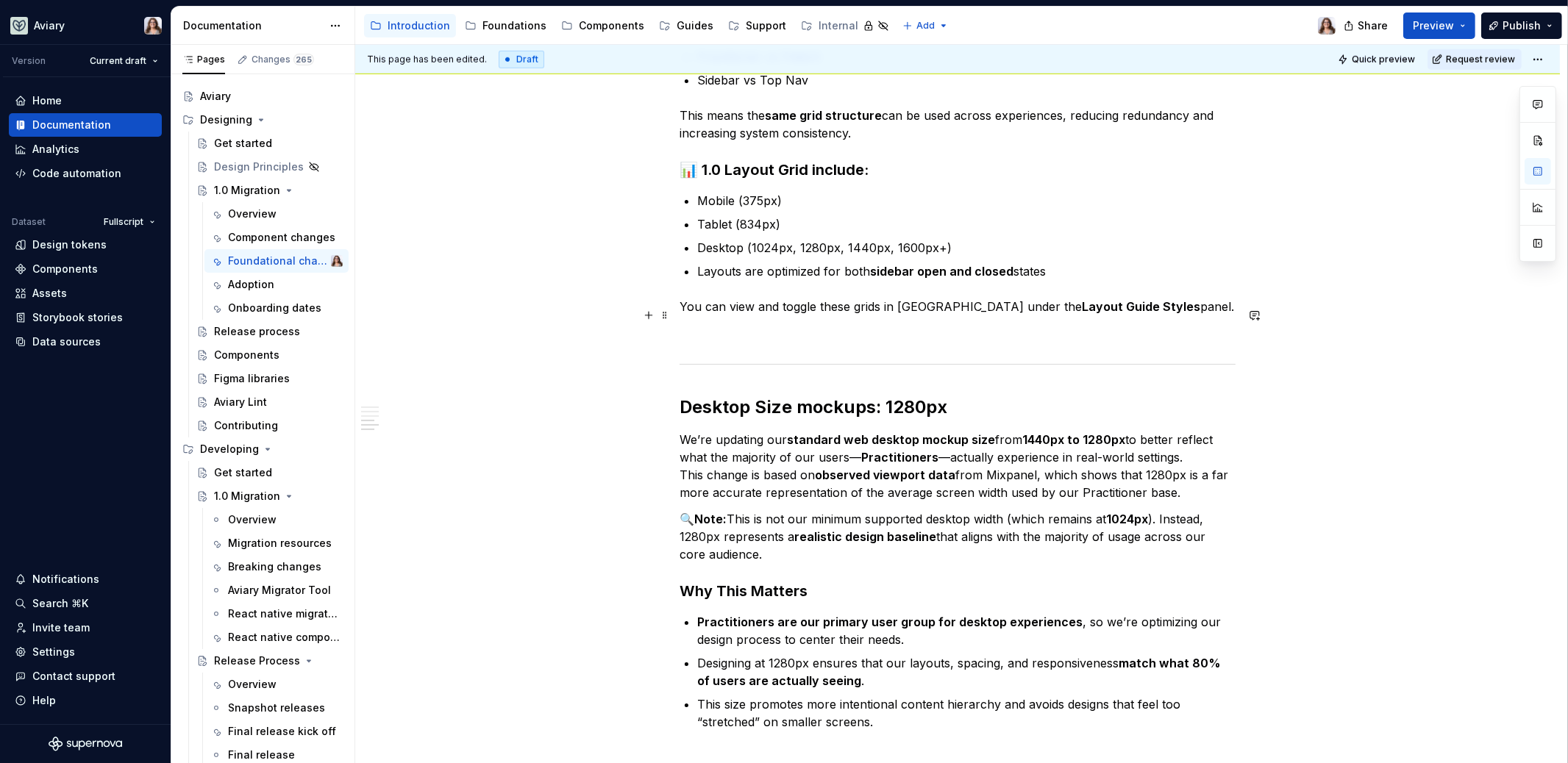
click at [1053, 263] on p "Layouts are optimized for both sidebar open and closed states" at bounding box center [967, 272] width 539 height 18
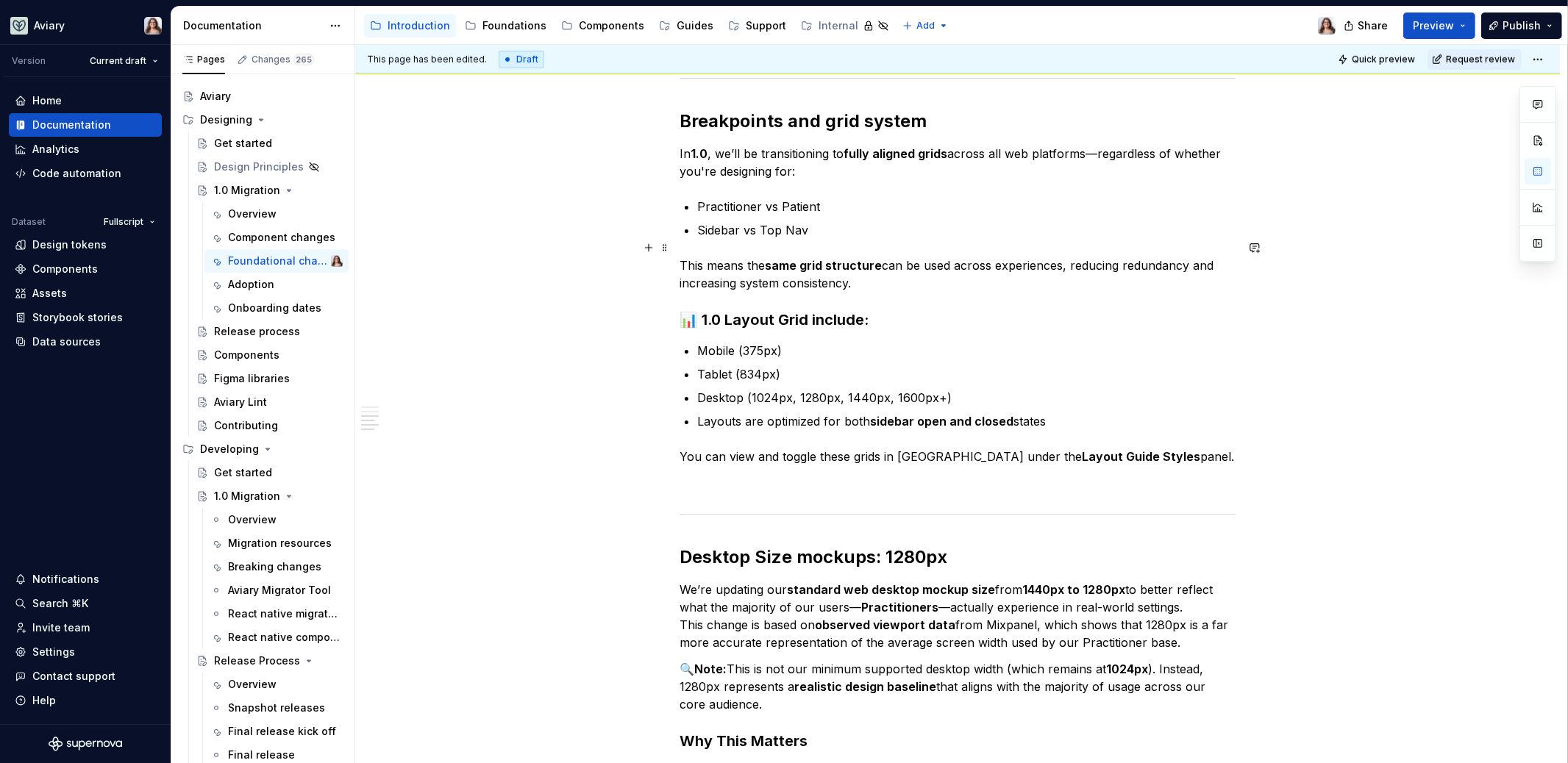
scroll to position [1439, 0]
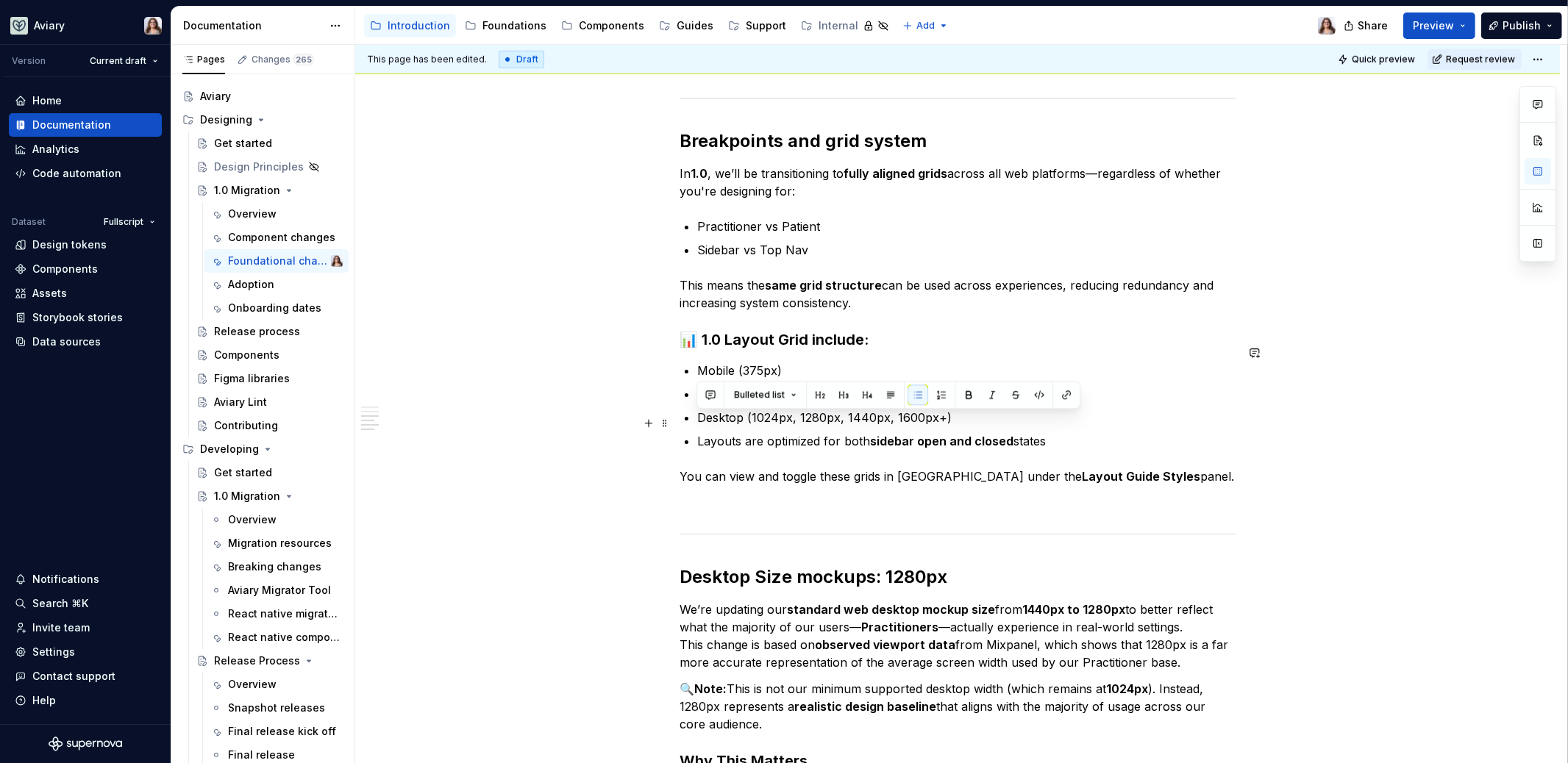
drag, startPoint x: 1055, startPoint y: 426, endPoint x: 614, endPoint y: 424, distance: 441.0
click at [614, 424] on div "Libraries Many libraries from DS4 have been consolidated, for example: Visual A…" at bounding box center [958, 143] width 1204 height 2654
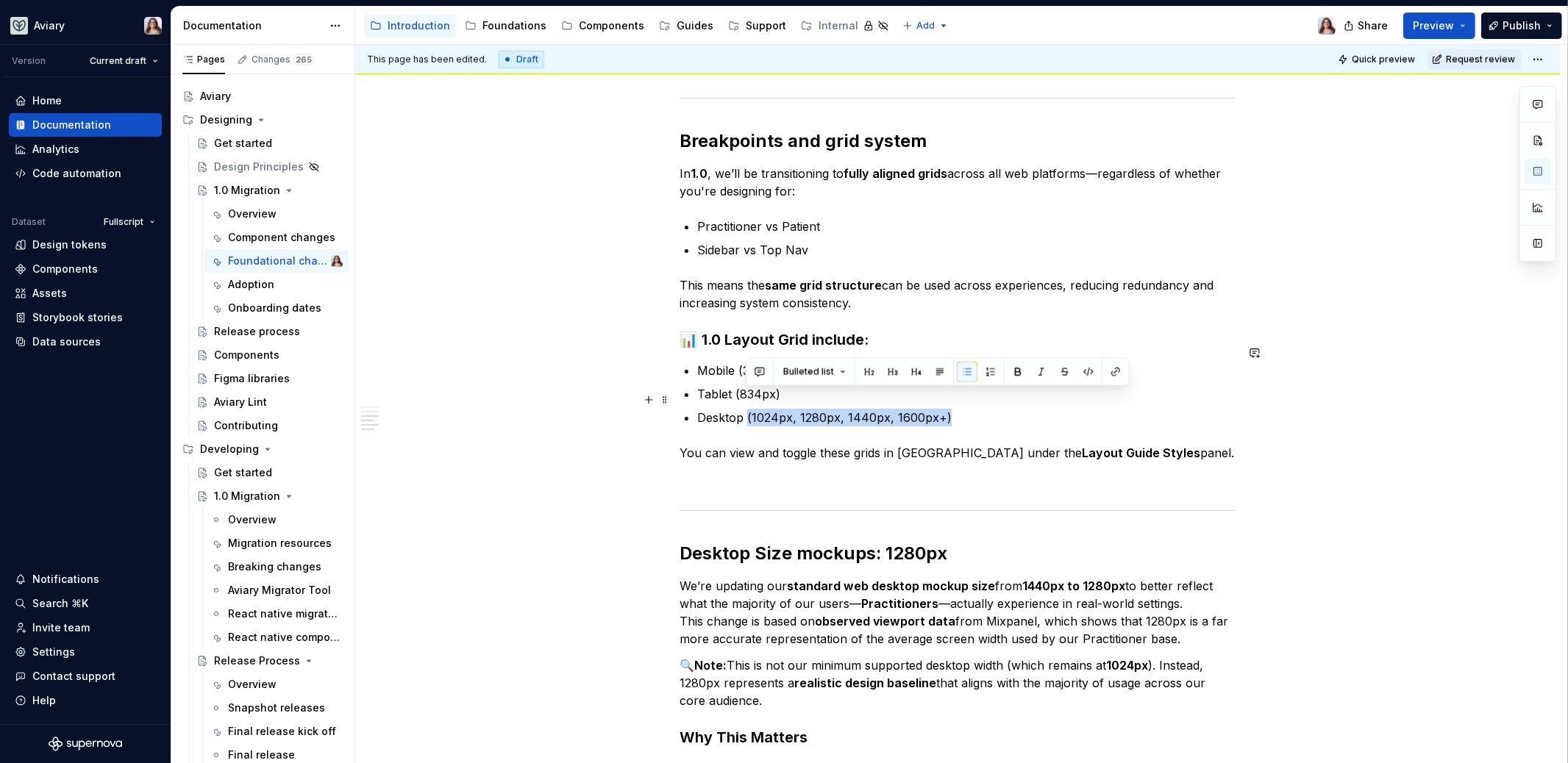
drag, startPoint x: 944, startPoint y: 399, endPoint x: 747, endPoint y: 393, distance: 197.1
click at [747, 409] on p "Desktop (1024px, 1280px, 1440px, 1600px+)" at bounding box center [967, 418] width 539 height 18
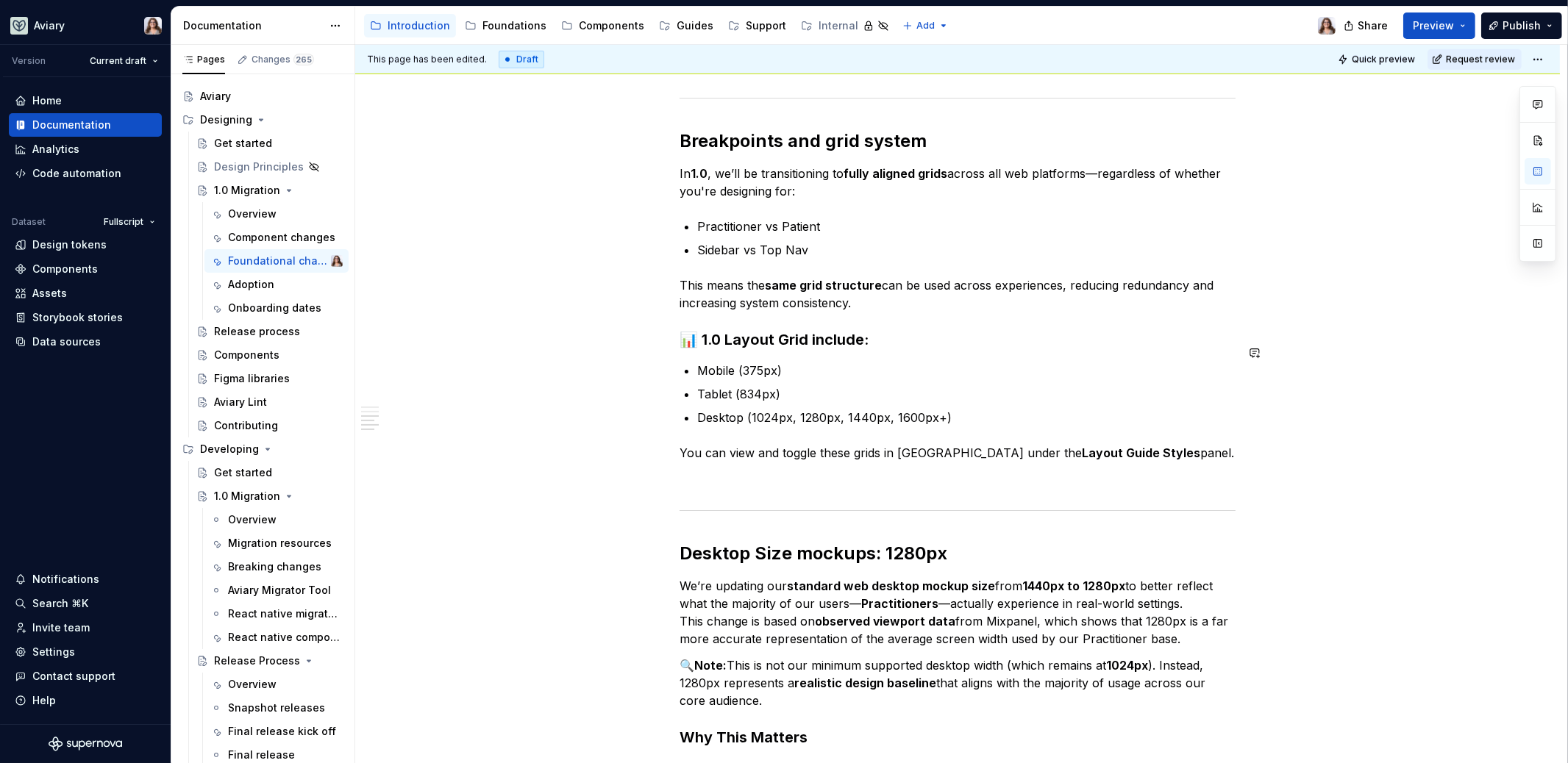
click at [739, 386] on p "Tablet (834px)" at bounding box center [967, 395] width 539 height 18
click at [736, 386] on p "Tablet (834px)" at bounding box center [967, 395] width 539 height 18
click at [768, 386] on p "Tablet834px)" at bounding box center [967, 395] width 539 height 18
click at [776, 362] on p "Mobile (375px)" at bounding box center [967, 371] width 539 height 18
click at [749, 409] on p "Desktop (1024px, 1280px, 1440px, 1600px+)" at bounding box center [967, 418] width 539 height 18
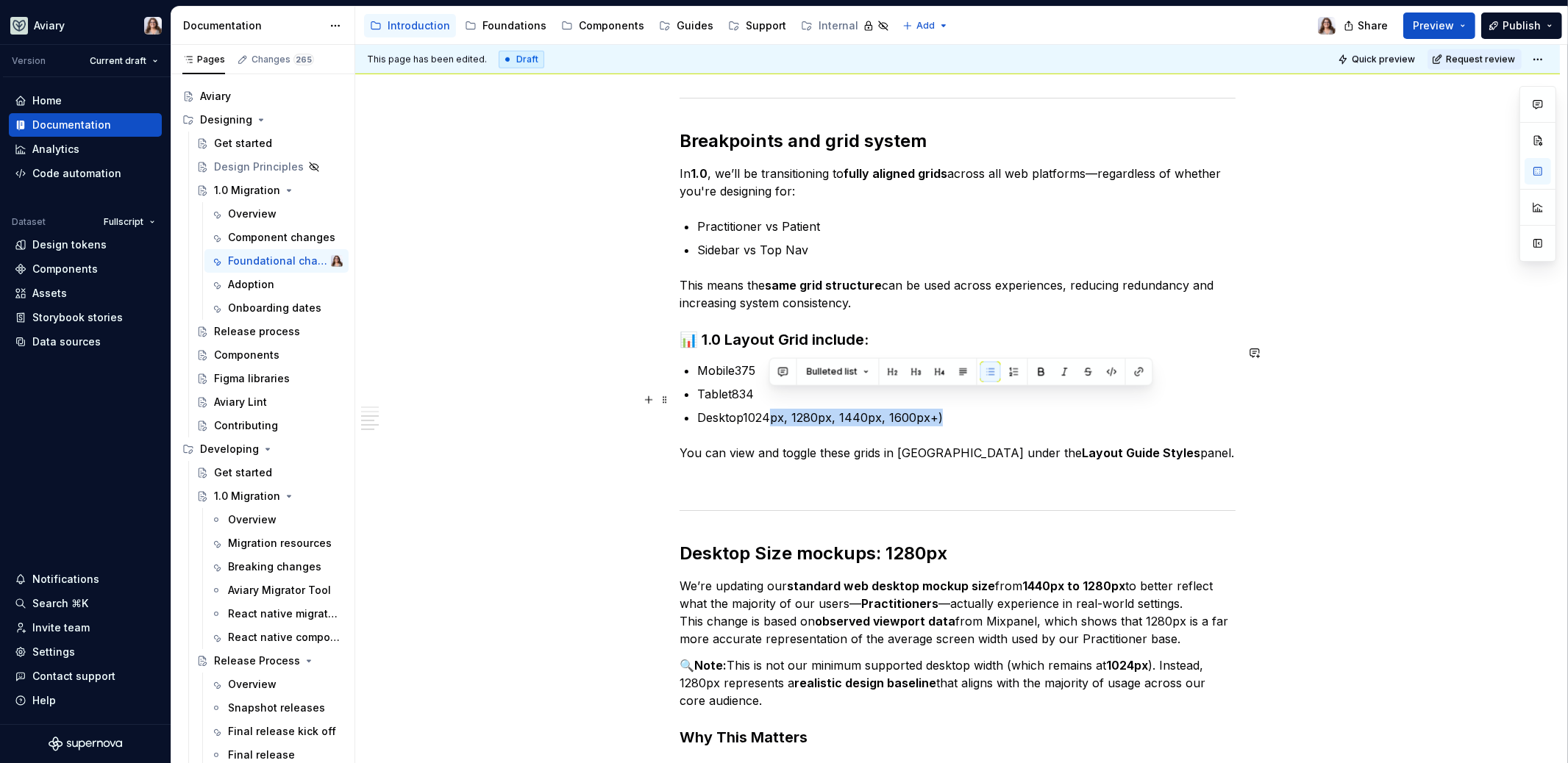
drag, startPoint x: 769, startPoint y: 399, endPoint x: 1011, endPoint y: 399, distance: 242.0
click at [1011, 409] on p "Desktop1024px, 1280px, 1440px, 1600px+)" at bounding box center [967, 418] width 539 height 18
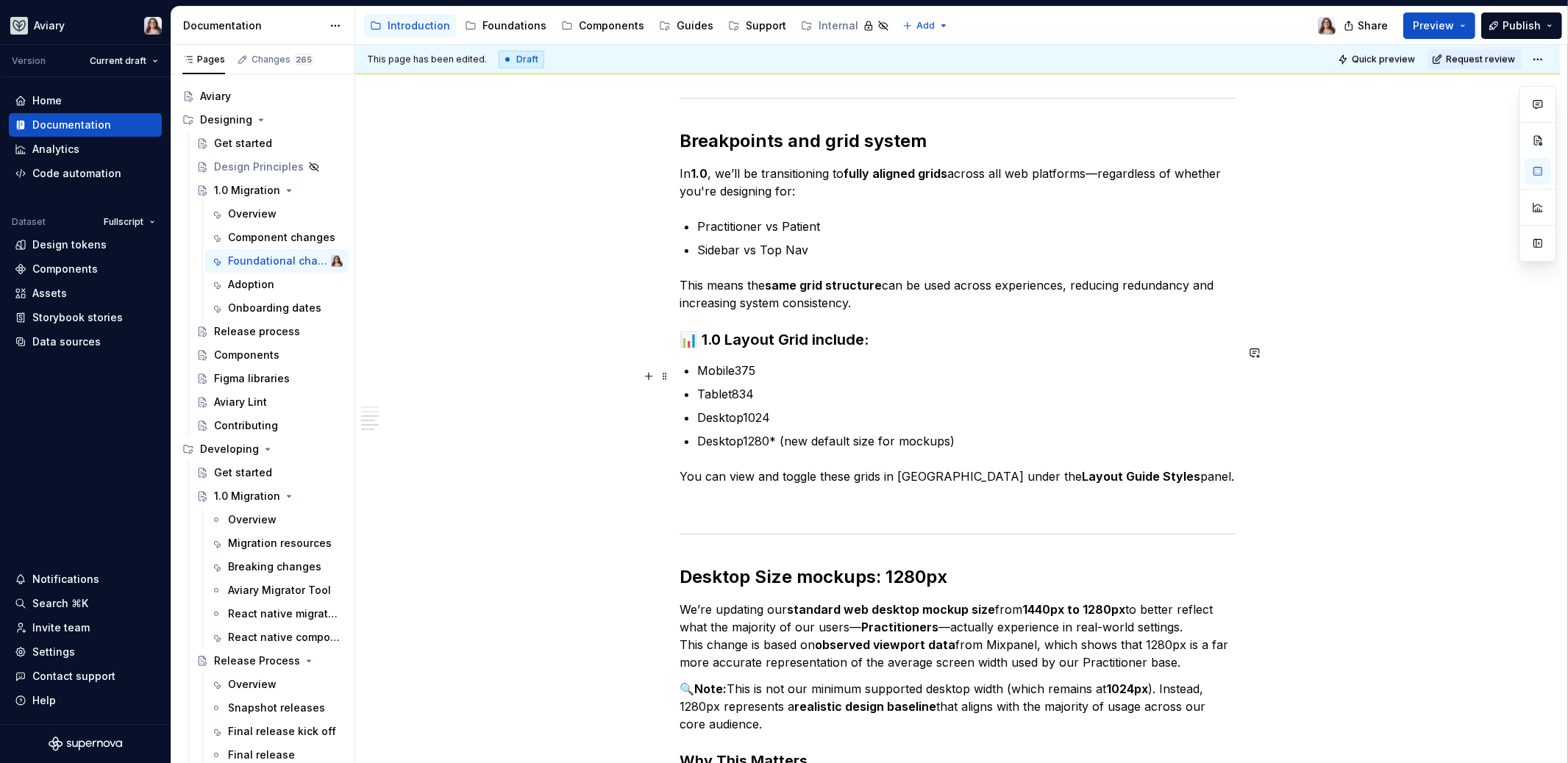
click at [785, 386] on p "Tablet834" at bounding box center [967, 395] width 539 height 18
click at [741, 329] on h3 "📊 1.0 Layout Grid include:" at bounding box center [957, 339] width 556 height 20
click at [700, 329] on h3 "📊 1.0 Layout Grid include:" at bounding box center [957, 339] width 556 height 20
drag, startPoint x: 753, startPoint y: 320, endPoint x: 837, endPoint y: 321, distance: 84.0
click at [837, 329] on h3 "1.0 Layout Grid include:" at bounding box center [957, 339] width 556 height 20
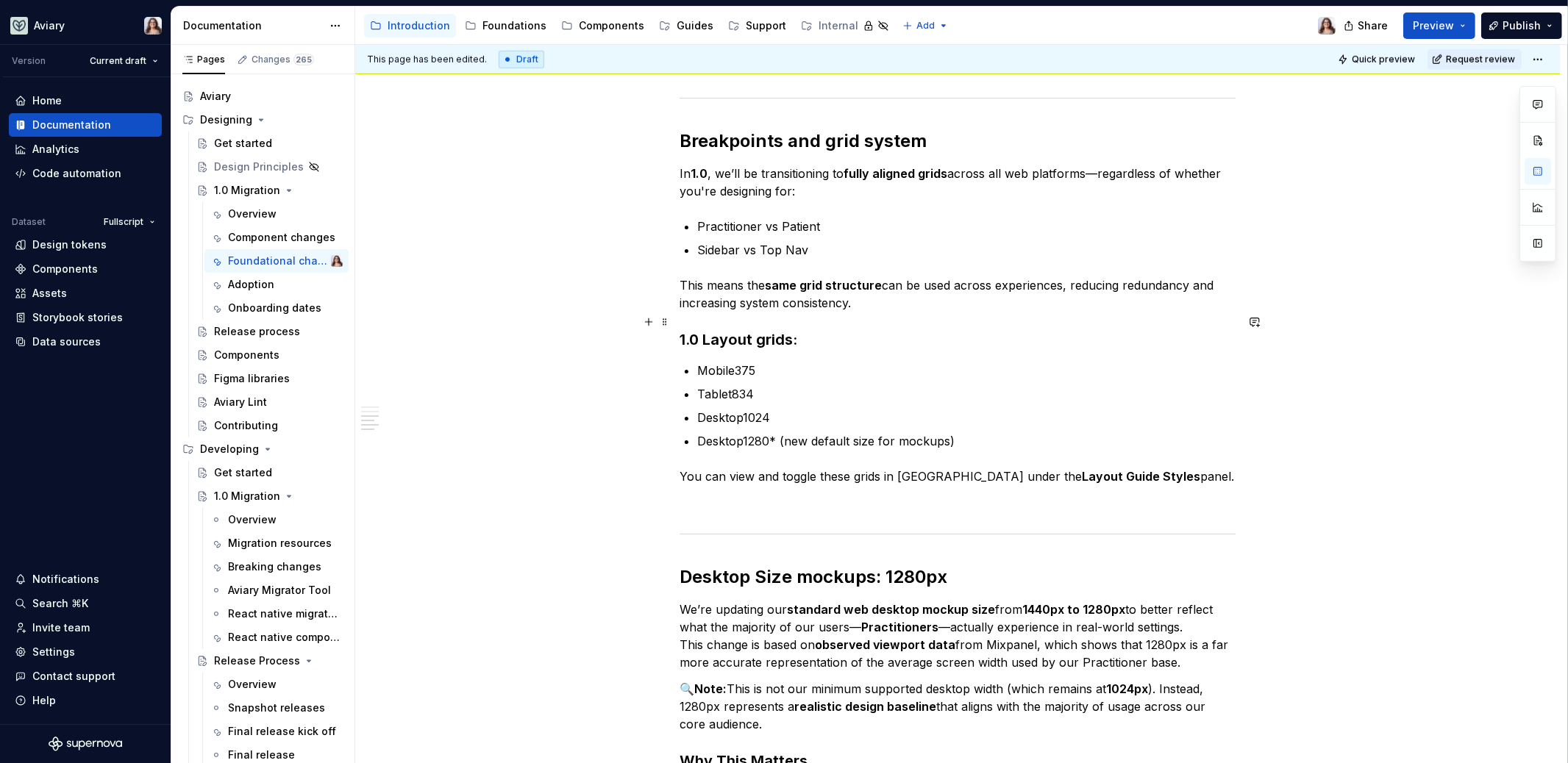
click at [795, 329] on h3 "1.0 Layout grids:" at bounding box center [957, 339] width 556 height 20
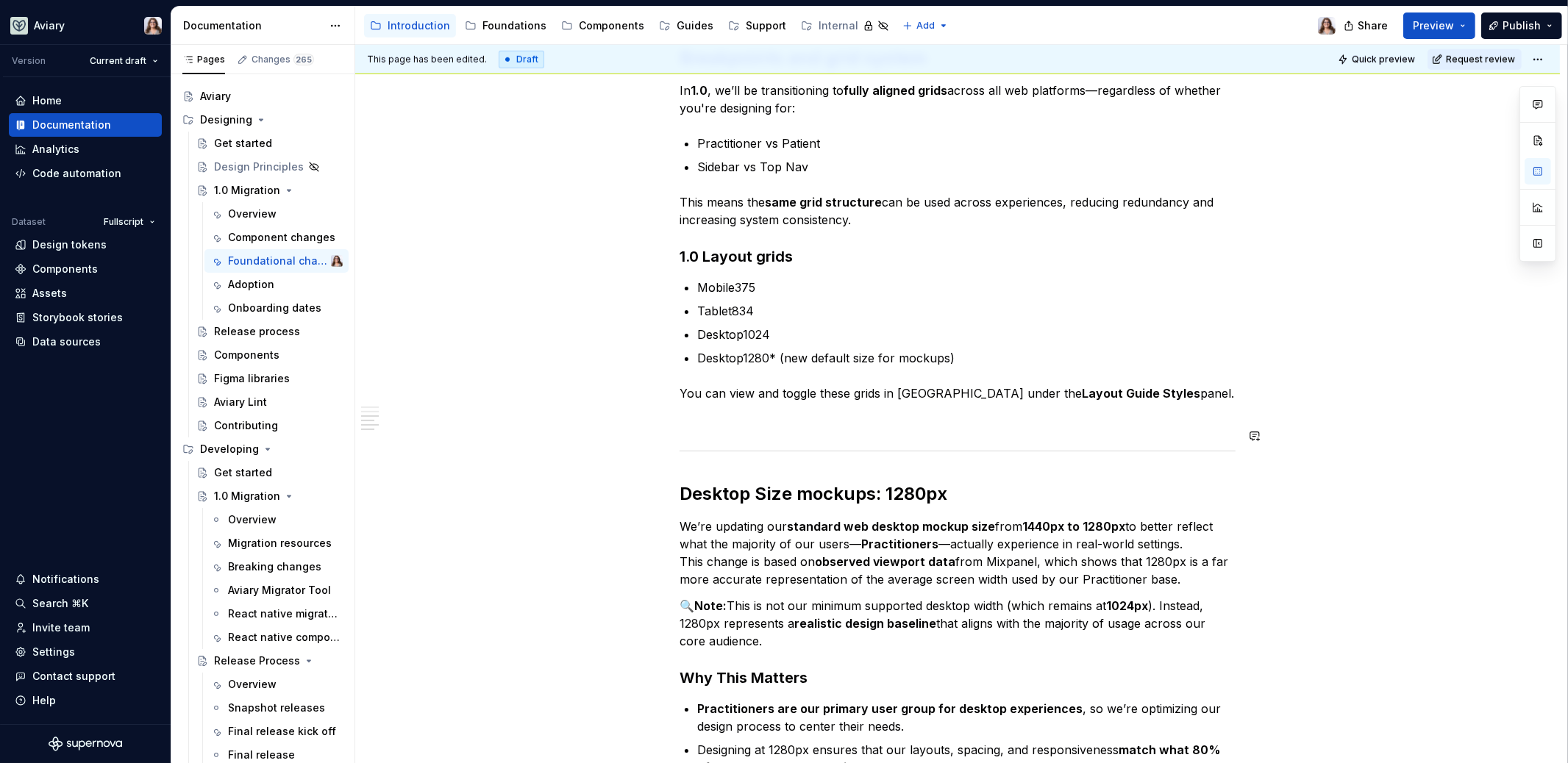
scroll to position [1523, 0]
click at [1146, 384] on p "You can view and toggle these grids in Figma under the Layout Guide Styles pane…" at bounding box center [957, 393] width 556 height 18
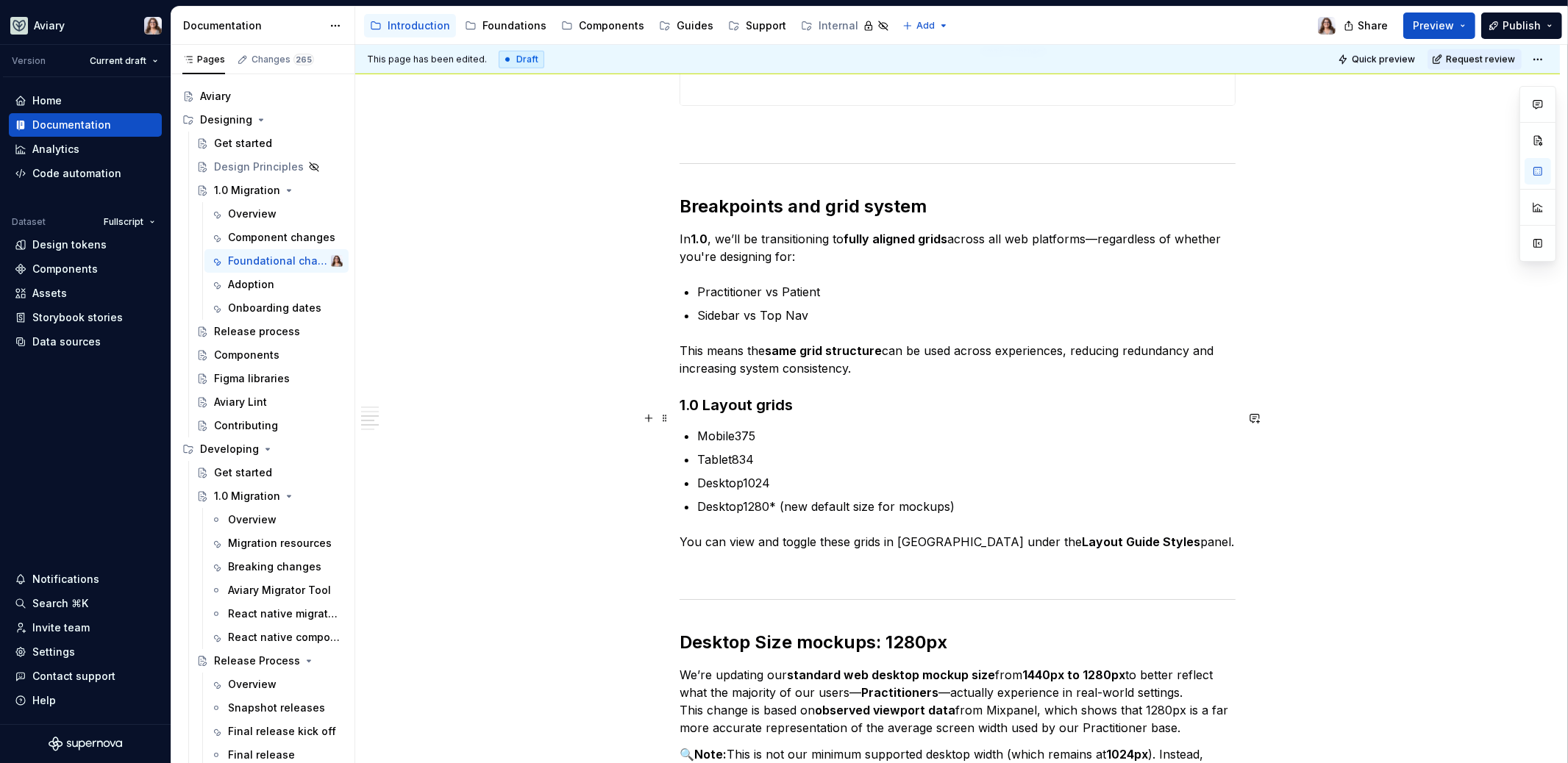
scroll to position [1371, 0]
click at [806, 351] on p "This means the same grid structure can be used across experiences, reducing red…" at bounding box center [957, 361] width 556 height 35
click at [852, 367] on div "Libraries Many libraries from DS4 have been consolidated, for example: Visual A…" at bounding box center [957, 105] width 556 height 2373
click at [965, 500] on p "Desktop1280* (new default size for mockups)" at bounding box center [967, 509] width 539 height 18
click at [1155, 535] on p "You can view and toggle these grids in Figma under the Layout Guide Styles pane…" at bounding box center [957, 544] width 556 height 18
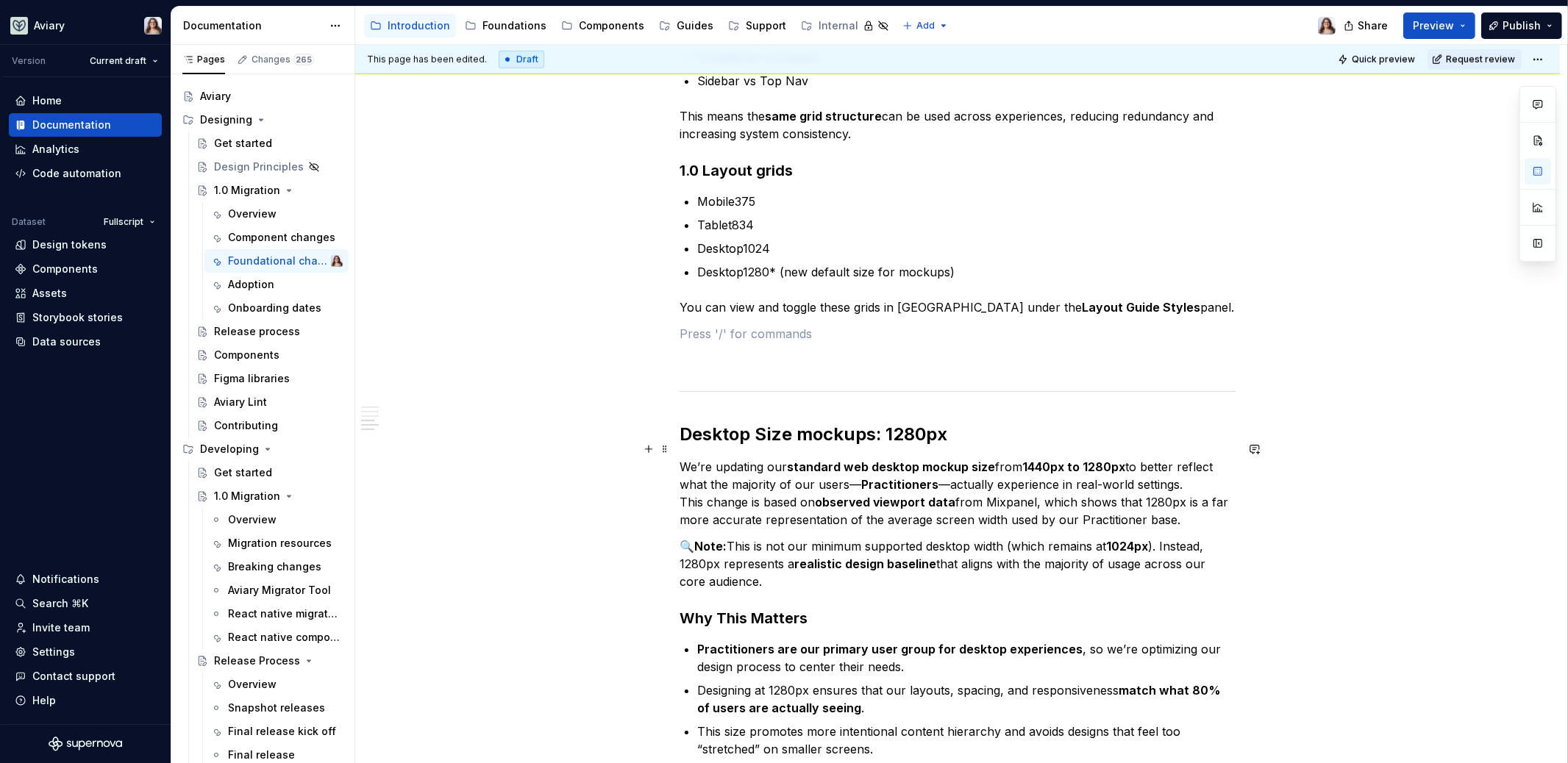
scroll to position [1610, 0]
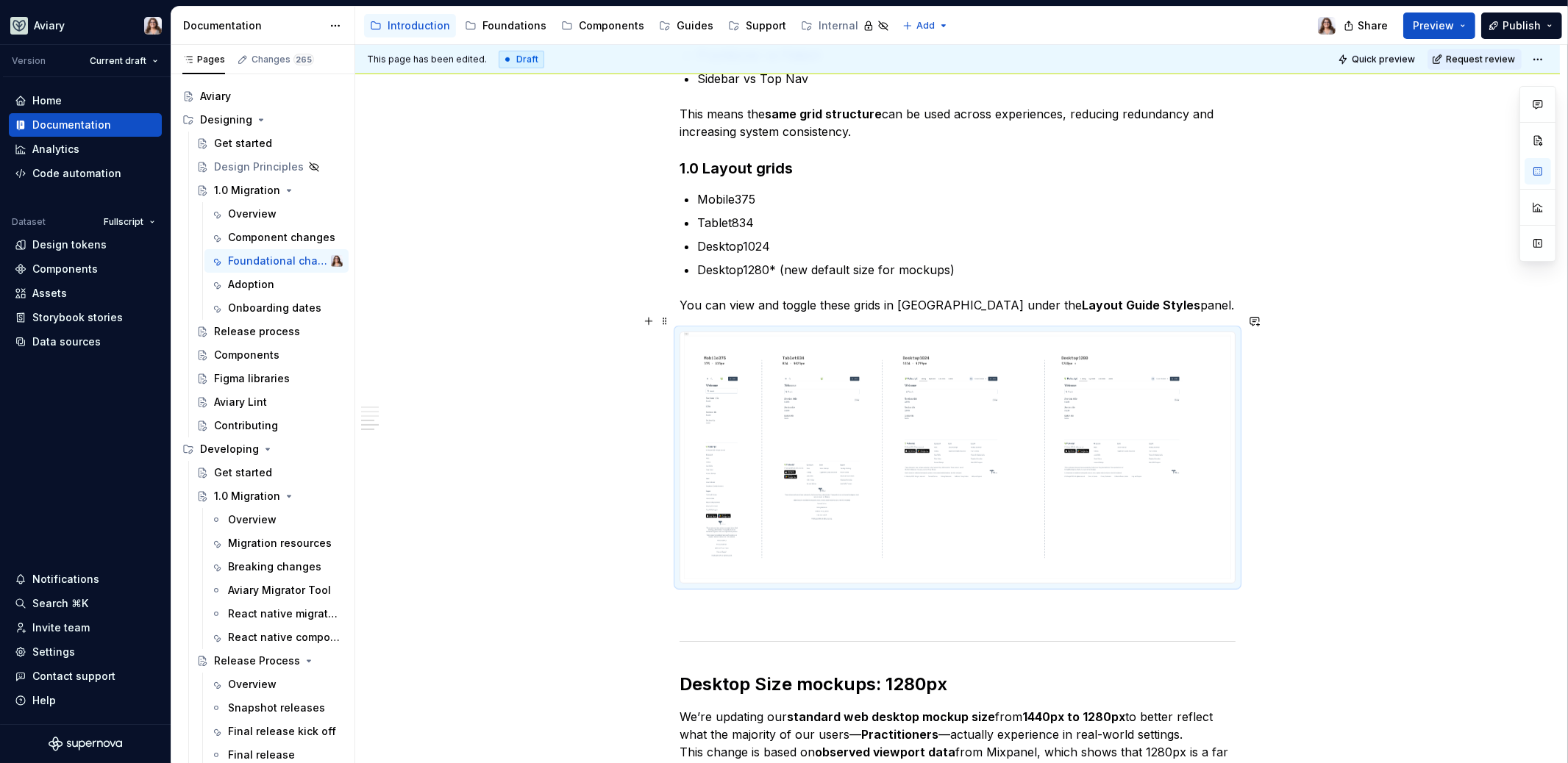
click at [751, 332] on div at bounding box center [957, 457] width 556 height 251
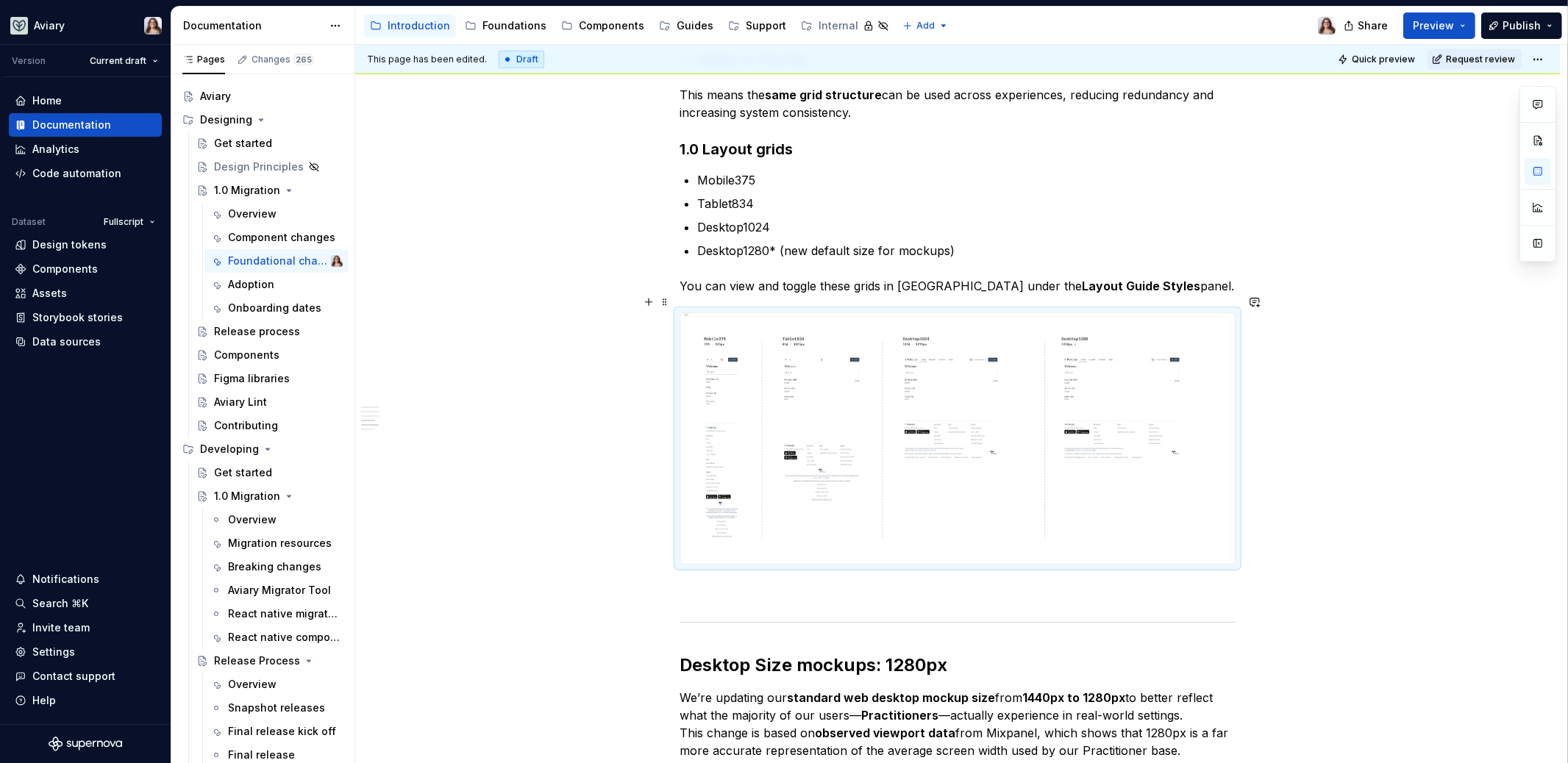
scroll to position [1637, 0]
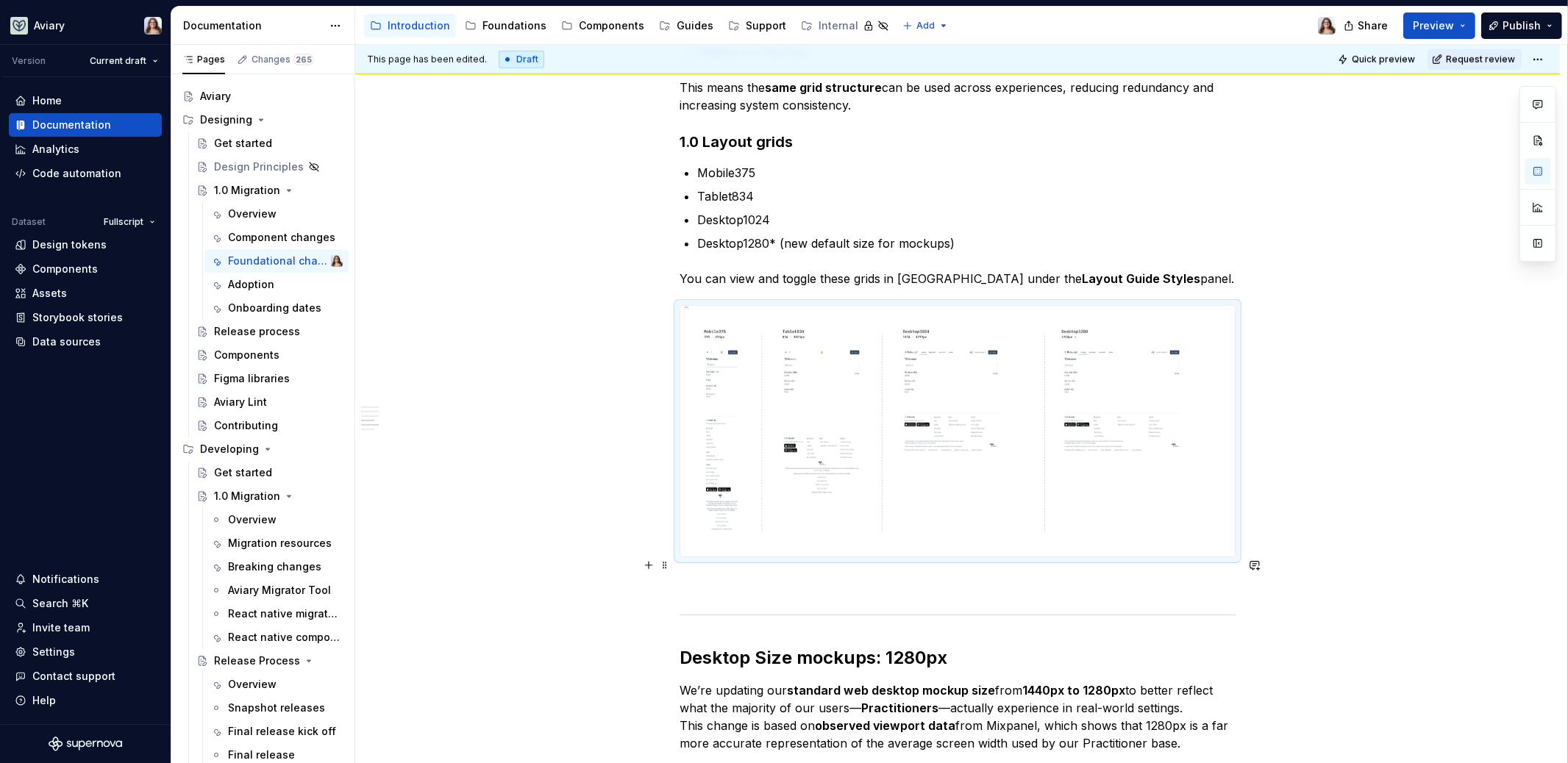
click at [722, 575] on p at bounding box center [957, 584] width 556 height 18
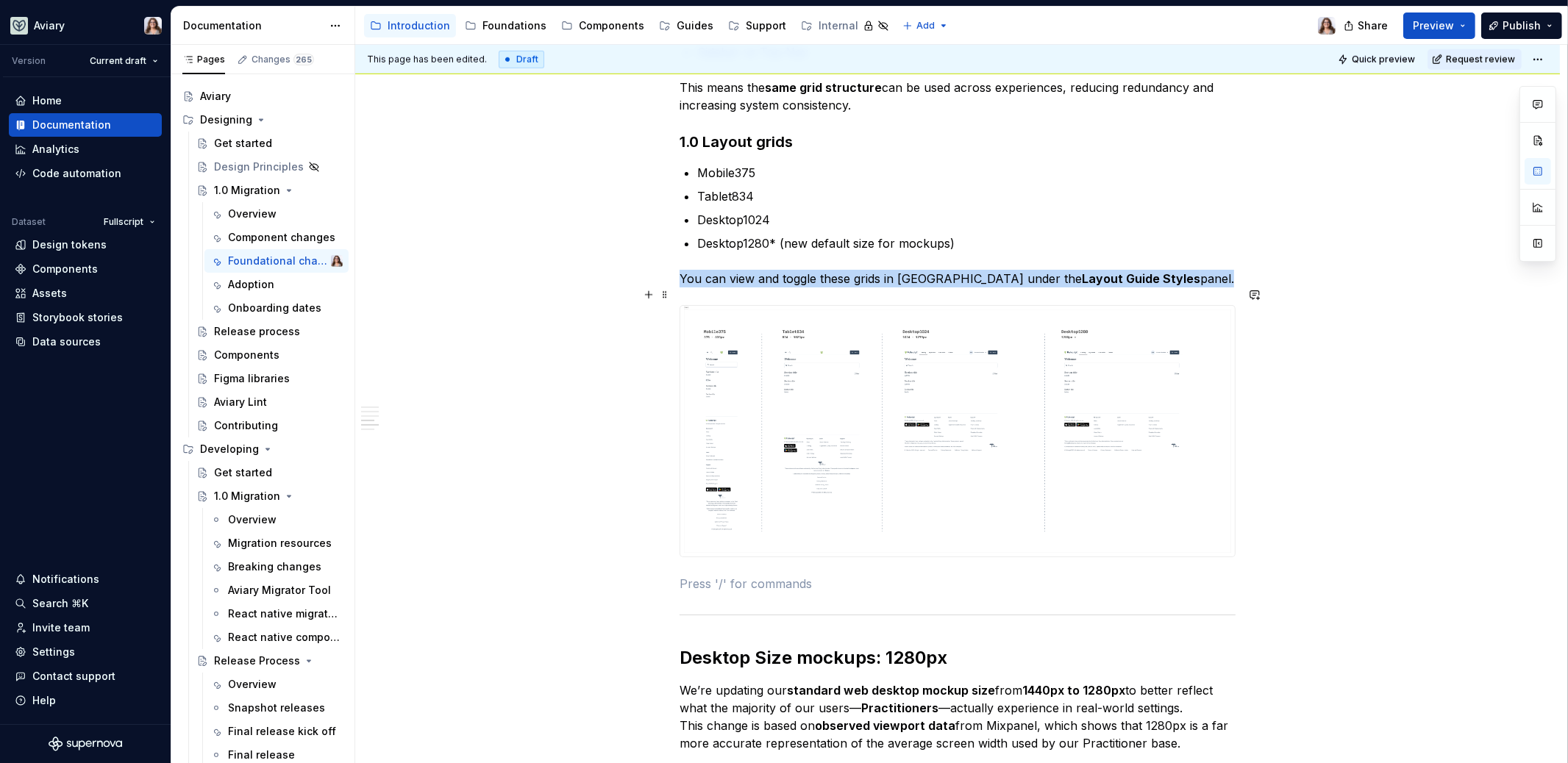
click at [761, 429] on img at bounding box center [957, 430] width 554 height 250
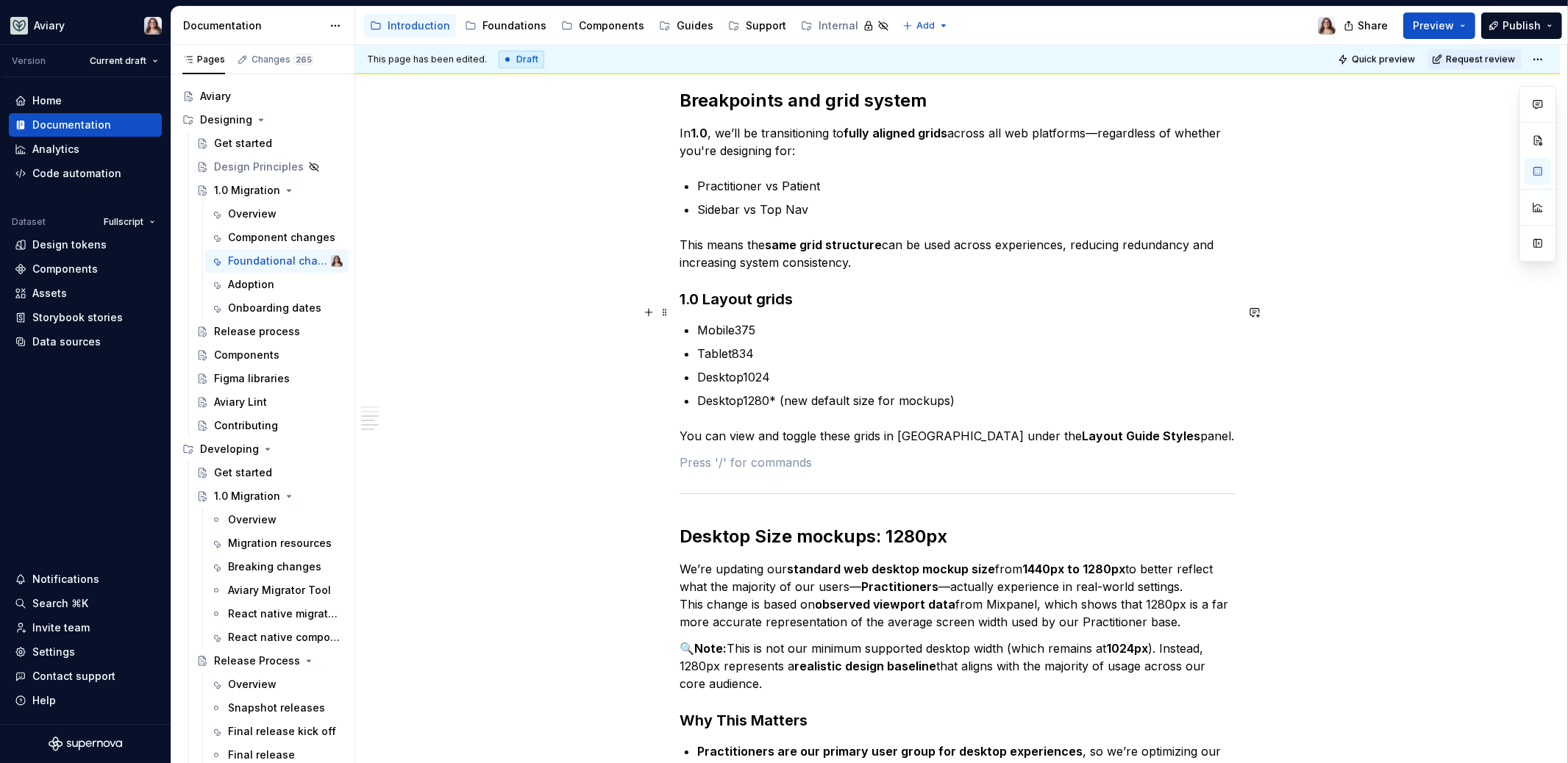
scroll to position [1482, 0]
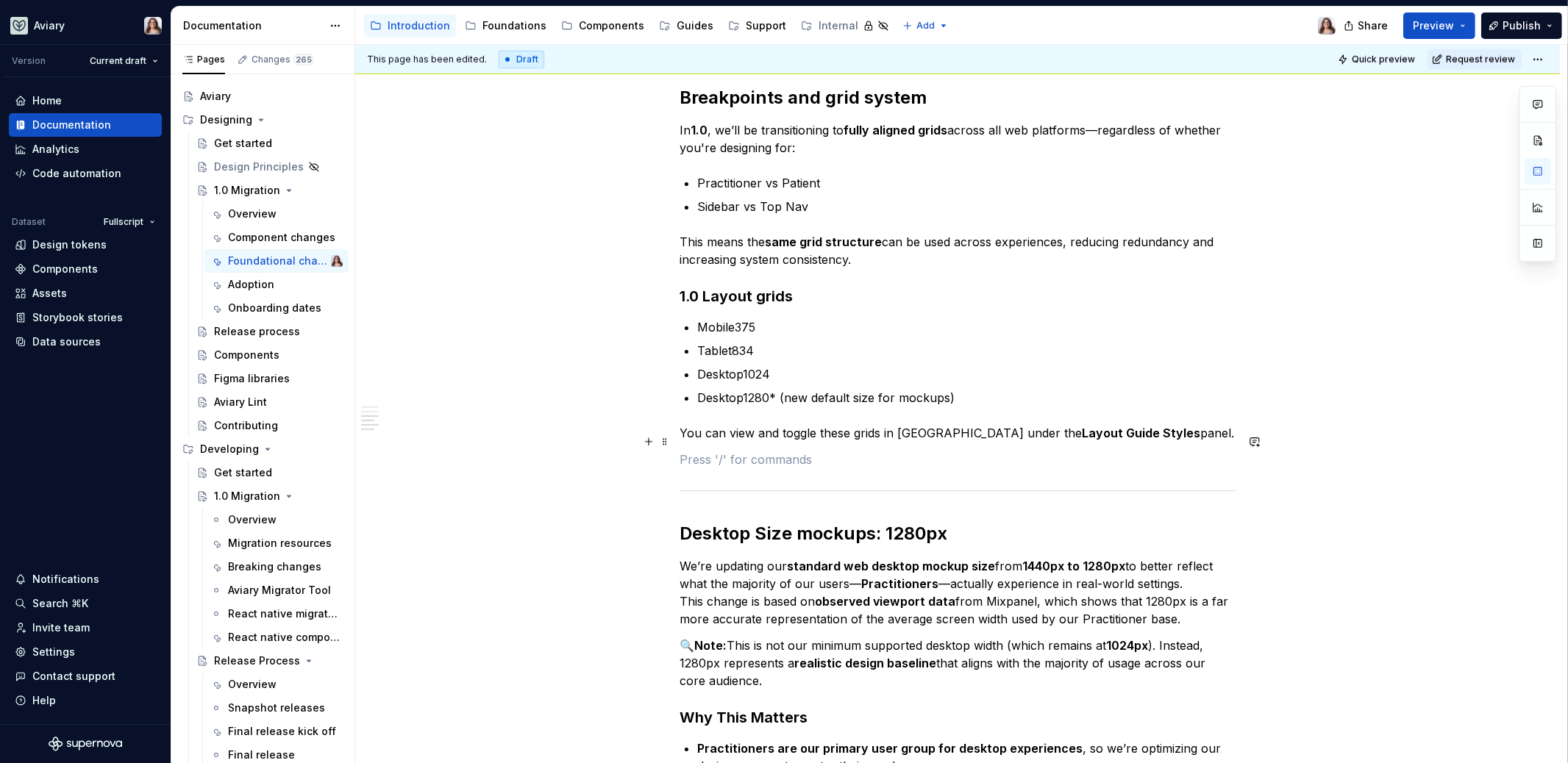
click at [740, 451] on p at bounding box center [957, 460] width 556 height 18
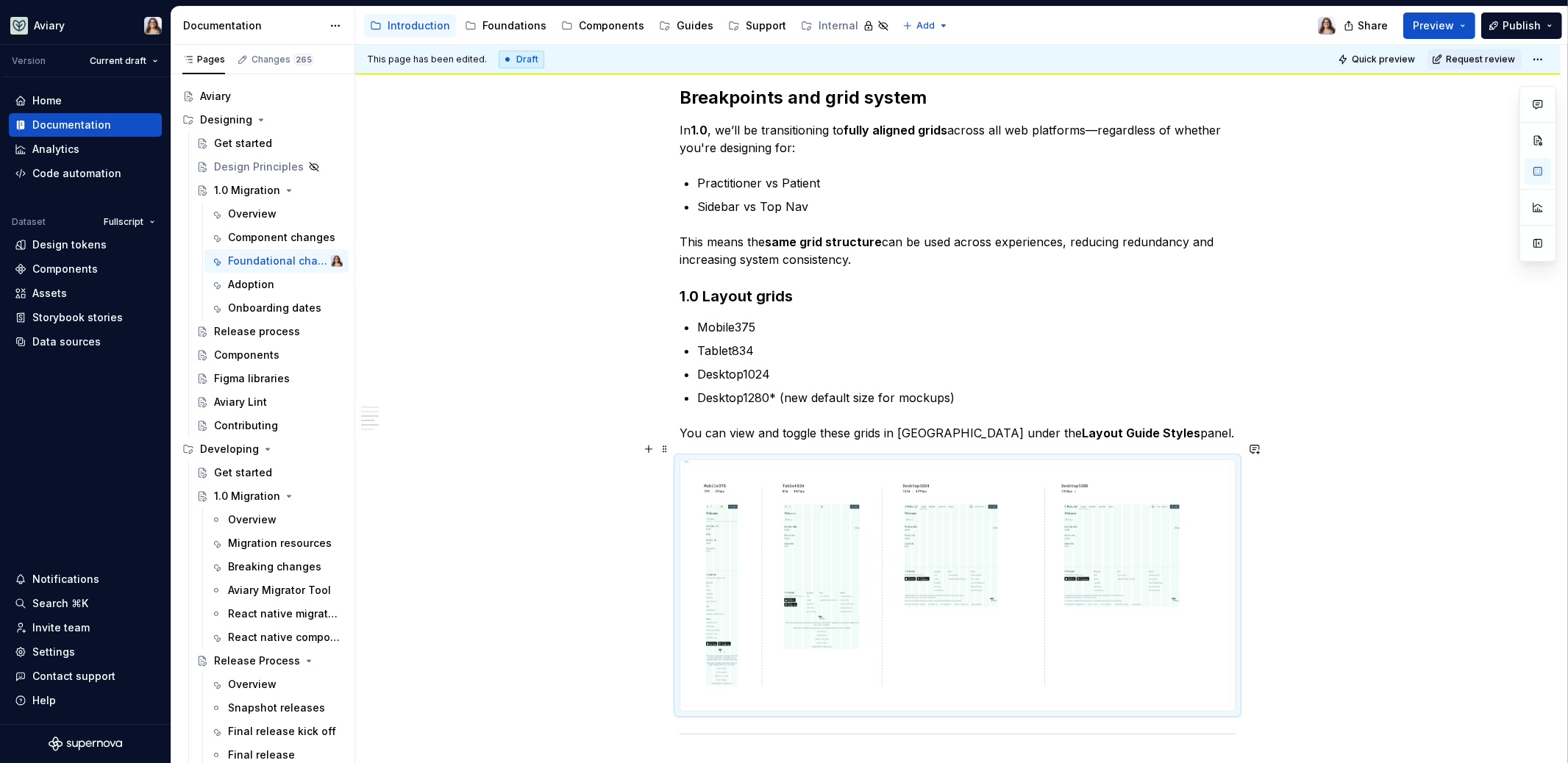
click at [740, 460] on div at bounding box center [957, 585] width 556 height 251
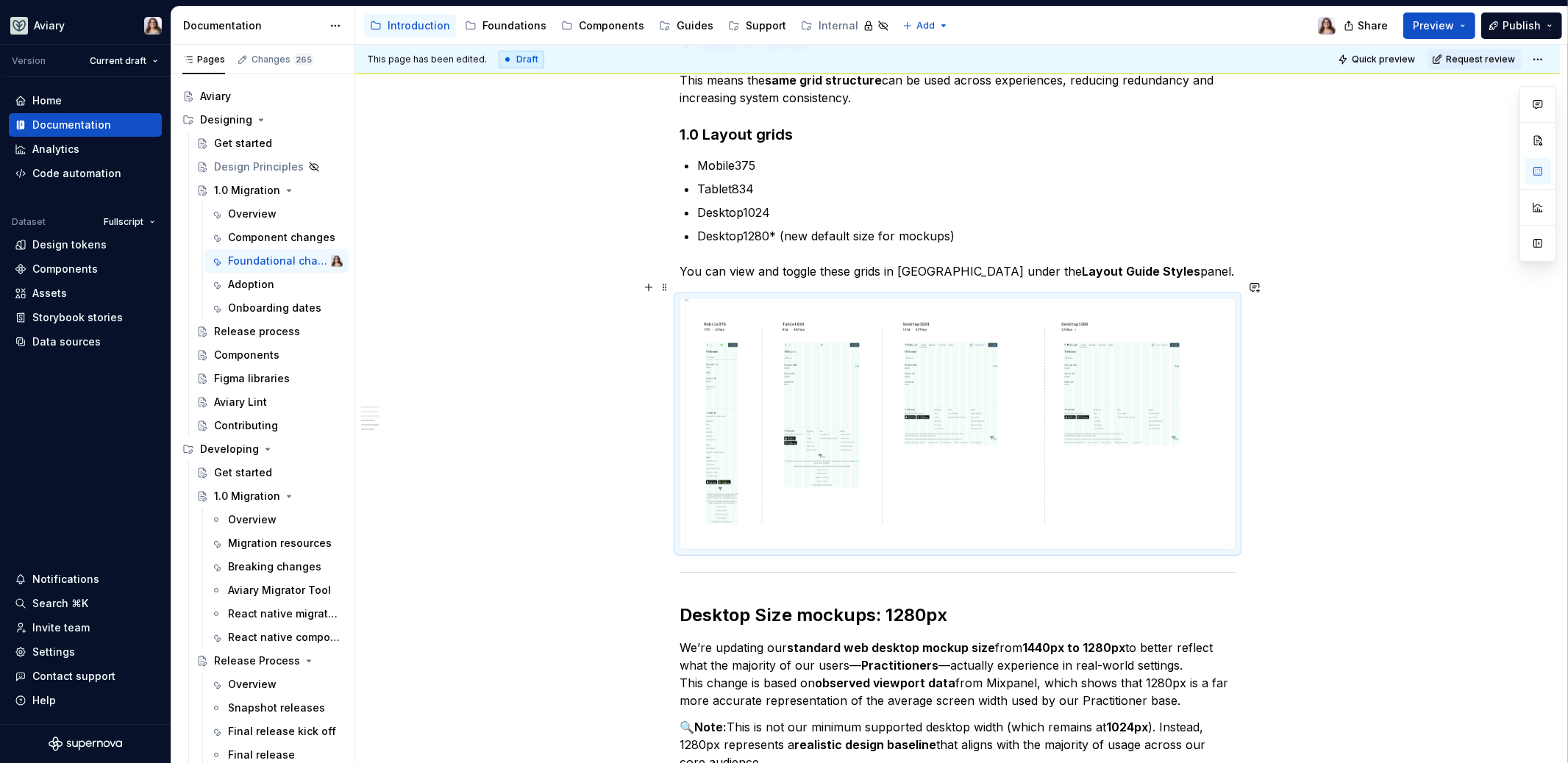
scroll to position [1658, 0]
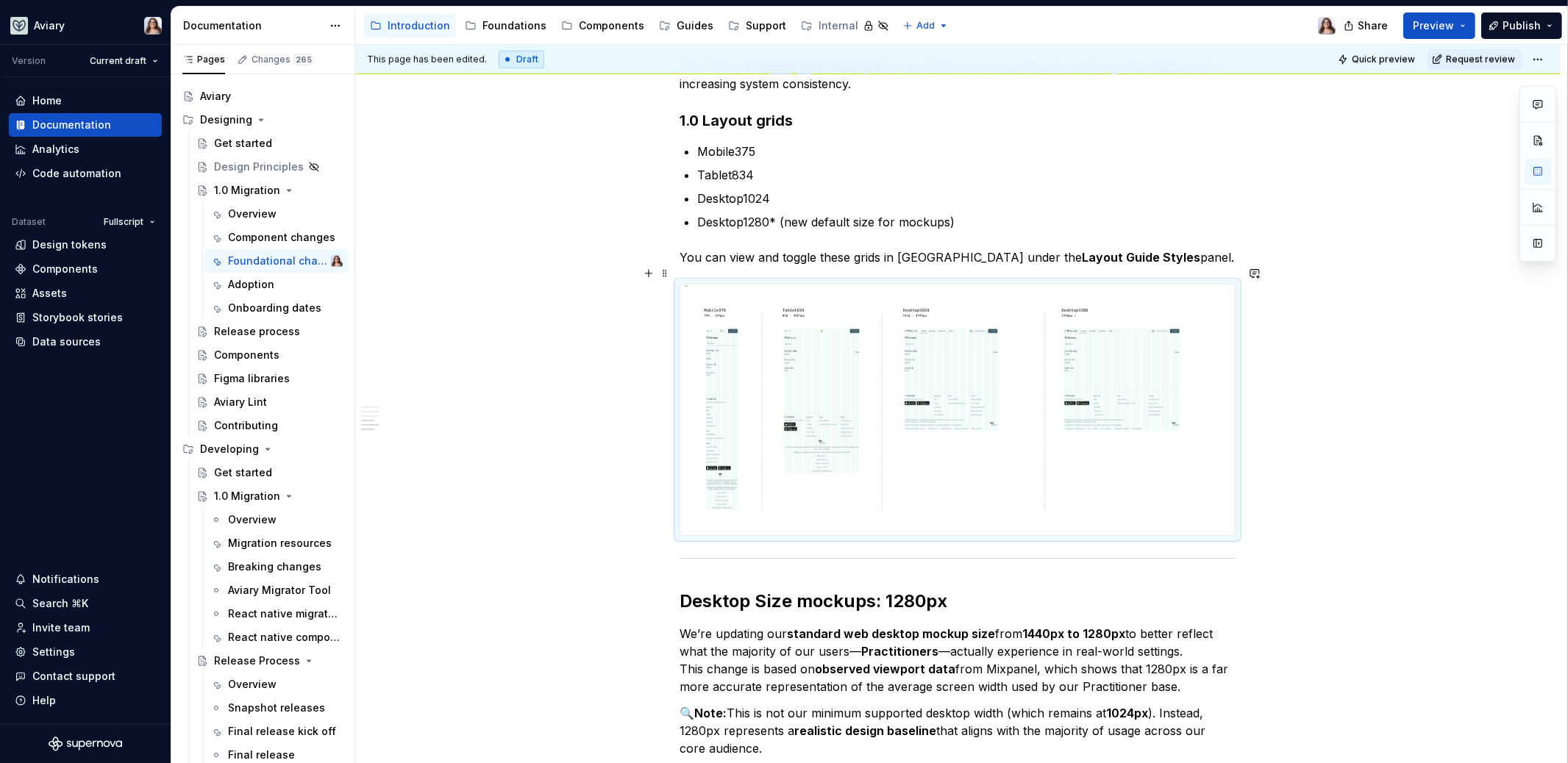
click at [1261, 432] on div "Libraries Many libraries from DS4 have been consolidated, for example: Visual A…" at bounding box center [958, 46] width 1204 height 2897
click at [1246, 486] on div "This page has been edited. Draft Quick preview Request review 1.0 Migration Edi…" at bounding box center [961, 404] width 1212 height 719
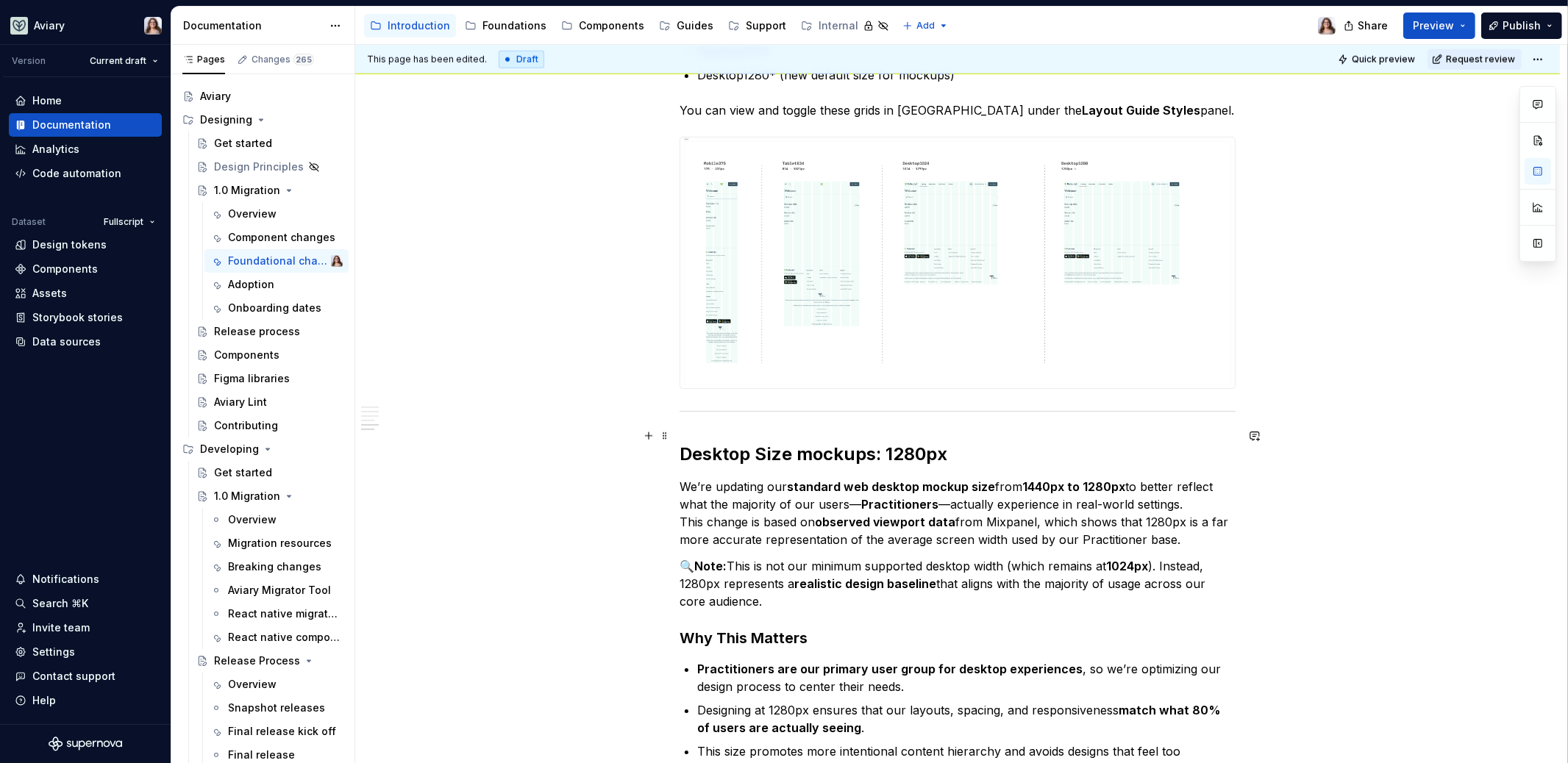
scroll to position [1886, 0]
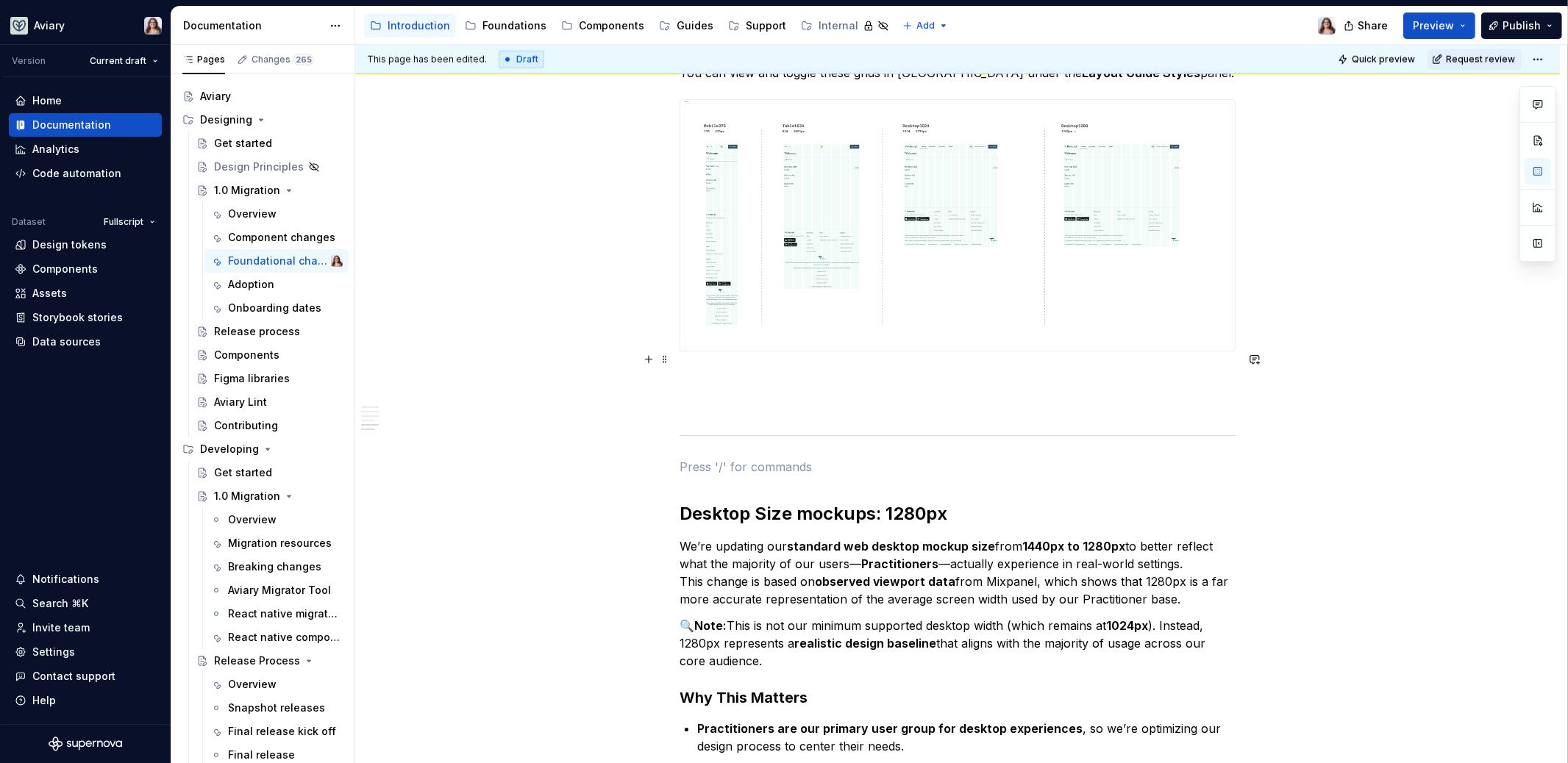
click at [726, 369] on p at bounding box center [957, 378] width 556 height 18
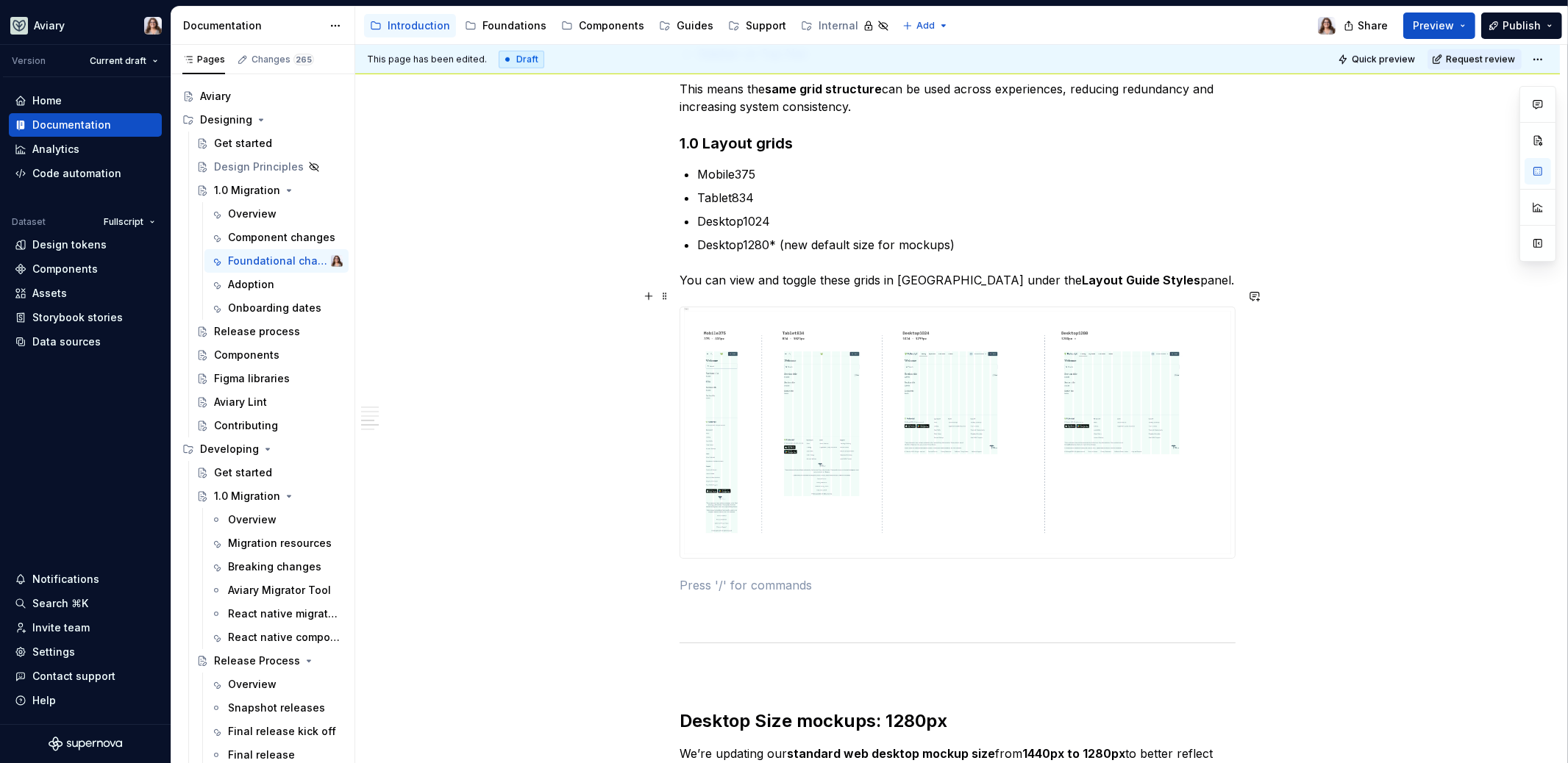
scroll to position [1676, 0]
click at [630, 493] on div "Libraries Many libraries from DS4 have been consolidated, for example: Visual A…" at bounding box center [958, 98] width 1204 height 3037
click at [753, 374] on img at bounding box center [957, 434] width 554 height 250
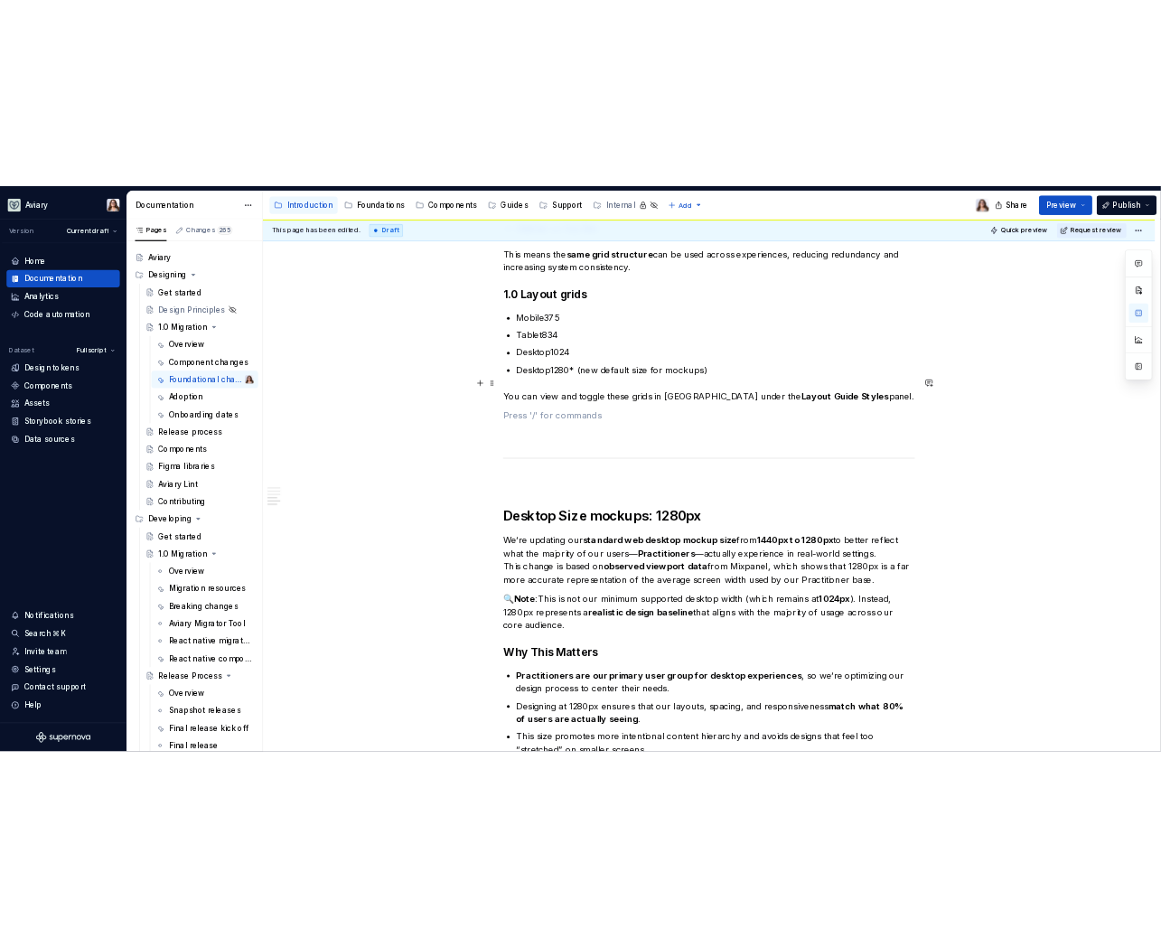
scroll to position [1974, 0]
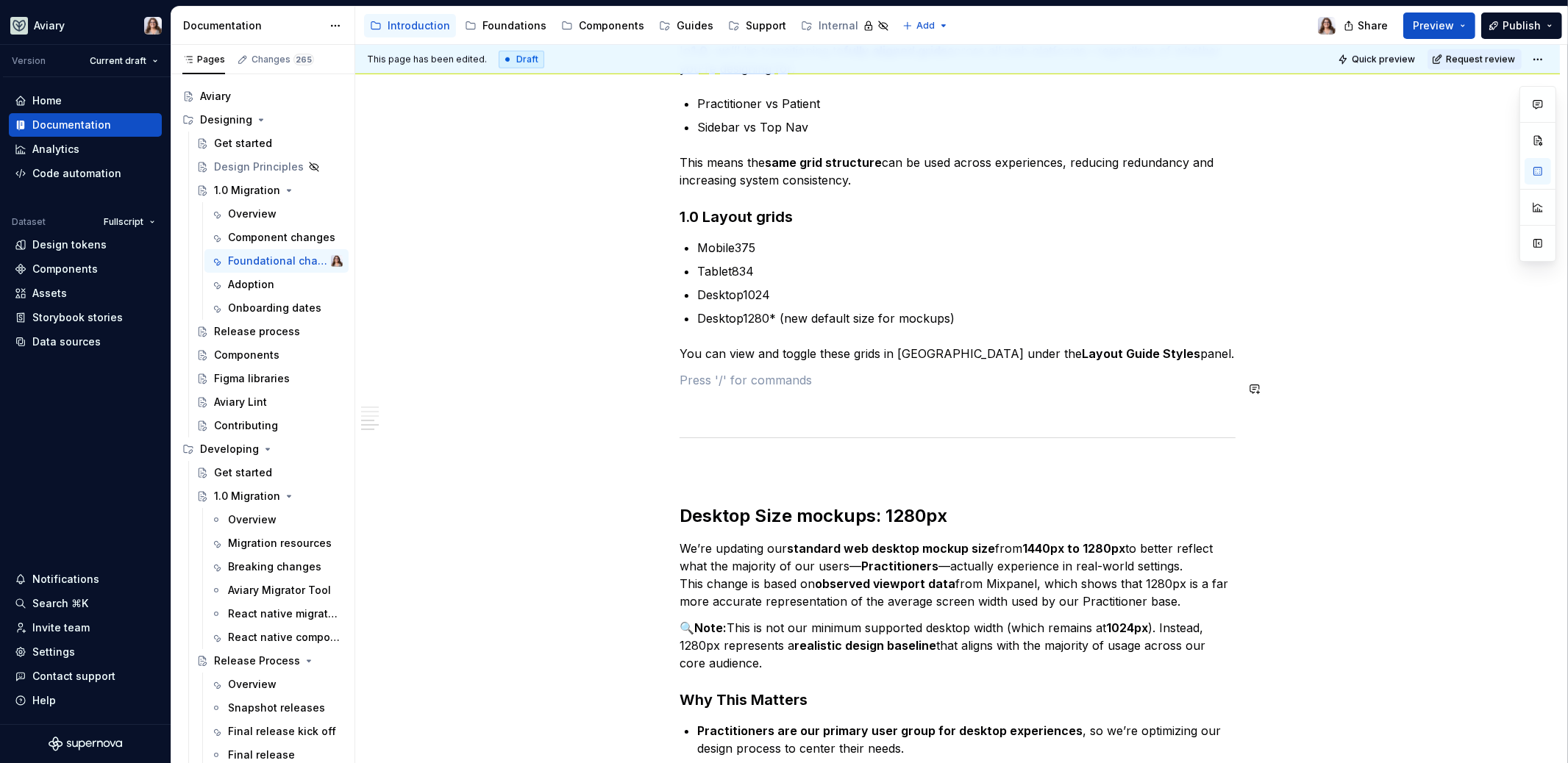
click at [726, 371] on p at bounding box center [957, 380] width 556 height 18
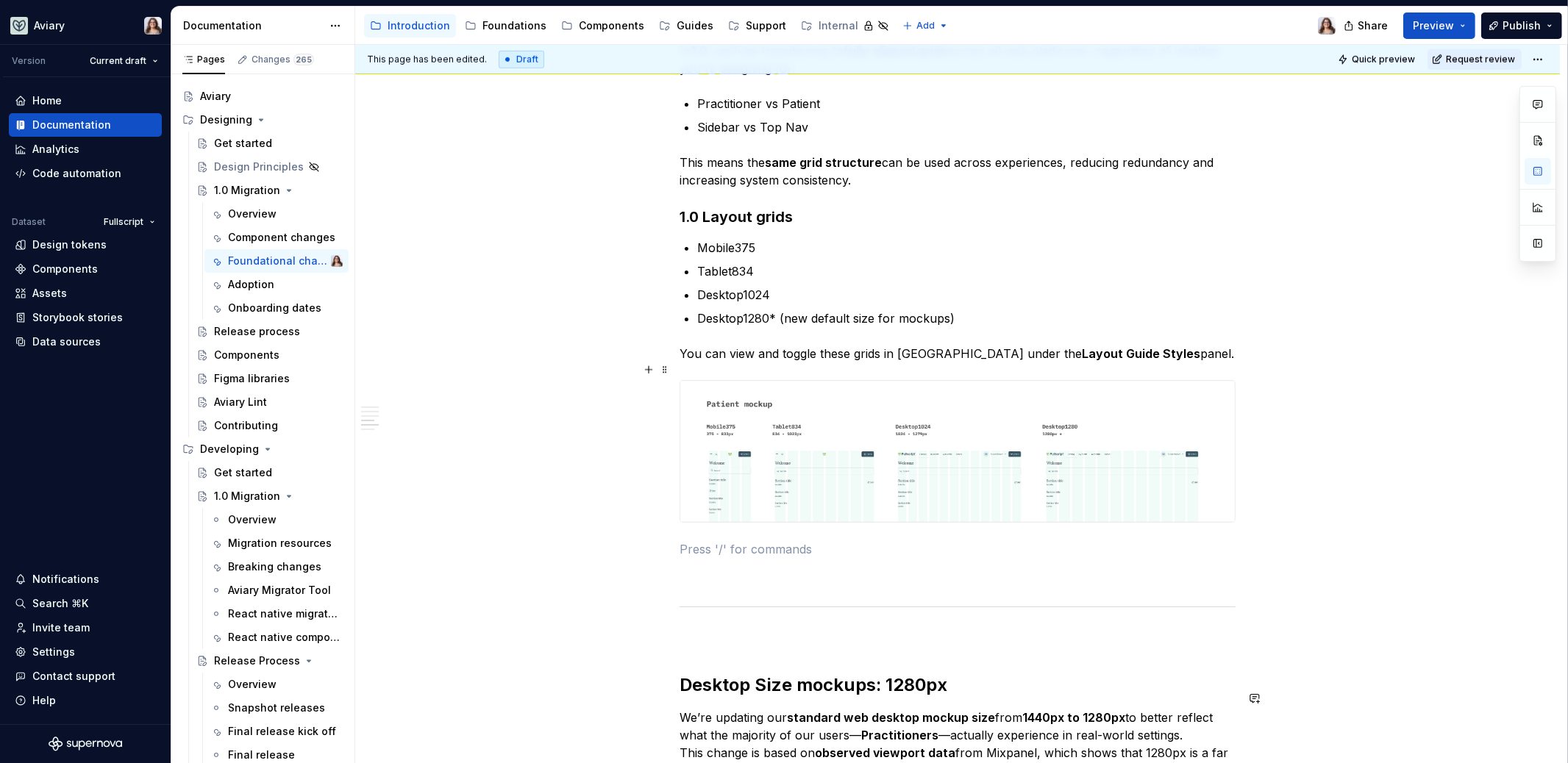
click at [752, 442] on img at bounding box center [957, 451] width 554 height 141
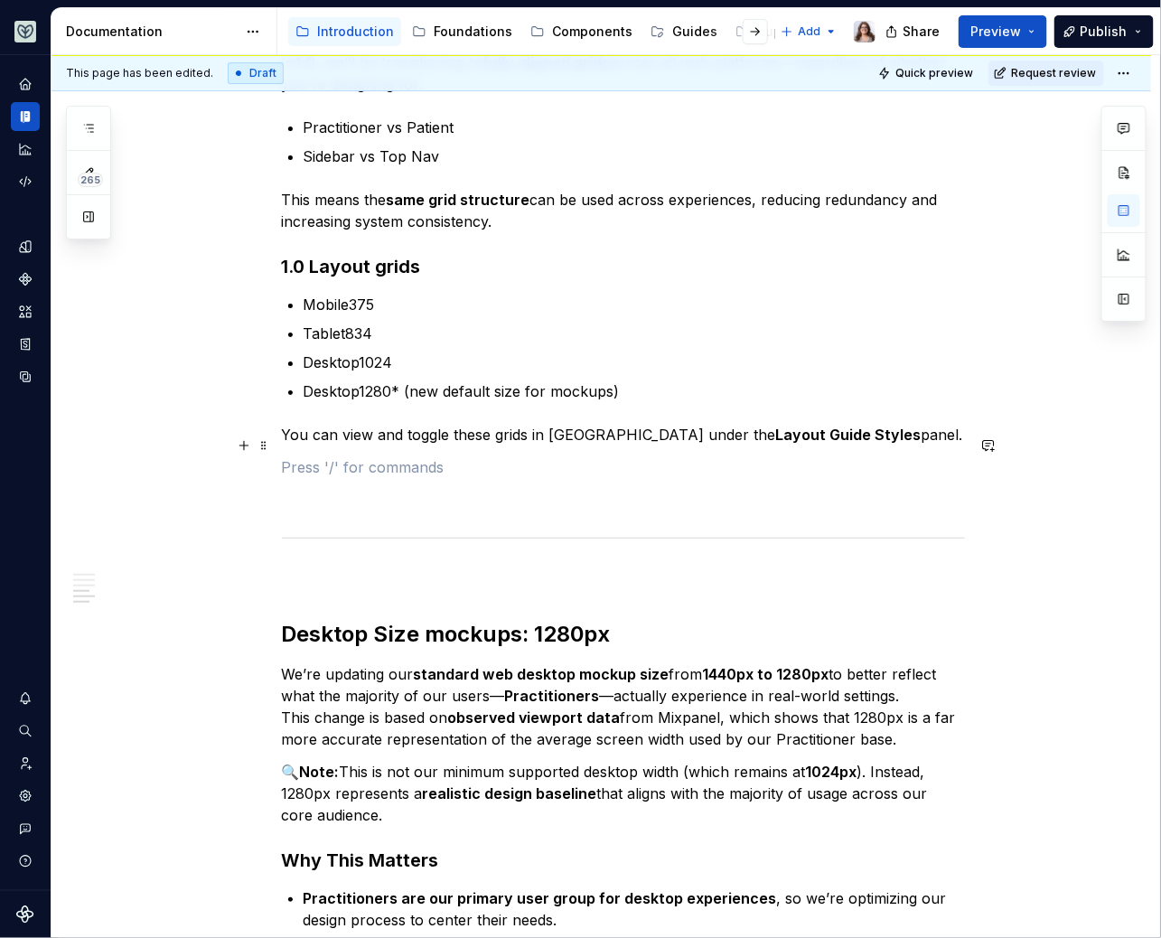
click at [435, 456] on p at bounding box center [623, 467] width 683 height 22
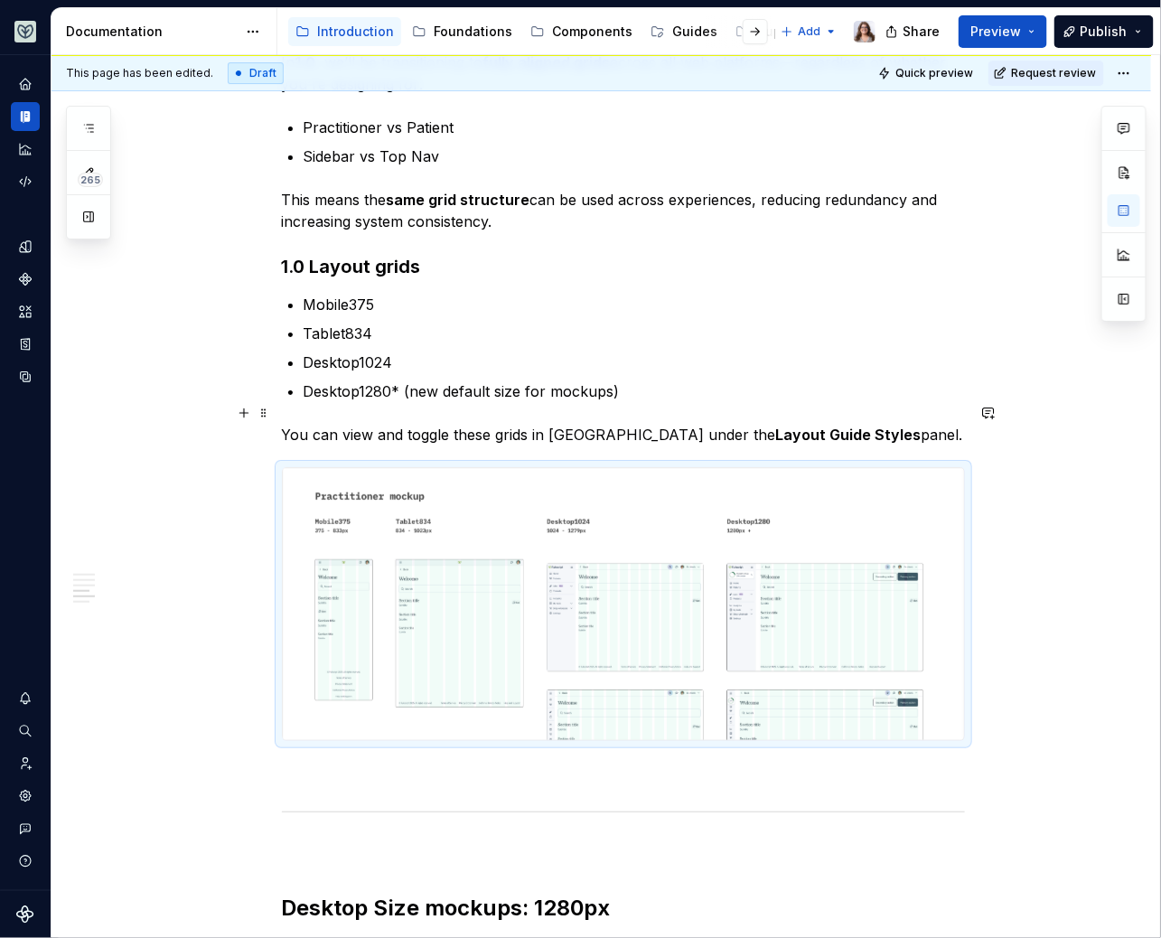
click at [871, 424] on p "You can view and toggle these grids in Figma under the Layout Guide Styles pane…" at bounding box center [623, 435] width 683 height 22
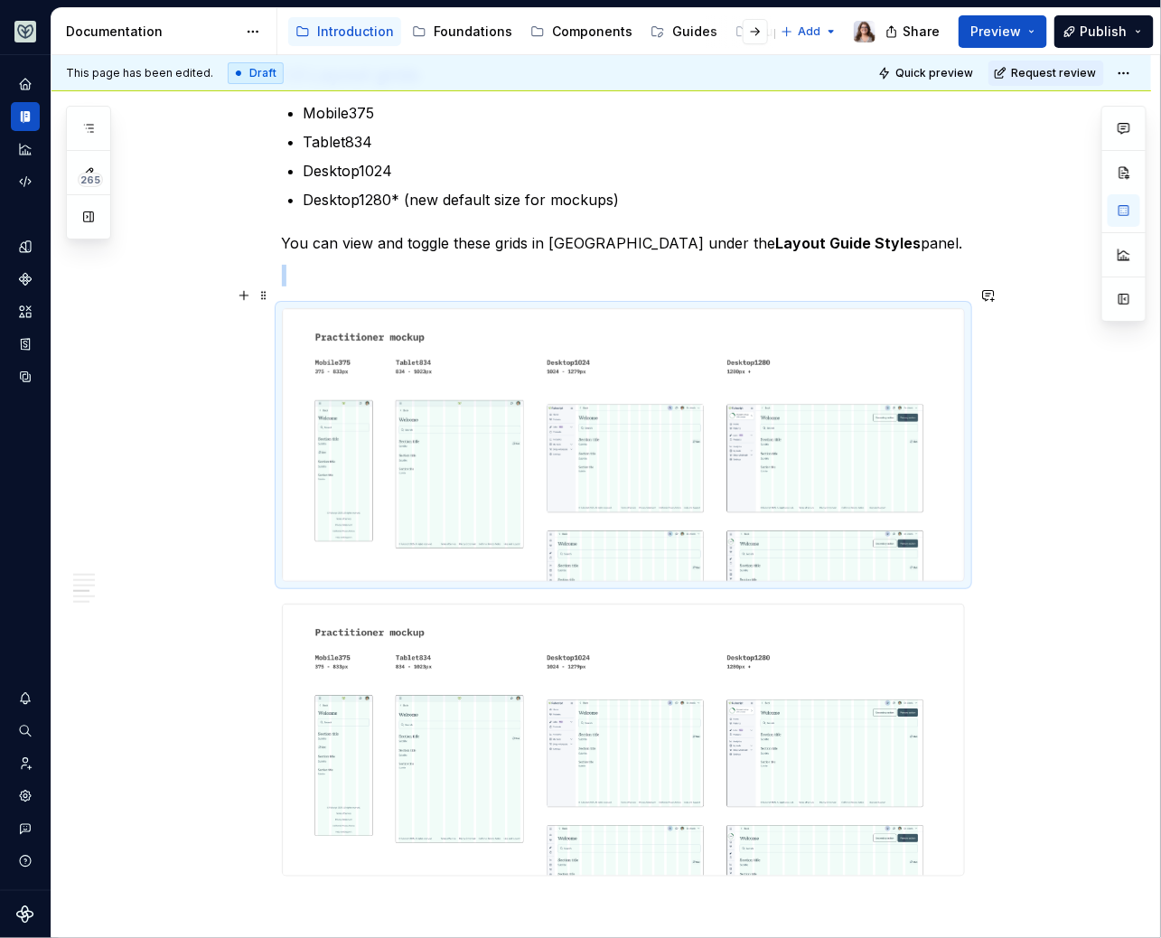
scroll to position [2188, 0]
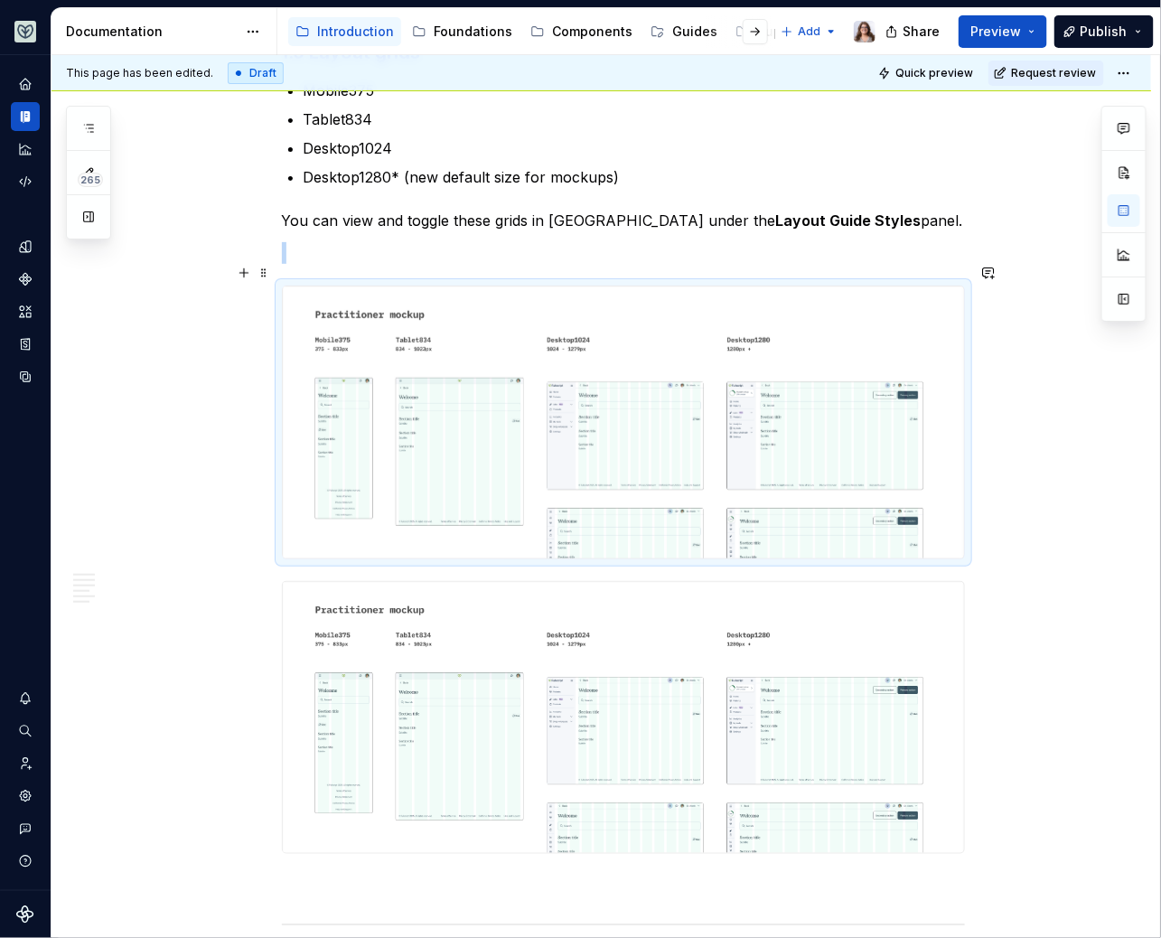
click at [1066, 423] on div "Libraries Many libraries from DS4 have been consolidated, for example: Visual A…" at bounding box center [602, 122] width 1100 height 3993
click at [814, 433] on img at bounding box center [623, 422] width 681 height 271
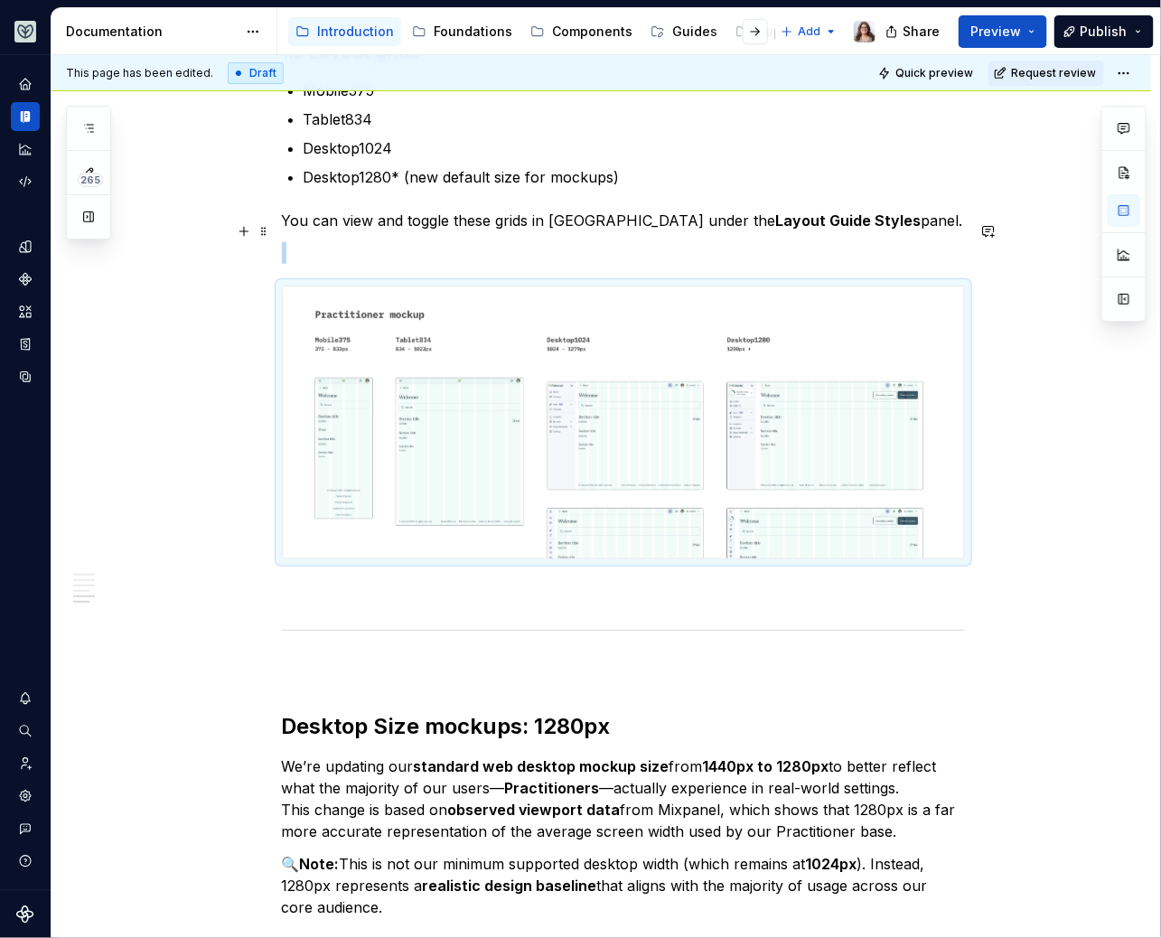
click at [354, 242] on p at bounding box center [623, 253] width 683 height 22
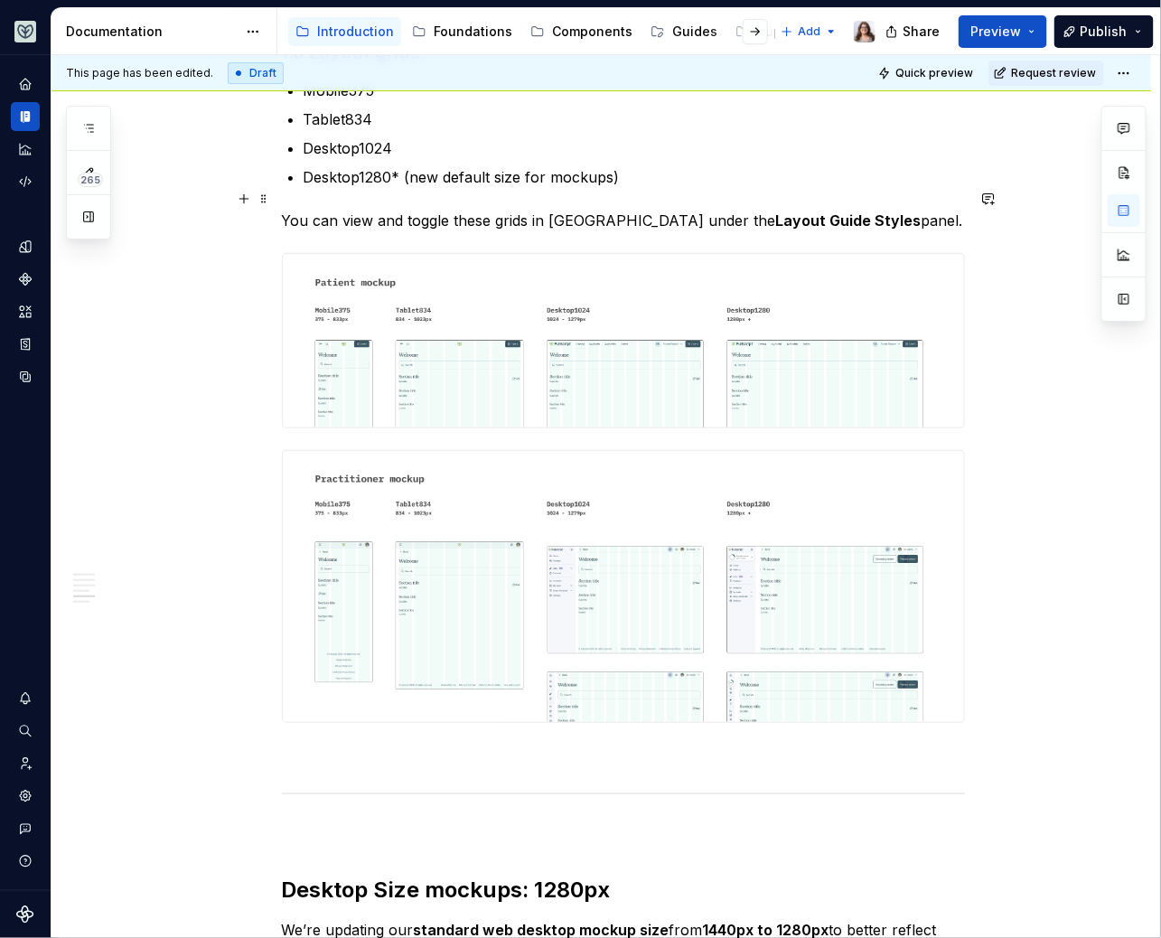
click at [872, 210] on p "You can view and toggle these grids in Figma under the Layout Guide Styles pane…" at bounding box center [623, 221] width 683 height 22
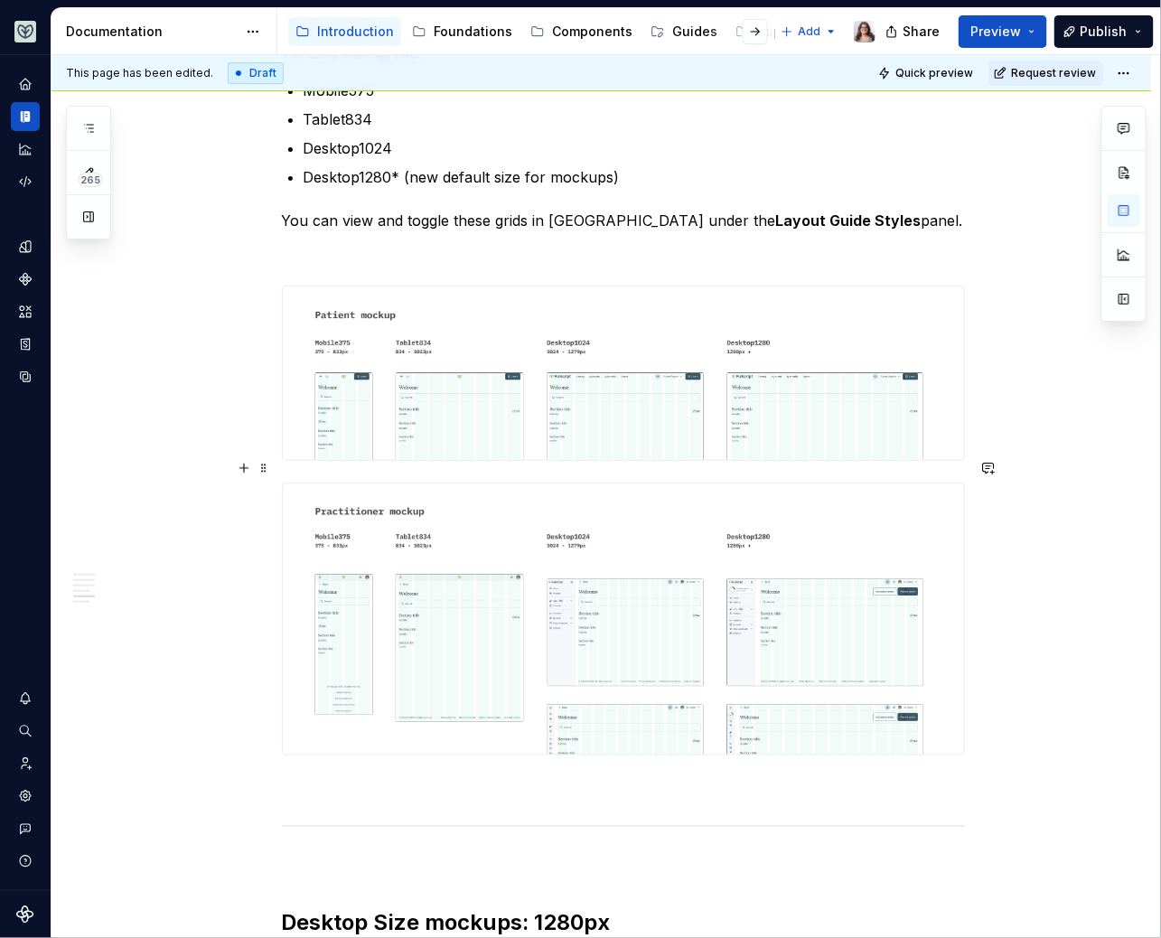
click at [1030, 577] on div "Libraries Many libraries from DS4 have been consolidated, for example: Visual A…" at bounding box center [602, 73] width 1100 height 3894
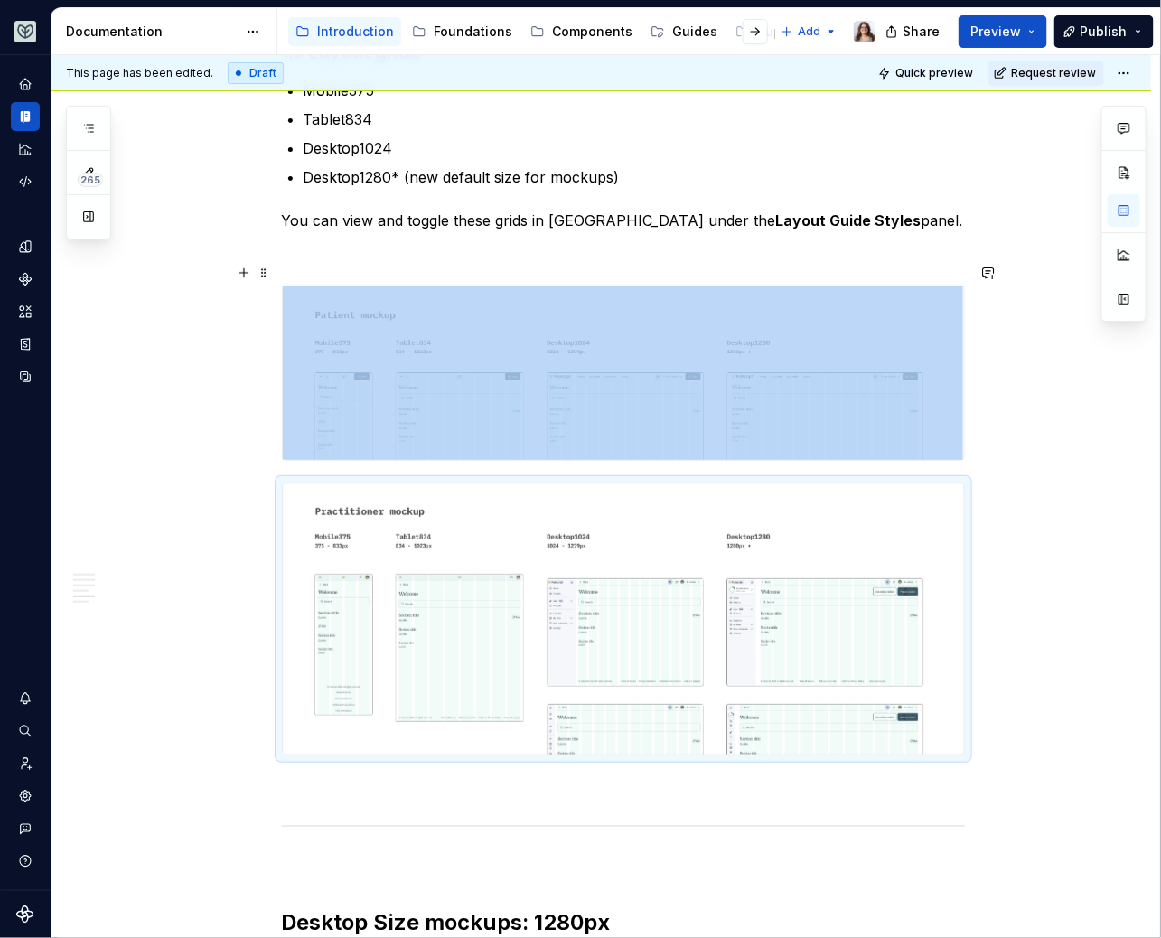
click at [1008, 352] on div "This page has been edited. Draft Quick preview Request review 1.0 Migration Edi…" at bounding box center [606, 497] width 1109 height 884
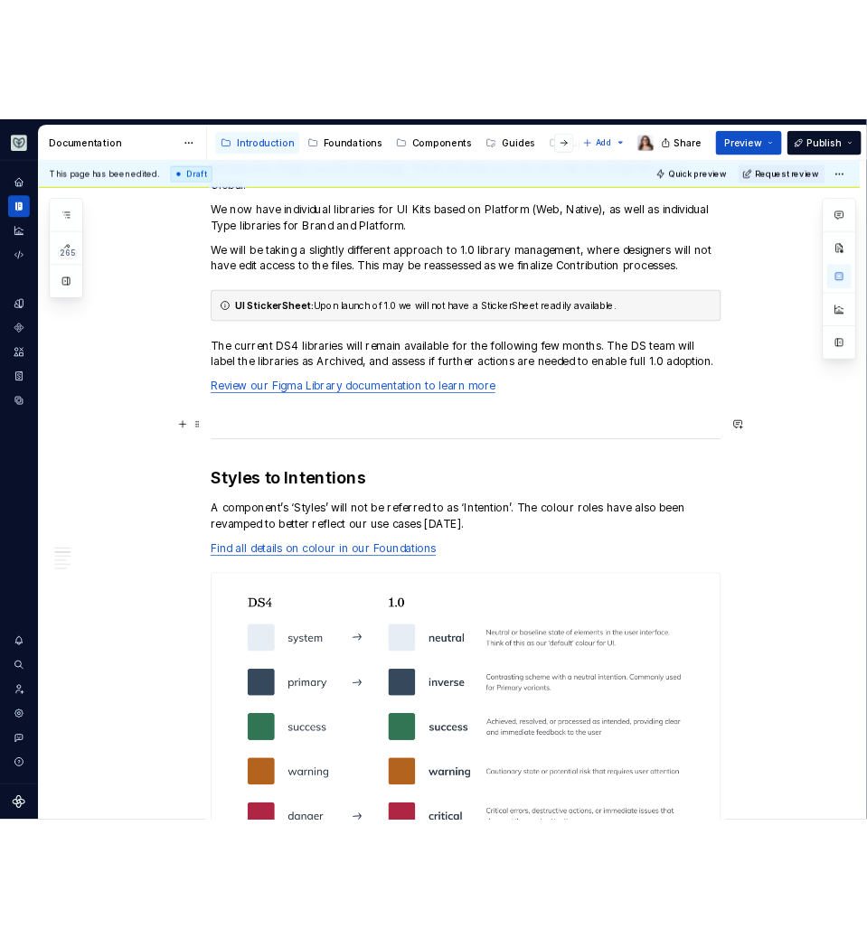
scroll to position [0, 0]
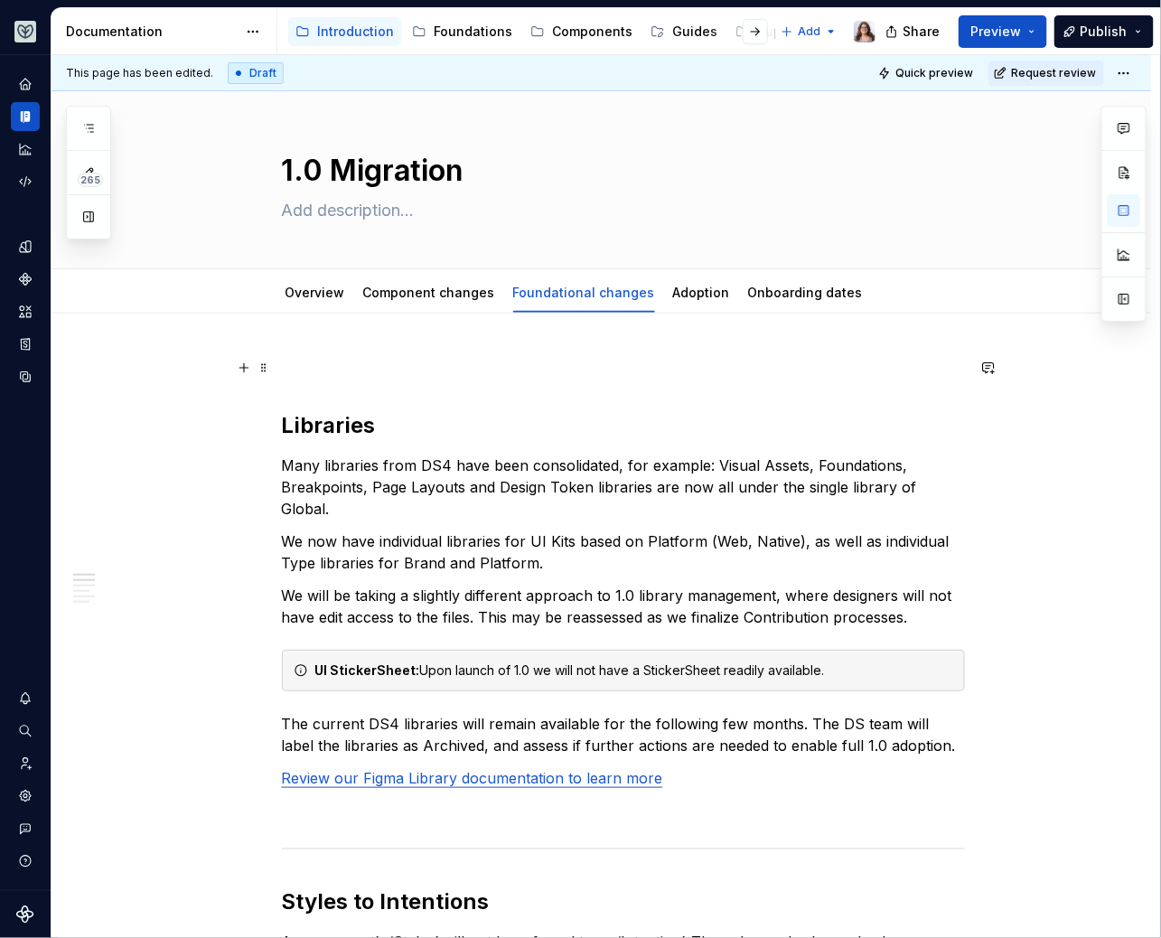
click at [308, 365] on p at bounding box center [623, 368] width 683 height 22
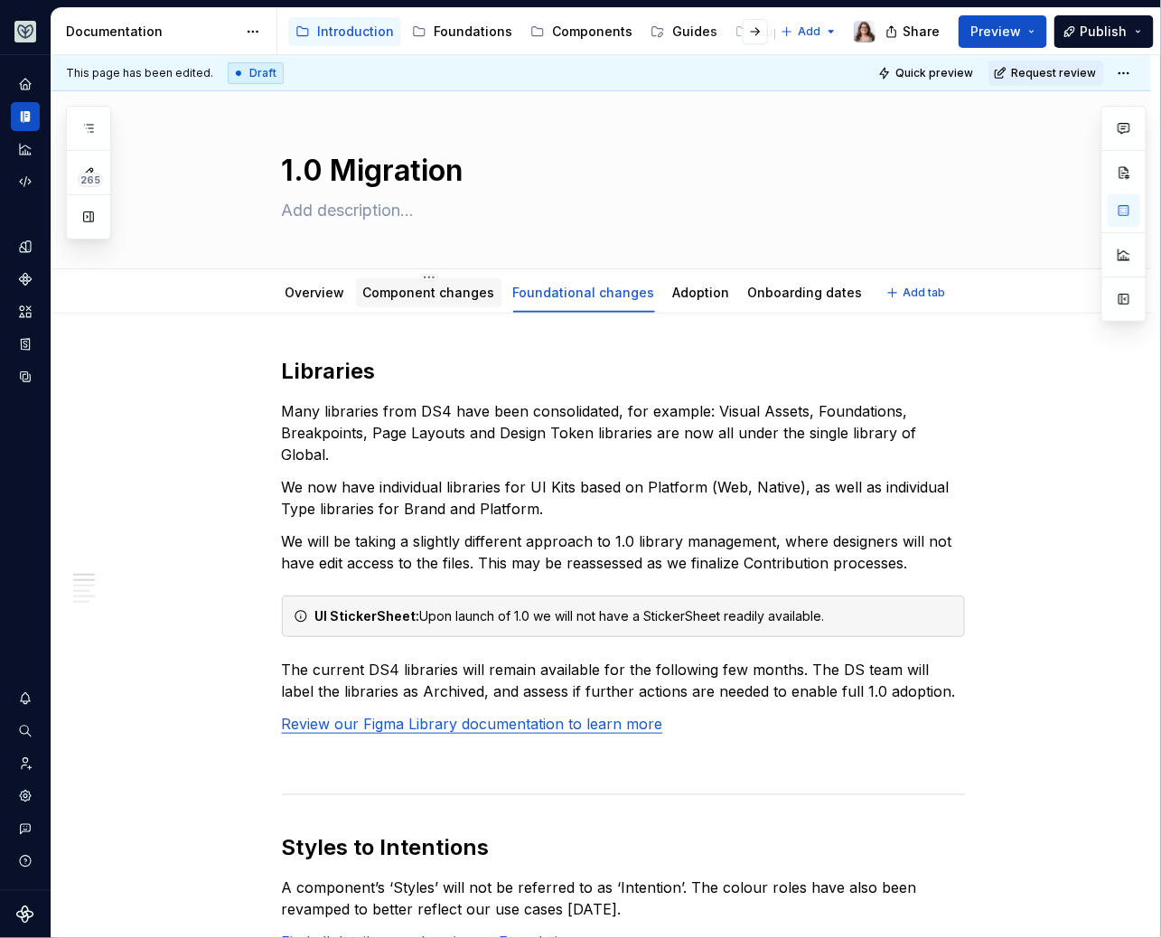
click at [448, 300] on div "Component changes" at bounding box center [429, 293] width 132 height 18
click at [402, 295] on link "Component changes" at bounding box center [429, 292] width 132 height 15
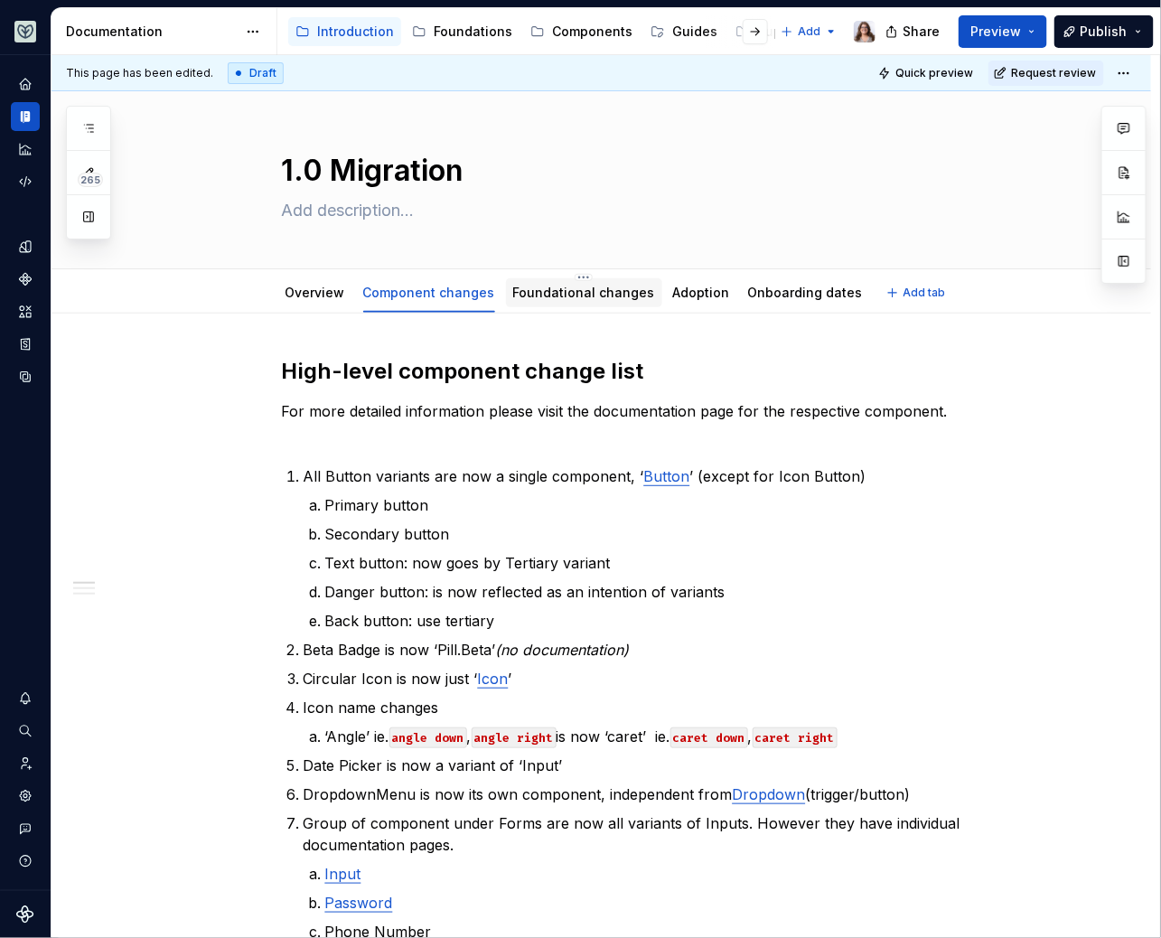
click at [537, 299] on div "Foundational changes" at bounding box center [584, 293] width 142 height 18
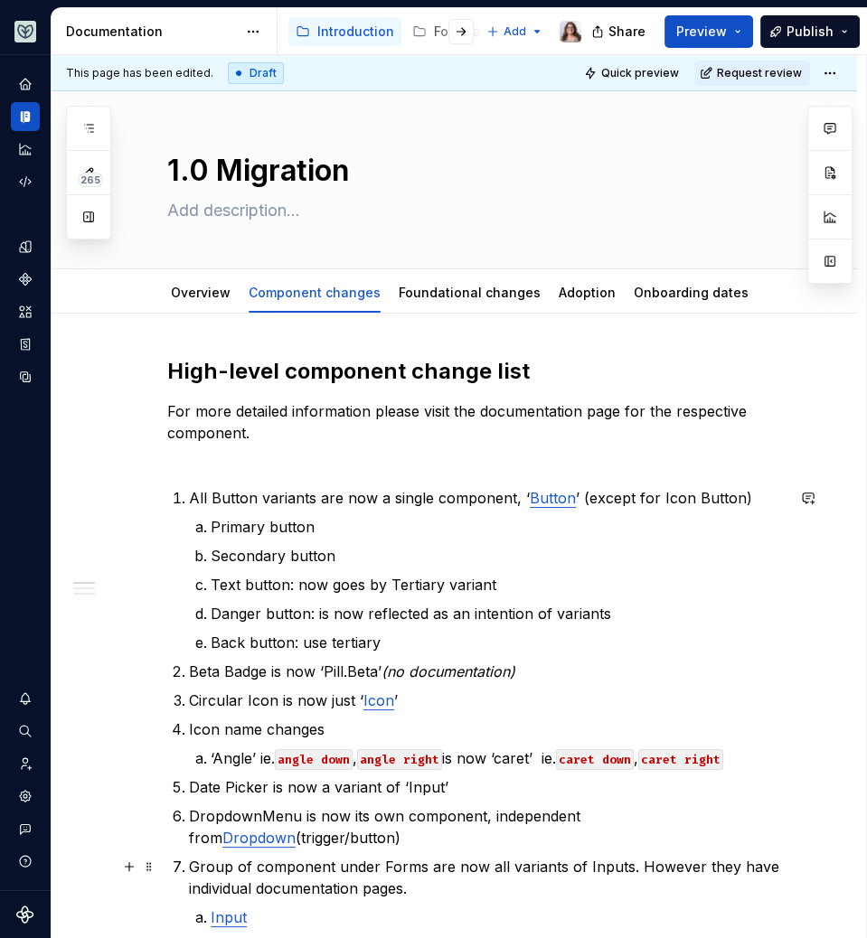
type textarea "*"
